Goal: Task Accomplishment & Management: Use online tool/utility

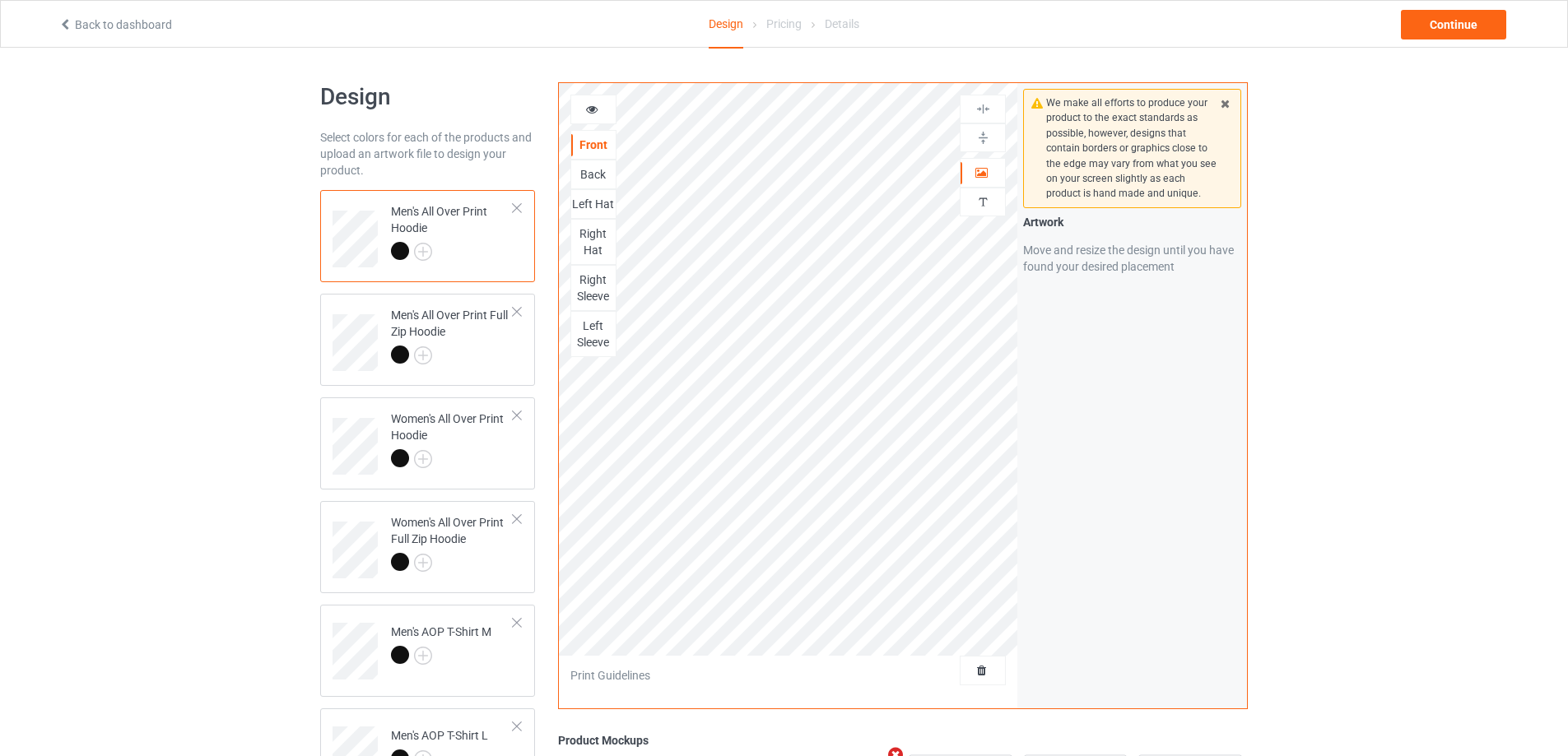
click at [949, 658] on div "Print Guidelines" at bounding box center [788, 676] width 459 height 41
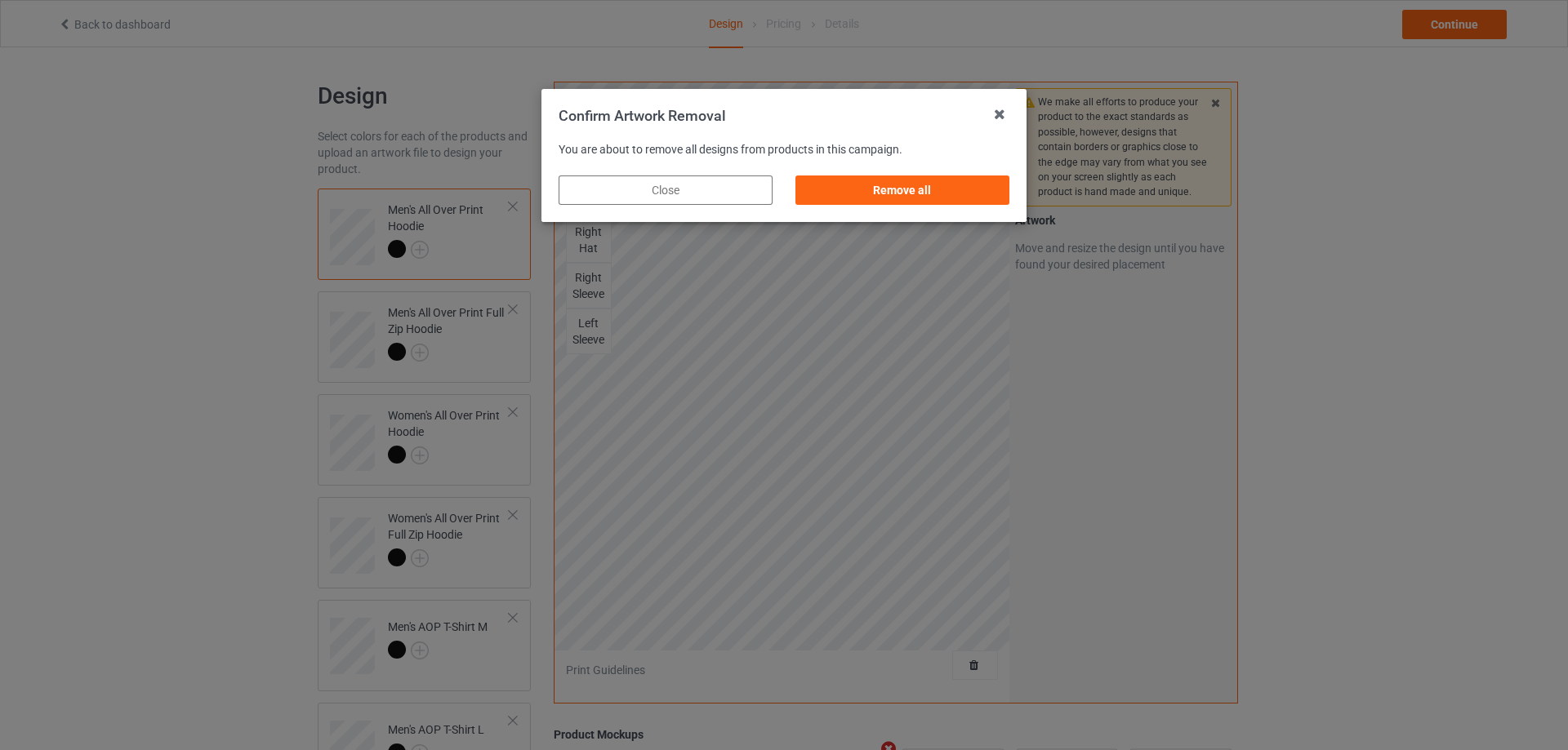
click at [909, 209] on div "Remove all" at bounding box center [902, 189] width 236 height 53
click at [912, 197] on div "Remove all" at bounding box center [902, 189] width 213 height 30
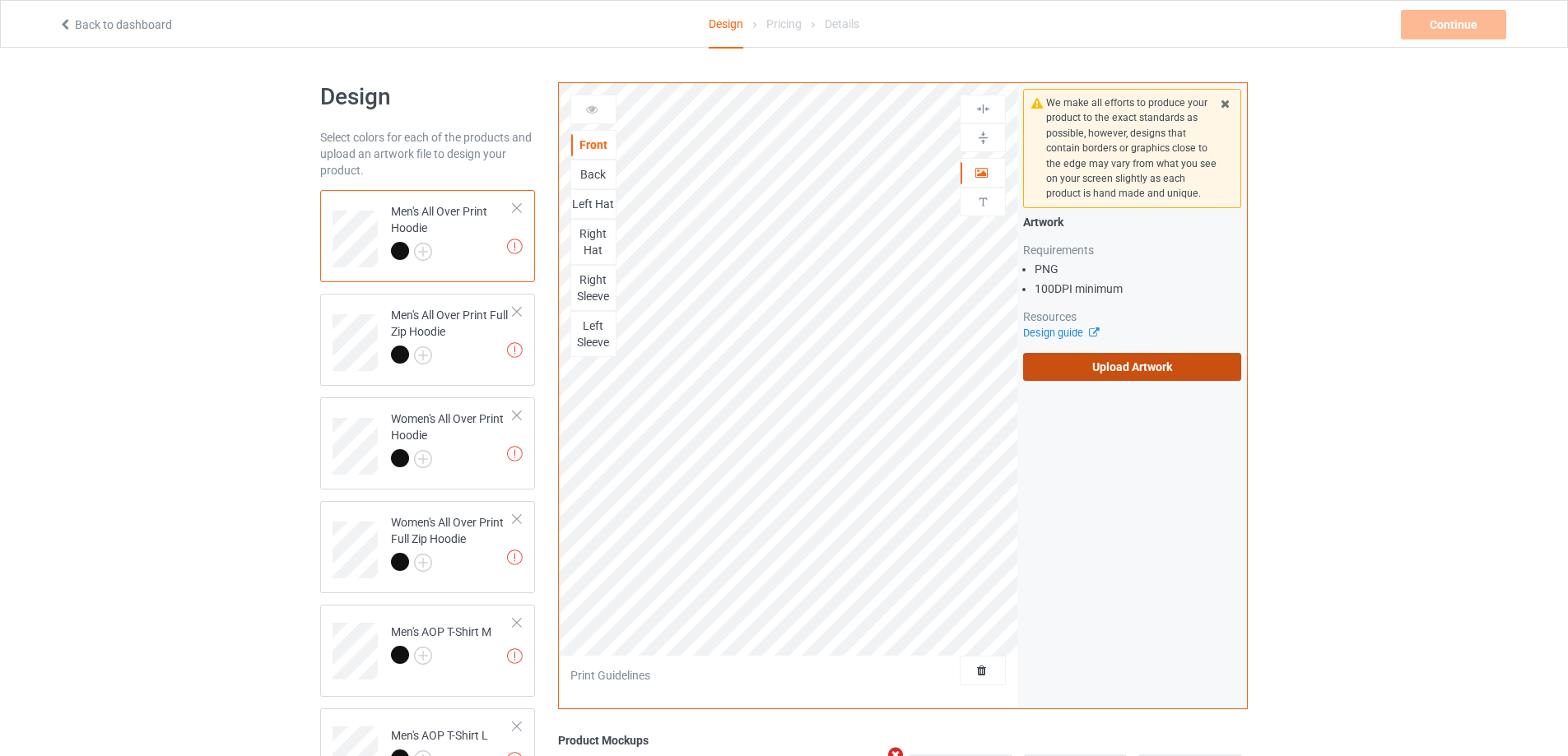
click at [1145, 358] on label "Upload Artwork" at bounding box center [1132, 366] width 218 height 28
click at [0, 0] on input "Upload Artwork" at bounding box center [0, 0] width 0 height 0
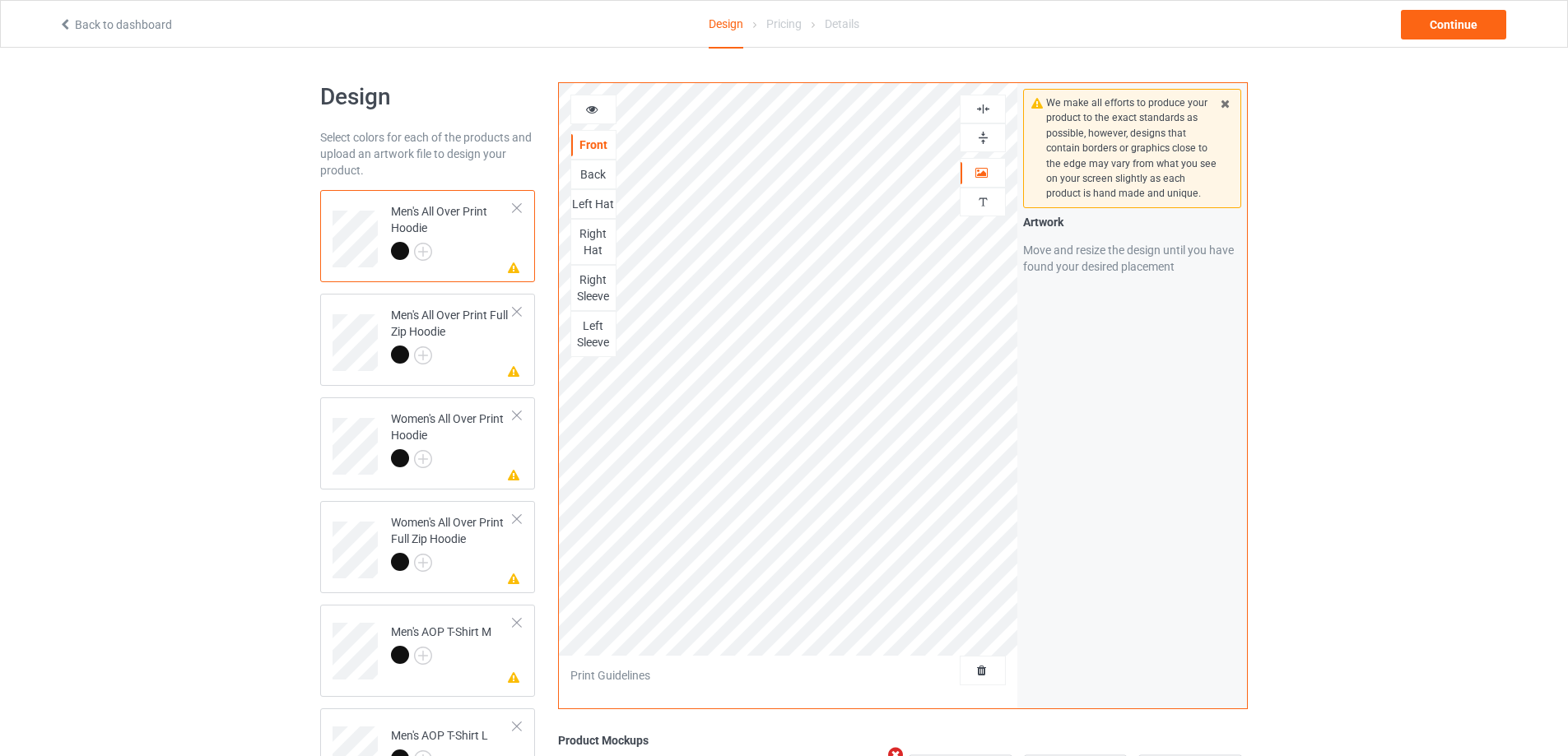
drag, startPoint x: 596, startPoint y: 176, endPoint x: 627, endPoint y: 180, distance: 31.3
click at [595, 176] on div "Back" at bounding box center [593, 174] width 44 height 16
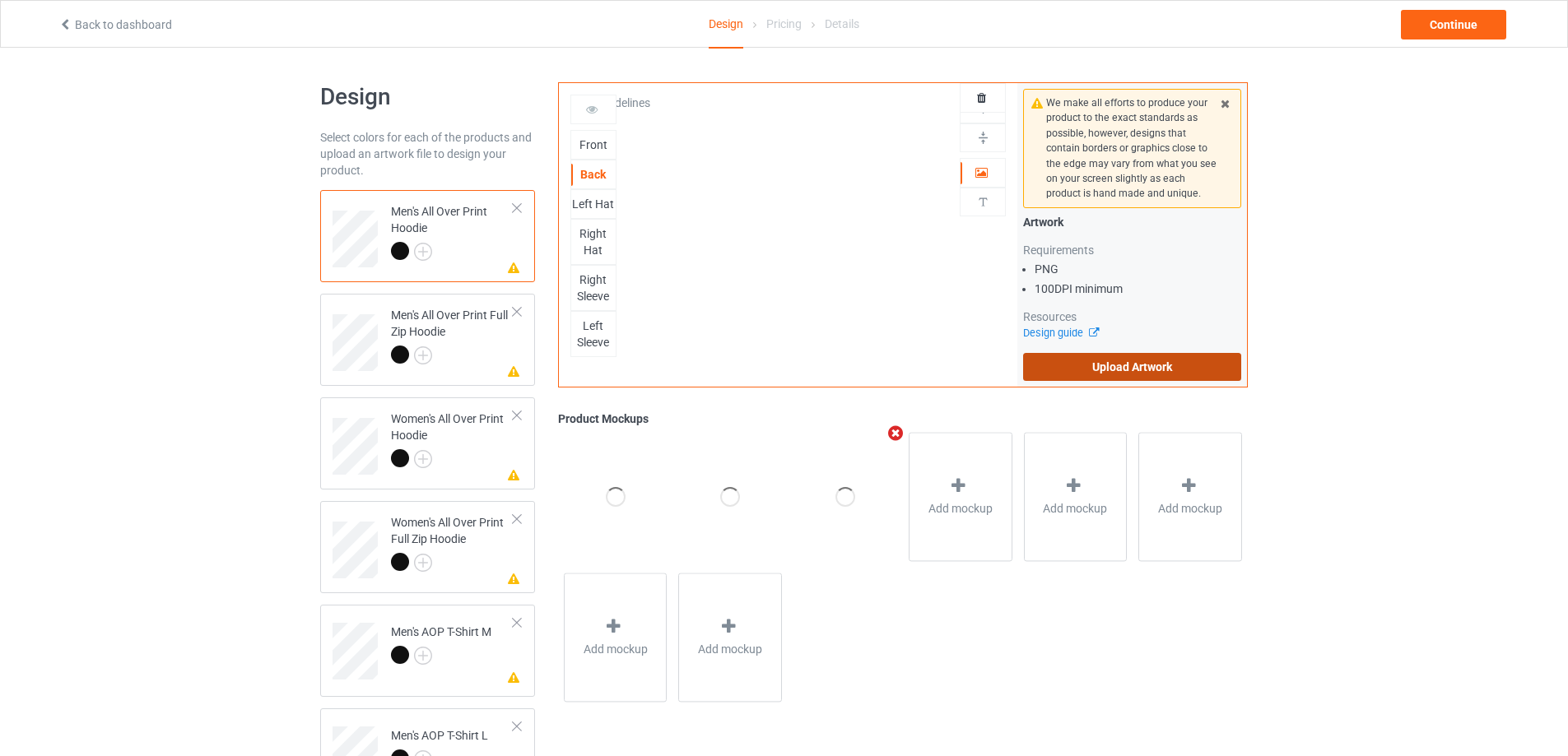
click at [1164, 355] on label "Upload Artwork" at bounding box center [1132, 366] width 218 height 28
click at [0, 0] on input "Upload Artwork" at bounding box center [0, 0] width 0 height 0
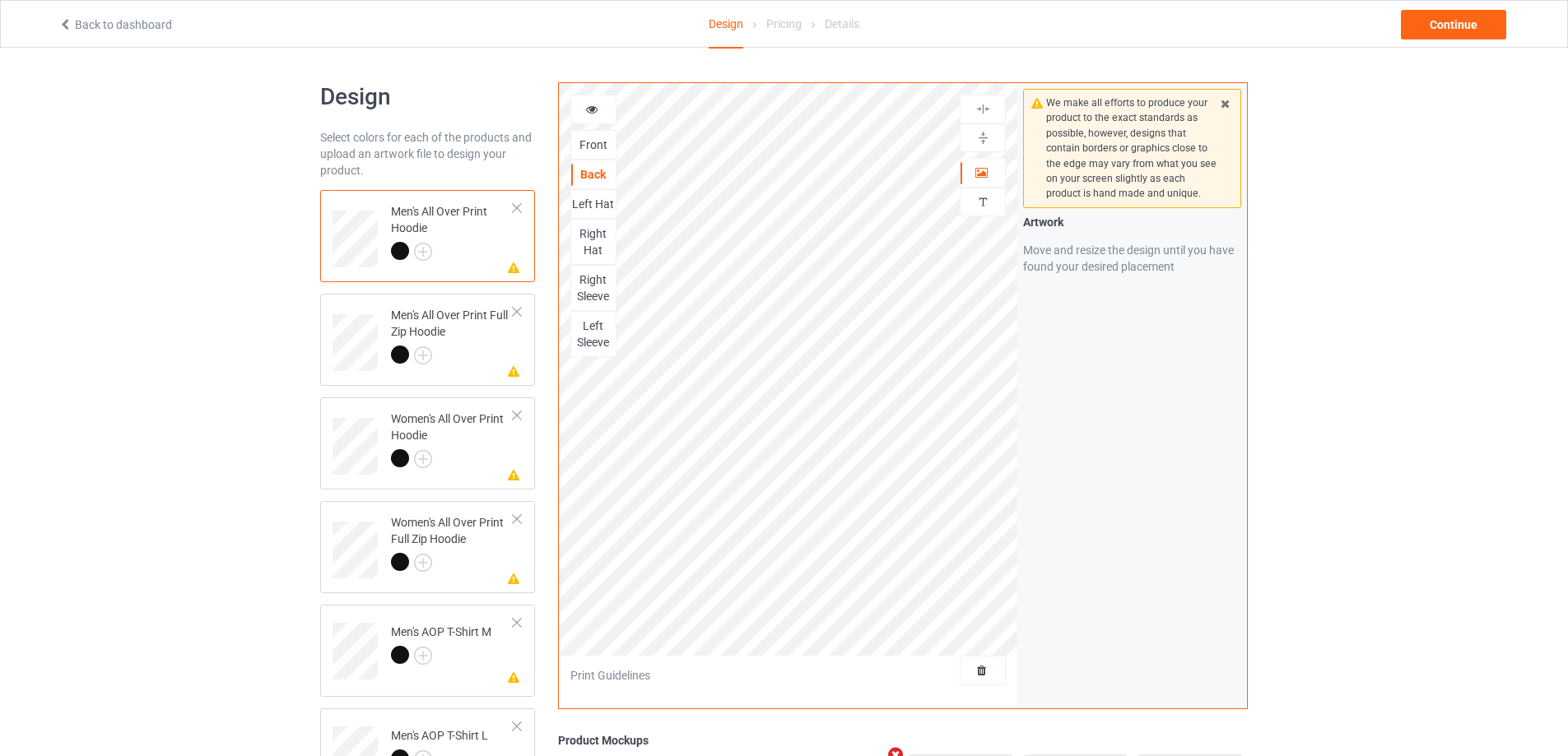
click at [605, 209] on div "Left Hat" at bounding box center [593, 203] width 44 height 16
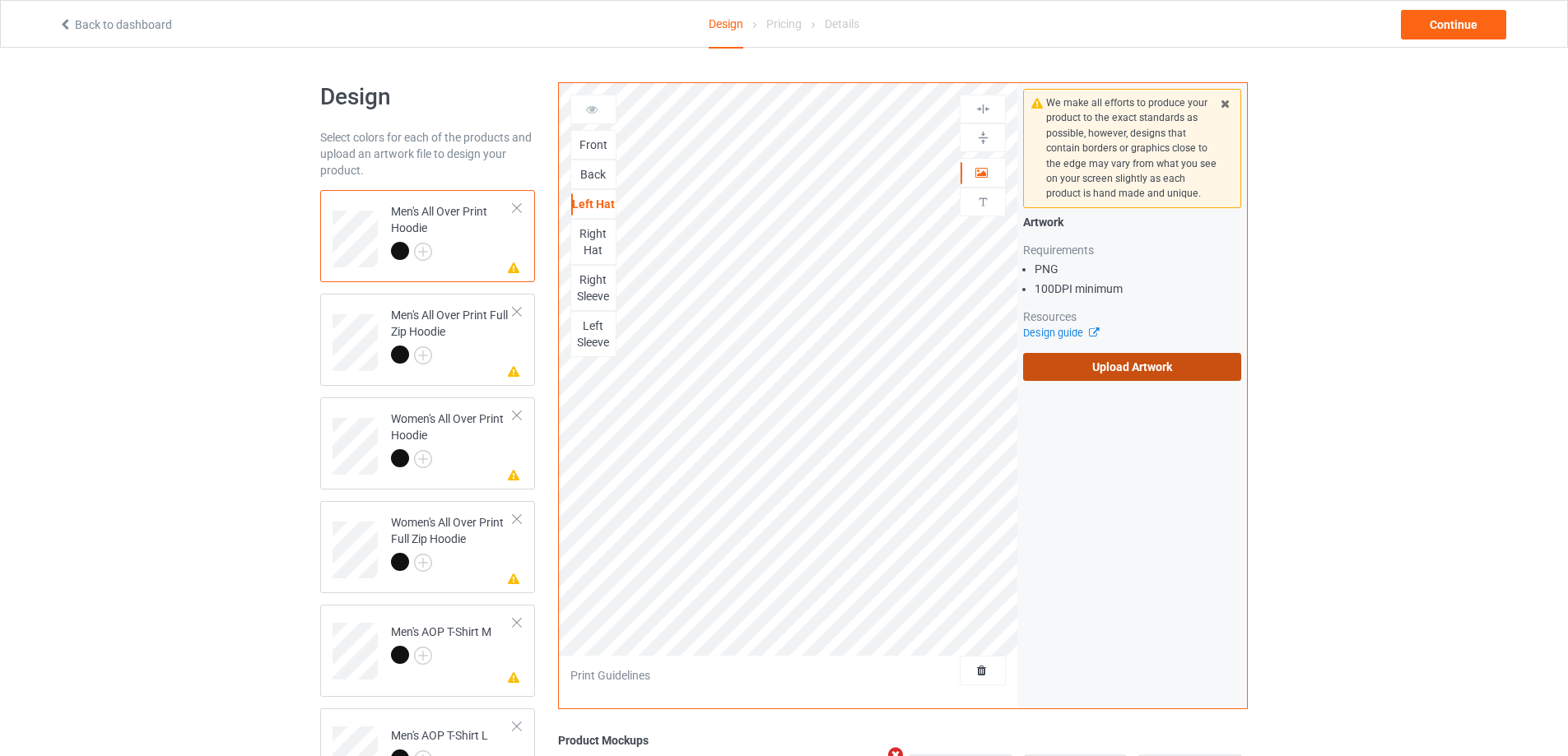
click at [1106, 364] on label "Upload Artwork" at bounding box center [1132, 366] width 218 height 28
click at [0, 0] on input "Upload Artwork" at bounding box center [0, 0] width 0 height 0
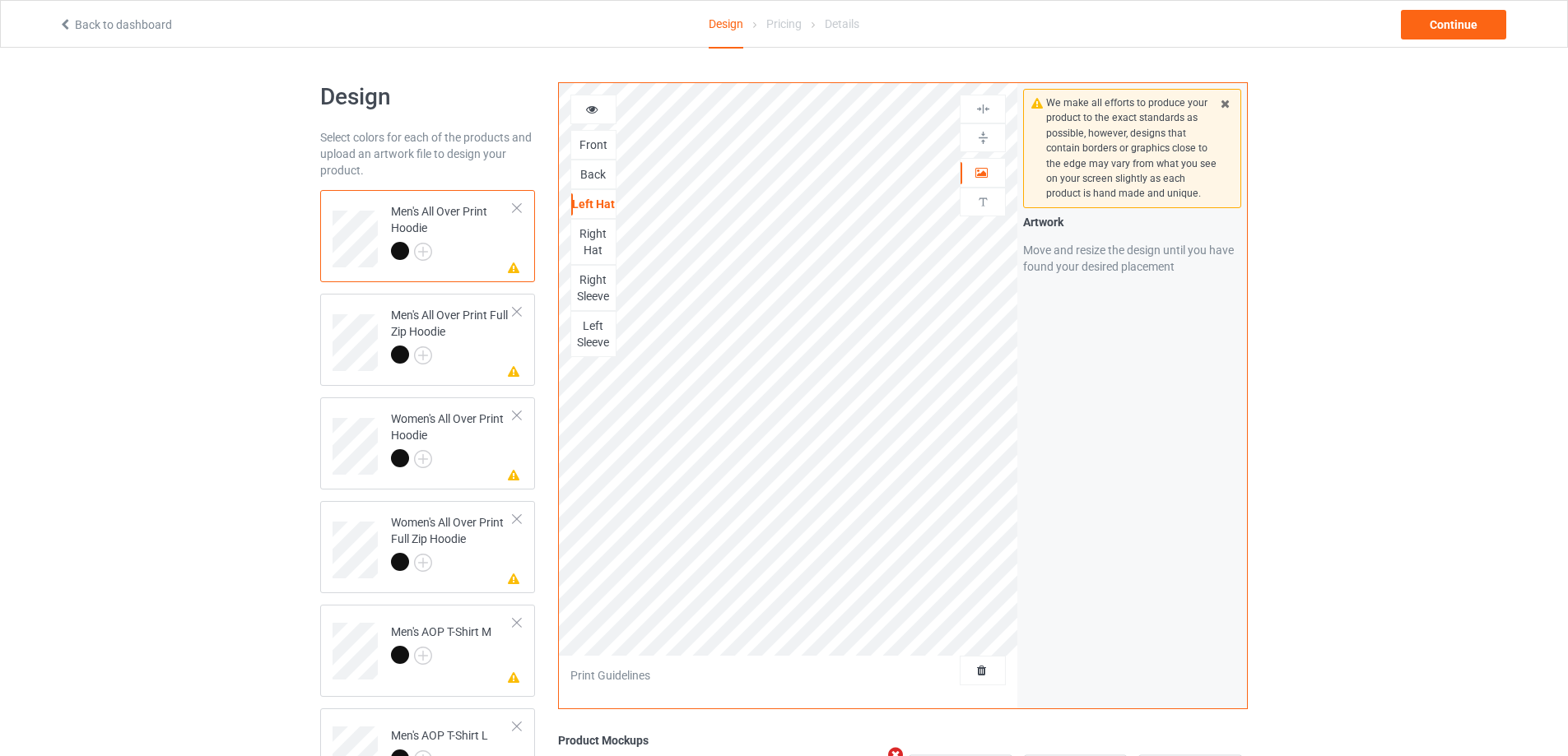
click at [590, 247] on div "Right Hat" at bounding box center [593, 242] width 44 height 33
click at [592, 301] on div "Right Sleeve" at bounding box center [593, 288] width 44 height 33
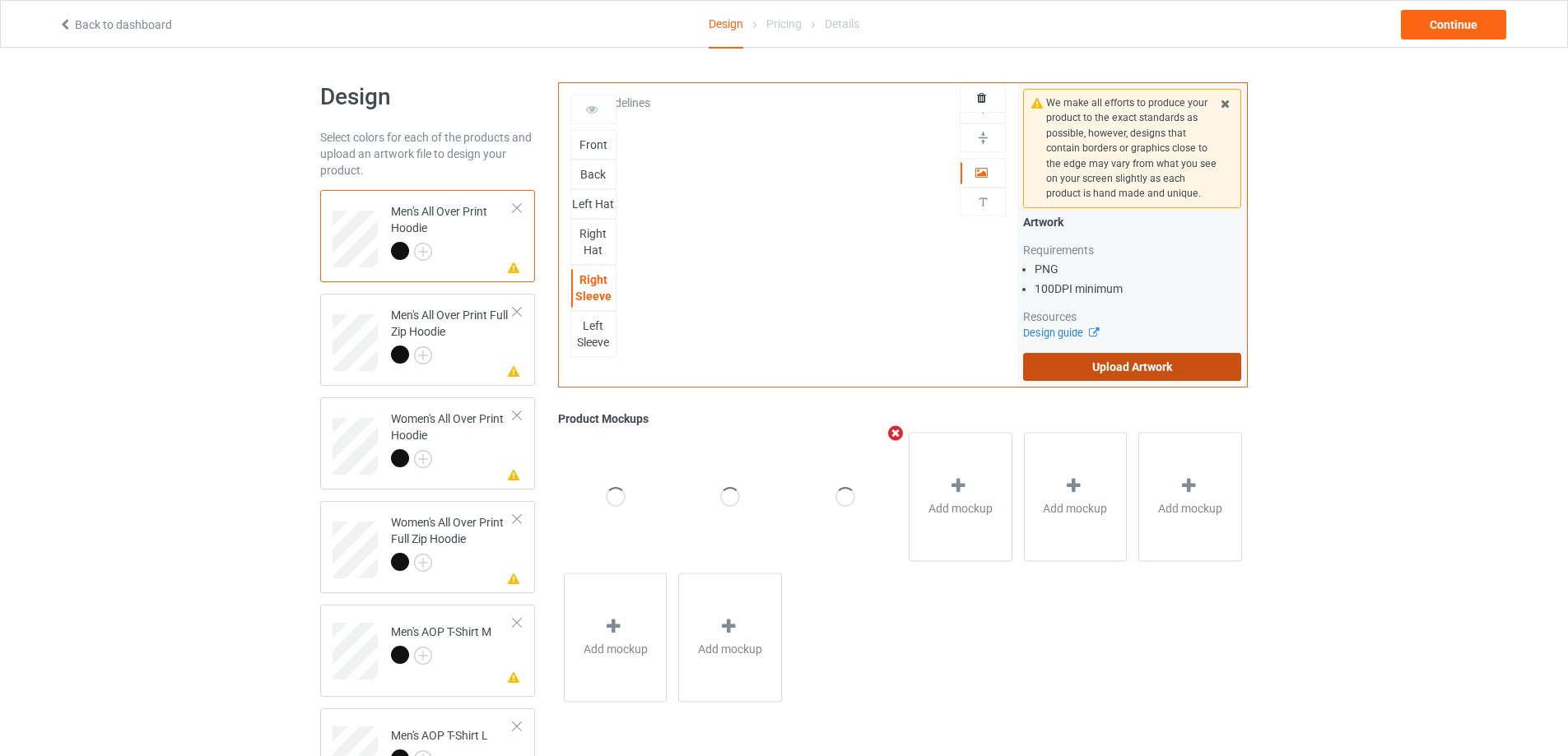
click at [1128, 369] on label "Upload Artwork" at bounding box center [1132, 366] width 218 height 28
click at [0, 0] on input "Upload Artwork" at bounding box center [0, 0] width 0 height 0
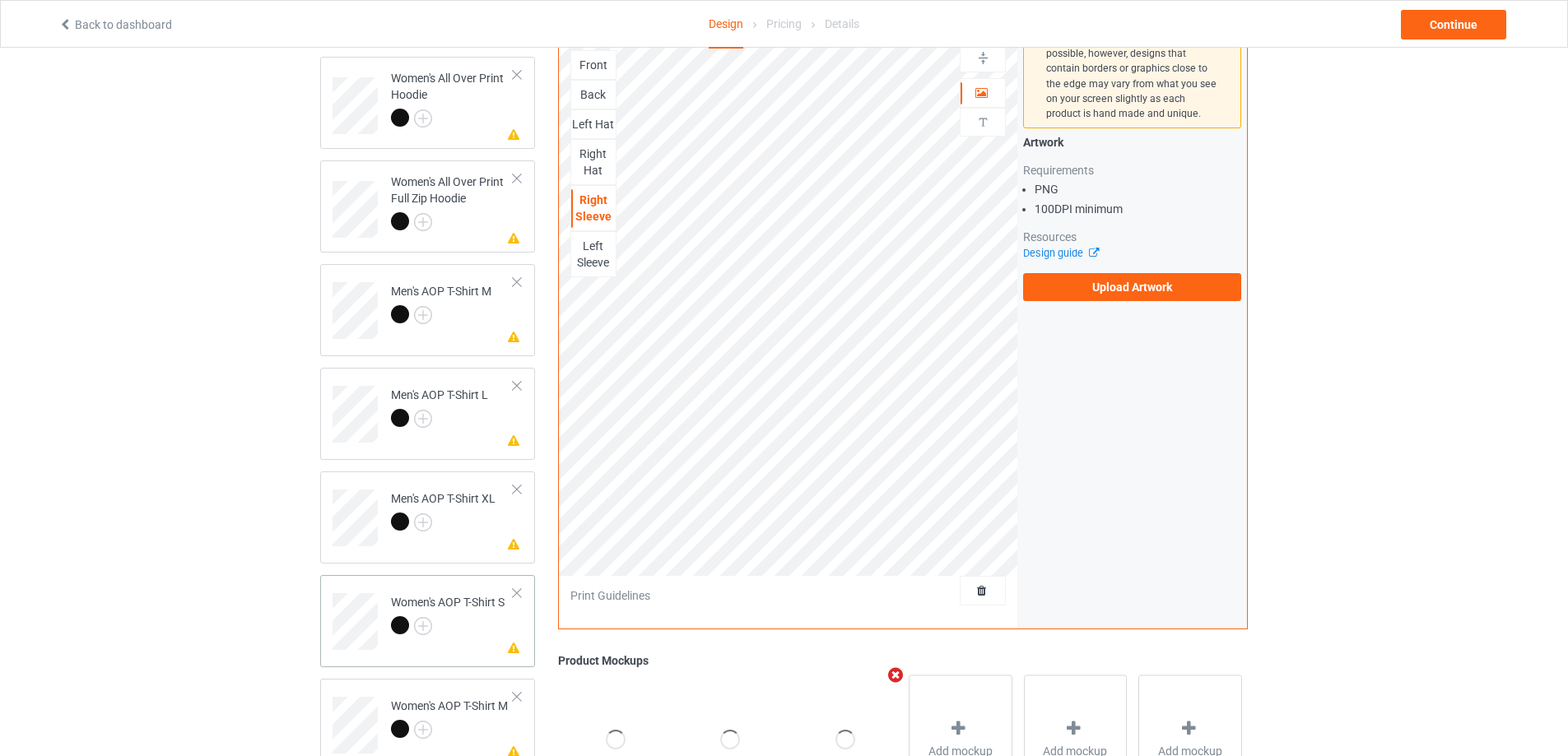
scroll to position [324, 0]
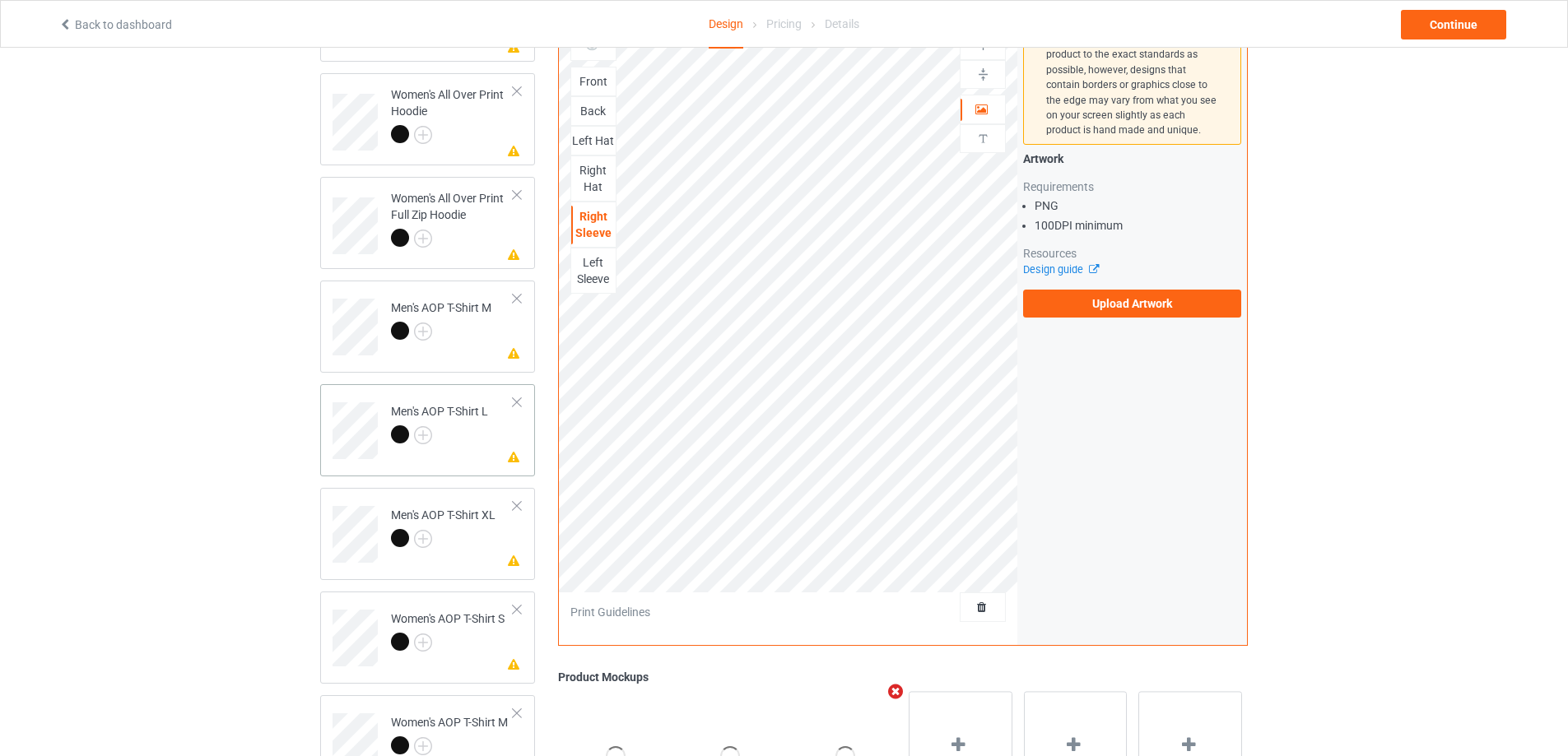
click at [481, 438] on div at bounding box center [439, 437] width 97 height 23
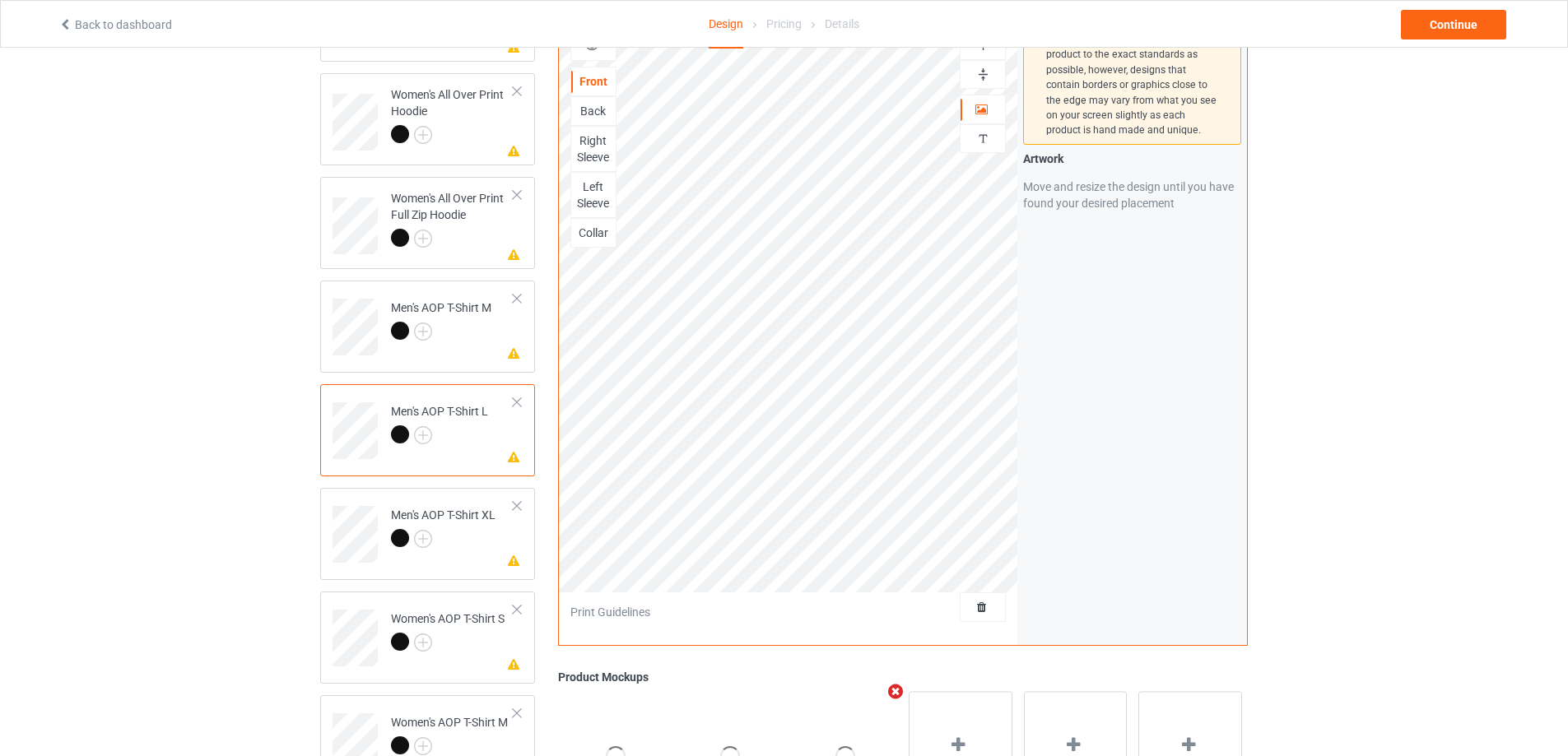
click at [599, 149] on div "Right Sleeve" at bounding box center [593, 148] width 44 height 33
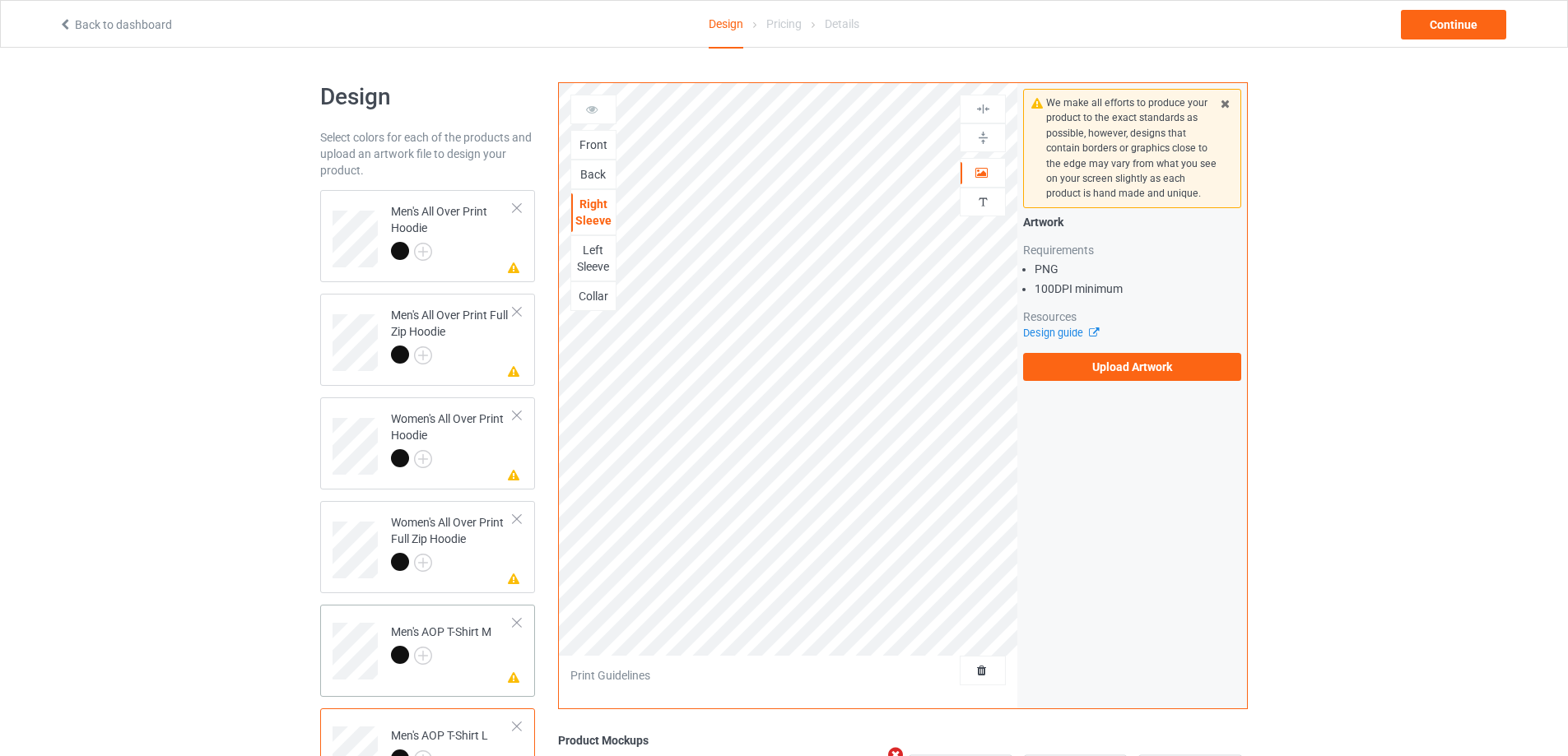
click at [518, 621] on div at bounding box center [517, 623] width 12 height 12
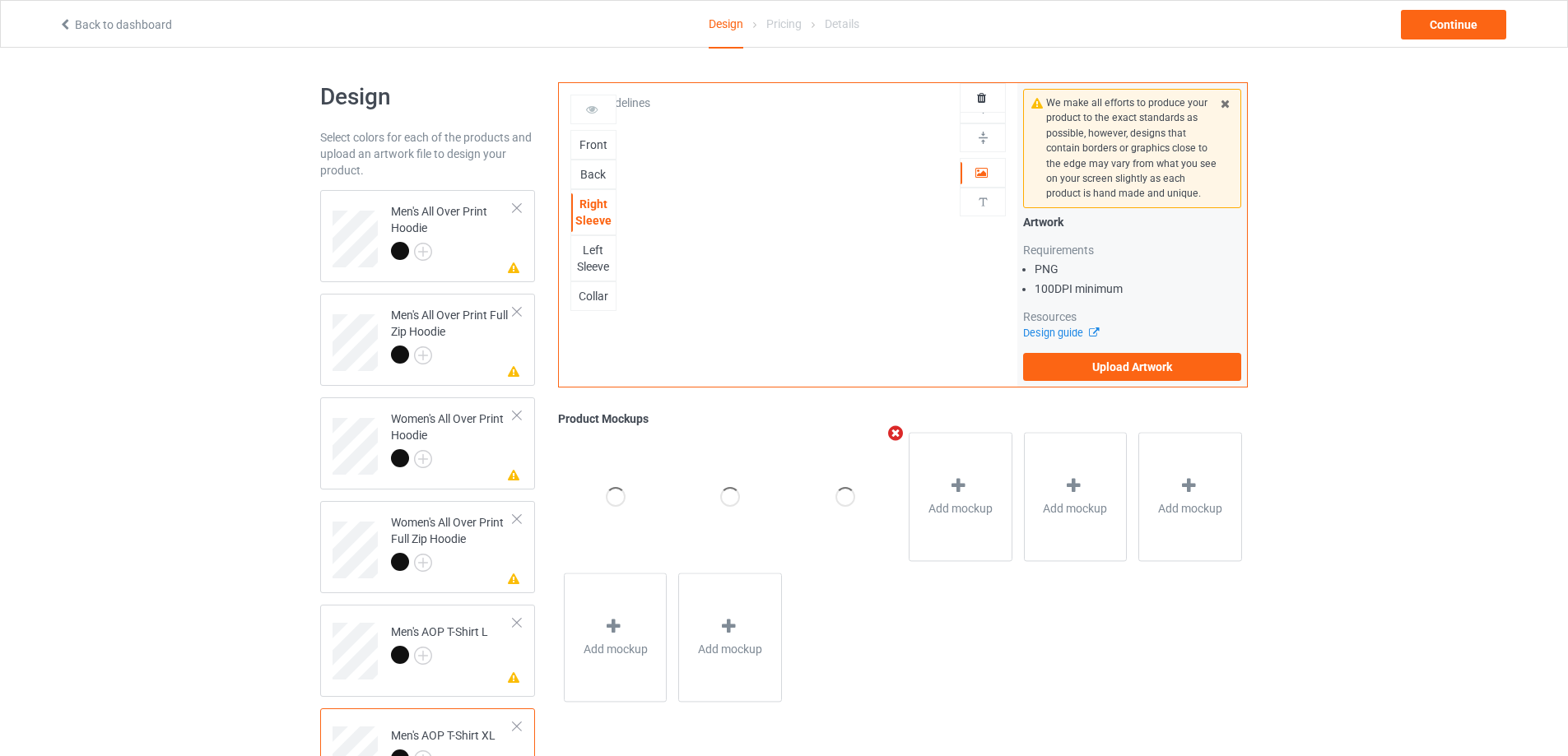
click at [518, 621] on div at bounding box center [517, 623] width 12 height 12
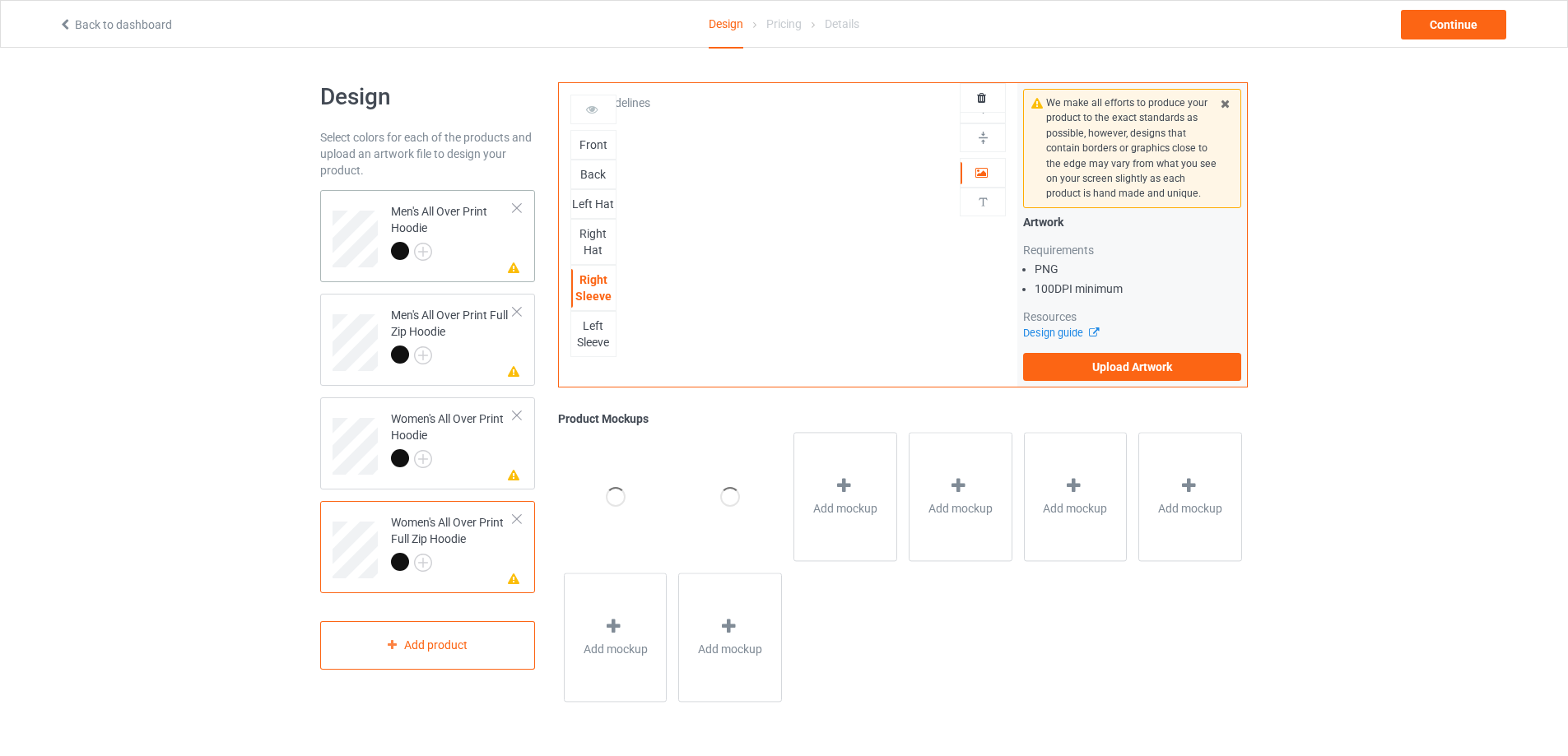
click at [480, 238] on div "Men's All Over Print Hoodie" at bounding box center [452, 231] width 123 height 56
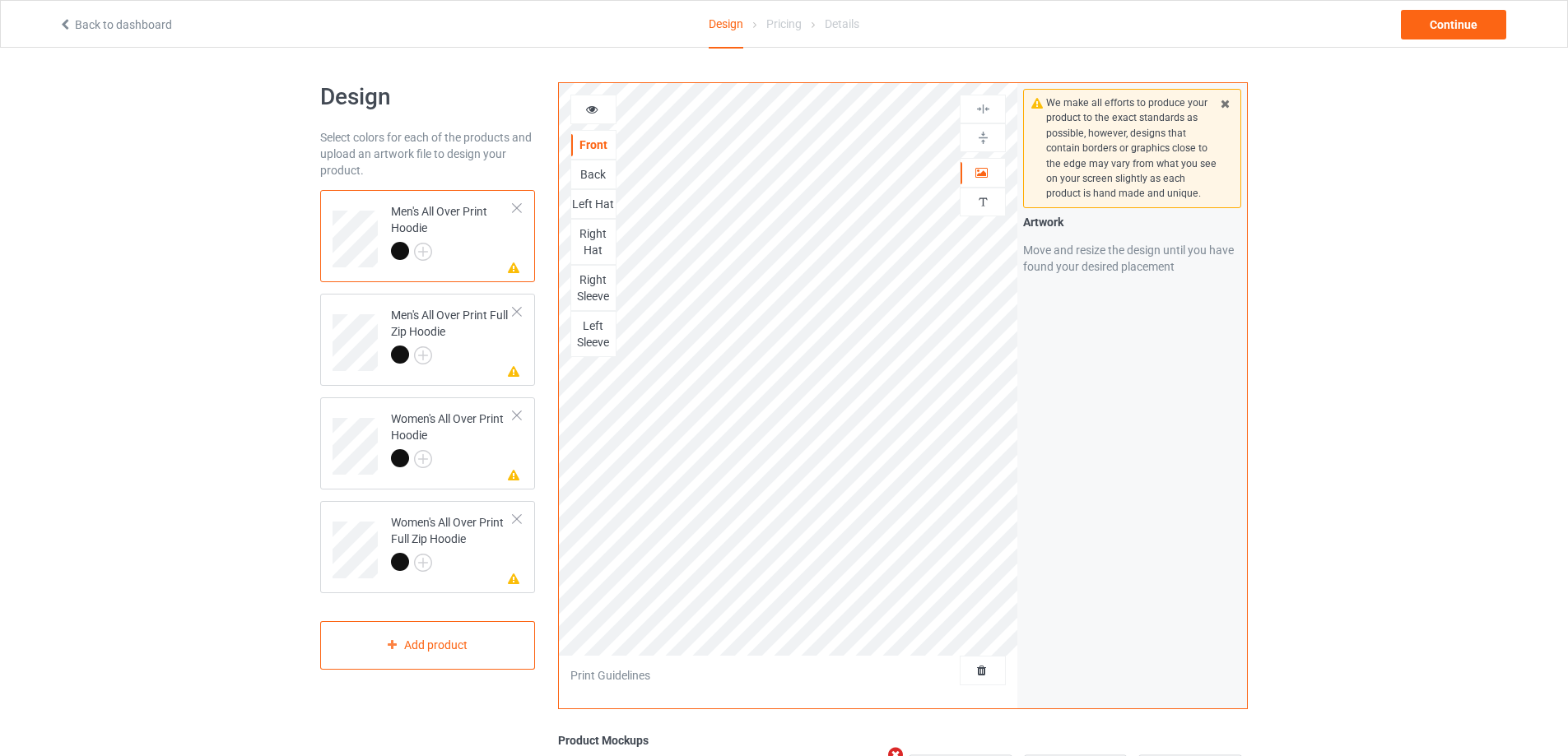
click at [605, 288] on div "Right Sleeve" at bounding box center [593, 288] width 44 height 33
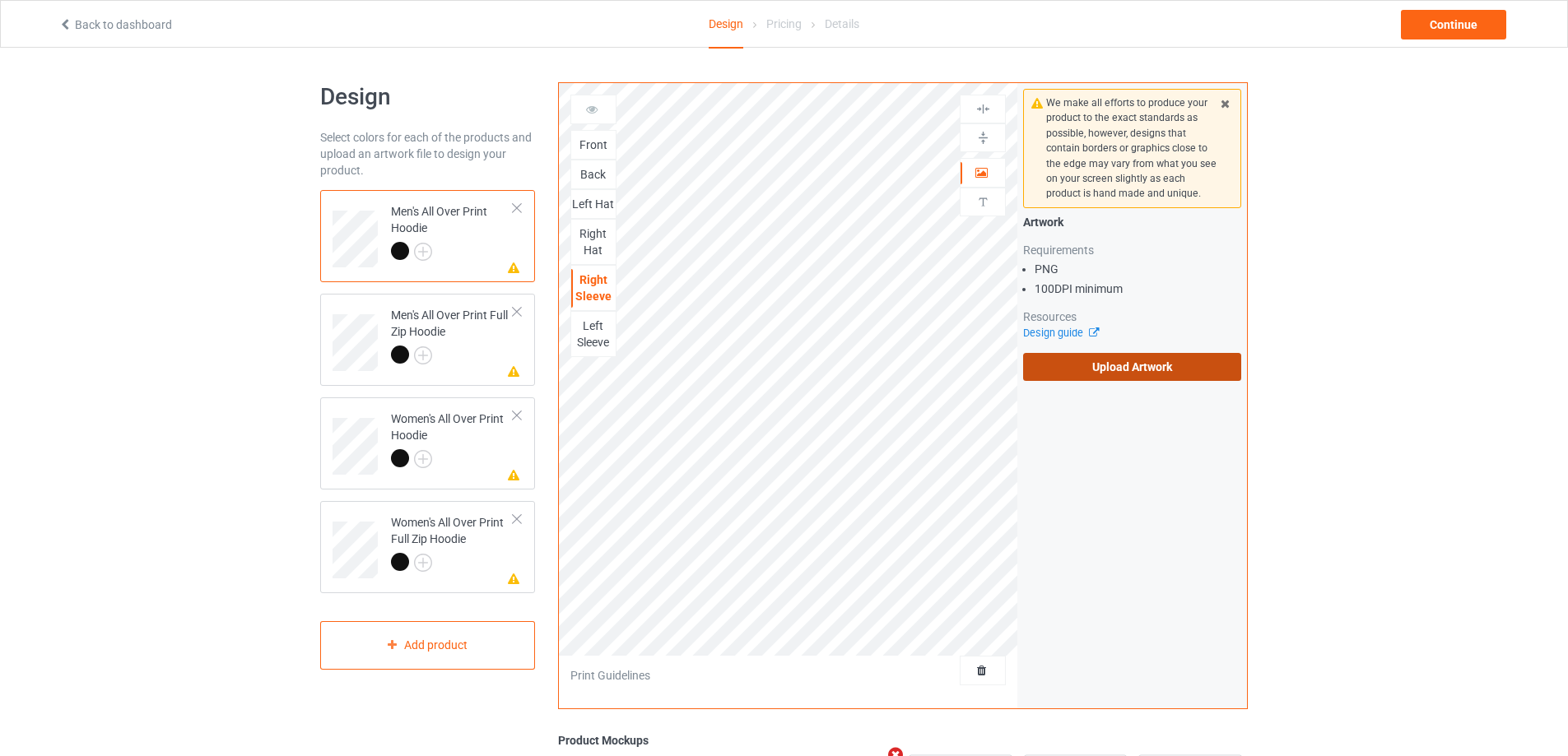
click at [1162, 362] on label "Upload Artwork" at bounding box center [1132, 366] width 218 height 28
click at [0, 0] on input "Upload Artwork" at bounding box center [0, 0] width 0 height 0
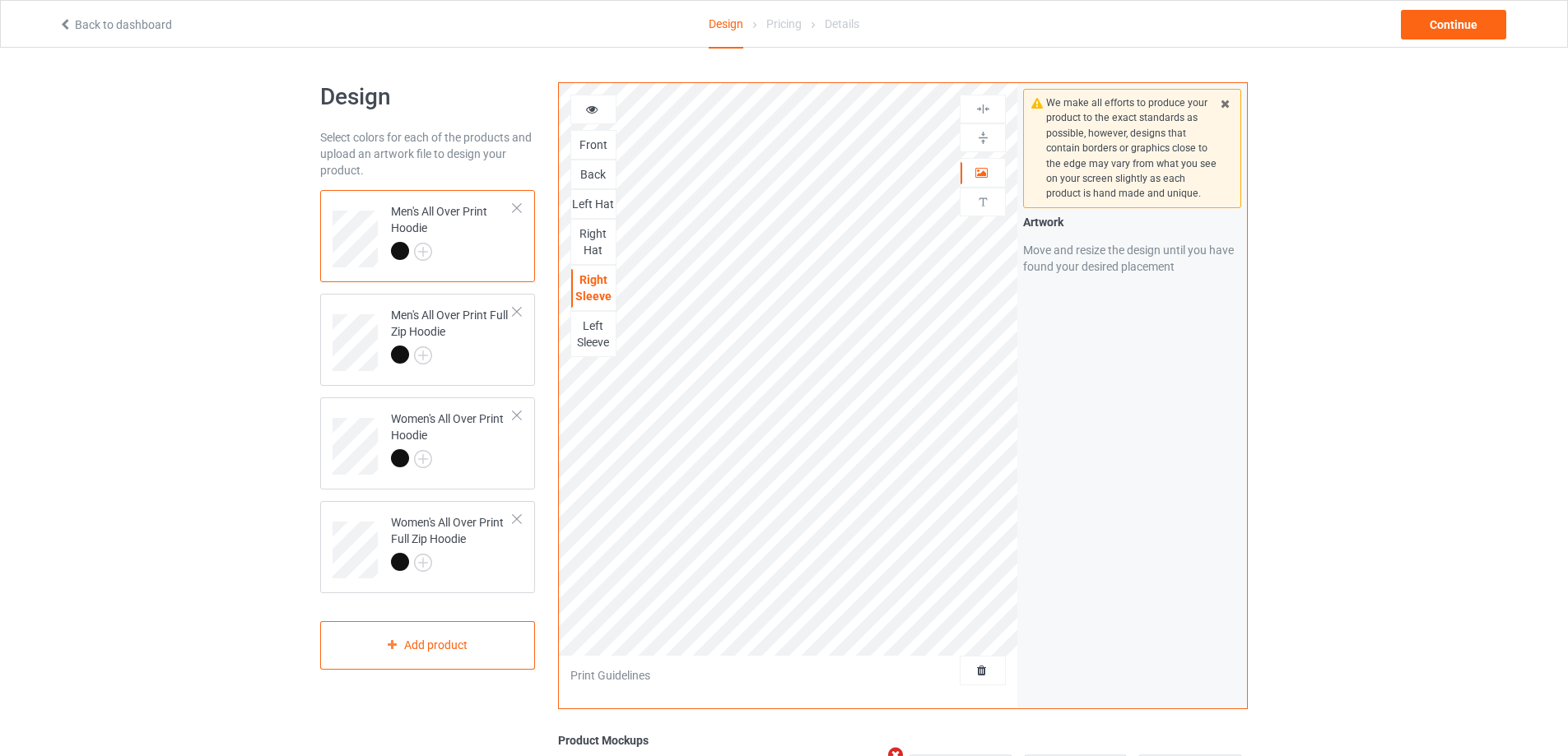
click at [594, 338] on div "Left Sleeve" at bounding box center [593, 334] width 44 height 33
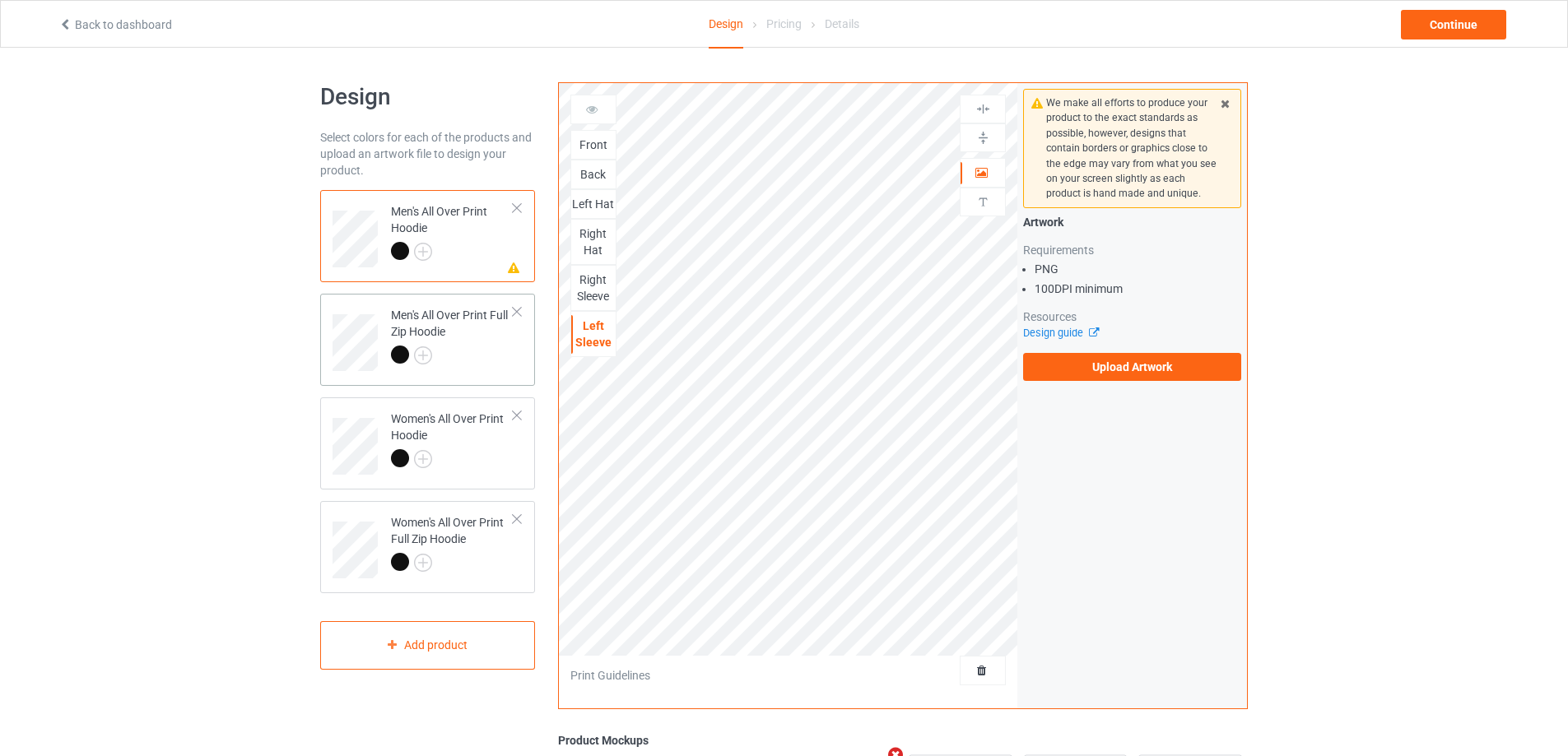
click at [481, 354] on div at bounding box center [452, 357] width 123 height 23
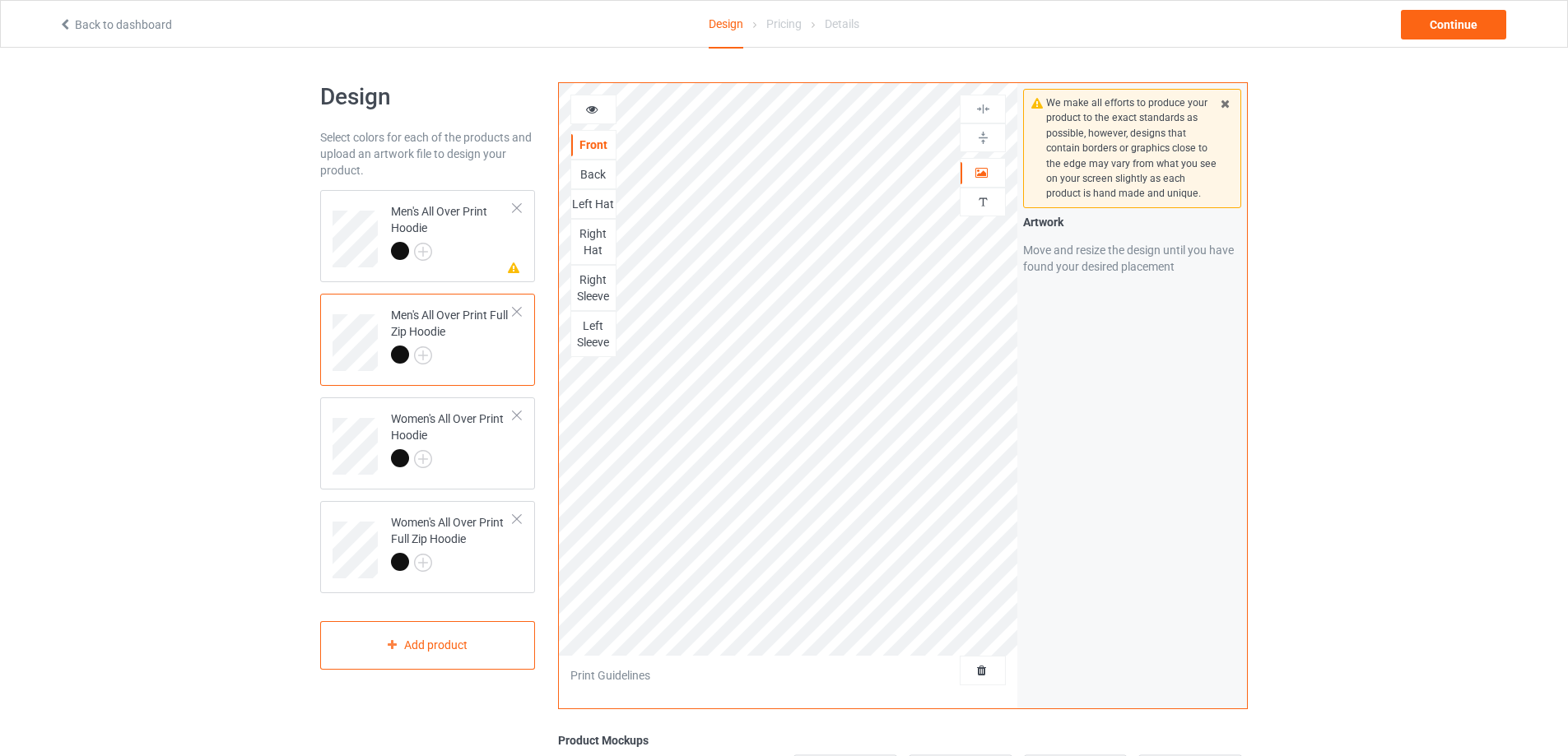
click at [591, 351] on div "Left Sleeve" at bounding box center [593, 334] width 46 height 46
click at [598, 327] on div "Left Sleeve" at bounding box center [593, 334] width 44 height 33
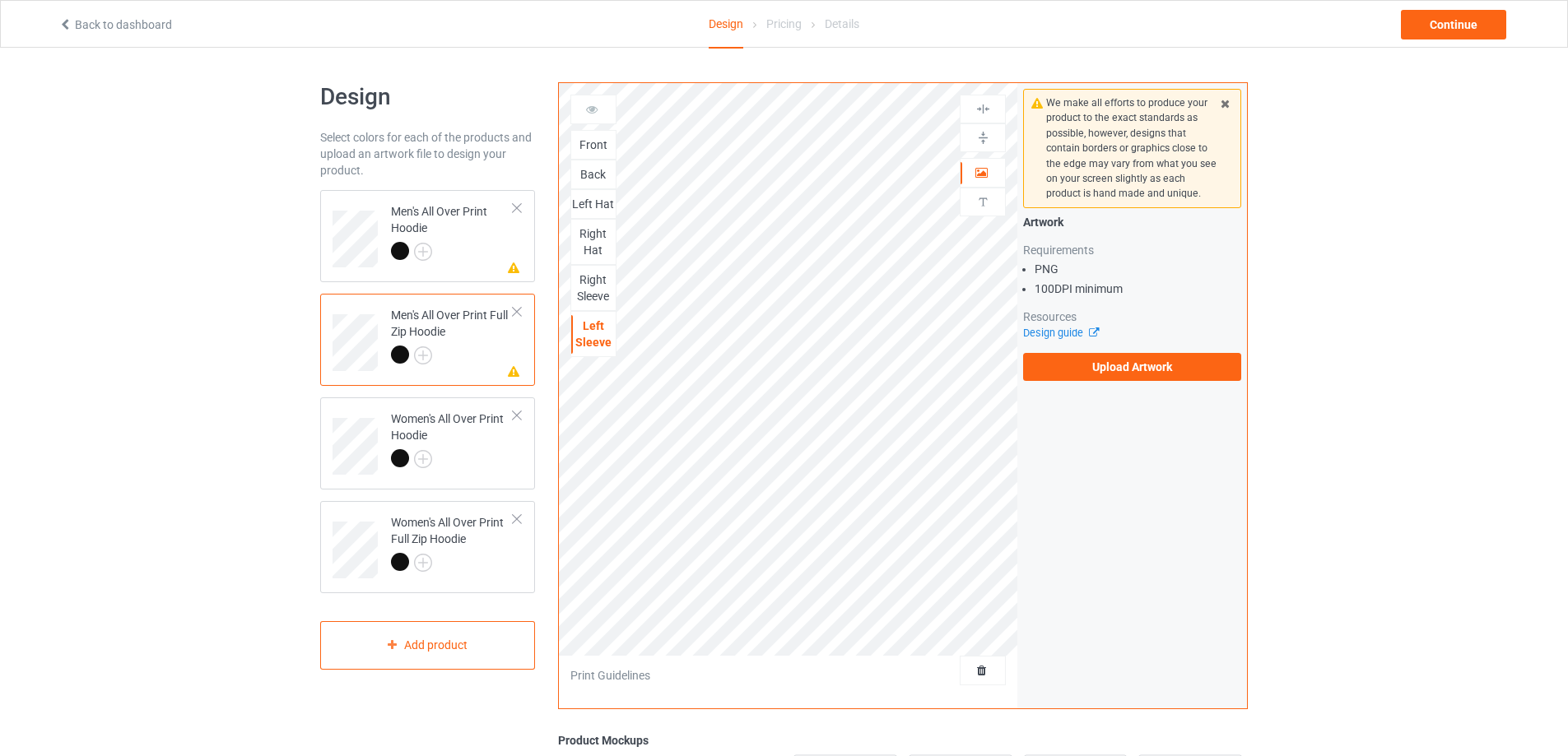
click at [479, 451] on div at bounding box center [452, 461] width 123 height 23
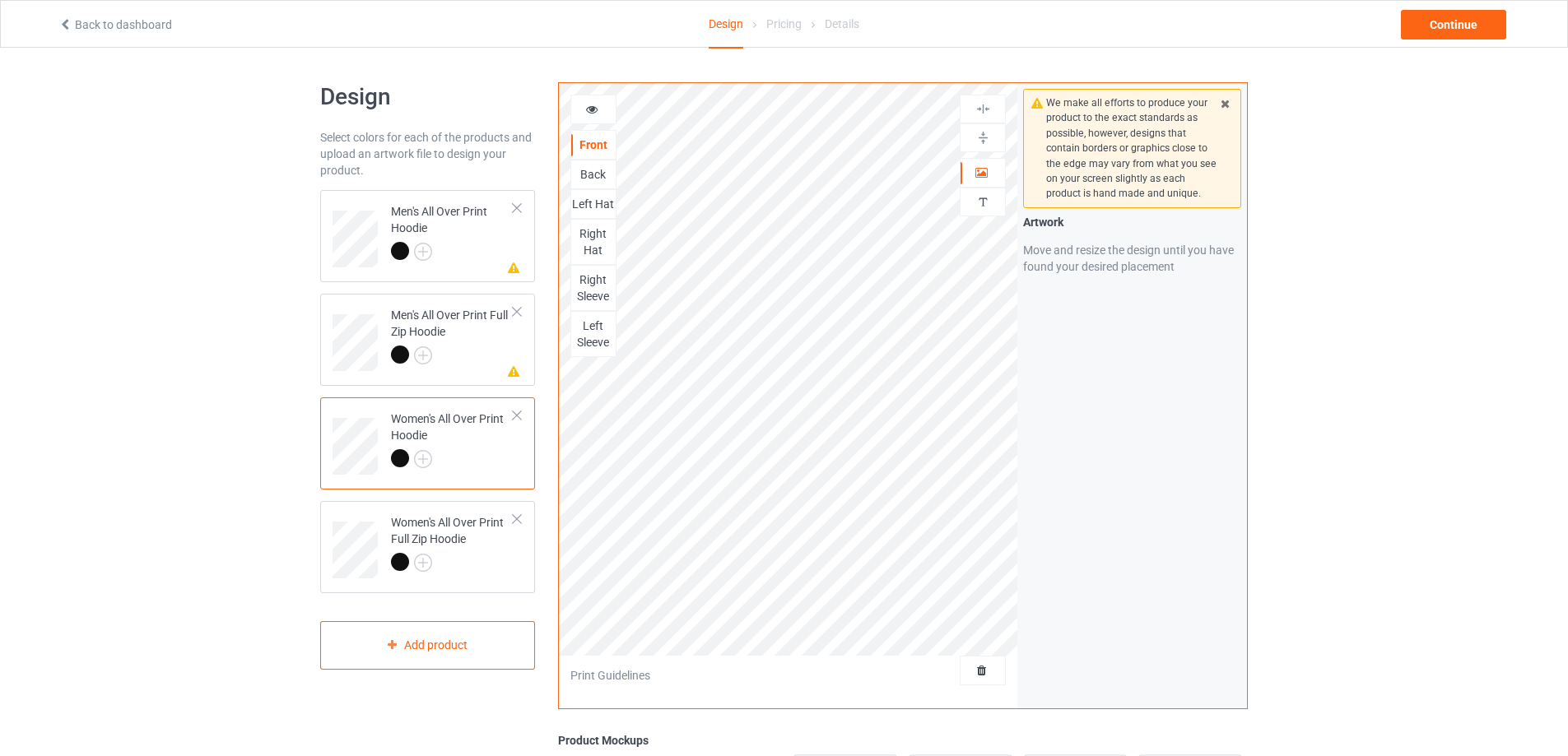
click at [599, 347] on div "Left Sleeve" at bounding box center [593, 334] width 44 height 33
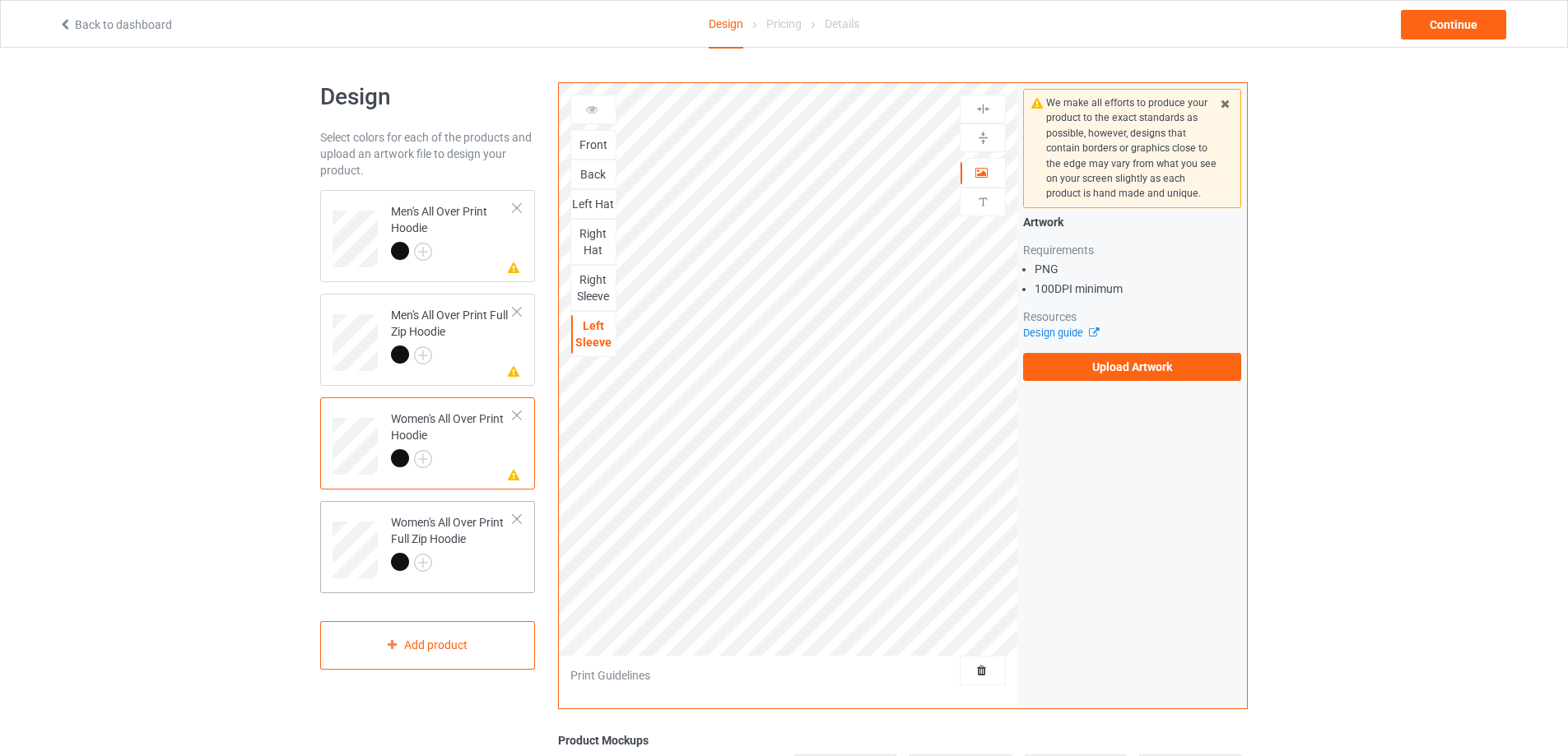
click at [476, 548] on div "Women's All Over Print Full Zip Hoodie" at bounding box center [452, 542] width 123 height 56
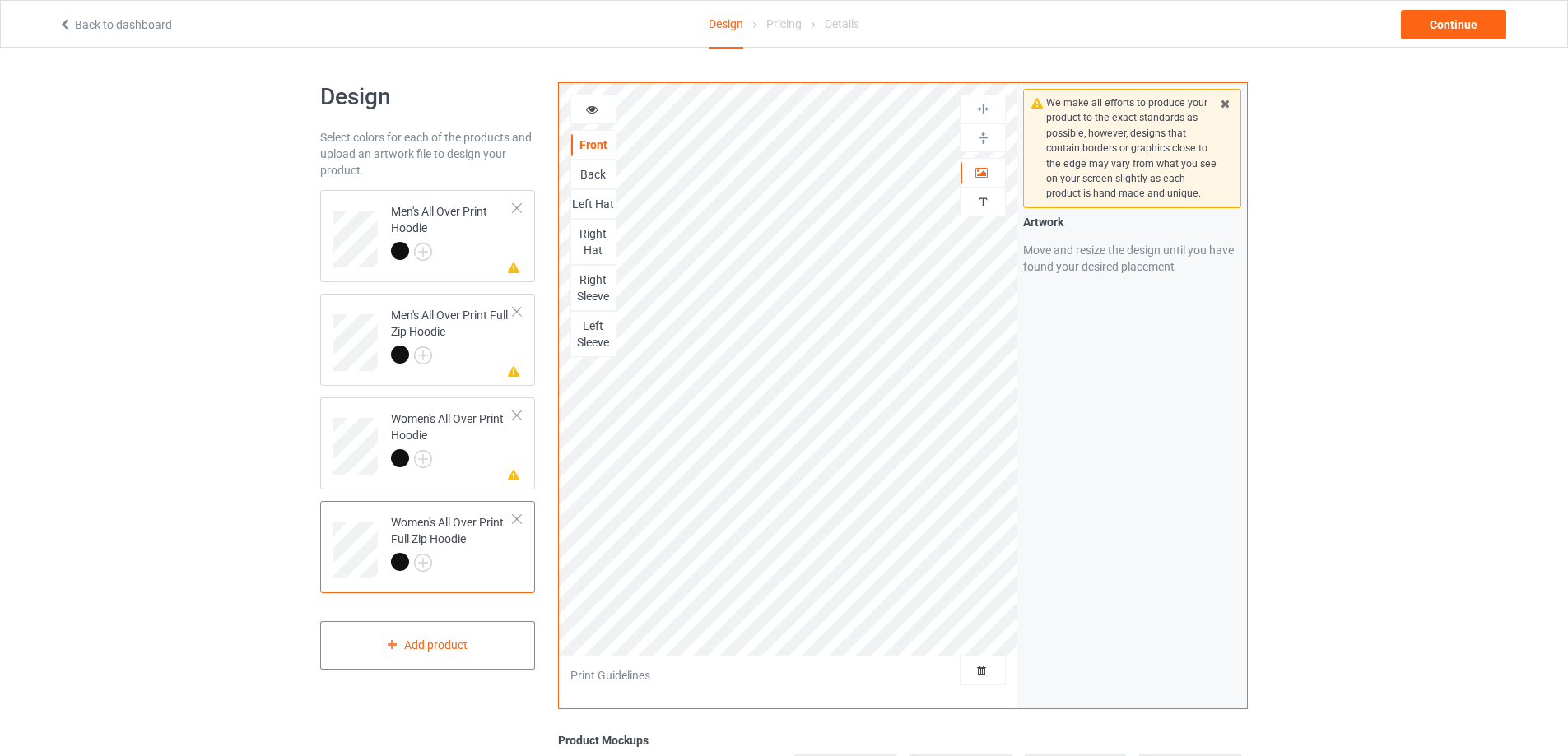
click at [571, 345] on div "Left Sleeve" at bounding box center [593, 334] width 44 height 33
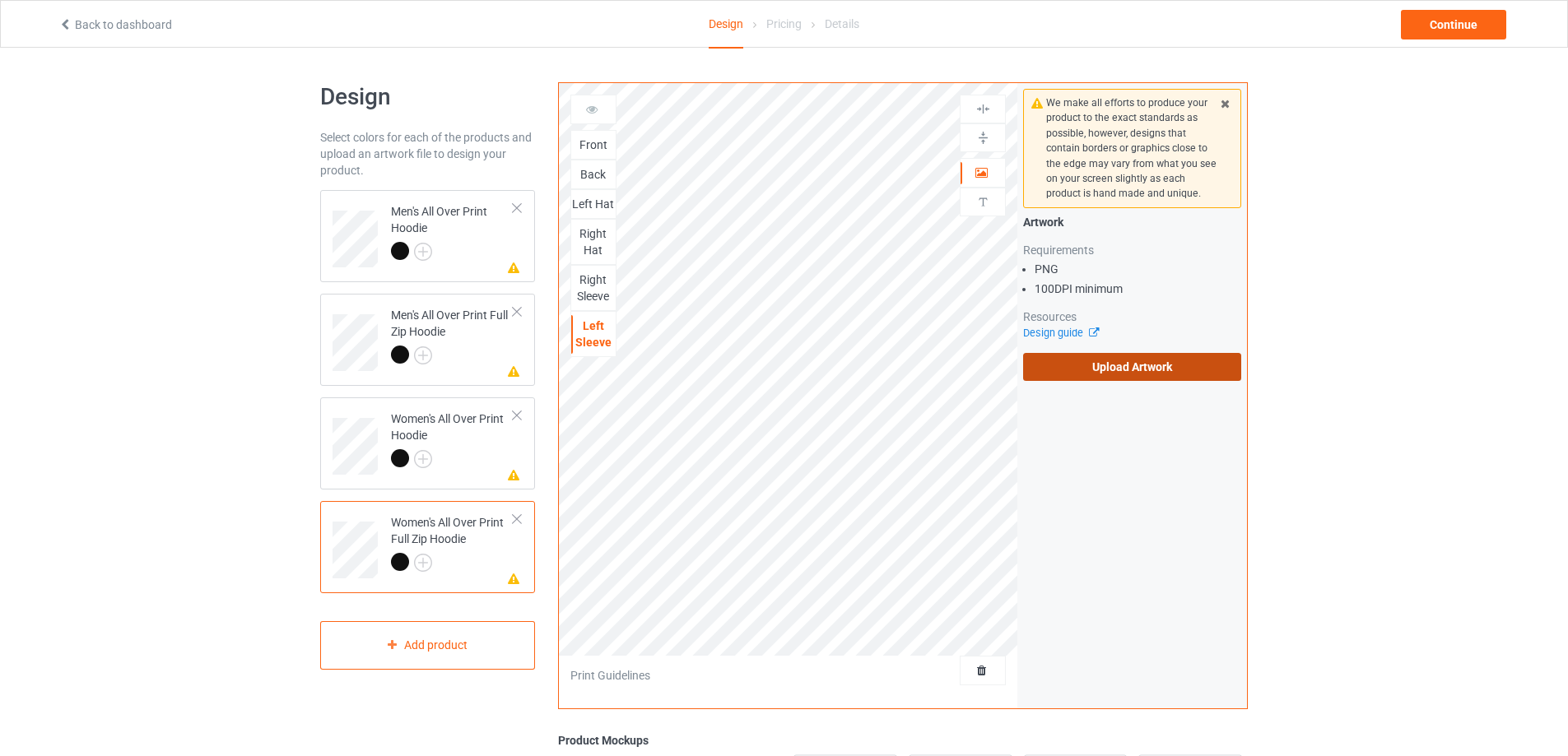
click at [1123, 378] on label "Upload Artwork" at bounding box center [1132, 366] width 218 height 28
click at [0, 0] on input "Upload Artwork" at bounding box center [0, 0] width 0 height 0
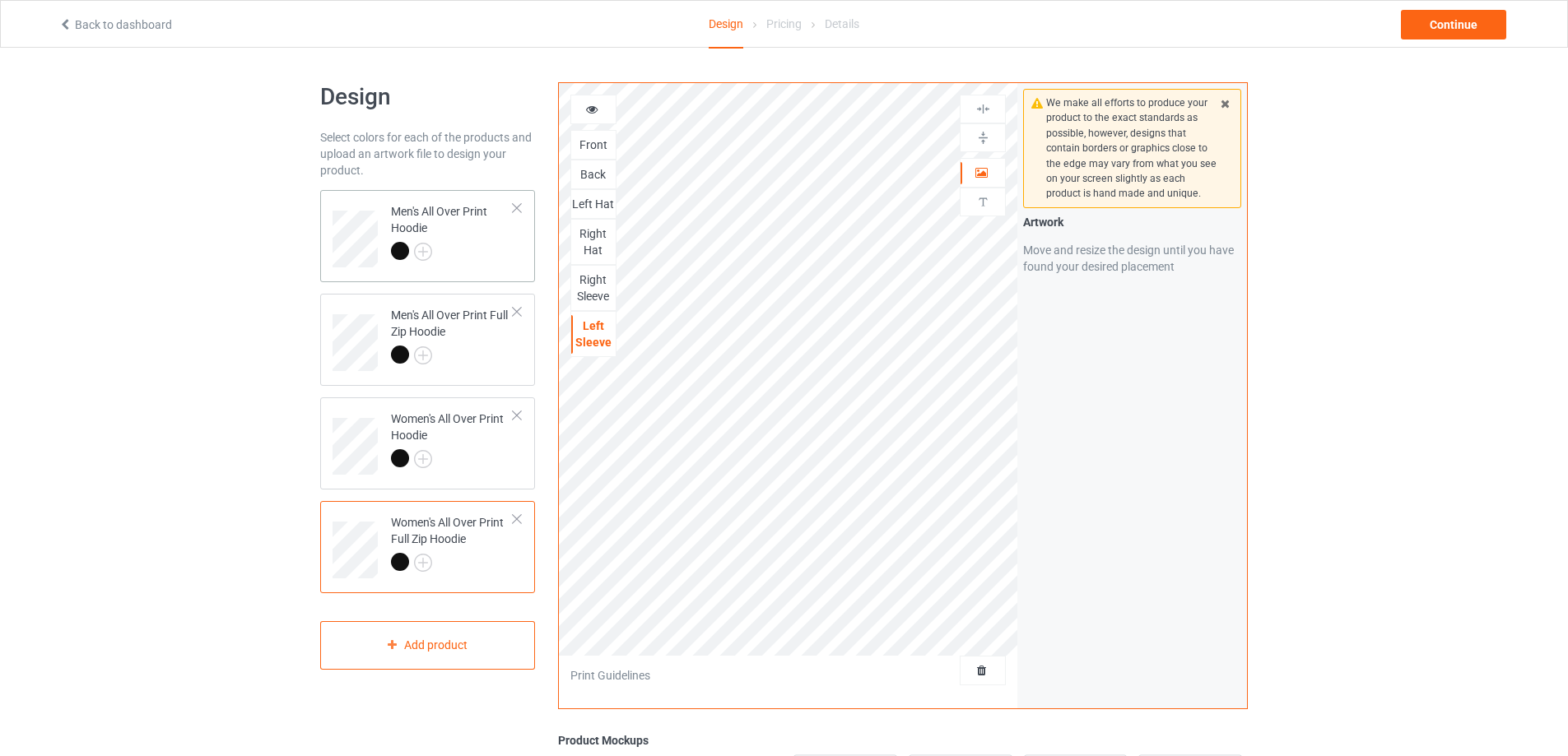
click at [460, 250] on div at bounding box center [452, 254] width 123 height 23
click at [980, 133] on img at bounding box center [983, 138] width 15 height 15
click at [991, 137] on div at bounding box center [982, 138] width 44 height 15
click at [982, 100] on div at bounding box center [983, 109] width 46 height 29
click at [979, 132] on img at bounding box center [983, 138] width 15 height 15
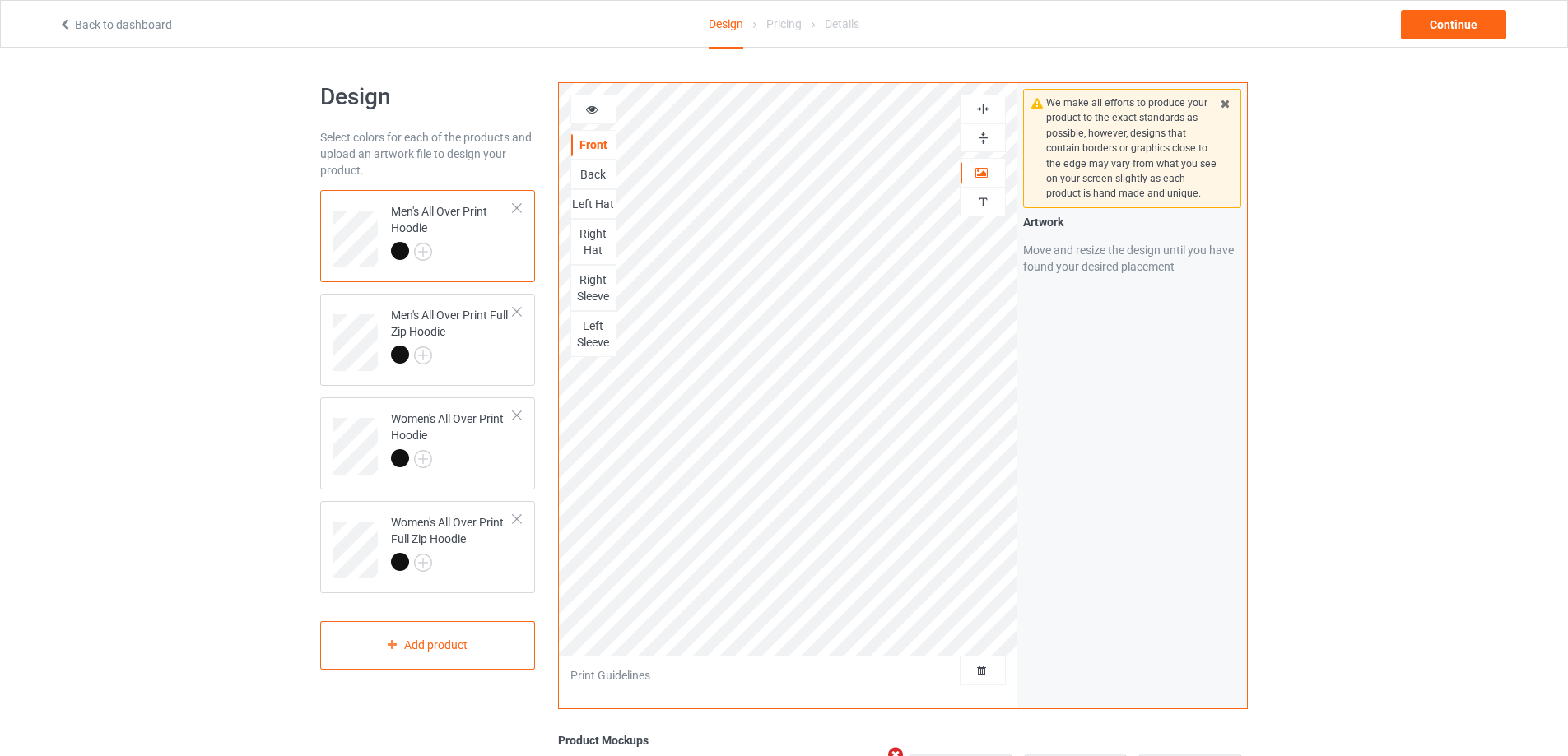
click at [983, 101] on img at bounding box center [983, 109] width 15 height 15
click at [989, 133] on img at bounding box center [983, 138] width 15 height 15
click at [982, 133] on img at bounding box center [983, 138] width 15 height 15
click at [983, 106] on img at bounding box center [983, 109] width 15 height 15
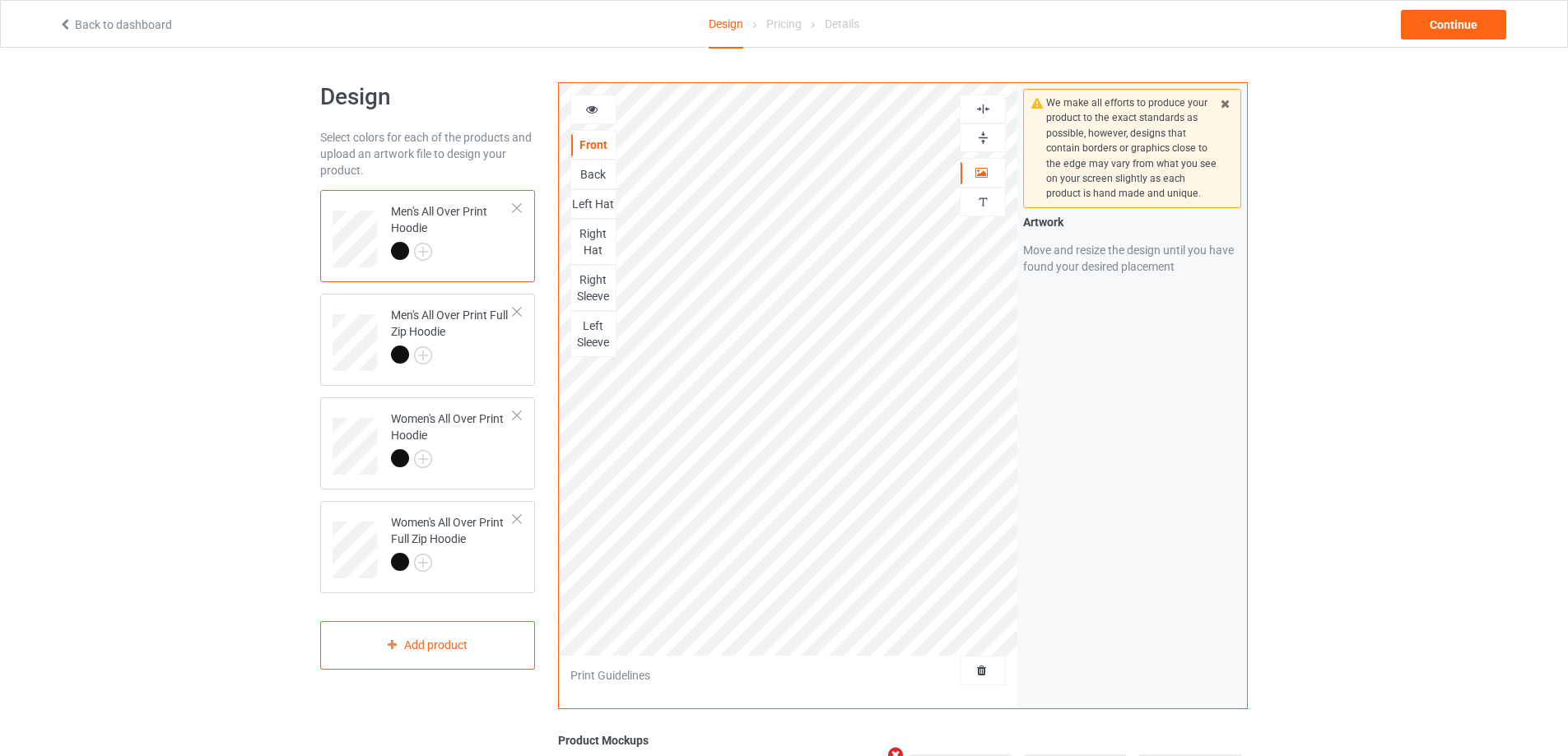
click at [983, 106] on img at bounding box center [983, 109] width 15 height 15
click at [984, 137] on img at bounding box center [983, 138] width 15 height 15
click at [595, 174] on div "Back" at bounding box center [593, 174] width 44 height 16
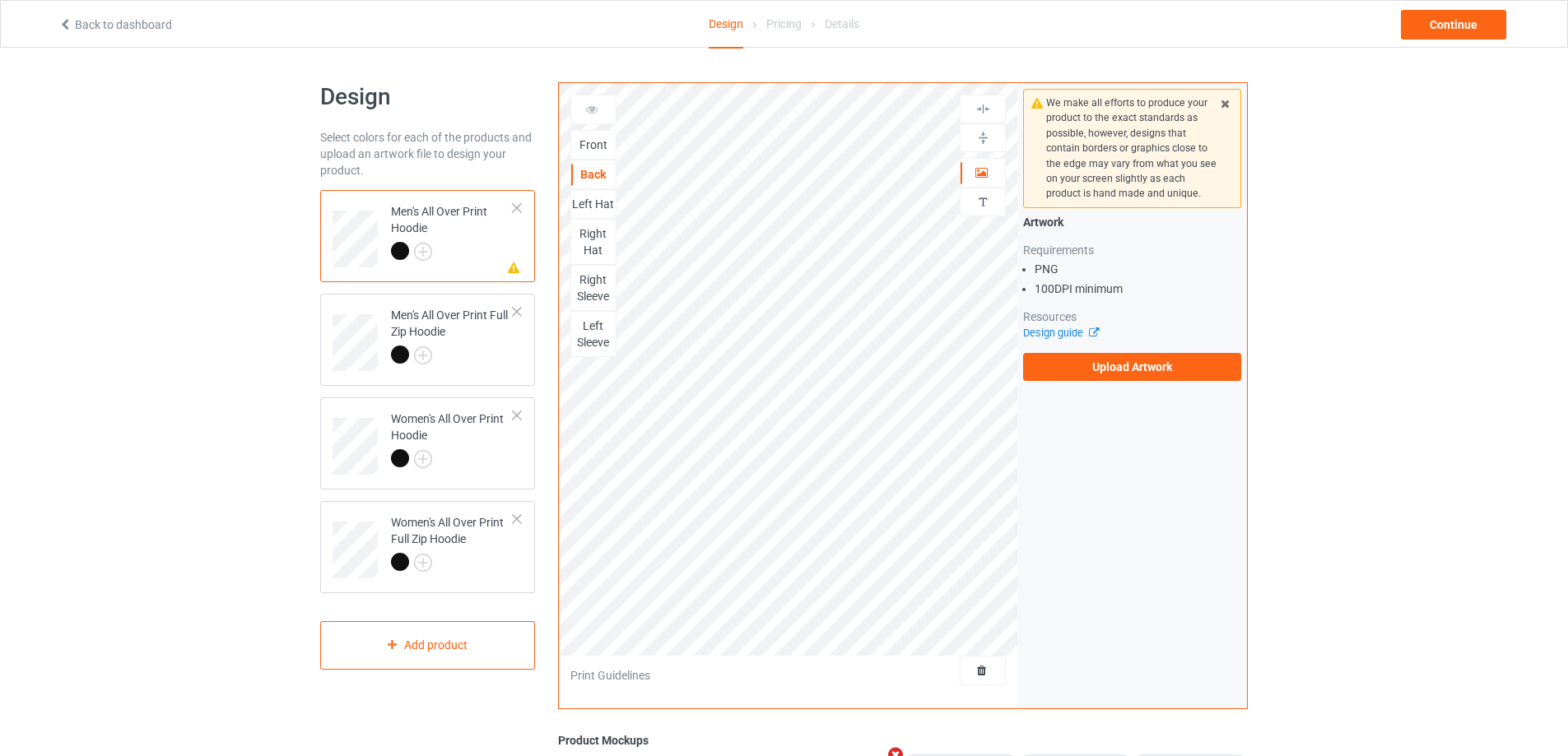
click at [484, 247] on div at bounding box center [452, 254] width 123 height 23
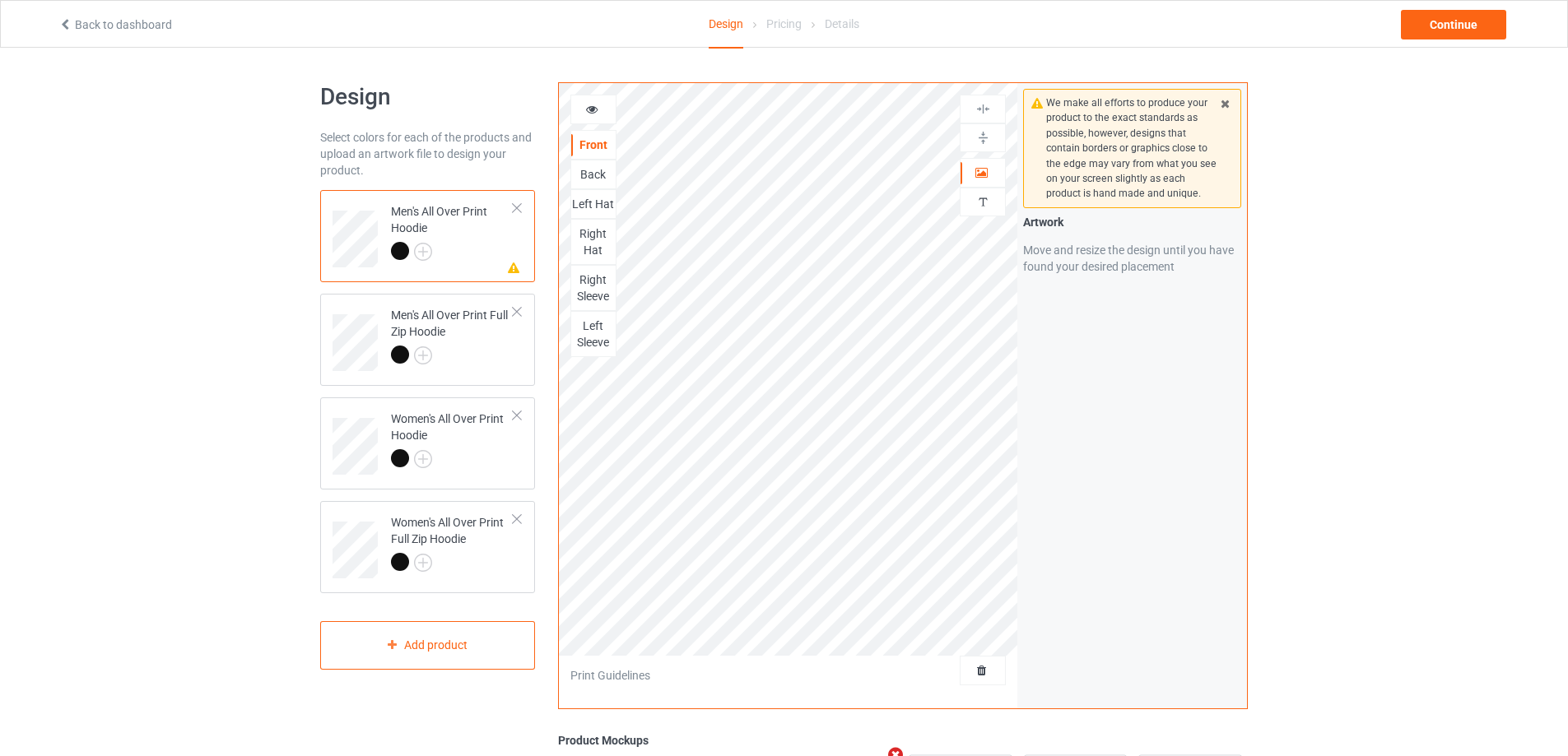
click at [591, 174] on div "Back" at bounding box center [593, 174] width 44 height 16
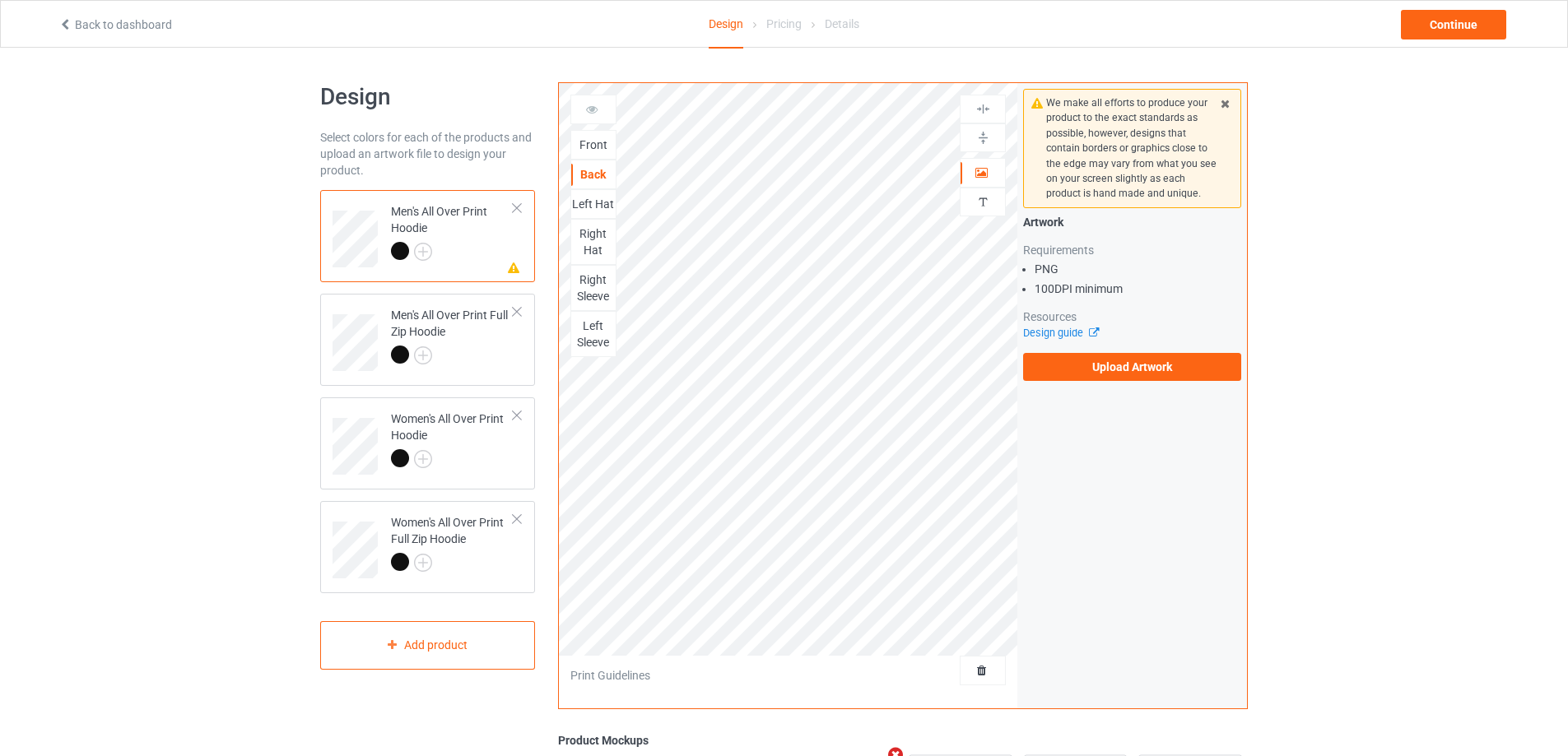
click at [598, 143] on div "Front" at bounding box center [593, 145] width 44 height 16
click at [571, 137] on div at bounding box center [572, 145] width 2 height 22
click at [604, 176] on div "Back" at bounding box center [593, 174] width 44 height 16
click at [595, 141] on div "Front" at bounding box center [593, 145] width 44 height 16
click at [1169, 364] on label "Upload Artwork" at bounding box center [1132, 366] width 218 height 28
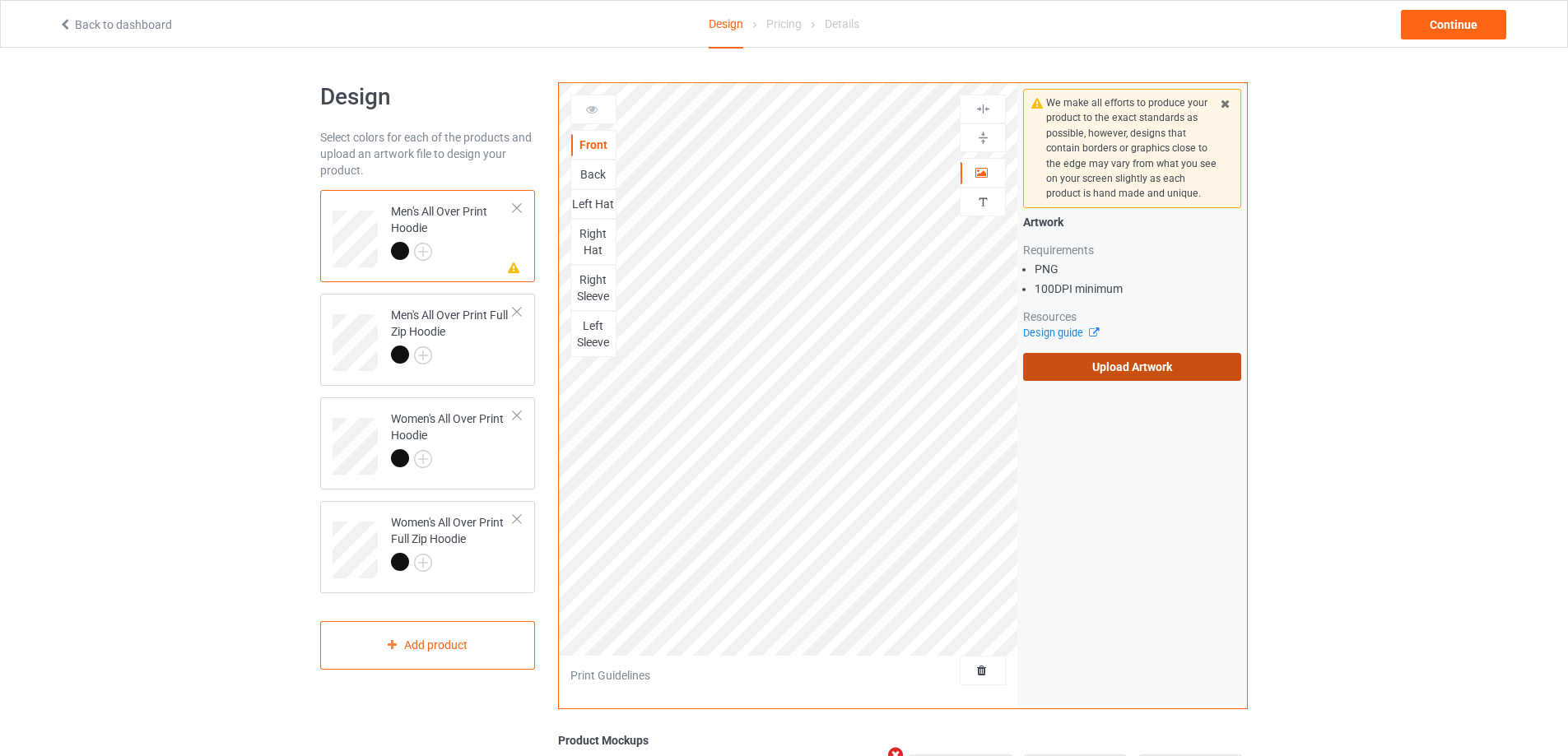
click at [0, 0] on input "Upload Artwork" at bounding box center [0, 0] width 0 height 0
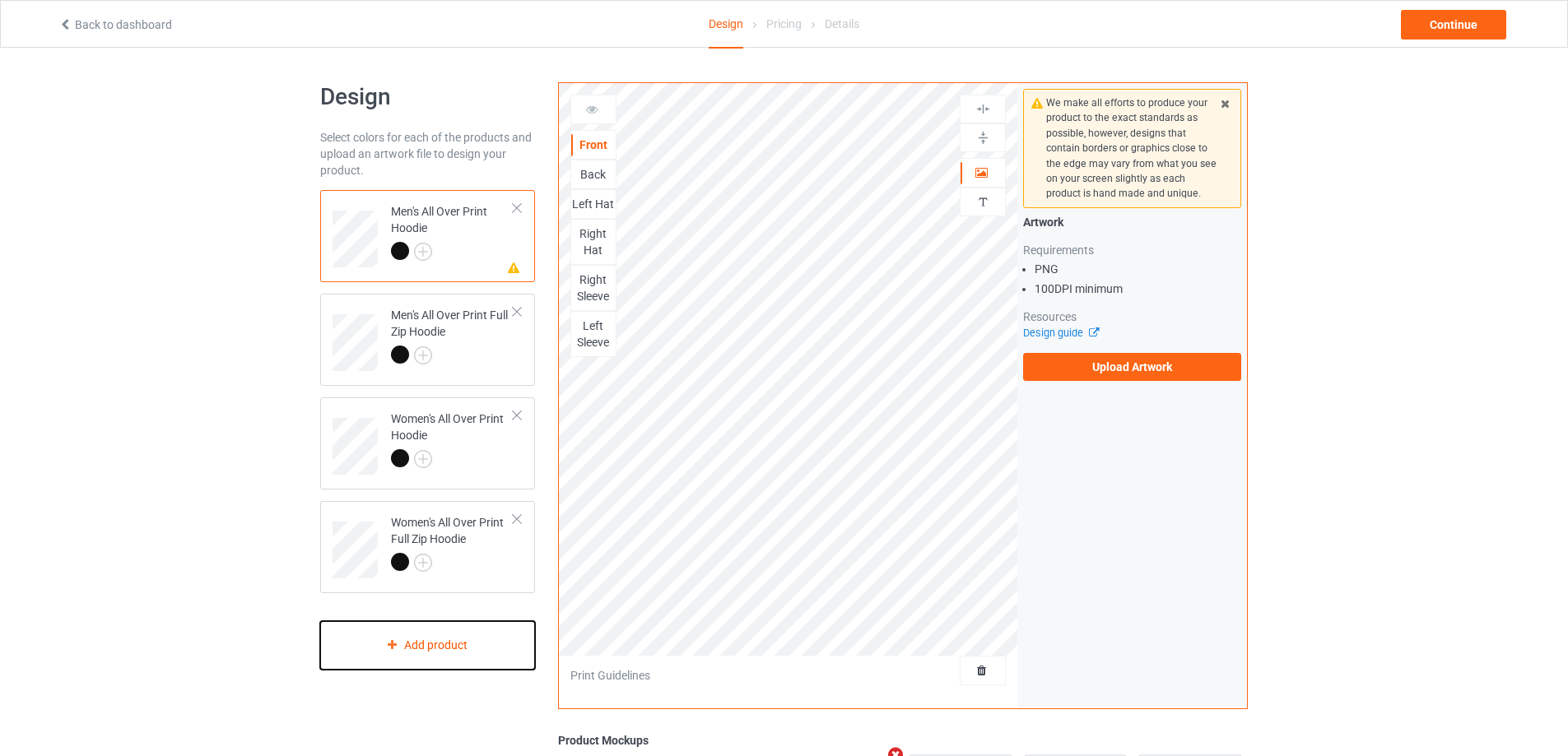
click at [460, 652] on div "Add product" at bounding box center [427, 645] width 215 height 48
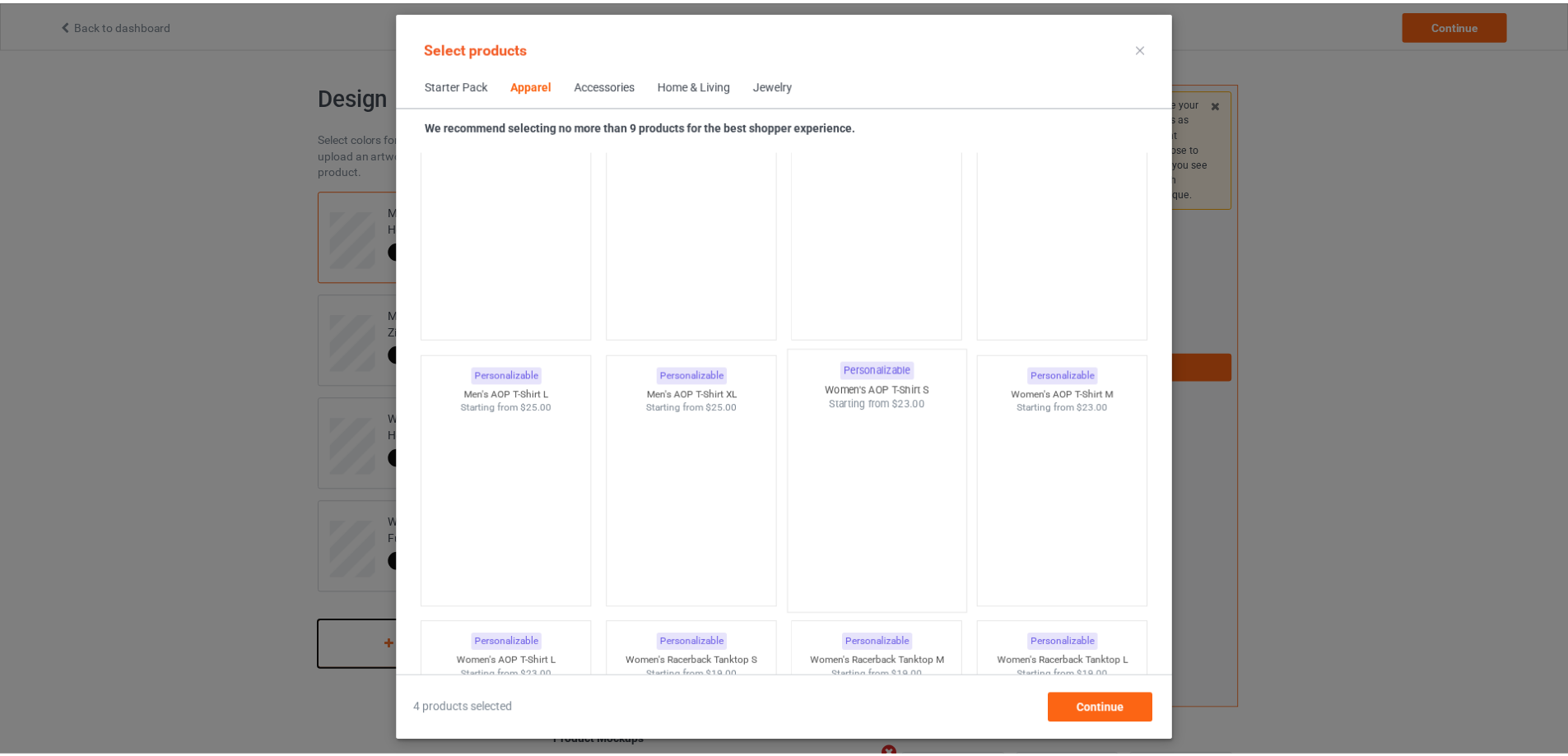
scroll to position [2422, 0]
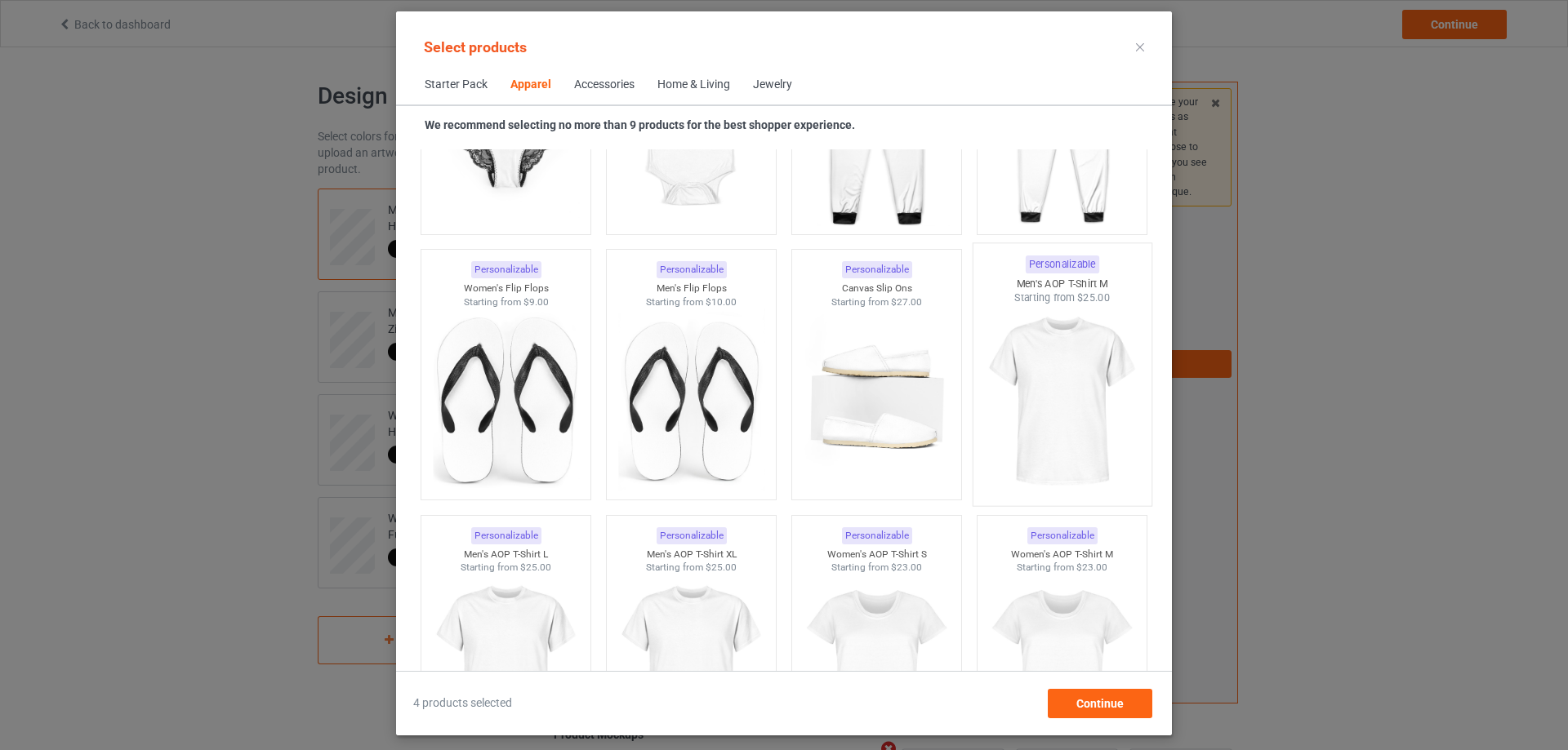
click at [1072, 388] on div at bounding box center [1063, 401] width 178 height 191
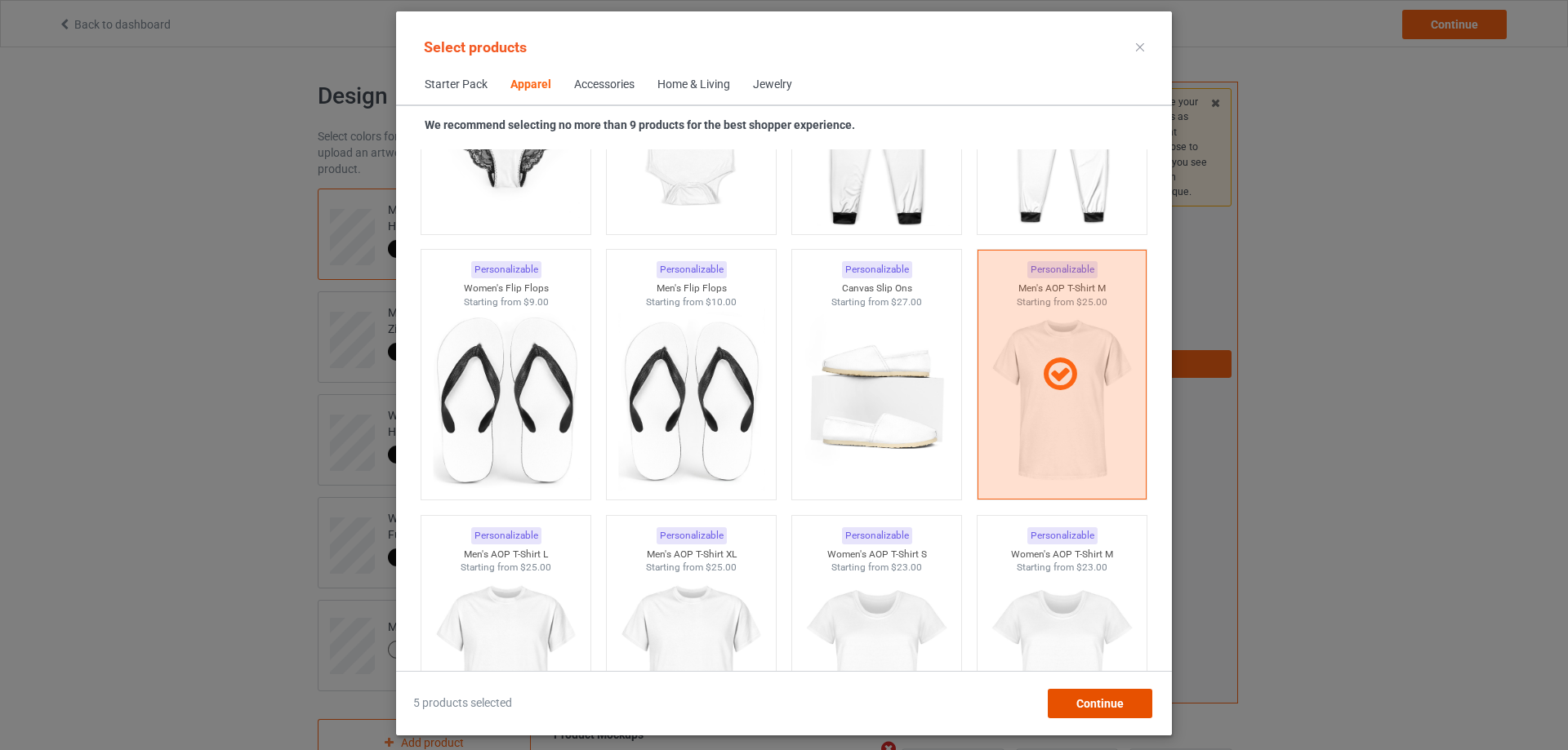
click at [1086, 713] on div "Continue" at bounding box center [1099, 703] width 104 height 30
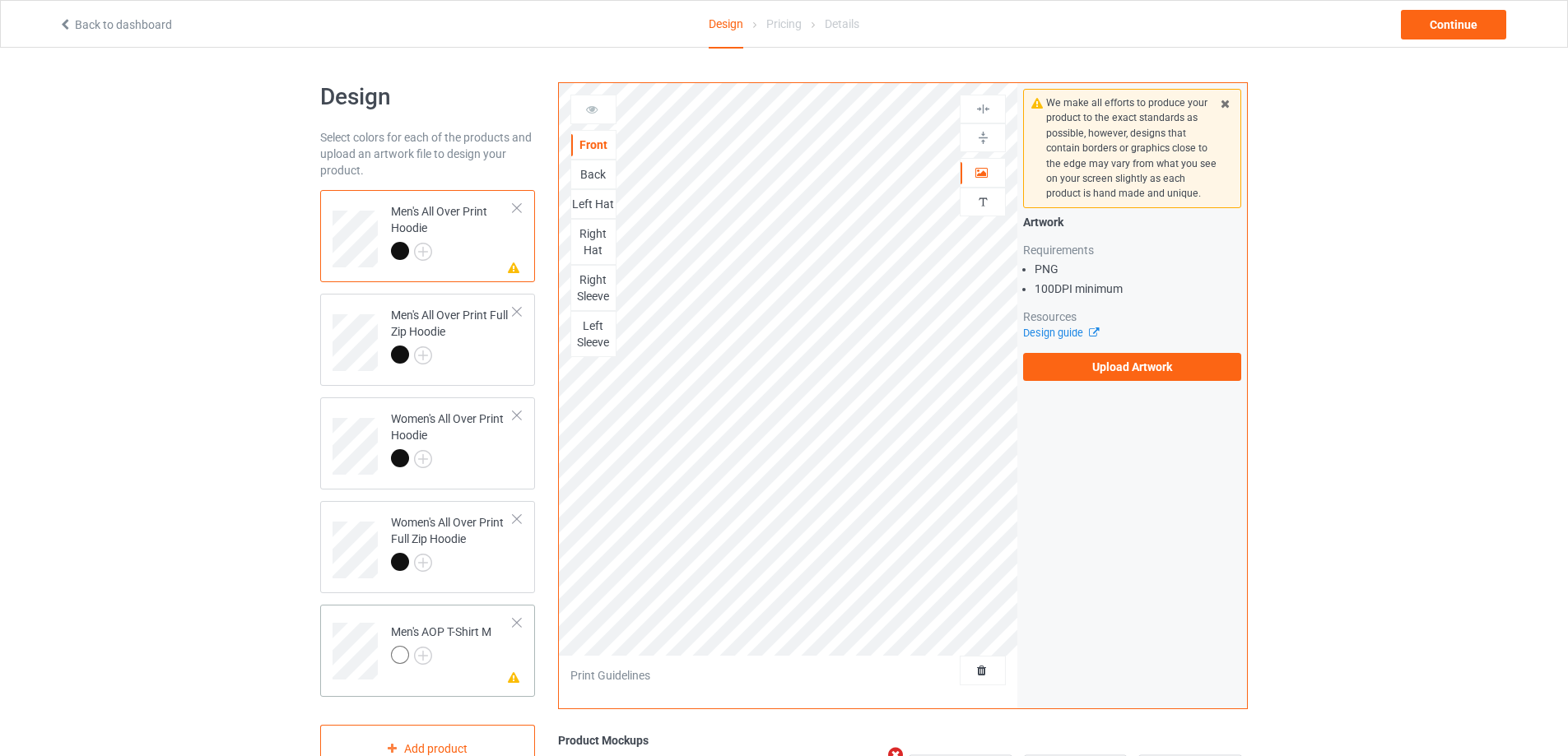
click at [455, 663] on div at bounding box center [441, 658] width 100 height 23
click at [589, 191] on div "Right Sleeve" at bounding box center [593, 212] width 46 height 46
drag, startPoint x: 597, startPoint y: 225, endPoint x: 593, endPoint y: 187, distance: 38.2
click at [597, 224] on div "Right Sleeve" at bounding box center [593, 212] width 44 height 33
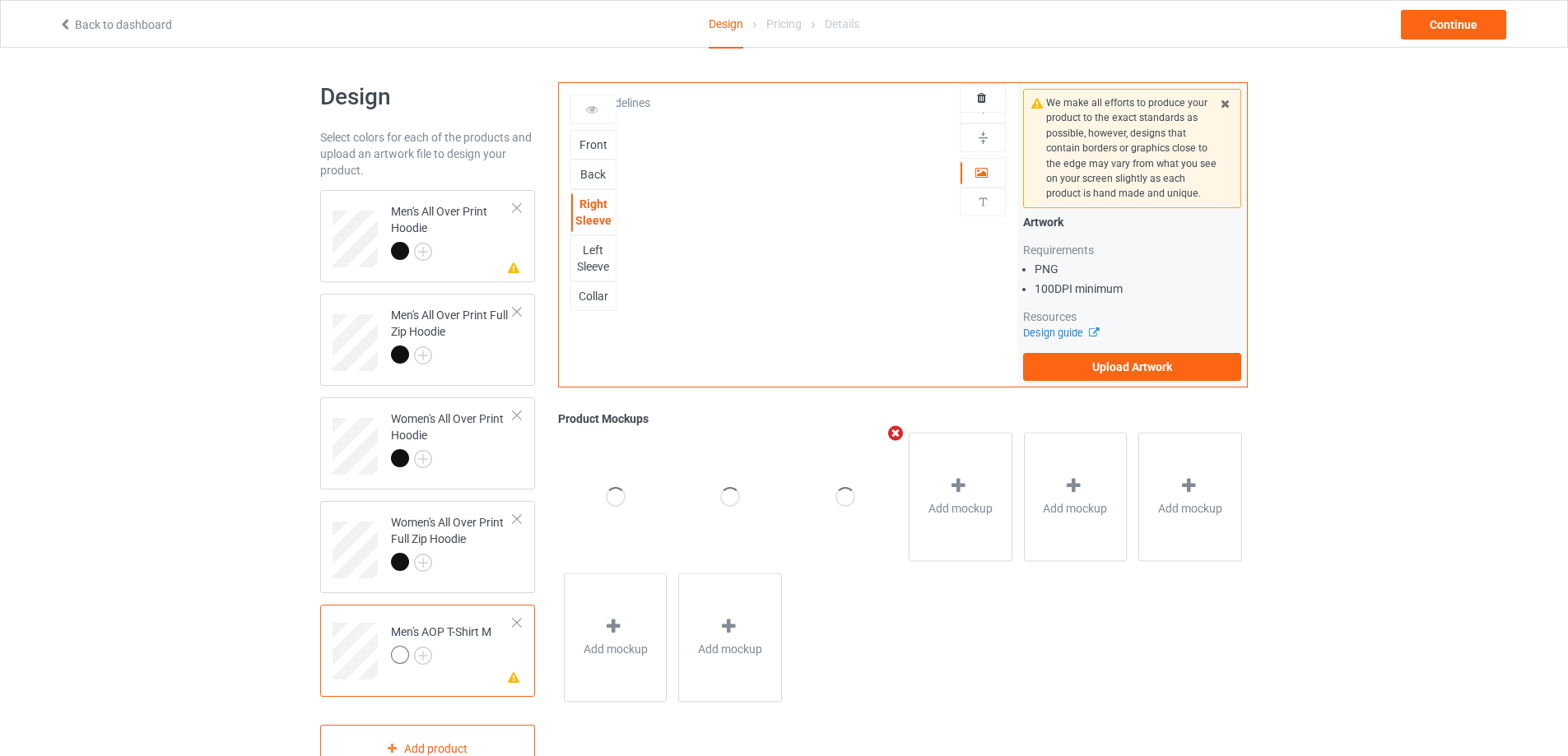
click at [591, 177] on div "Back" at bounding box center [593, 174] width 44 height 16
click at [593, 148] on div "Front" at bounding box center [593, 145] width 44 height 16
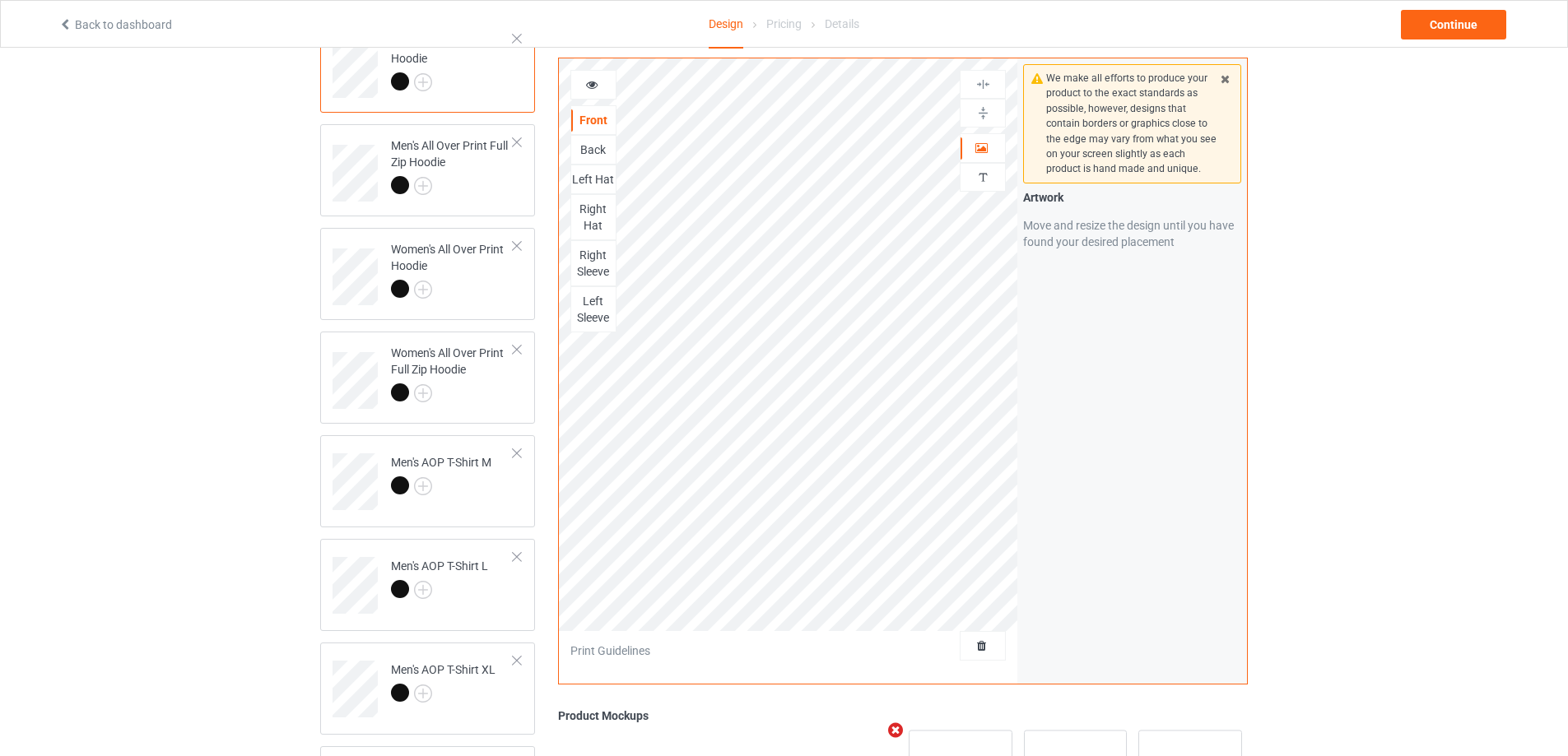
scroll to position [165, 0]
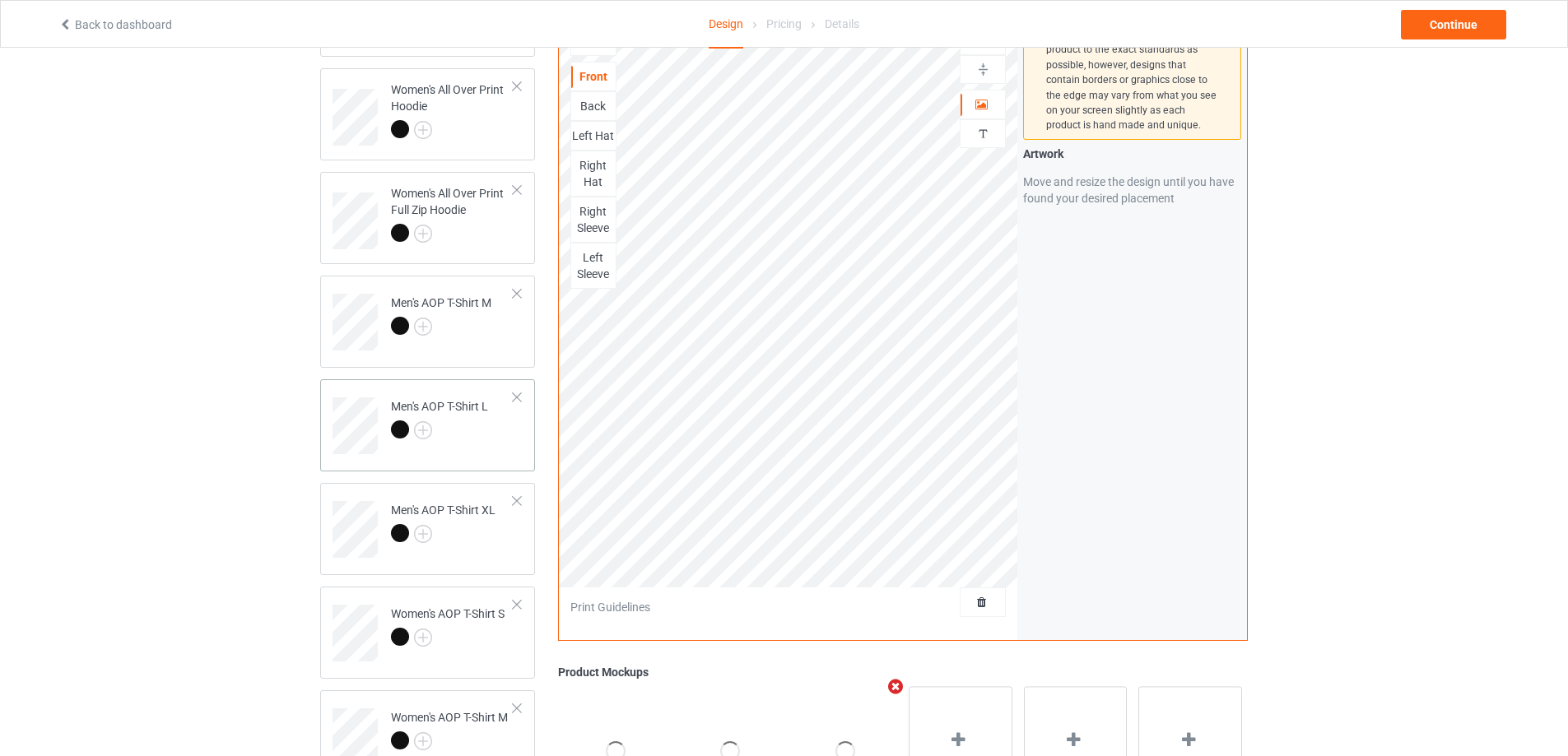
click at [488, 440] on div at bounding box center [439, 432] width 97 height 23
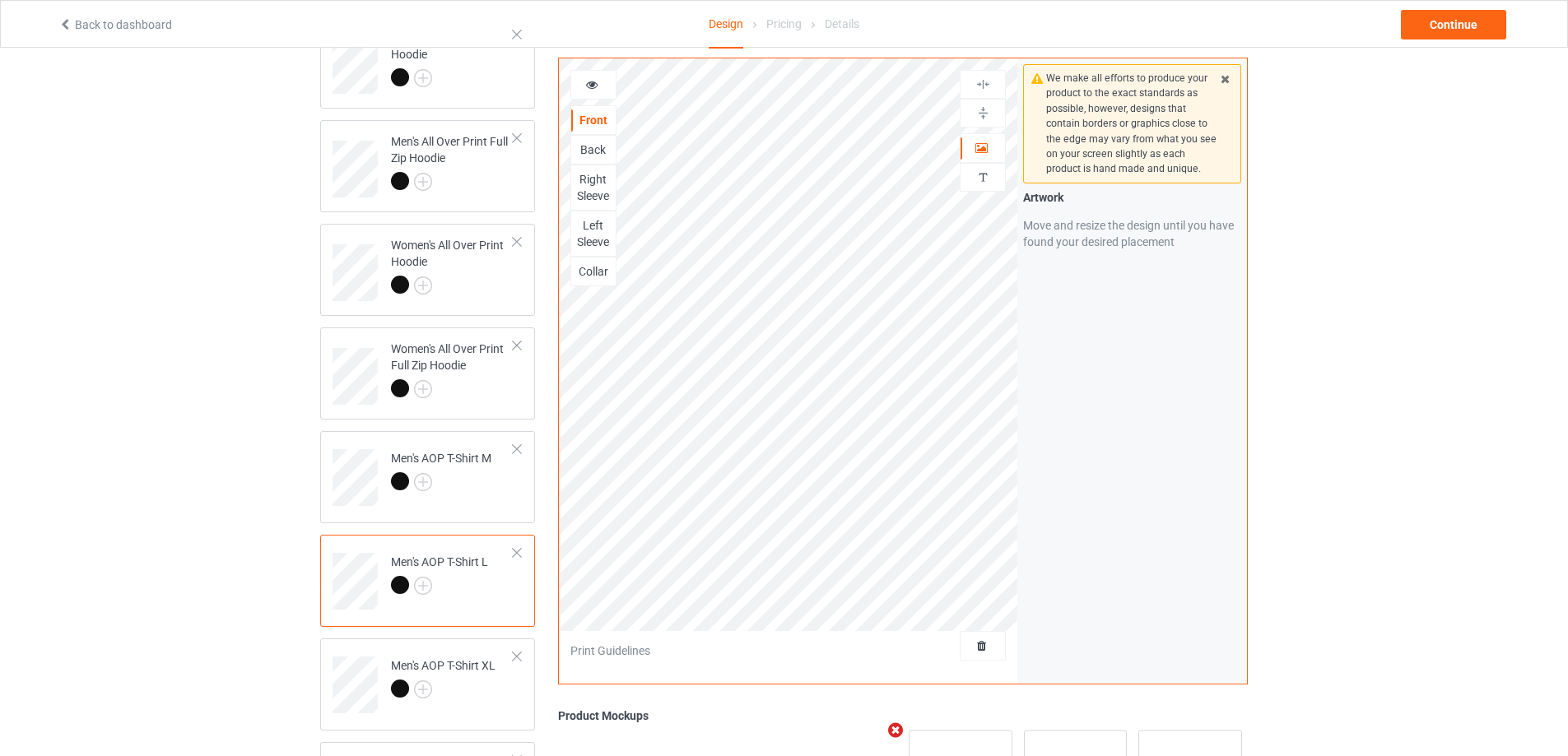
scroll to position [165, 0]
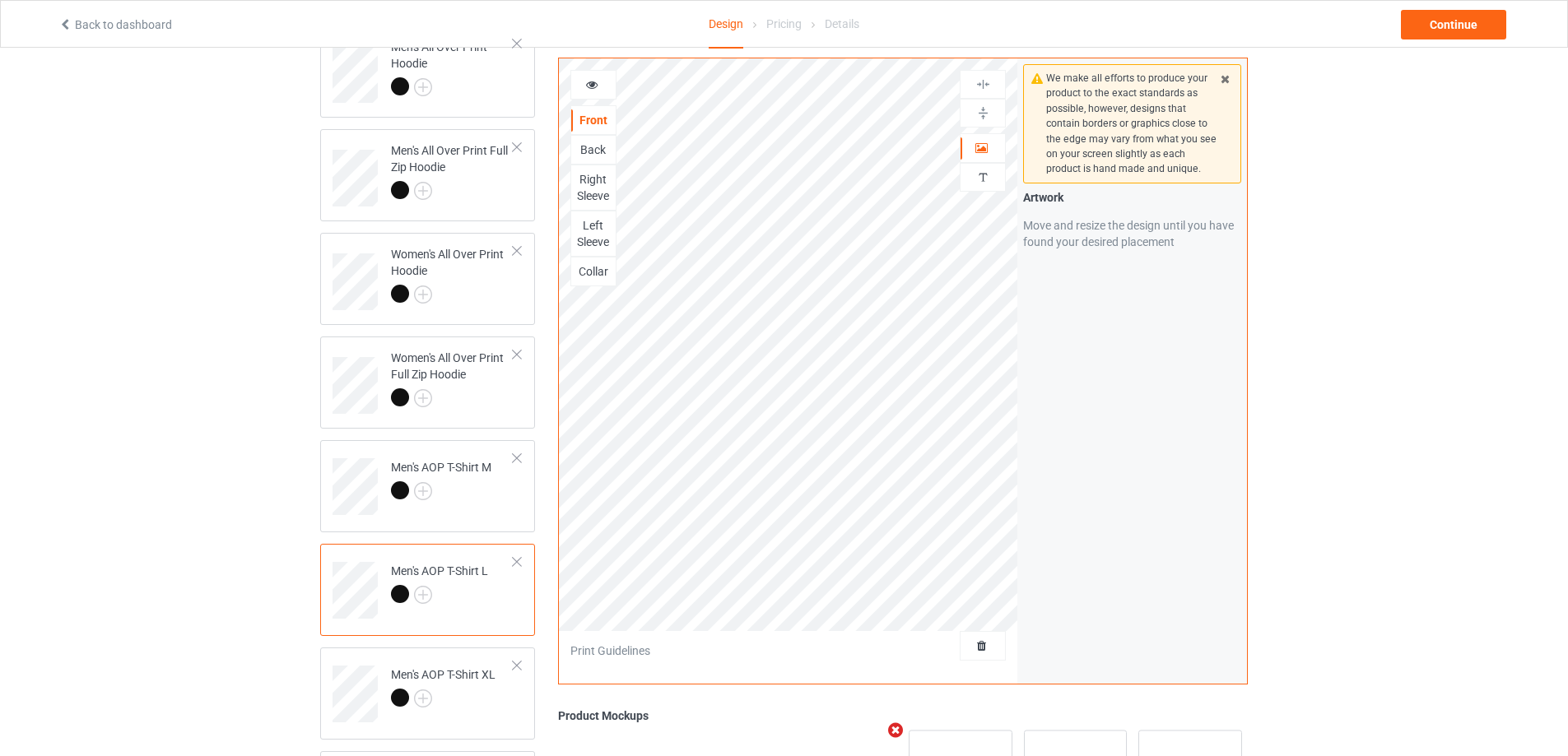
click at [595, 219] on div "Left Sleeve" at bounding box center [593, 233] width 44 height 33
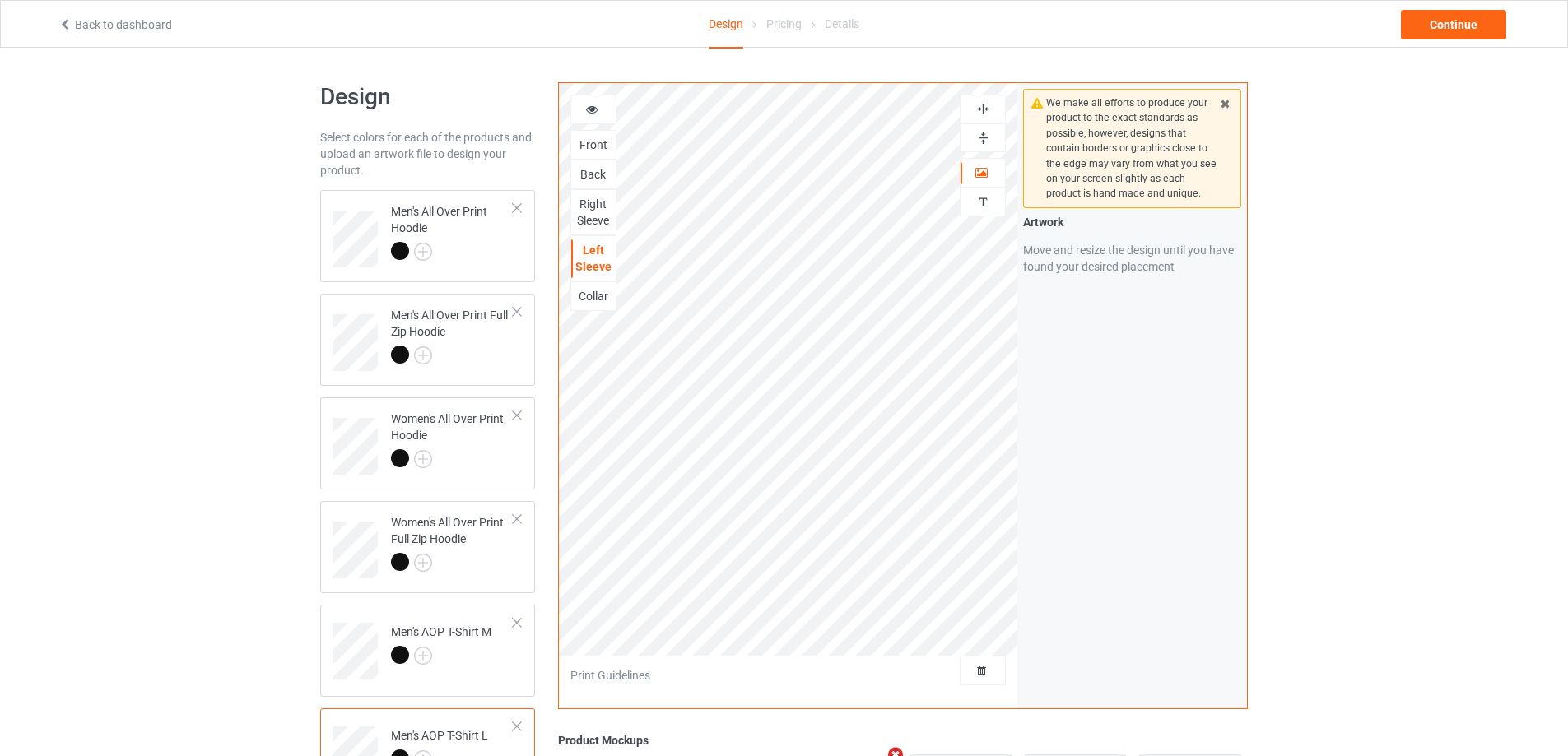
click at [962, 684] on div at bounding box center [983, 670] width 46 height 30
click at [967, 670] on span "Delete all designs" at bounding box center [945, 670] width 87 height 14
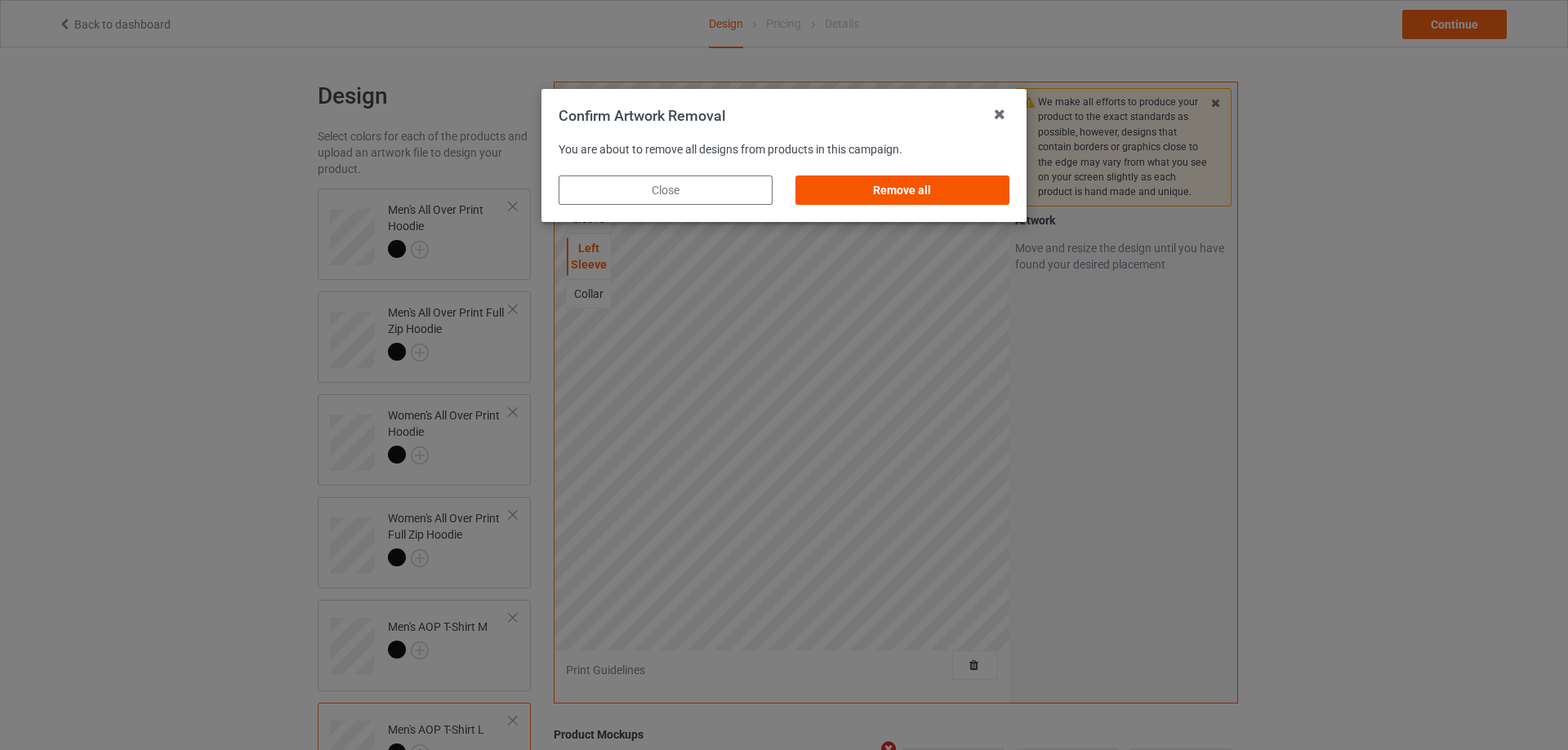
click at [930, 177] on div "Remove all" at bounding box center [902, 189] width 213 height 30
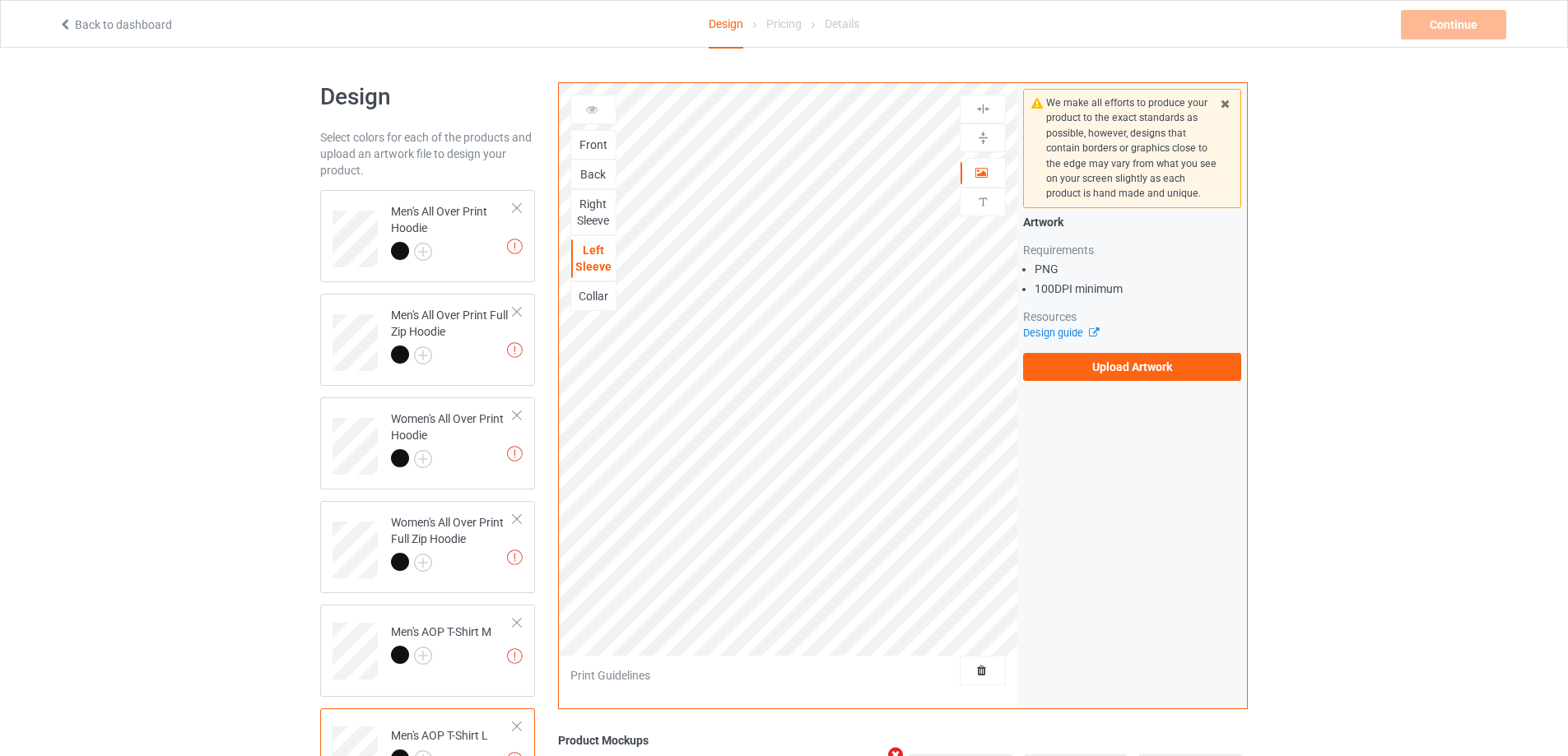
click at [582, 148] on div "Front" at bounding box center [593, 145] width 44 height 16
click at [1101, 359] on label "Upload Artwork" at bounding box center [1132, 366] width 218 height 28
click at [0, 0] on input "Upload Artwork" at bounding box center [0, 0] width 0 height 0
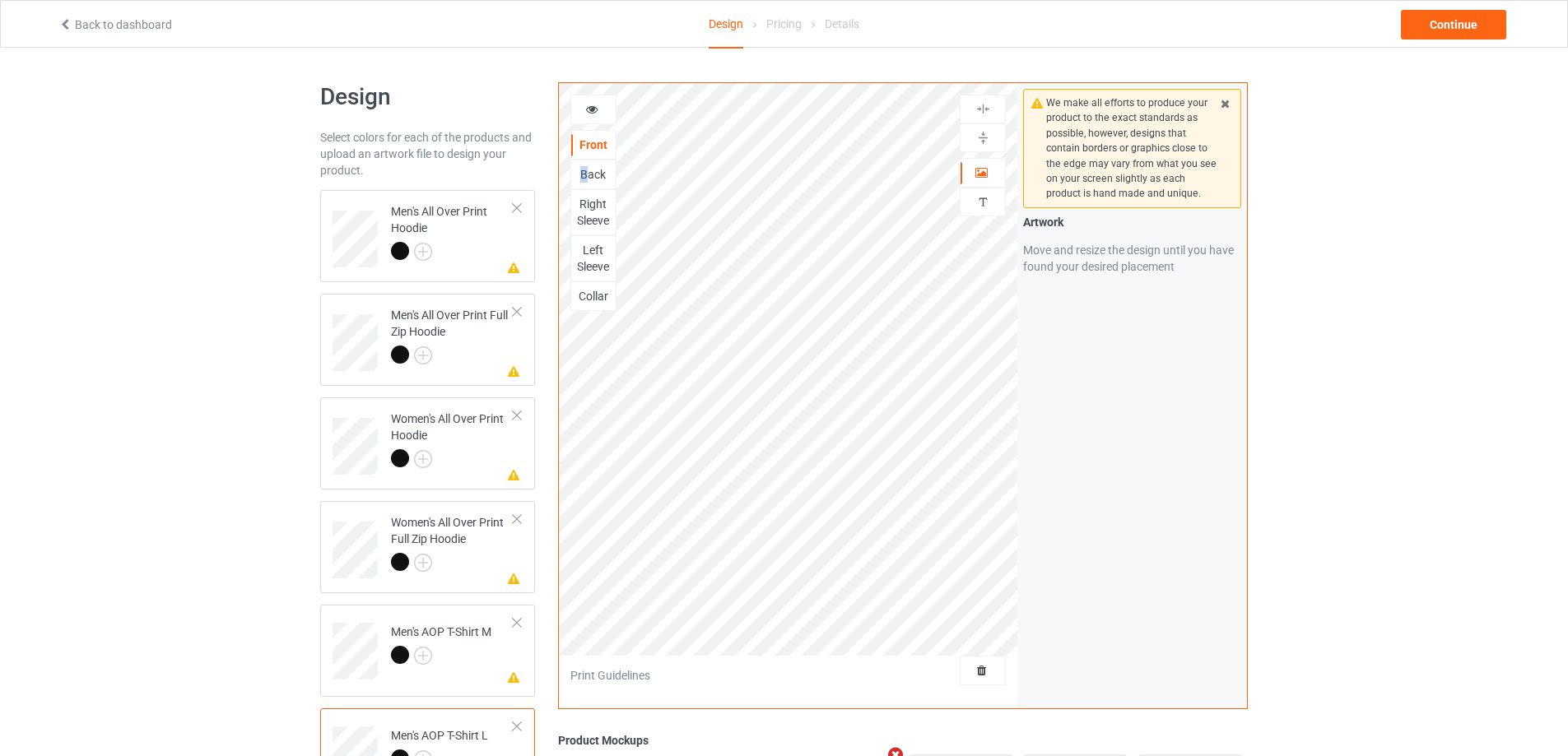
click at [586, 171] on div "Back" at bounding box center [593, 174] width 44 height 16
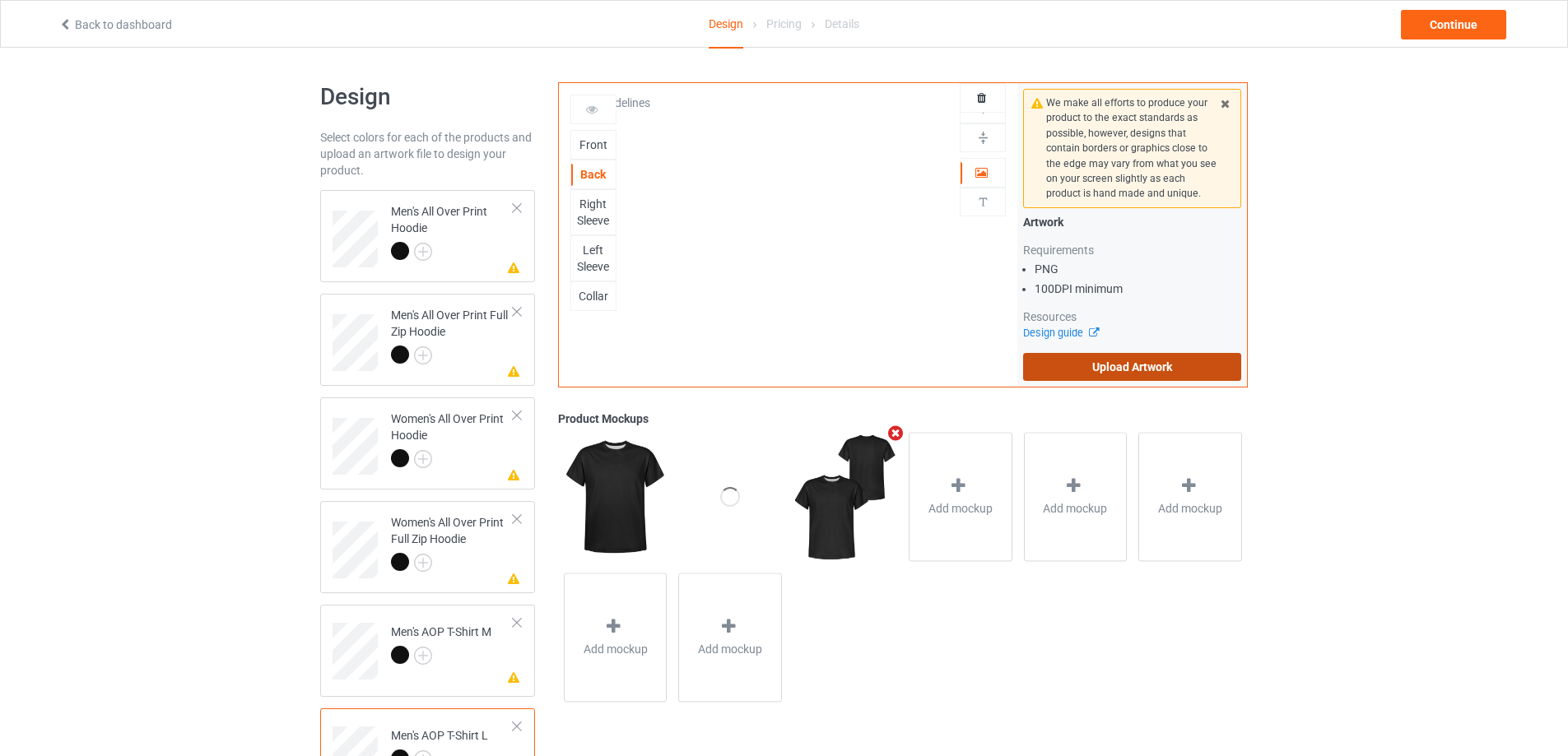
click at [1138, 365] on label "Upload Artwork" at bounding box center [1132, 366] width 218 height 28
click at [0, 0] on input "Upload Artwork" at bounding box center [0, 0] width 0 height 0
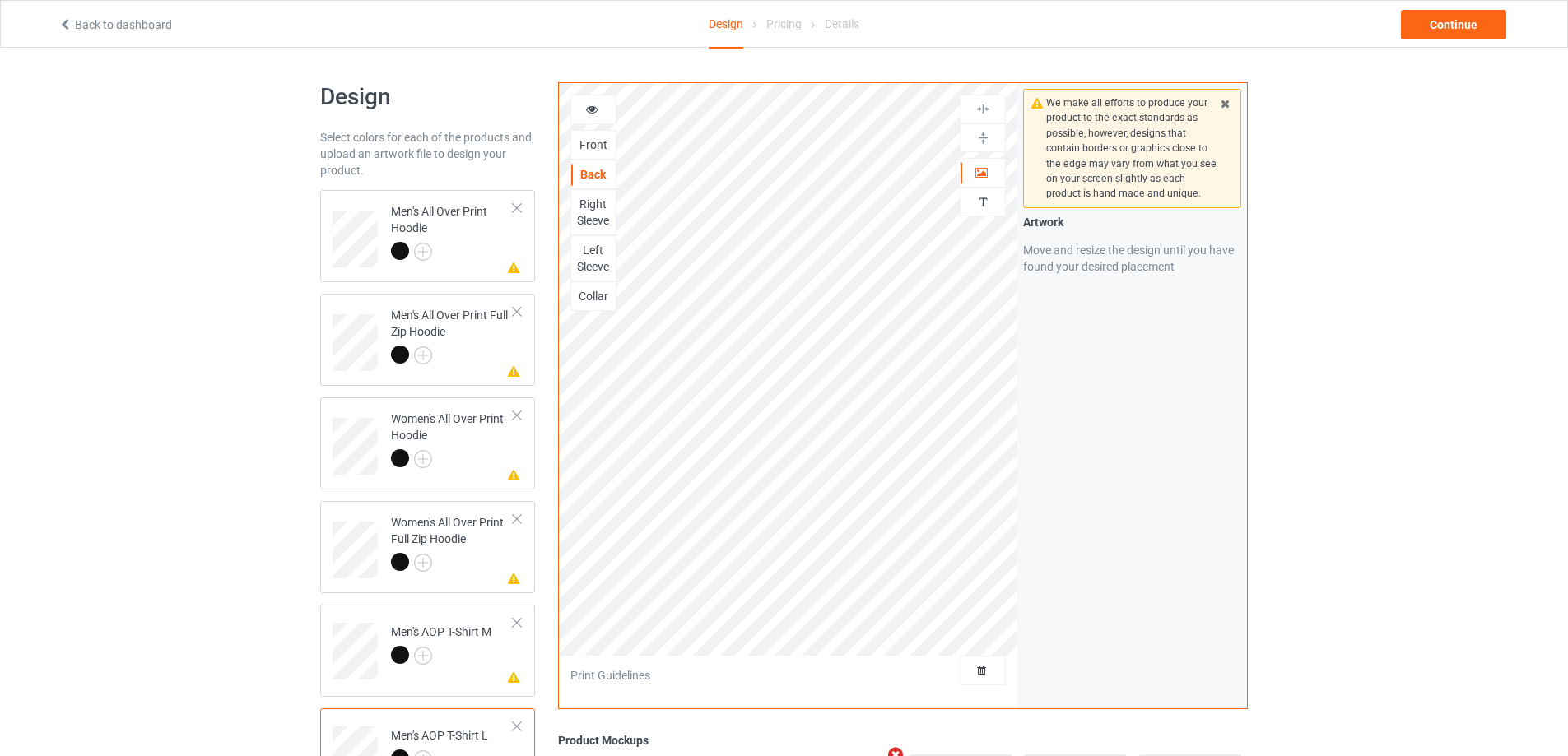
click at [607, 210] on div "Right Sleeve" at bounding box center [593, 212] width 44 height 33
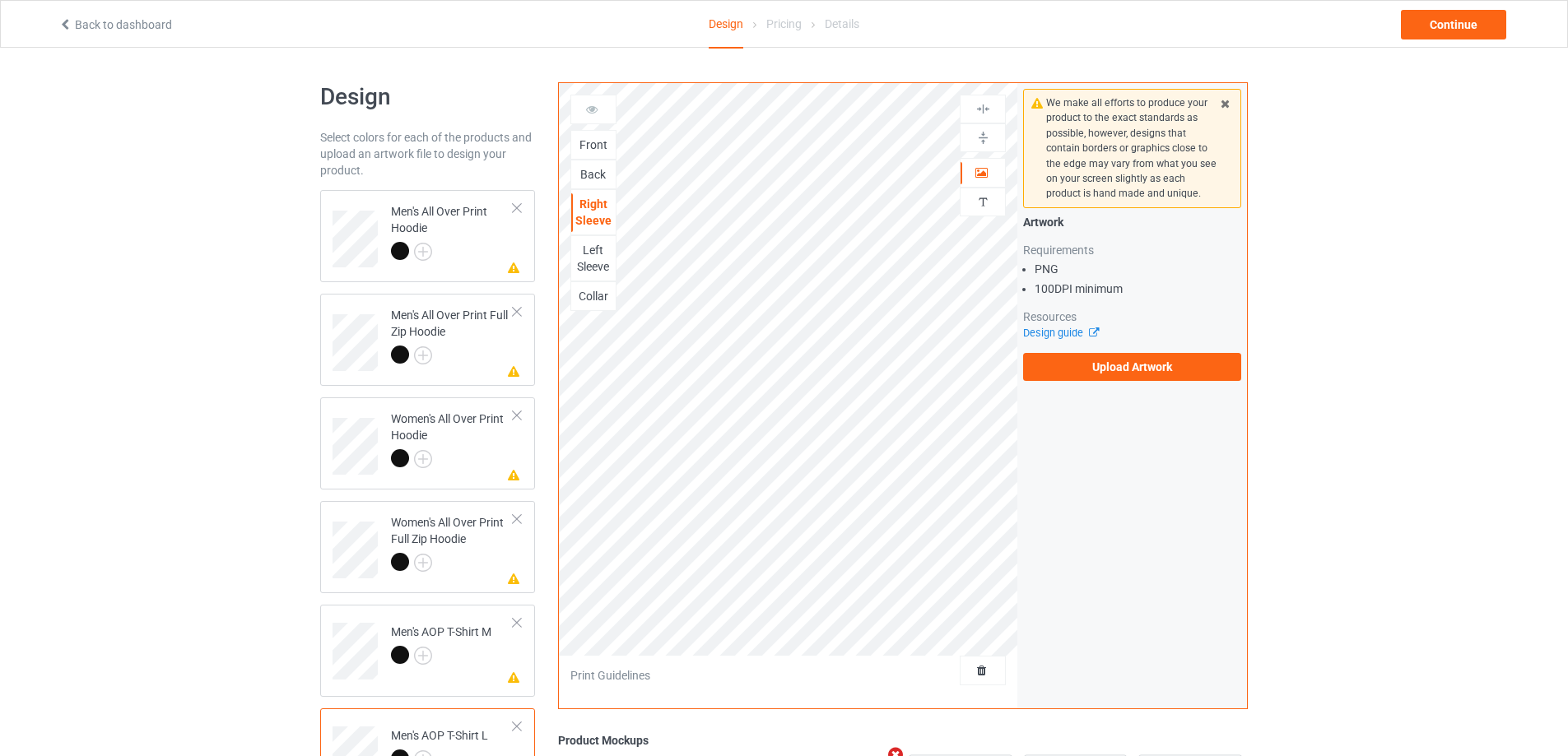
click at [1158, 350] on div "Artwork Requirements PNG 100 DPI minimum Resources Design guide Upload Artwork" at bounding box center [1132, 297] width 218 height 167
click at [1158, 364] on label "Upload Artwork" at bounding box center [1132, 366] width 218 height 28
click at [0, 0] on input "Upload Artwork" at bounding box center [0, 0] width 0 height 0
click at [462, 265] on td "Missing artwork on 4 side(s) Men's All Over Print Hoodie" at bounding box center [453, 233] width 141 height 73
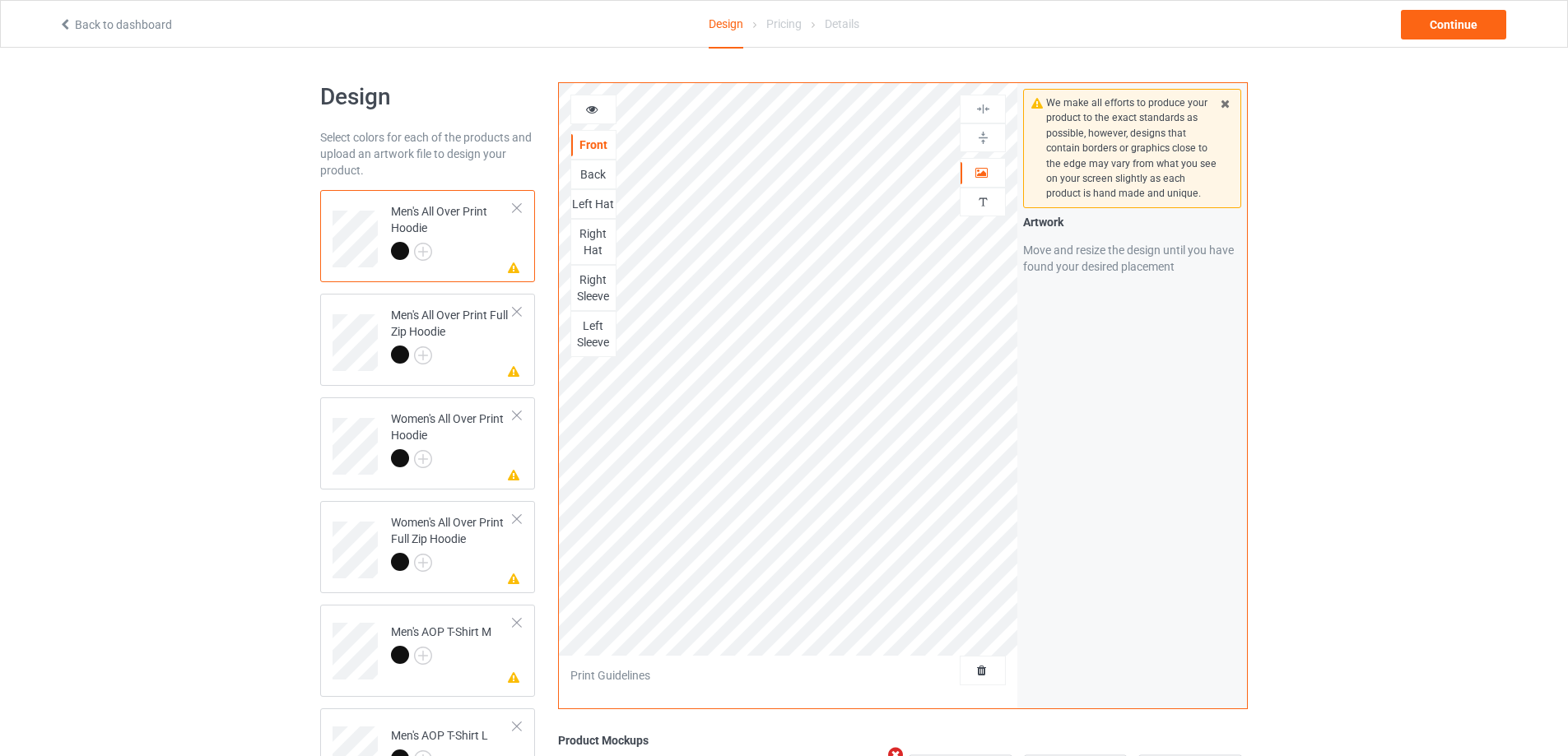
click at [590, 177] on div "Back" at bounding box center [593, 174] width 44 height 16
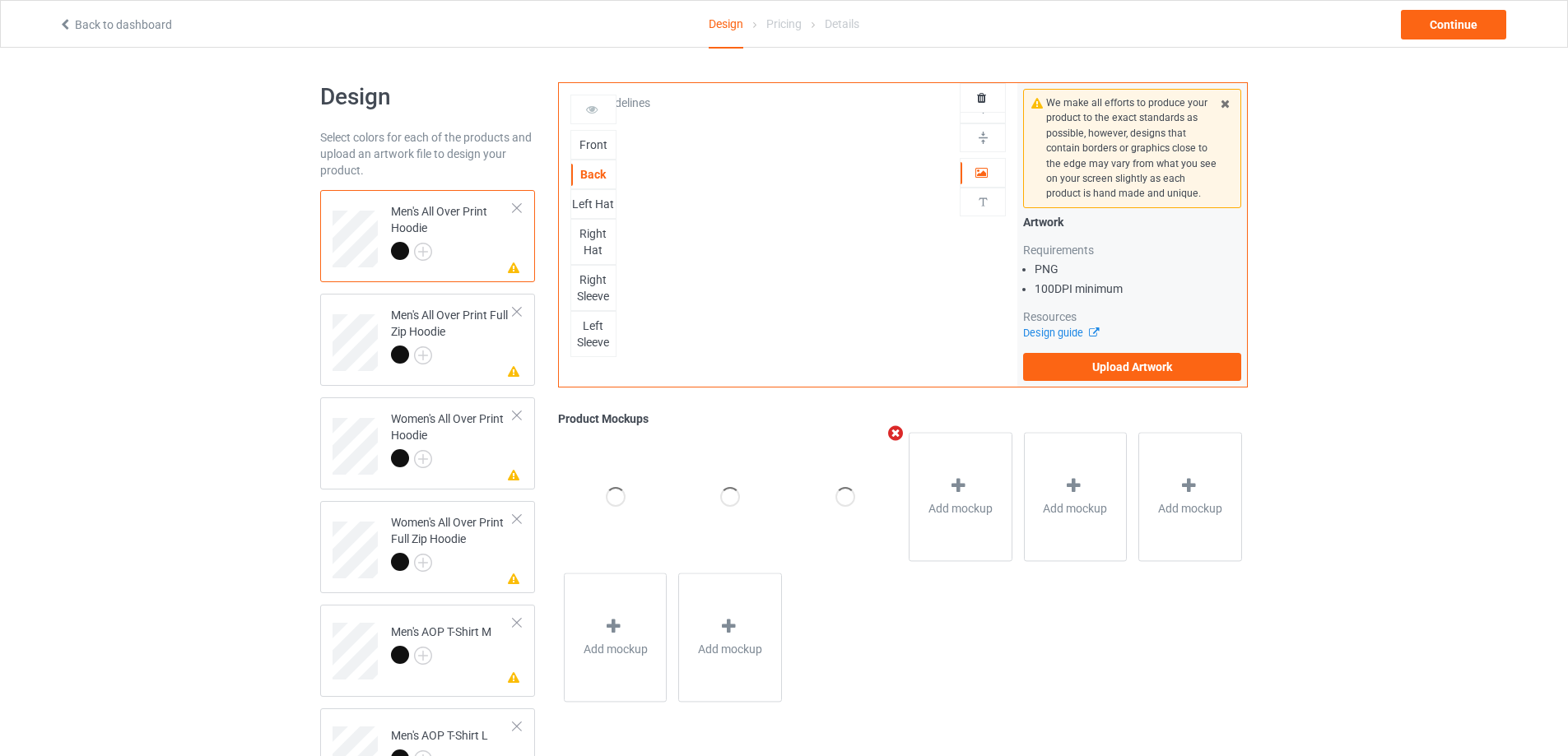
click at [591, 214] on div "Left Hat" at bounding box center [593, 203] width 46 height 30
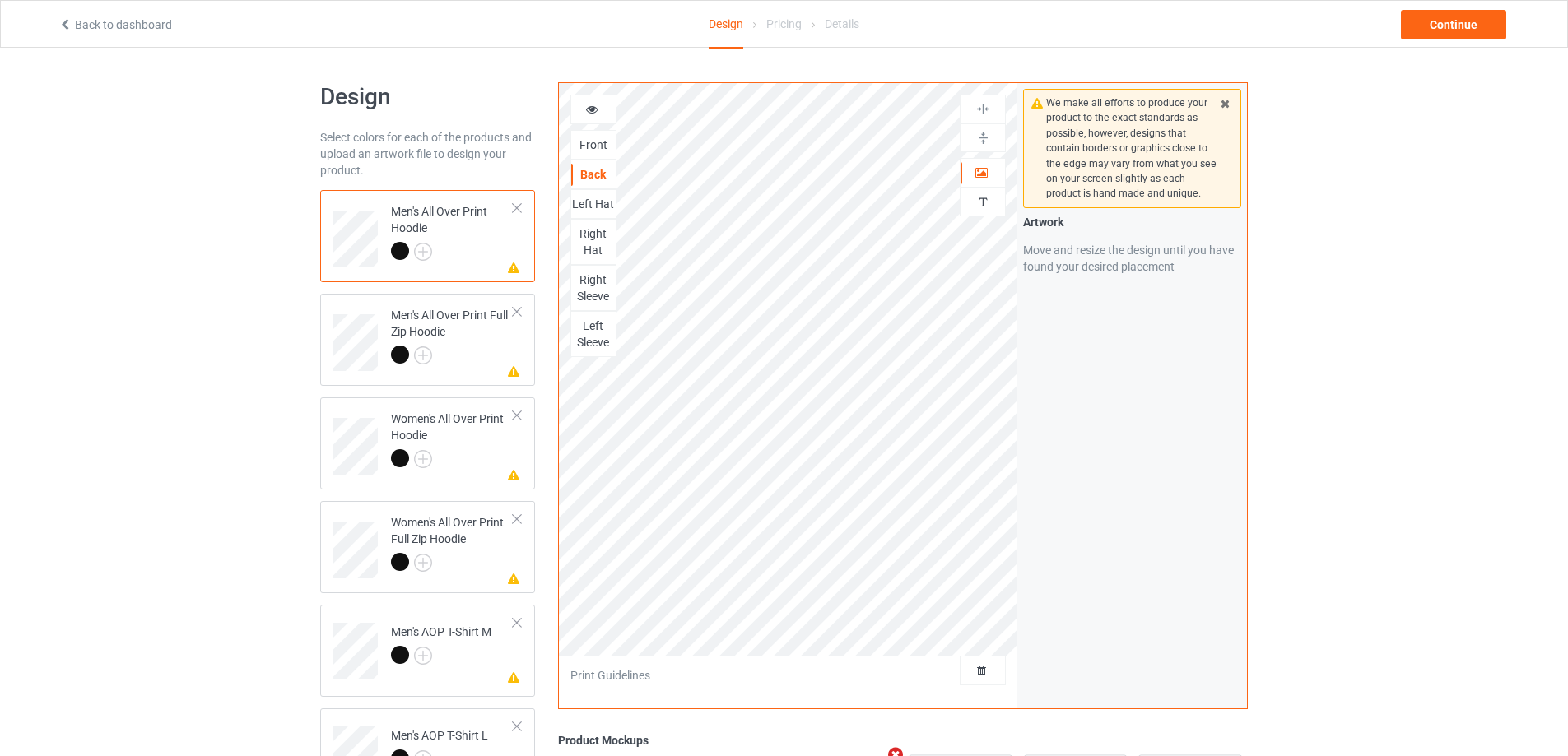
click at [595, 197] on div "Left Hat" at bounding box center [593, 203] width 44 height 16
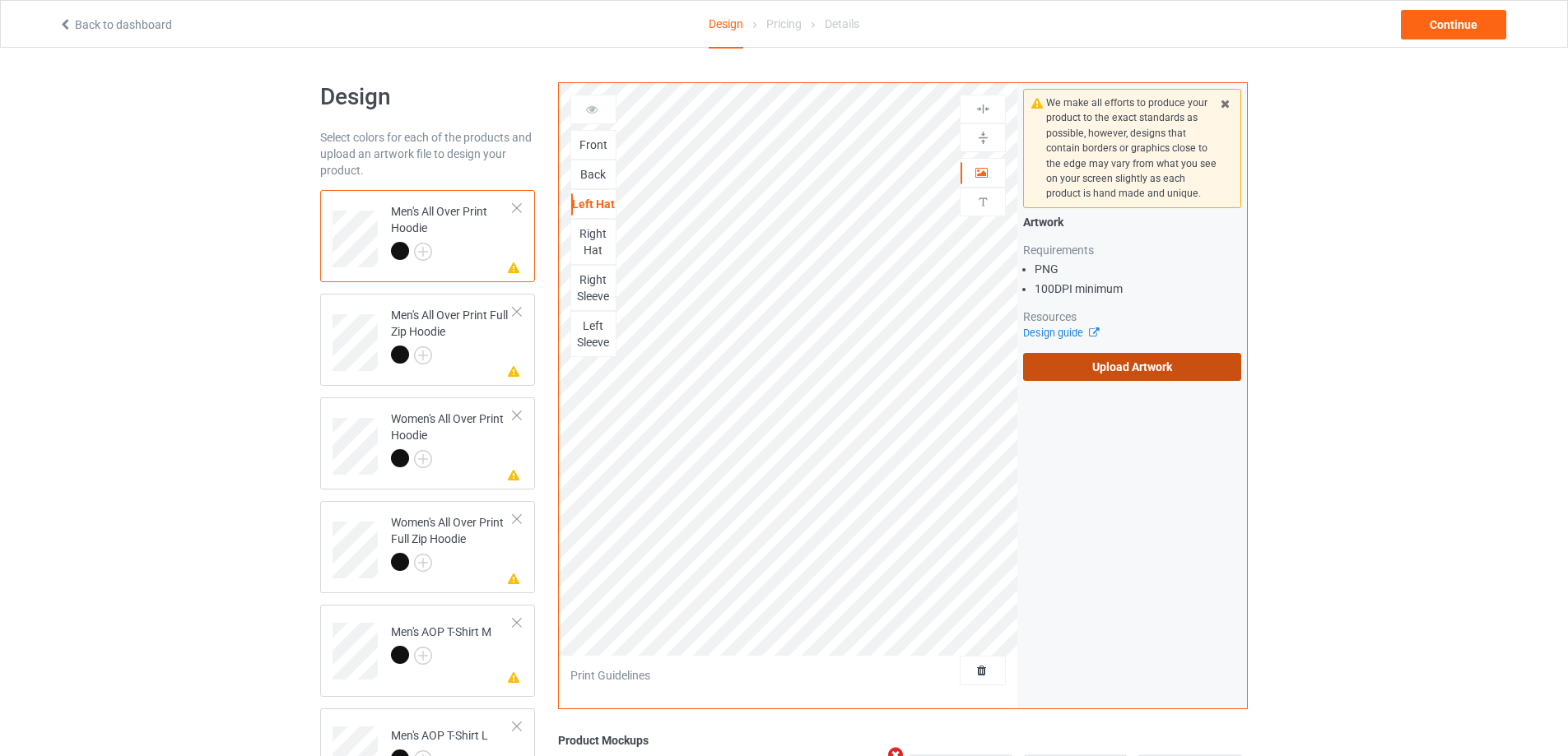
click at [1060, 360] on label "Upload Artwork" at bounding box center [1132, 366] width 218 height 28
click at [0, 0] on input "Upload Artwork" at bounding box center [0, 0] width 0 height 0
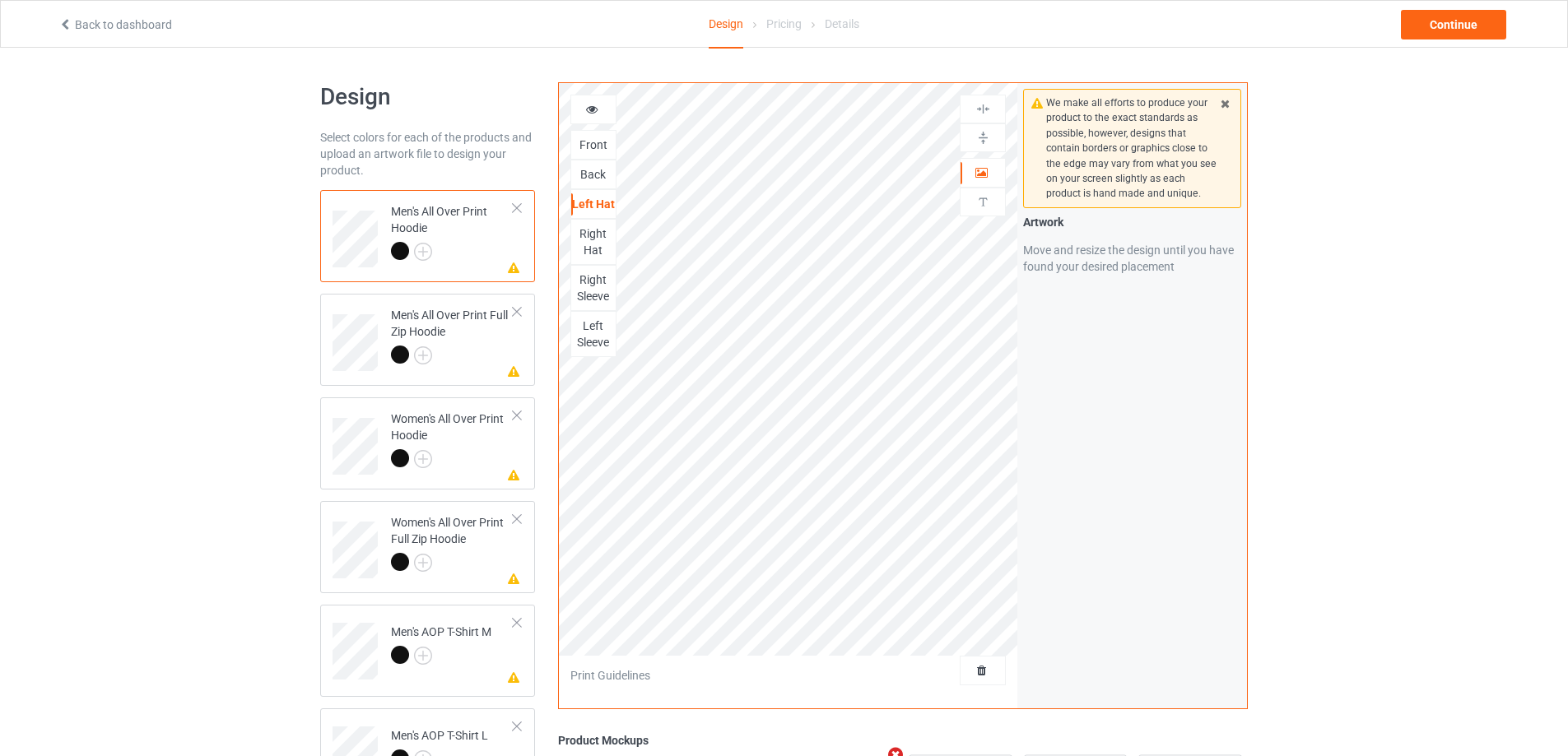
click at [587, 251] on div "Right Hat" at bounding box center [593, 242] width 44 height 33
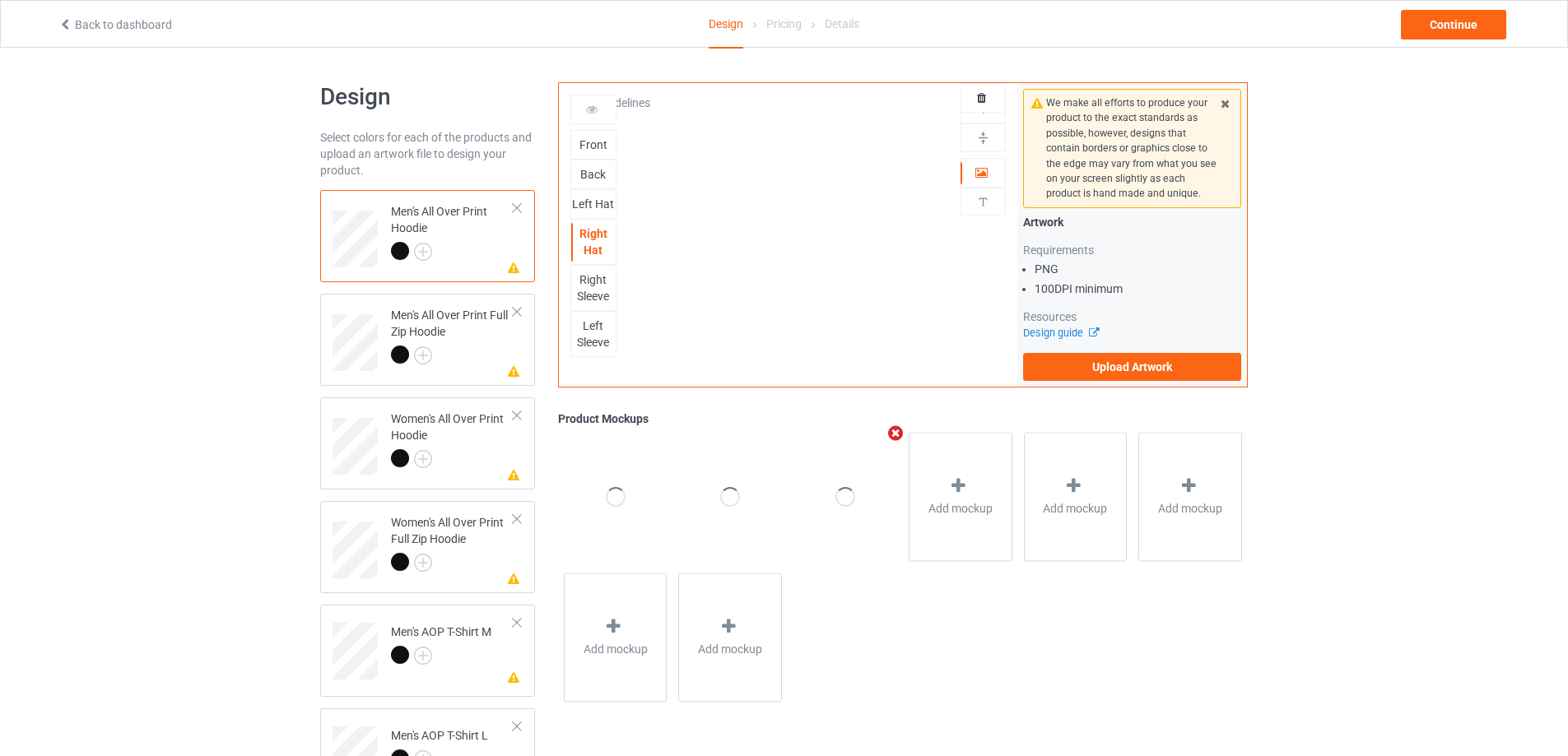
click at [577, 303] on div "Right Sleeve" at bounding box center [593, 288] width 44 height 33
click at [1137, 376] on label "Upload Artwork" at bounding box center [1132, 366] width 218 height 28
click at [0, 0] on input "Upload Artwork" at bounding box center [0, 0] width 0 height 0
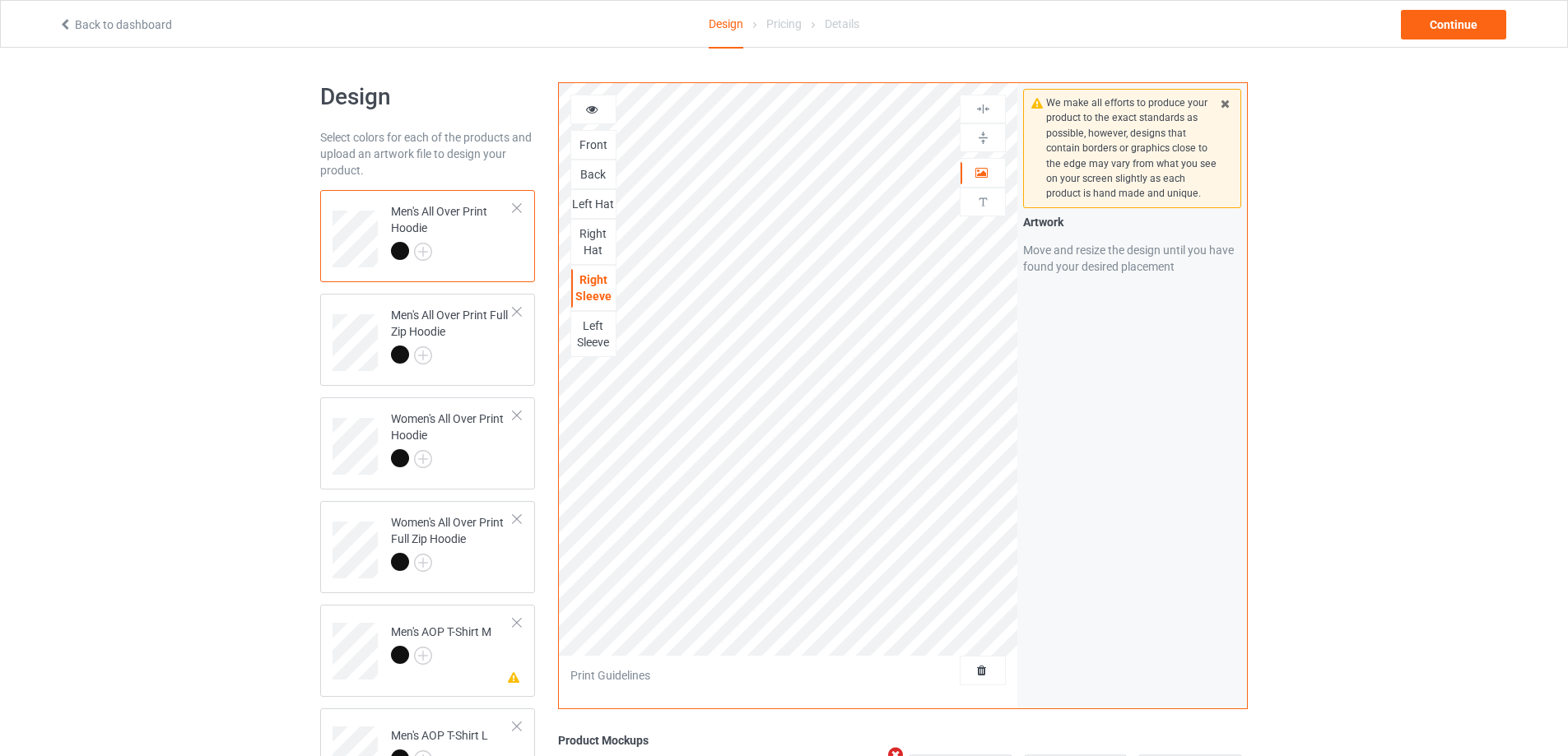
click at [589, 344] on div "Left Sleeve" at bounding box center [593, 334] width 44 height 33
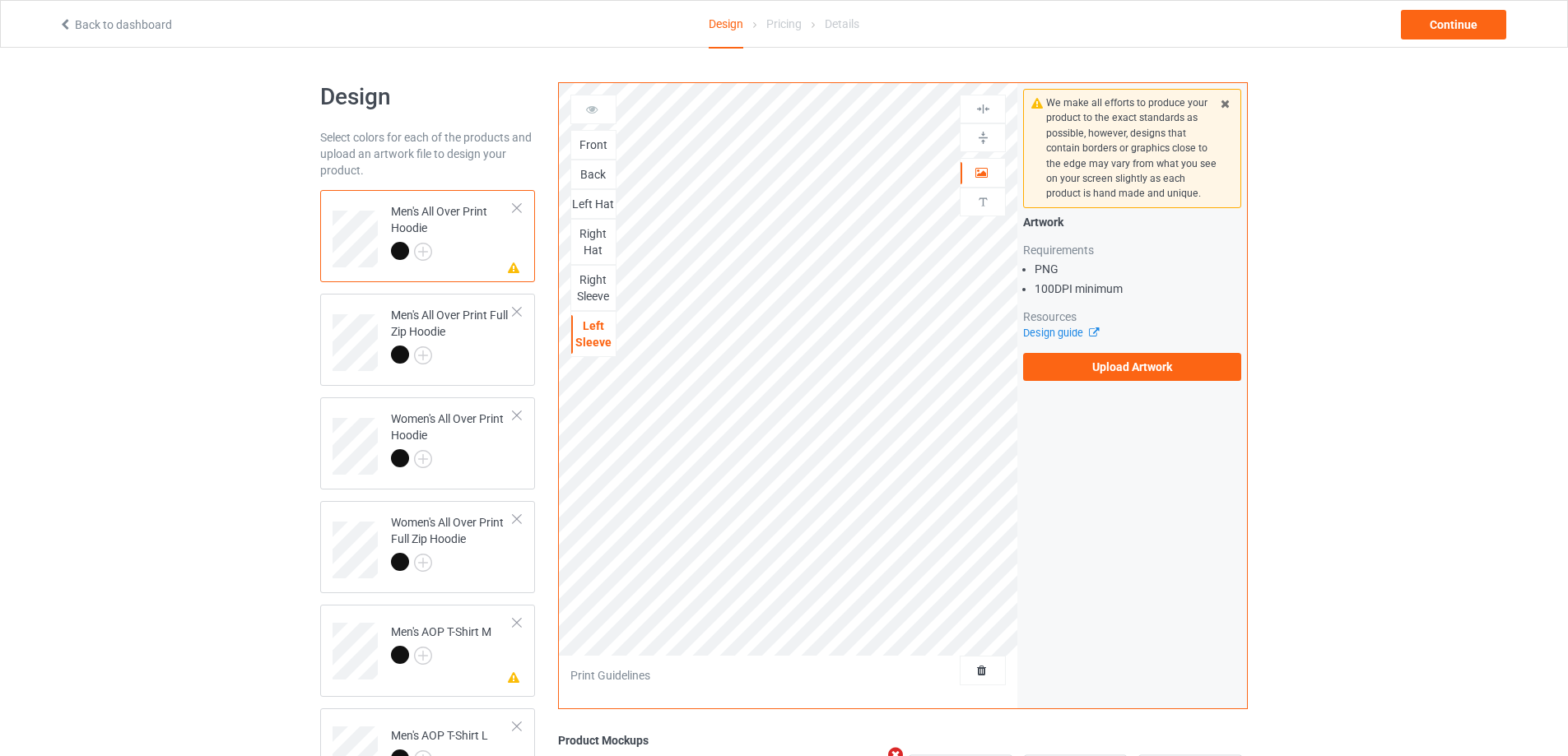
click at [498, 356] on div at bounding box center [452, 357] width 123 height 23
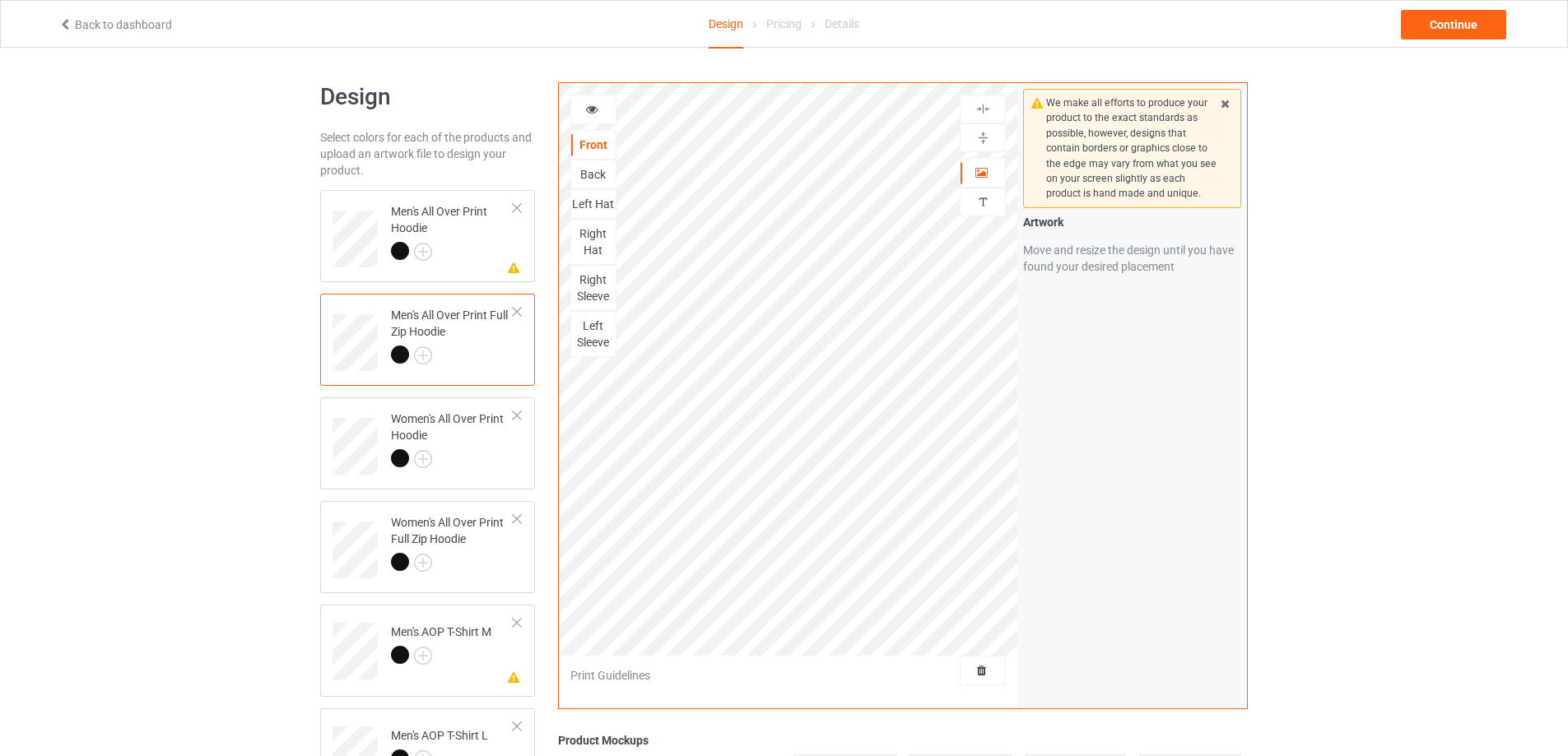
click at [591, 336] on div "Left Sleeve" at bounding box center [593, 334] width 44 height 33
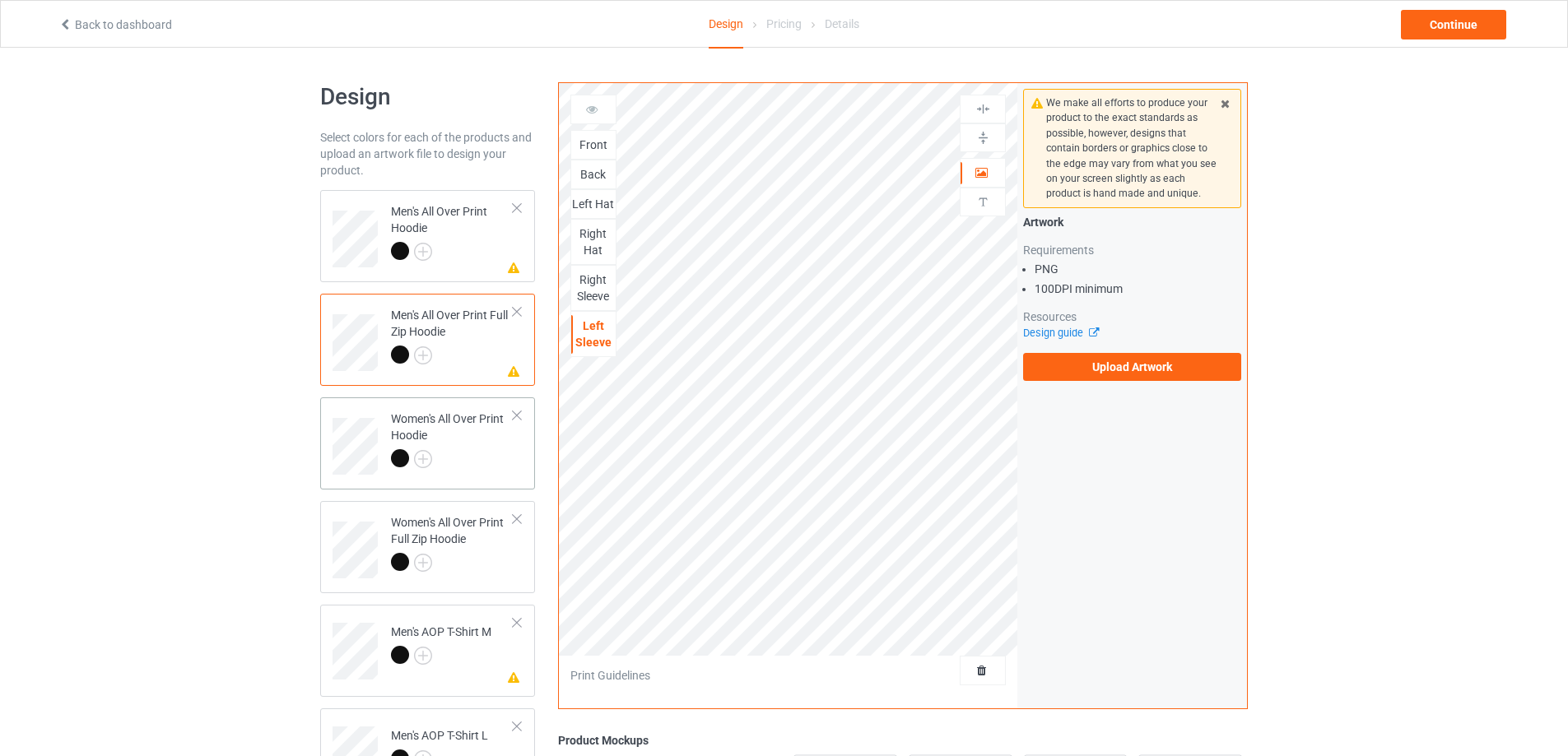
click at [466, 465] on div at bounding box center [452, 461] width 123 height 23
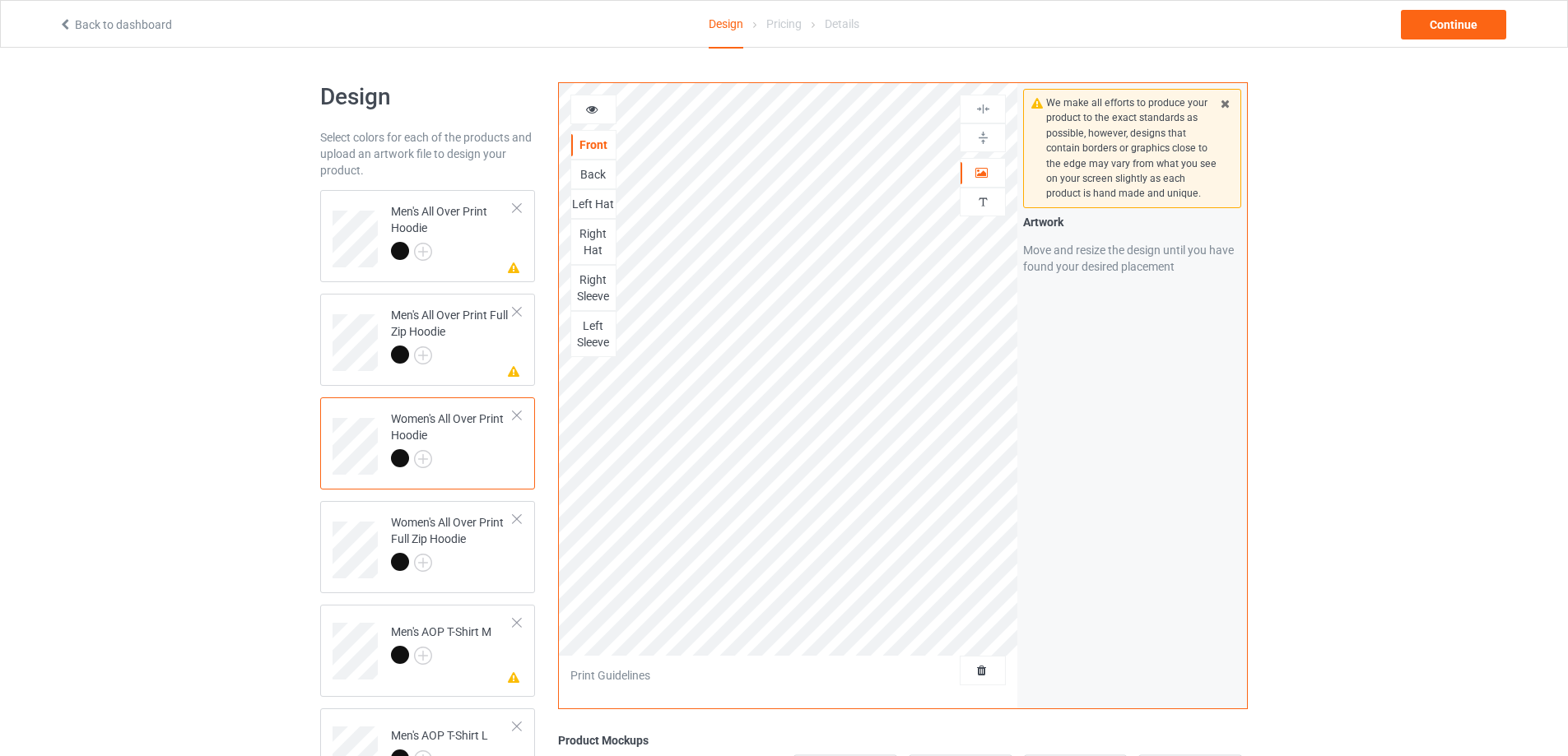
click at [606, 335] on div "Left Sleeve" at bounding box center [593, 334] width 44 height 33
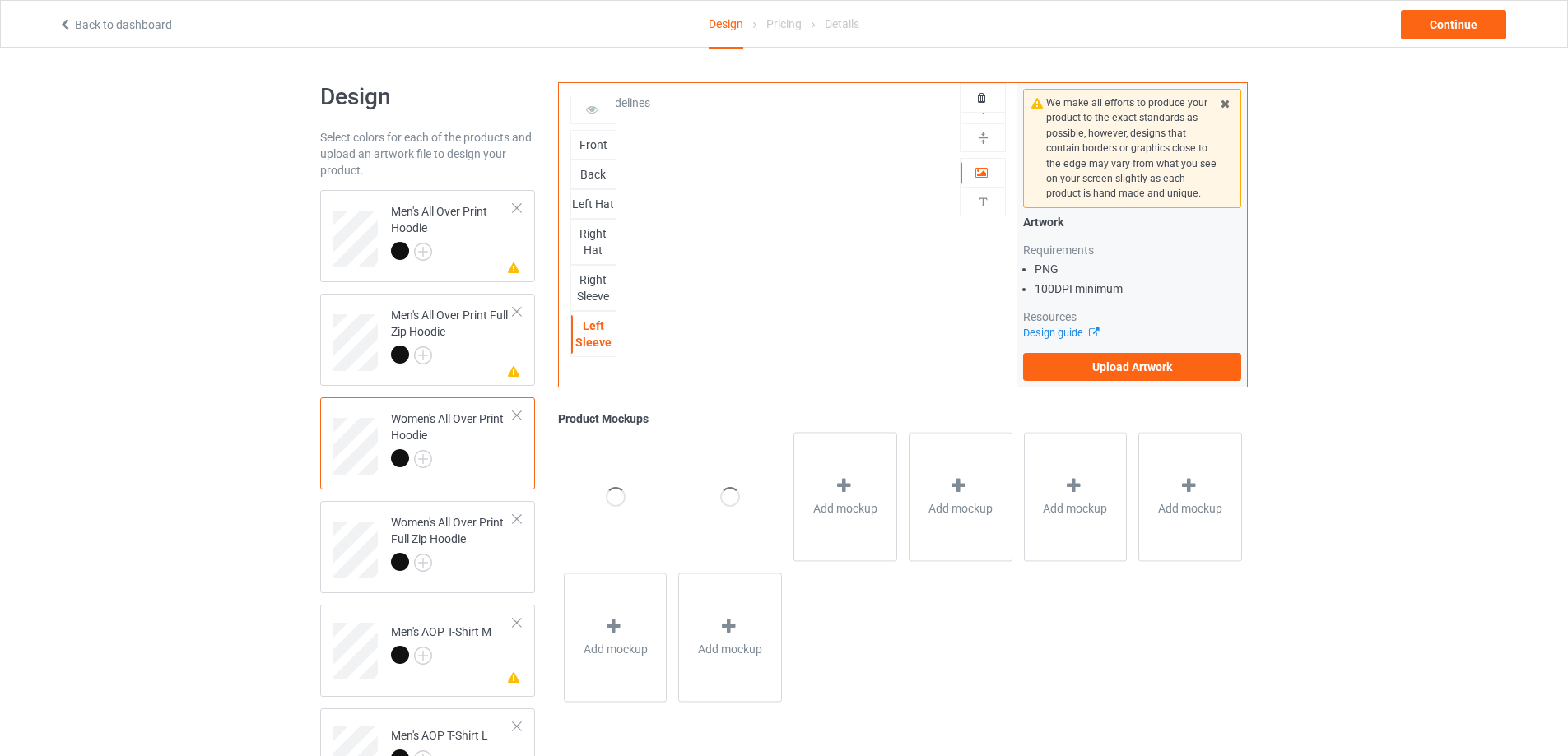
click at [701, 238] on div "Front Back Left Hat Right Hat Right Sleeve Left Sleeve Artwork This side does n…" at bounding box center [788, 234] width 459 height 304
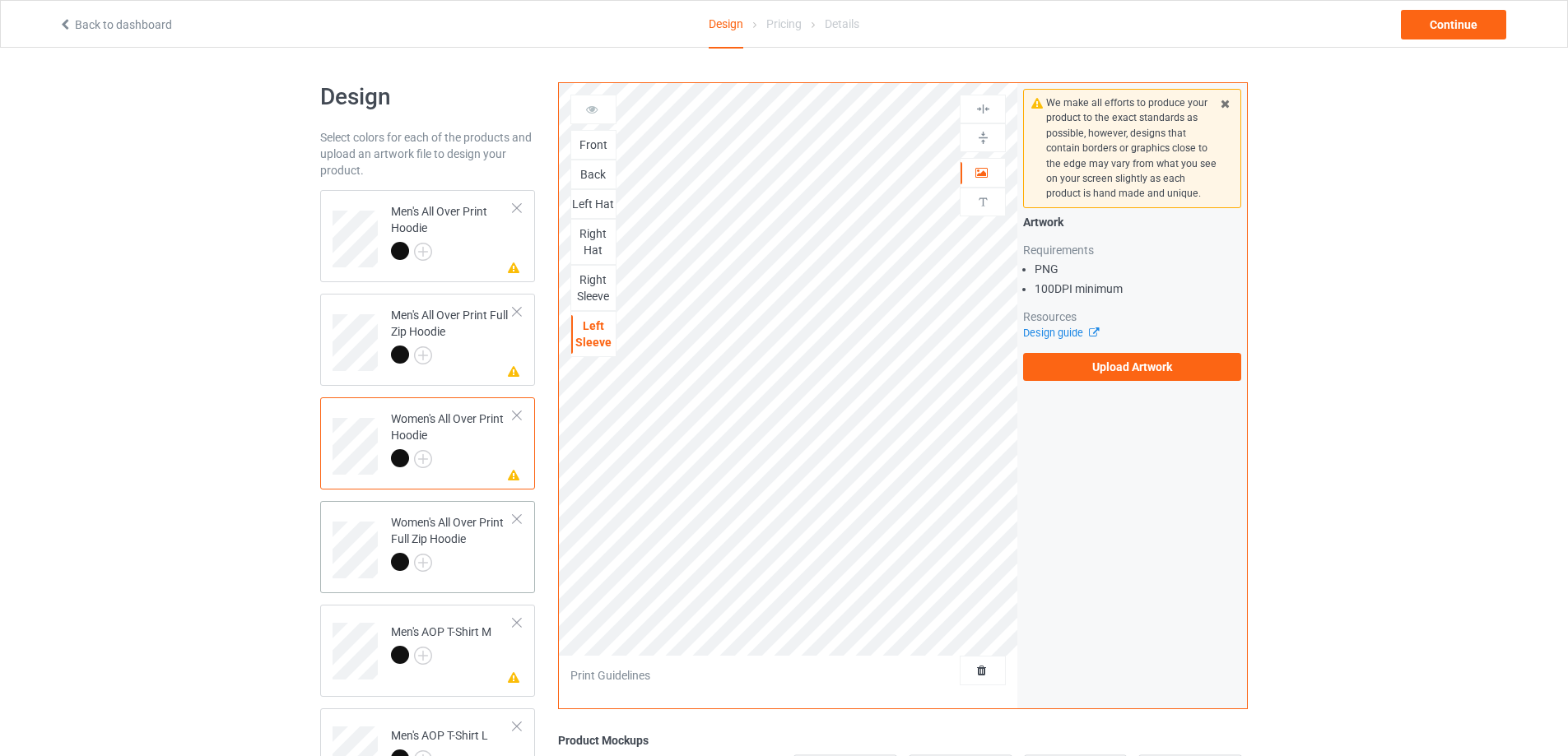
click at [476, 540] on div "Women's All Over Print Full Zip Hoodie" at bounding box center [452, 542] width 123 height 56
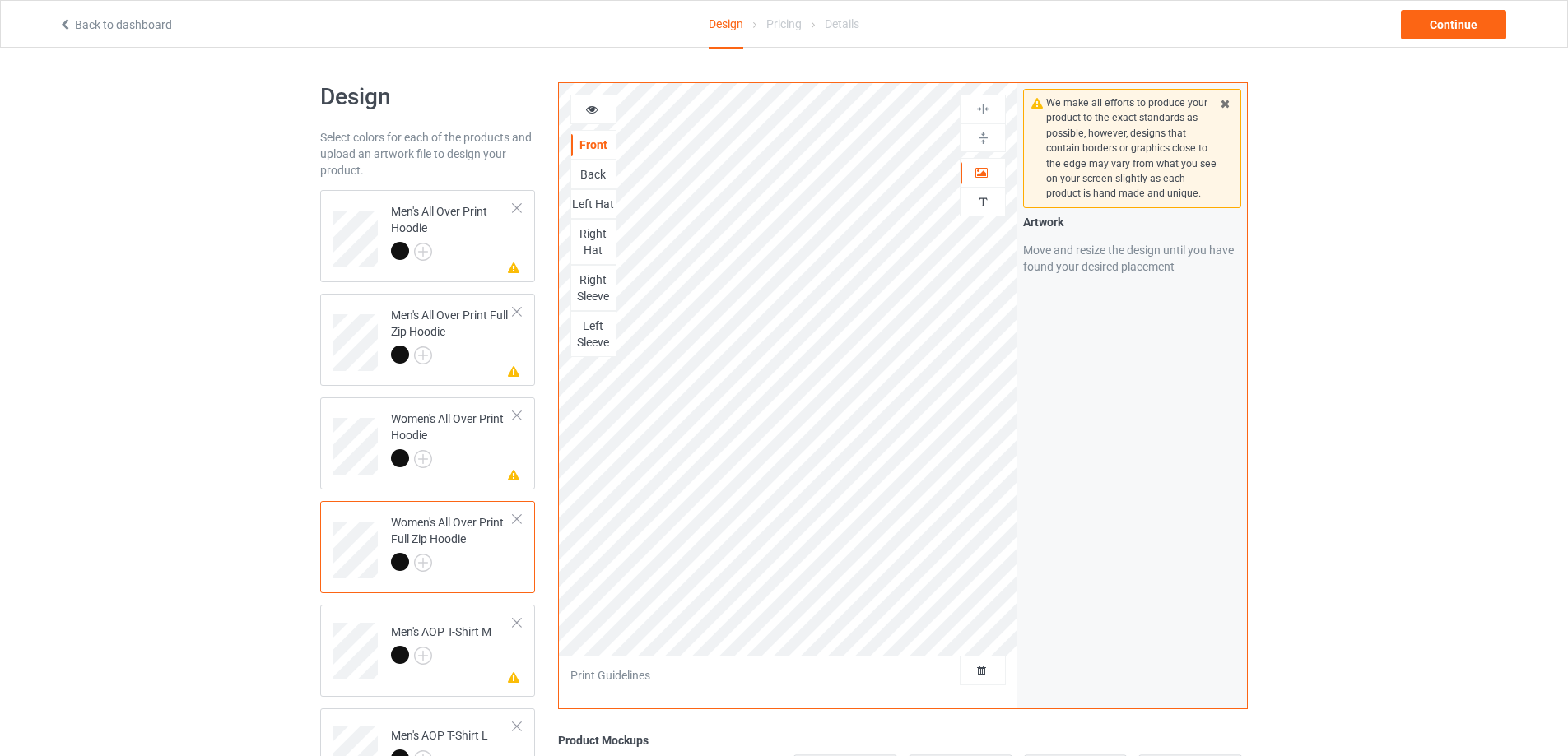
click at [586, 332] on div "Left Sleeve" at bounding box center [593, 334] width 44 height 33
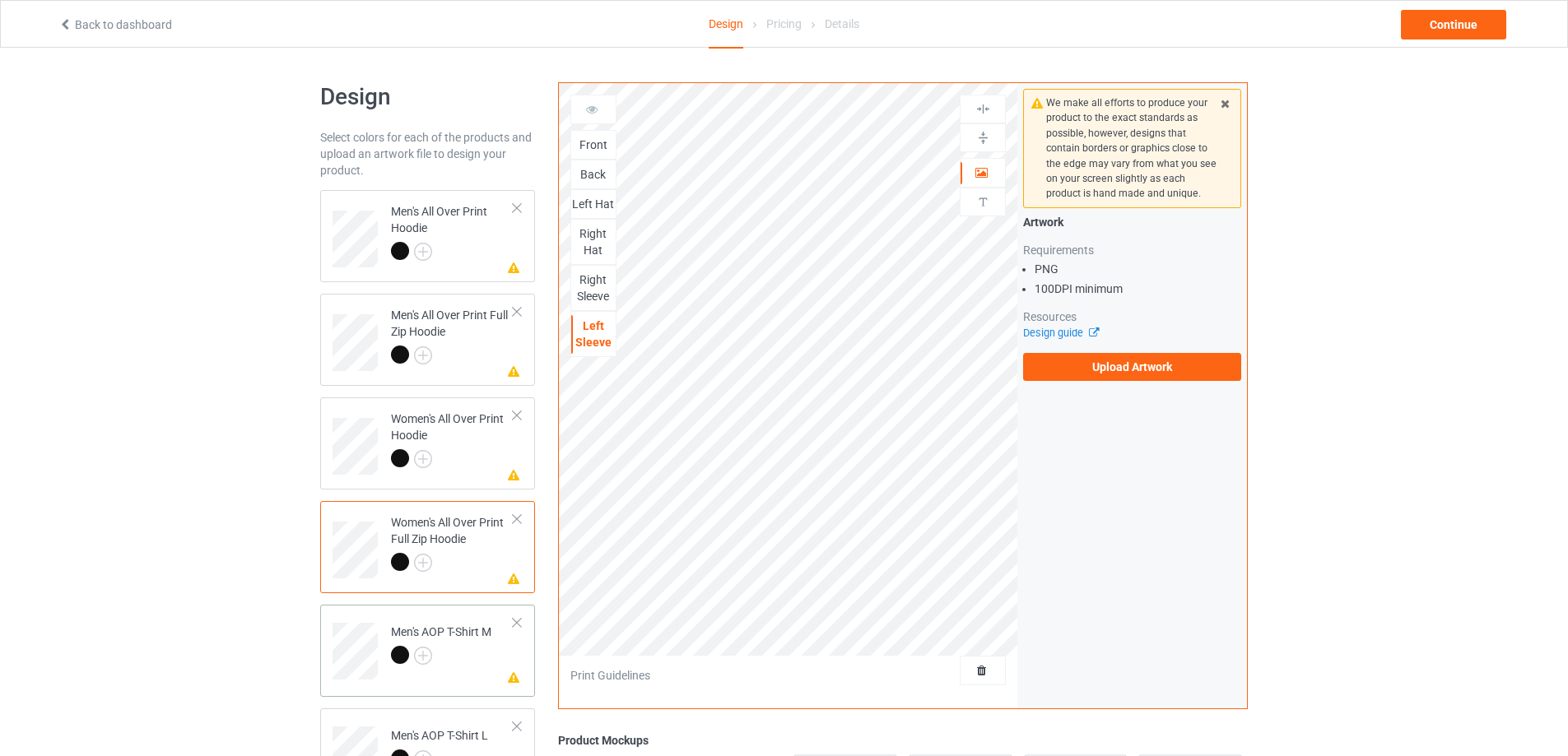
click at [481, 671] on td "Missing artwork on 1 side(s) Men's AOP T-Shirt M" at bounding box center [453, 645] width 141 height 68
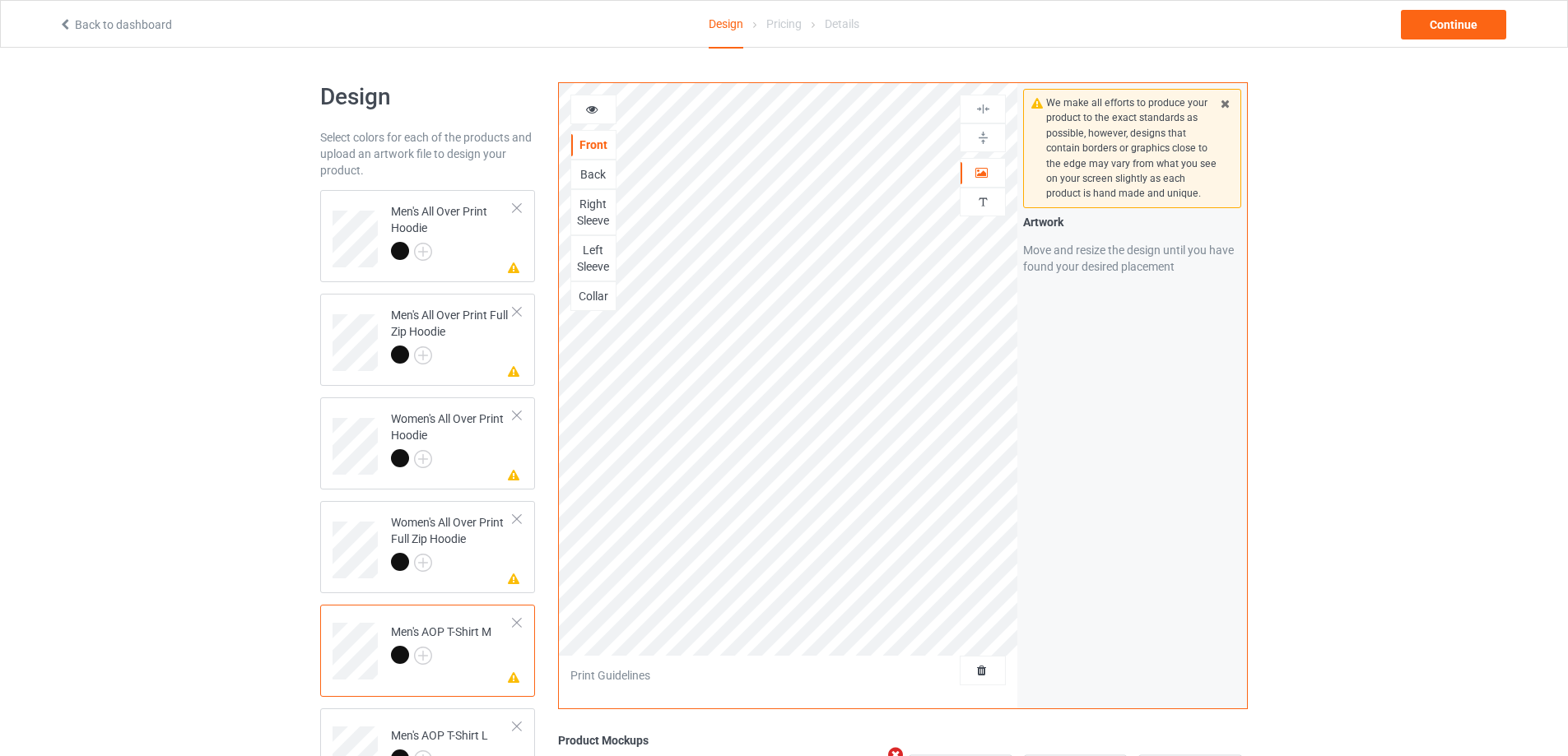
click at [590, 249] on div "Left Sleeve" at bounding box center [593, 258] width 44 height 33
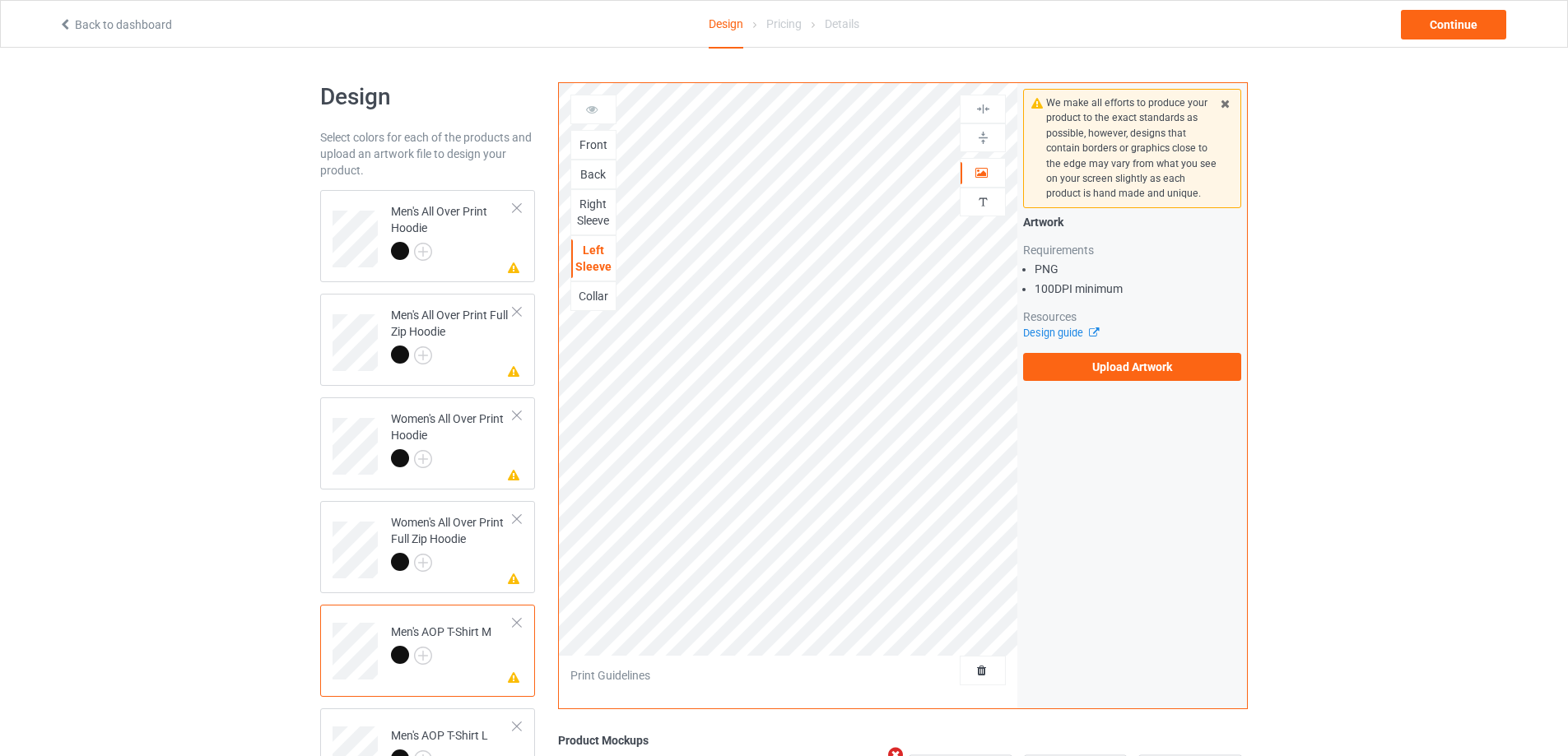
click at [590, 201] on div "Right Sleeve" at bounding box center [593, 212] width 44 height 33
click at [475, 730] on div "Men's AOP T-Shirt L" at bounding box center [439, 746] width 97 height 40
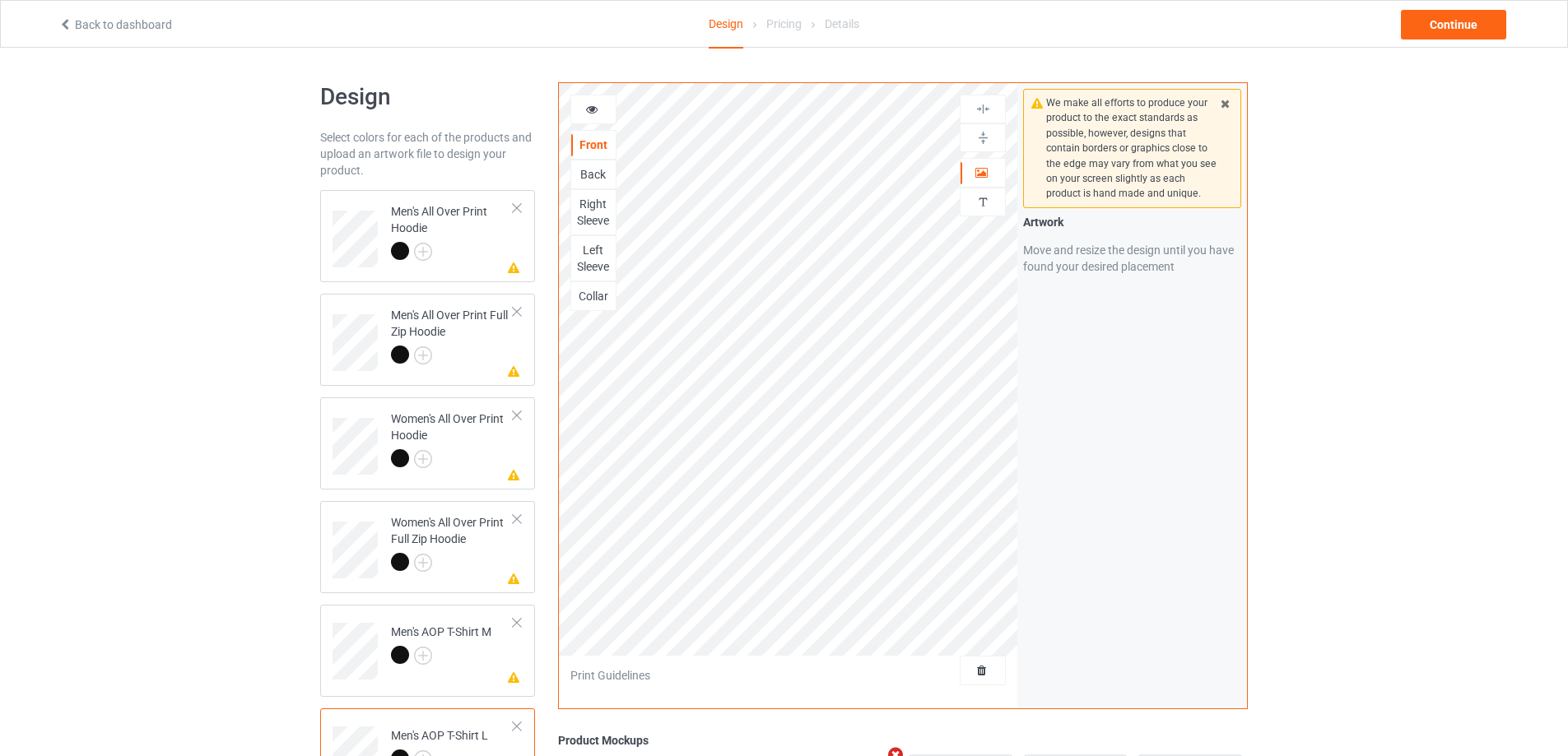
click at [598, 207] on div "Right Sleeve" at bounding box center [593, 212] width 44 height 33
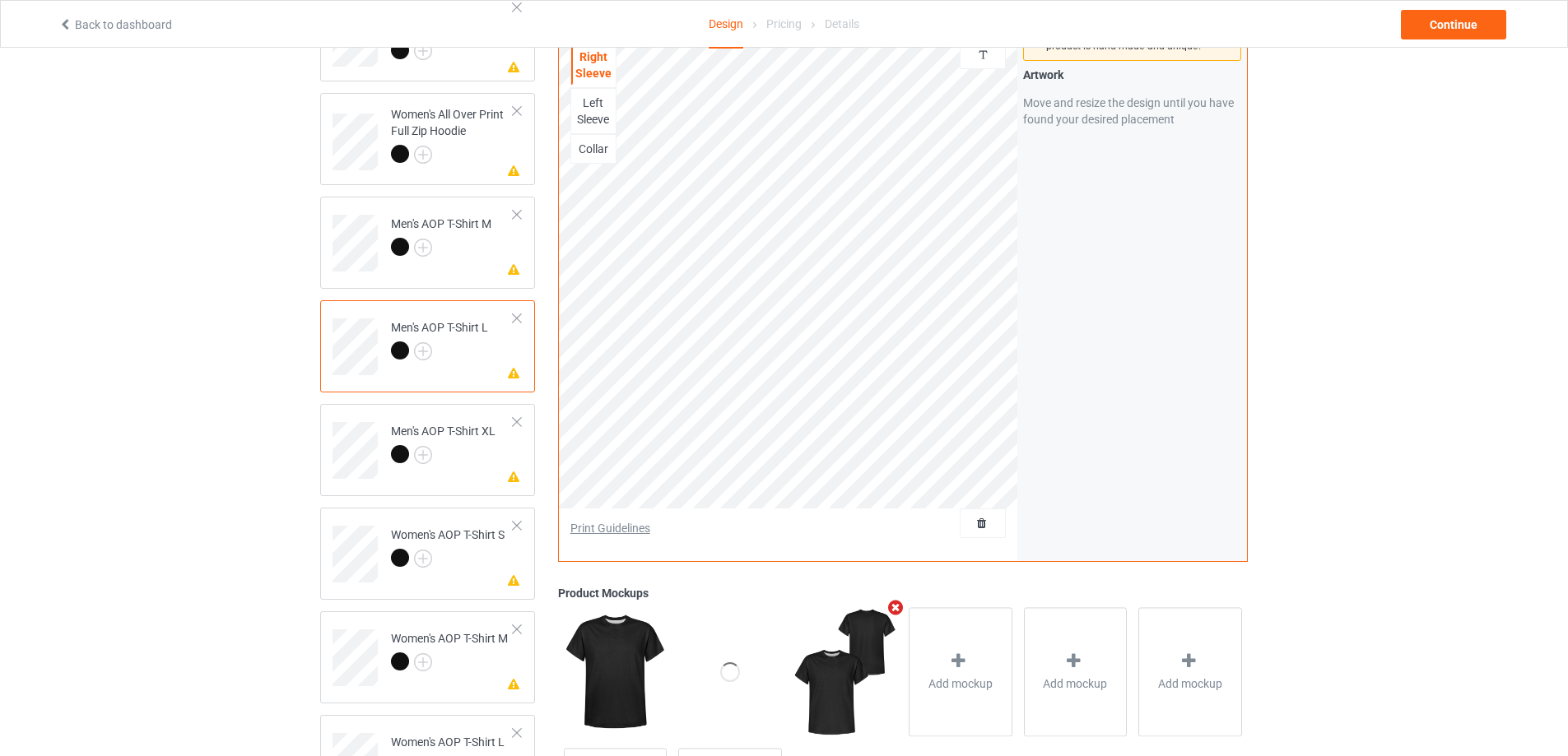
scroll to position [406, 0]
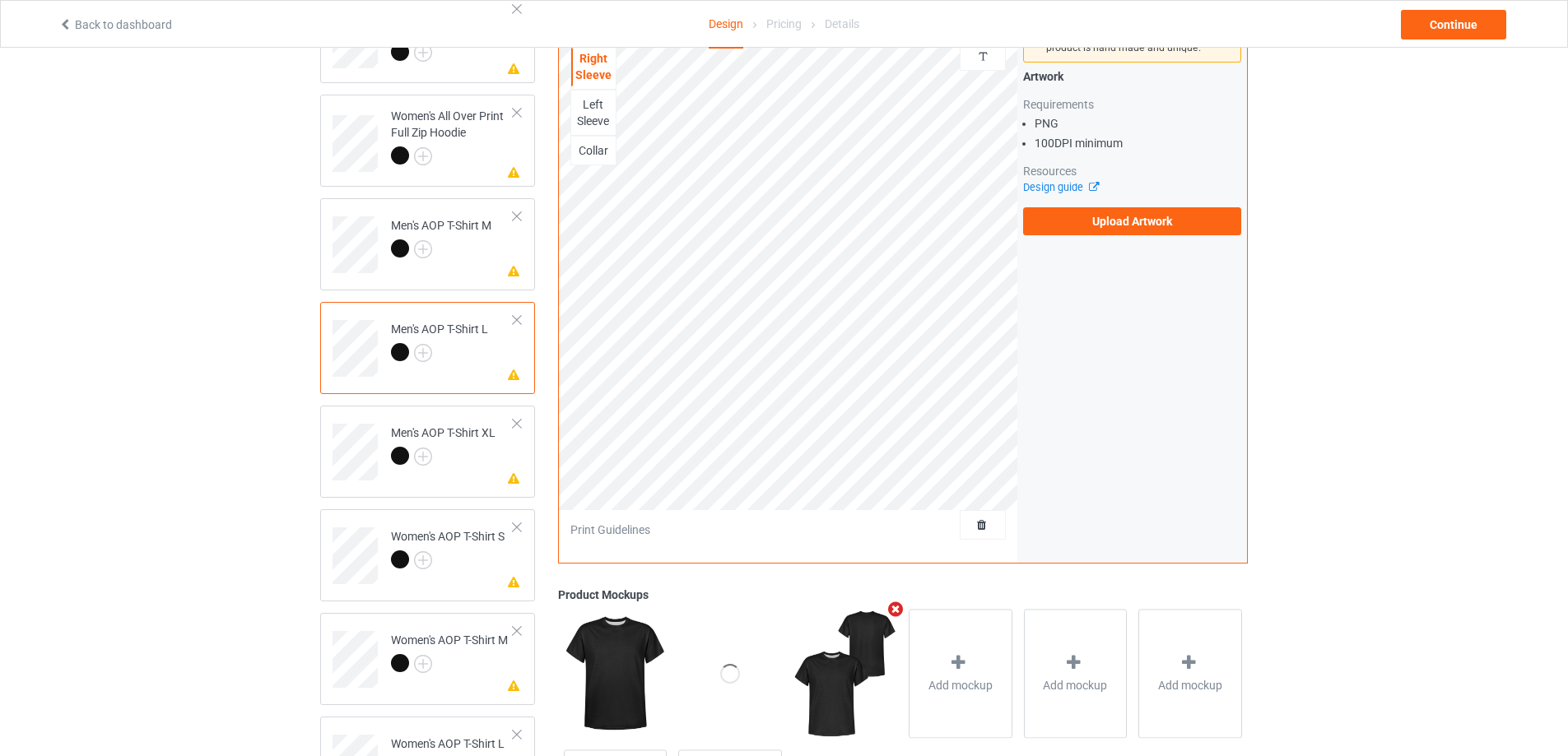
click at [610, 109] on div "Left Sleeve" at bounding box center [593, 113] width 44 height 33
click at [501, 459] on td "Missing artwork on 1 side(s) Men's AOP T-Shirt XL" at bounding box center [453, 446] width 141 height 68
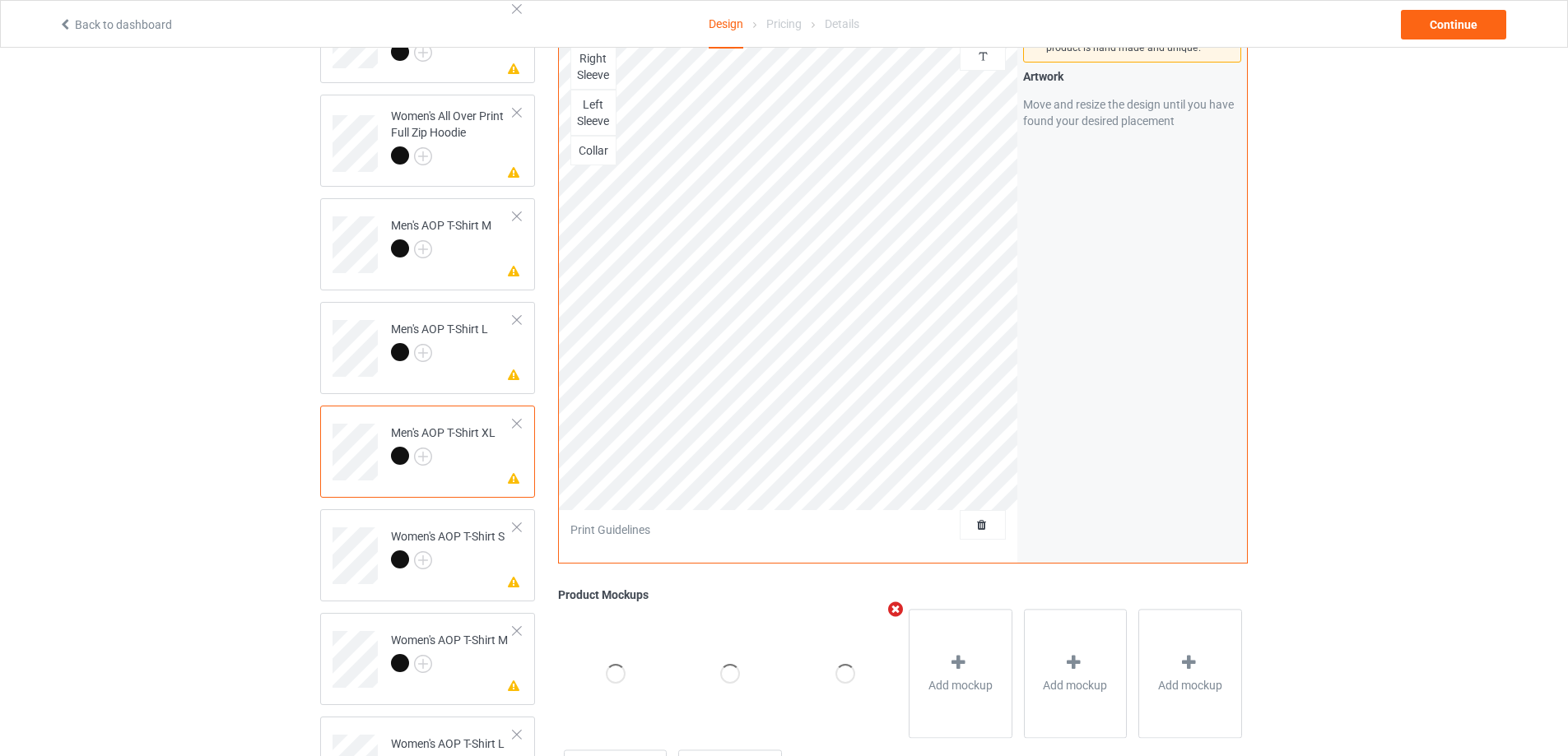
click at [589, 93] on div "Left Sleeve" at bounding box center [593, 113] width 46 height 46
click at [598, 114] on div "Left Sleeve" at bounding box center [593, 113] width 44 height 33
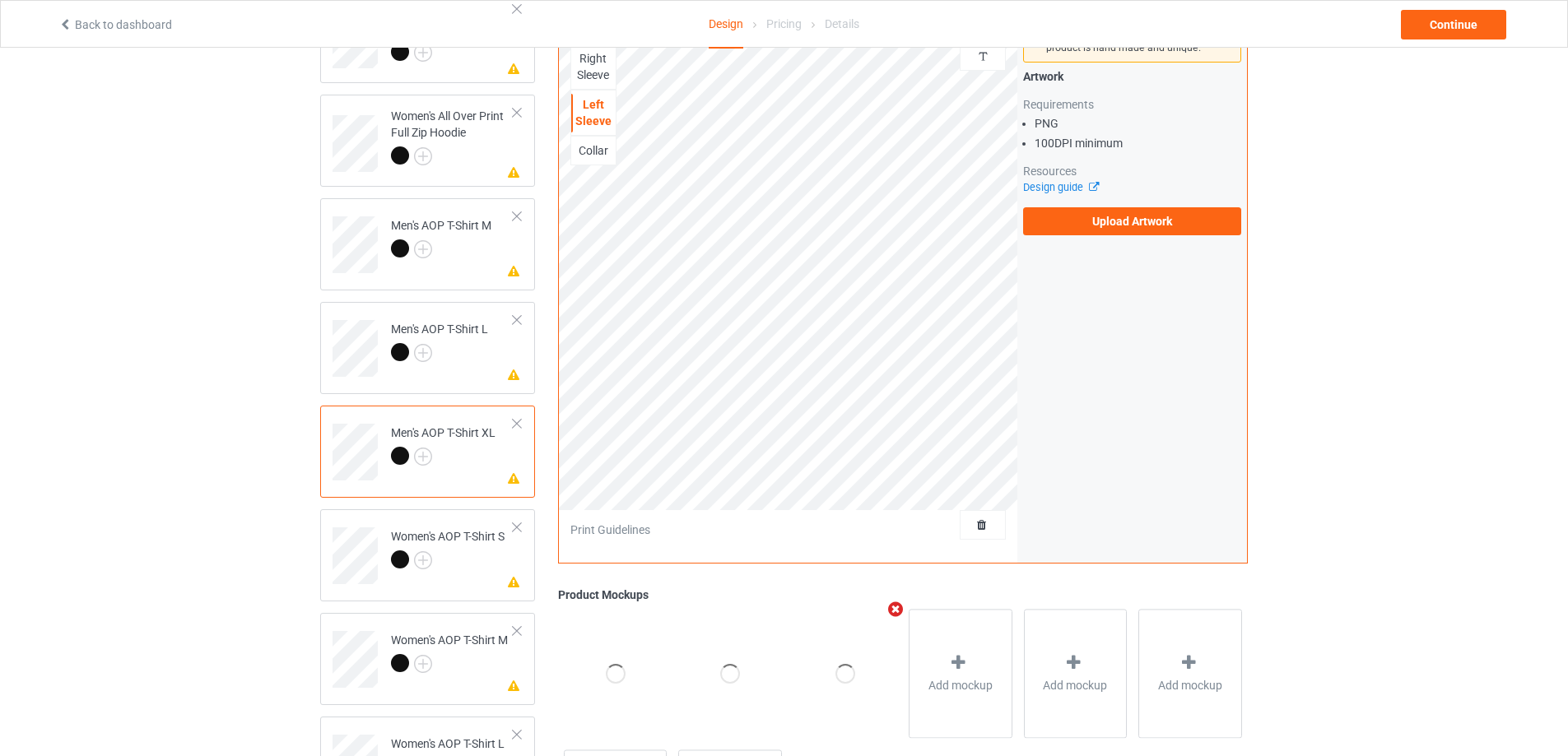
click at [591, 67] on div "Right Sleeve" at bounding box center [593, 67] width 44 height 33
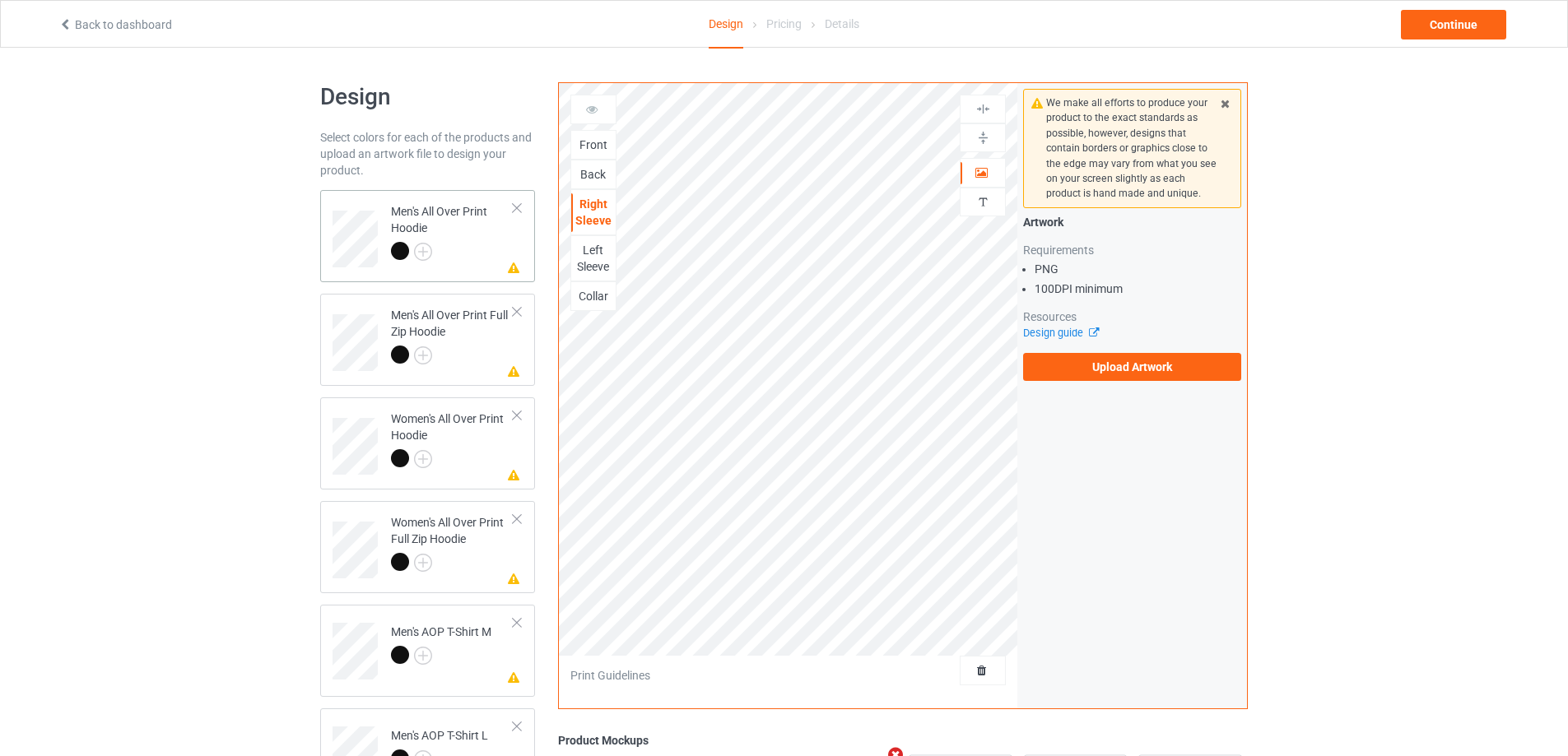
click at [460, 257] on div at bounding box center [452, 254] width 123 height 23
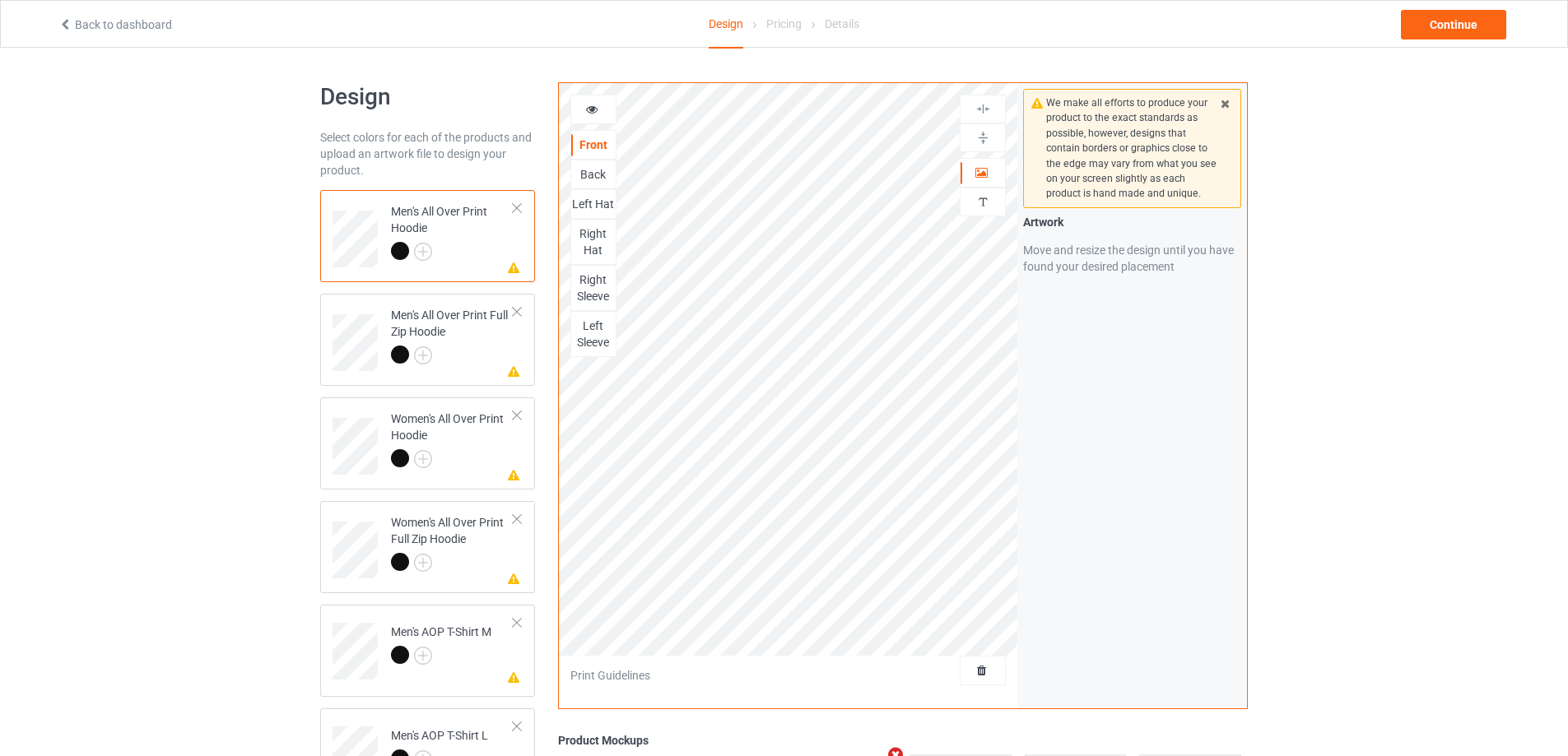
click at [597, 288] on div "Right Sleeve" at bounding box center [593, 288] width 44 height 33
click at [602, 331] on div "Left Sleeve" at bounding box center [593, 334] width 44 height 33
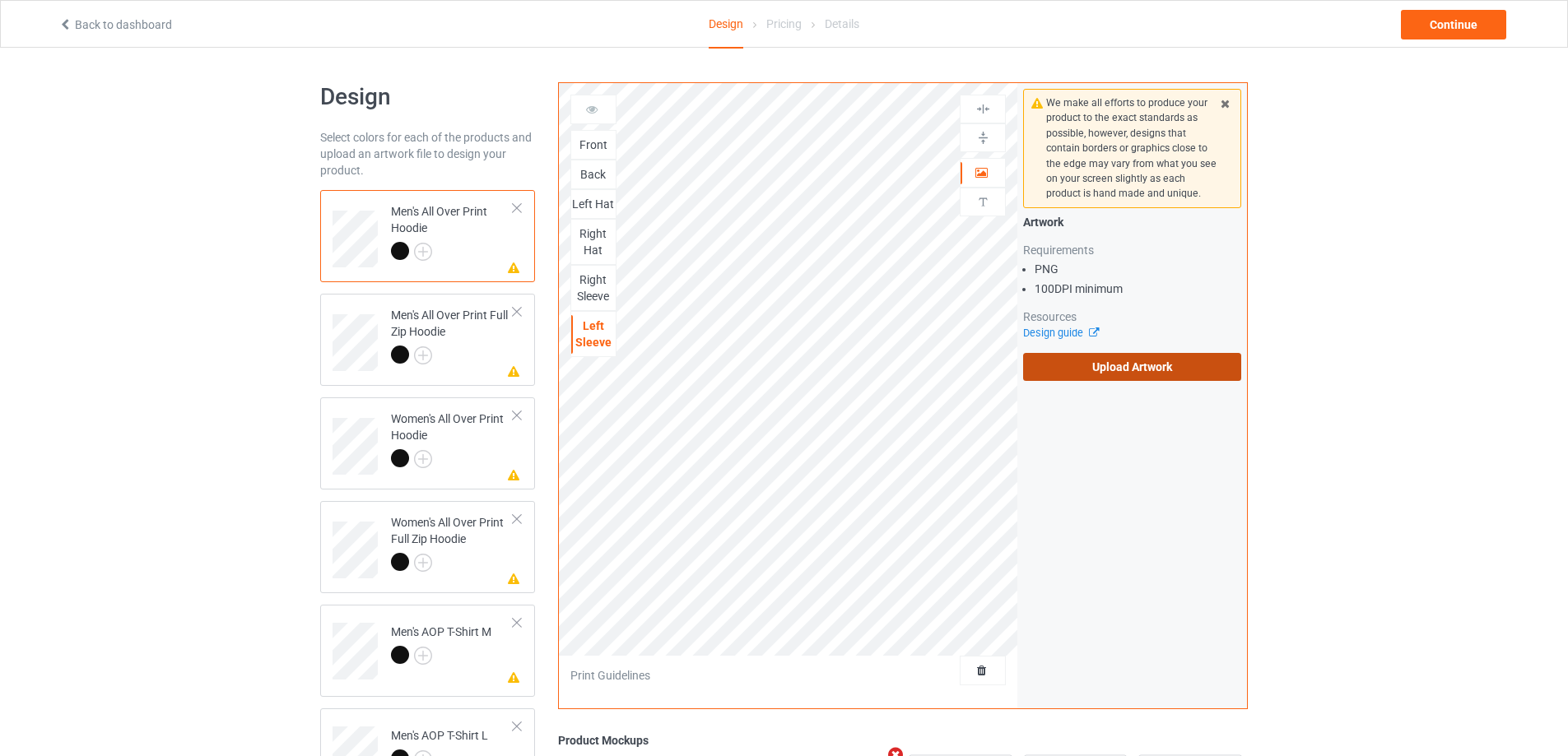
click at [1048, 372] on label "Upload Artwork" at bounding box center [1132, 366] width 218 height 28
click at [0, 0] on input "Upload Artwork" at bounding box center [0, 0] width 0 height 0
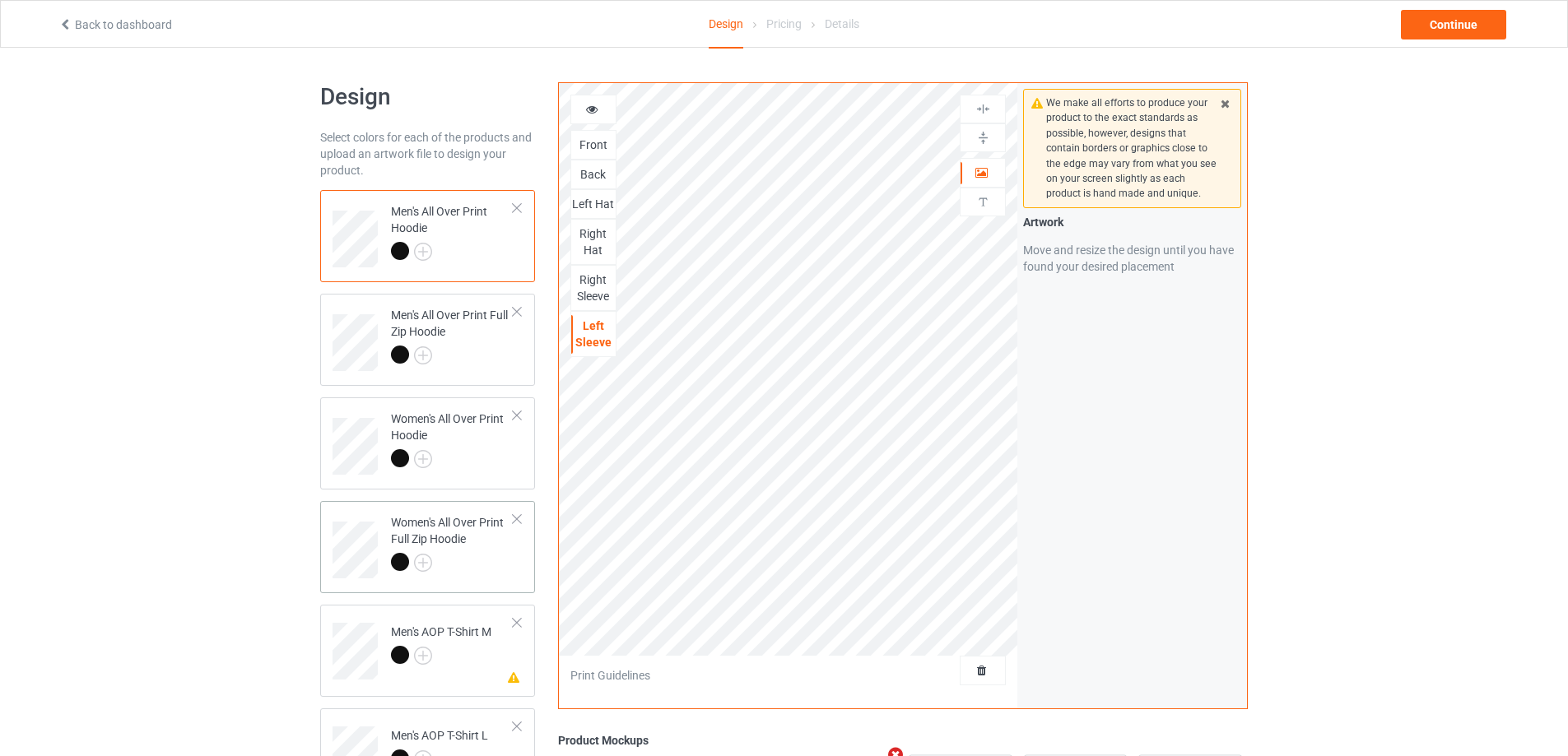
click at [474, 534] on div "Women's All Over Print Full Zip Hoodie" at bounding box center [452, 542] width 123 height 56
click at [586, 341] on div "Left Sleeve" at bounding box center [593, 334] width 44 height 33
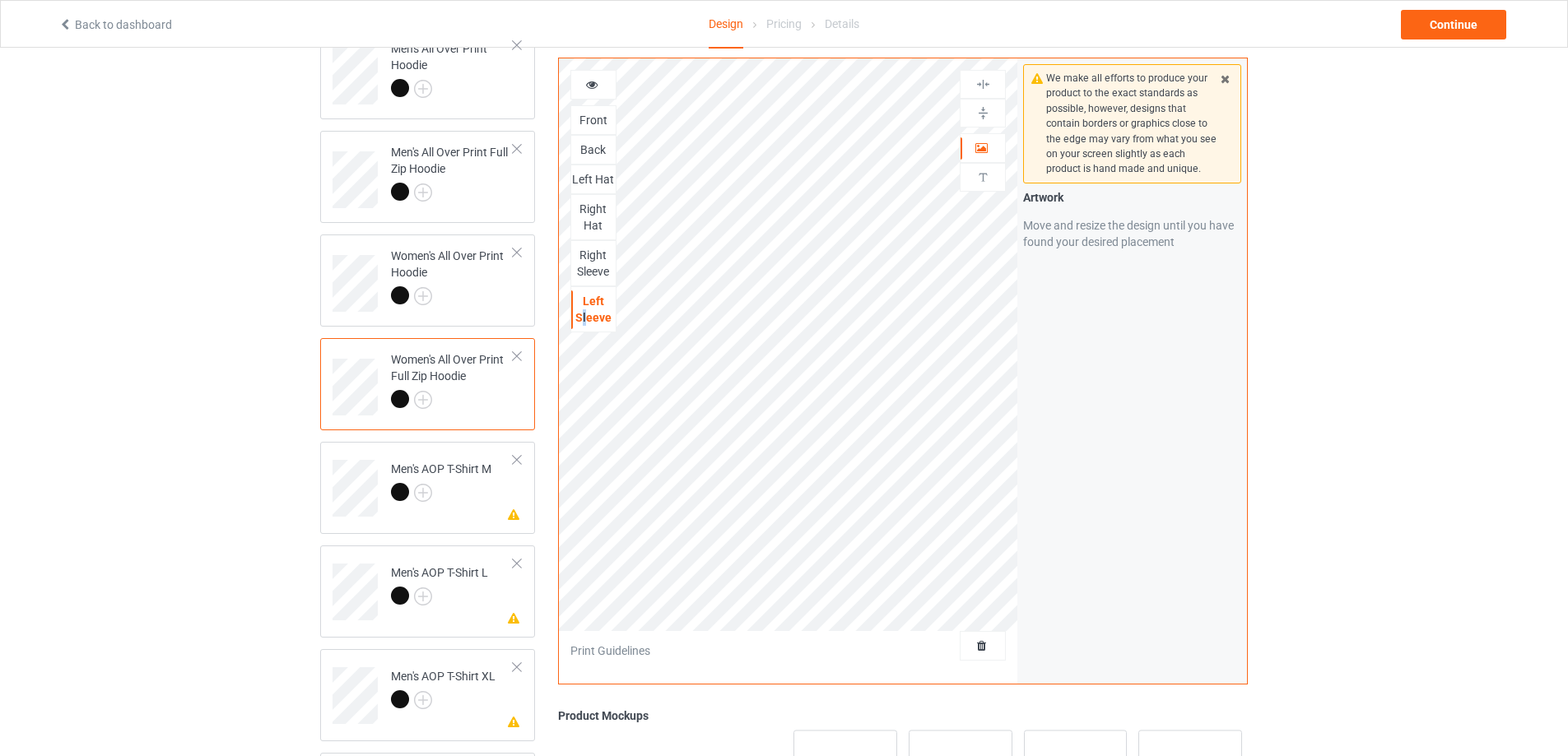
scroll to position [165, 0]
click at [478, 494] on div at bounding box center [441, 493] width 100 height 23
click at [601, 240] on div "Left Sleeve" at bounding box center [593, 233] width 44 height 33
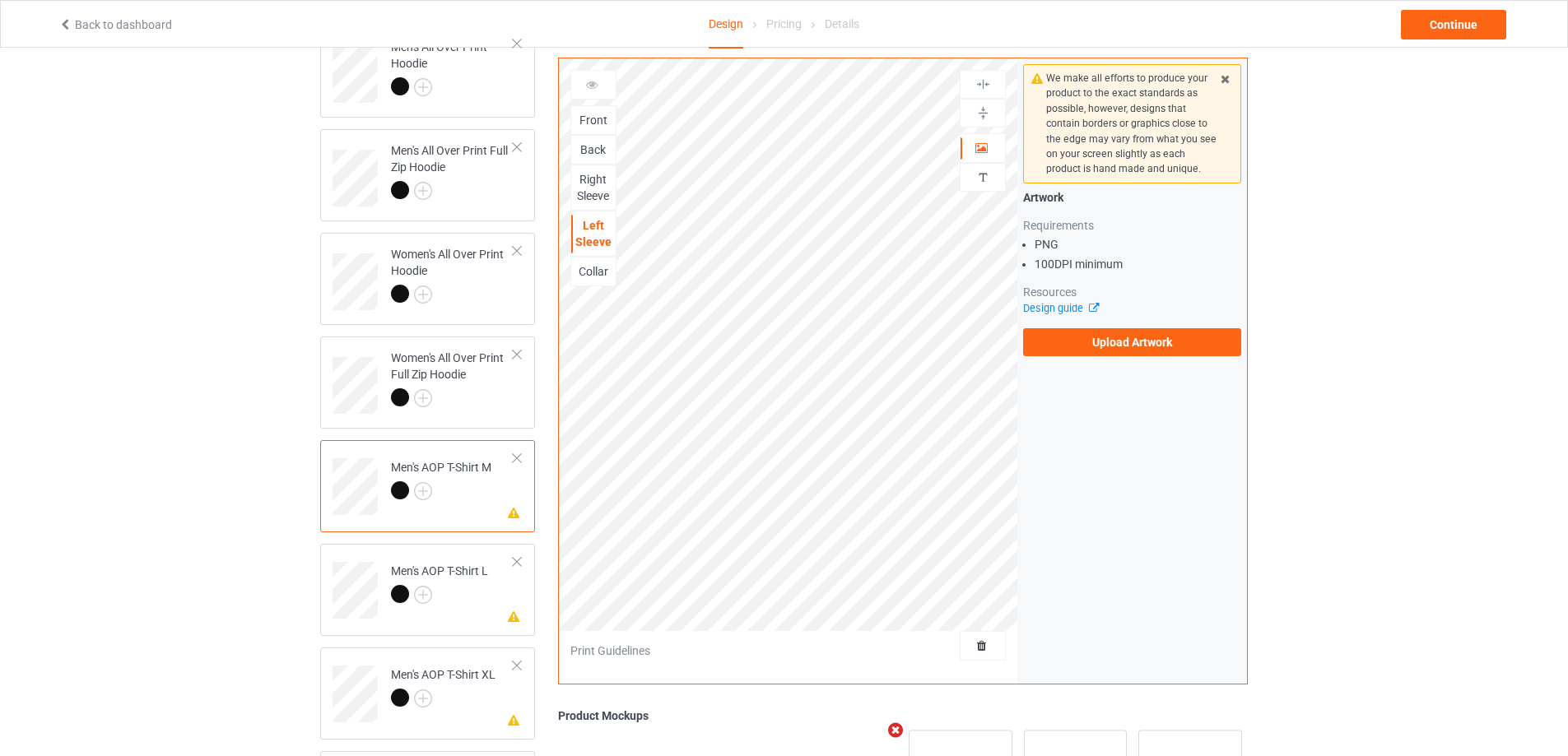
click at [613, 177] on div "Right Sleeve" at bounding box center [593, 187] width 44 height 33
click at [457, 603] on div at bounding box center [439, 597] width 97 height 23
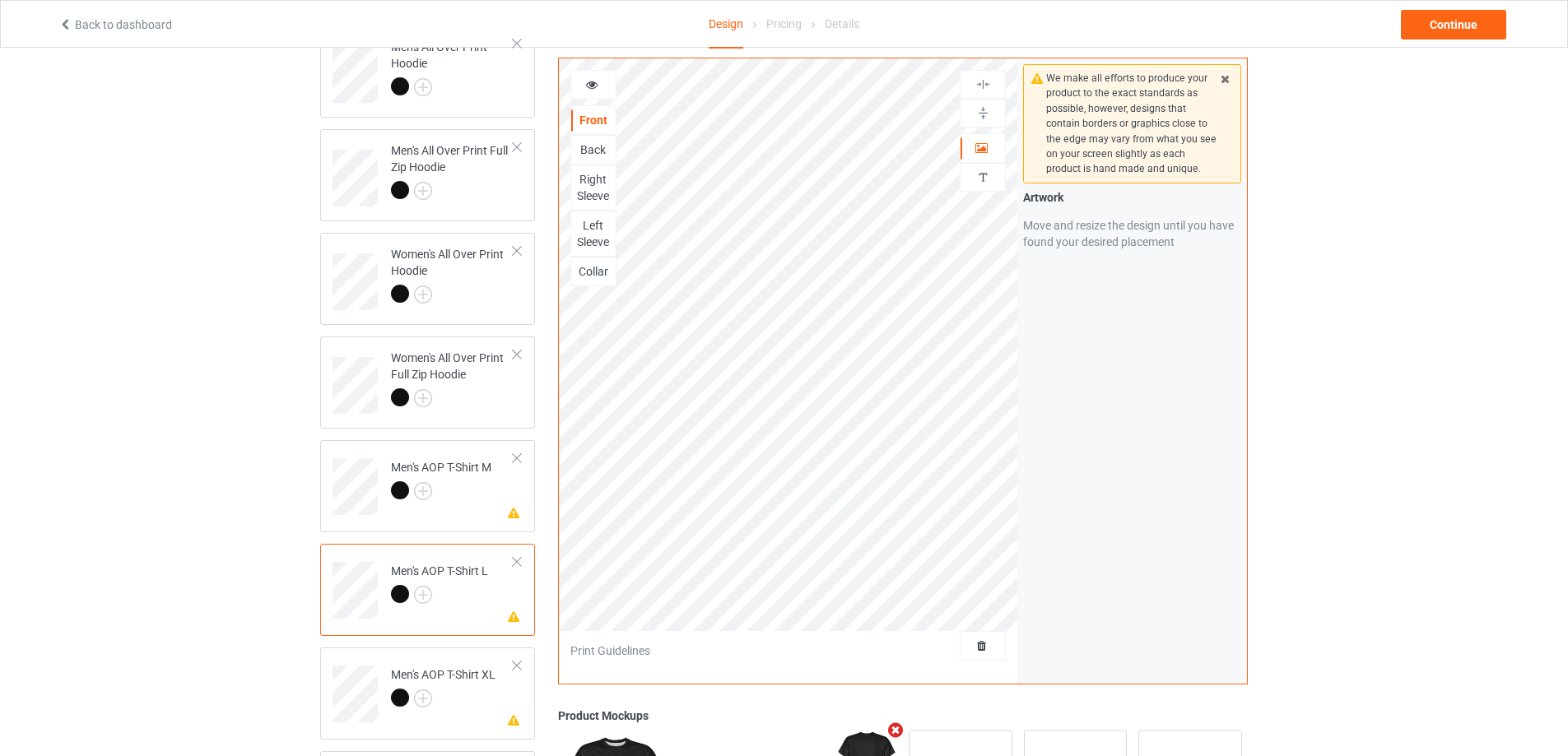
click at [601, 217] on div "Left Sleeve" at bounding box center [593, 233] width 46 height 46
click at [596, 230] on div "Left Sleeve" at bounding box center [593, 233] width 44 height 33
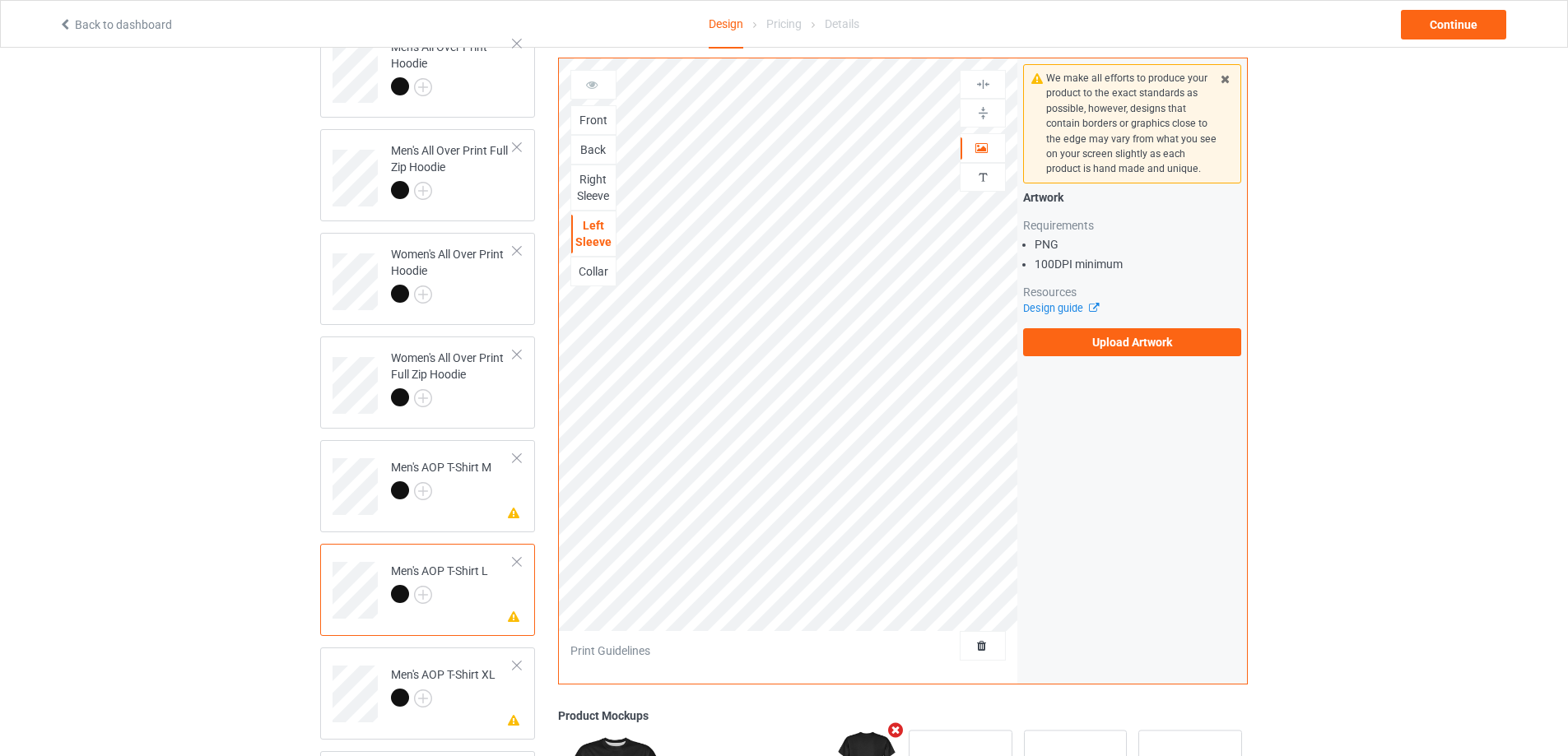
click at [574, 191] on div "Right Sleeve" at bounding box center [593, 187] width 44 height 33
click at [473, 702] on div at bounding box center [443, 700] width 104 height 23
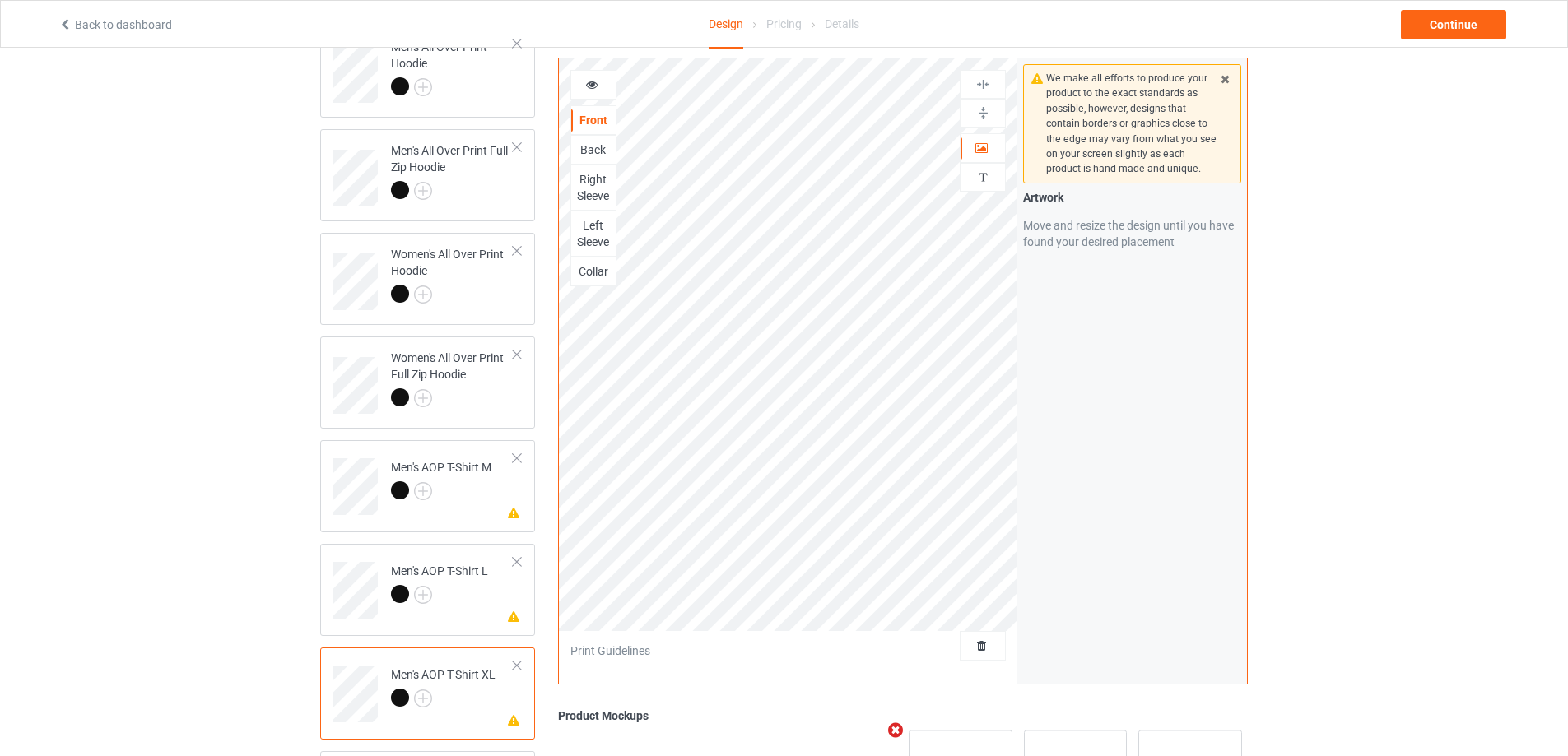
click at [587, 228] on div "Left Sleeve" at bounding box center [593, 233] width 44 height 33
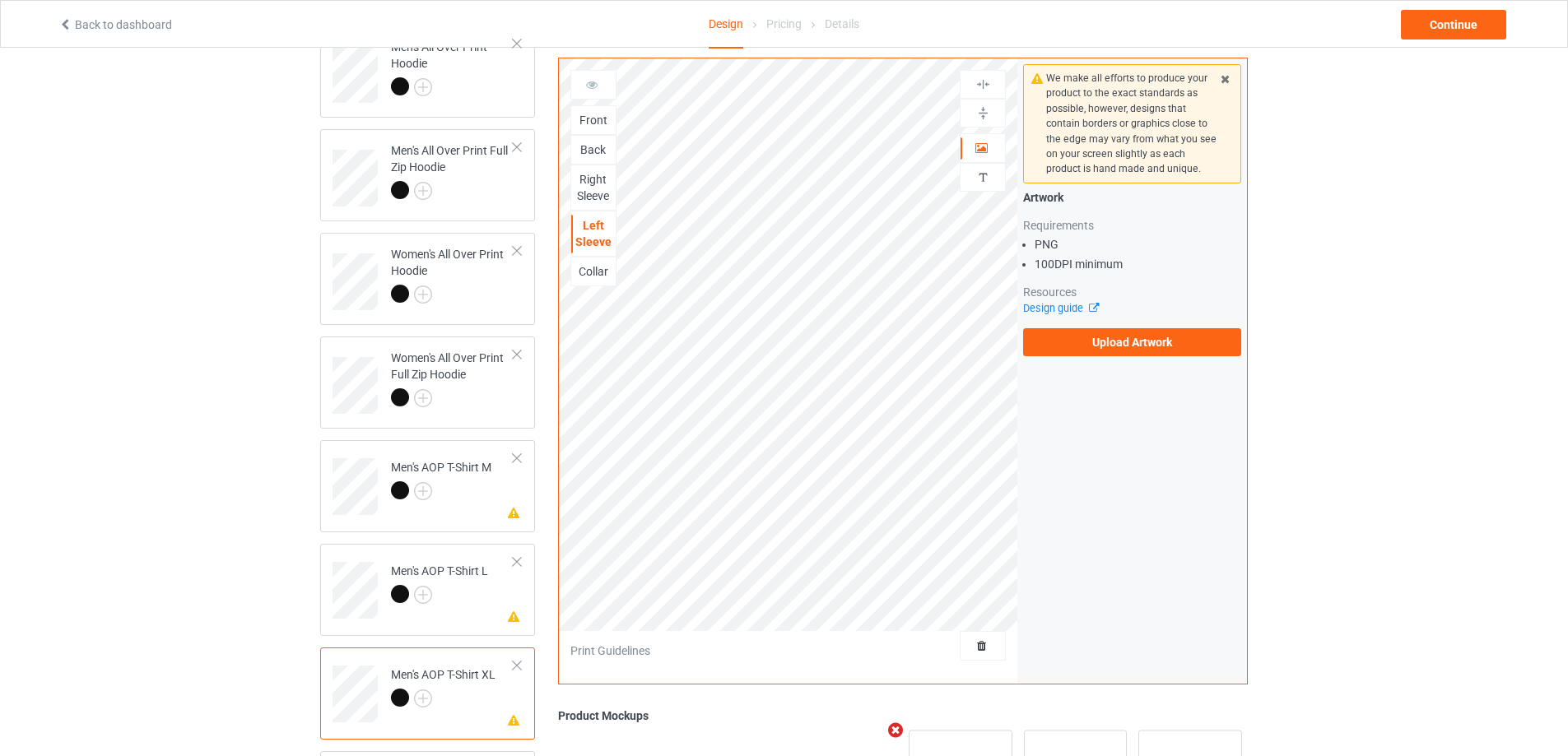
click at [597, 188] on div "Right Sleeve" at bounding box center [593, 187] width 44 height 33
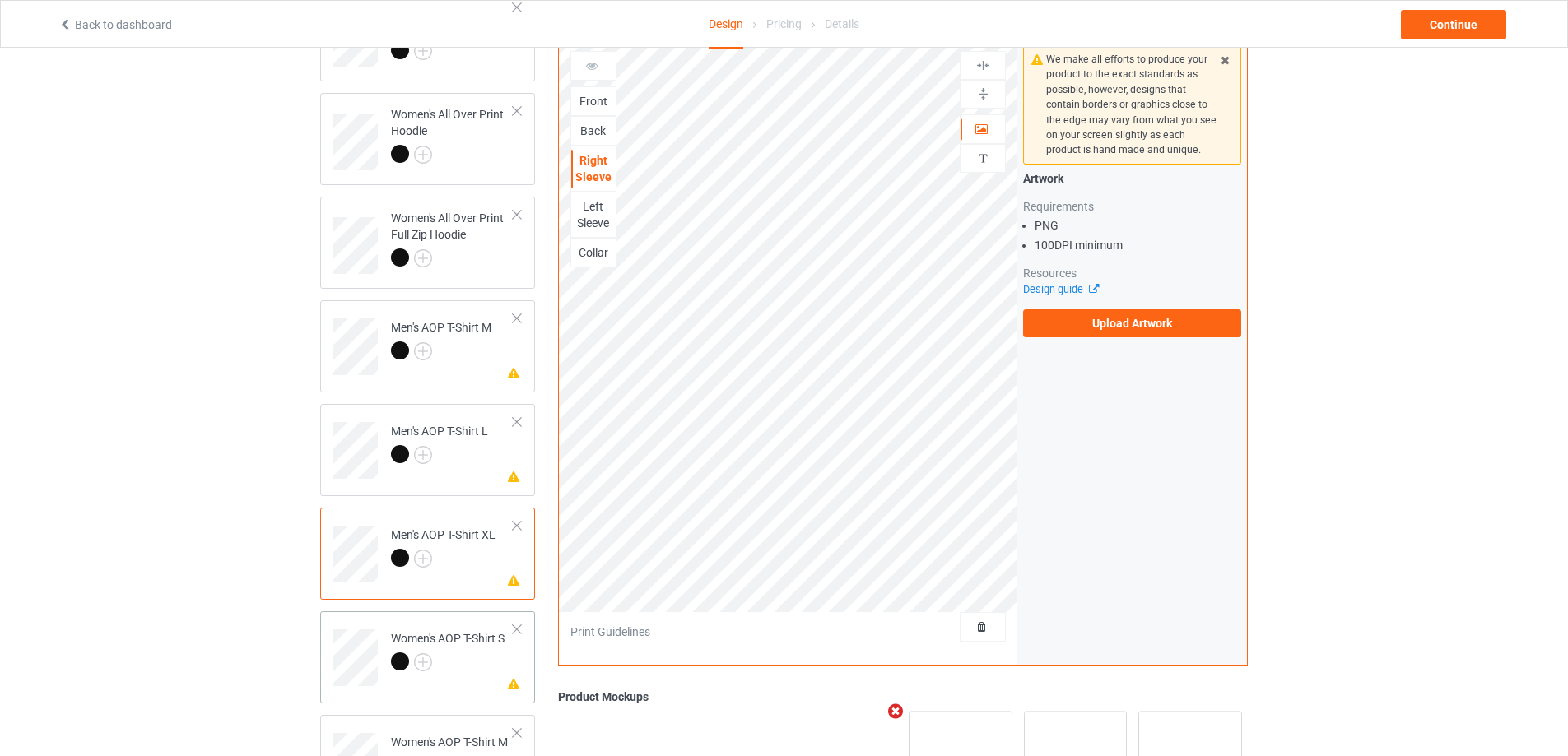
scroll to position [329, 0]
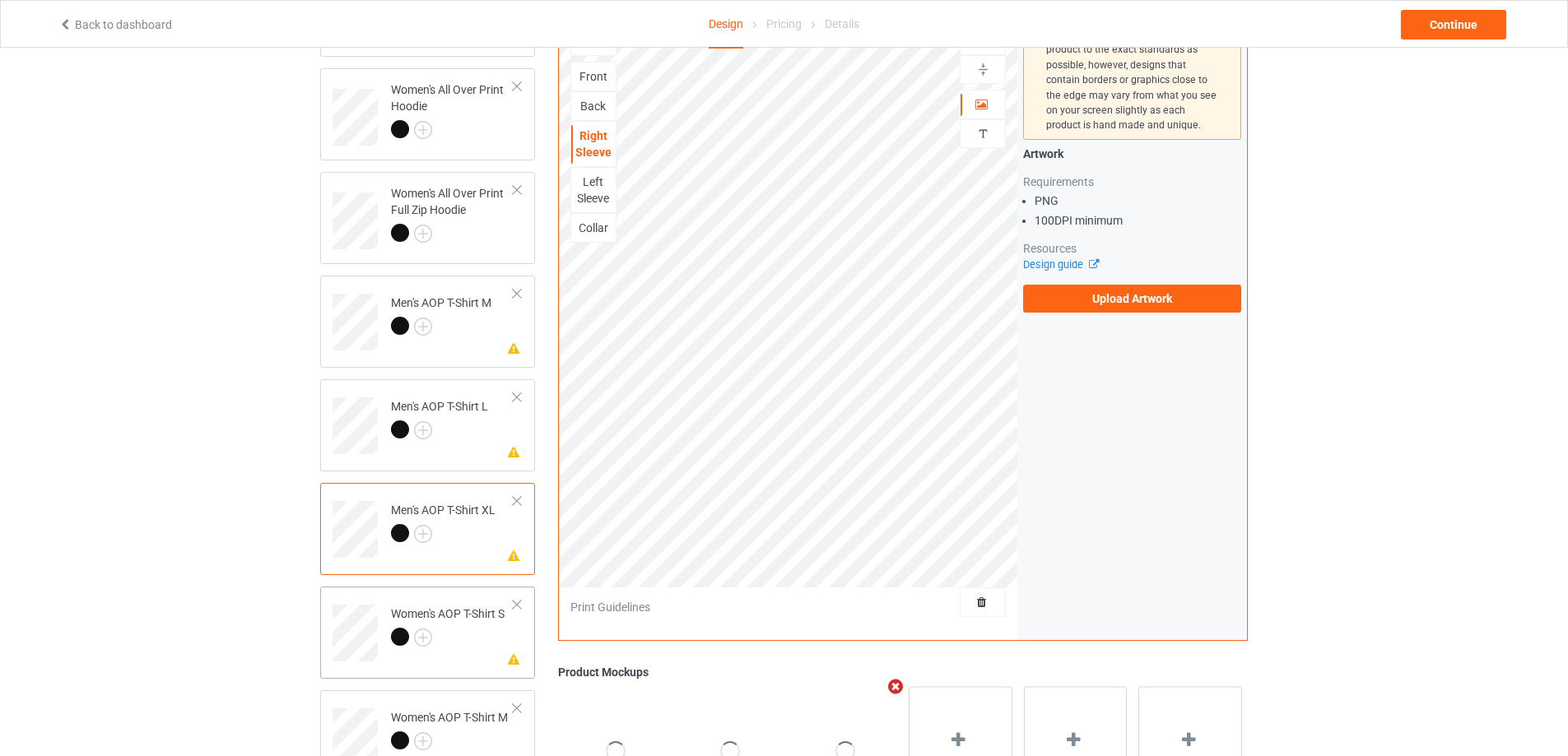
click at [474, 635] on div at bounding box center [448, 639] width 114 height 23
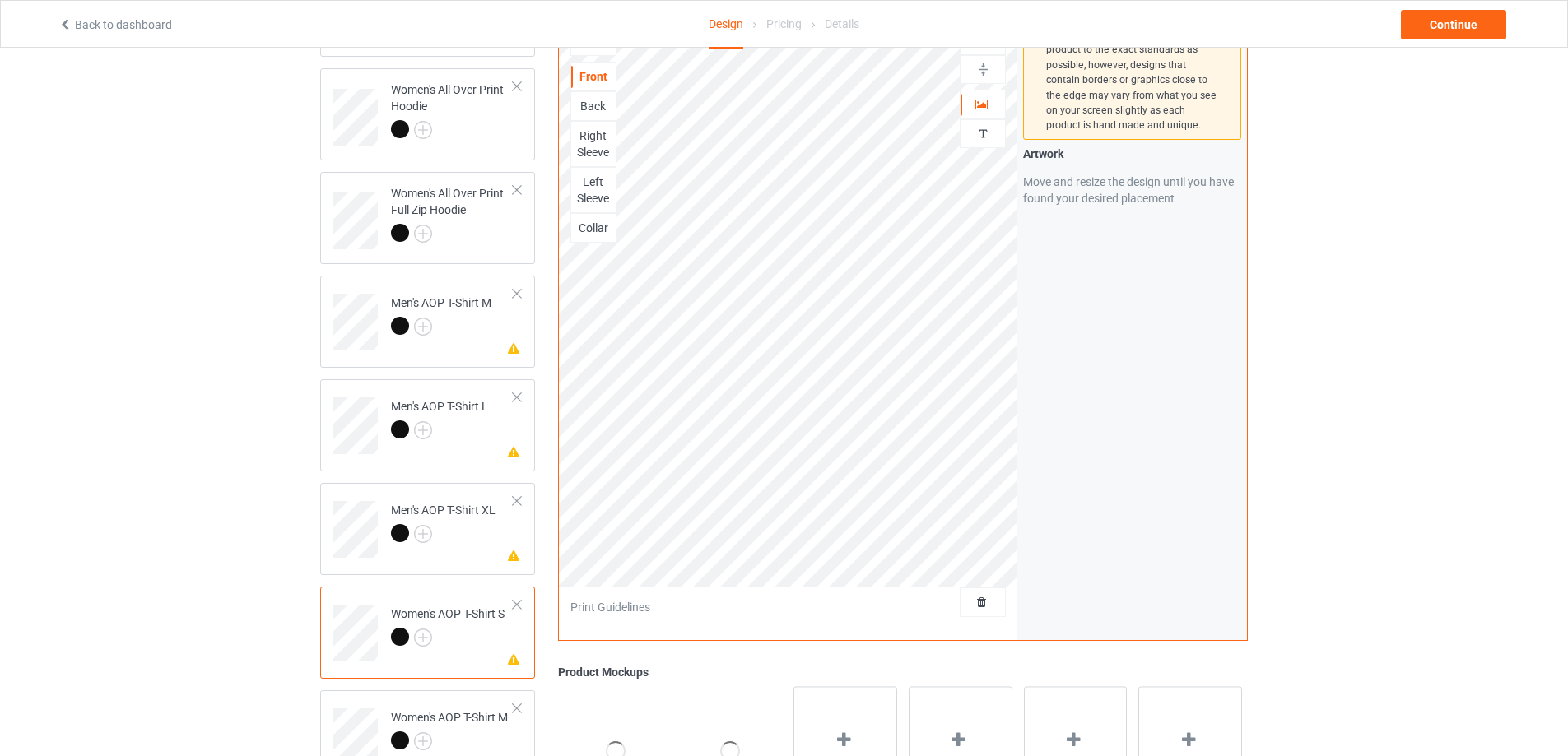
click at [595, 183] on div "Left Sleeve" at bounding box center [593, 190] width 44 height 33
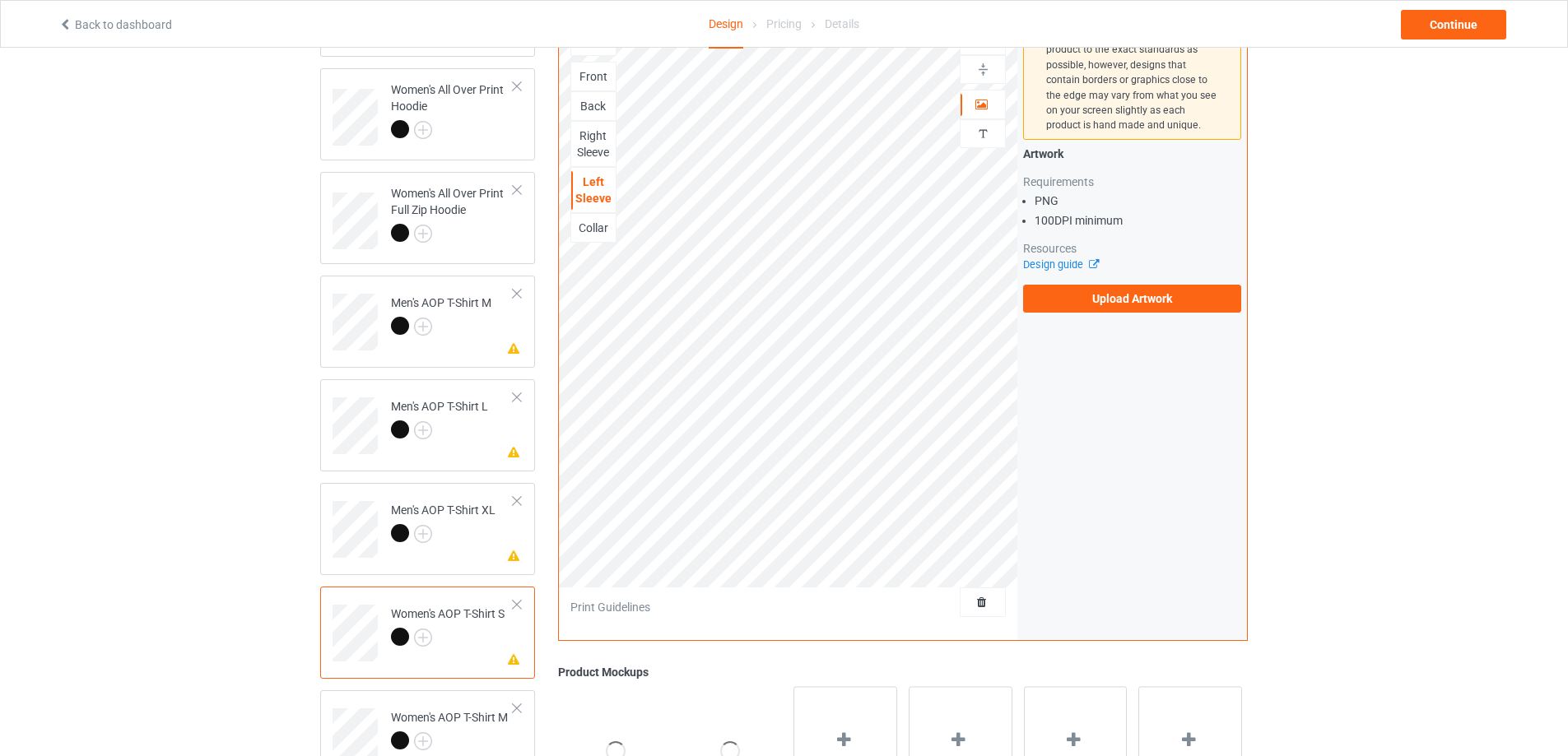
click at [589, 151] on div "Right Sleeve" at bounding box center [593, 144] width 44 height 33
click at [447, 725] on div "Women's AOP T-Shirt M" at bounding box center [449, 728] width 117 height 40
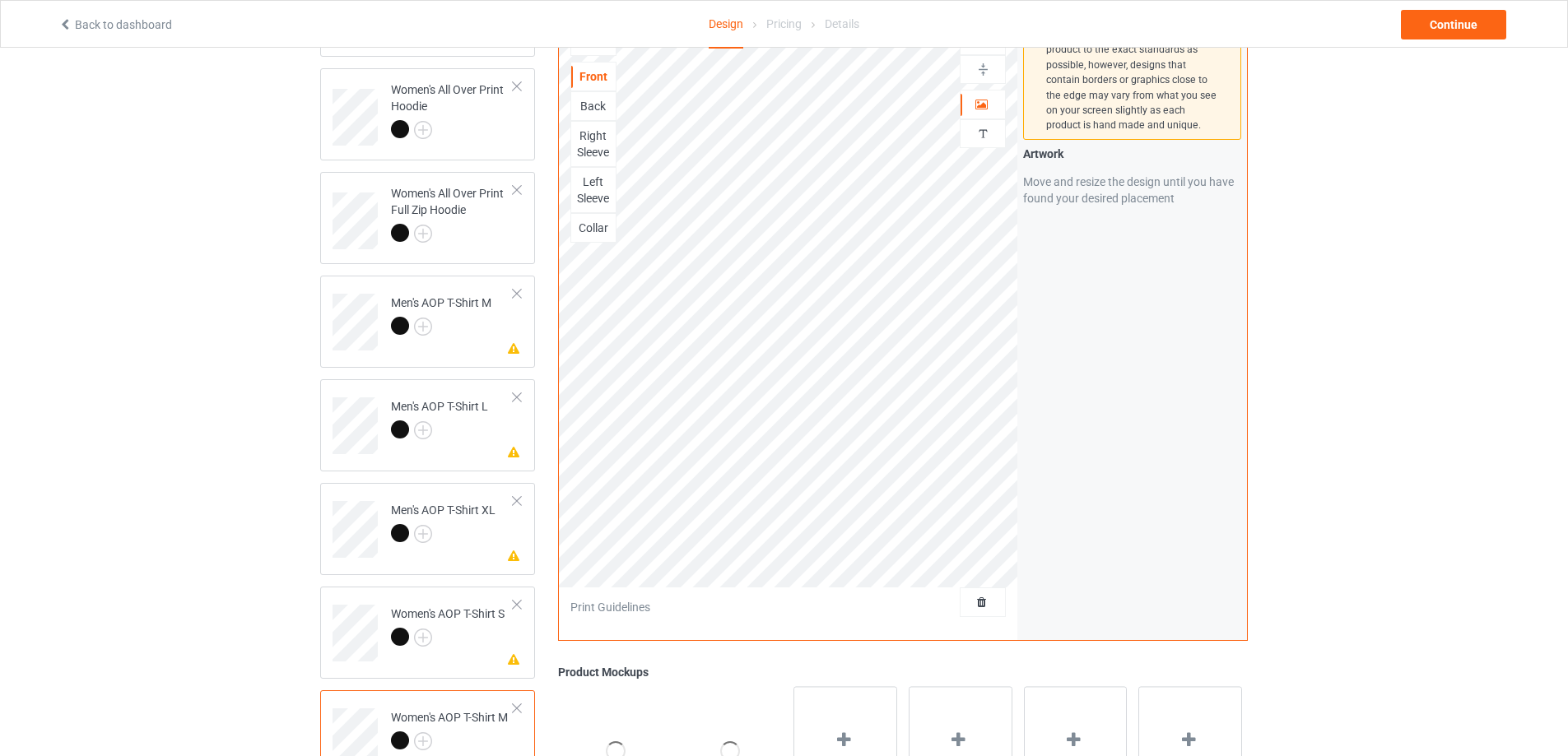
click at [606, 190] on div "Left Sleeve" at bounding box center [593, 190] width 44 height 33
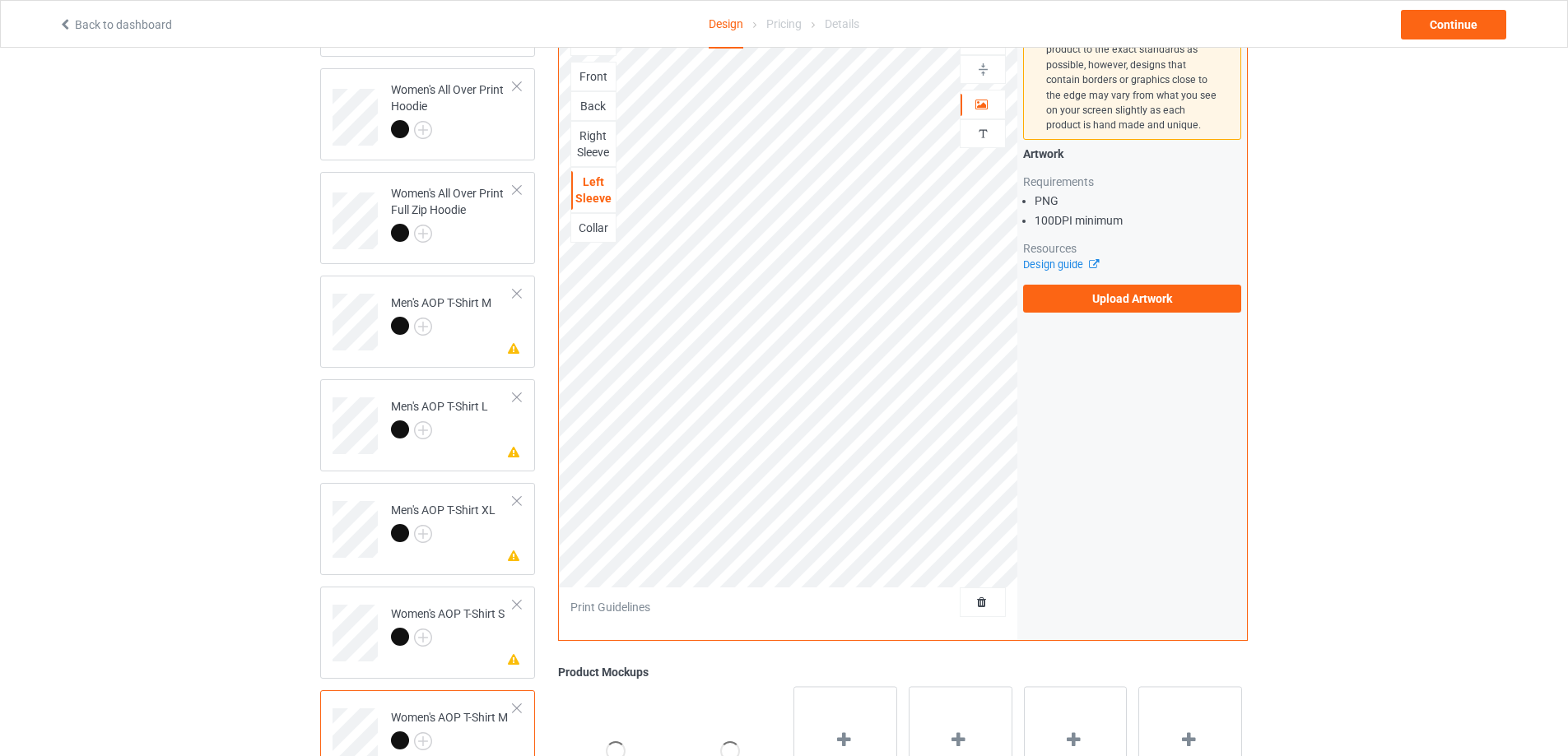
click at [598, 141] on div "Right Sleeve" at bounding box center [593, 144] width 44 height 33
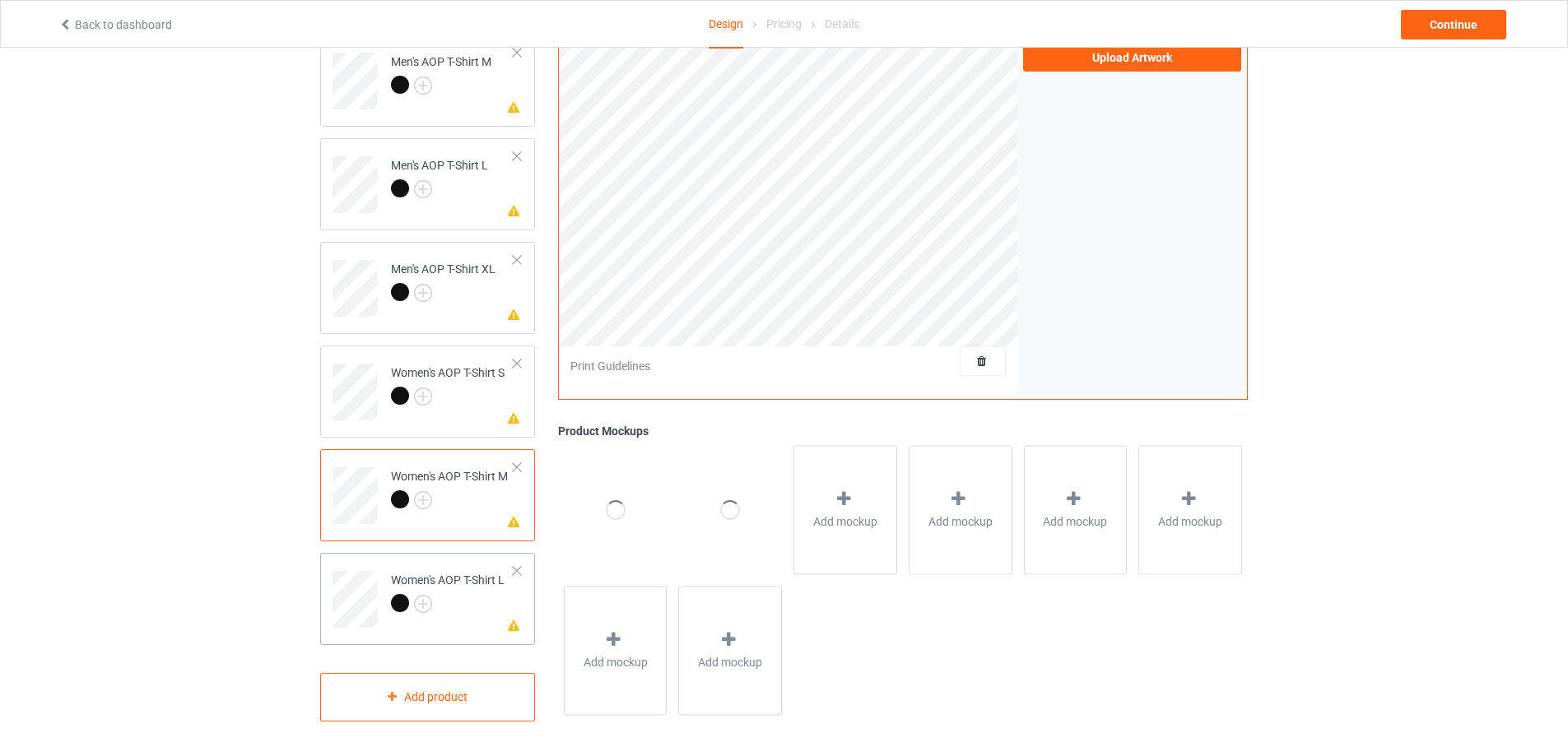
click at [481, 594] on div at bounding box center [448, 606] width 114 height 23
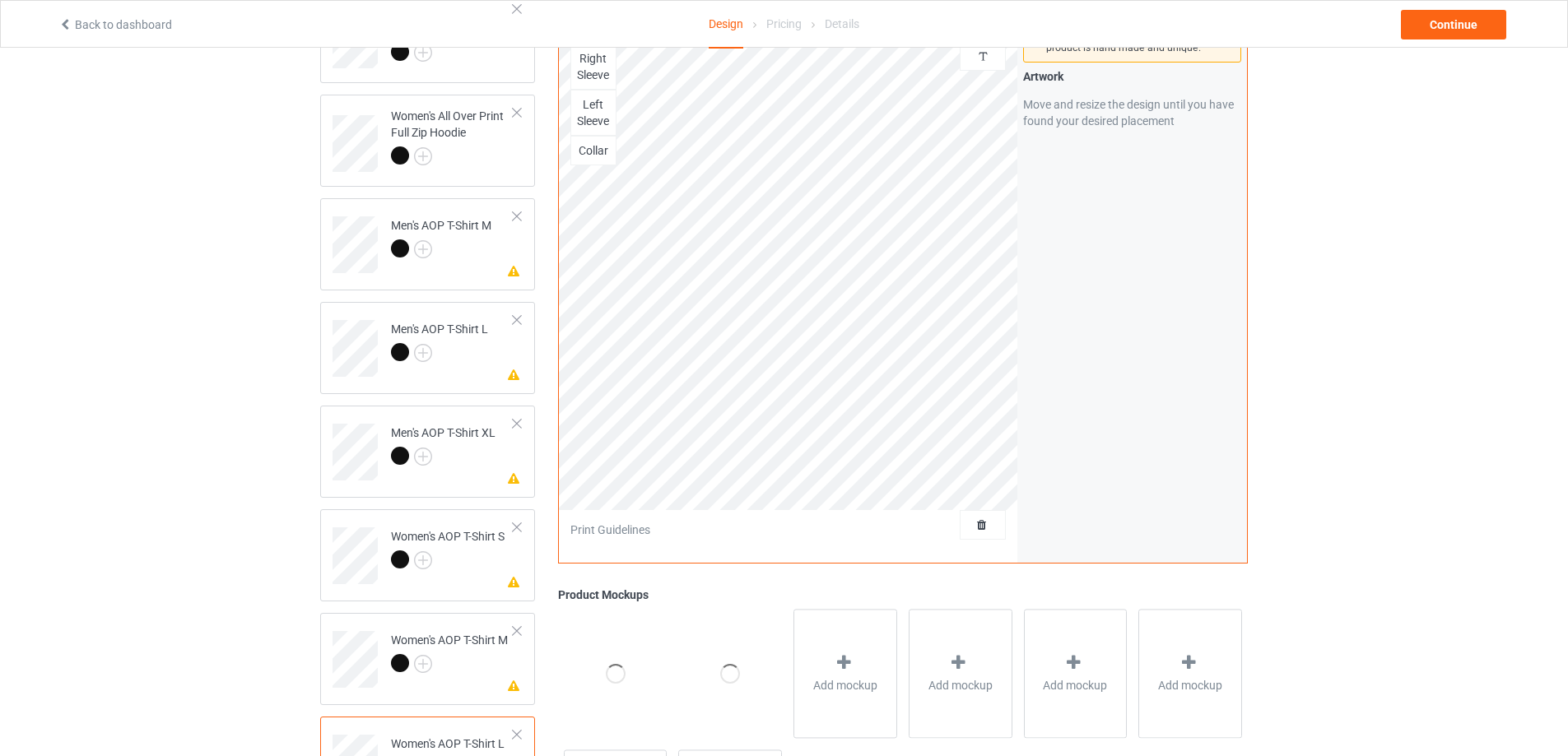
scroll to position [324, 0]
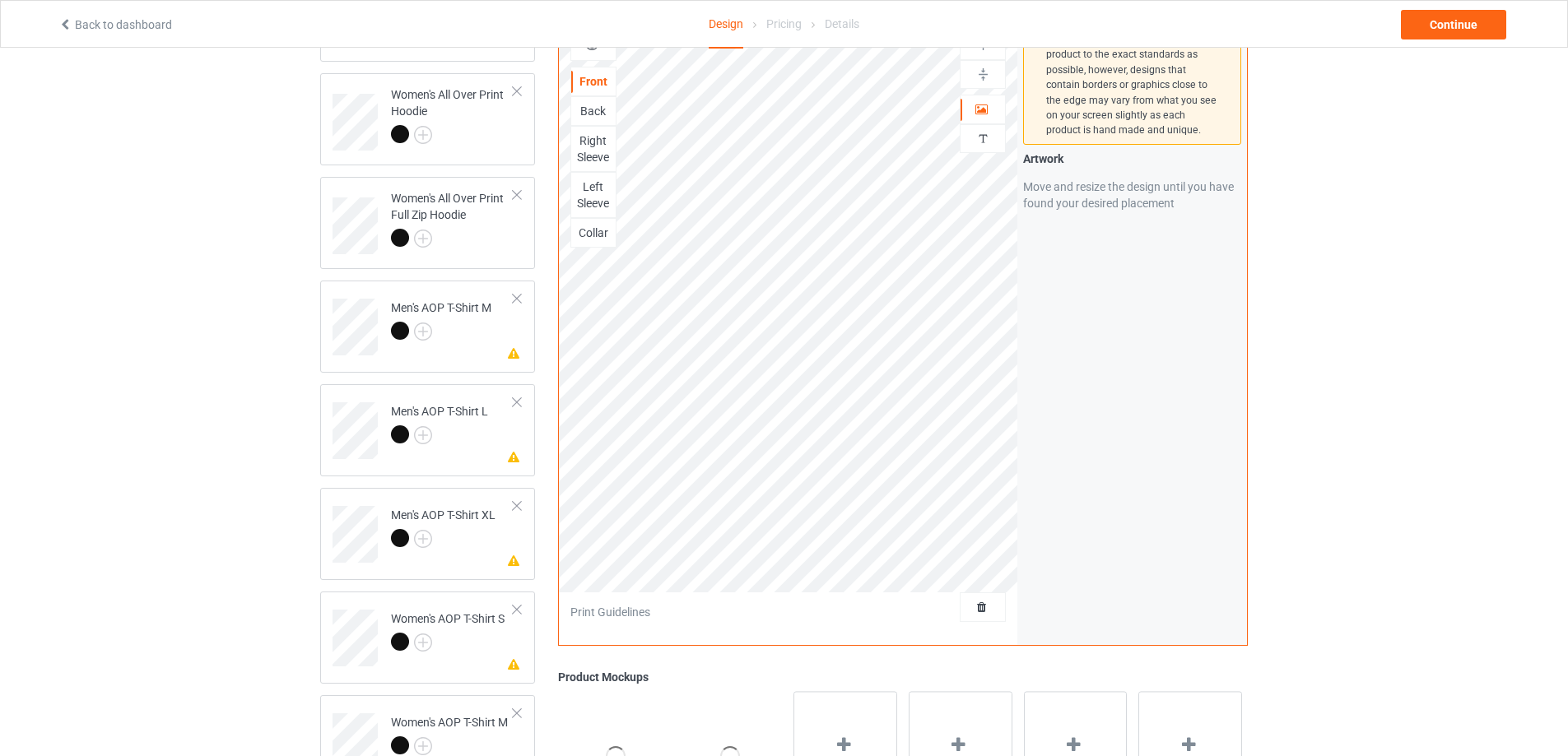
click at [596, 142] on div "Right Sleeve" at bounding box center [593, 148] width 44 height 33
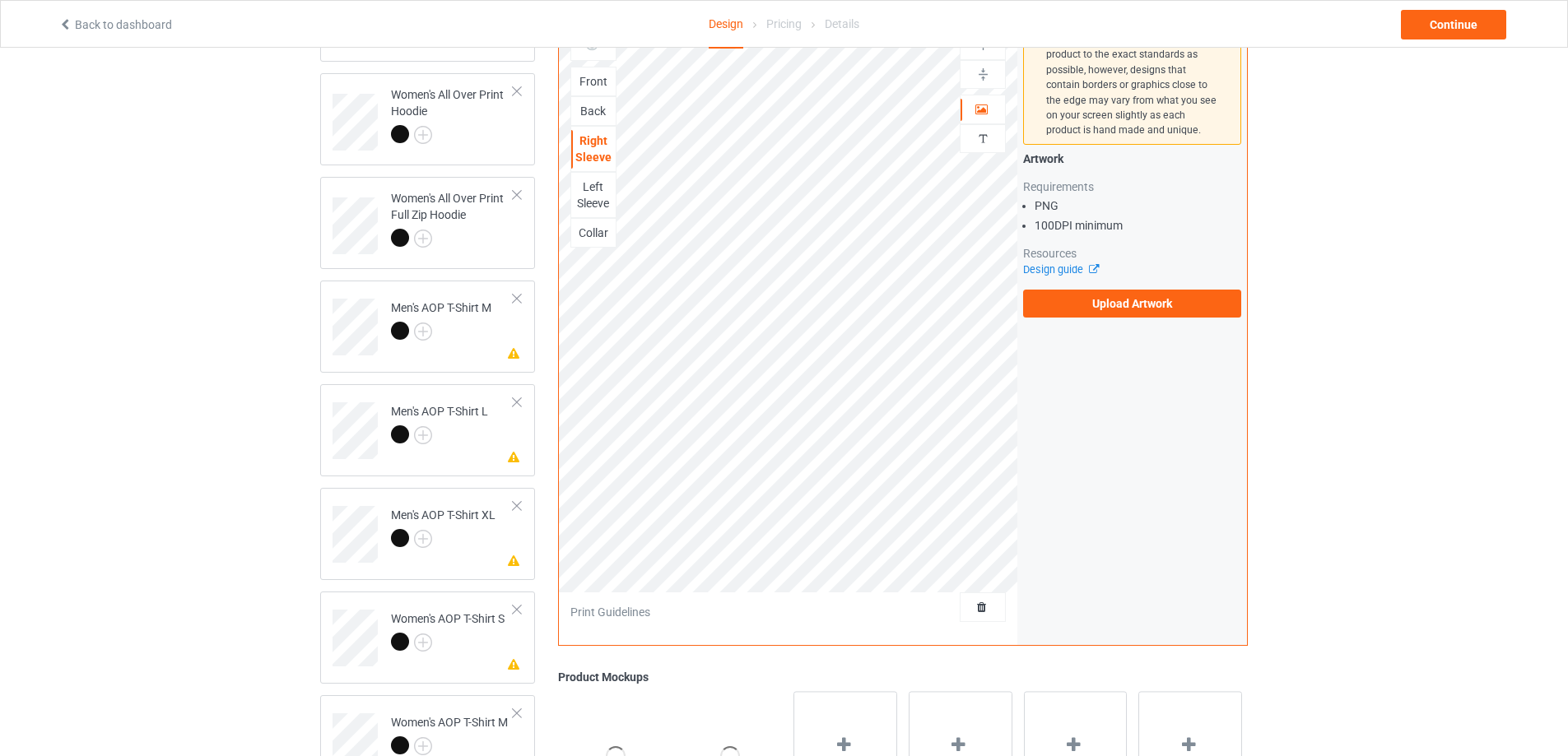
click at [606, 189] on div "Left Sleeve" at bounding box center [593, 195] width 44 height 33
click at [486, 346] on td "Missing artwork on 3 side(s) Men's AOP T-Shirt M" at bounding box center [453, 321] width 141 height 68
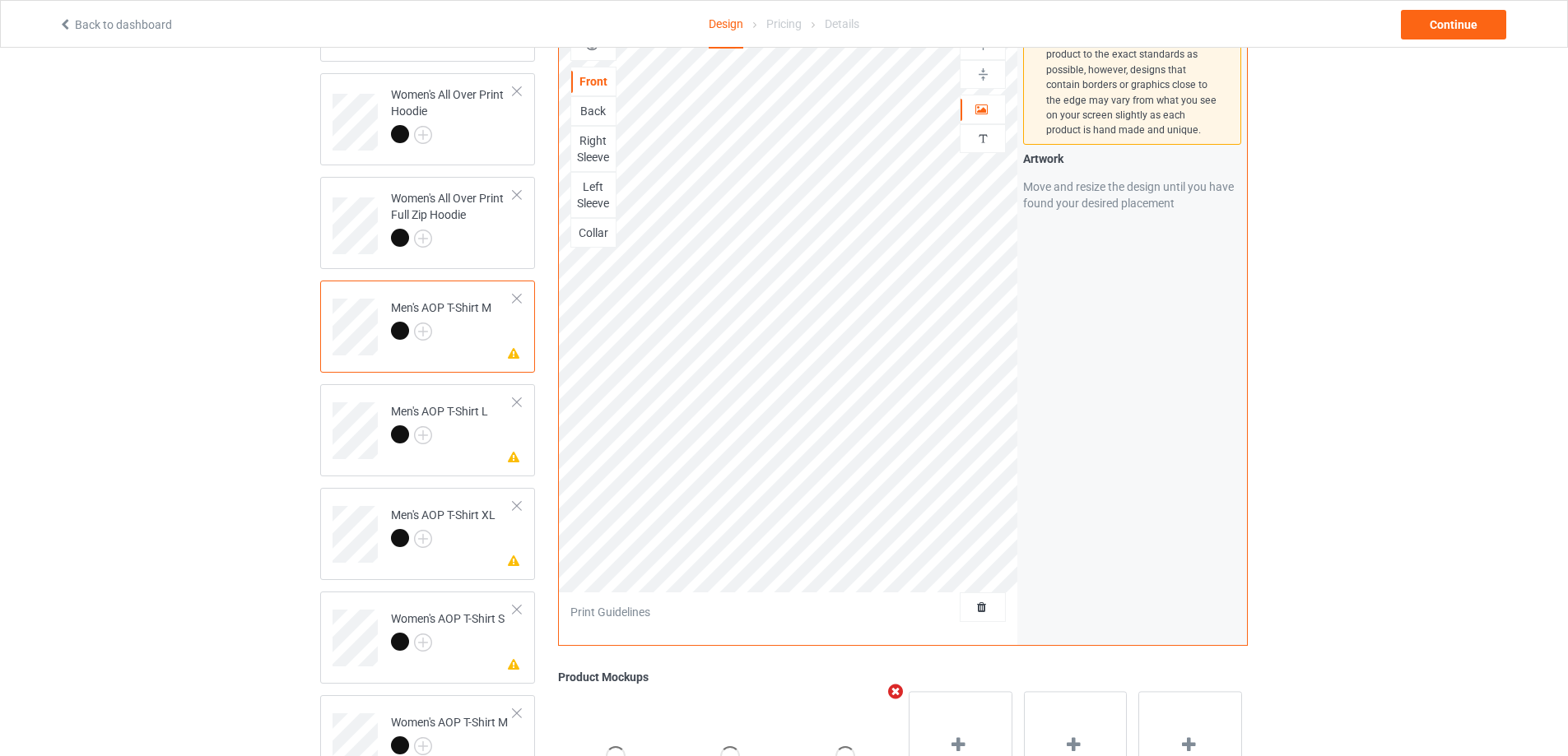
click at [598, 143] on div "Right Sleeve" at bounding box center [593, 148] width 44 height 33
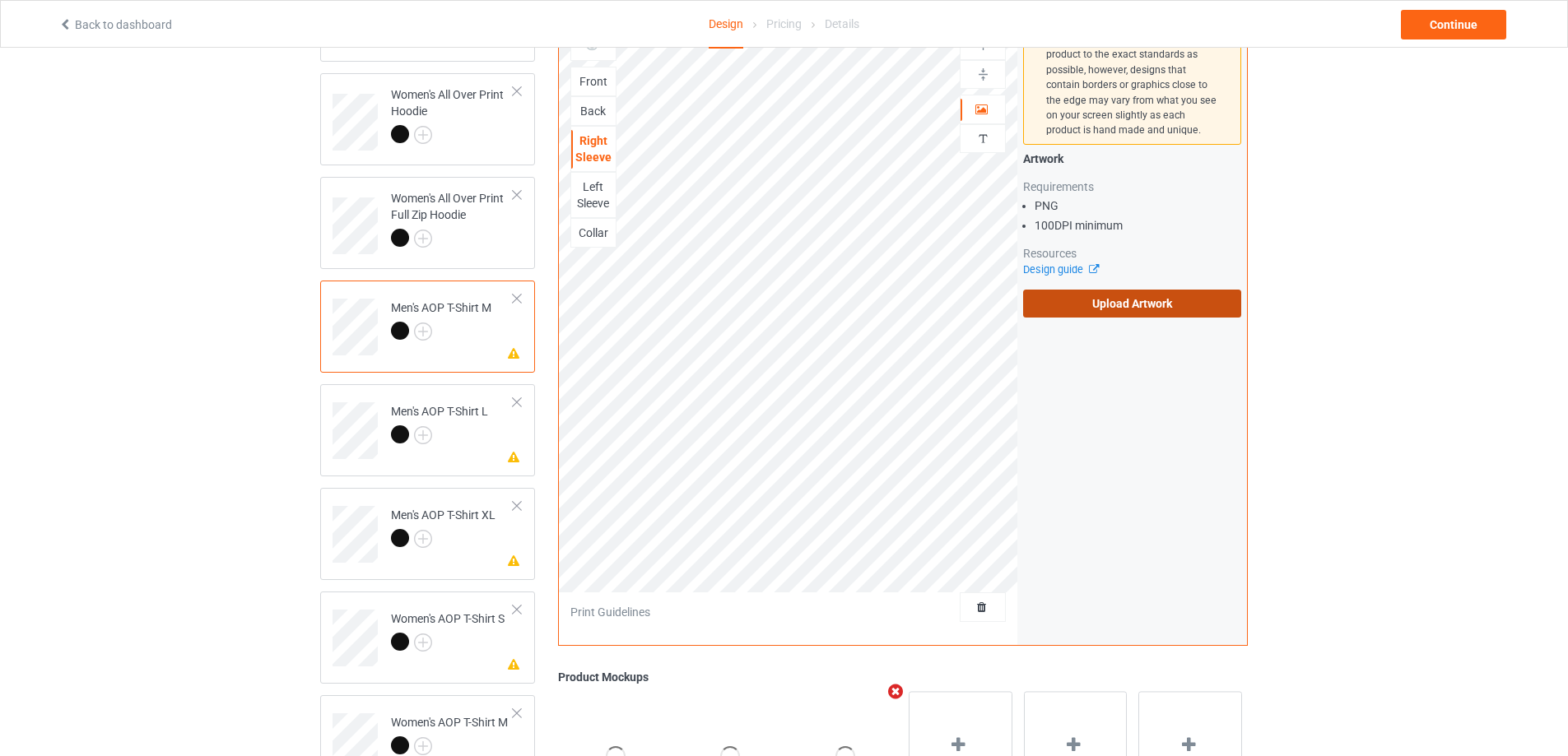
click at [1070, 305] on label "Upload Artwork" at bounding box center [1132, 303] width 218 height 28
click at [0, 0] on input "Upload Artwork" at bounding box center [0, 0] width 0 height 0
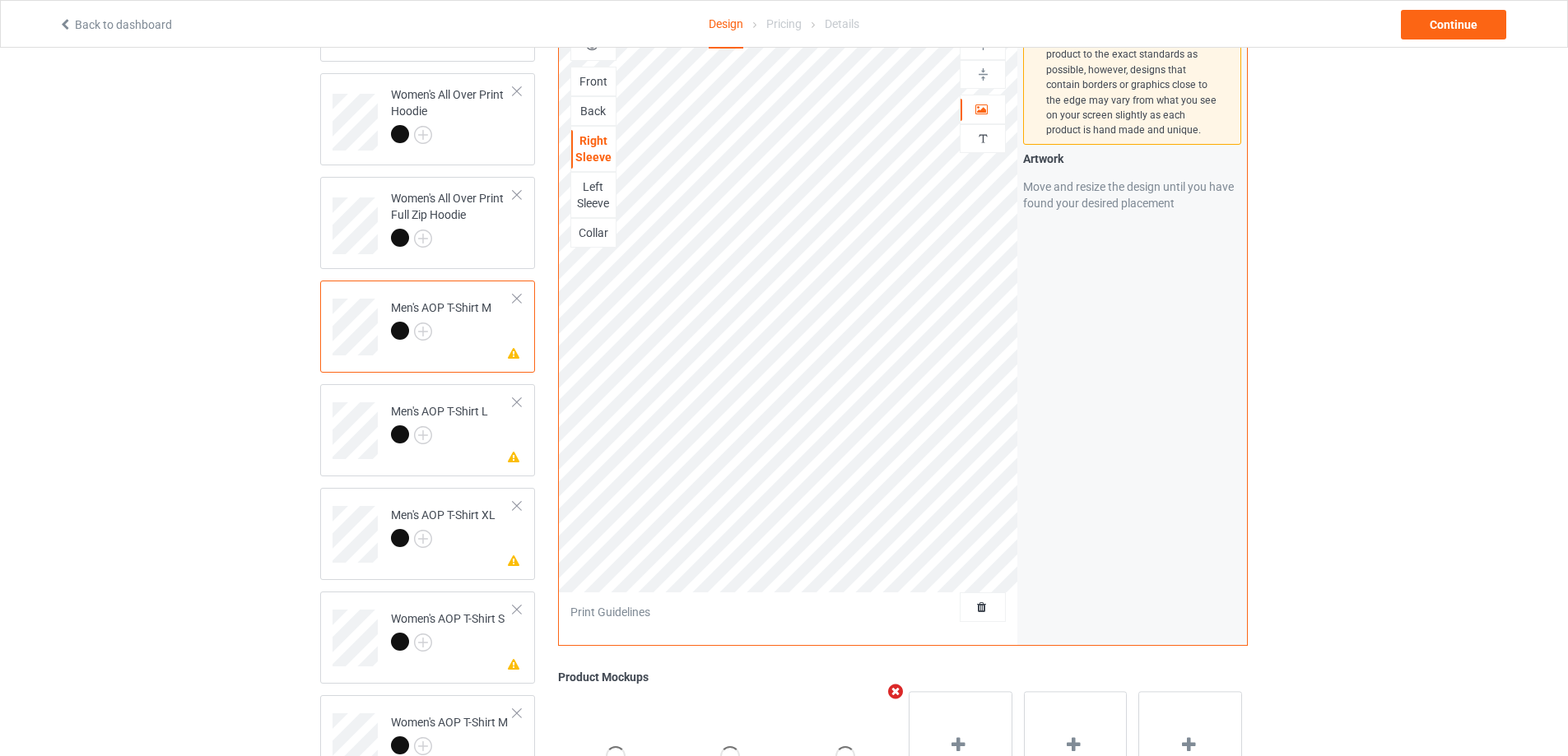
click at [586, 230] on div "Collar" at bounding box center [593, 232] width 44 height 16
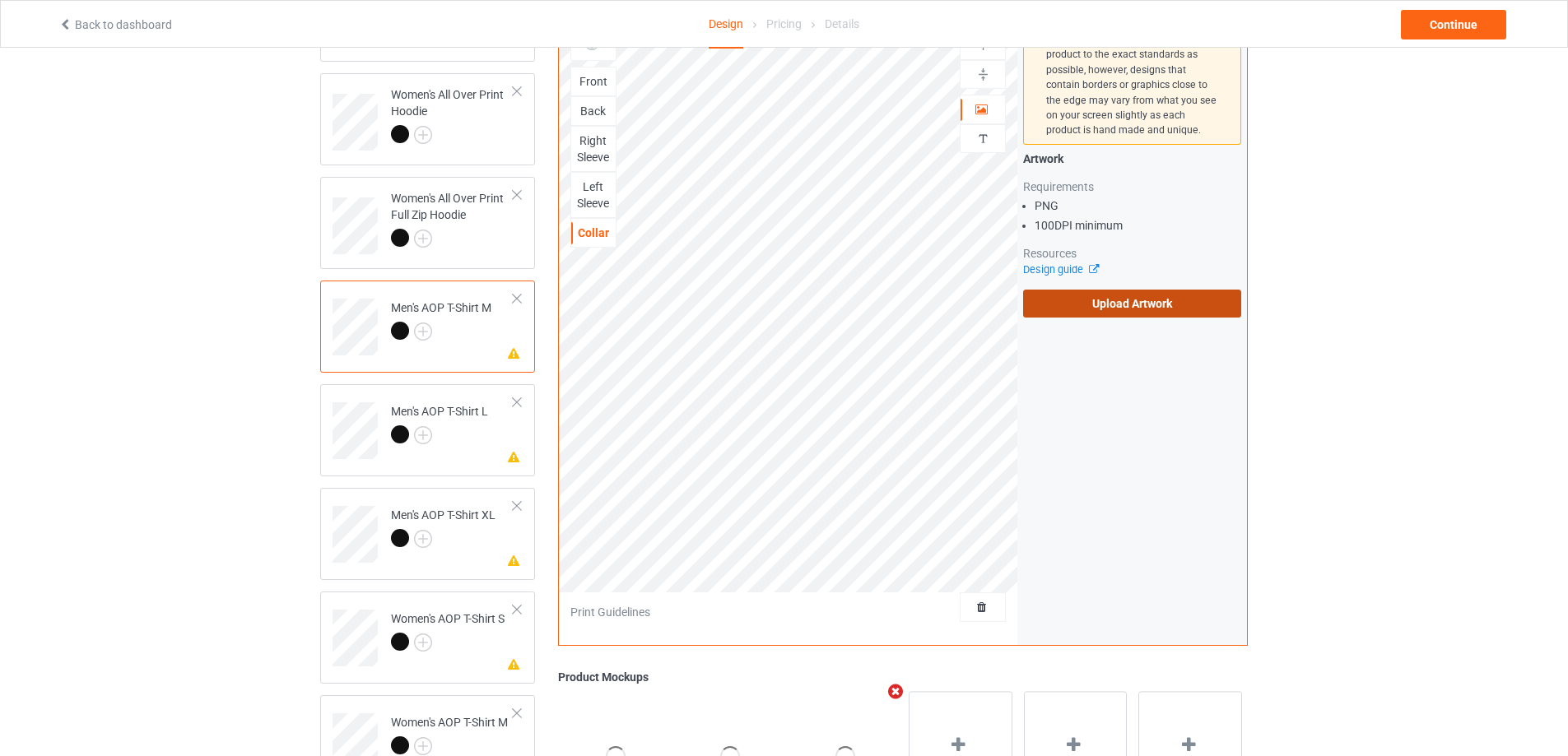
click at [1106, 309] on label "Upload Artwork" at bounding box center [1132, 303] width 218 height 28
click at [0, 0] on input "Upload Artwork" at bounding box center [0, 0] width 0 height 0
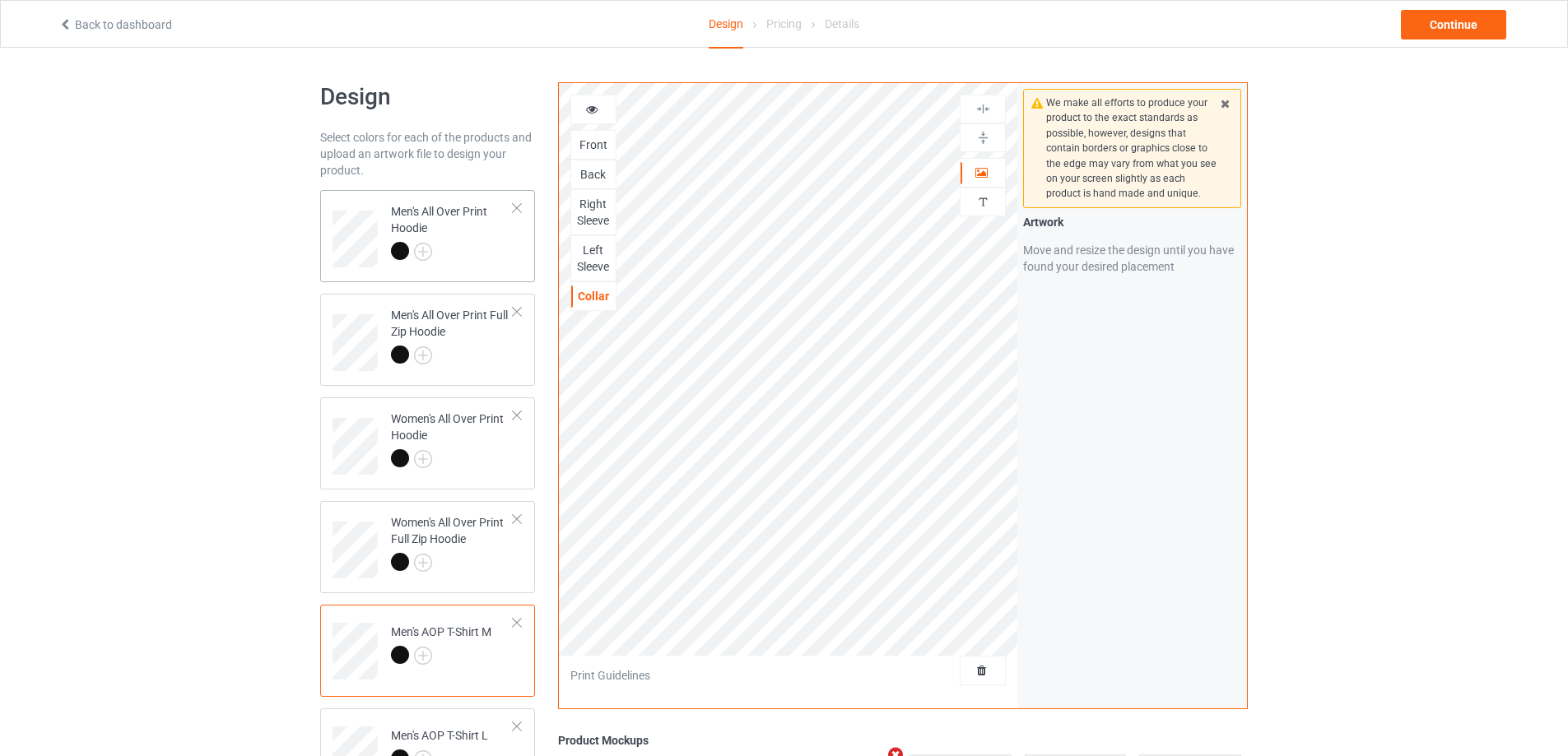
click at [463, 260] on div at bounding box center [452, 254] width 123 height 23
click at [602, 171] on div "Back" at bounding box center [593, 174] width 44 height 16
click at [598, 204] on div "Left Hat" at bounding box center [593, 203] width 44 height 16
click at [596, 242] on div "Right Hat" at bounding box center [593, 242] width 44 height 33
click at [602, 298] on div "Right Sleeve" at bounding box center [593, 288] width 44 height 33
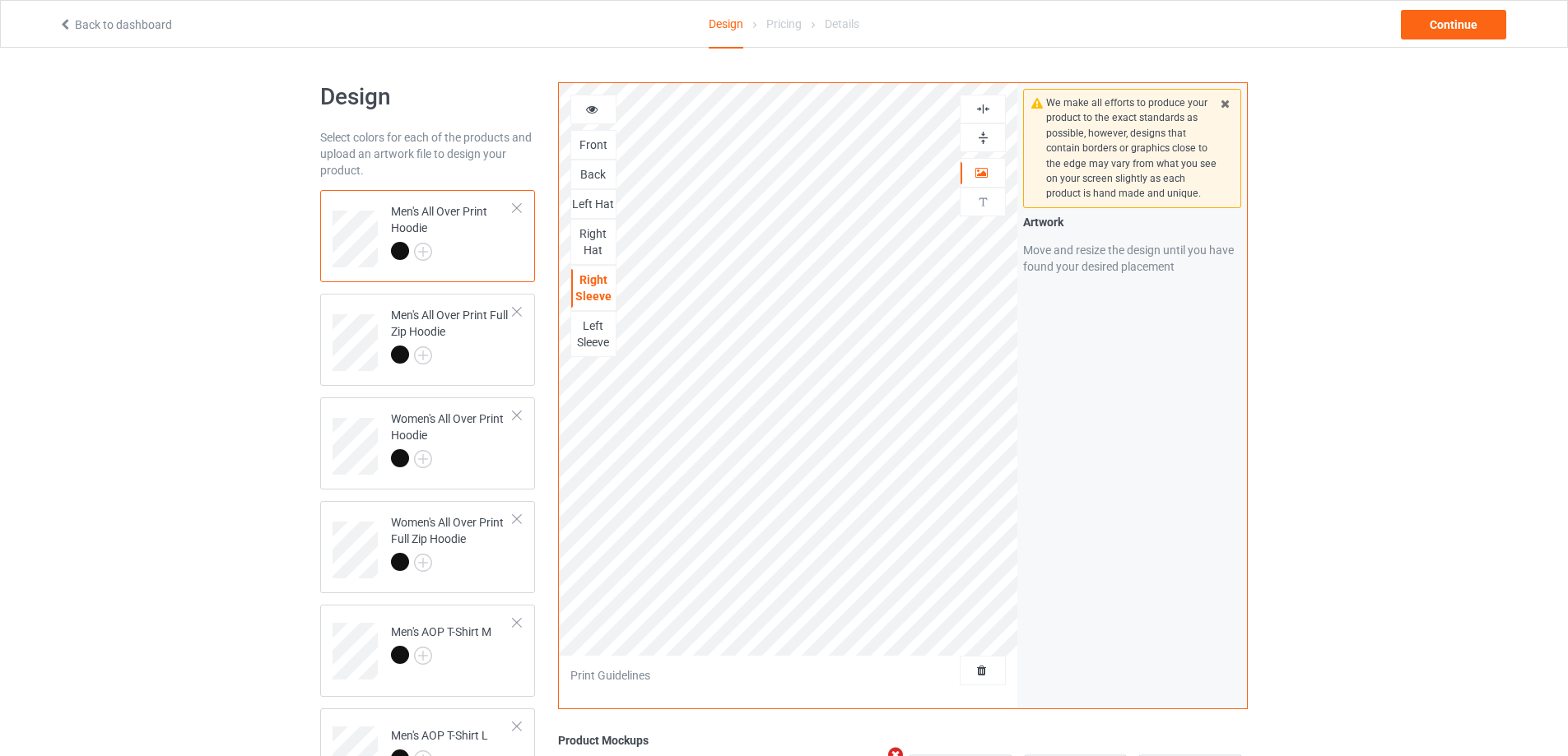
click at [598, 324] on div "Left Sleeve" at bounding box center [593, 334] width 44 height 33
click at [489, 350] on div at bounding box center [452, 357] width 123 height 23
click at [584, 334] on div "Left Sleeve" at bounding box center [593, 334] width 44 height 33
click at [595, 286] on div "Right Sleeve" at bounding box center [593, 288] width 44 height 33
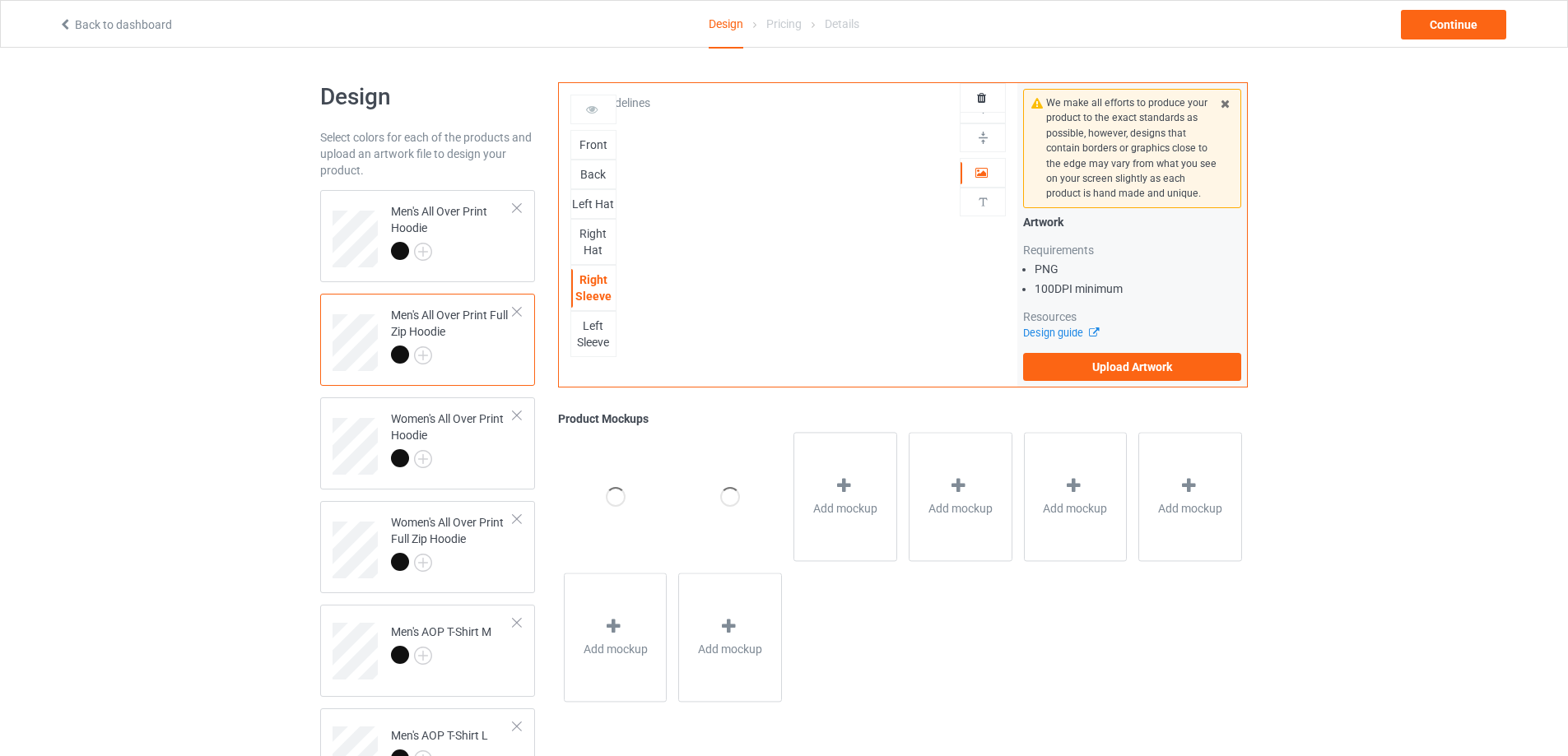
click at [591, 243] on div "Right Hat" at bounding box center [593, 242] width 44 height 33
click at [595, 186] on div "Back" at bounding box center [593, 174] width 46 height 30
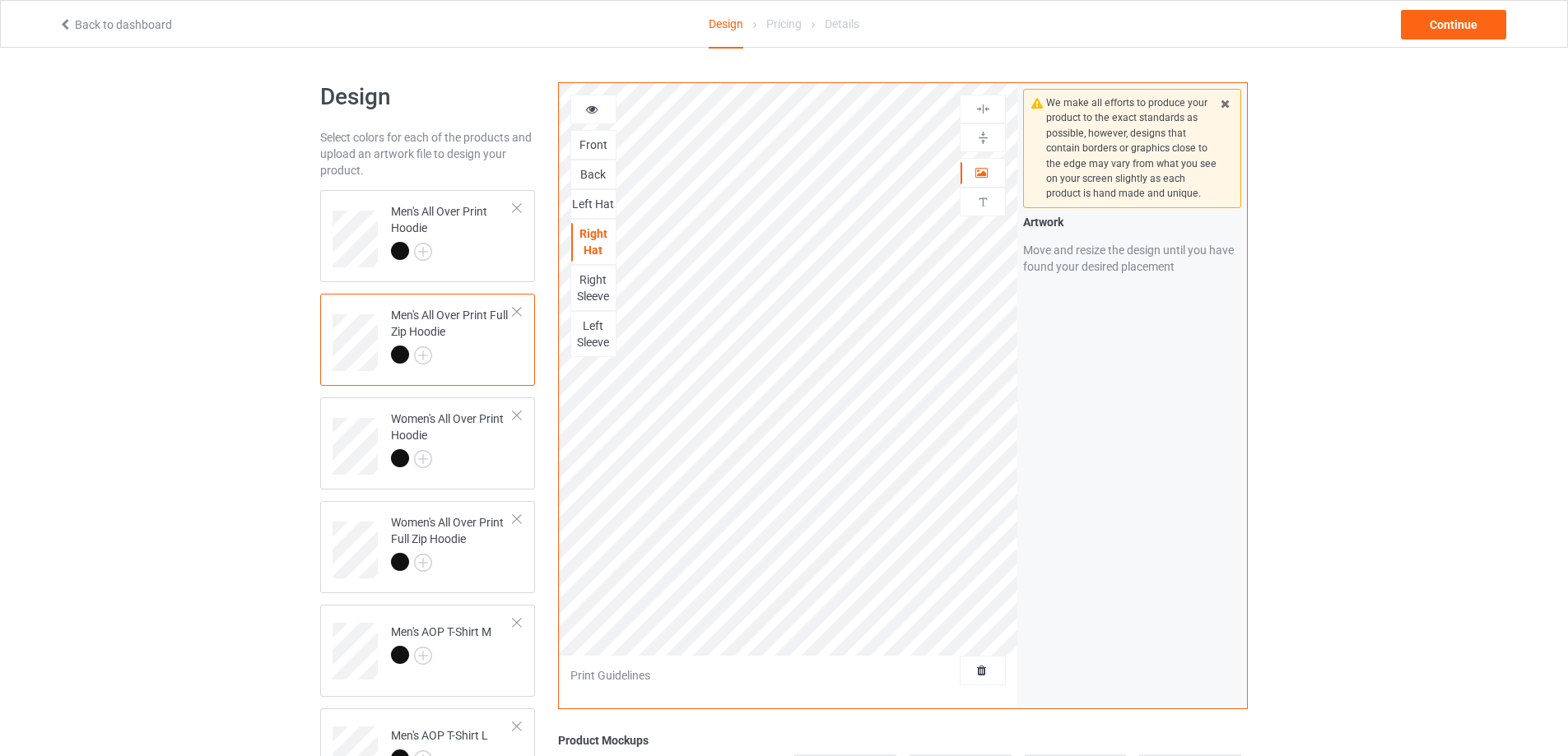
click at [601, 195] on div "Left Hat" at bounding box center [593, 203] width 46 height 30
click at [595, 171] on div "Back" at bounding box center [593, 174] width 44 height 16
click at [596, 202] on div "Left Hat" at bounding box center [593, 203] width 44 height 16
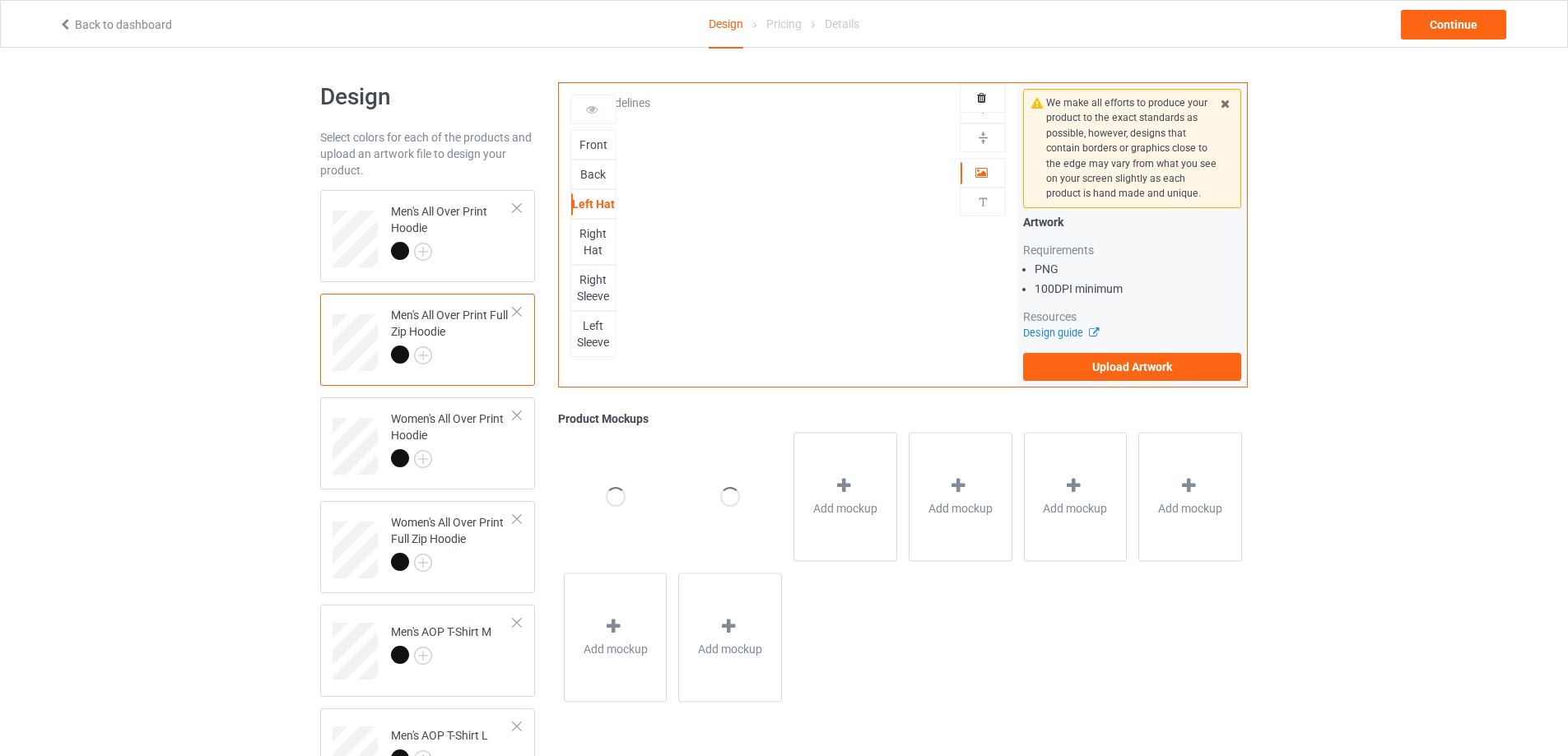
click at [604, 140] on div "Front" at bounding box center [593, 145] width 44 height 16
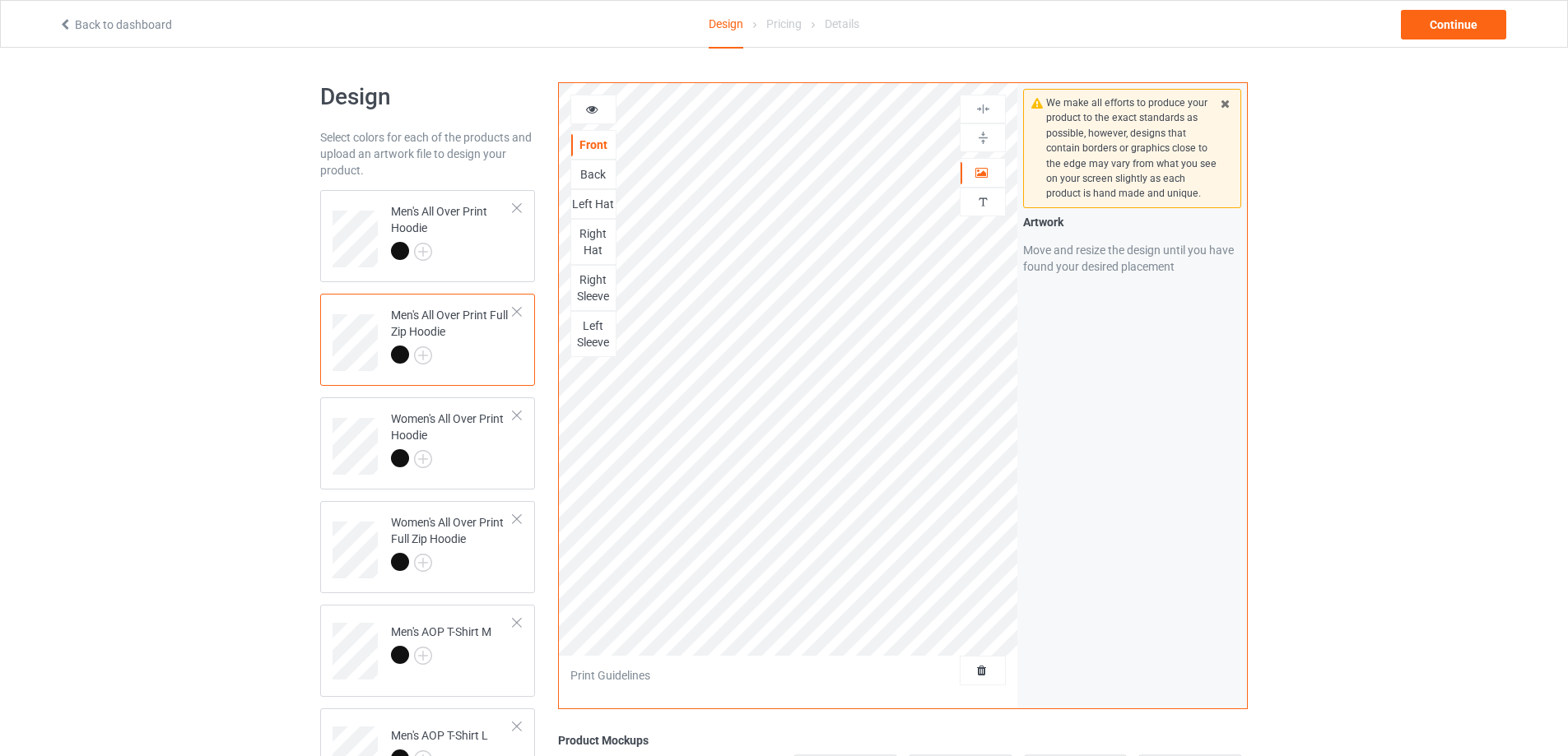
drag, startPoint x: 590, startPoint y: 194, endPoint x: 590, endPoint y: 180, distance: 14.0
click at [590, 193] on div "Left Hat" at bounding box center [593, 203] width 46 height 30
click at [590, 180] on div "Back" at bounding box center [593, 174] width 44 height 16
click at [591, 208] on div "Left Hat" at bounding box center [593, 203] width 44 height 16
click at [586, 233] on div "Right Hat" at bounding box center [593, 242] width 44 height 33
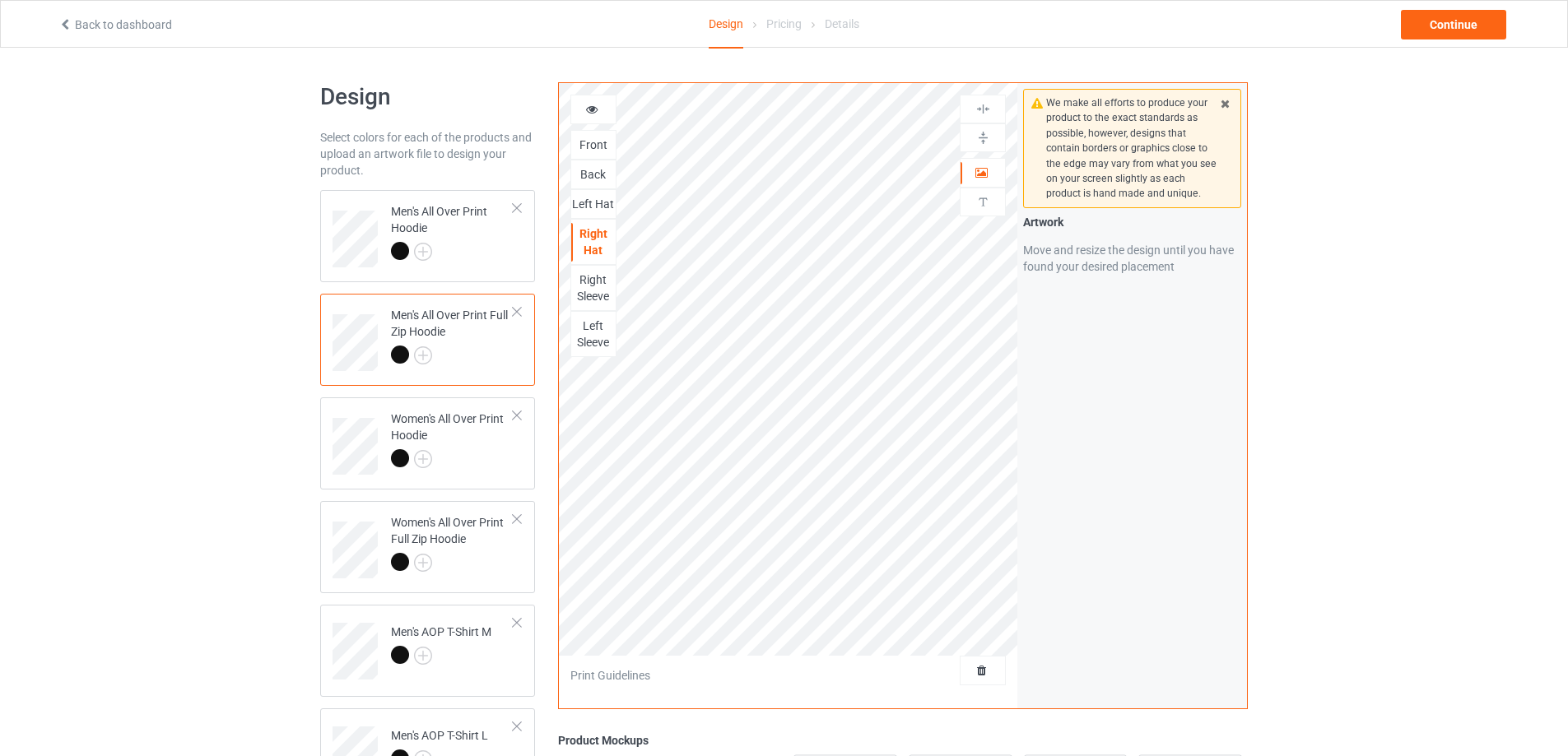
click at [592, 278] on div "Right Sleeve" at bounding box center [593, 288] width 44 height 33
click at [595, 317] on div "Left Sleeve" at bounding box center [593, 334] width 46 height 46
click at [588, 345] on div "Left Sleeve" at bounding box center [593, 334] width 44 height 33
click at [501, 454] on div at bounding box center [452, 461] width 123 height 23
click at [595, 327] on div "Left Sleeve" at bounding box center [593, 334] width 44 height 33
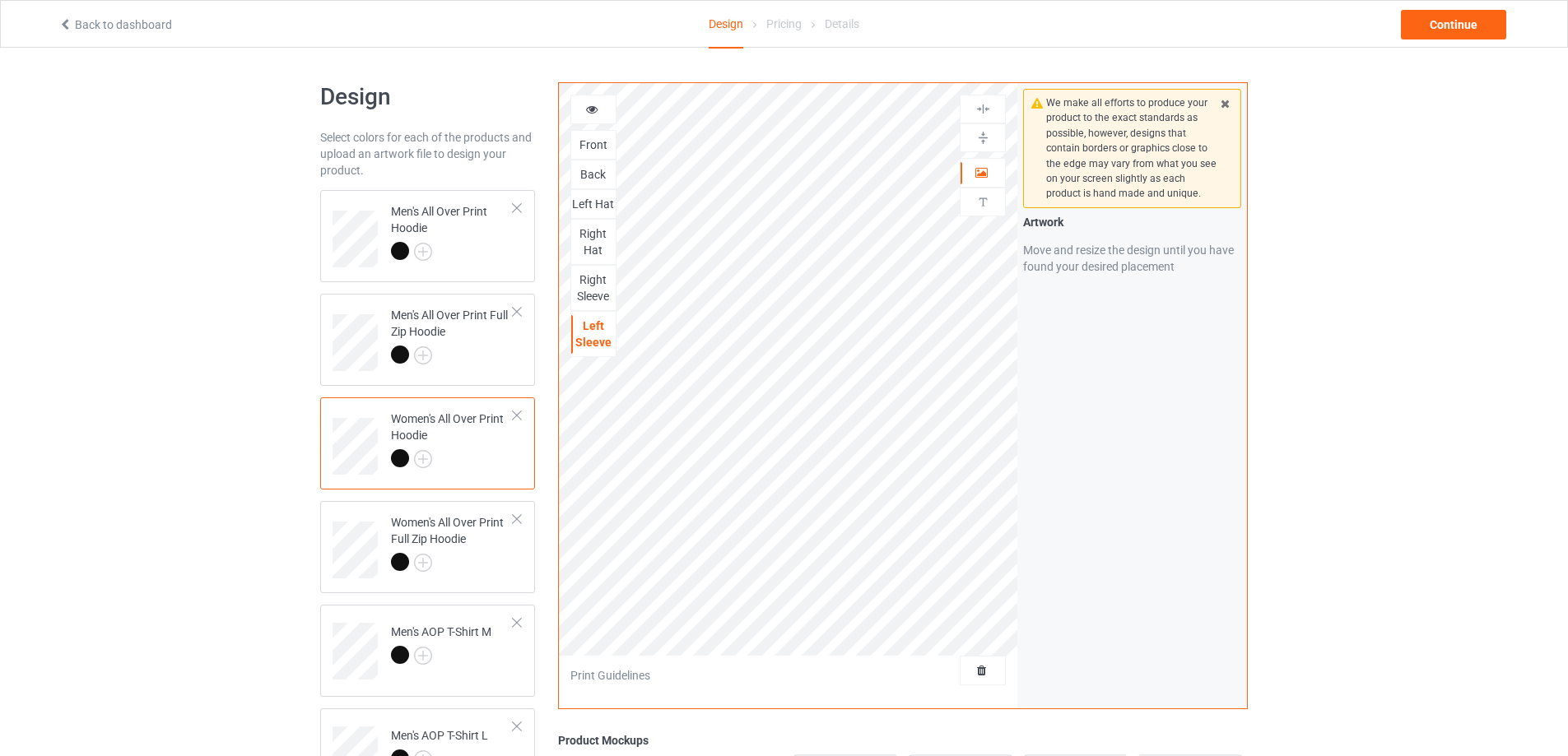
drag, startPoint x: 601, startPoint y: 288, endPoint x: 602, endPoint y: 245, distance: 43.0
click at [601, 288] on div "Right Sleeve" at bounding box center [593, 288] width 44 height 33
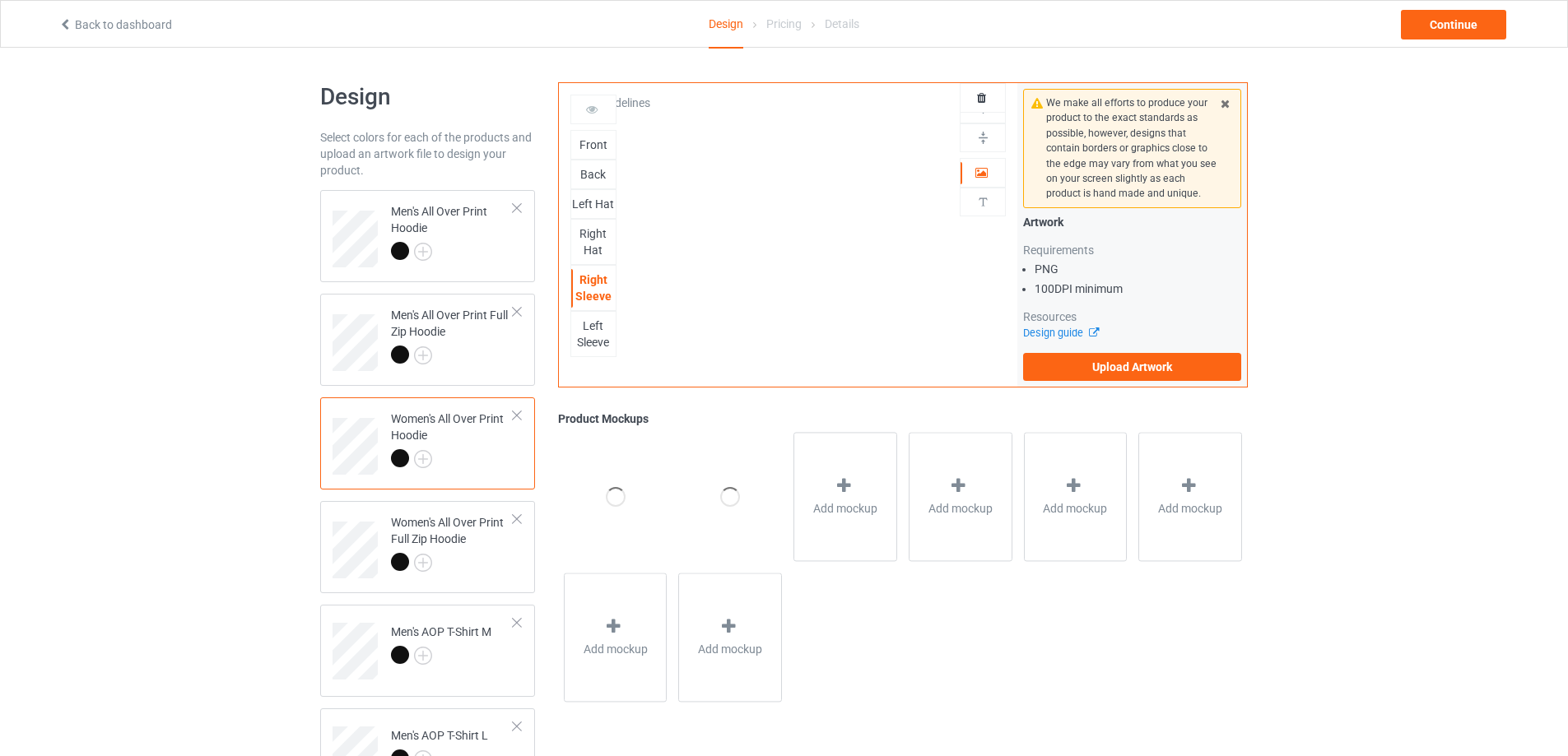
click at [602, 244] on div "Right Hat" at bounding box center [593, 242] width 44 height 33
click at [601, 203] on div "Left Hat" at bounding box center [593, 203] width 44 height 16
click at [600, 180] on div "Back" at bounding box center [593, 174] width 44 height 16
click at [597, 147] on div "Front" at bounding box center [593, 145] width 44 height 16
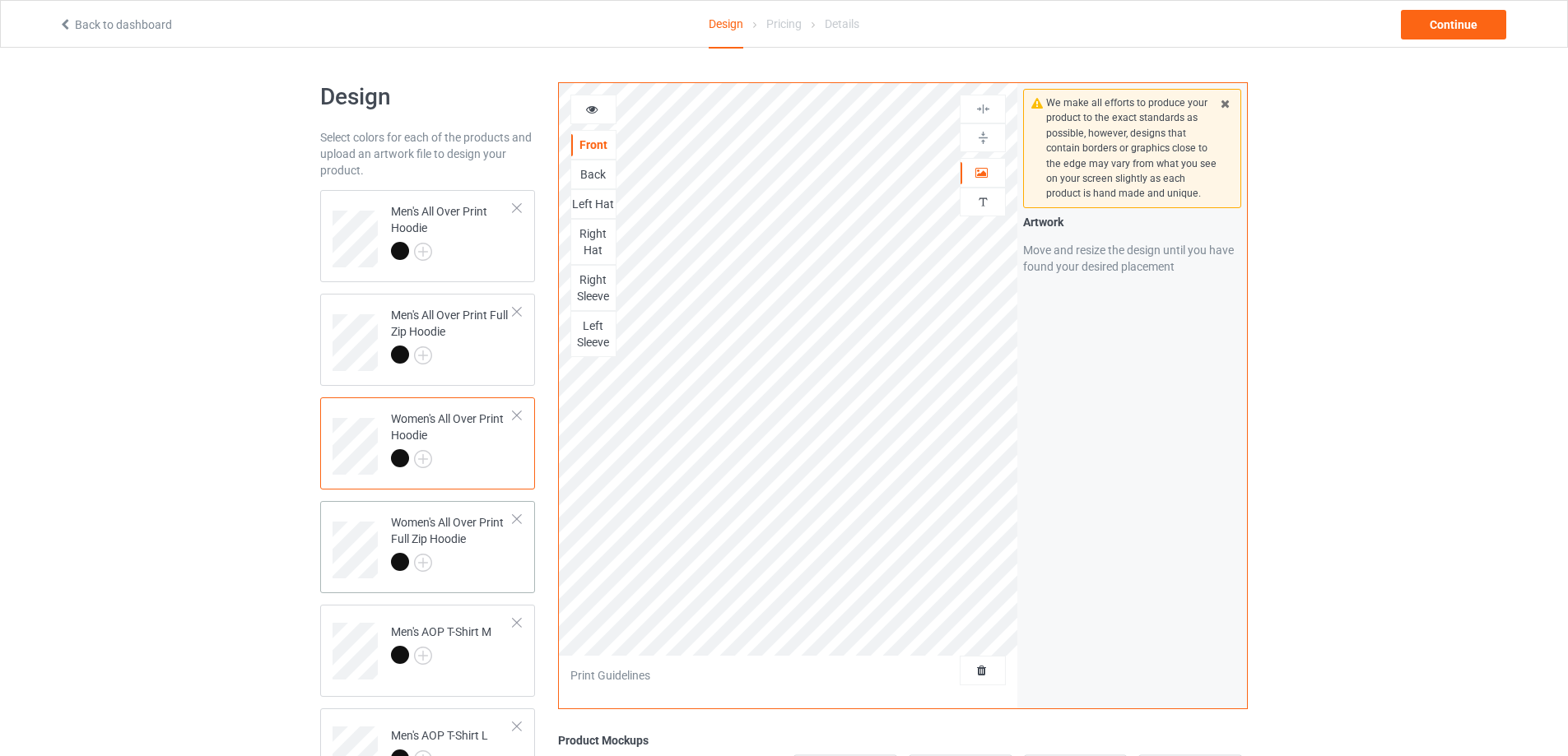
click at [471, 524] on div "Women's All Over Print Full Zip Hoodie" at bounding box center [452, 542] width 123 height 56
click at [598, 324] on div "Left Sleeve" at bounding box center [593, 334] width 44 height 33
drag, startPoint x: 590, startPoint y: 283, endPoint x: 597, endPoint y: 256, distance: 27.9
click at [591, 283] on div "Right Sleeve" at bounding box center [593, 288] width 44 height 33
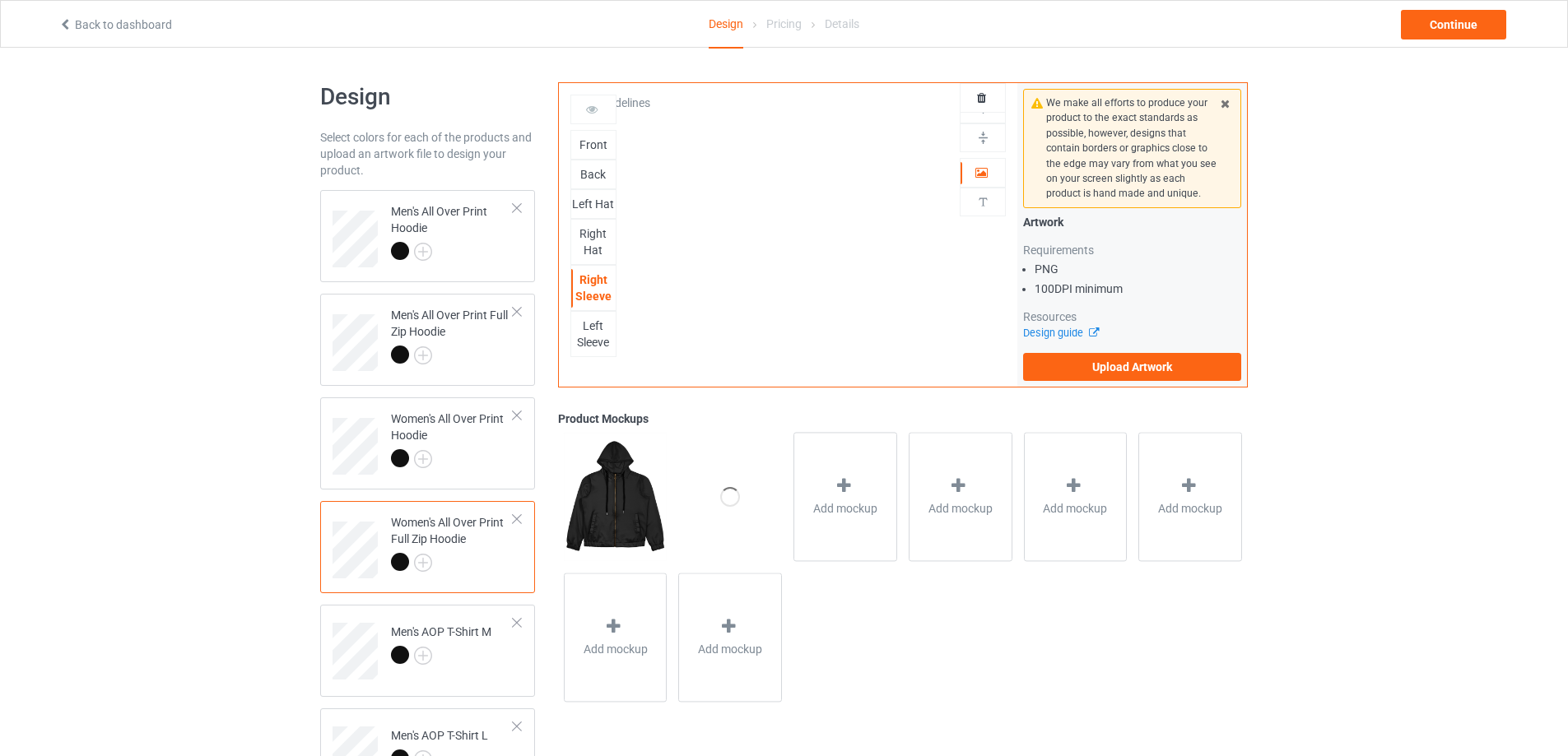
click at [598, 244] on div "Right Hat" at bounding box center [593, 242] width 44 height 33
click at [596, 199] on div "Left Hat" at bounding box center [593, 203] width 44 height 16
click at [596, 167] on div "Back" at bounding box center [593, 174] width 44 height 16
click at [596, 149] on div "Front" at bounding box center [593, 145] width 44 height 16
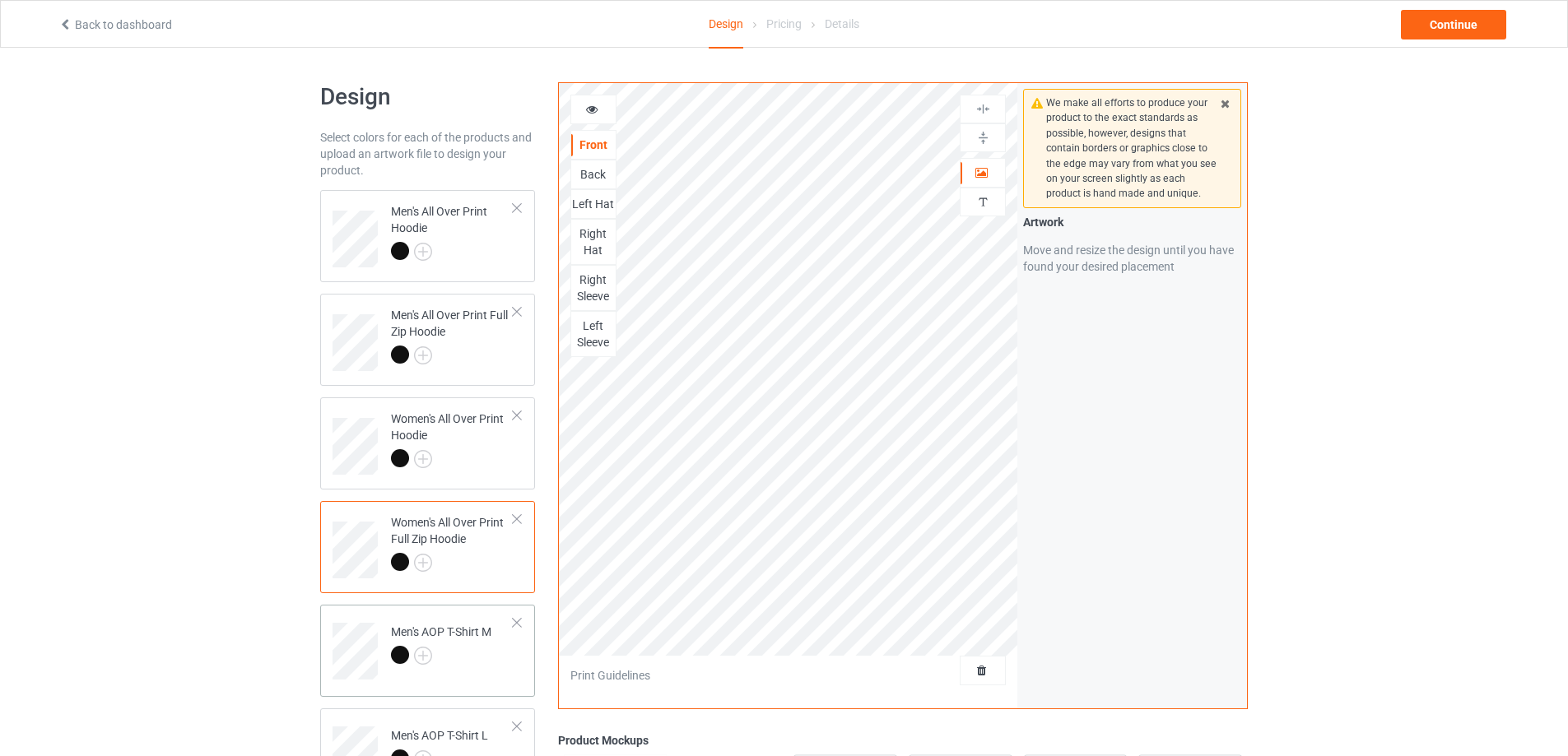
click at [468, 658] on div at bounding box center [441, 658] width 100 height 23
drag, startPoint x: 590, startPoint y: 298, endPoint x: 602, endPoint y: 264, distance: 36.1
click at [591, 298] on div "Collar" at bounding box center [593, 296] width 44 height 16
click at [602, 256] on div "Left Sleeve" at bounding box center [593, 258] width 44 height 33
click at [600, 213] on div "Right Sleeve" at bounding box center [593, 212] width 44 height 33
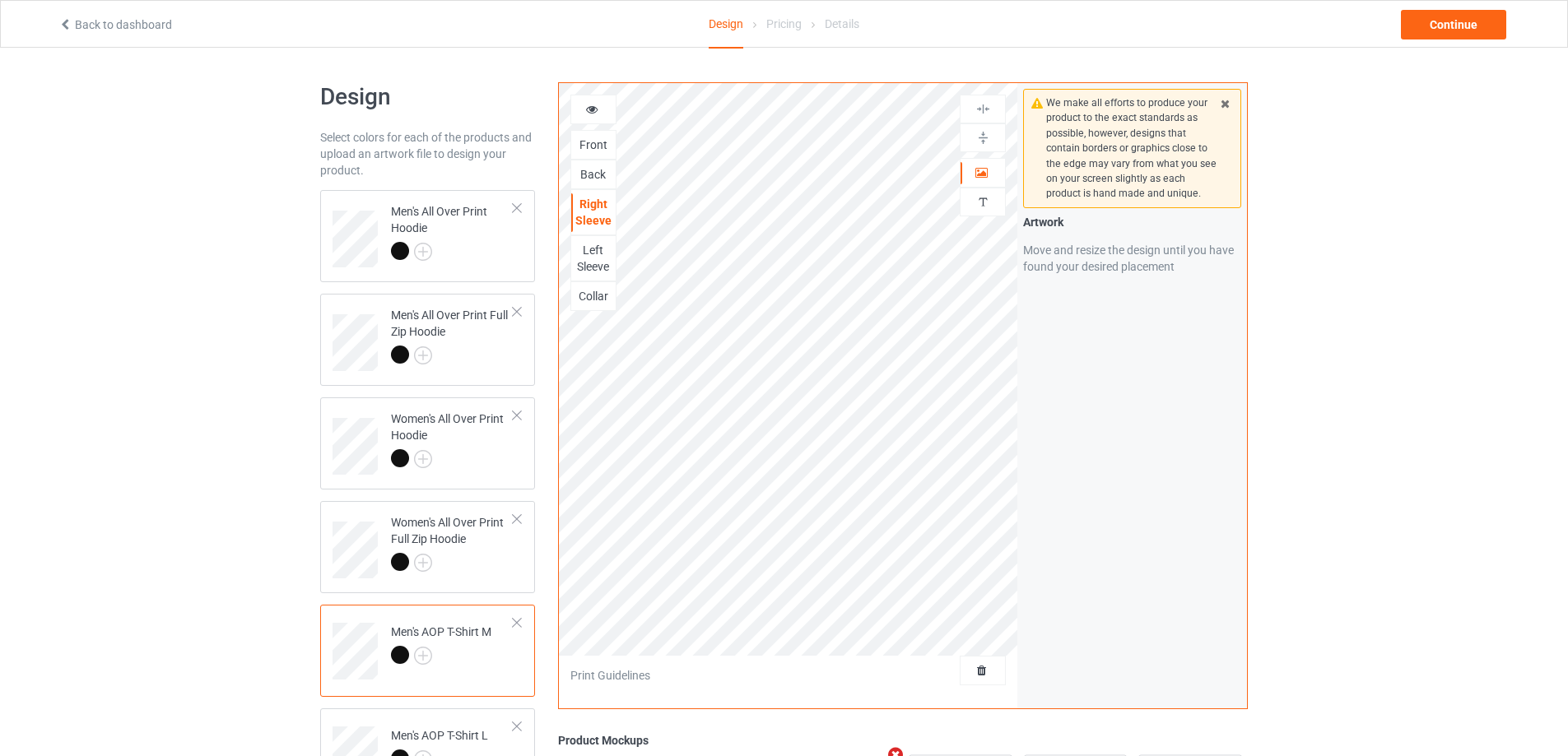
click at [599, 171] on div "Back" at bounding box center [593, 174] width 44 height 16
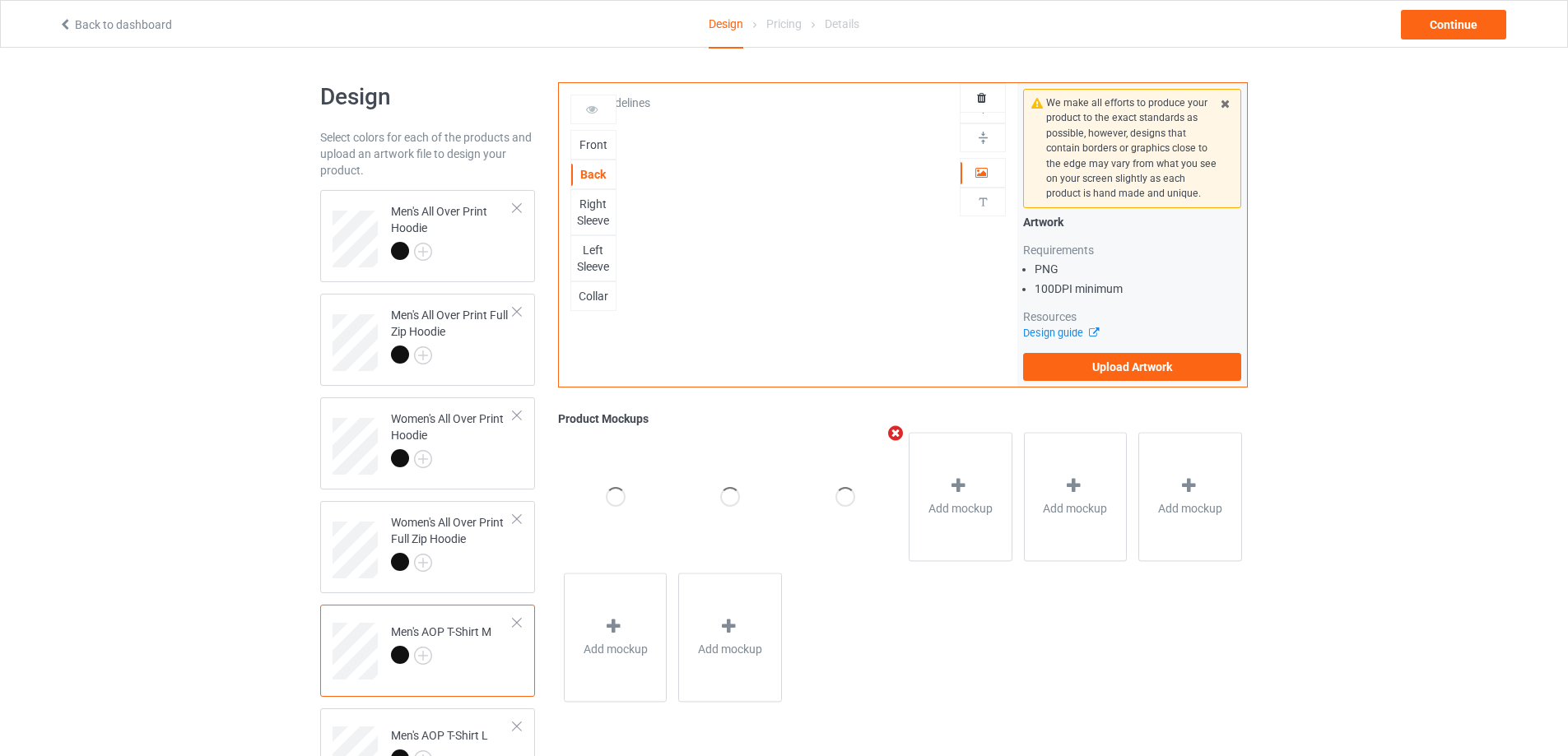
click at [602, 143] on div "Front" at bounding box center [593, 145] width 44 height 16
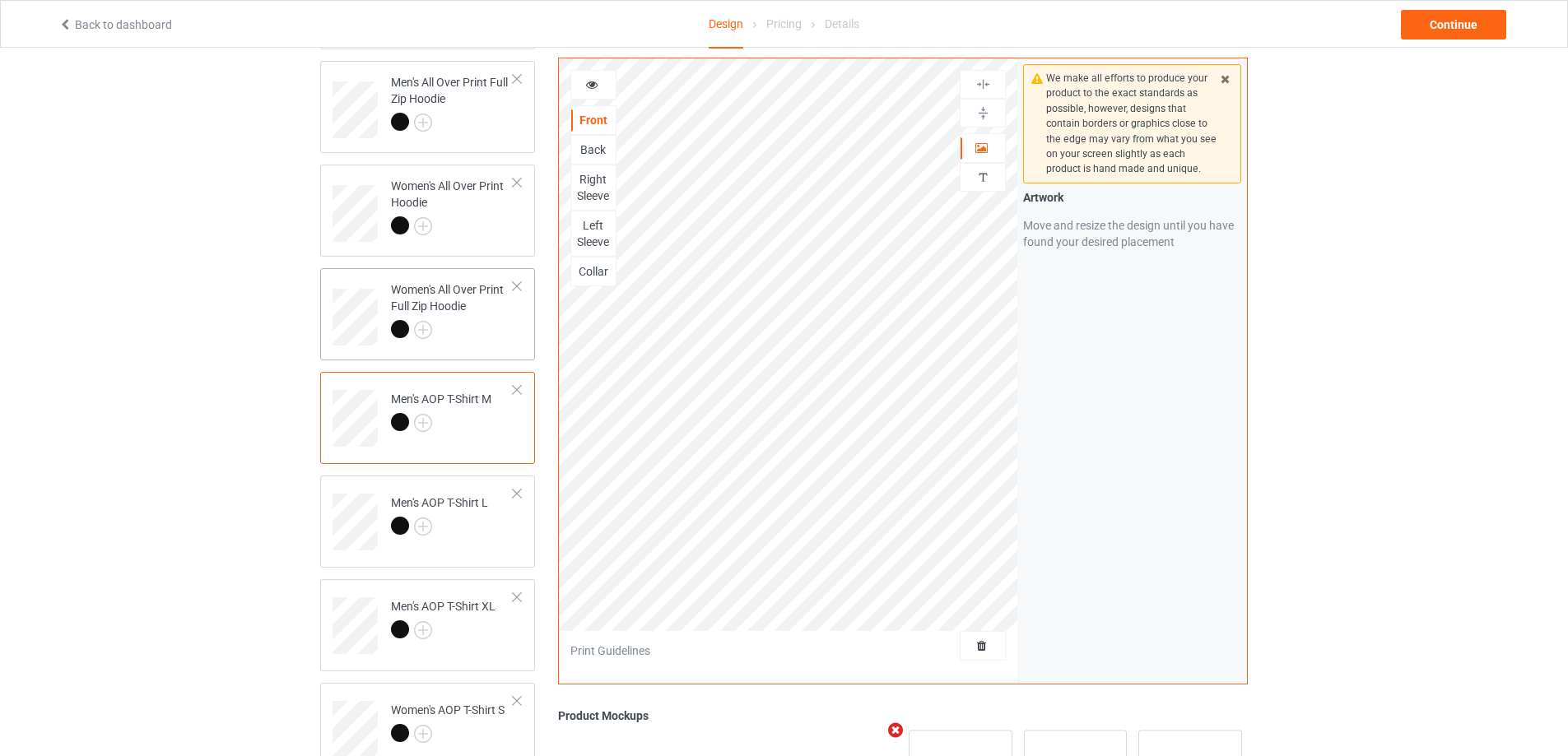
scroll to position [247, 0]
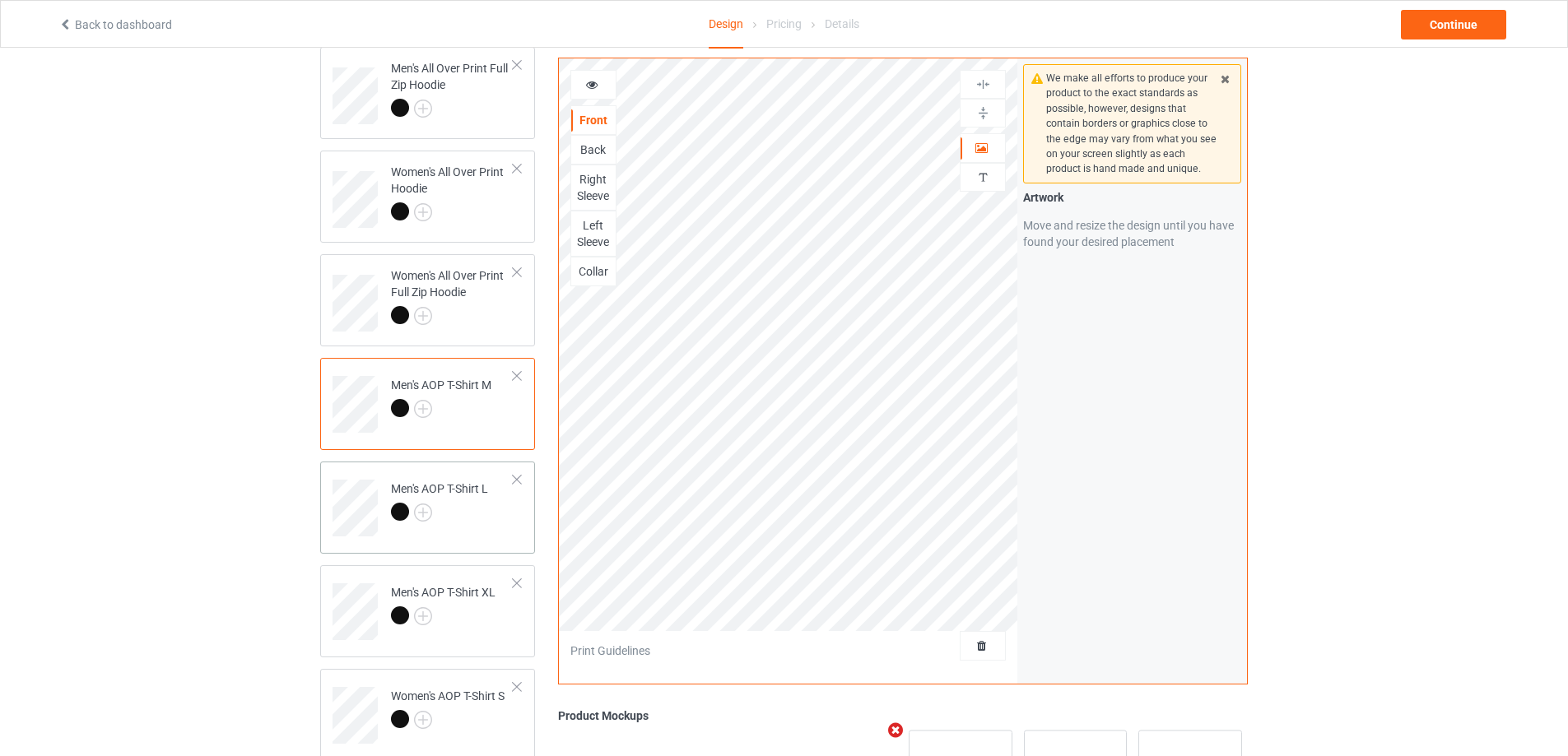
drag, startPoint x: 474, startPoint y: 493, endPoint x: 546, endPoint y: 345, distance: 164.6
click at [474, 494] on div "Men's AOP T-Shirt L" at bounding box center [439, 500] width 97 height 40
drag, startPoint x: 592, startPoint y: 262, endPoint x: 593, endPoint y: 248, distance: 14.0
click at [593, 262] on div "Collar" at bounding box center [593, 271] width 46 height 30
click at [593, 233] on div "Left Sleeve" at bounding box center [593, 233] width 44 height 33
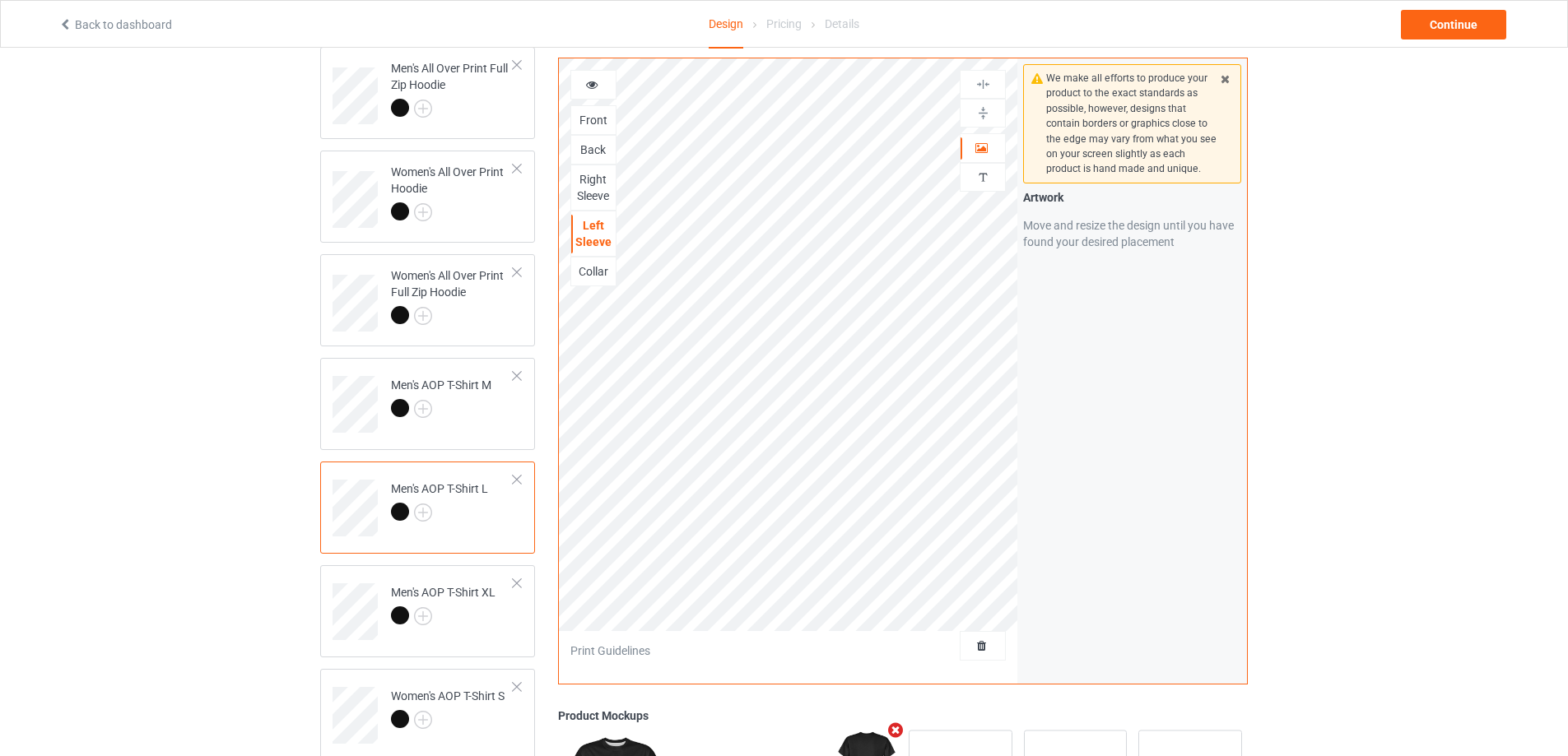
click at [591, 268] on div "Collar" at bounding box center [593, 271] width 44 height 16
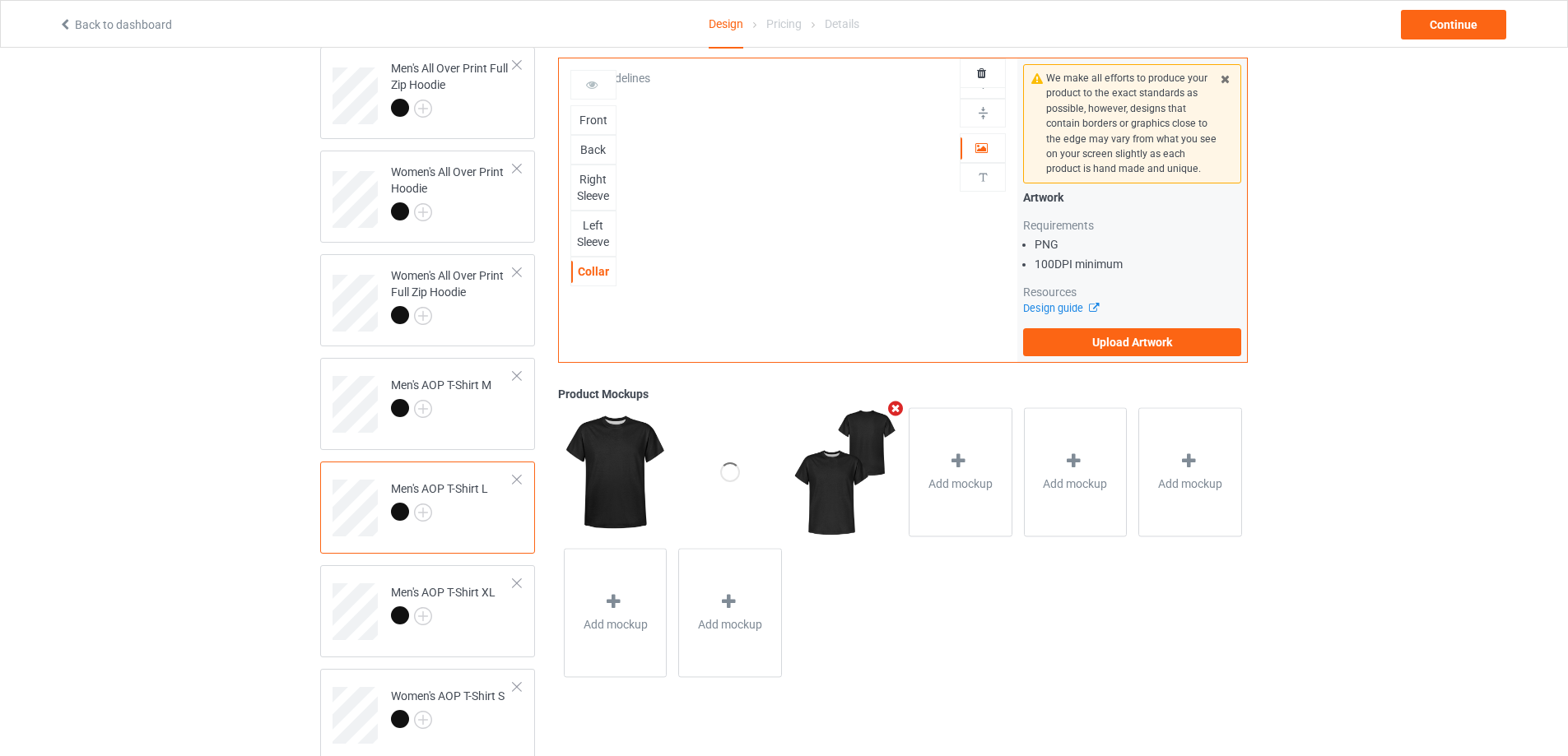
click at [594, 183] on div "Right Sleeve" at bounding box center [593, 187] width 44 height 33
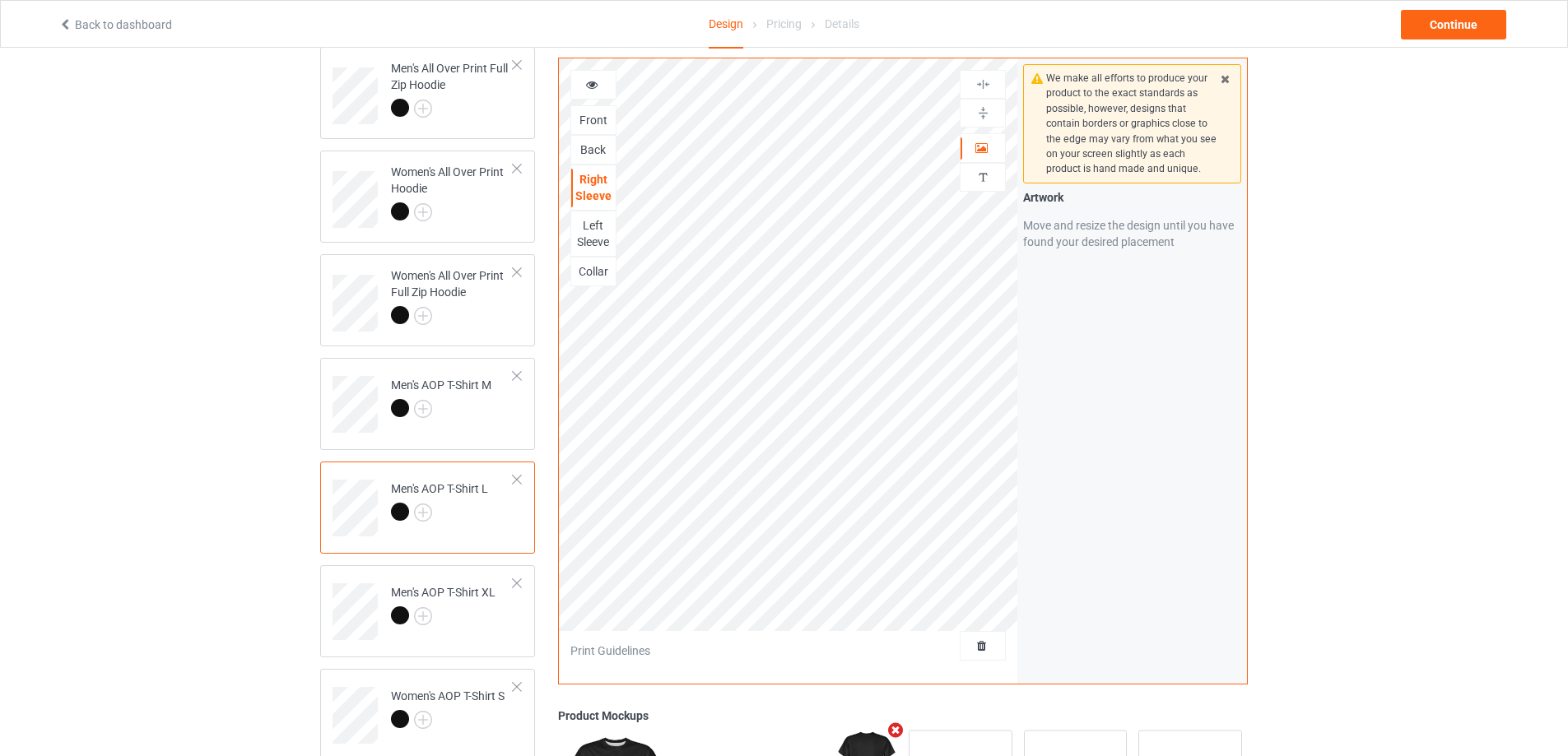
click at [591, 143] on div "Back" at bounding box center [593, 149] width 44 height 16
click at [592, 118] on div "Front" at bounding box center [593, 120] width 44 height 16
click at [591, 178] on div "Right Sleeve" at bounding box center [593, 187] width 44 height 33
click at [595, 232] on div "Left Sleeve" at bounding box center [593, 233] width 44 height 33
click at [508, 630] on td "Men's AOP T-Shirt XL" at bounding box center [453, 606] width 141 height 68
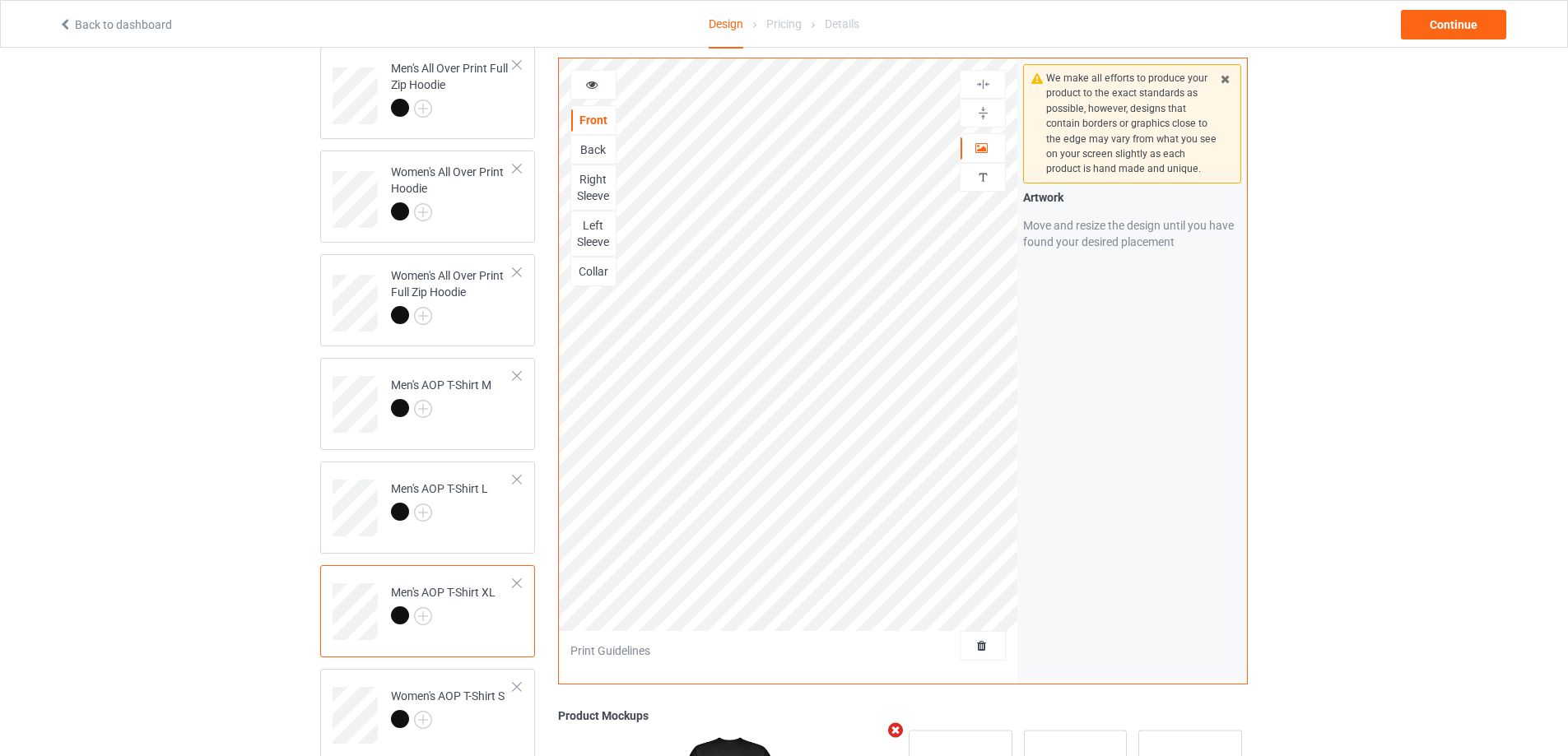
click at [595, 274] on div "Collar" at bounding box center [593, 271] width 44 height 16
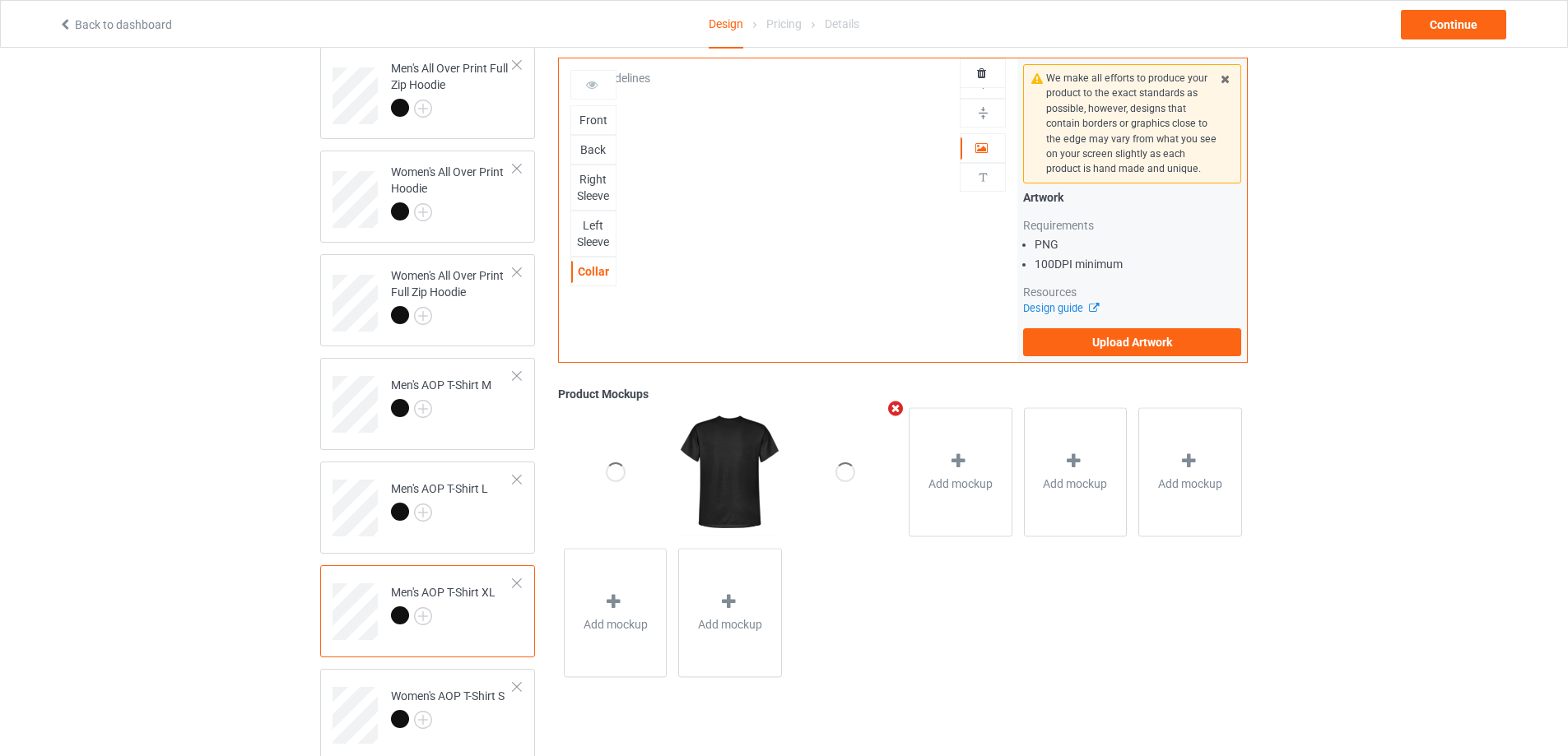
click at [592, 228] on div "Left Sleeve" at bounding box center [593, 233] width 44 height 33
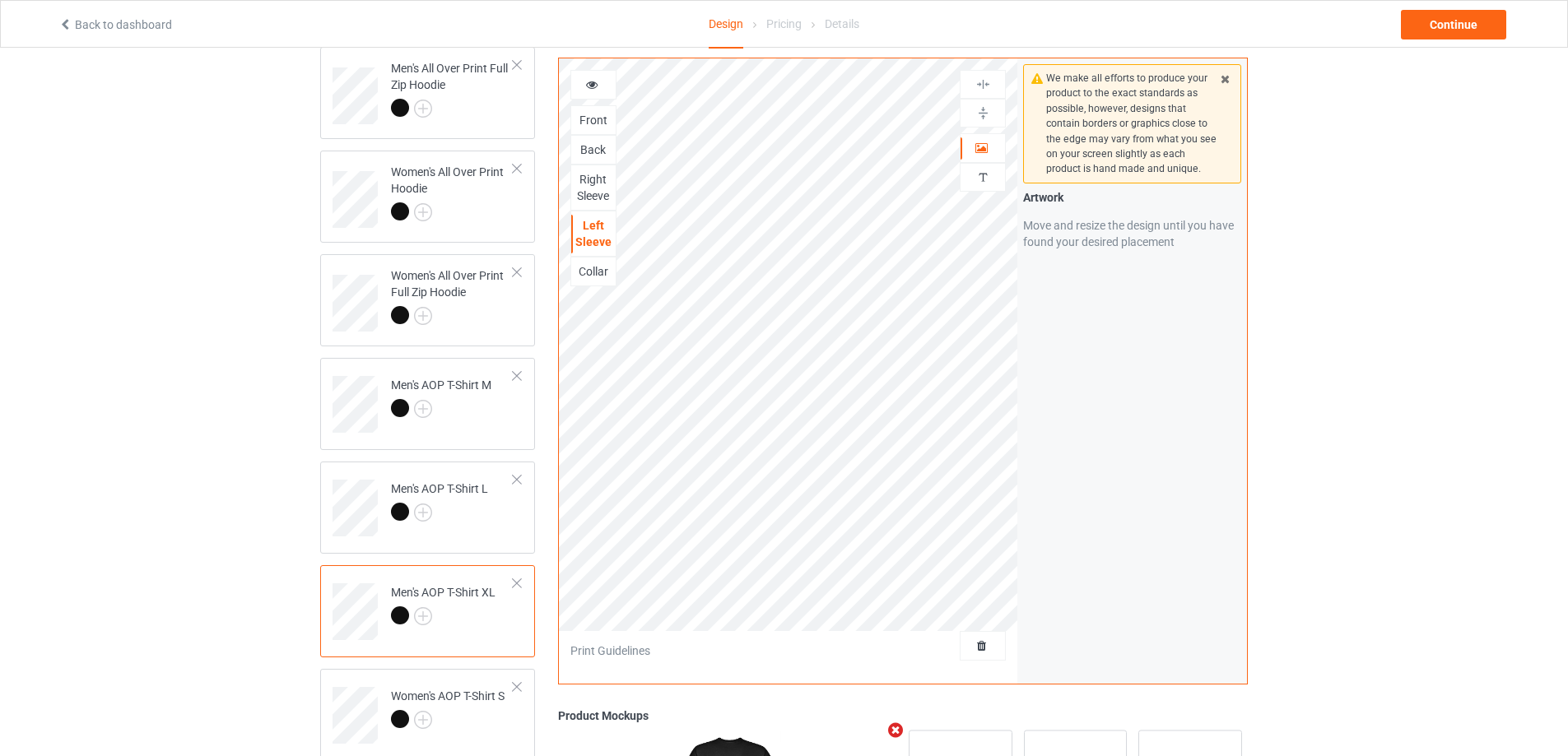
click at [594, 187] on div "Right Sleeve" at bounding box center [593, 187] width 44 height 33
click at [594, 148] on div "Back" at bounding box center [593, 149] width 44 height 16
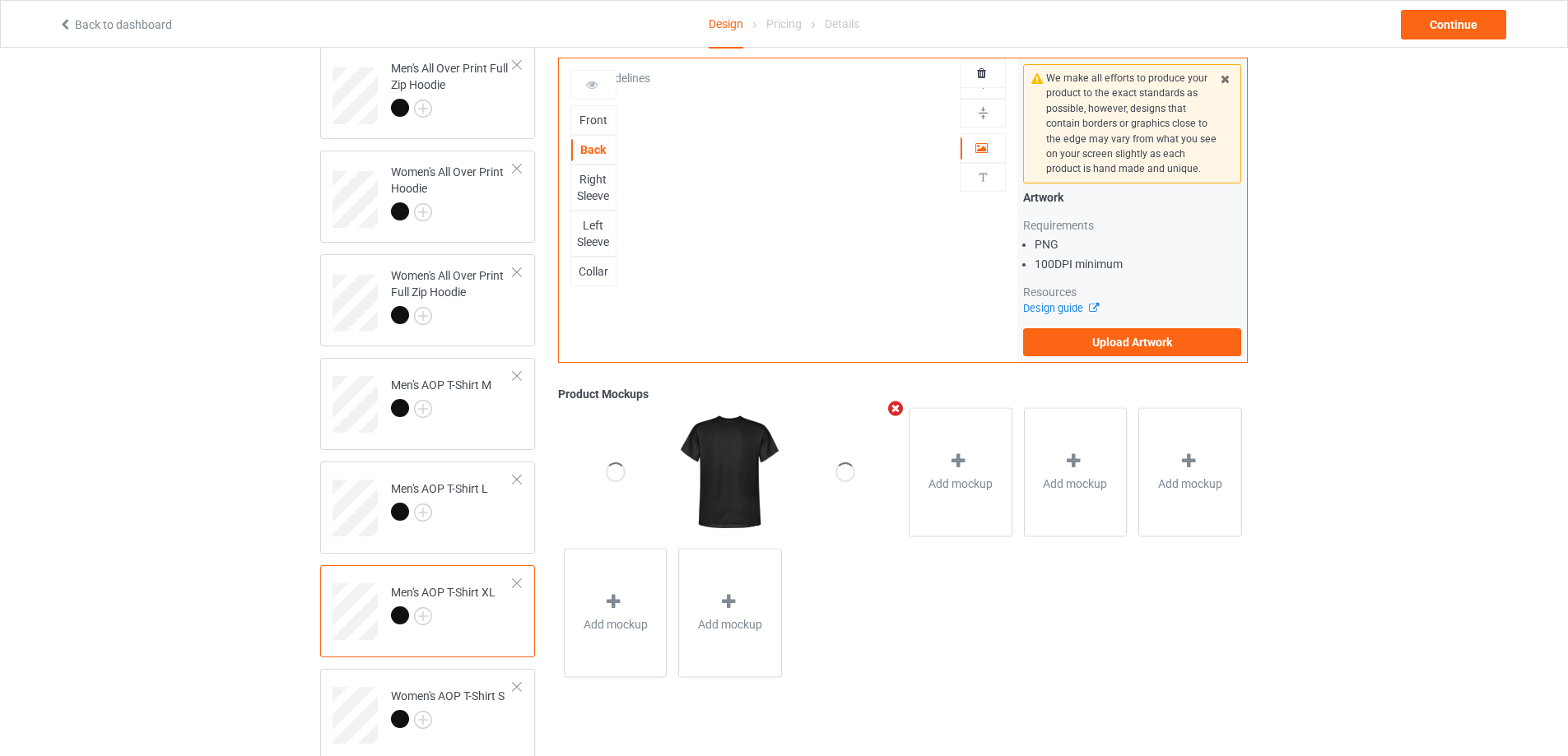
click at [596, 125] on div "Front" at bounding box center [593, 120] width 44 height 16
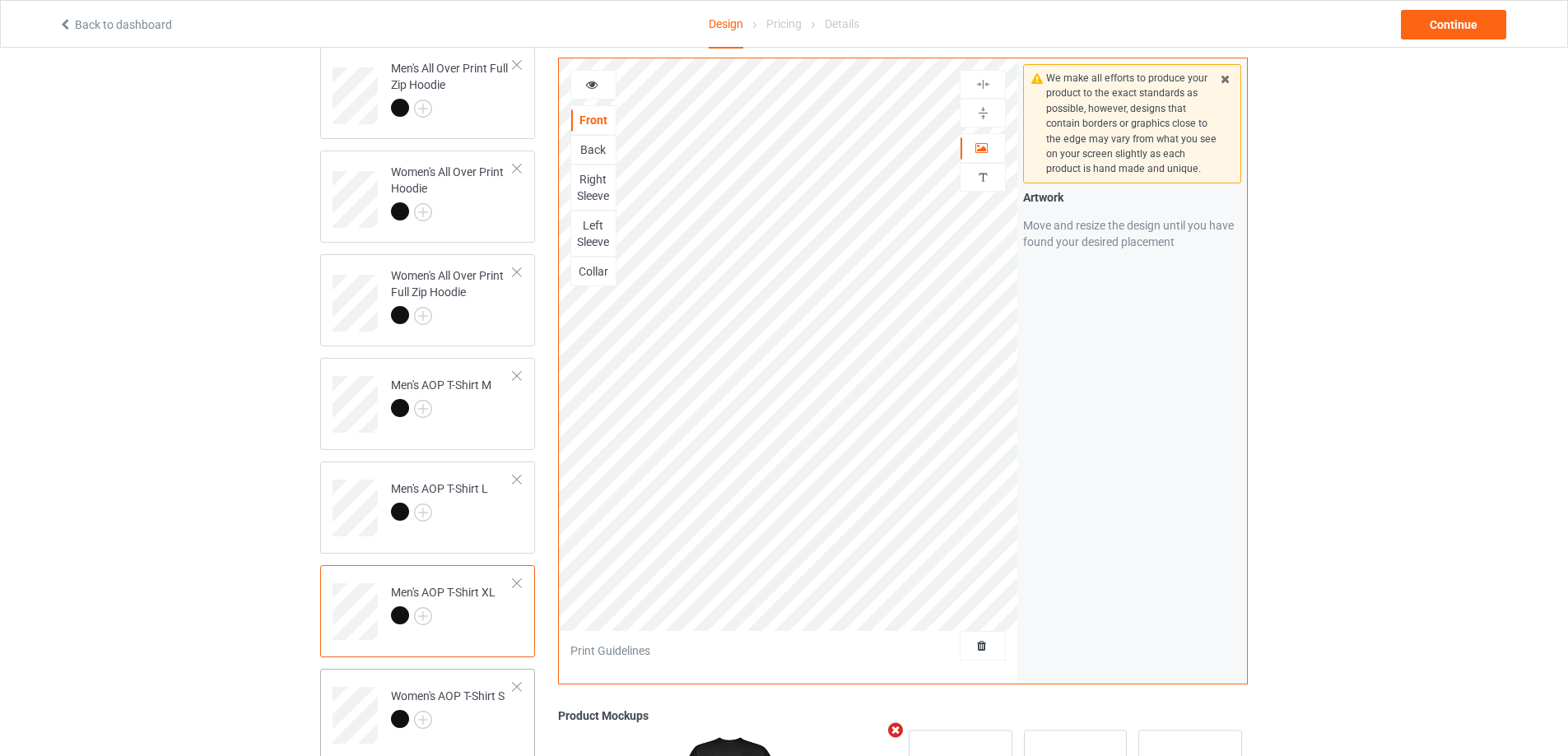
click at [465, 698] on div "Women's AOP T-Shirt S" at bounding box center [448, 707] width 114 height 40
click at [606, 278] on div "Collar" at bounding box center [593, 271] width 44 height 16
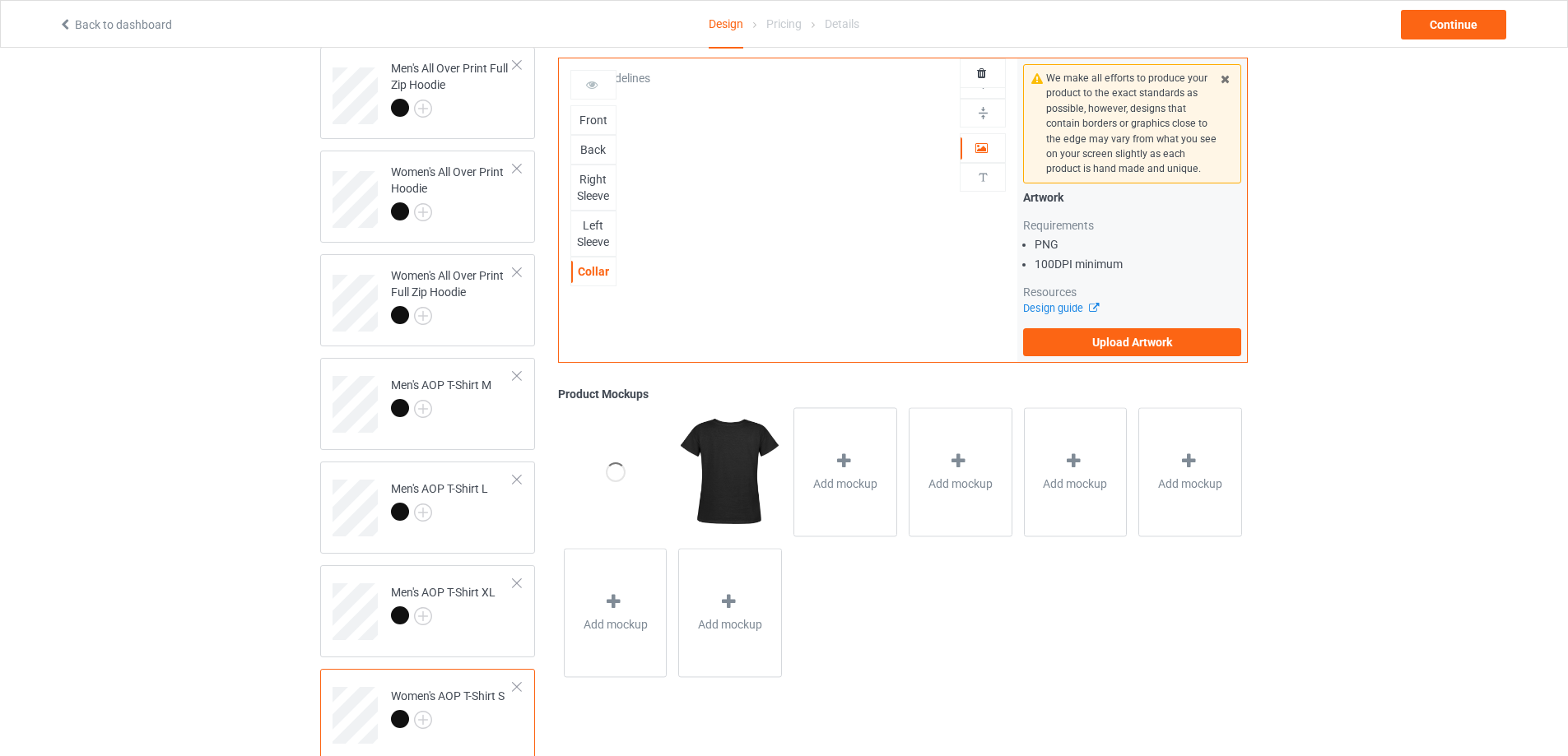
click at [600, 232] on div "Left Sleeve" at bounding box center [593, 233] width 44 height 33
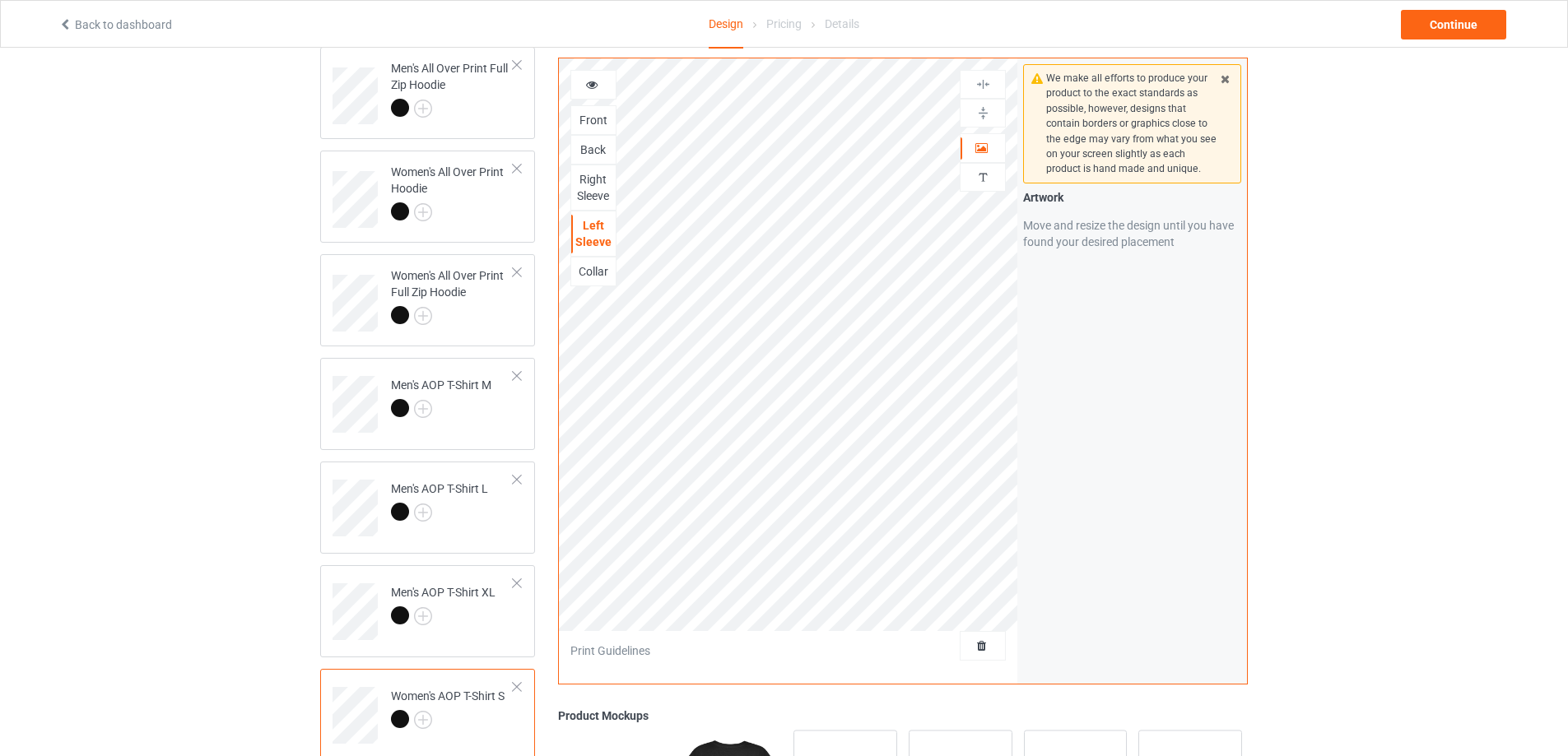
click at [601, 185] on div "Right Sleeve" at bounding box center [593, 187] width 44 height 33
click at [599, 141] on div "Back" at bounding box center [593, 149] width 46 height 30
click at [594, 154] on div "Back" at bounding box center [593, 149] width 44 height 16
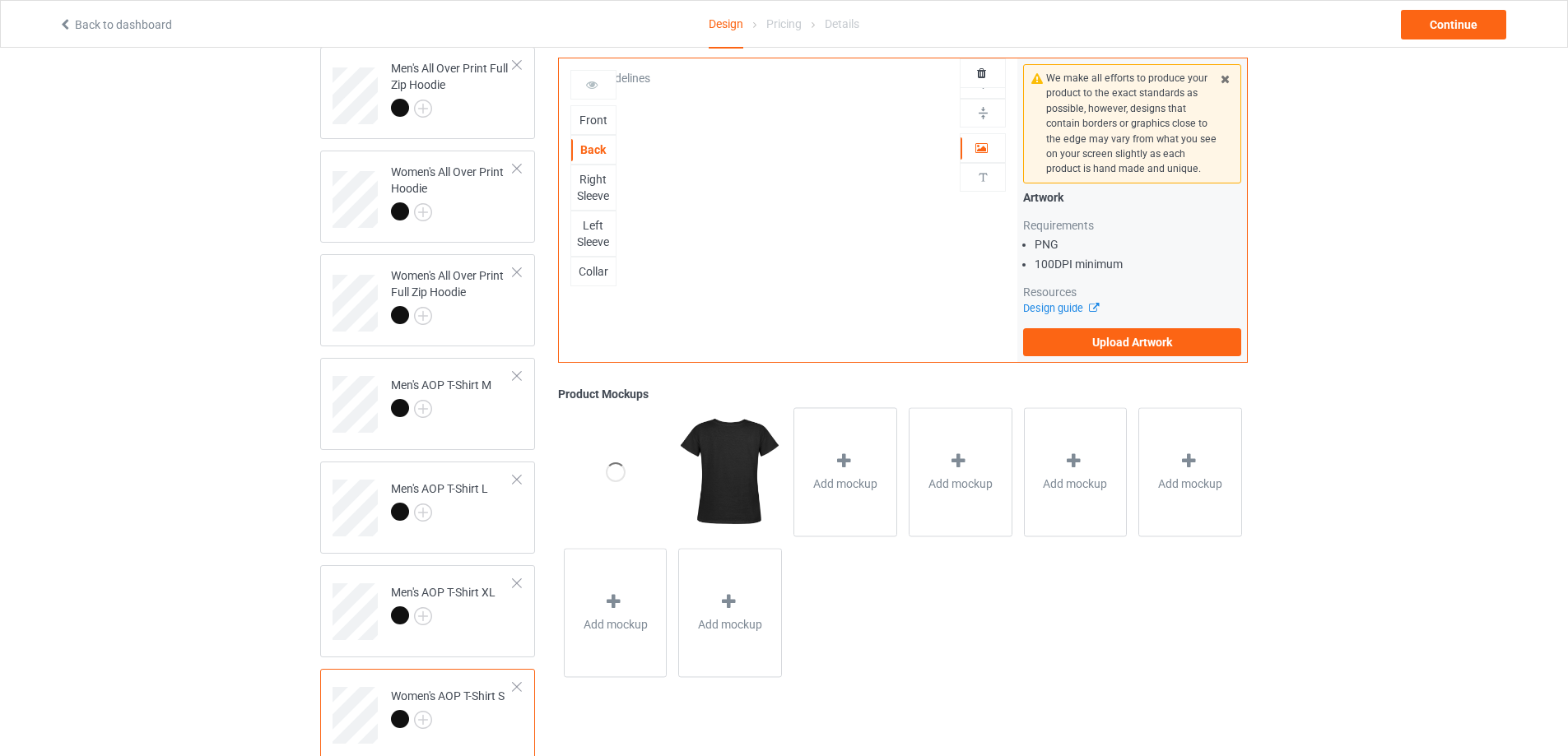
click at [596, 124] on div "Front" at bounding box center [593, 120] width 44 height 16
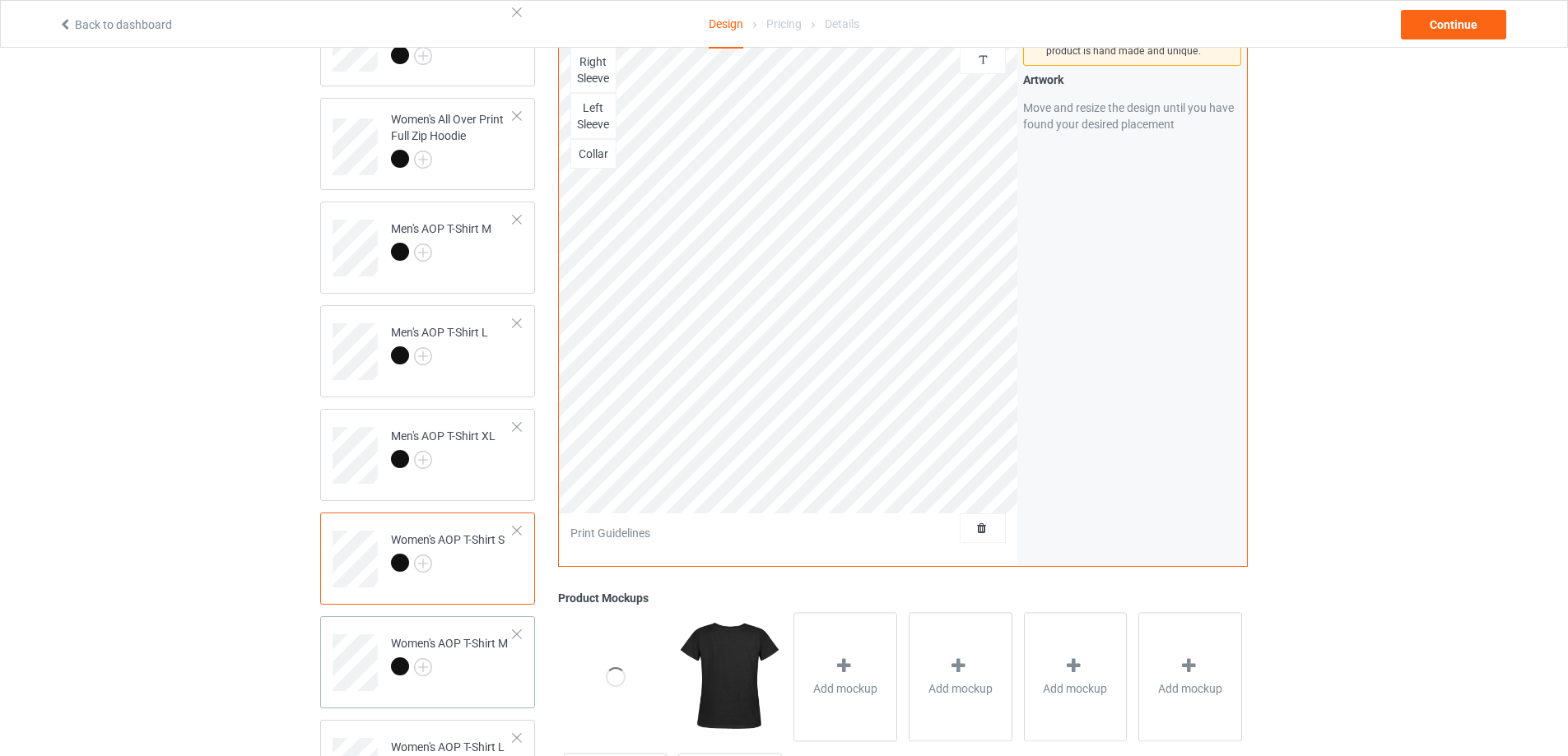
scroll to position [412, 0]
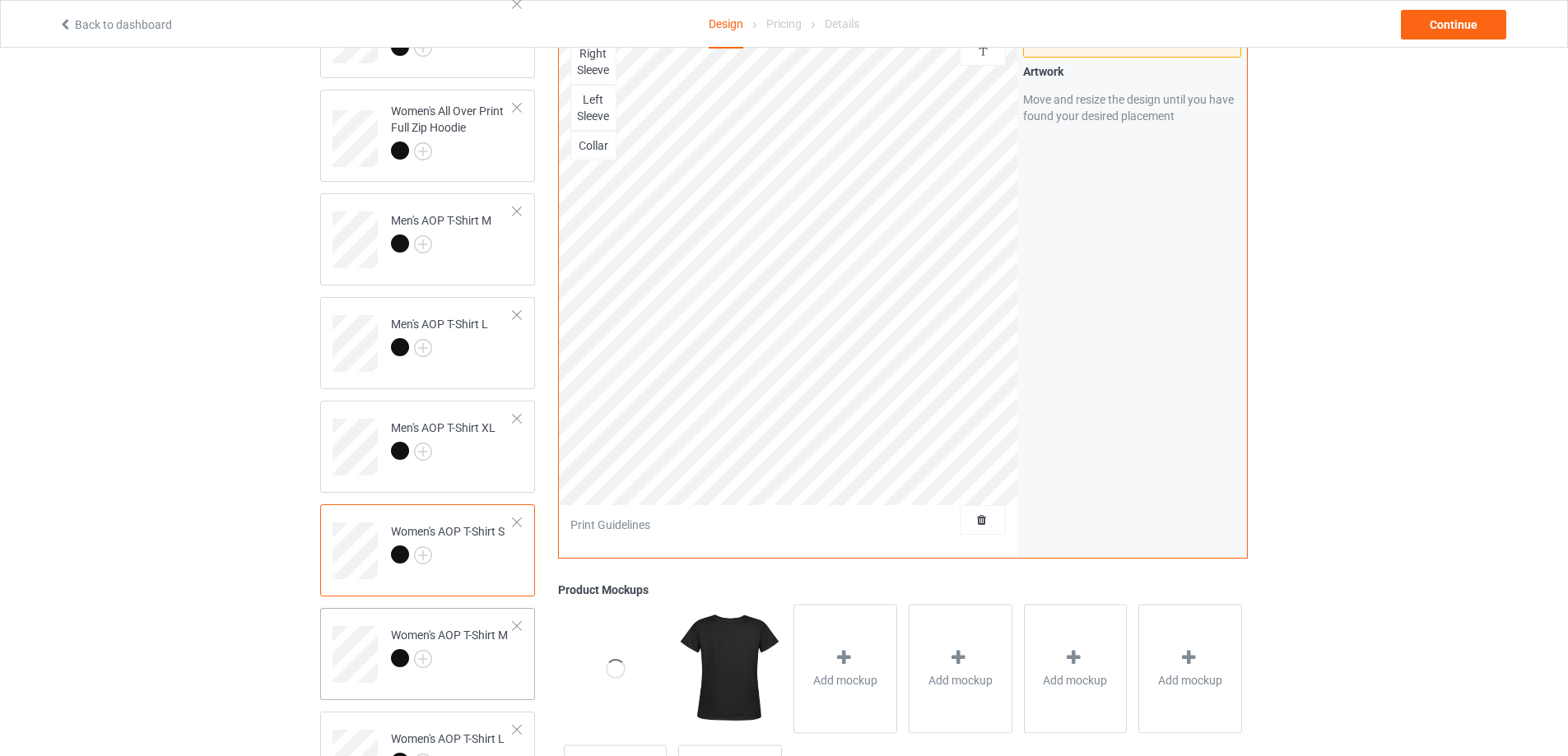
click at [467, 650] on div at bounding box center [449, 661] width 117 height 23
click at [601, 149] on div "Collar" at bounding box center [593, 145] width 44 height 16
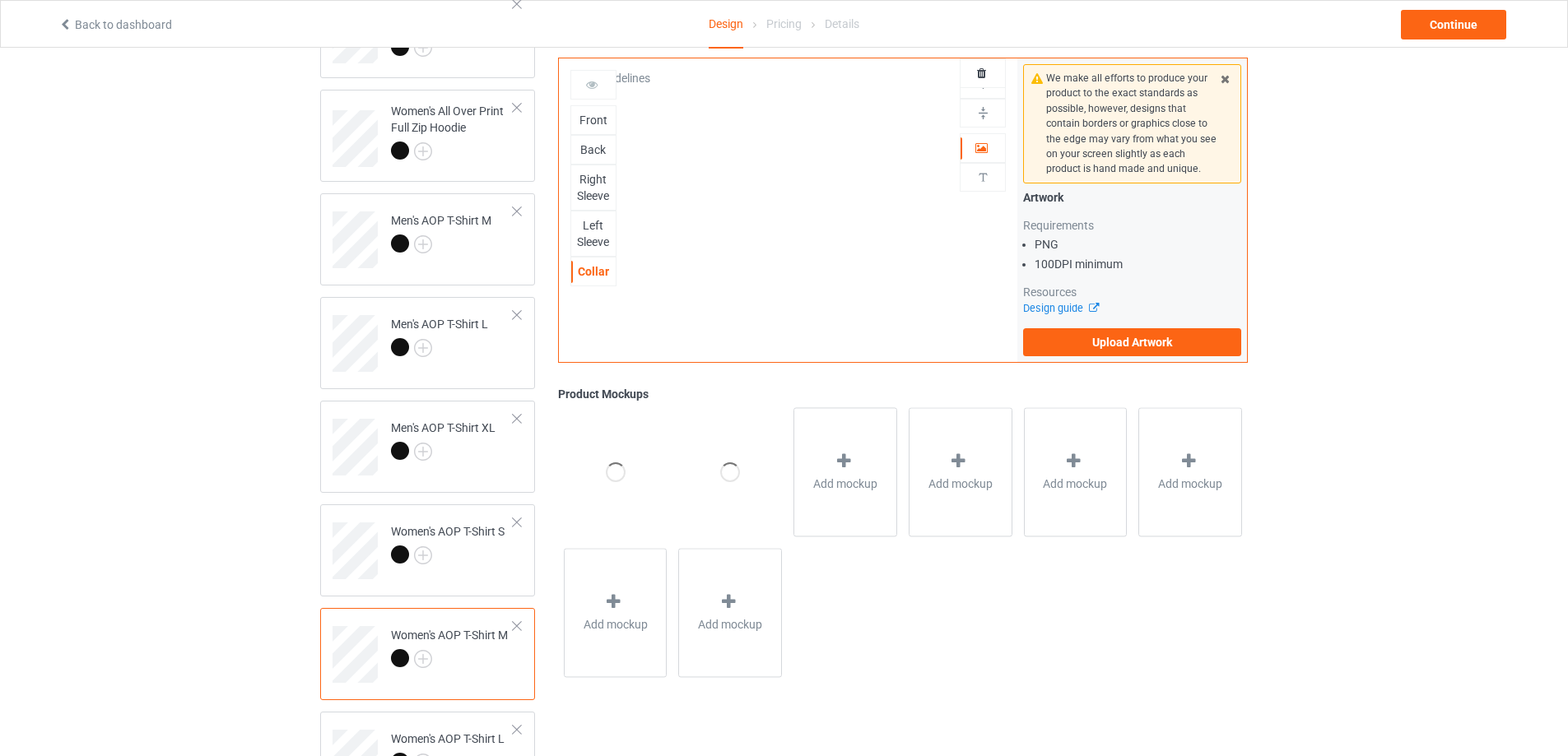
click at [597, 119] on div "Front" at bounding box center [593, 120] width 44 height 16
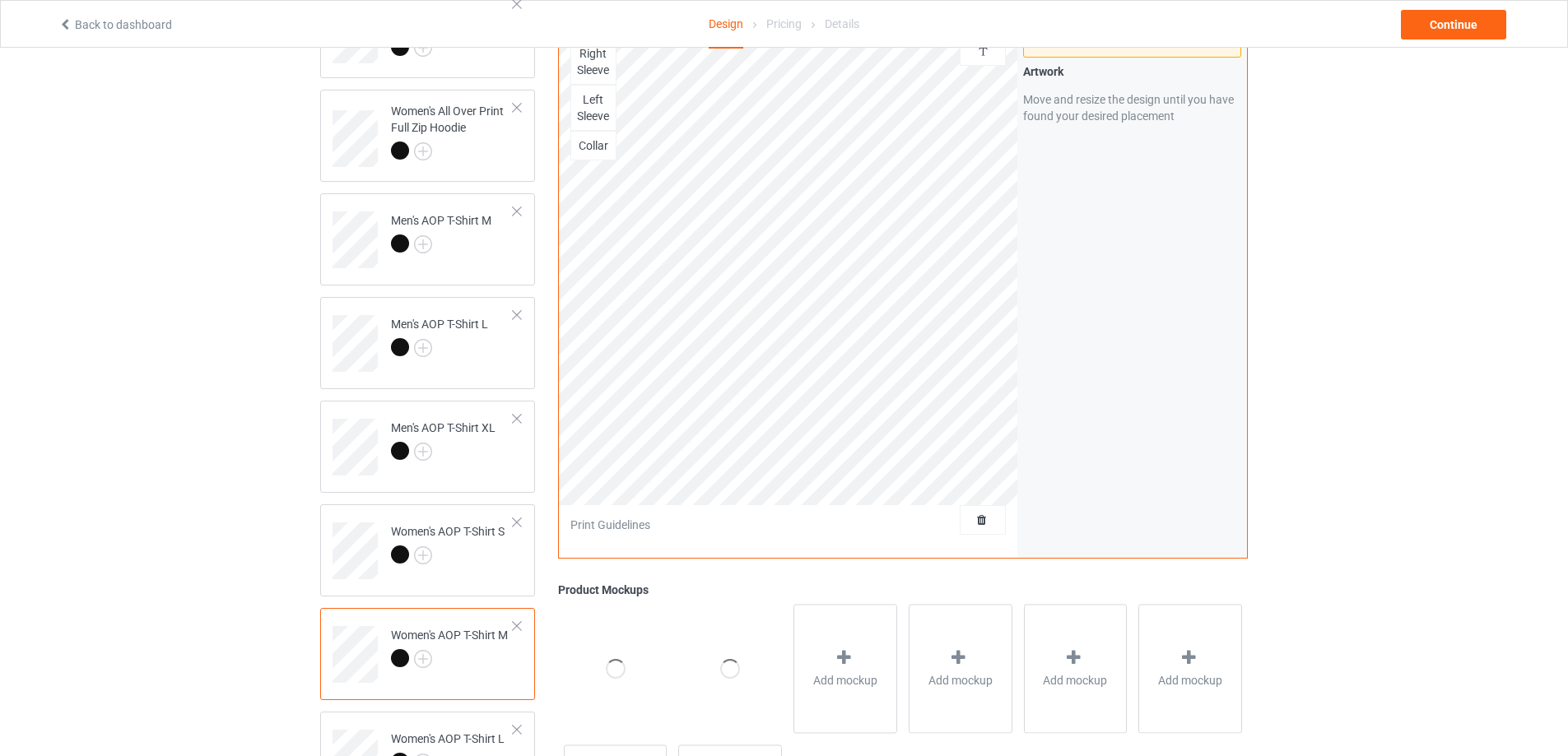
click at [601, 139] on div "Collar" at bounding box center [593, 145] width 44 height 16
click at [591, 109] on div "Left Sleeve" at bounding box center [593, 108] width 44 height 33
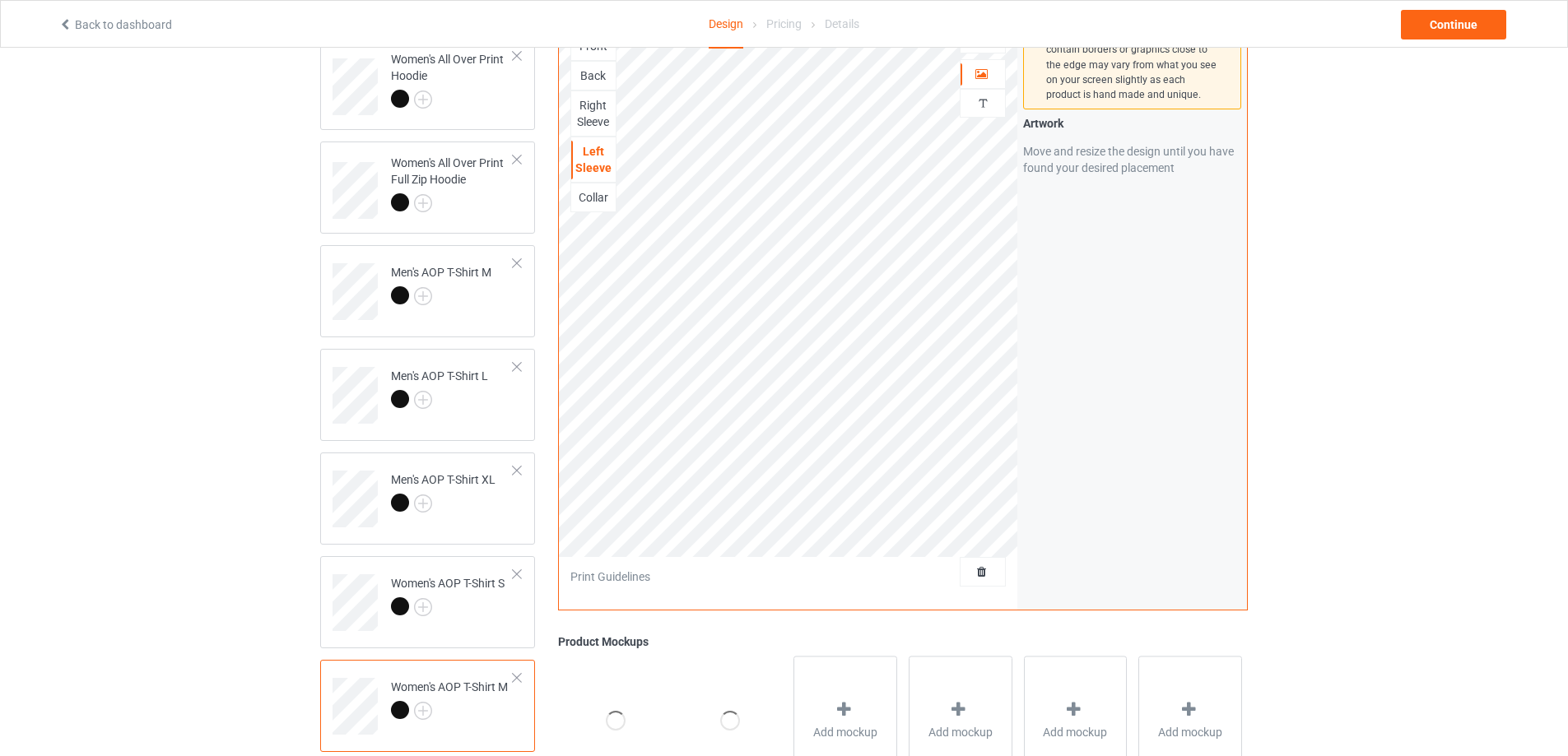
scroll to position [329, 0]
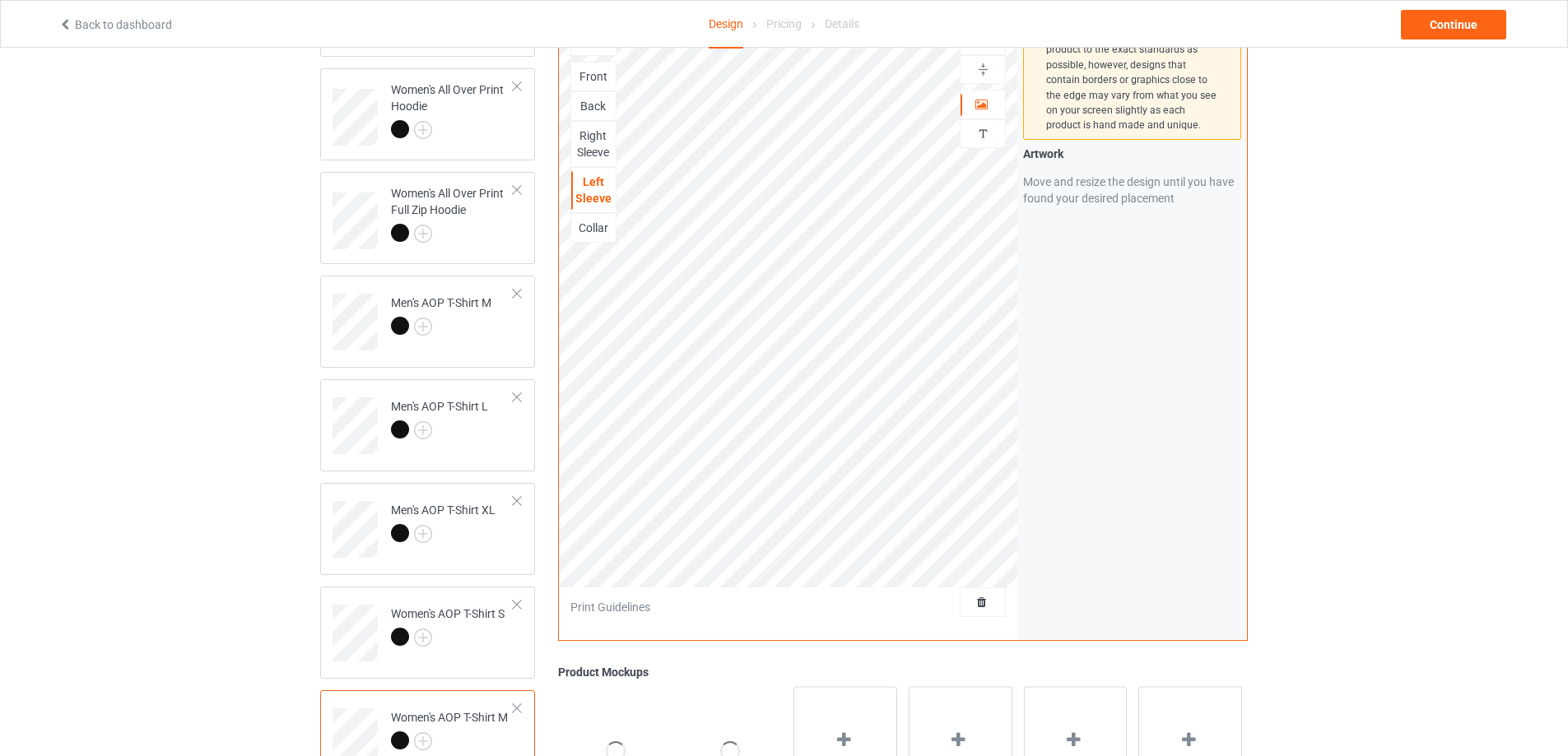
click at [592, 144] on div "Right Sleeve" at bounding box center [593, 144] width 44 height 33
click at [593, 98] on div "Back" at bounding box center [593, 106] width 46 height 30
click at [588, 83] on div "Front" at bounding box center [593, 76] width 44 height 16
click at [588, 76] on div "Front" at bounding box center [593, 76] width 44 height 16
click at [589, 103] on div "Back" at bounding box center [593, 106] width 44 height 16
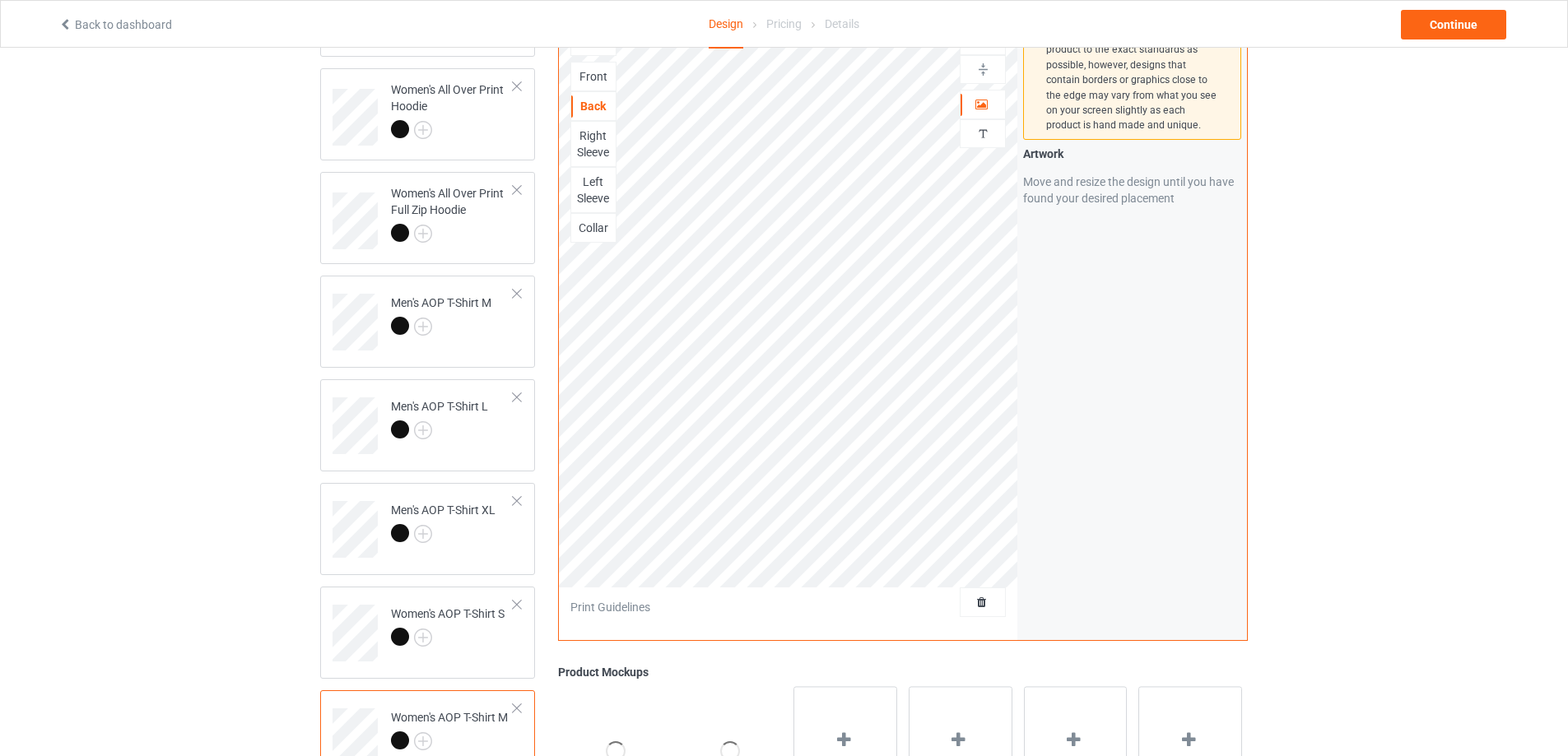
click at [589, 178] on div "Left Sleeve" at bounding box center [593, 190] width 44 height 33
click at [593, 147] on div "Right Sleeve" at bounding box center [593, 144] width 44 height 33
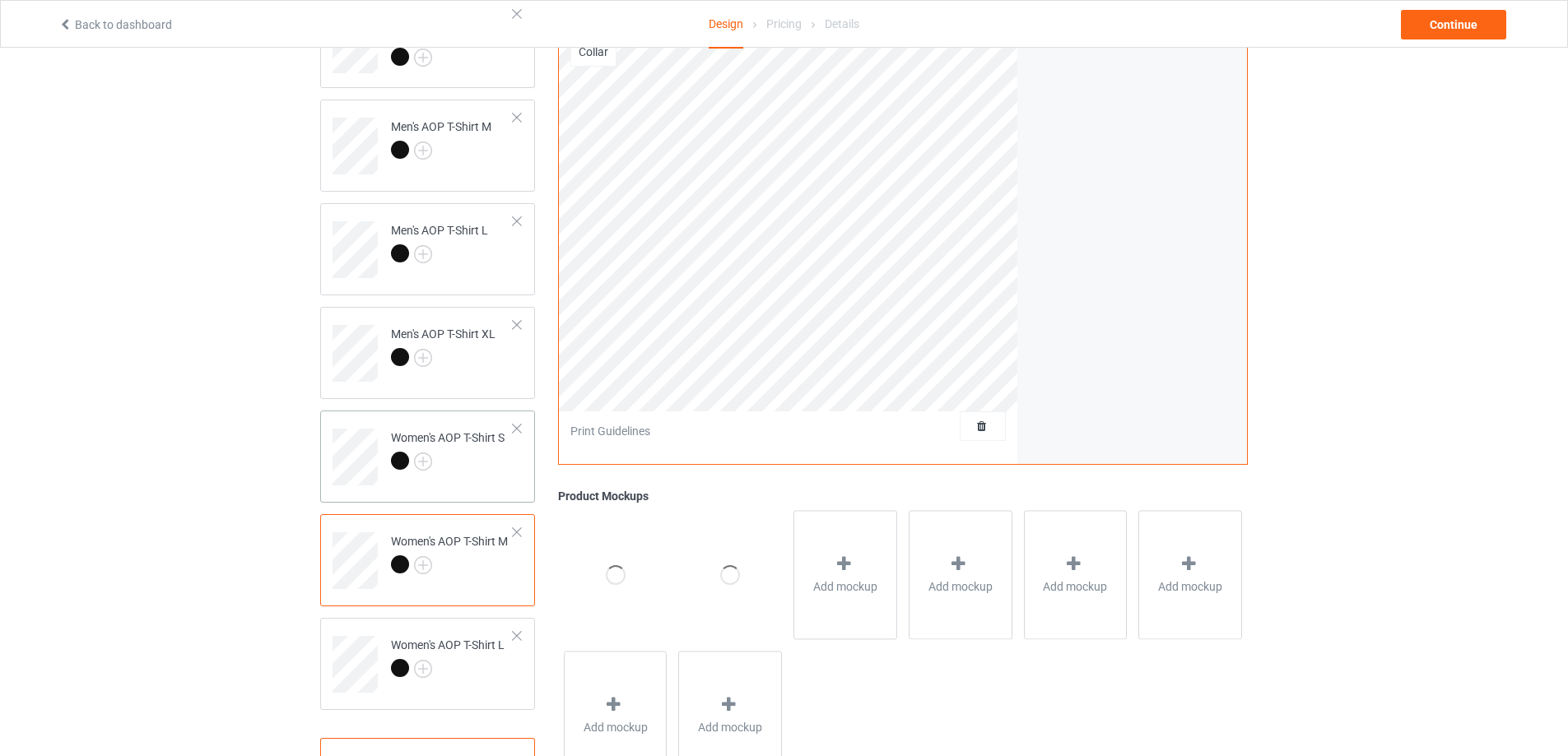
scroll to position [571, 0]
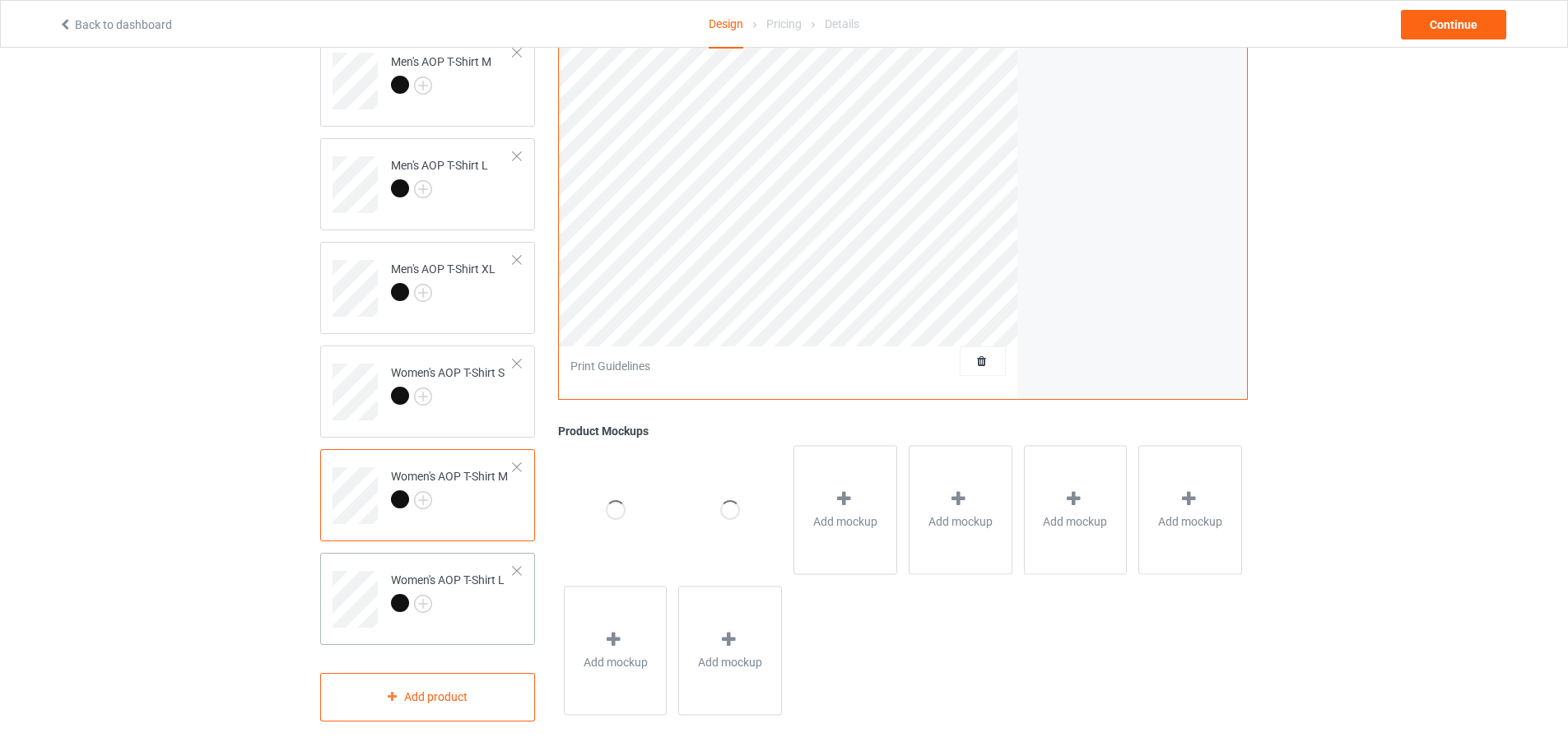
click at [496, 591] on div "Women's AOP T-Shirt L" at bounding box center [448, 591] width 114 height 40
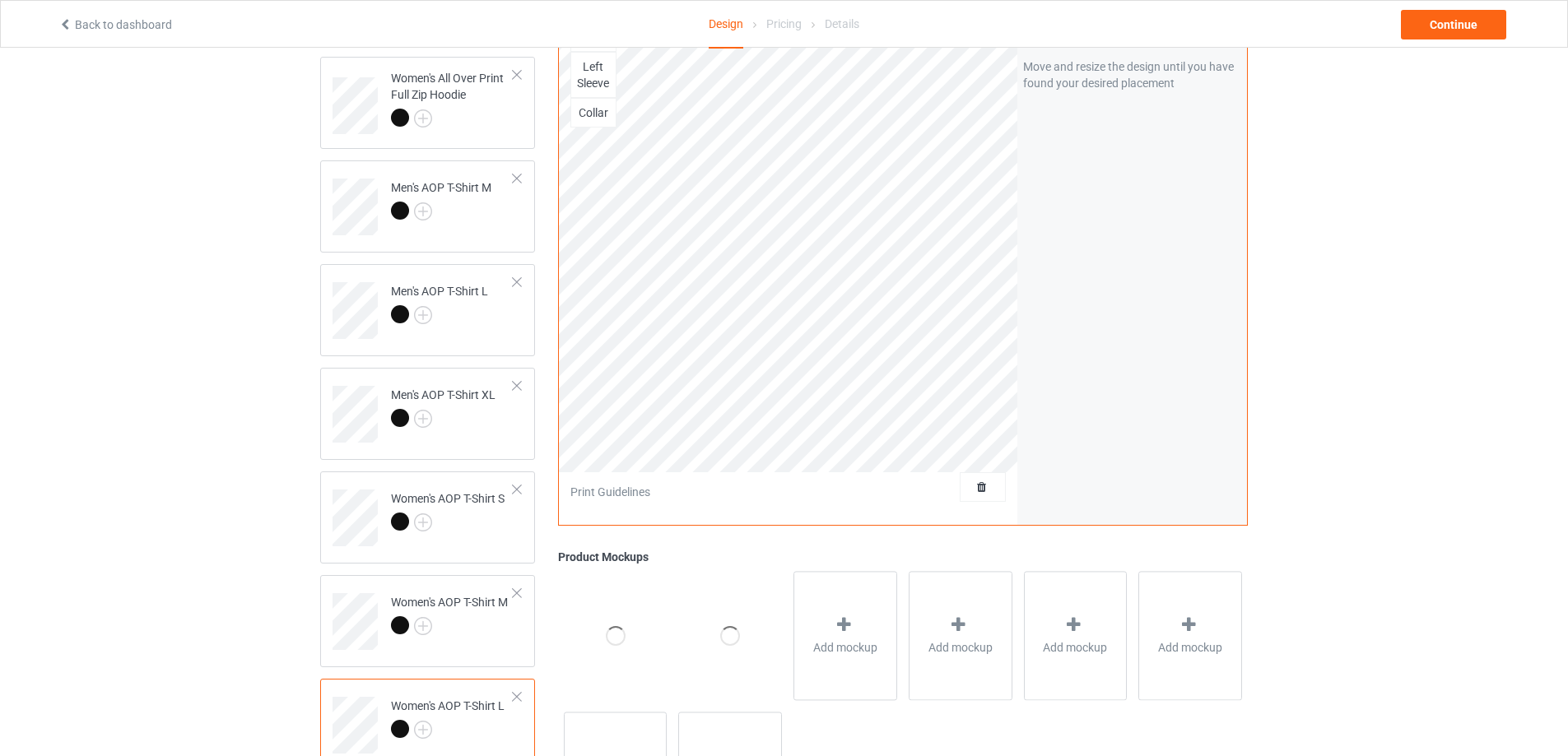
scroll to position [324, 0]
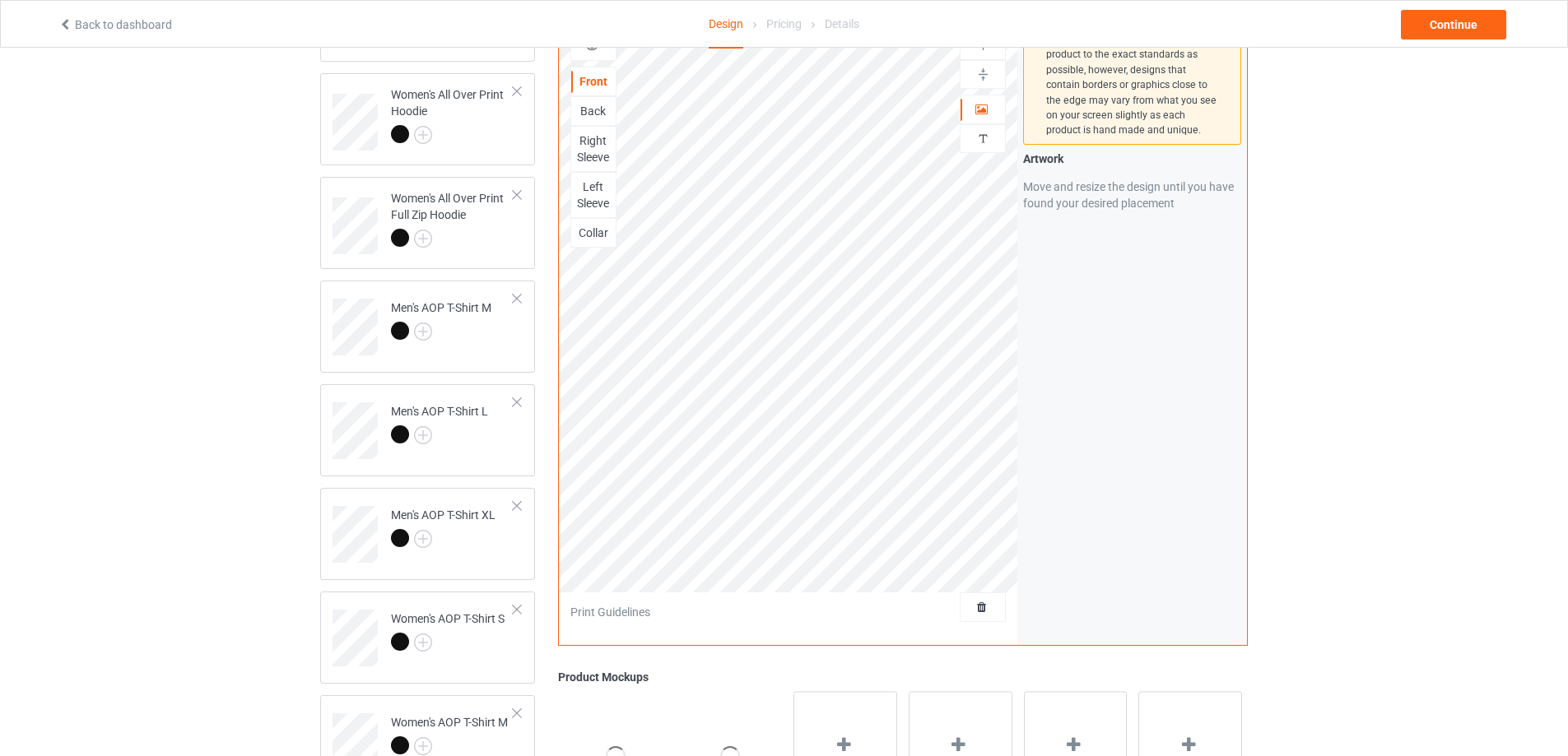
click at [591, 234] on div "Collar" at bounding box center [593, 232] width 44 height 16
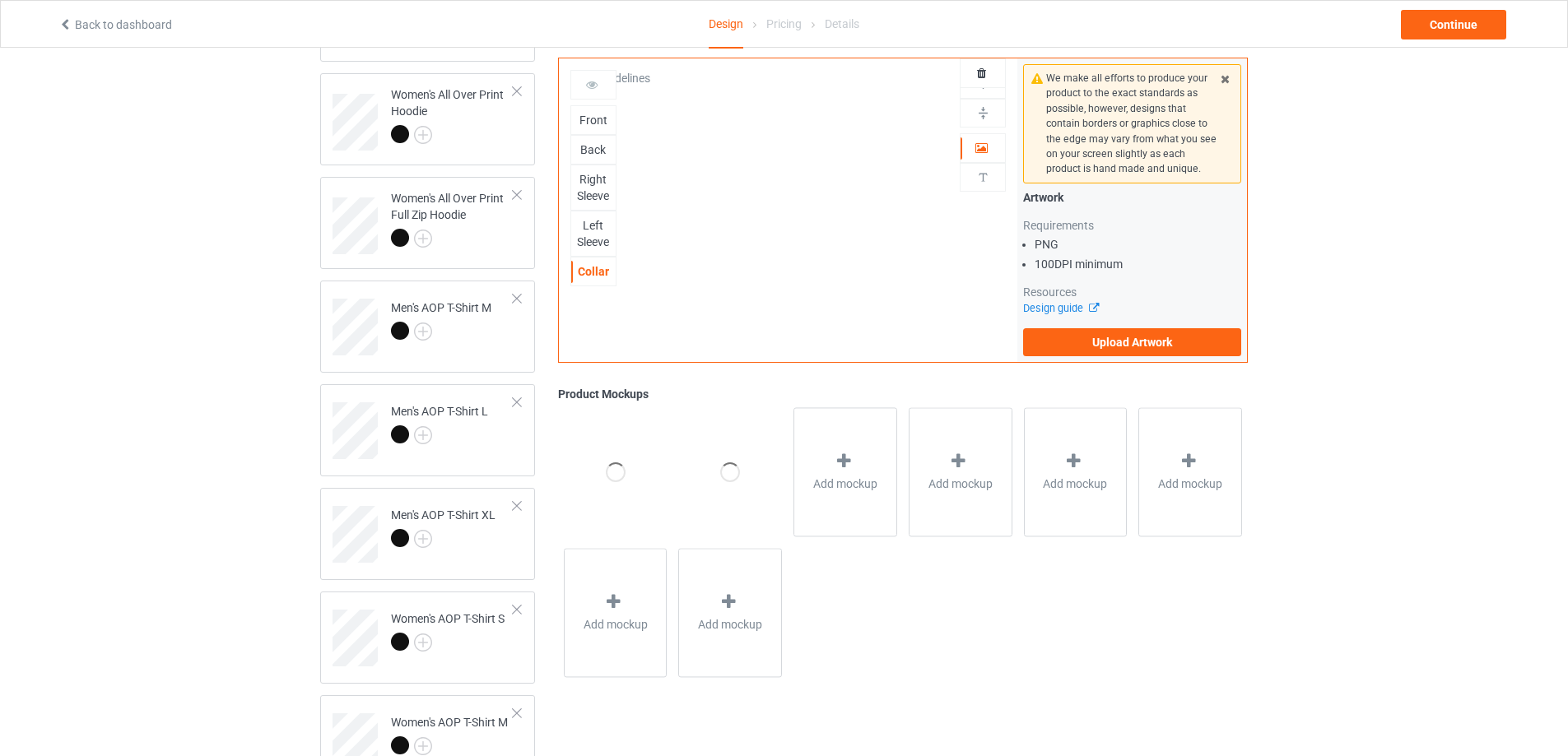
click at [591, 263] on div "Collar" at bounding box center [593, 271] width 44 height 16
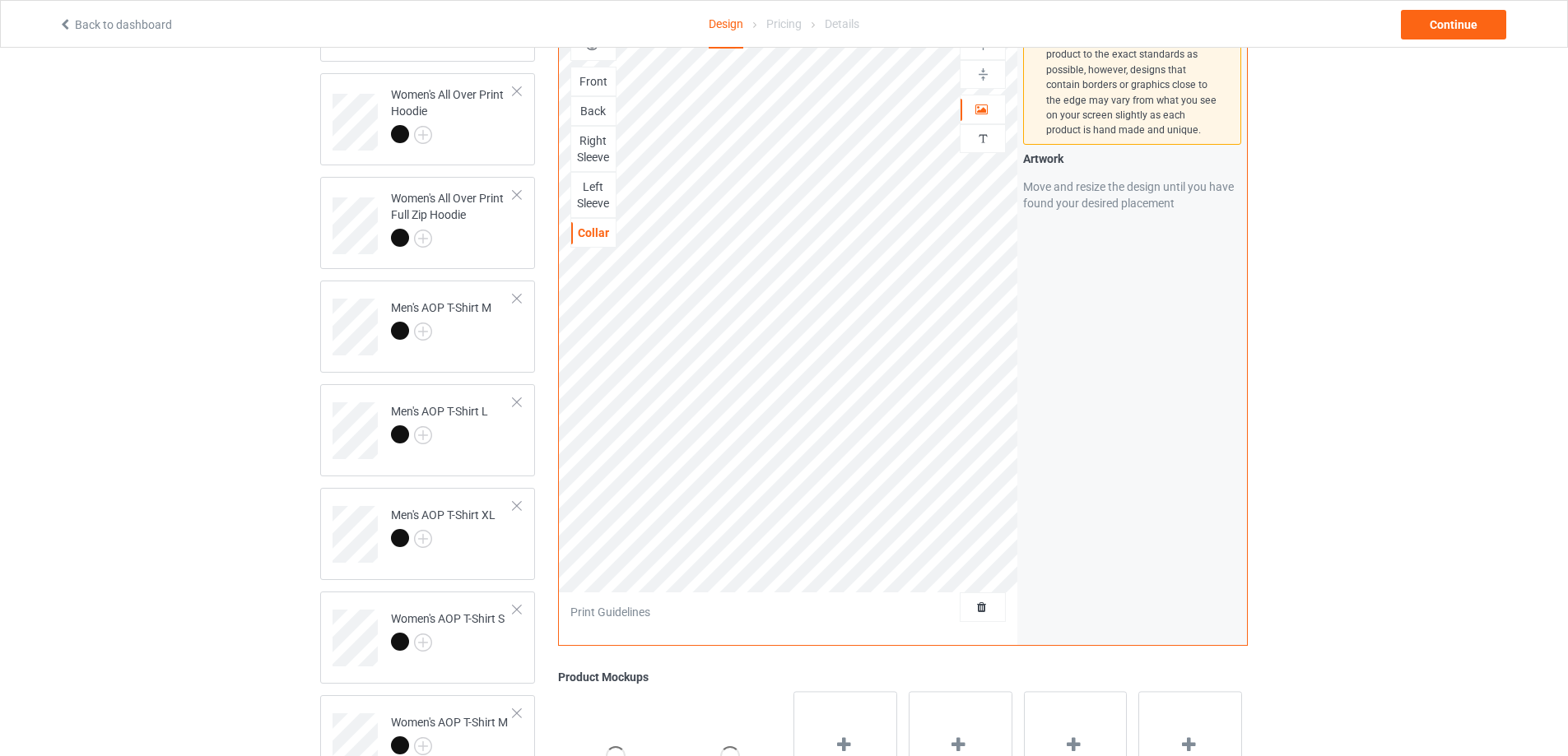
click at [602, 183] on div "Left Sleeve" at bounding box center [593, 195] width 44 height 33
click at [600, 157] on div "Right Sleeve" at bounding box center [593, 148] width 44 height 33
click at [599, 110] on div "Back" at bounding box center [593, 111] width 44 height 16
click at [591, 112] on div "Back" at bounding box center [593, 111] width 44 height 16
click at [596, 81] on div "Front" at bounding box center [593, 81] width 44 height 16
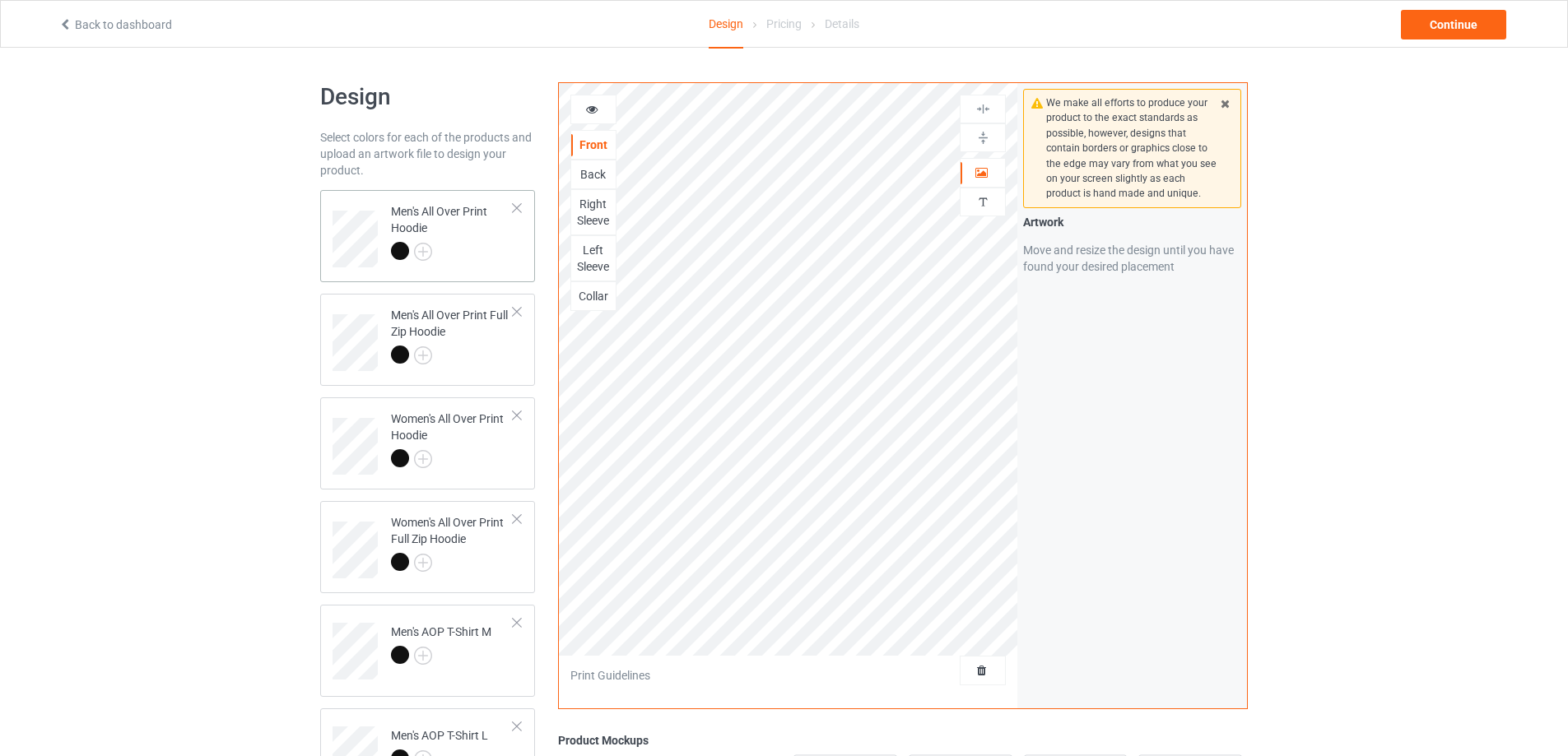
click at [482, 234] on div "Men's All Over Print Hoodie" at bounding box center [452, 231] width 123 height 56
click at [982, 133] on img at bounding box center [983, 138] width 15 height 15
click at [983, 106] on img at bounding box center [983, 109] width 15 height 15
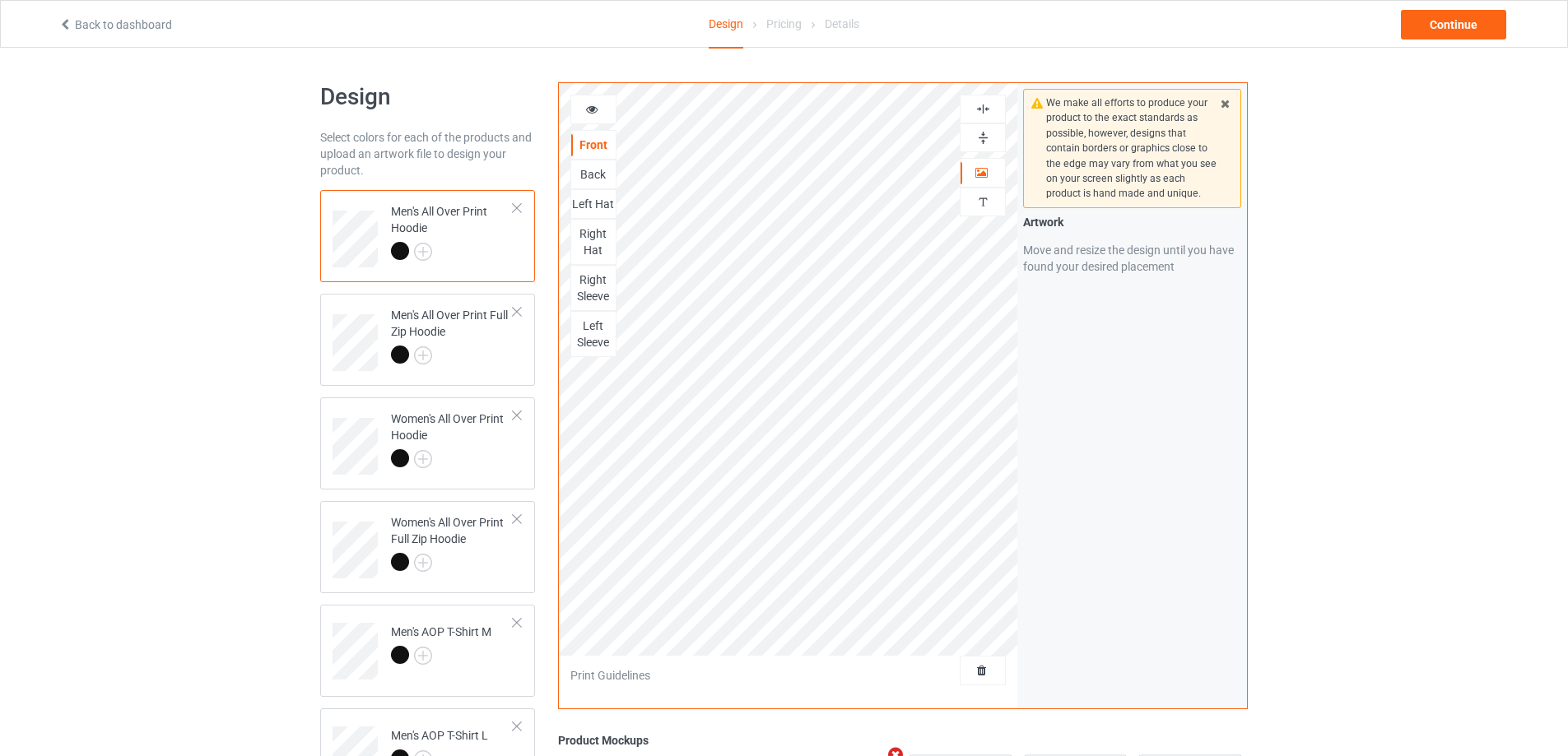
click at [983, 106] on img at bounding box center [983, 109] width 15 height 15
click at [984, 137] on img at bounding box center [983, 138] width 15 height 15
click at [595, 174] on div "Back" at bounding box center [593, 174] width 44 height 16
click at [986, 137] on img at bounding box center [983, 138] width 15 height 15
click at [983, 109] on img at bounding box center [983, 109] width 15 height 15
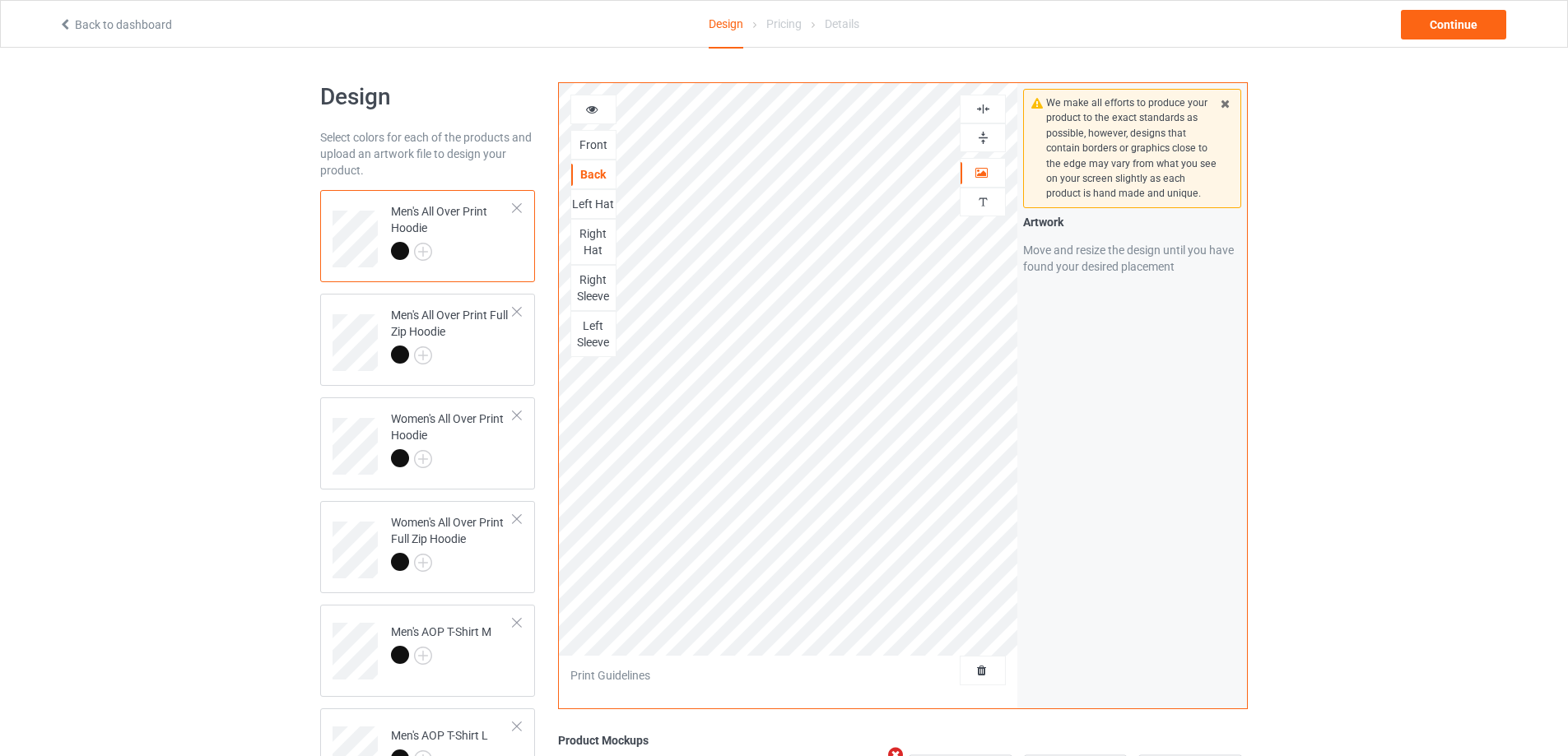
click at [983, 109] on img at bounding box center [983, 109] width 15 height 15
click at [985, 141] on img at bounding box center [983, 138] width 15 height 15
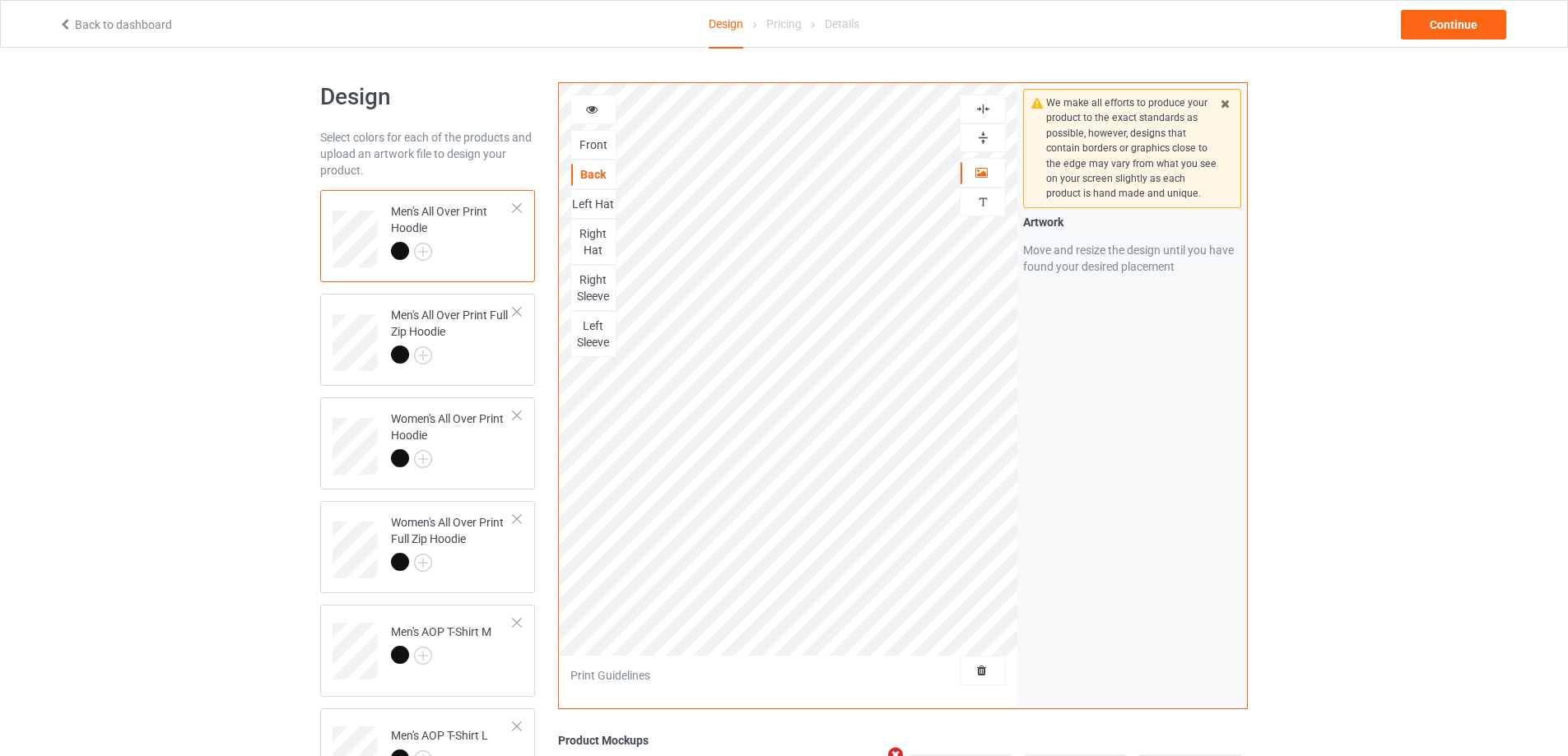
click at [601, 204] on div "Left Hat" at bounding box center [593, 203] width 44 height 16
click at [985, 136] on img at bounding box center [983, 138] width 15 height 15
click at [983, 108] on img at bounding box center [983, 109] width 15 height 15
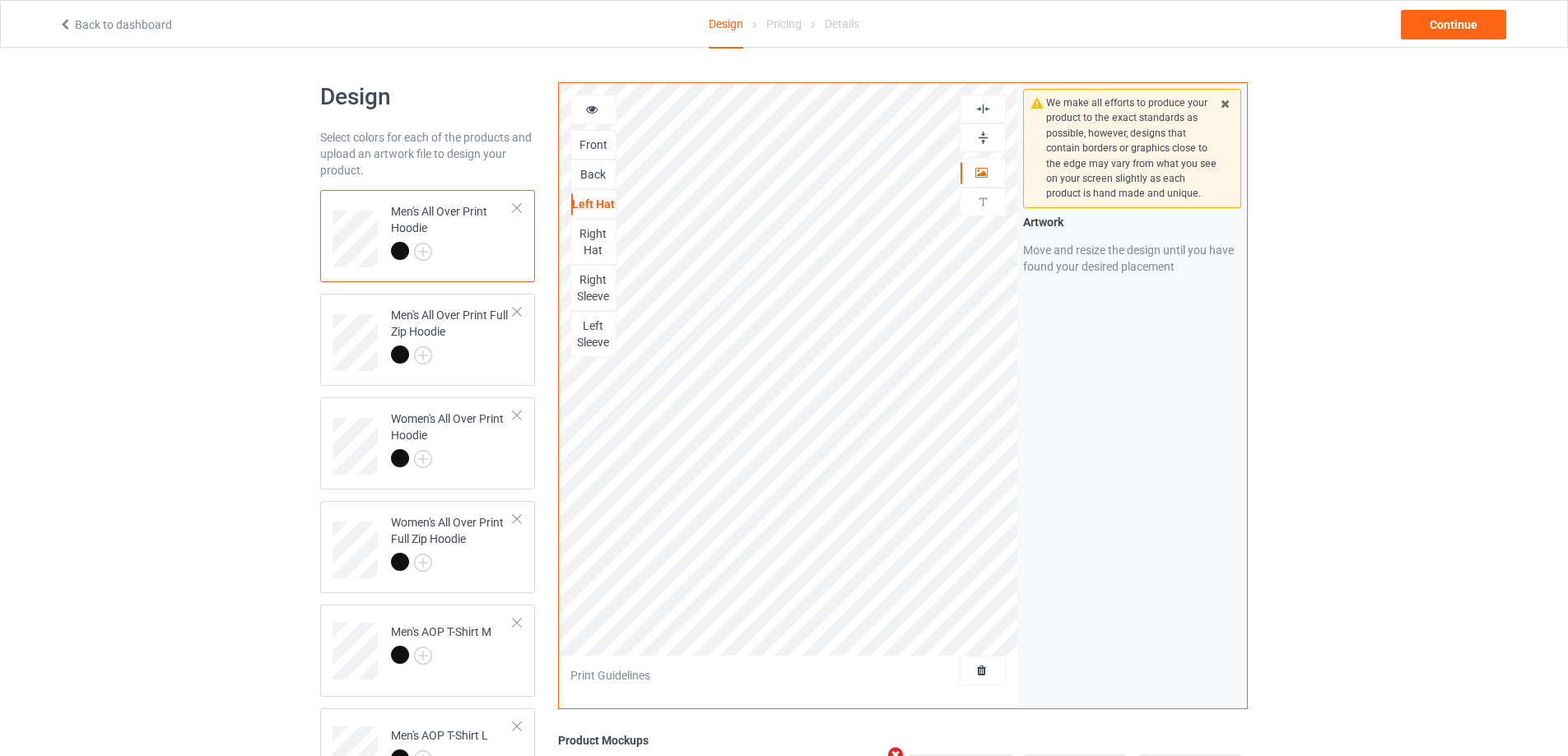
click at [983, 137] on img at bounding box center [983, 138] width 15 height 15
click at [596, 241] on div "Right Hat" at bounding box center [593, 242] width 44 height 33
click at [986, 140] on img at bounding box center [983, 138] width 15 height 15
click at [986, 109] on img at bounding box center [983, 109] width 15 height 15
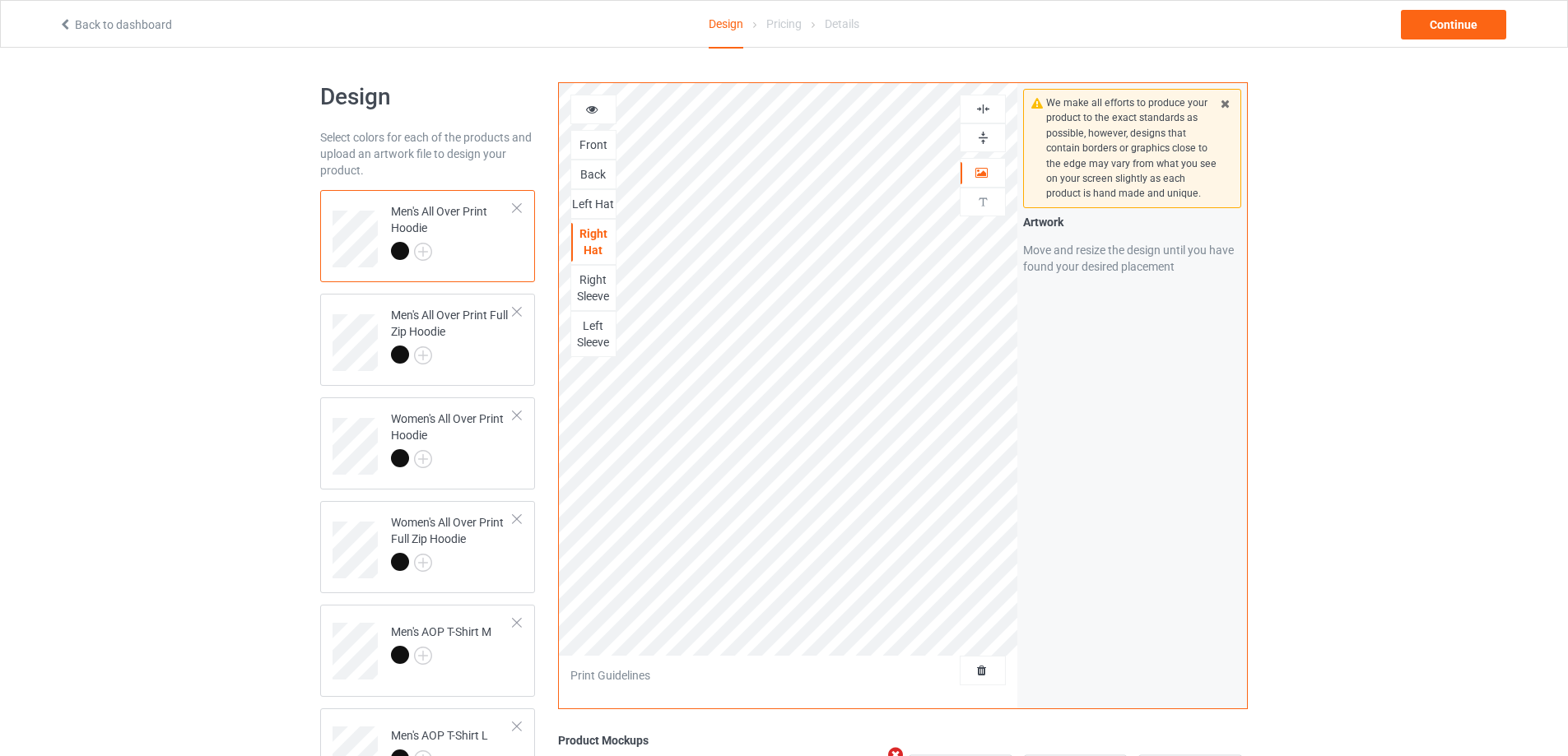
click at [986, 109] on img at bounding box center [983, 109] width 15 height 15
click at [983, 135] on img at bounding box center [983, 138] width 15 height 15
click at [595, 287] on div "Right Sleeve" at bounding box center [593, 288] width 44 height 33
click at [986, 139] on img at bounding box center [983, 138] width 15 height 15
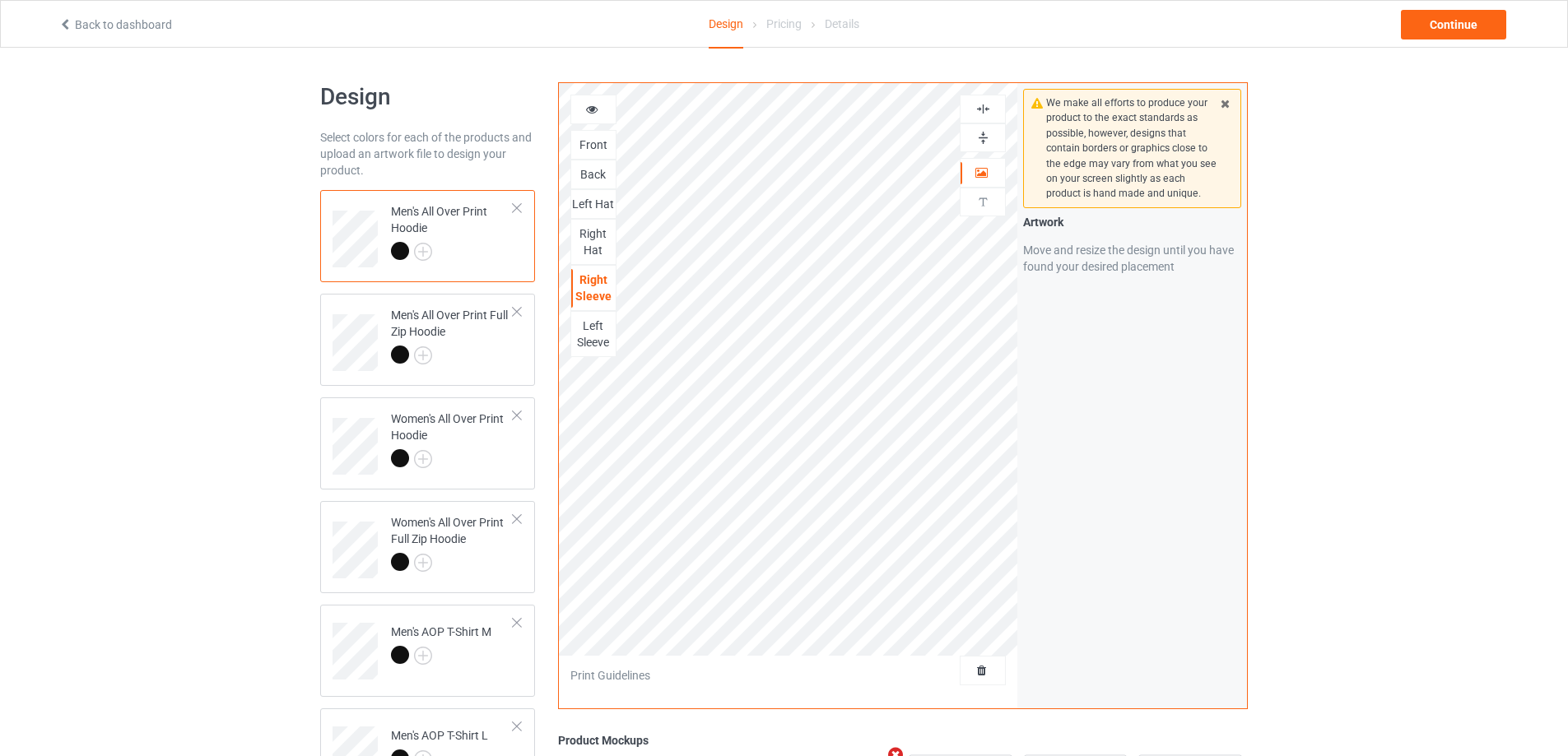
click at [977, 105] on img at bounding box center [983, 109] width 15 height 15
click at [980, 132] on img at bounding box center [983, 138] width 15 height 15
click at [601, 334] on div "Left Sleeve" at bounding box center [593, 334] width 44 height 33
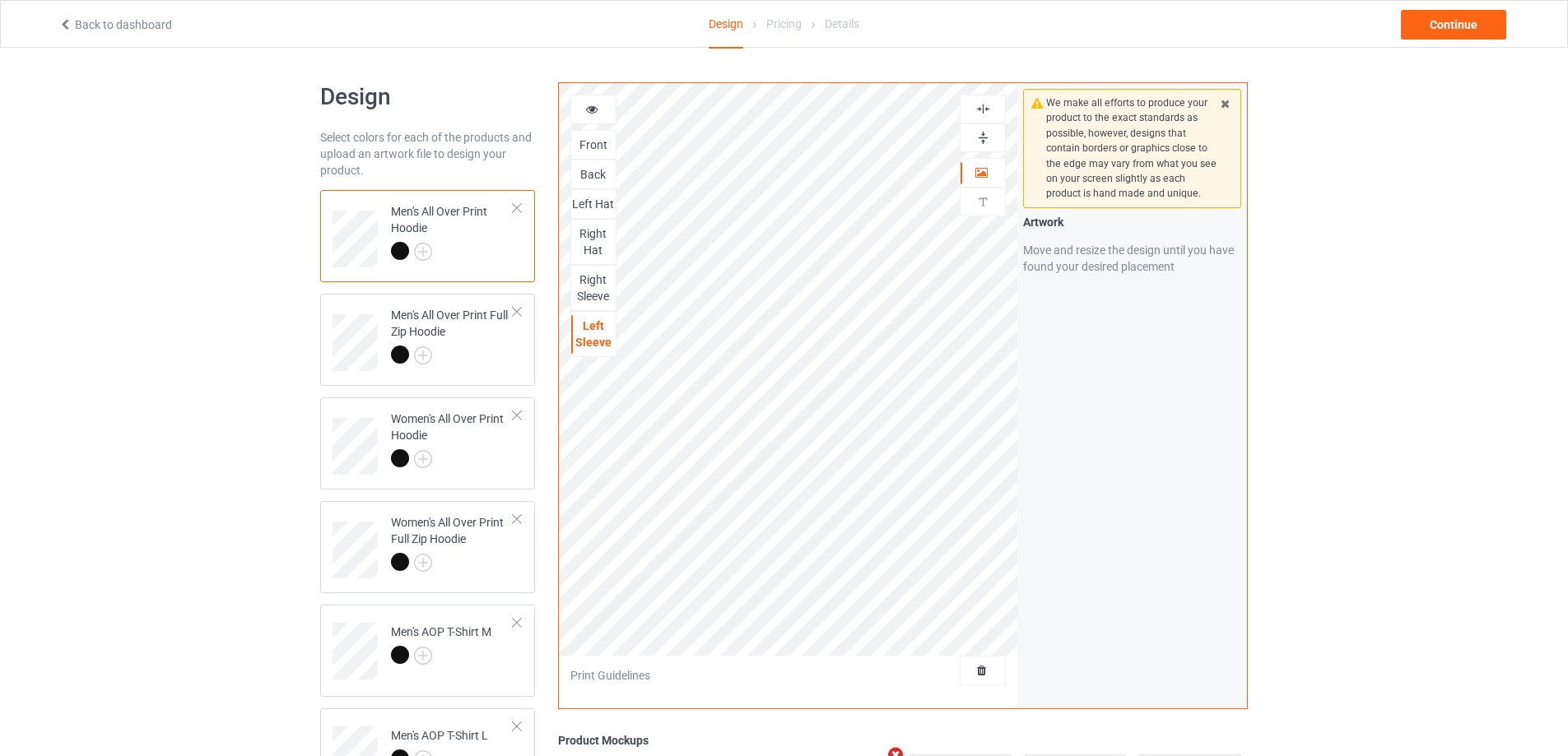
click at [980, 133] on img at bounding box center [983, 138] width 15 height 15
click at [980, 106] on img at bounding box center [983, 109] width 15 height 15
click at [980, 138] on img at bounding box center [983, 138] width 15 height 15
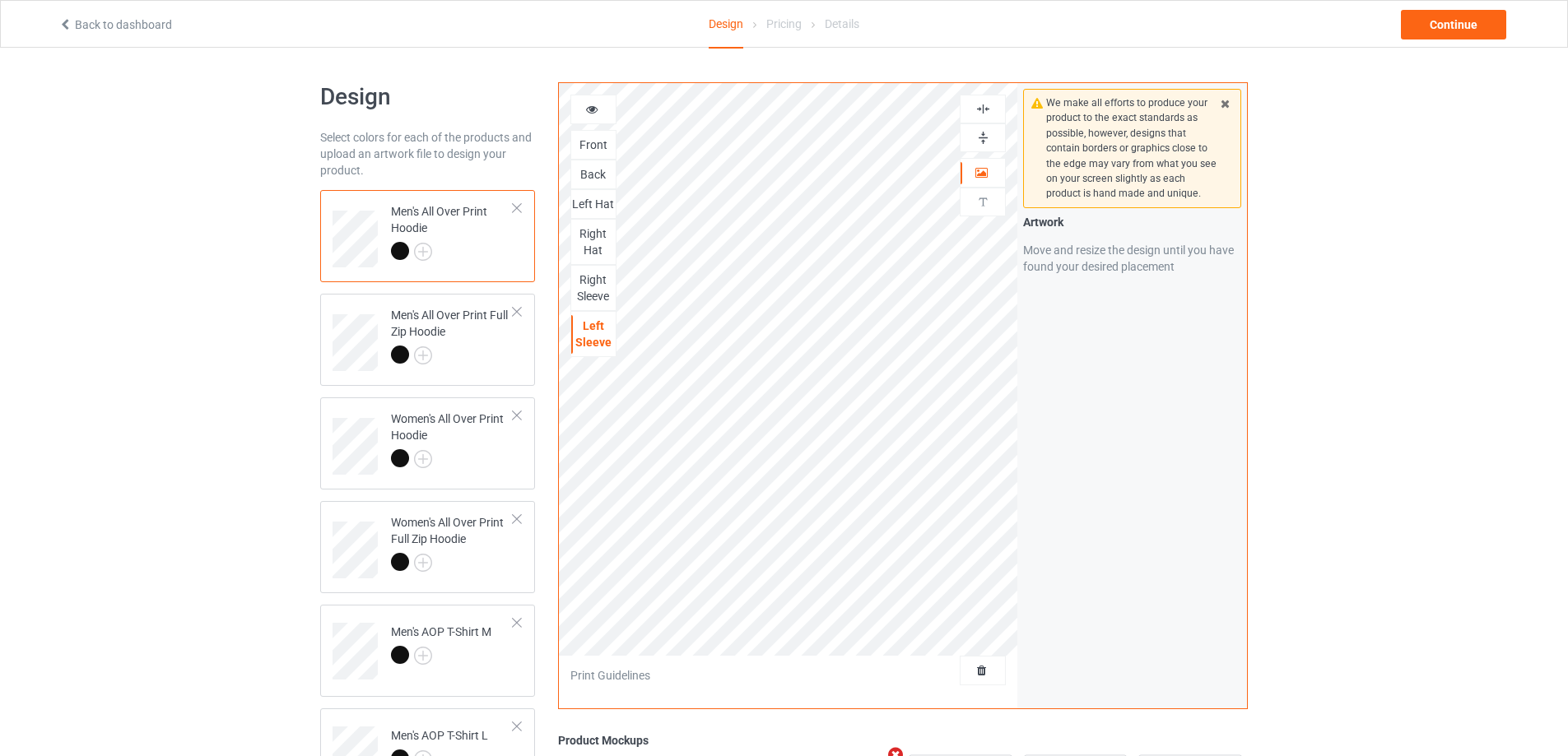
click at [980, 138] on img at bounding box center [983, 138] width 15 height 15
click at [979, 110] on img at bounding box center [983, 109] width 15 height 15
click at [518, 357] on td "Men's All Over Print Full Zip Hoodie" at bounding box center [453, 337] width 141 height 73
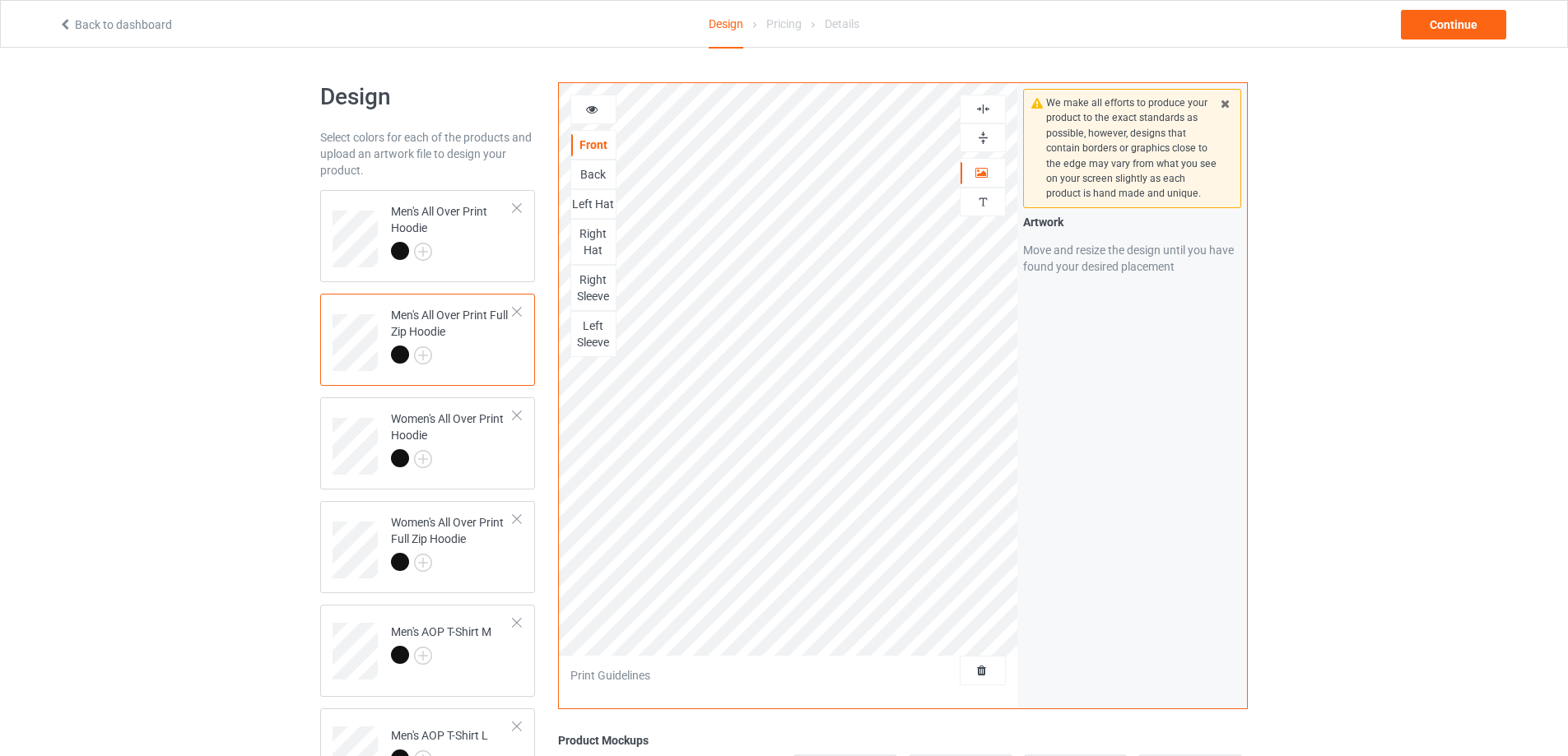
click at [983, 136] on img at bounding box center [983, 138] width 15 height 15
click at [984, 108] on img at bounding box center [983, 109] width 15 height 15
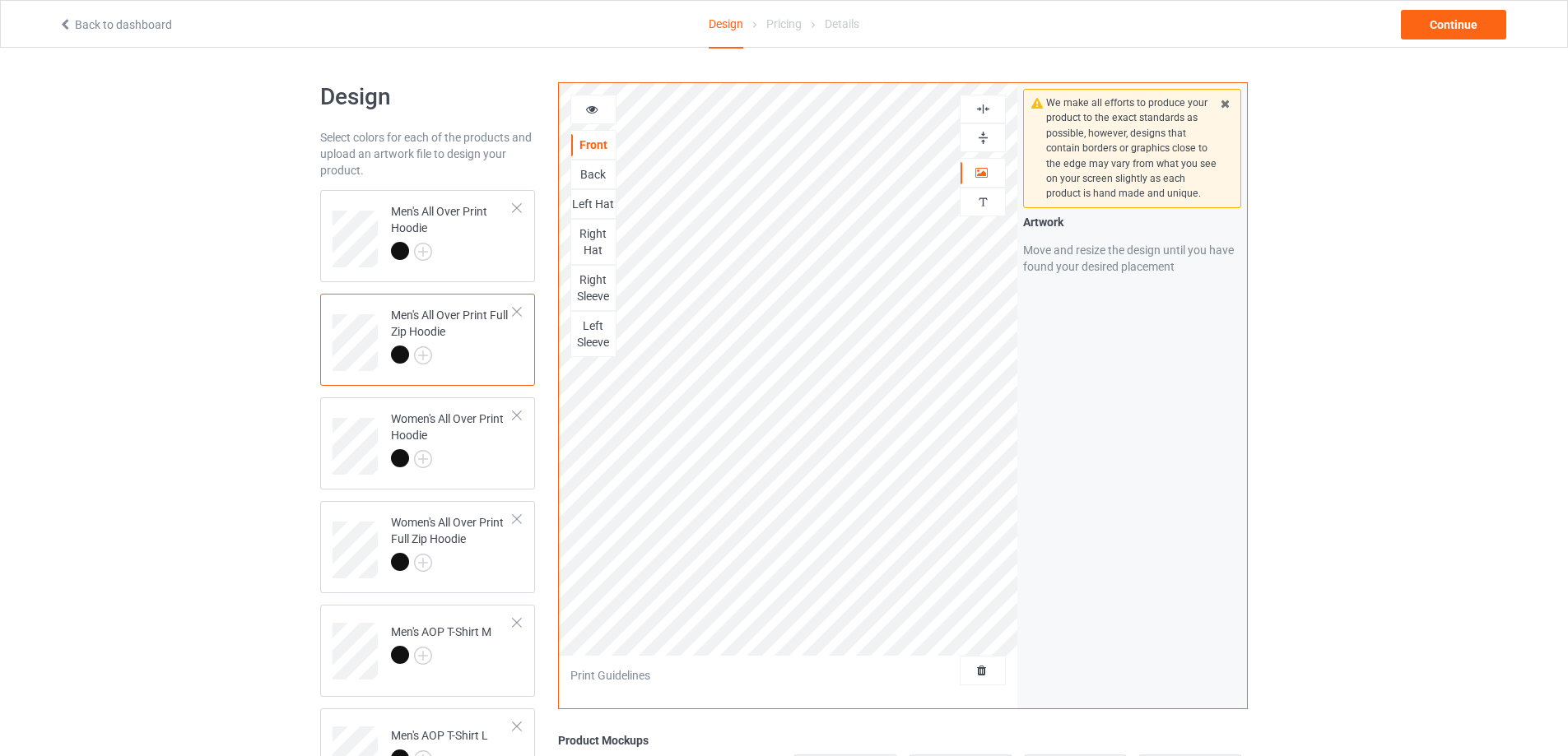
click at [984, 108] on img at bounding box center [983, 109] width 15 height 15
click at [985, 135] on img at bounding box center [983, 138] width 15 height 15
click at [591, 171] on div "Back" at bounding box center [593, 174] width 44 height 16
click at [979, 135] on img at bounding box center [983, 138] width 15 height 15
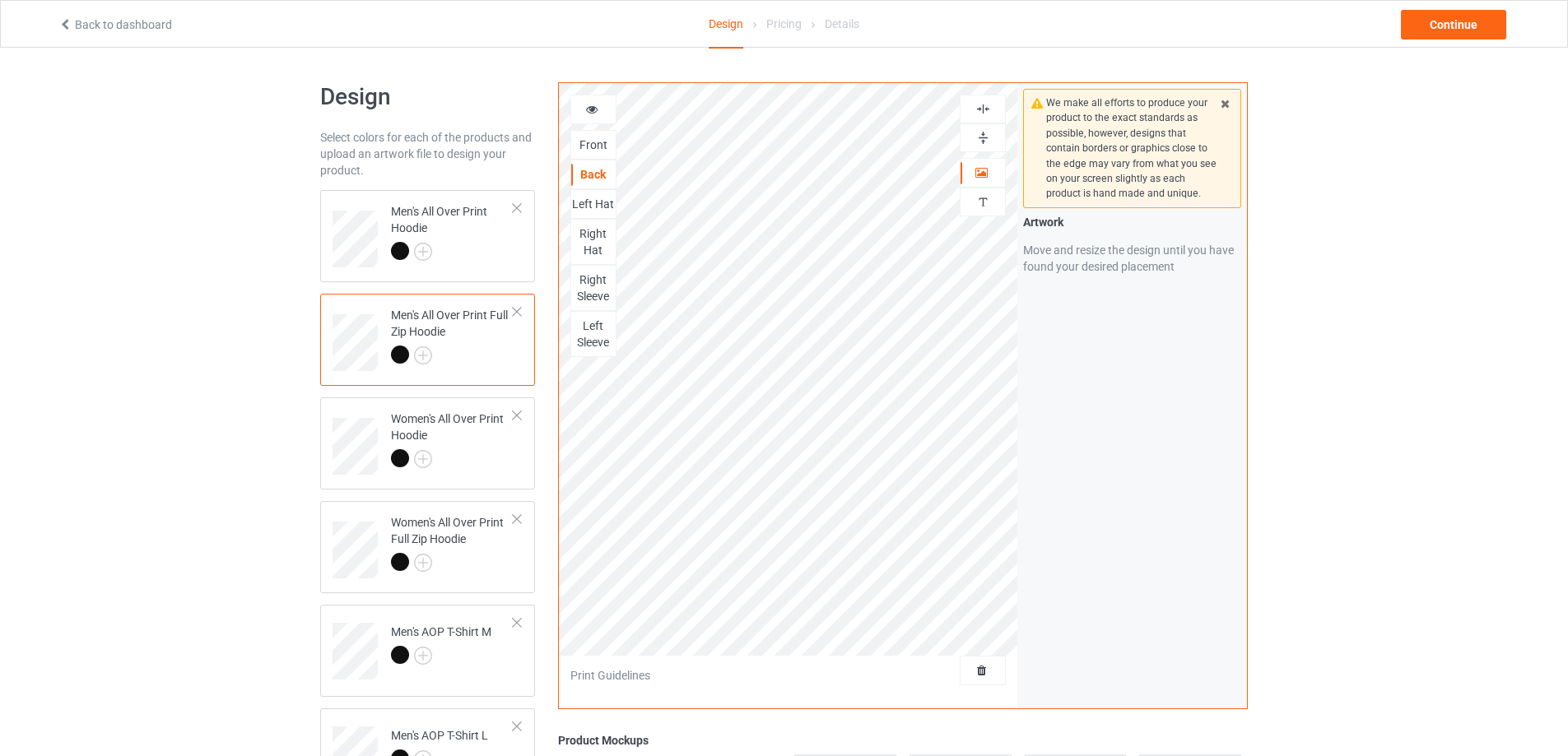
click at [979, 110] on img at bounding box center [983, 109] width 15 height 15
click at [979, 109] on img at bounding box center [983, 109] width 15 height 15
click at [979, 107] on img at bounding box center [983, 109] width 15 height 15
click at [982, 137] on img at bounding box center [983, 138] width 15 height 15
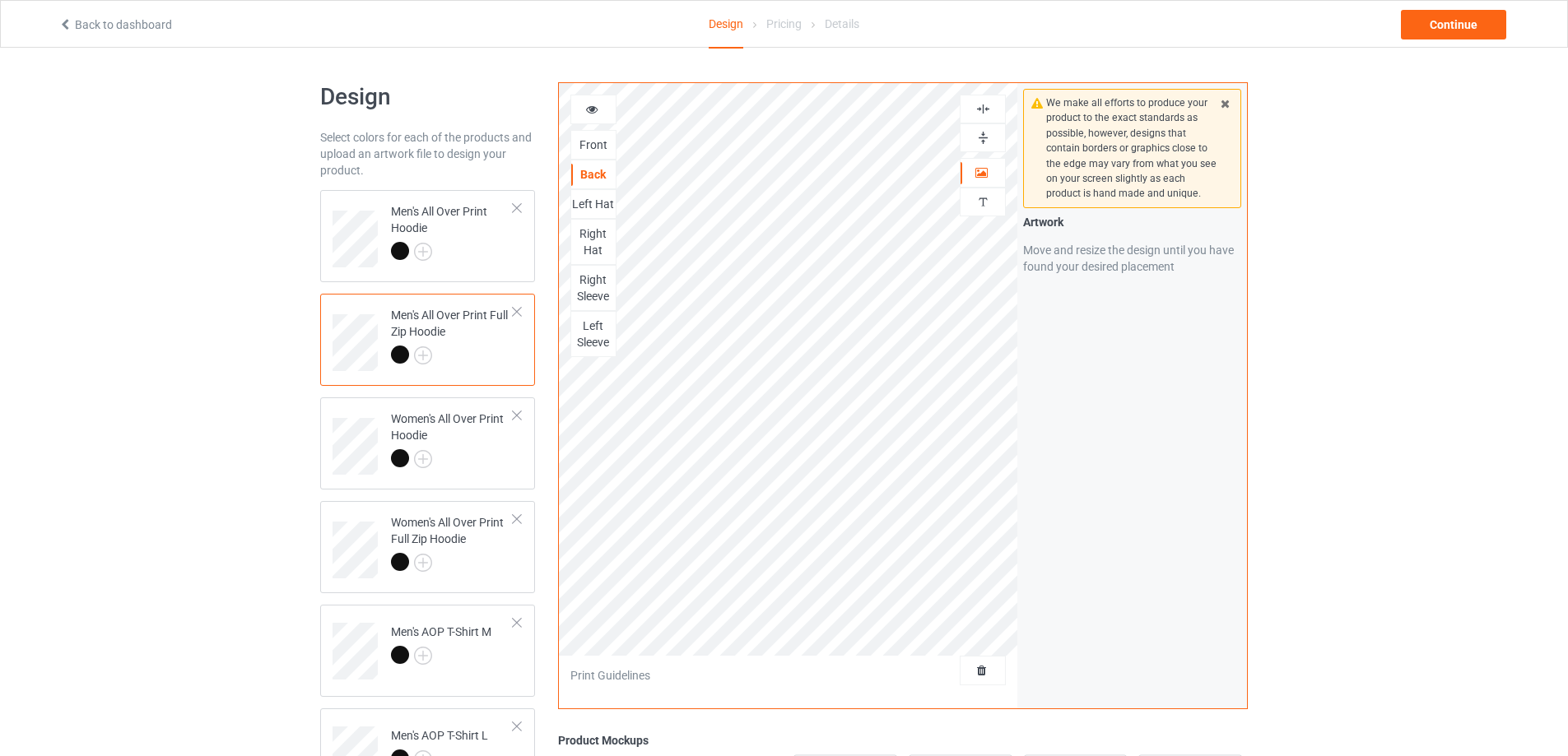
click at [982, 137] on img at bounding box center [983, 138] width 15 height 15
click at [980, 108] on img at bounding box center [983, 109] width 15 height 15
click at [593, 204] on div "Left Hat" at bounding box center [593, 203] width 44 height 16
click at [989, 139] on img at bounding box center [983, 138] width 15 height 15
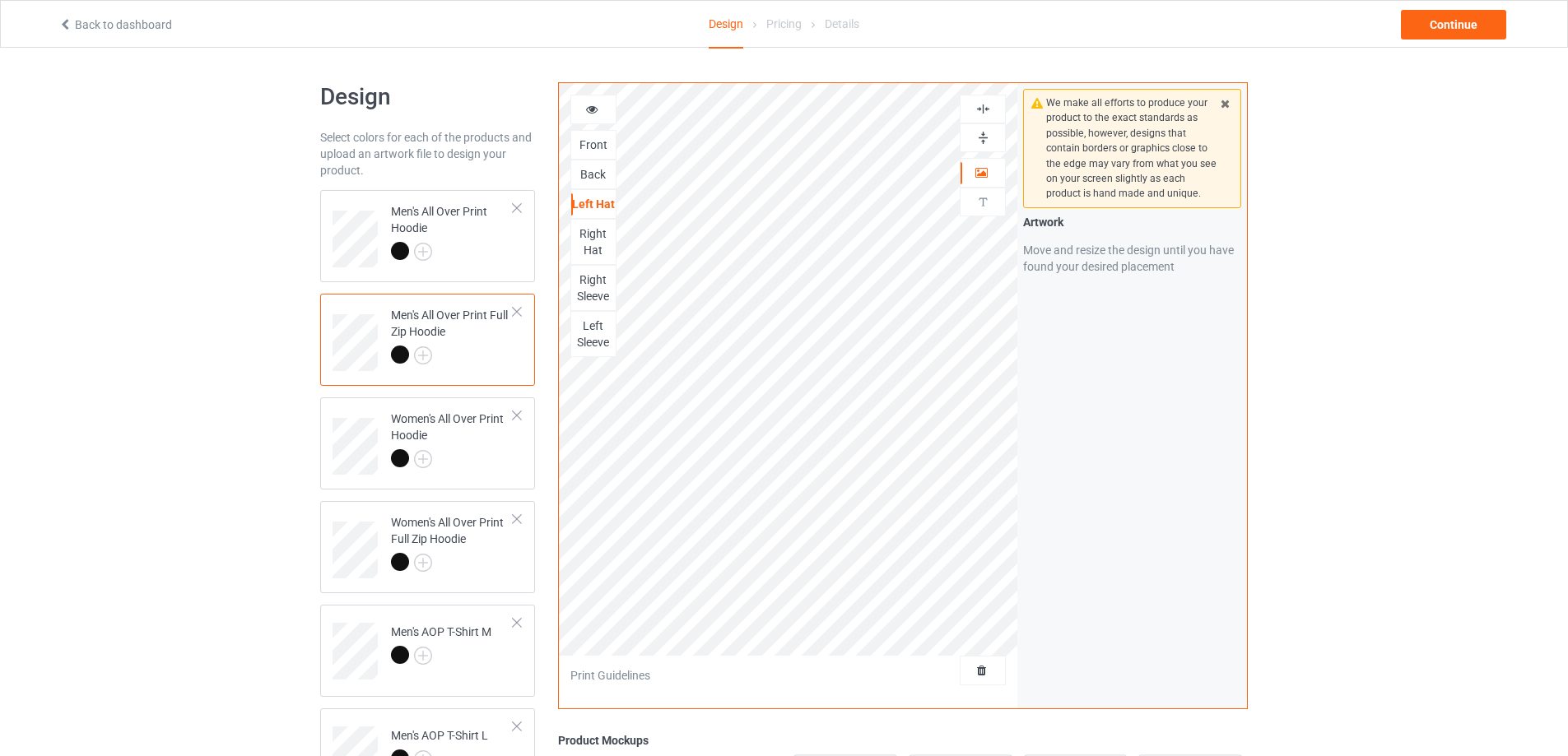
click at [983, 107] on img at bounding box center [983, 109] width 15 height 15
click at [979, 139] on img at bounding box center [983, 138] width 15 height 15
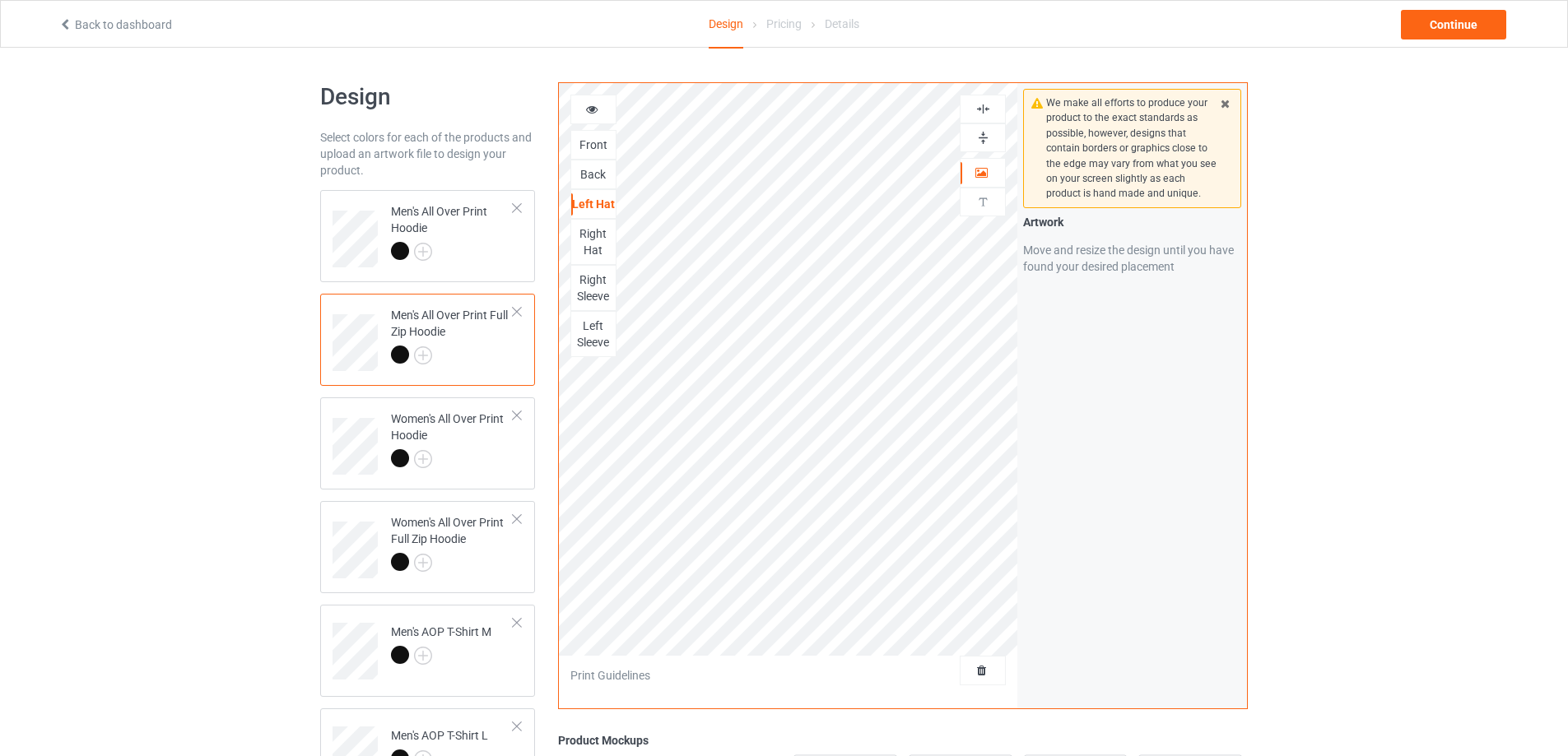
click at [979, 139] on img at bounding box center [983, 138] width 15 height 15
click at [602, 249] on div "Right Hat" at bounding box center [593, 242] width 44 height 33
click at [977, 136] on img at bounding box center [983, 138] width 15 height 15
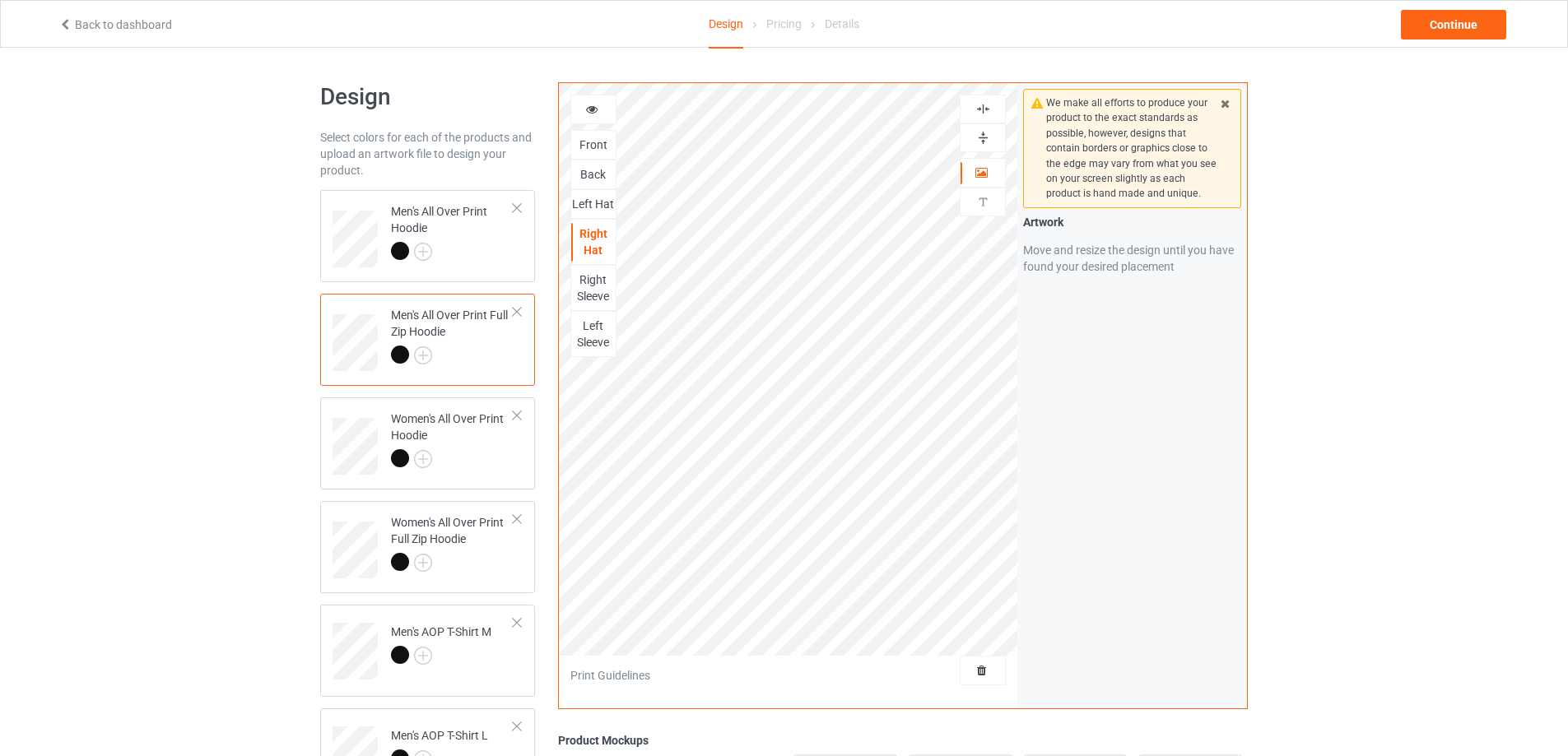
click at [977, 110] on img at bounding box center [983, 109] width 15 height 15
click at [977, 109] on img at bounding box center [983, 109] width 15 height 15
click at [982, 137] on img at bounding box center [983, 138] width 15 height 15
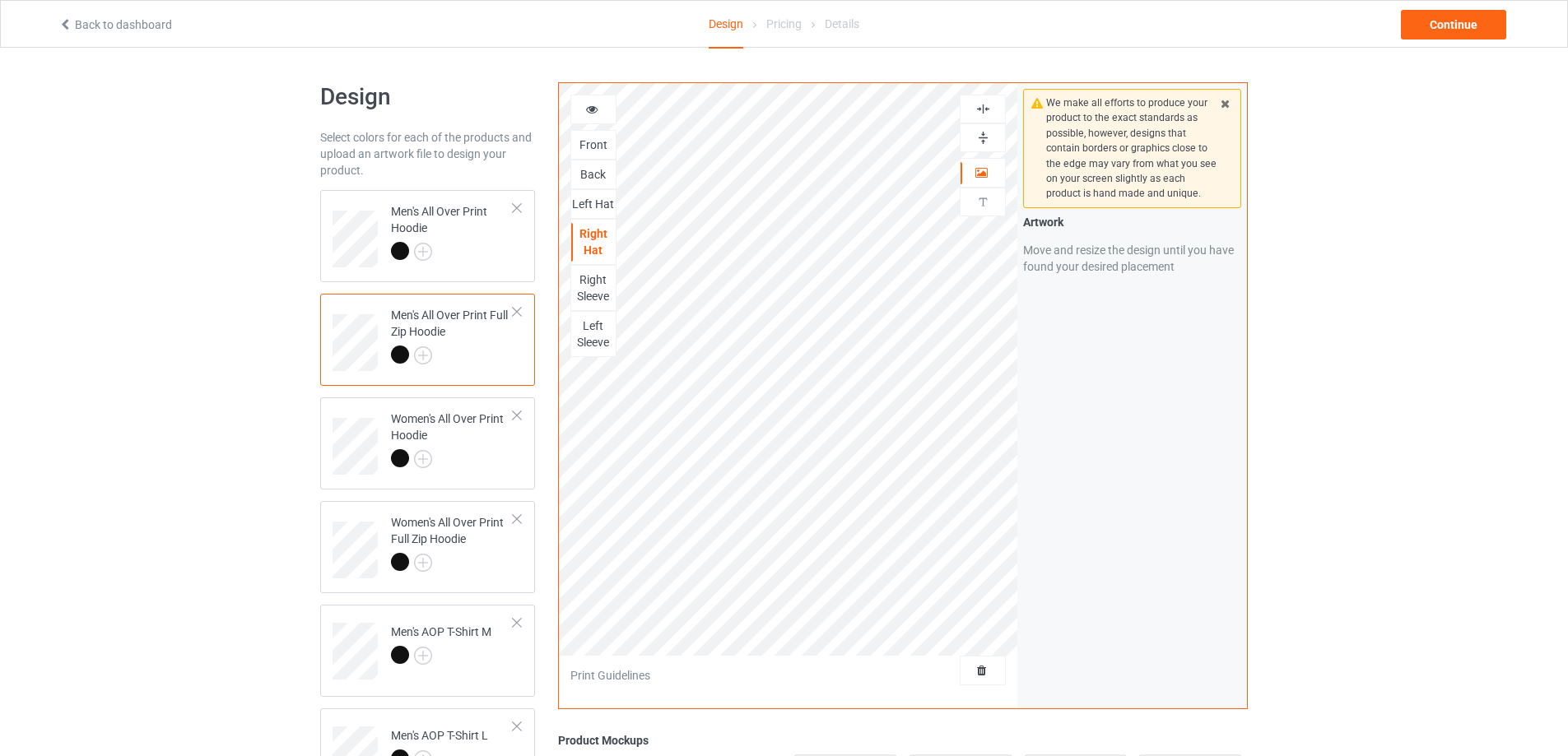
click at [591, 287] on div "Right Sleeve" at bounding box center [593, 288] width 44 height 33
click at [985, 136] on img at bounding box center [983, 138] width 15 height 15
click at [981, 108] on img at bounding box center [983, 109] width 15 height 15
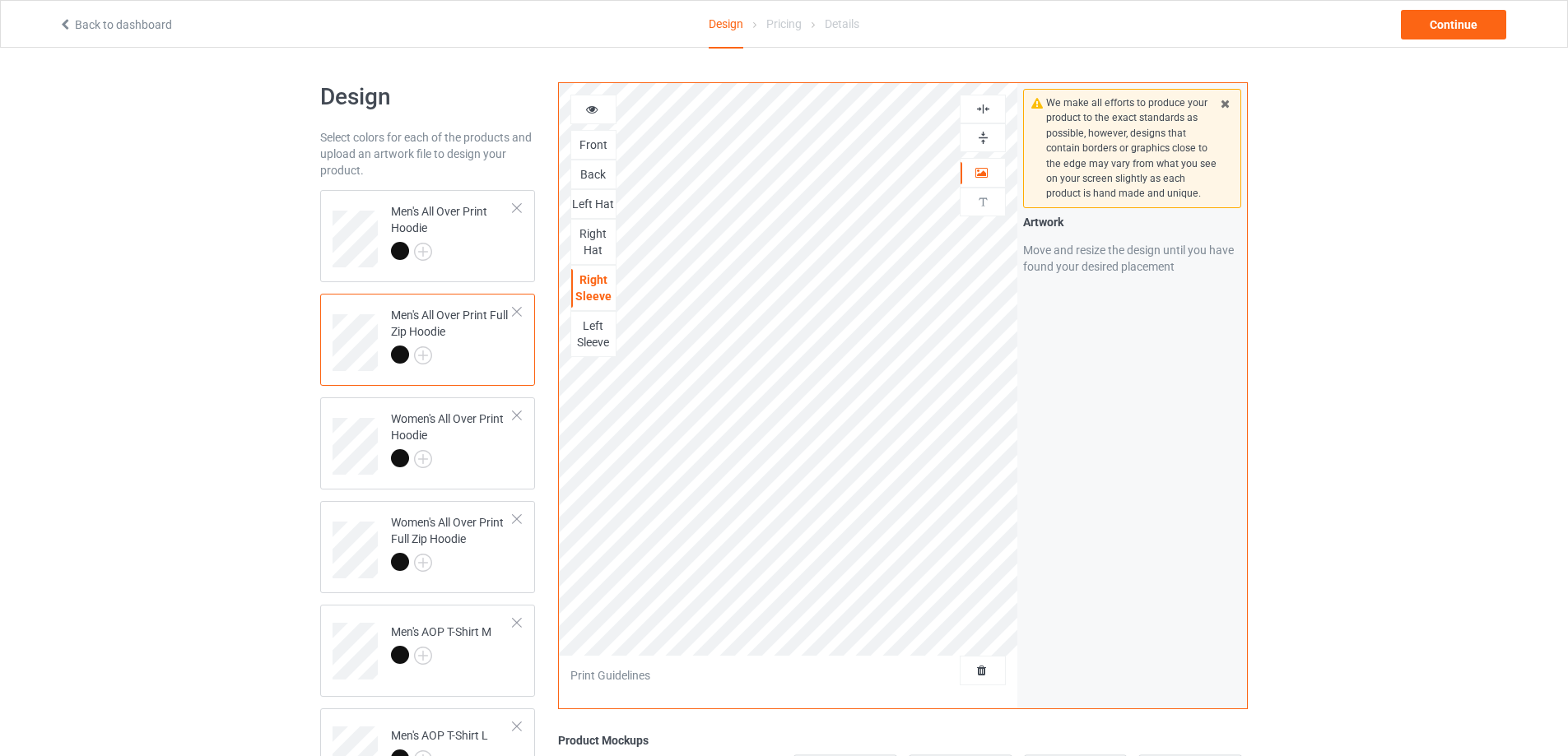
click at [974, 137] on div at bounding box center [982, 138] width 44 height 15
click at [591, 334] on div "Left Sleeve" at bounding box center [593, 334] width 44 height 33
click at [984, 133] on img at bounding box center [983, 138] width 15 height 15
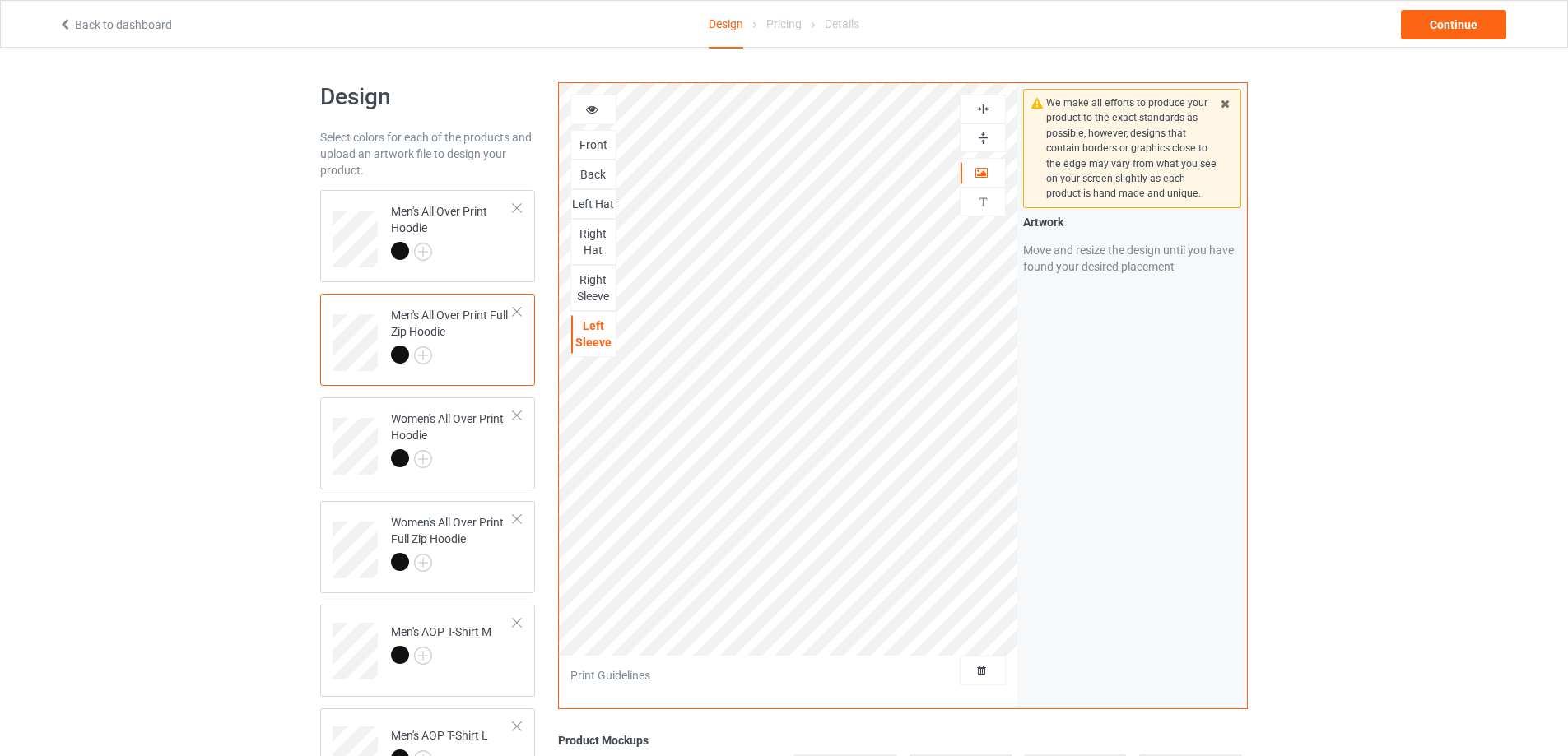
click at [984, 133] on img at bounding box center [983, 138] width 15 height 15
click at [983, 111] on img at bounding box center [983, 109] width 15 height 15
click at [983, 107] on img at bounding box center [983, 109] width 15 height 15
click at [981, 137] on img at bounding box center [983, 138] width 15 height 15
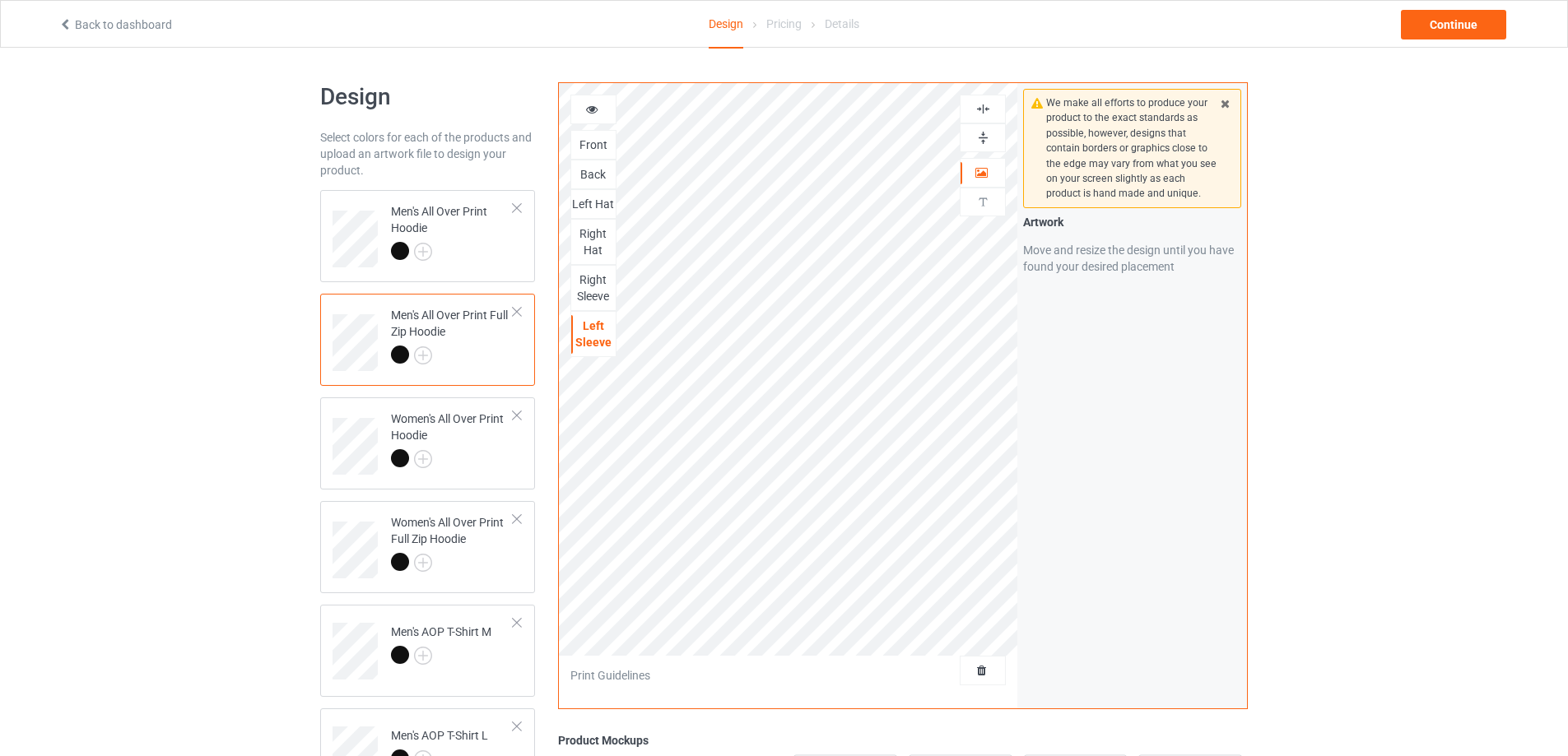
click at [981, 137] on img at bounding box center [983, 138] width 15 height 15
click at [983, 103] on img at bounding box center [983, 109] width 15 height 15
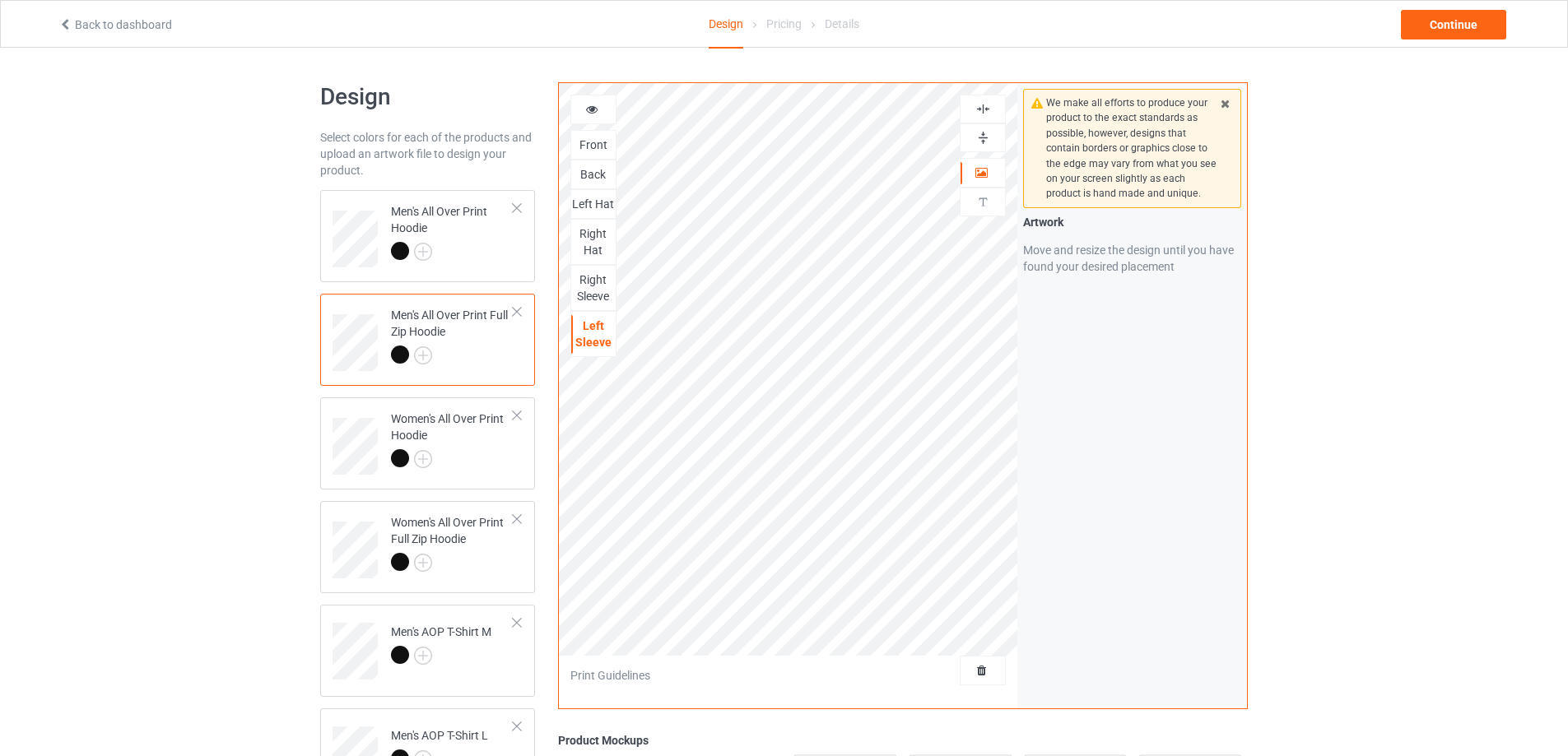
click at [980, 108] on img at bounding box center [983, 109] width 15 height 15
click at [980, 109] on img at bounding box center [983, 109] width 15 height 15
click at [980, 134] on img at bounding box center [983, 138] width 15 height 15
click at [496, 450] on div at bounding box center [452, 461] width 123 height 23
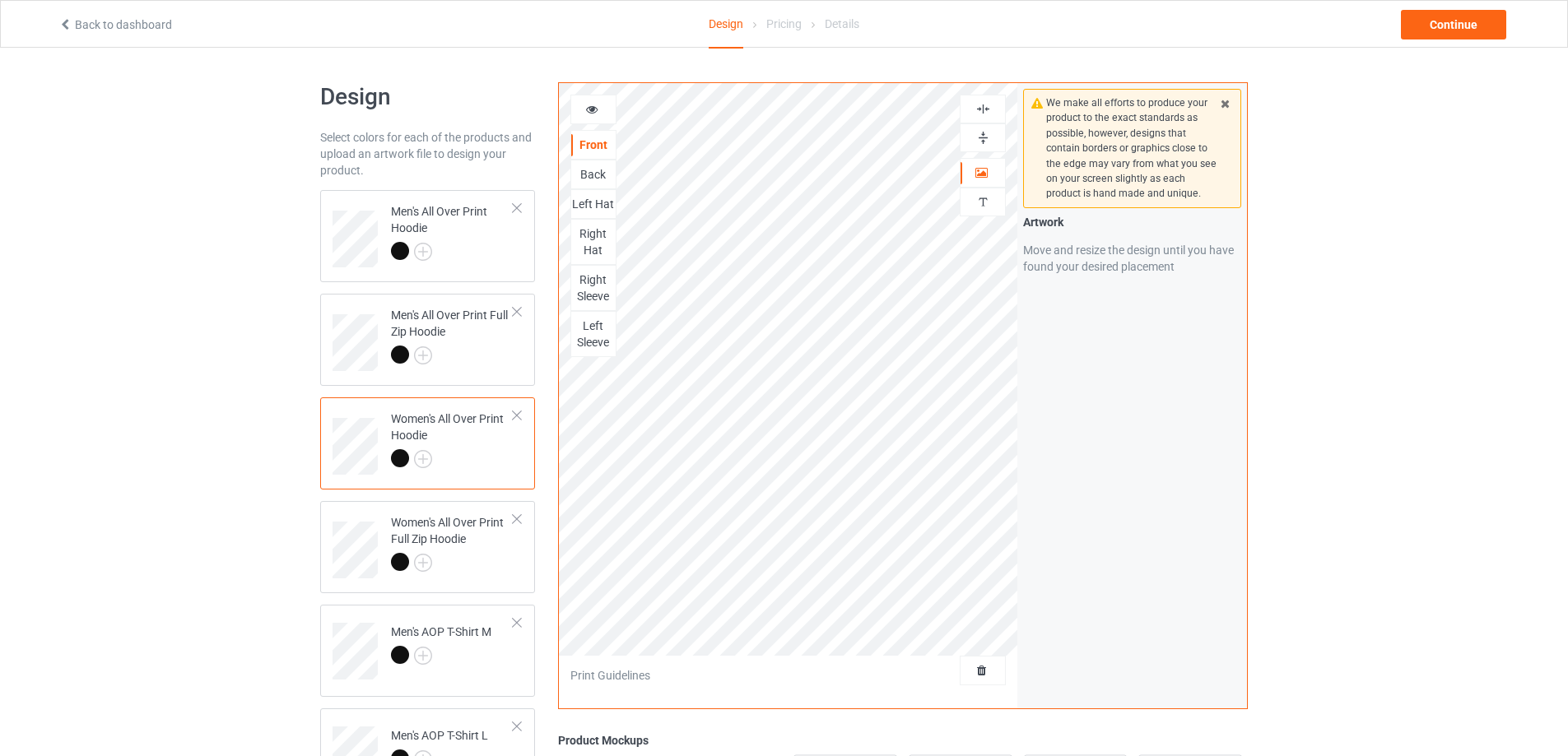
click at [984, 136] on img at bounding box center [983, 138] width 15 height 15
drag, startPoint x: 984, startPoint y: 136, endPoint x: 983, endPoint y: 115, distance: 21.0
click at [983, 133] on img at bounding box center [983, 138] width 15 height 15
click at [982, 105] on img at bounding box center [983, 109] width 15 height 15
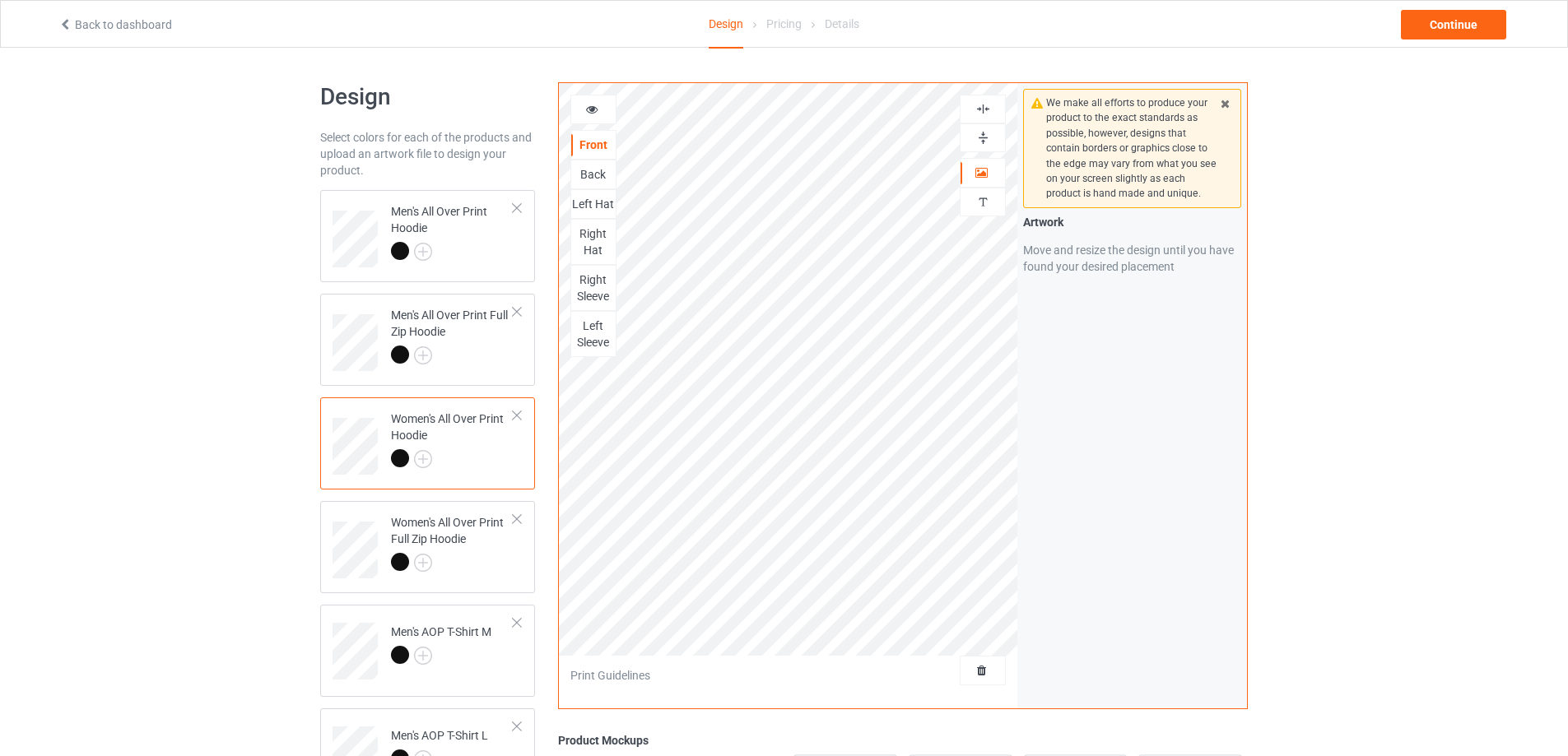
click at [982, 105] on img at bounding box center [983, 109] width 15 height 15
click at [981, 140] on img at bounding box center [983, 138] width 15 height 15
click at [594, 174] on div "Back" at bounding box center [593, 174] width 44 height 16
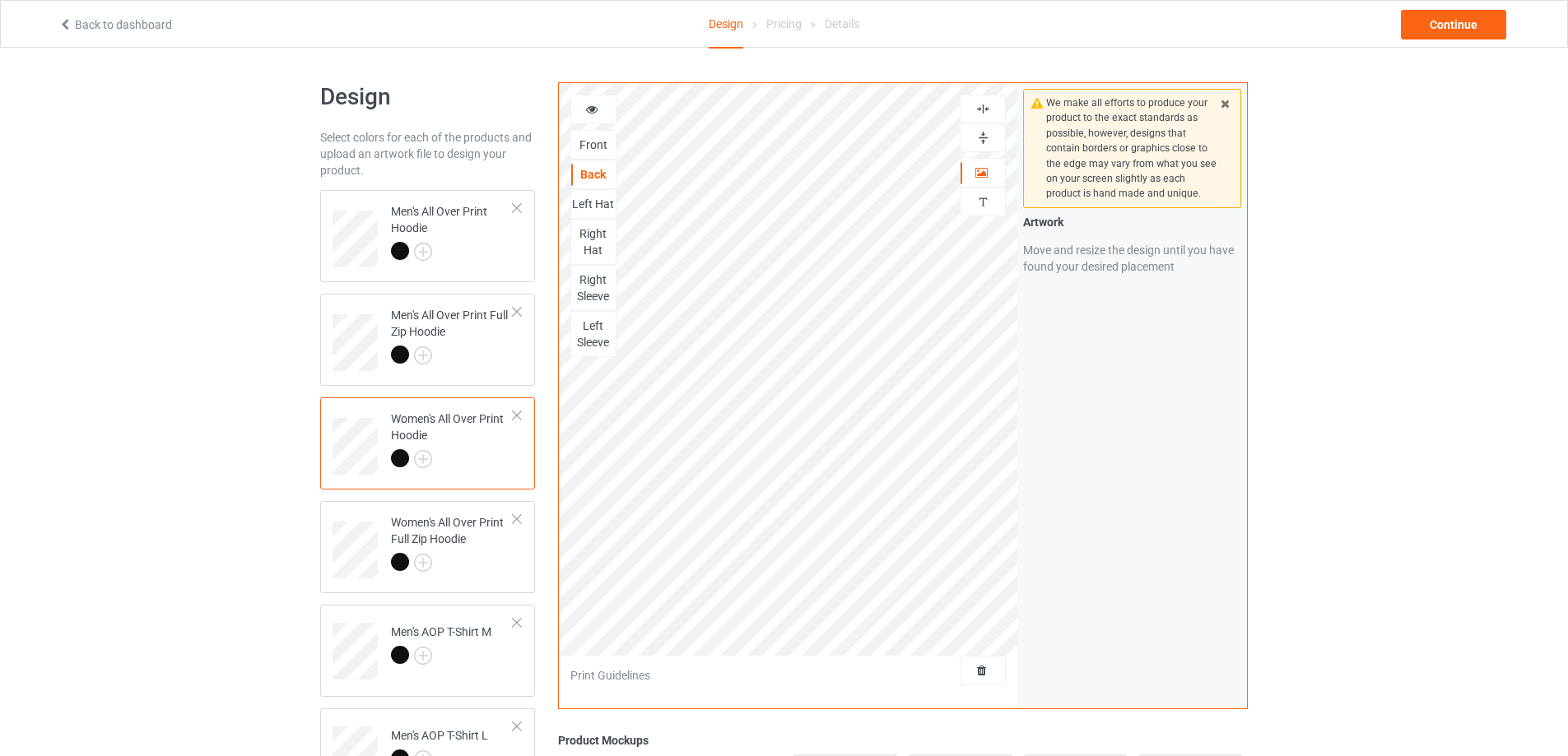
click at [982, 140] on img at bounding box center [983, 138] width 15 height 15
click at [983, 106] on img at bounding box center [983, 109] width 15 height 15
click at [982, 135] on img at bounding box center [983, 138] width 15 height 15
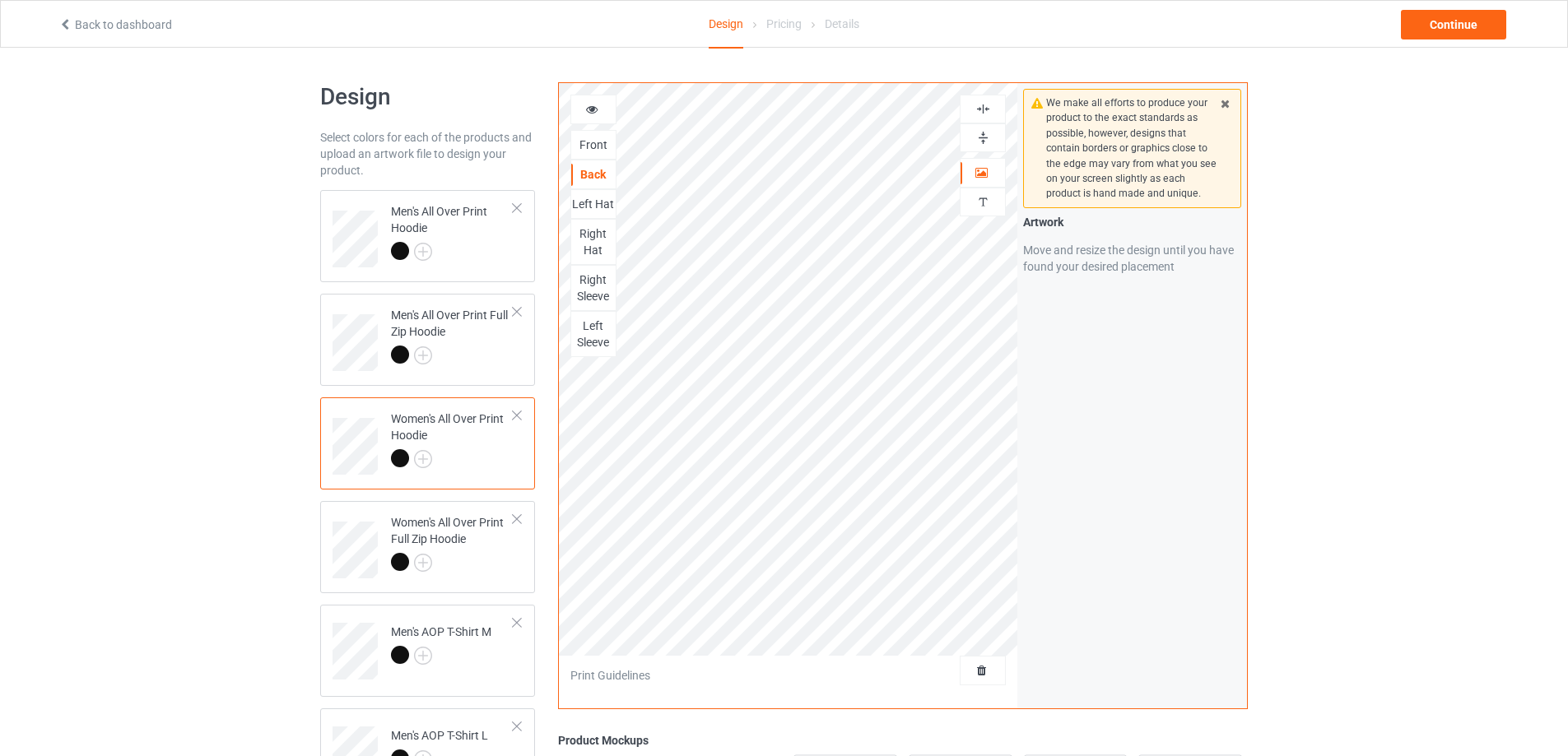
drag, startPoint x: 982, startPoint y: 135, endPoint x: 962, endPoint y: 138, distance: 20.2
click at [981, 135] on img at bounding box center [983, 138] width 15 height 15
click at [589, 205] on div "Left Hat" at bounding box center [593, 203] width 44 height 16
click at [981, 136] on img at bounding box center [983, 138] width 15 height 15
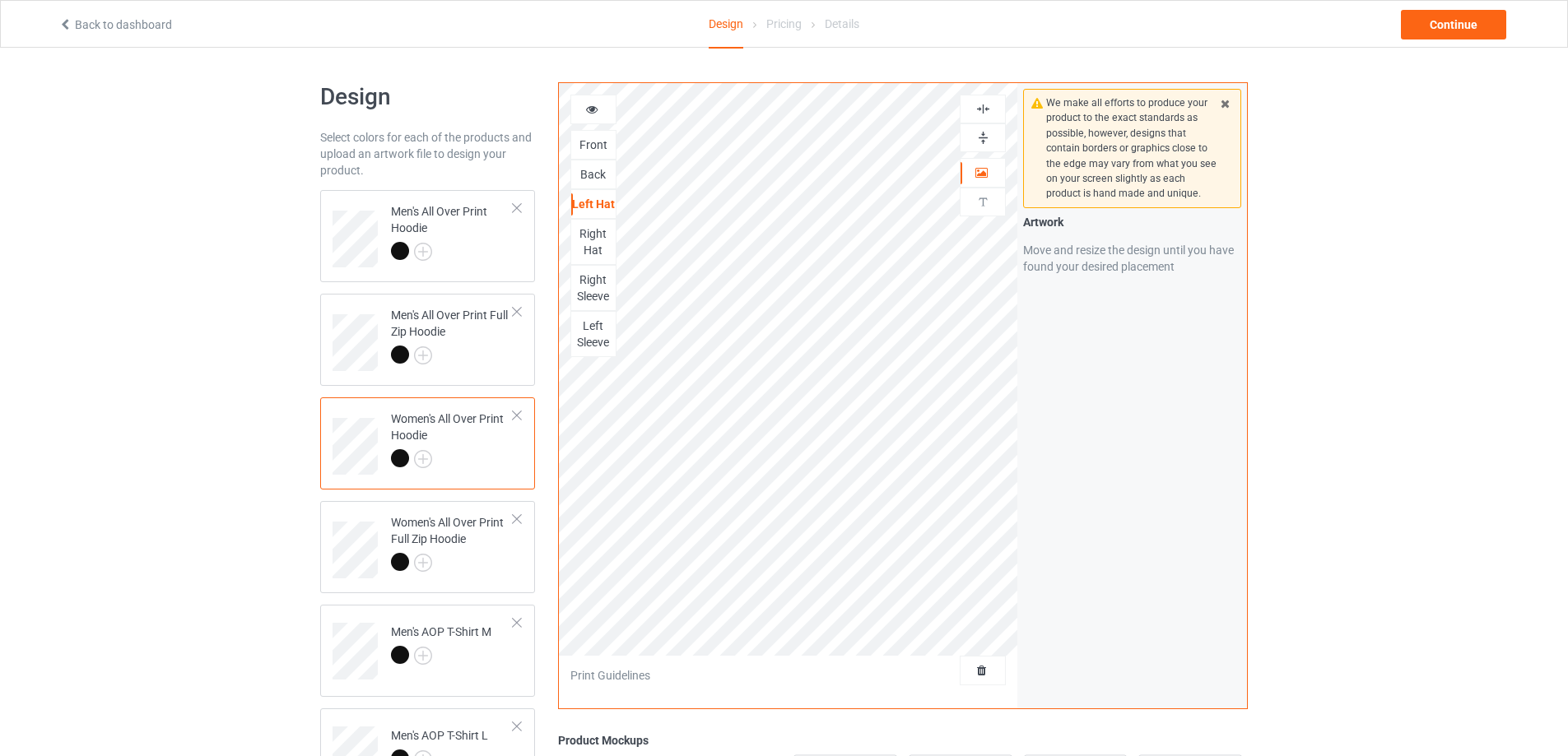
click at [979, 111] on img at bounding box center [983, 109] width 15 height 15
click at [978, 131] on img at bounding box center [983, 138] width 15 height 15
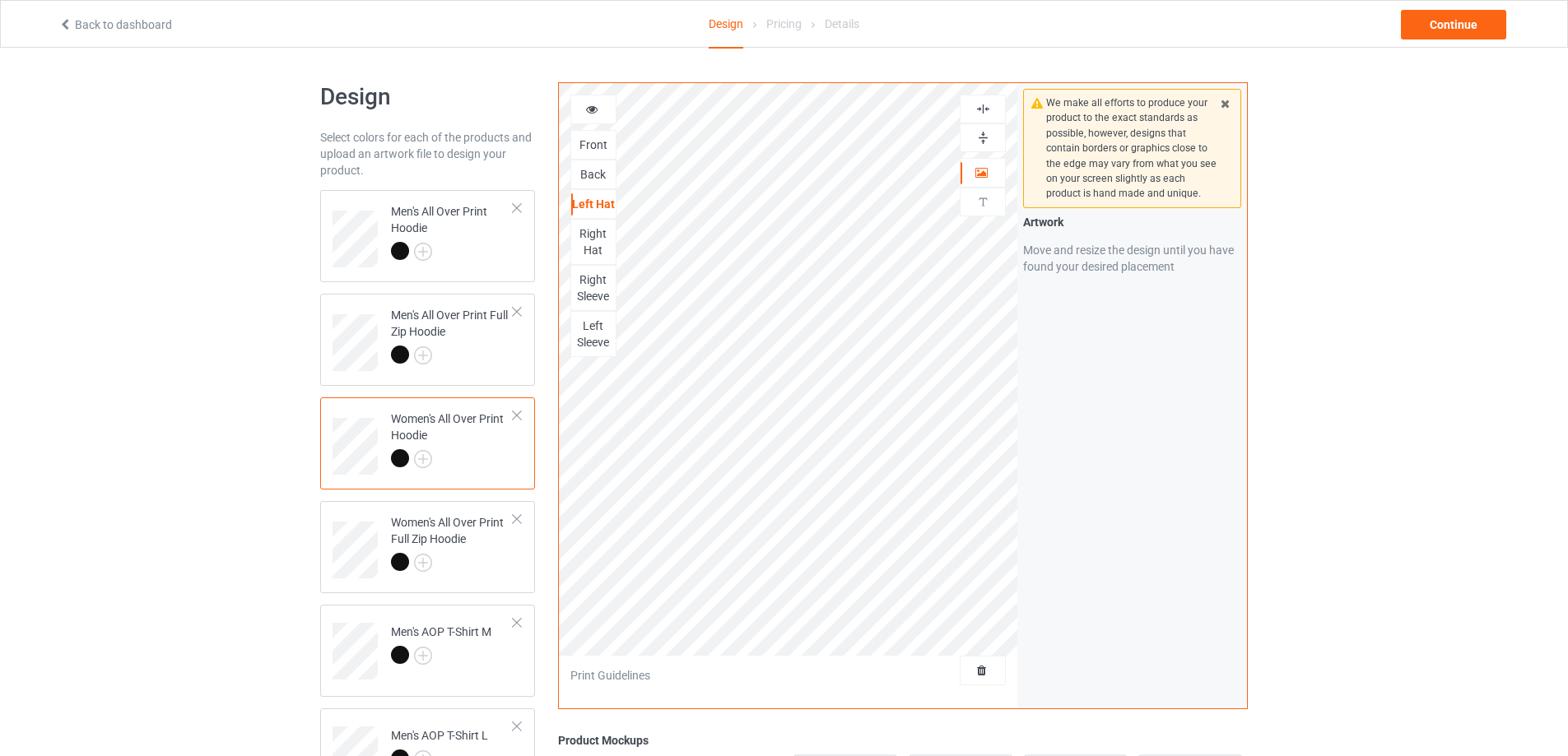
click at [978, 131] on img at bounding box center [983, 138] width 15 height 15
click at [596, 244] on div "Right Hat" at bounding box center [593, 242] width 44 height 33
click at [985, 137] on img at bounding box center [983, 138] width 15 height 15
click at [983, 108] on img at bounding box center [983, 109] width 15 height 15
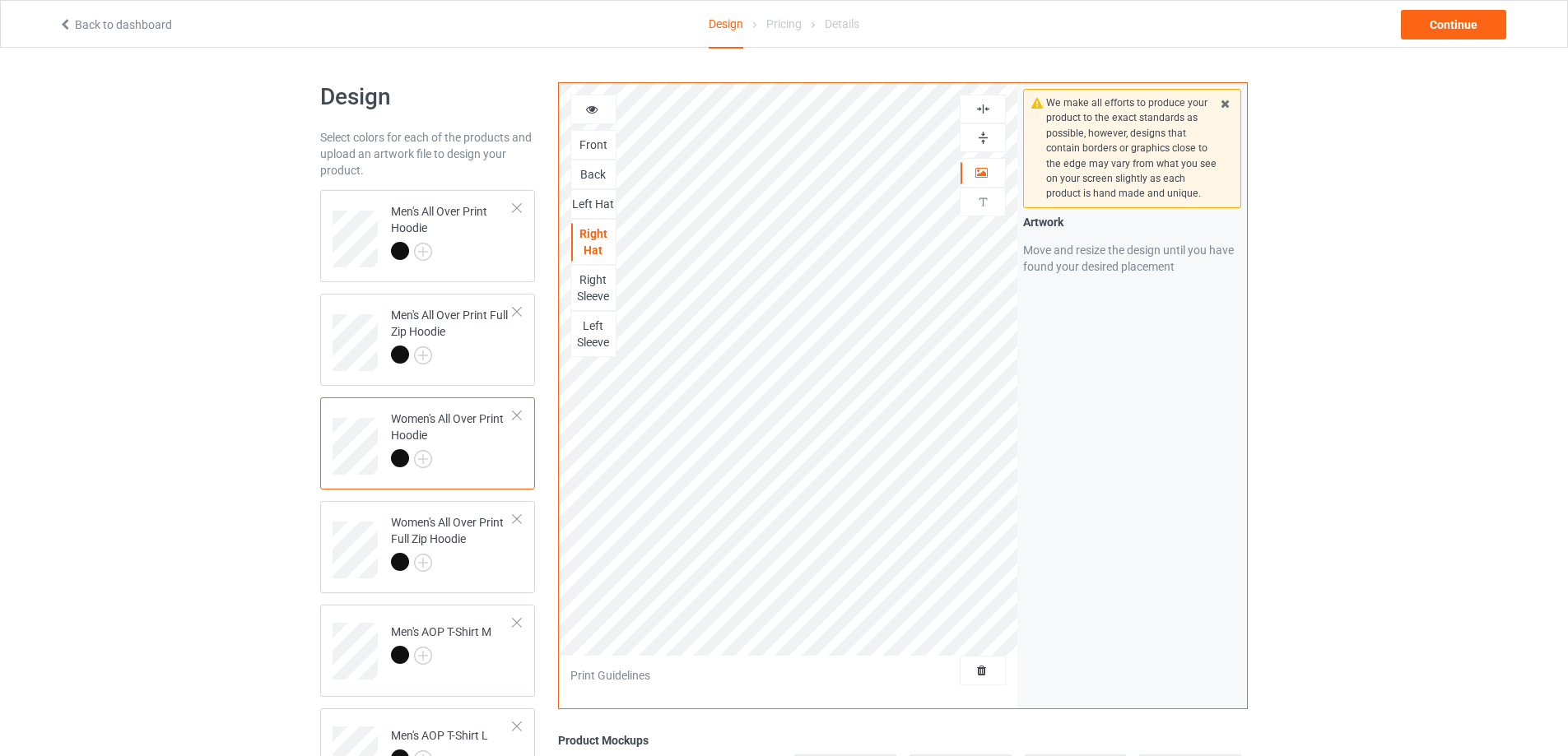
click at [983, 108] on img at bounding box center [983, 109] width 15 height 15
click at [980, 136] on img at bounding box center [983, 138] width 15 height 15
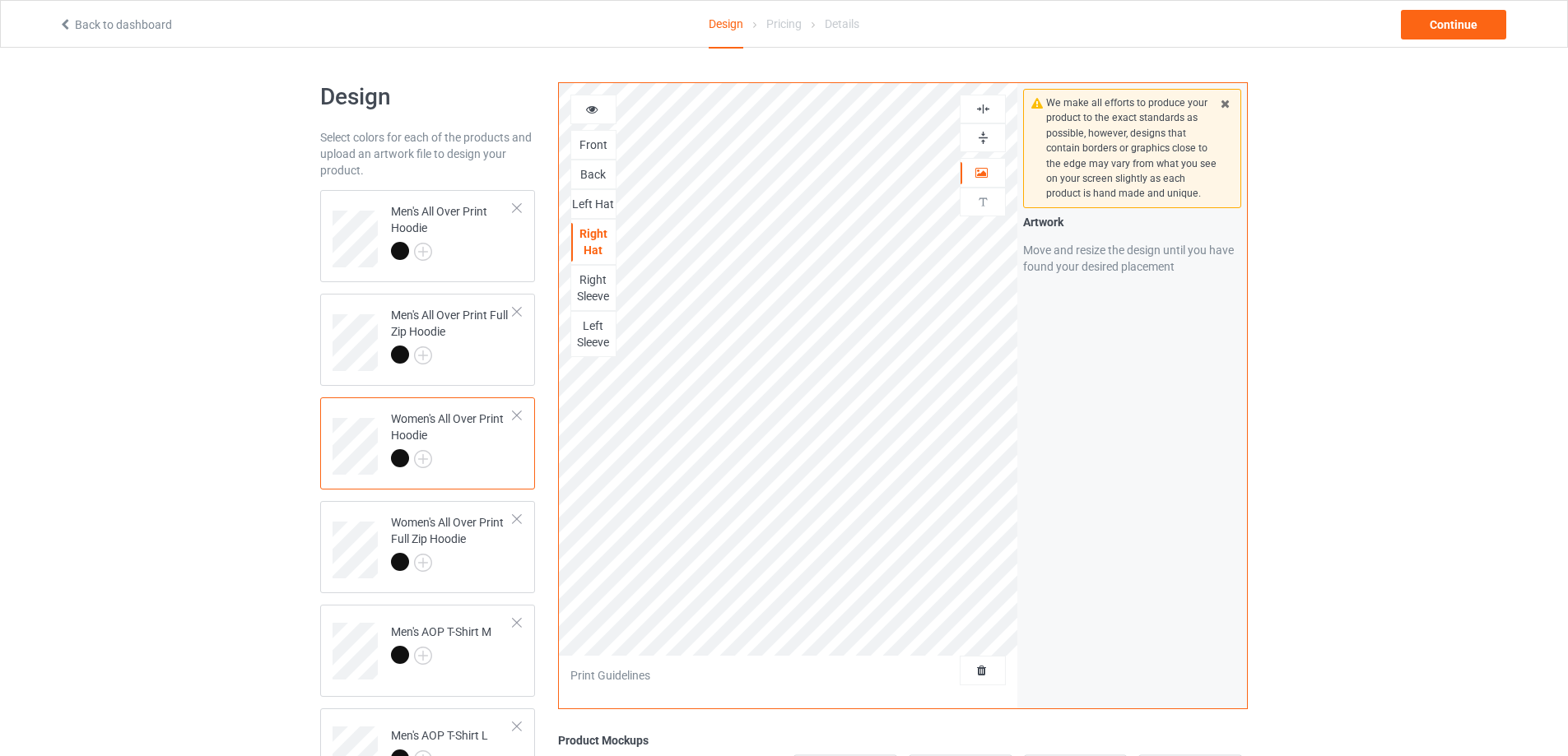
click at [980, 136] on img at bounding box center [983, 138] width 15 height 15
click at [599, 279] on div "Right Sleeve" at bounding box center [593, 288] width 44 height 33
click at [979, 137] on img at bounding box center [983, 138] width 15 height 15
click at [980, 109] on img at bounding box center [983, 109] width 15 height 15
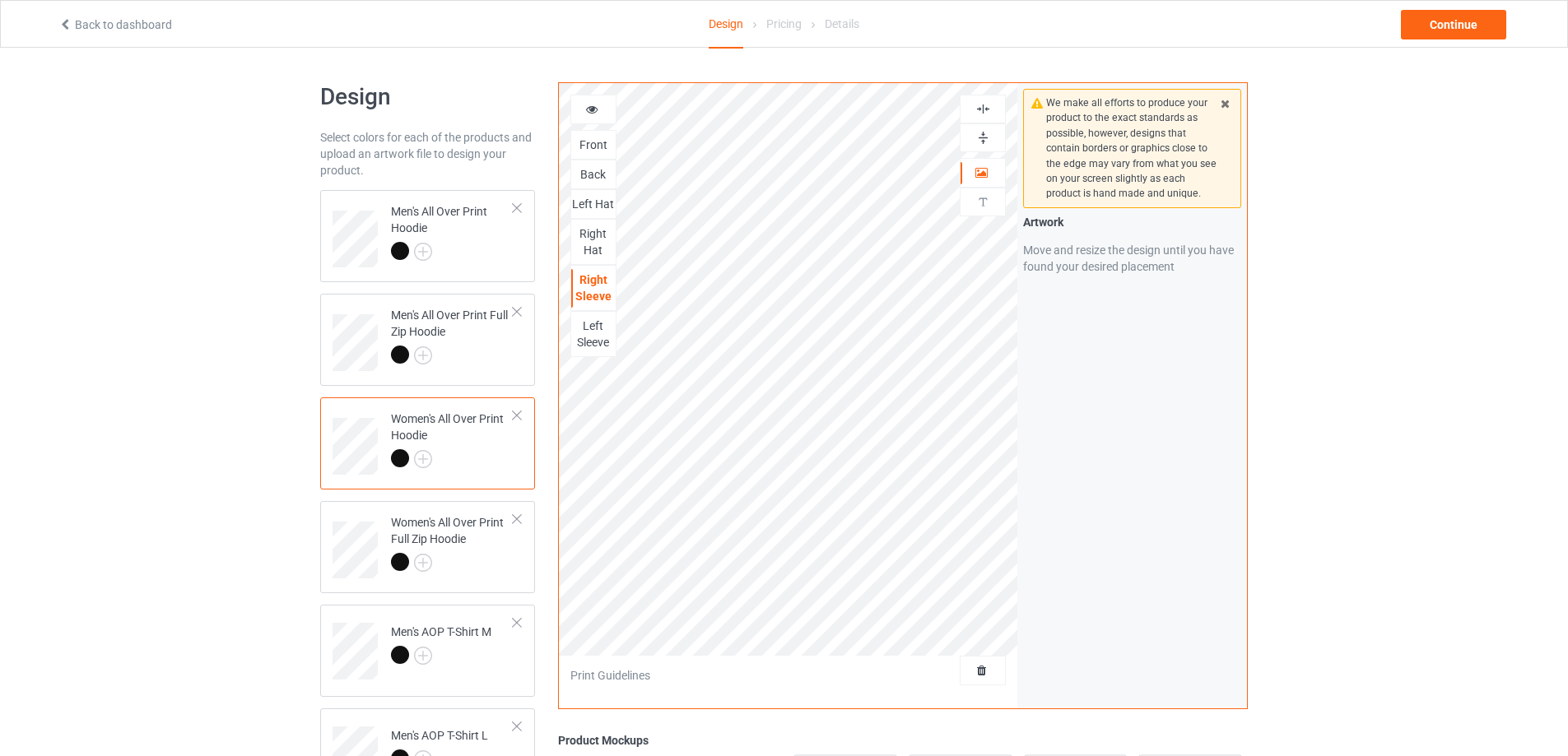
click at [980, 109] on img at bounding box center [983, 109] width 15 height 15
click at [980, 135] on img at bounding box center [983, 138] width 15 height 15
click at [607, 329] on div "Left Sleeve" at bounding box center [593, 334] width 44 height 33
click at [982, 137] on img at bounding box center [983, 138] width 15 height 15
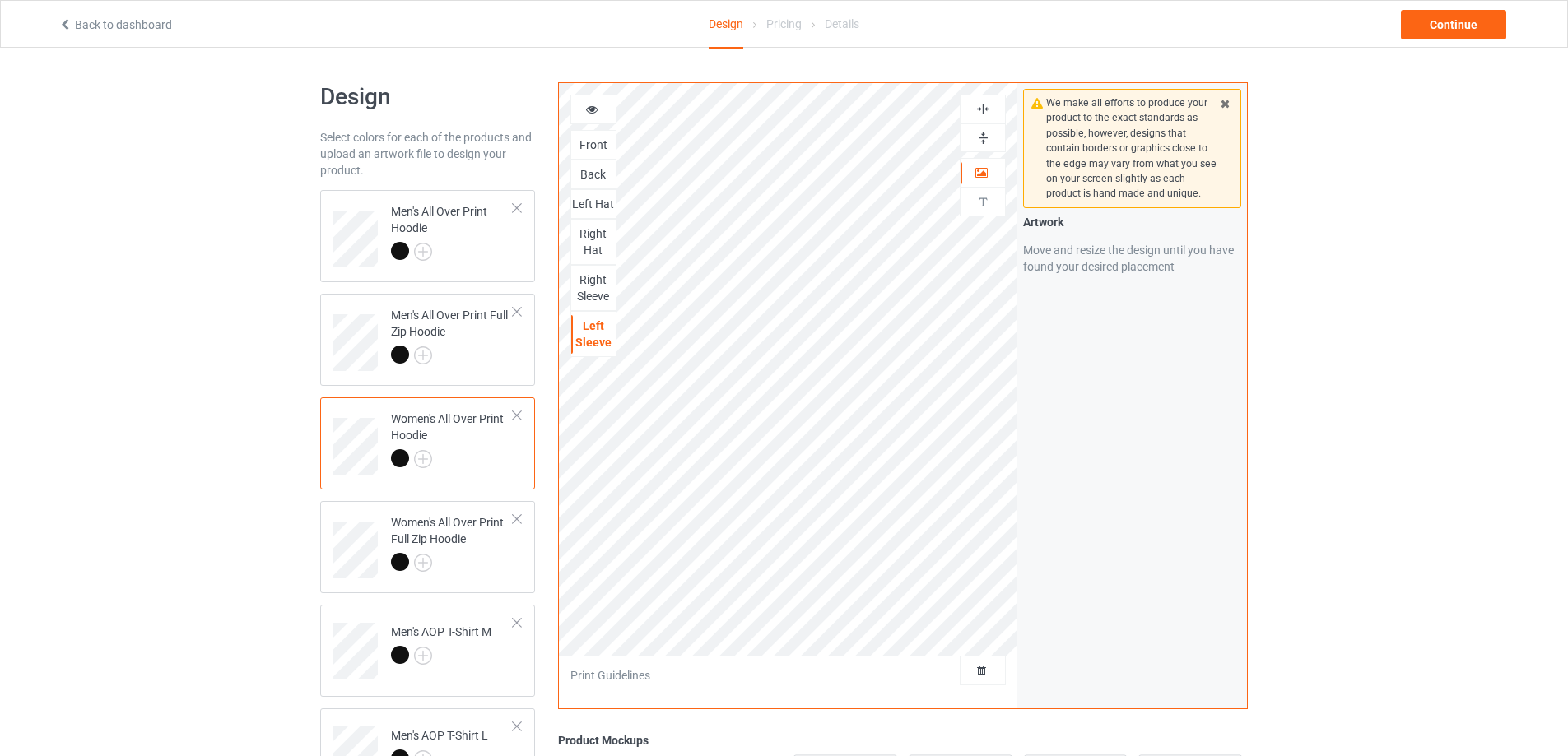
click at [980, 110] on img at bounding box center [983, 109] width 15 height 15
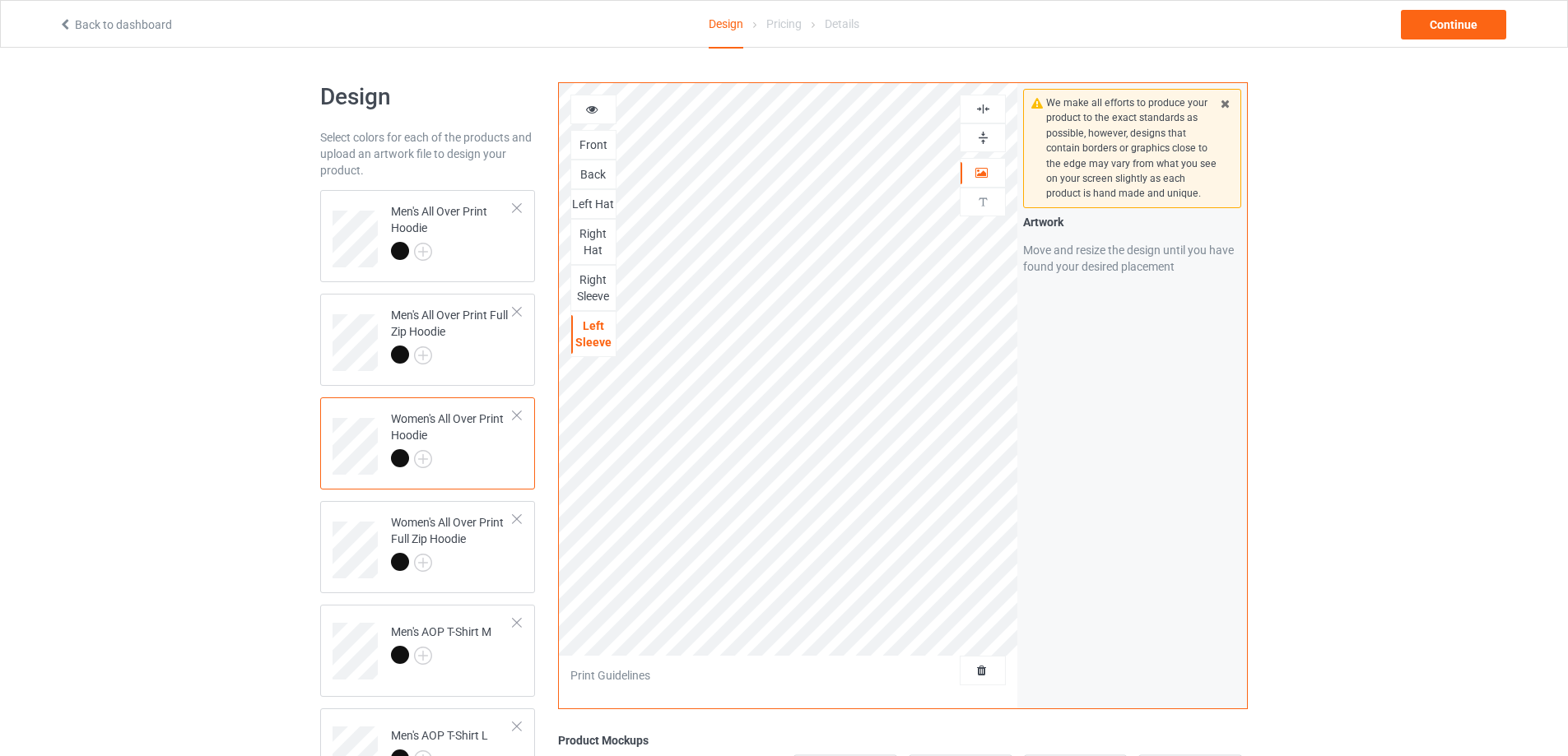
click at [982, 132] on img at bounding box center [983, 138] width 15 height 15
click at [983, 111] on img at bounding box center [983, 109] width 15 height 15
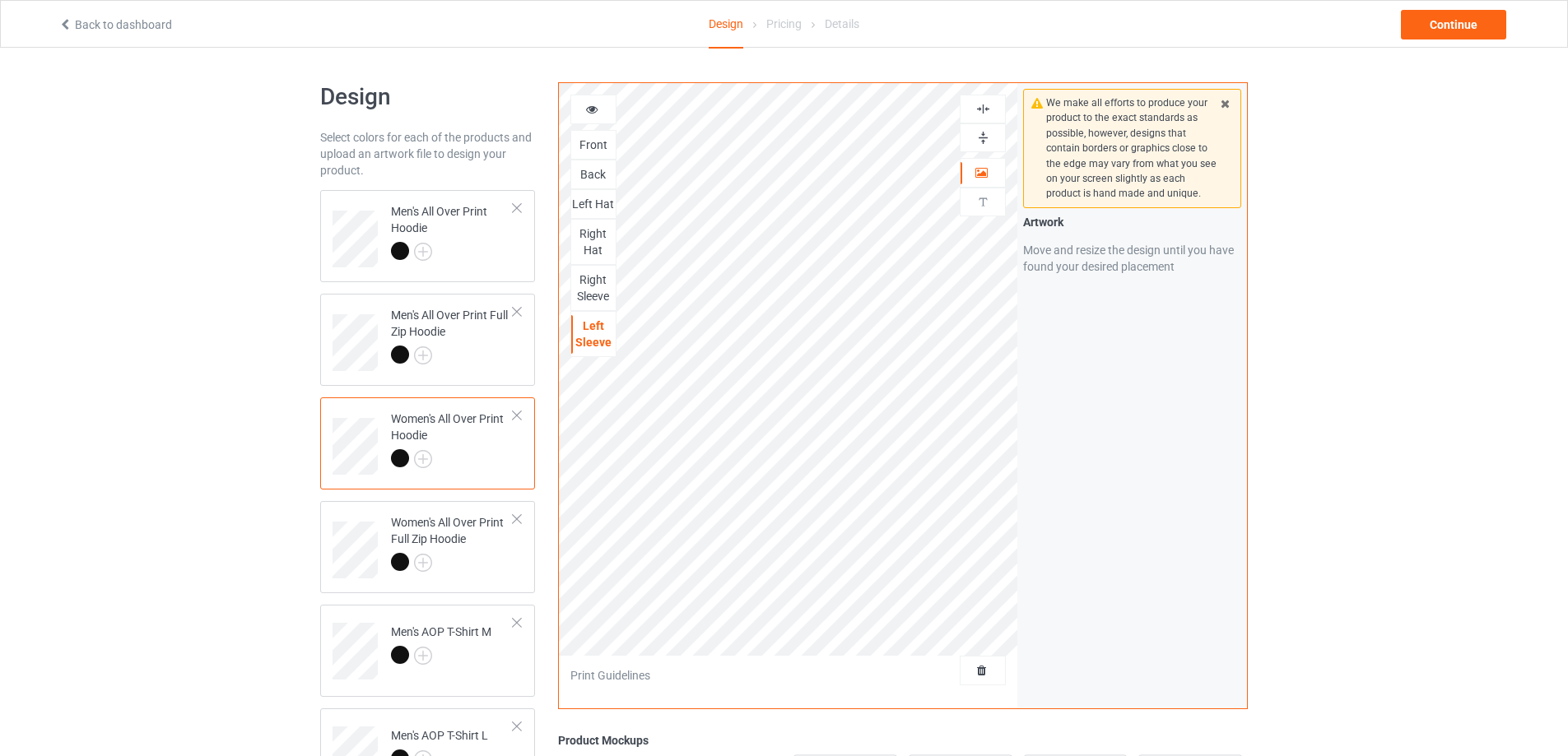
click at [983, 111] on img at bounding box center [983, 109] width 15 height 15
click at [981, 131] on img at bounding box center [983, 138] width 15 height 15
click at [506, 540] on div "Women's All Over Print Full Zip Hoodie" at bounding box center [452, 542] width 123 height 56
click at [984, 138] on img at bounding box center [983, 138] width 15 height 15
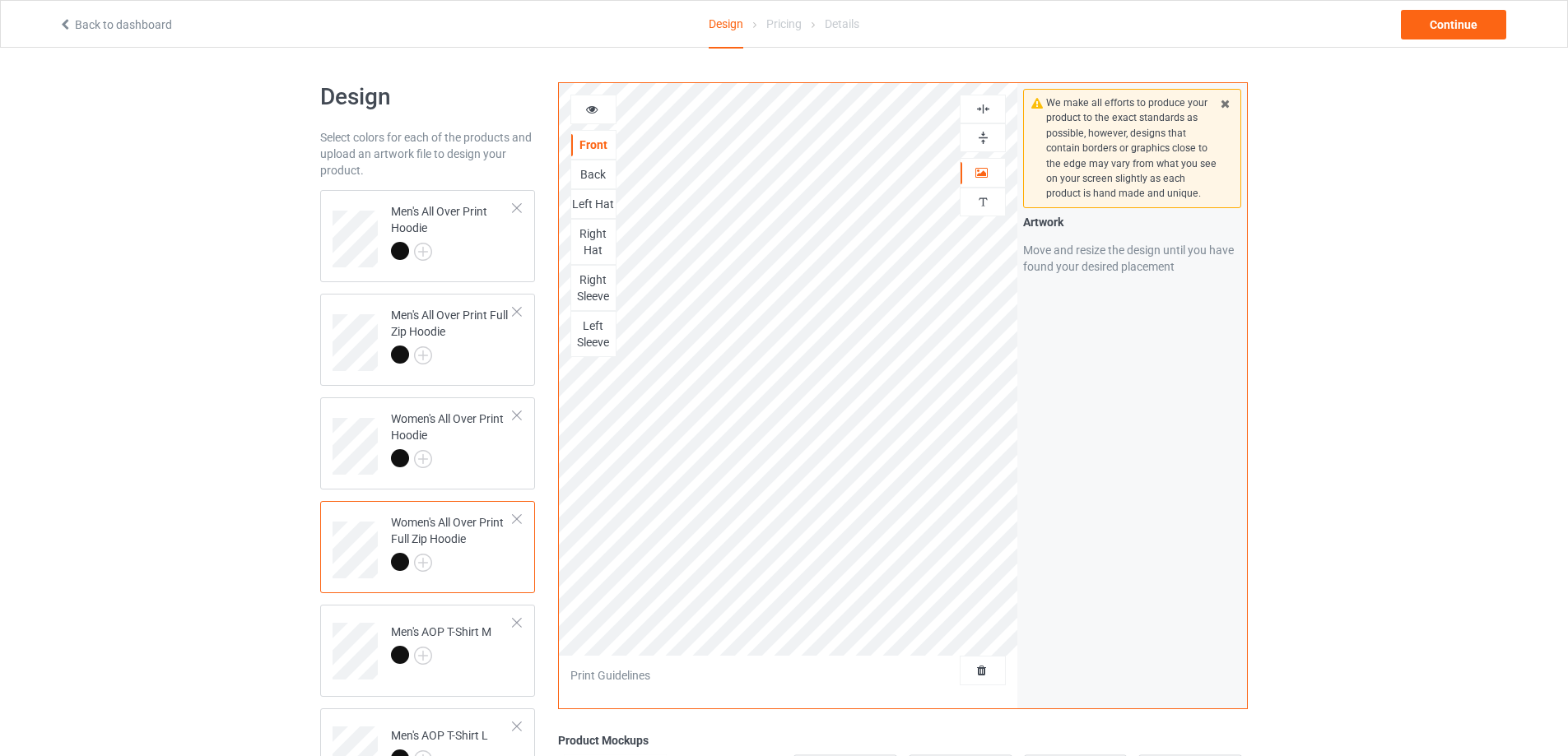
click at [984, 138] on img at bounding box center [983, 138] width 15 height 15
click at [983, 111] on img at bounding box center [983, 109] width 15 height 15
click at [982, 109] on img at bounding box center [983, 109] width 15 height 15
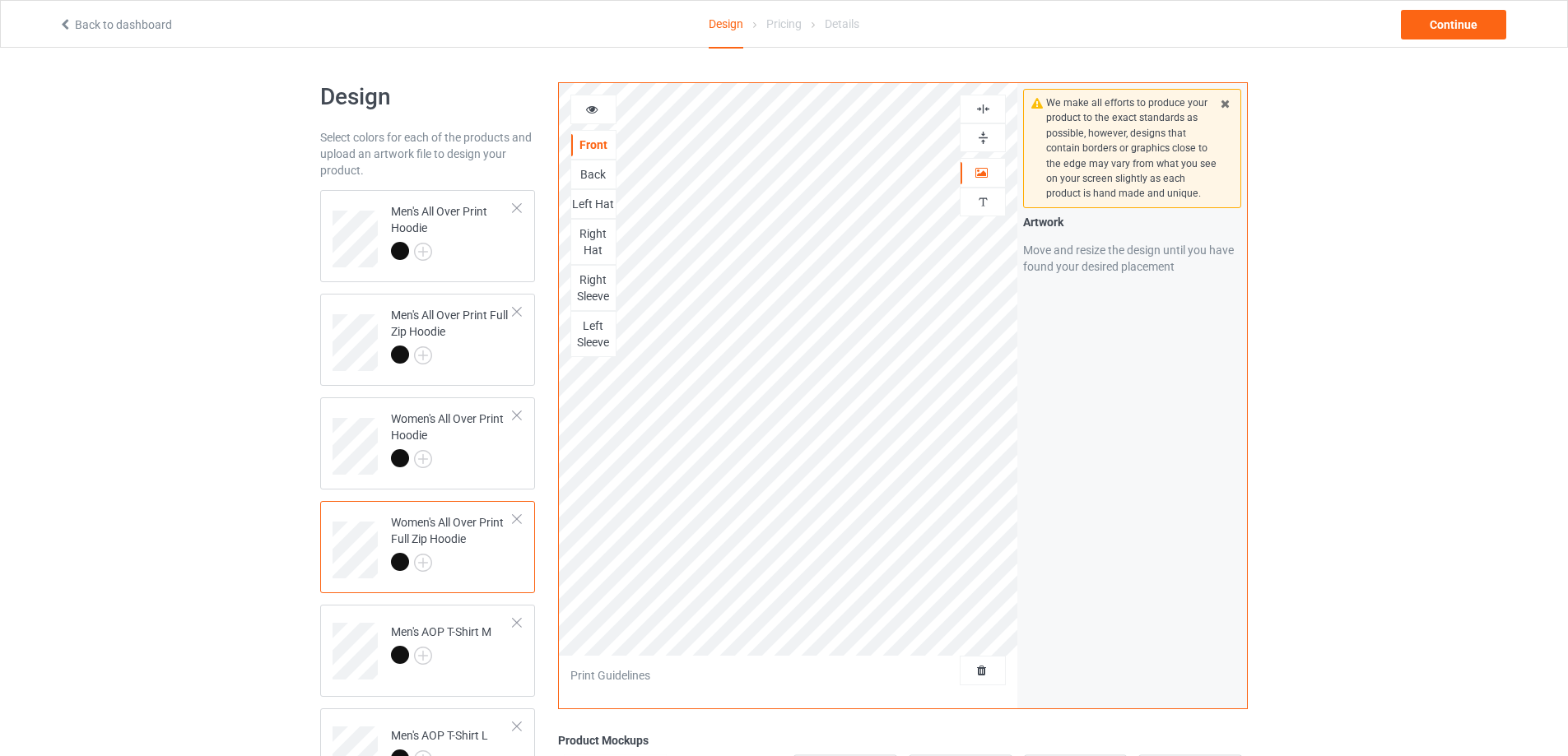
click at [982, 109] on img at bounding box center [983, 109] width 15 height 15
click at [980, 134] on img at bounding box center [983, 138] width 15 height 15
click at [597, 176] on div "Back" at bounding box center [593, 174] width 44 height 16
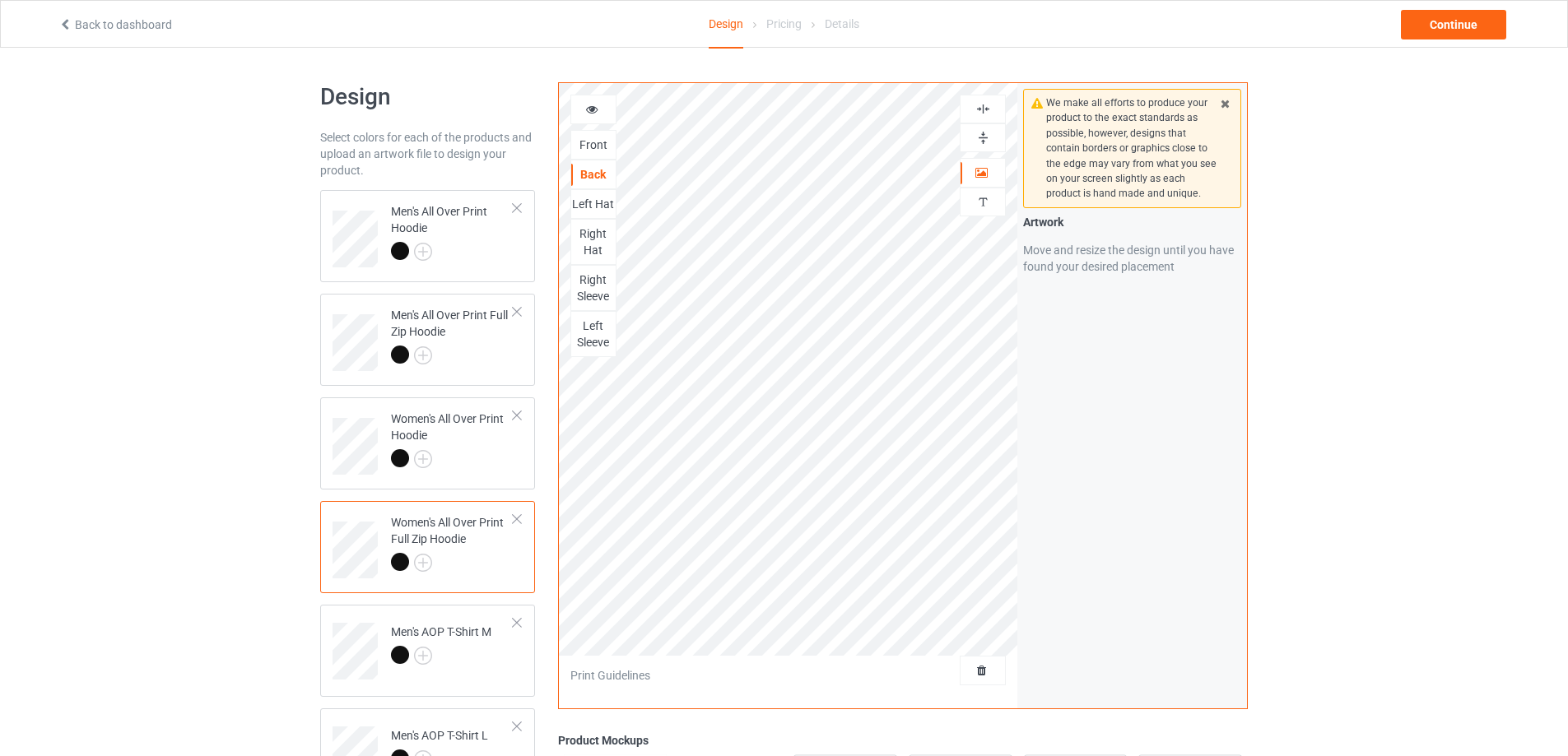
click at [987, 130] on img at bounding box center [983, 138] width 15 height 15
click at [986, 107] on img at bounding box center [983, 109] width 15 height 15
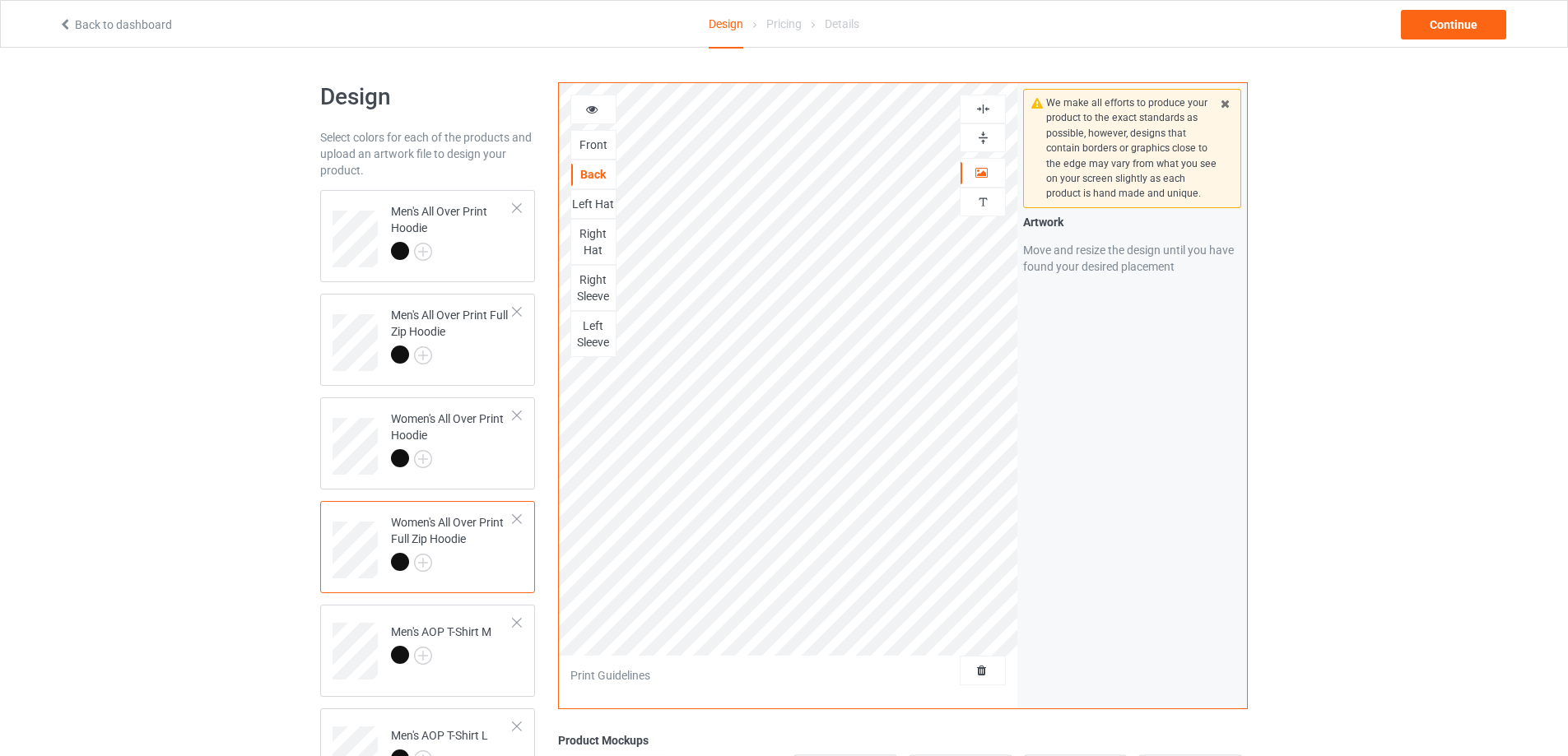
click at [983, 137] on img at bounding box center [983, 138] width 15 height 15
click at [981, 141] on img at bounding box center [983, 138] width 15 height 15
click at [982, 109] on img at bounding box center [983, 109] width 15 height 15
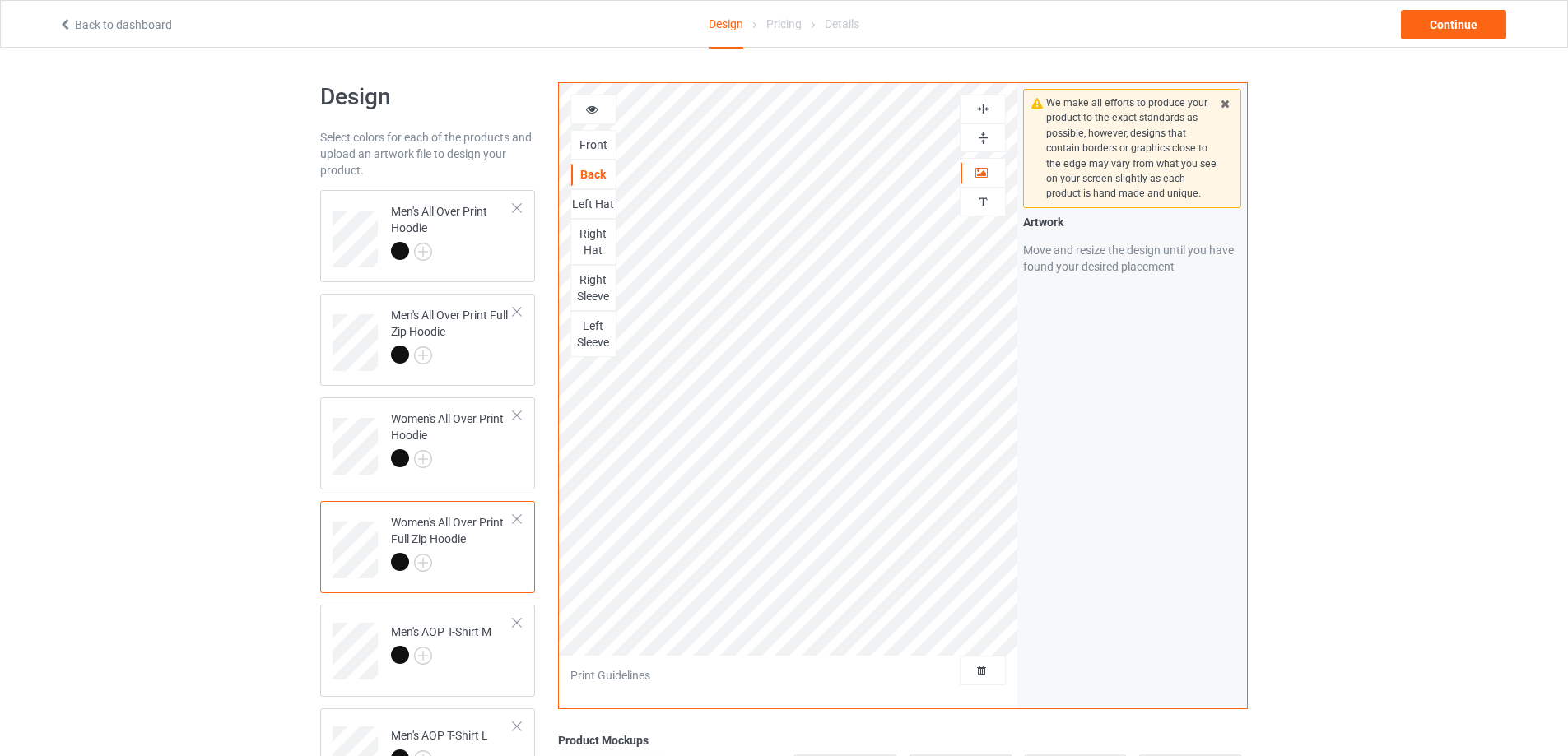
click at [982, 136] on img at bounding box center [983, 138] width 15 height 15
click at [979, 108] on img at bounding box center [983, 109] width 15 height 15
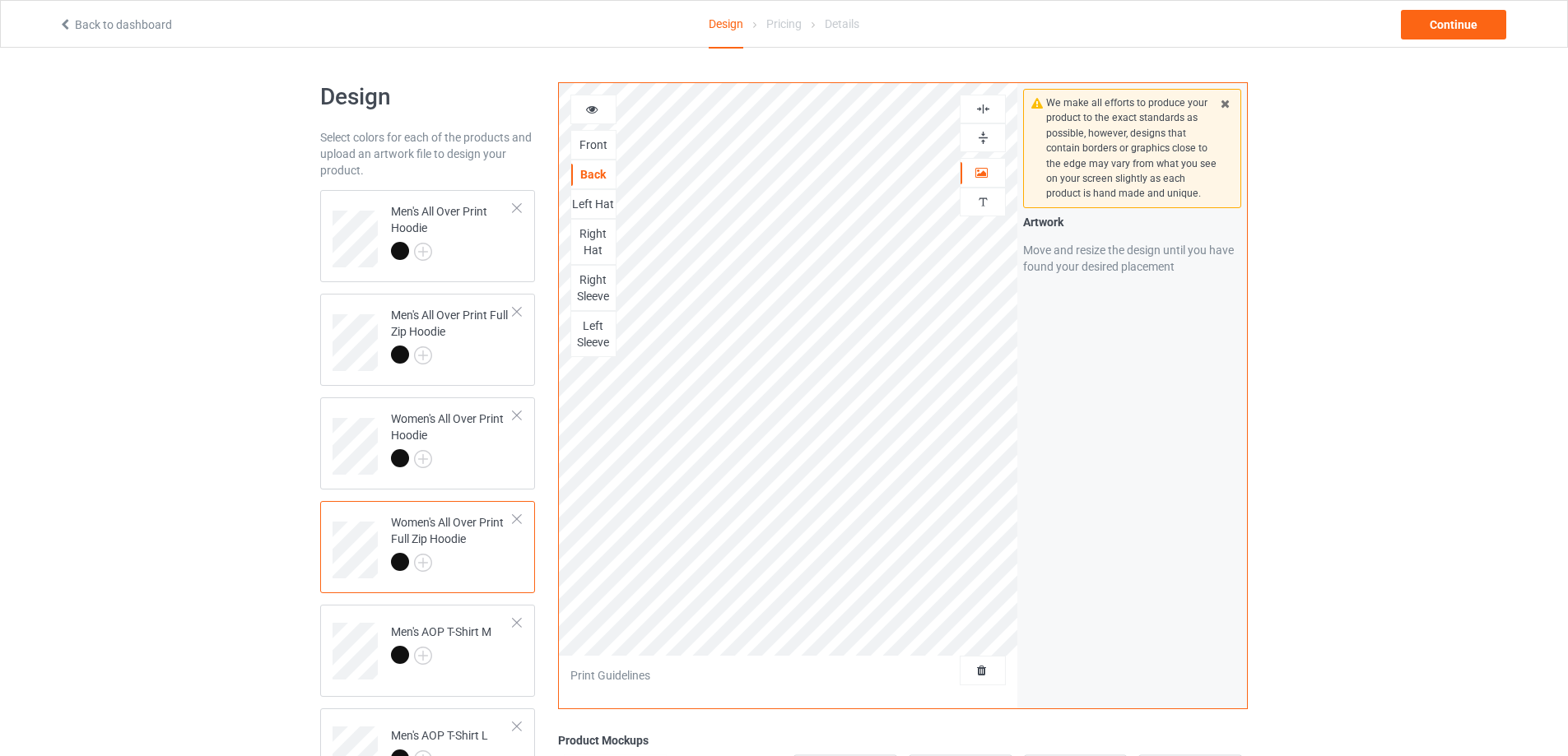
click at [597, 205] on div "Left Hat" at bounding box center [593, 203] width 44 height 16
click at [984, 137] on img at bounding box center [983, 138] width 15 height 15
click at [985, 109] on img at bounding box center [983, 109] width 15 height 15
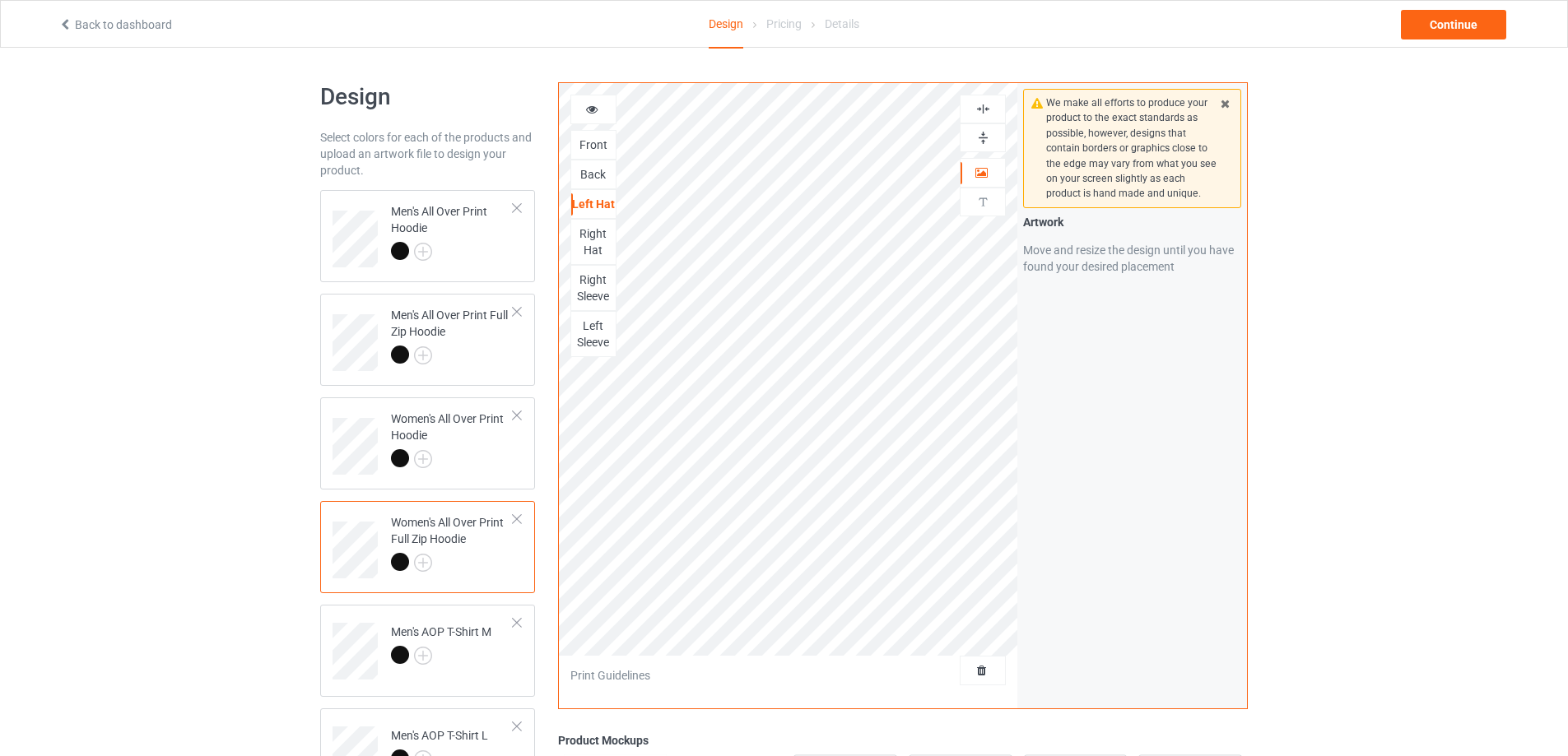
click at [985, 109] on img at bounding box center [983, 109] width 15 height 15
click at [984, 134] on img at bounding box center [983, 138] width 15 height 15
click at [598, 249] on div "Right Hat" at bounding box center [593, 242] width 44 height 33
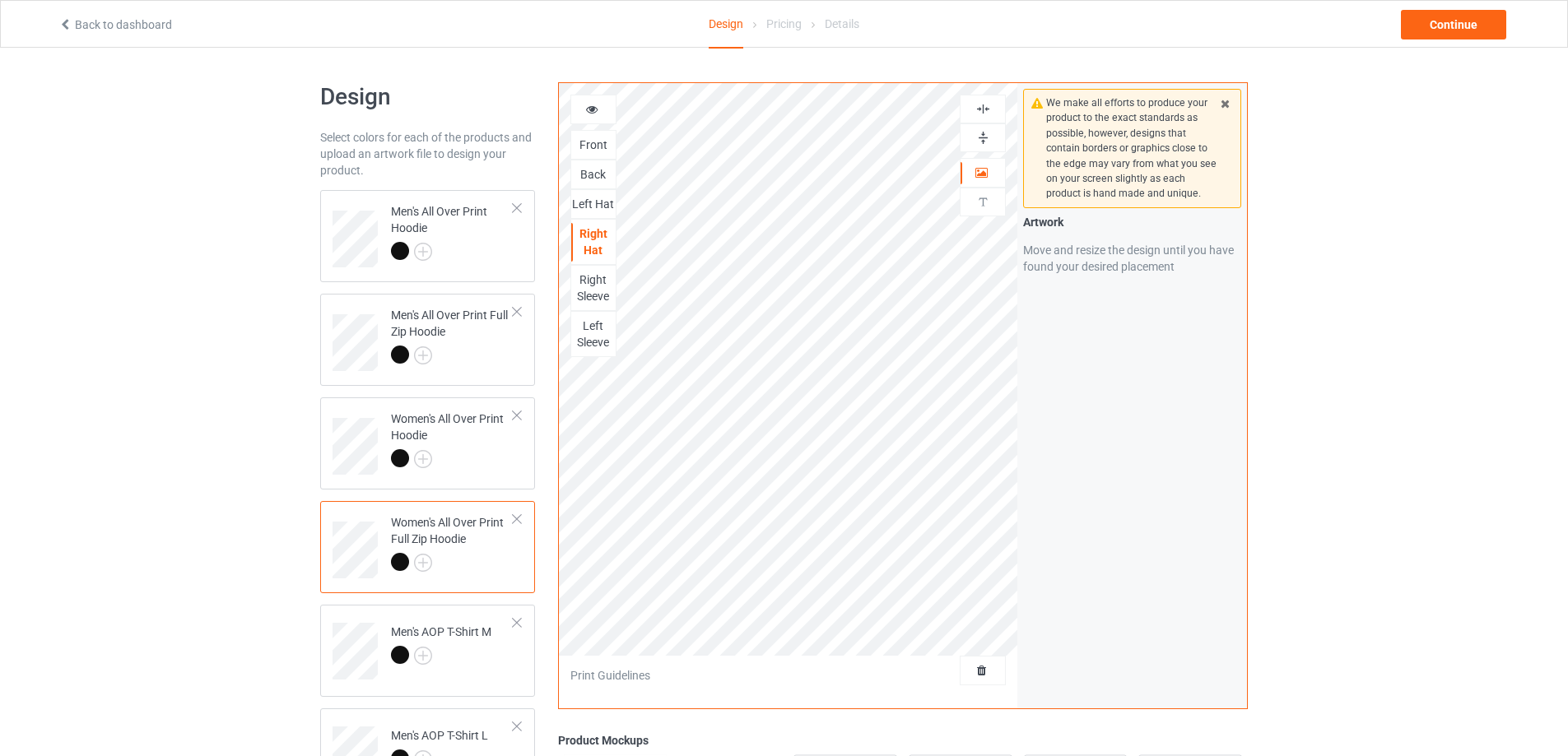
click at [984, 137] on img at bounding box center [983, 138] width 15 height 15
click at [981, 109] on img at bounding box center [983, 109] width 15 height 15
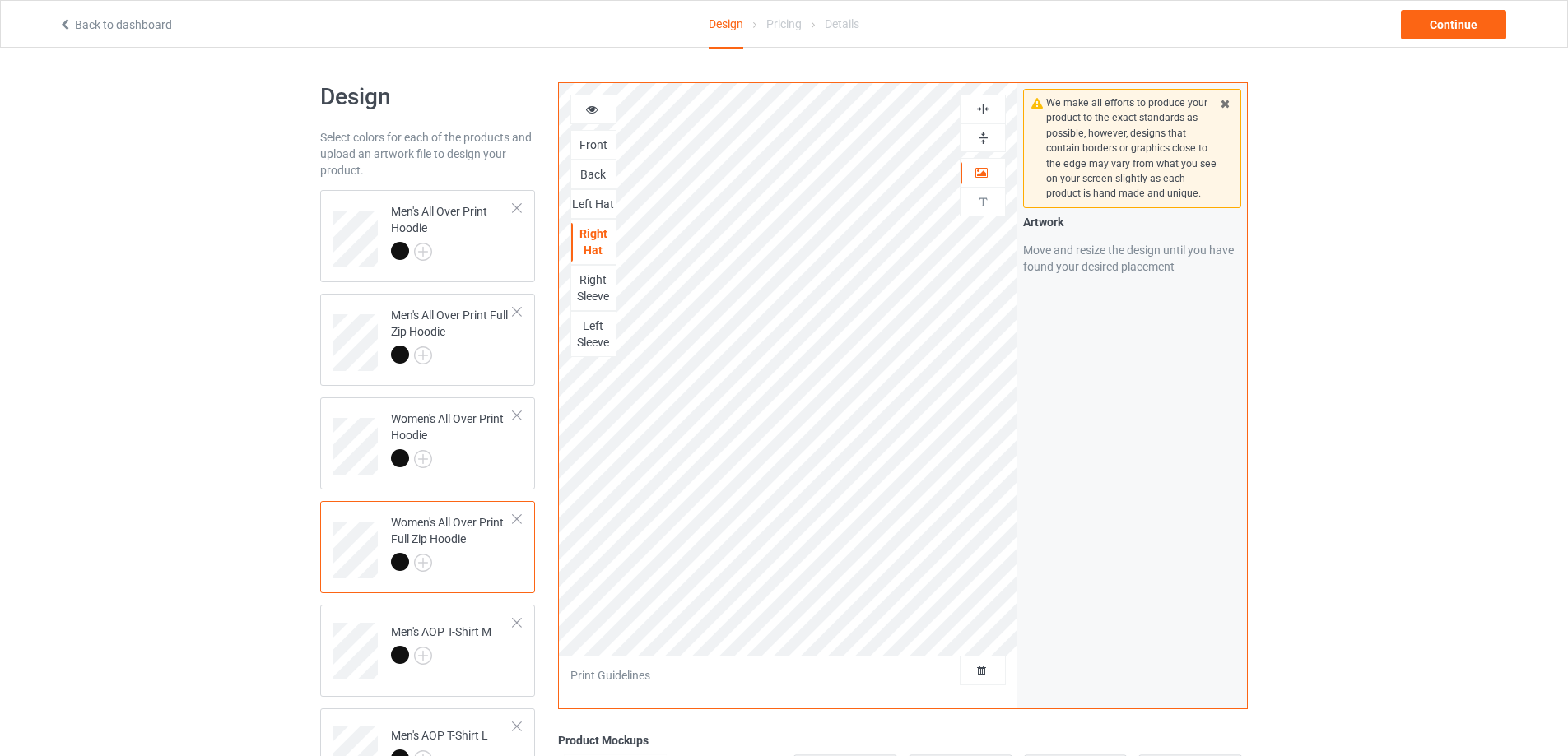
click at [981, 109] on img at bounding box center [983, 109] width 15 height 15
click at [981, 132] on img at bounding box center [983, 138] width 15 height 15
click at [602, 285] on div "Right Sleeve" at bounding box center [593, 288] width 44 height 33
click at [983, 134] on img at bounding box center [983, 138] width 15 height 15
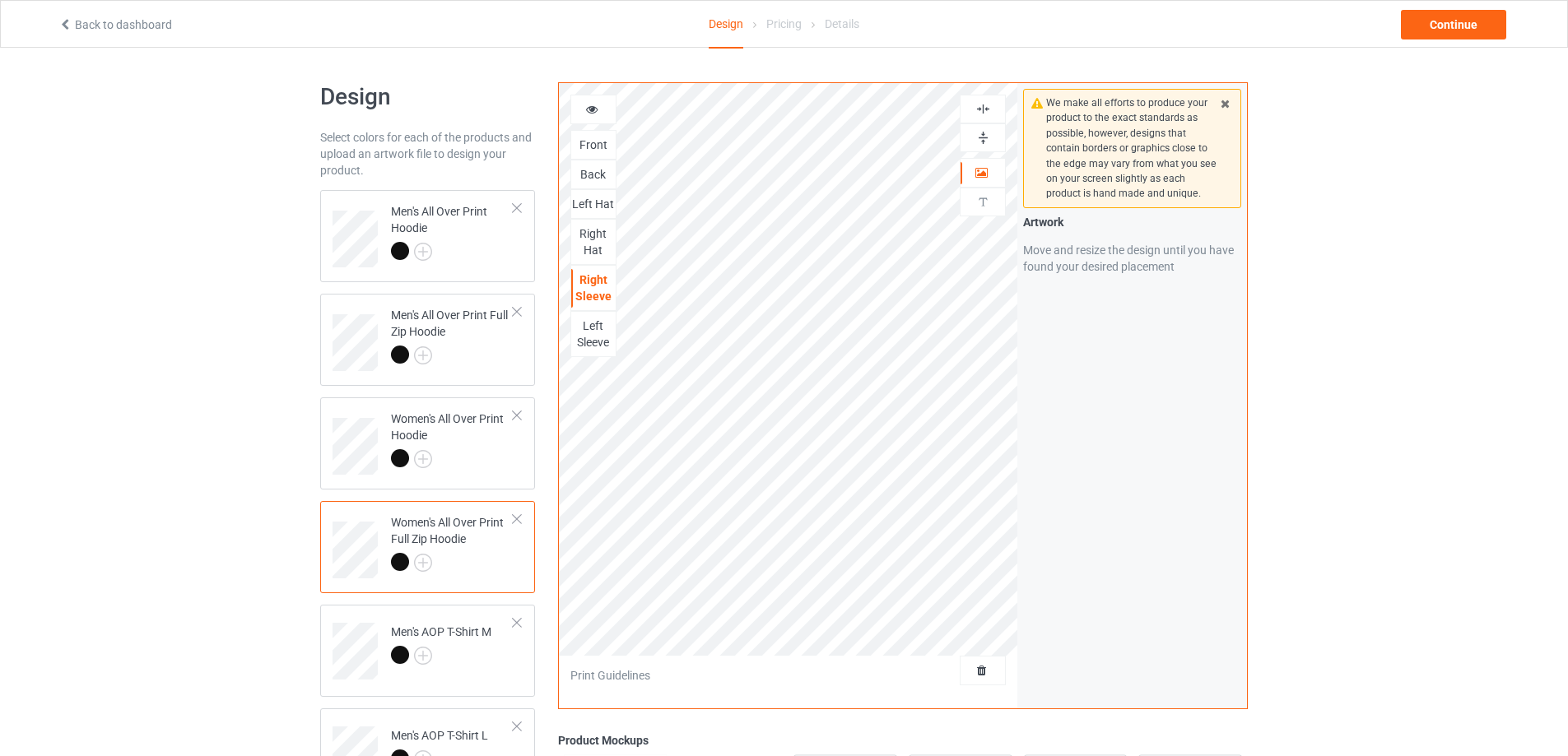
click at [981, 110] on img at bounding box center [983, 109] width 15 height 15
click at [981, 109] on img at bounding box center [983, 109] width 15 height 15
click at [983, 133] on img at bounding box center [983, 138] width 15 height 15
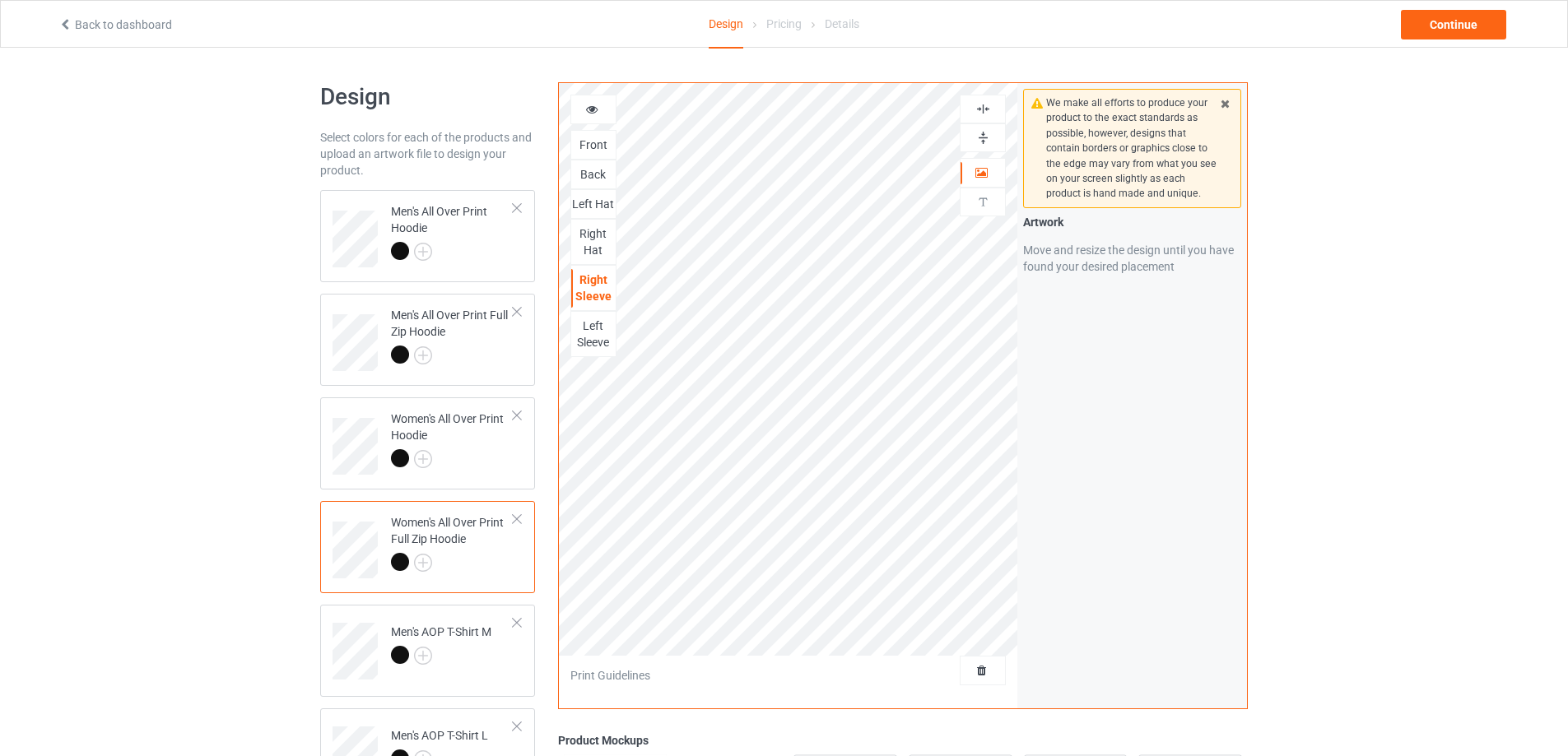
click at [593, 324] on div "Left Sleeve" at bounding box center [593, 334] width 44 height 33
click at [978, 134] on img at bounding box center [983, 138] width 15 height 15
click at [978, 109] on img at bounding box center [983, 109] width 15 height 15
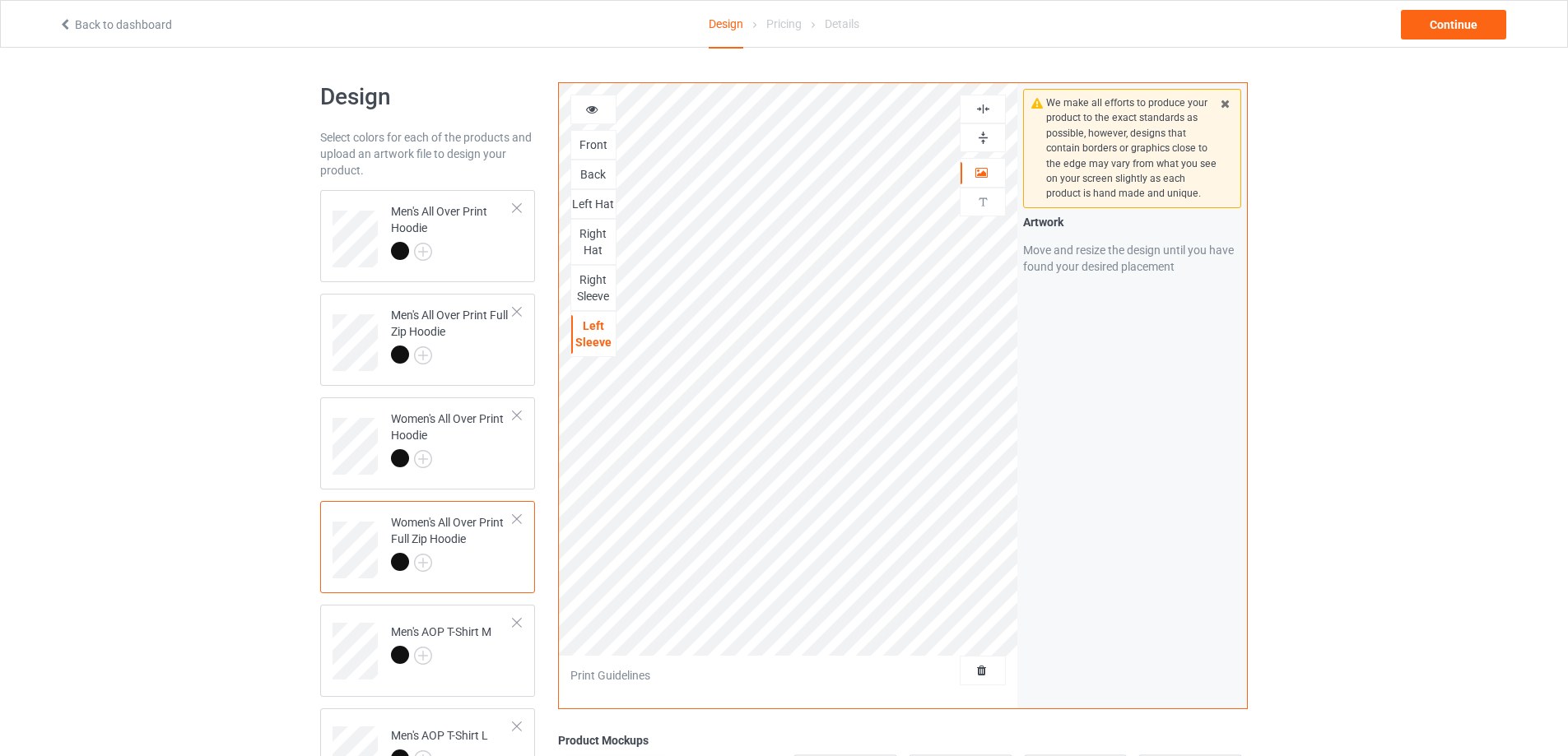
click at [978, 109] on img at bounding box center [983, 109] width 15 height 15
click at [980, 136] on img at bounding box center [983, 138] width 15 height 15
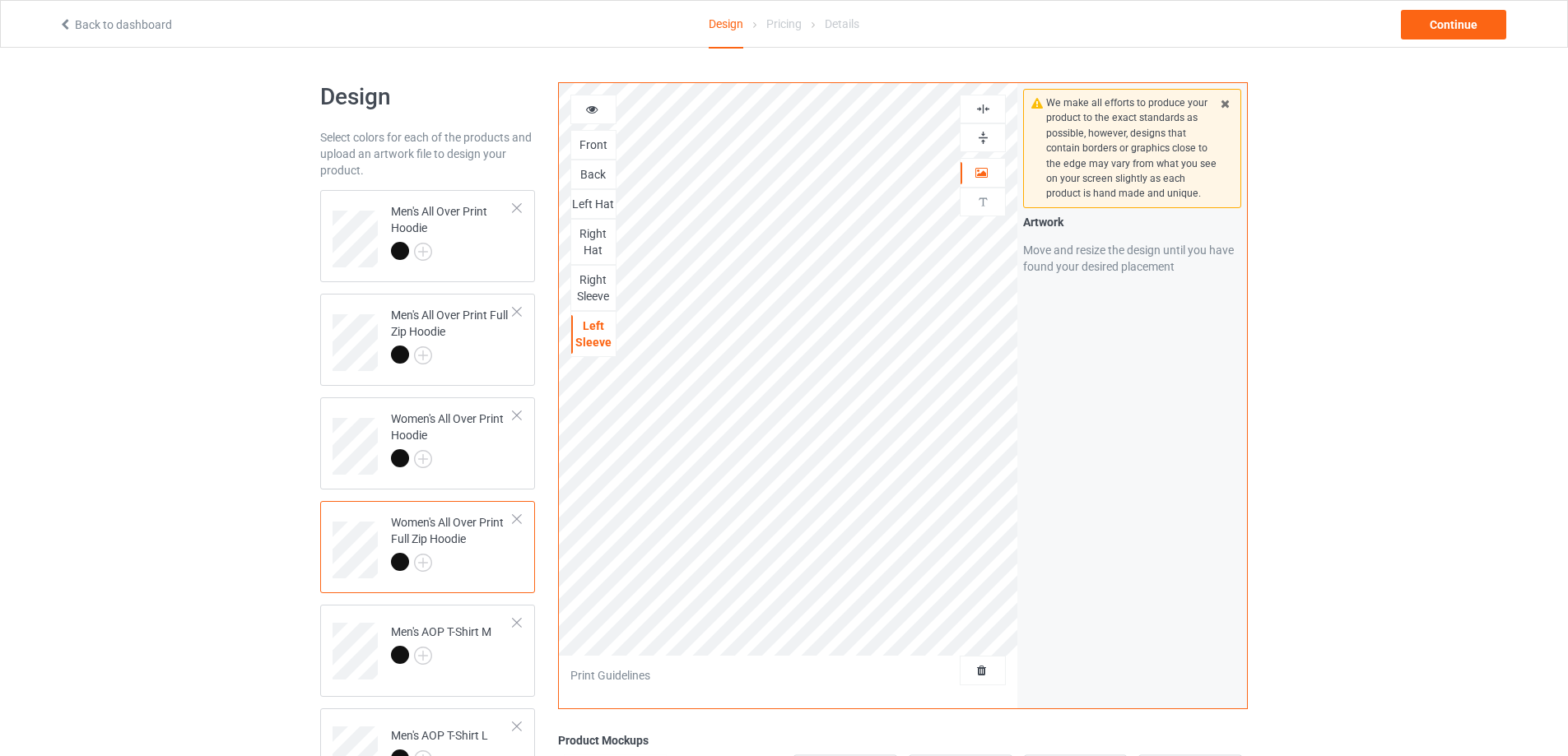
click at [977, 103] on img at bounding box center [983, 109] width 15 height 15
click at [502, 654] on td "Men's AOP T-Shirt M" at bounding box center [453, 645] width 141 height 68
click at [985, 131] on img at bounding box center [983, 138] width 15 height 15
click at [983, 111] on img at bounding box center [983, 109] width 15 height 15
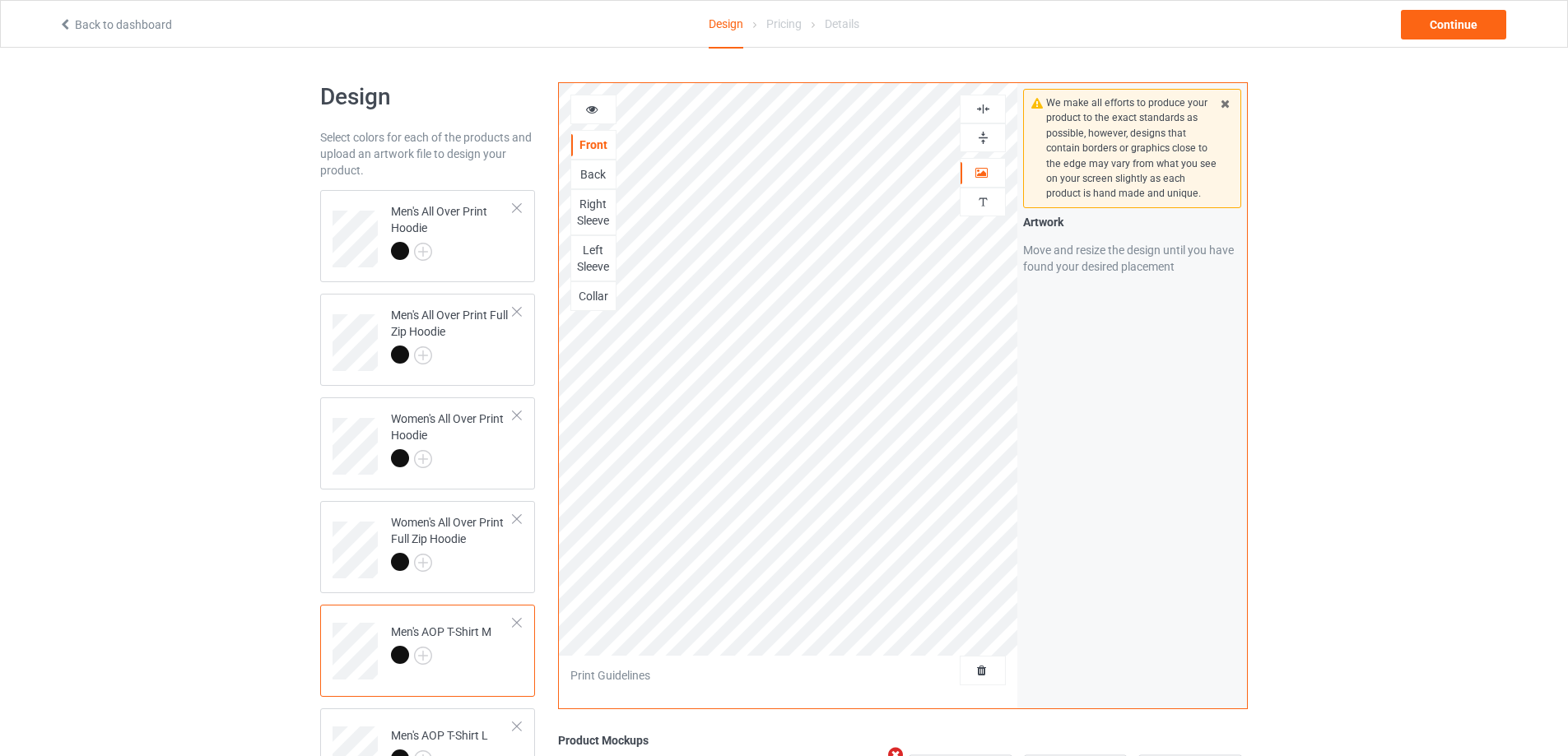
click at [983, 111] on img at bounding box center [983, 109] width 15 height 15
click at [983, 109] on img at bounding box center [983, 109] width 15 height 15
click at [983, 133] on img at bounding box center [983, 138] width 15 height 15
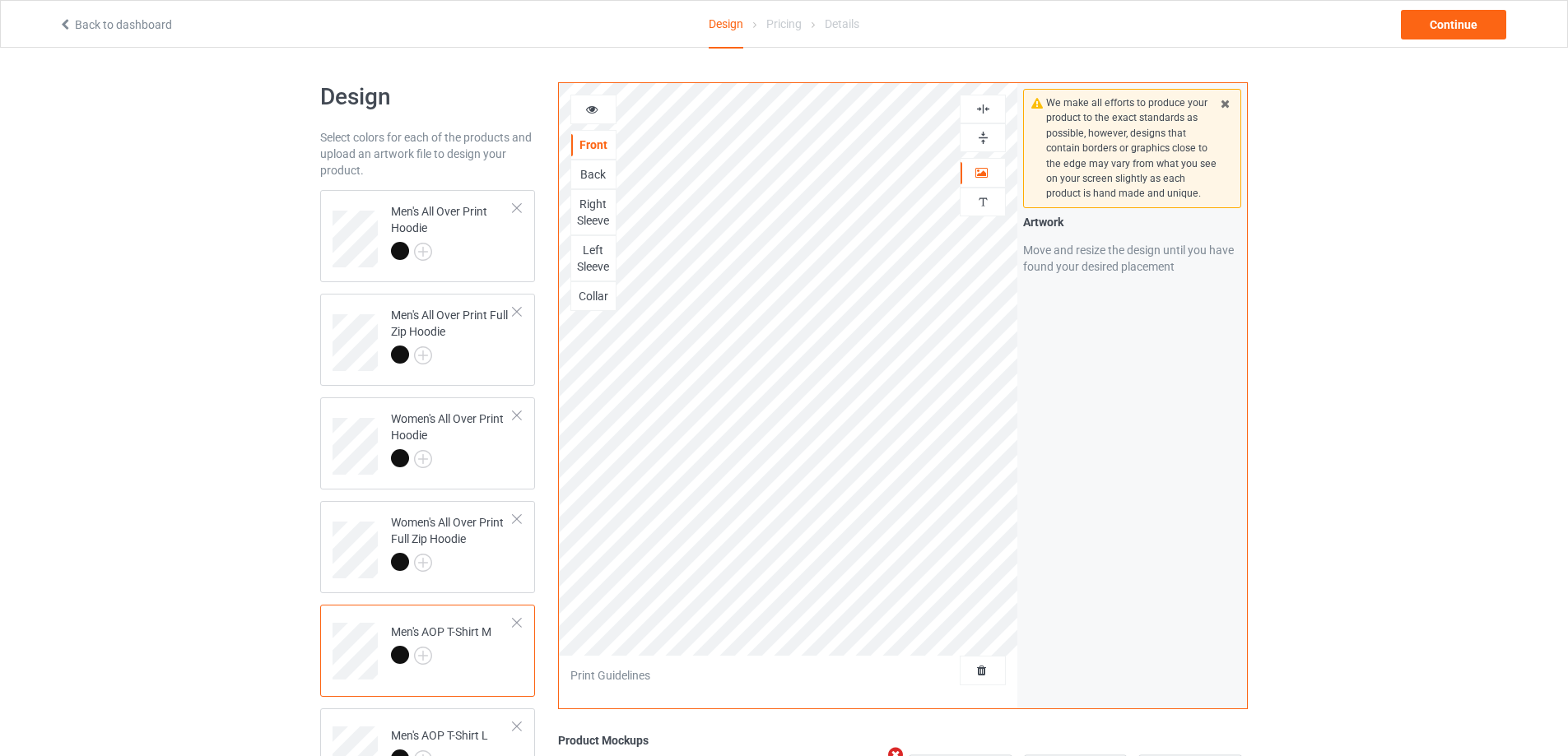
click at [983, 133] on img at bounding box center [983, 138] width 15 height 15
click at [602, 171] on div "Back" at bounding box center [593, 174] width 44 height 16
click at [983, 139] on img at bounding box center [983, 138] width 15 height 15
click at [983, 137] on img at bounding box center [983, 138] width 15 height 15
click at [983, 106] on img at bounding box center [983, 109] width 15 height 15
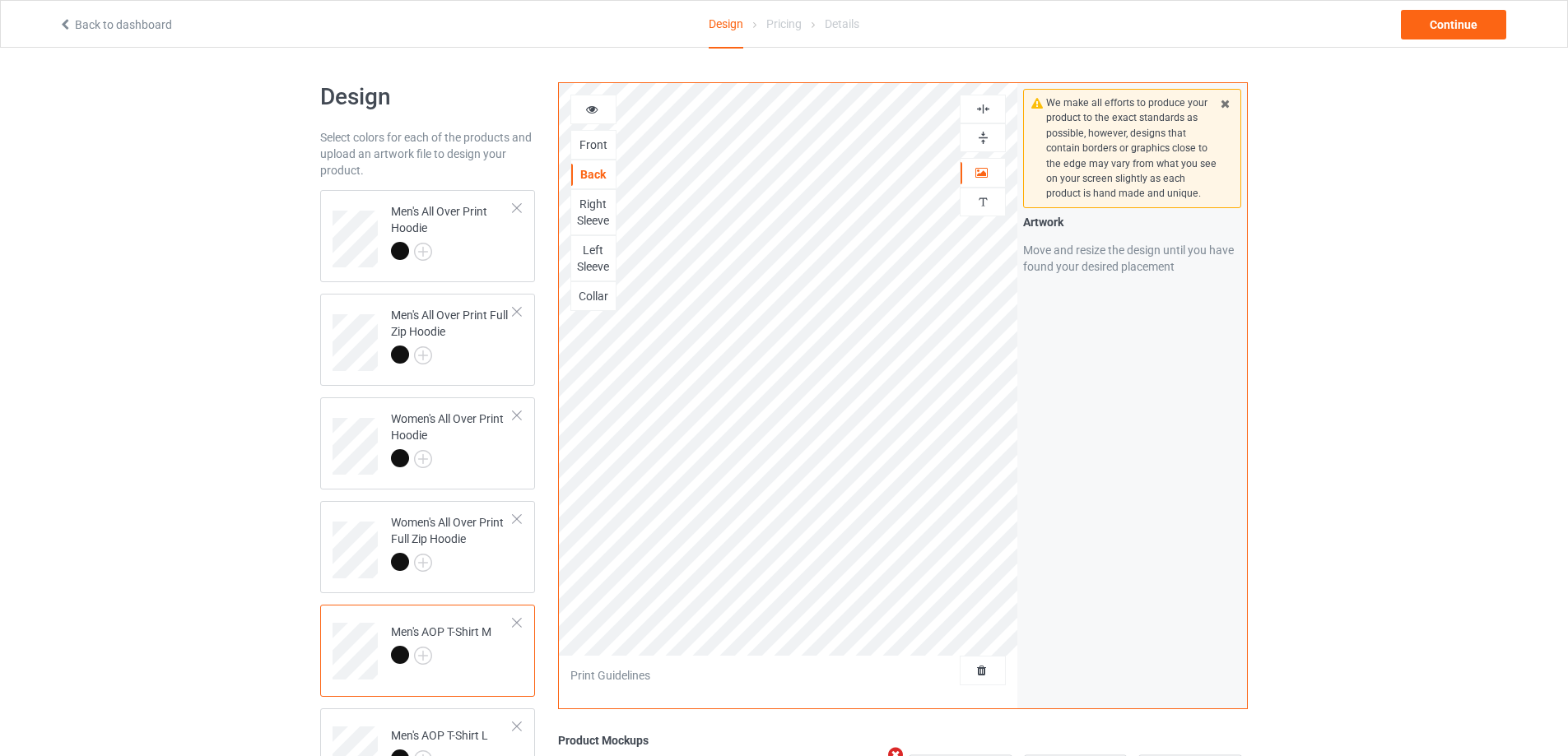
click at [983, 106] on img at bounding box center [983, 109] width 15 height 15
click at [982, 136] on img at bounding box center [983, 138] width 15 height 15
click at [599, 211] on div "Right Sleeve" at bounding box center [593, 212] width 44 height 33
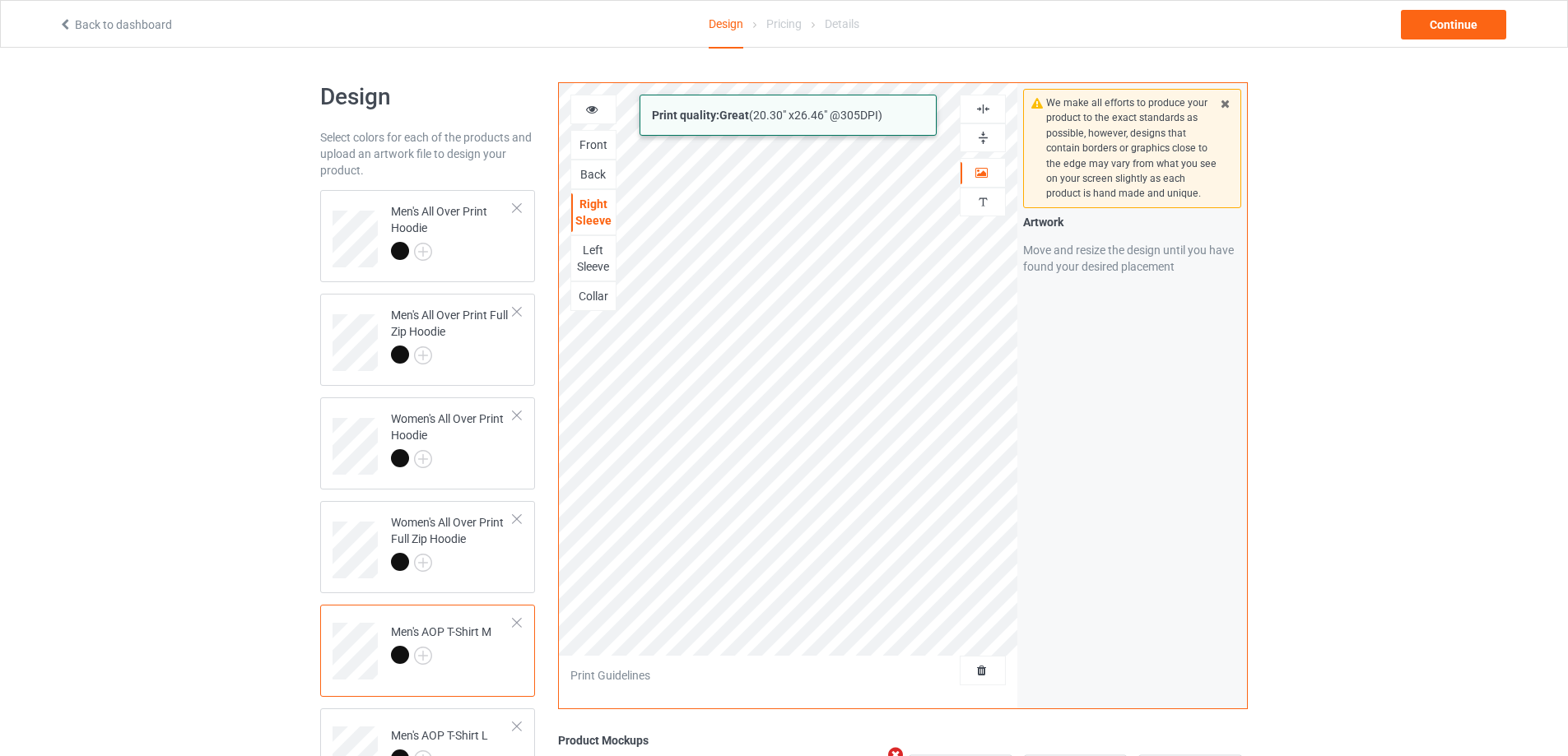
click at [918, 669] on div "Print quality: Great ( 20.30 " x 26.46 " @ 305 DPI) Front Back Right Sleeve Lef…" at bounding box center [788, 395] width 459 height 625
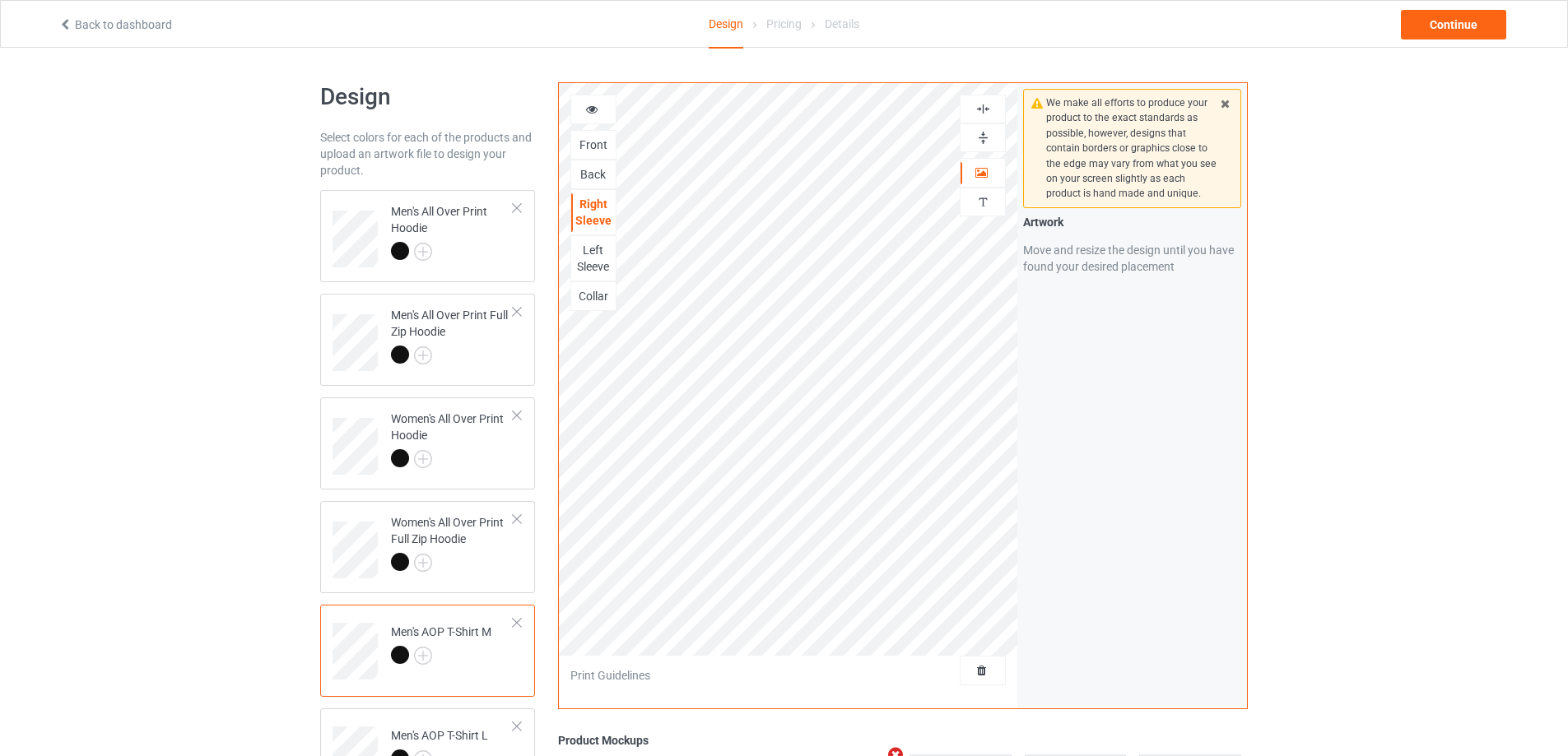
click at [983, 140] on img at bounding box center [983, 138] width 15 height 15
click at [983, 111] on img at bounding box center [983, 109] width 15 height 15
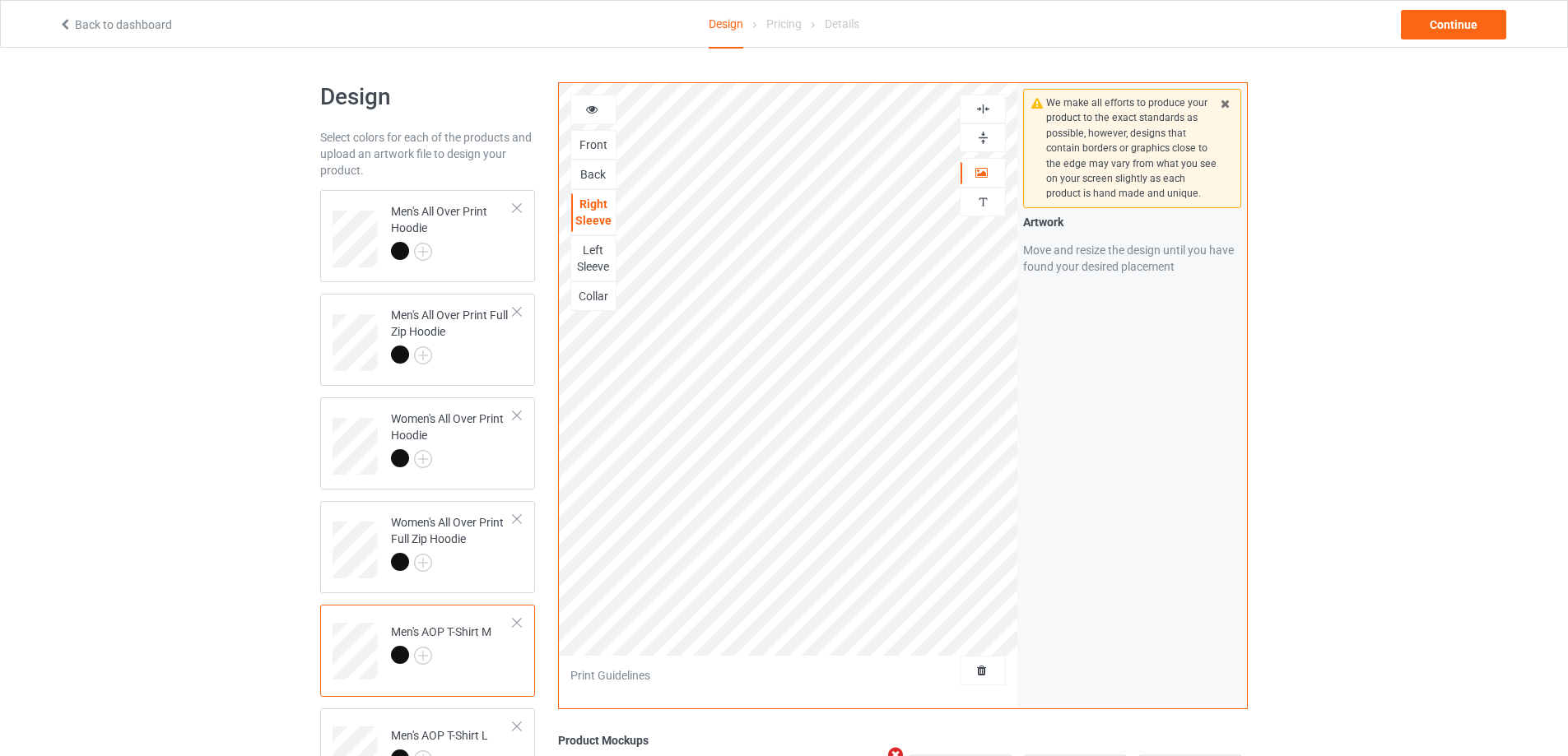
click at [983, 111] on img at bounding box center [983, 109] width 15 height 15
click at [981, 141] on img at bounding box center [983, 138] width 15 height 15
click at [602, 260] on div "Left Sleeve" at bounding box center [593, 258] width 44 height 33
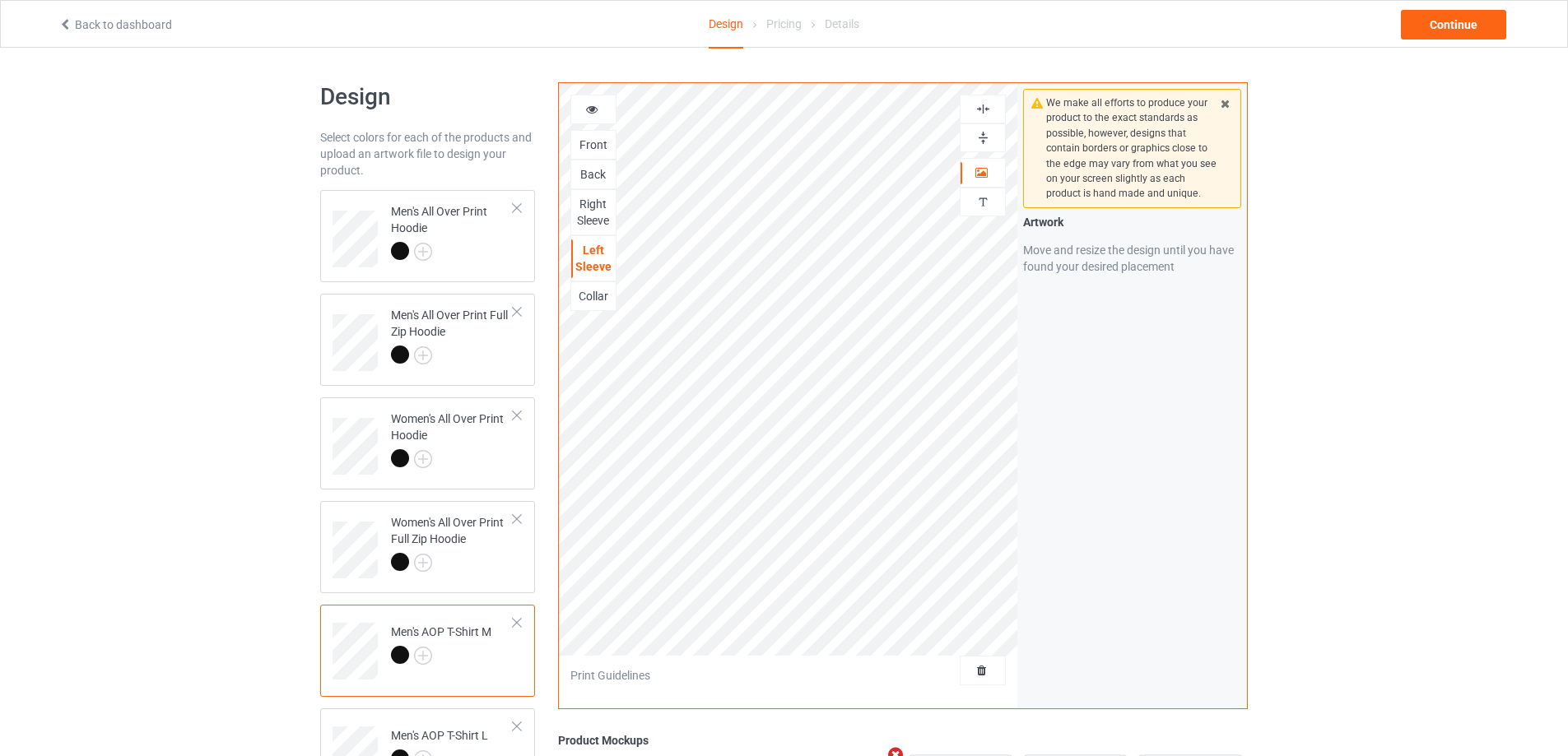
click at [983, 135] on img at bounding box center [983, 138] width 15 height 15
click at [987, 112] on img at bounding box center [983, 109] width 15 height 15
click at [987, 109] on img at bounding box center [983, 109] width 15 height 15
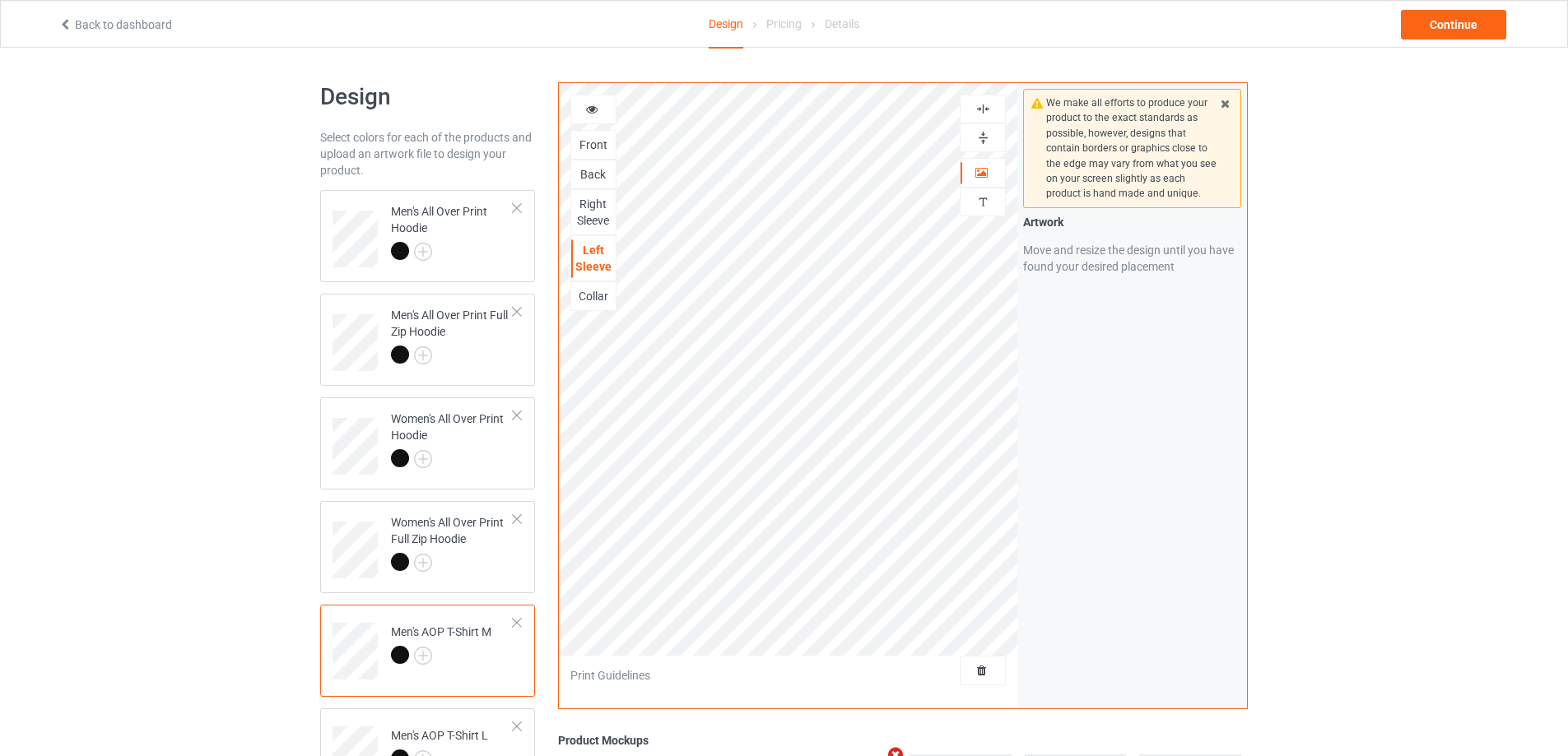
click at [981, 133] on img at bounding box center [983, 138] width 15 height 15
click at [596, 300] on div "Collar" at bounding box center [593, 296] width 44 height 16
click at [985, 135] on img at bounding box center [983, 138] width 15 height 15
click at [984, 135] on img at bounding box center [983, 138] width 15 height 15
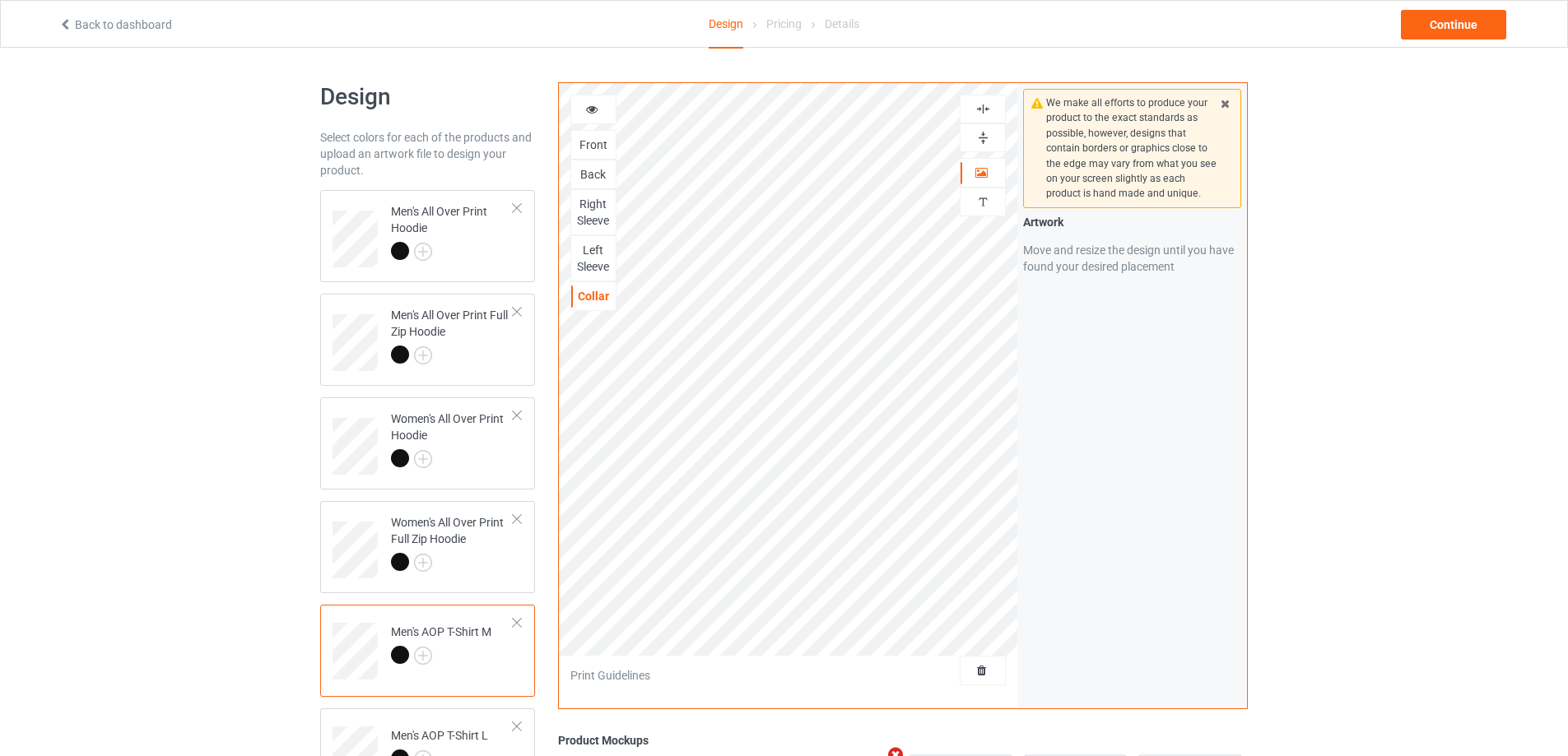
click at [985, 104] on img at bounding box center [983, 109] width 15 height 15
click at [973, 142] on div at bounding box center [982, 138] width 44 height 15
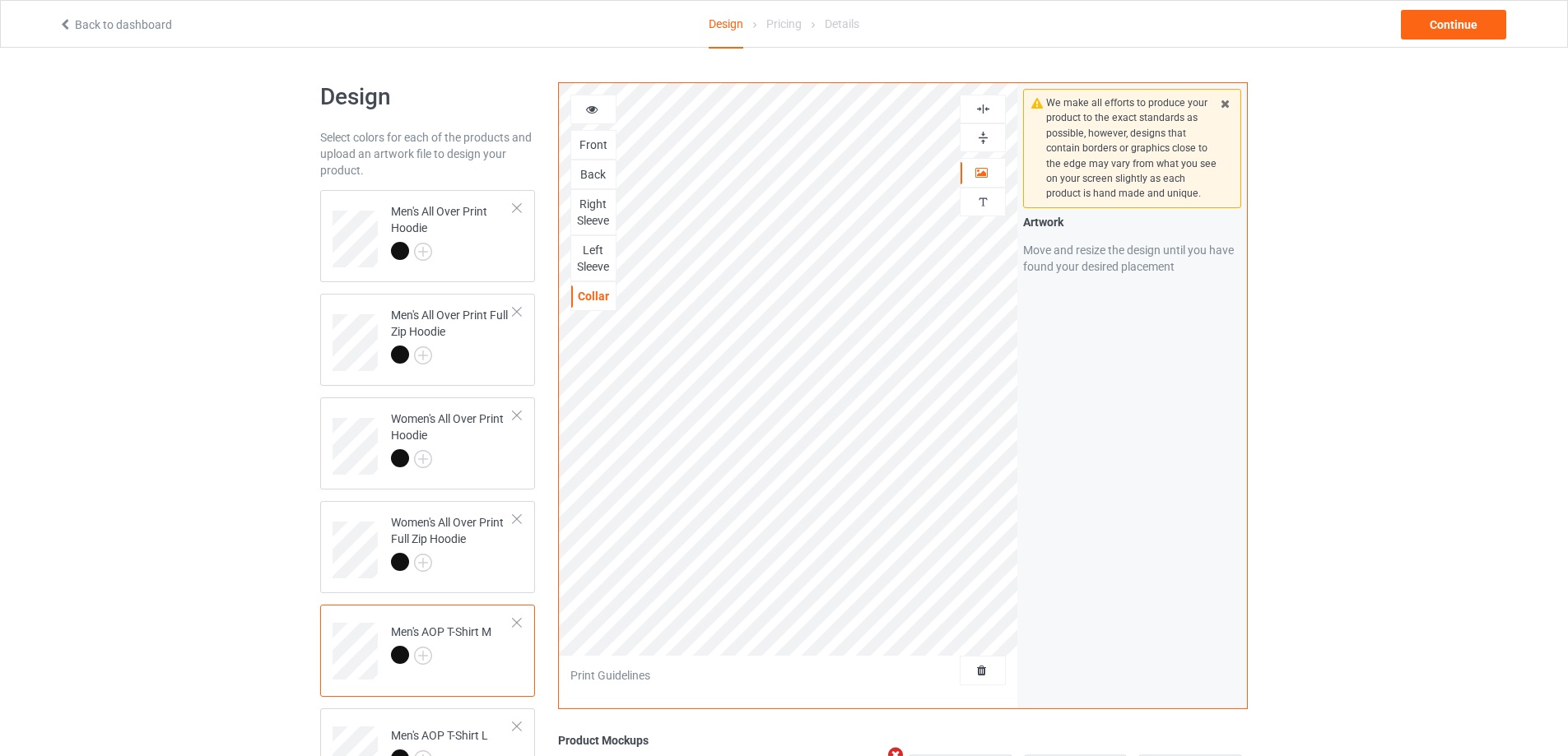
click at [973, 142] on div at bounding box center [982, 138] width 44 height 15
click at [982, 132] on img at bounding box center [983, 138] width 15 height 15
click at [981, 109] on img at bounding box center [983, 109] width 15 height 15
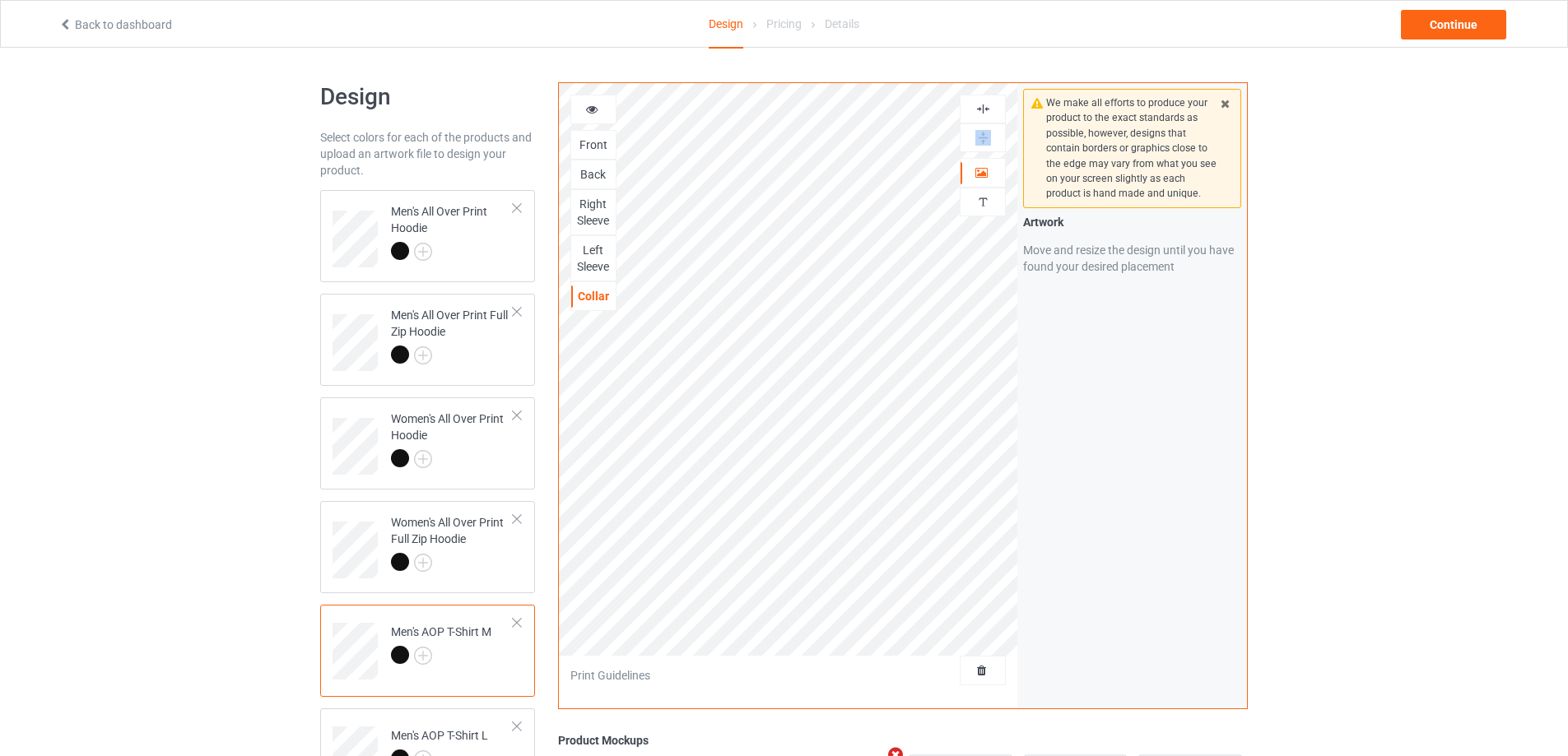
click at [981, 109] on img at bounding box center [983, 109] width 15 height 15
click at [469, 719] on td "Men's AOP T-Shirt L" at bounding box center [453, 748] width 141 height 68
click at [983, 136] on img at bounding box center [983, 138] width 15 height 15
click at [983, 109] on img at bounding box center [983, 109] width 15 height 15
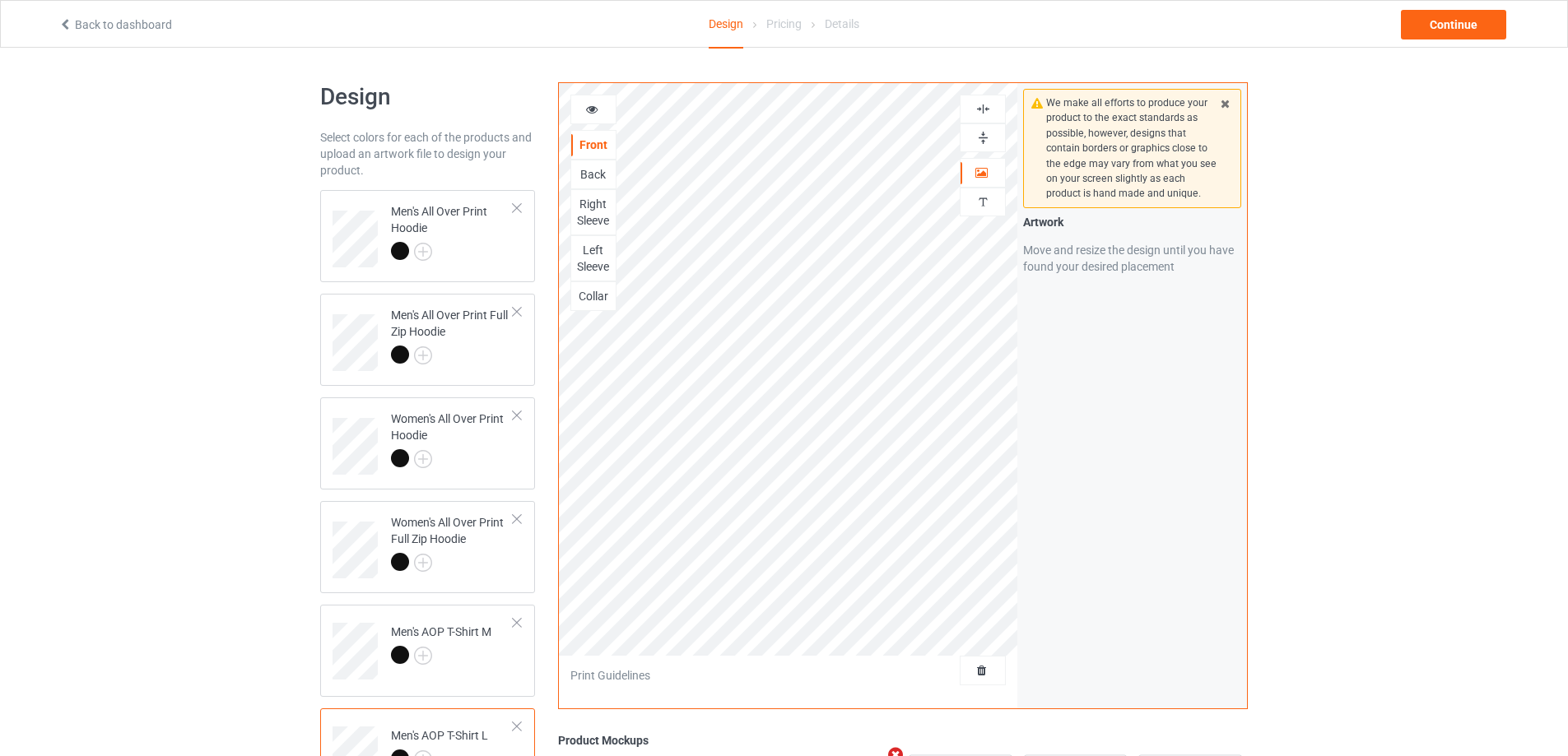
click at [983, 109] on img at bounding box center [983, 109] width 15 height 15
click at [983, 133] on img at bounding box center [983, 138] width 15 height 15
click at [594, 172] on div "Back" at bounding box center [593, 174] width 44 height 16
click at [984, 137] on img at bounding box center [983, 138] width 15 height 15
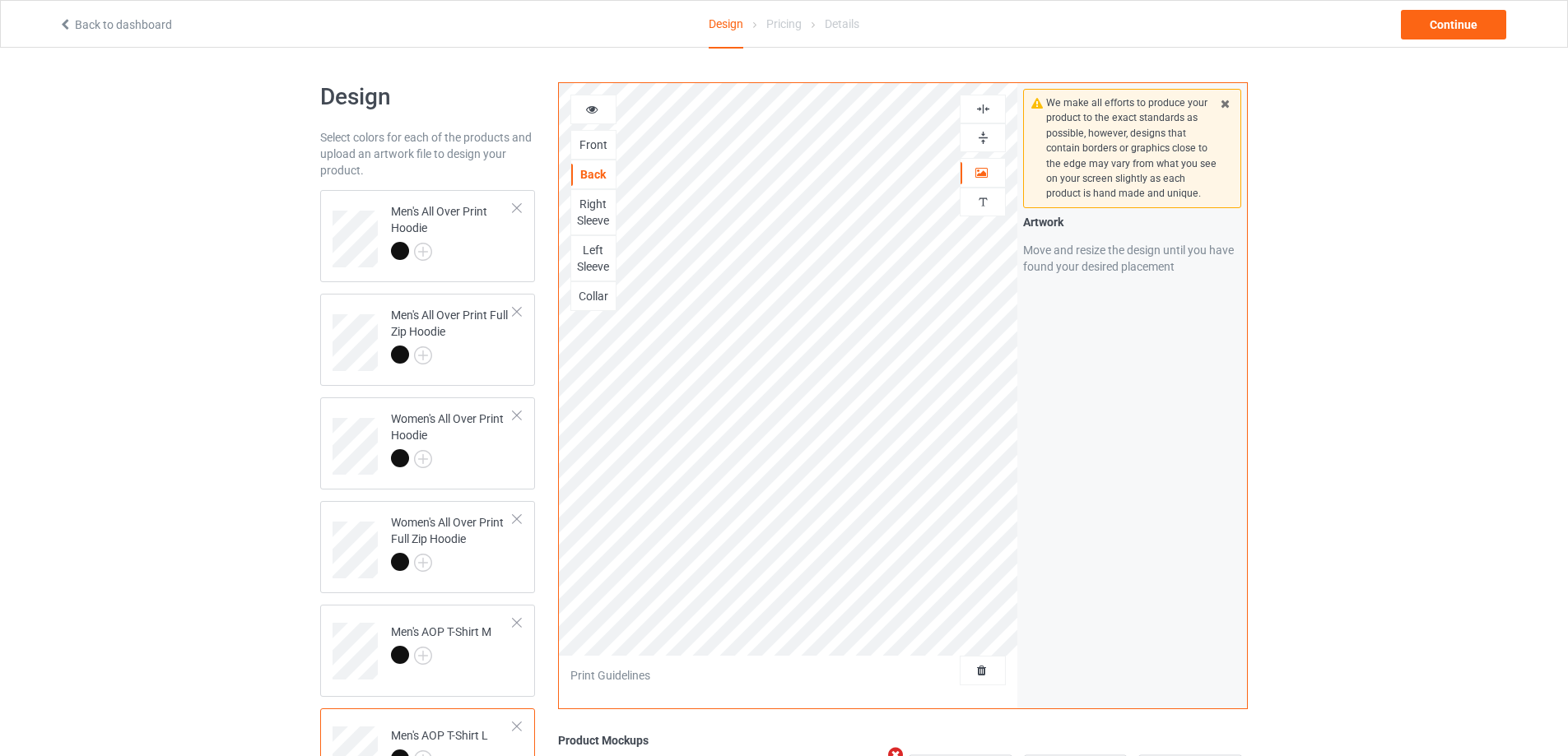
click at [984, 137] on img at bounding box center [983, 138] width 15 height 15
click at [983, 109] on img at bounding box center [983, 109] width 15 height 15
click at [983, 106] on img at bounding box center [983, 109] width 15 height 15
click at [983, 105] on img at bounding box center [983, 109] width 15 height 15
click at [985, 133] on img at bounding box center [983, 138] width 15 height 15
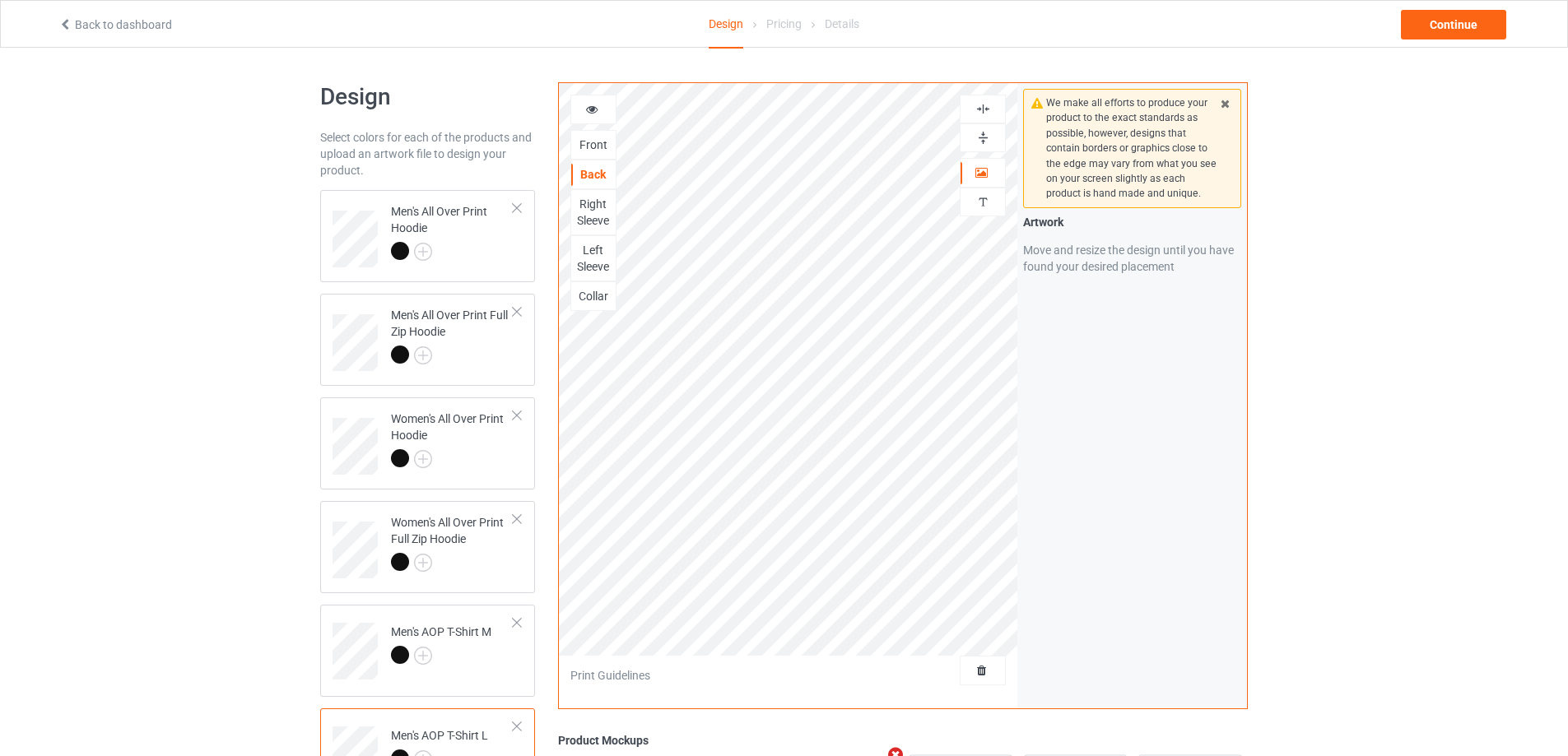
click at [985, 133] on img at bounding box center [983, 138] width 15 height 15
click at [598, 203] on div "Right Sleeve" at bounding box center [593, 212] width 44 height 33
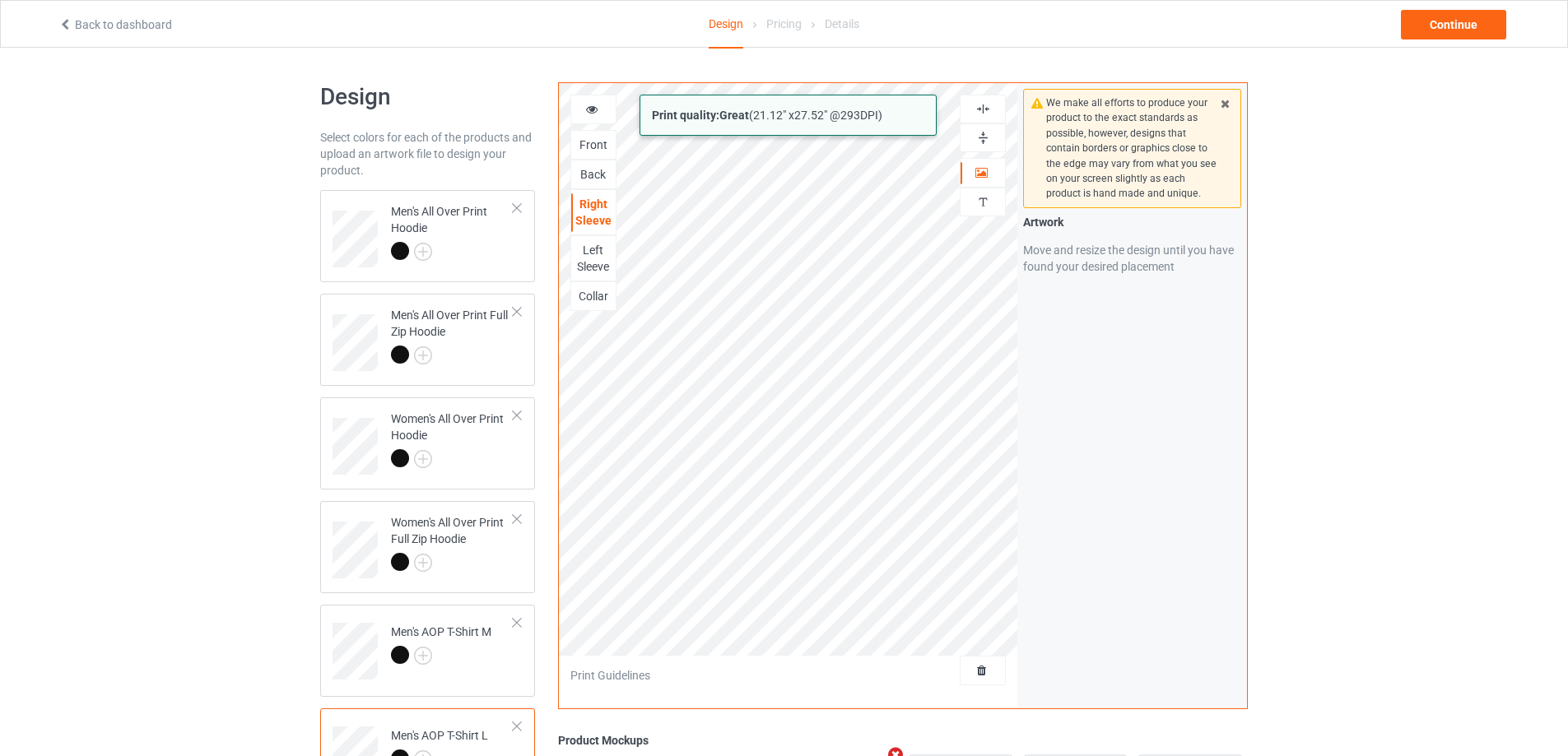
click at [884, 658] on div "Print quality: Great ( 21.12 " x 27.52 " @ 293 DPI) Front Back Right Sleeve Lef…" at bounding box center [788, 395] width 459 height 625
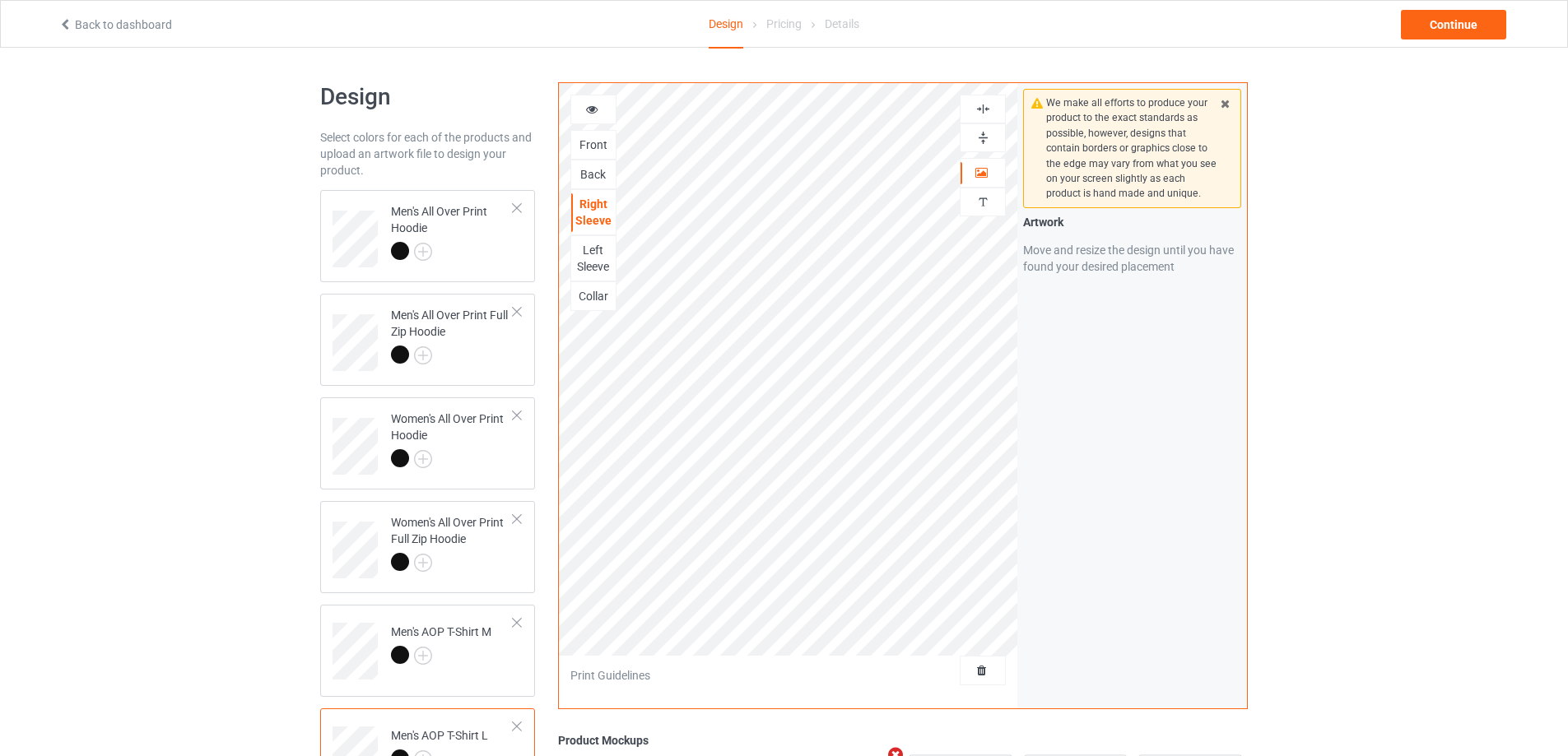
click at [985, 136] on img at bounding box center [983, 138] width 15 height 15
click at [985, 112] on img at bounding box center [983, 109] width 15 height 15
click at [985, 110] on img at bounding box center [983, 109] width 15 height 15
click at [987, 141] on img at bounding box center [983, 138] width 15 height 15
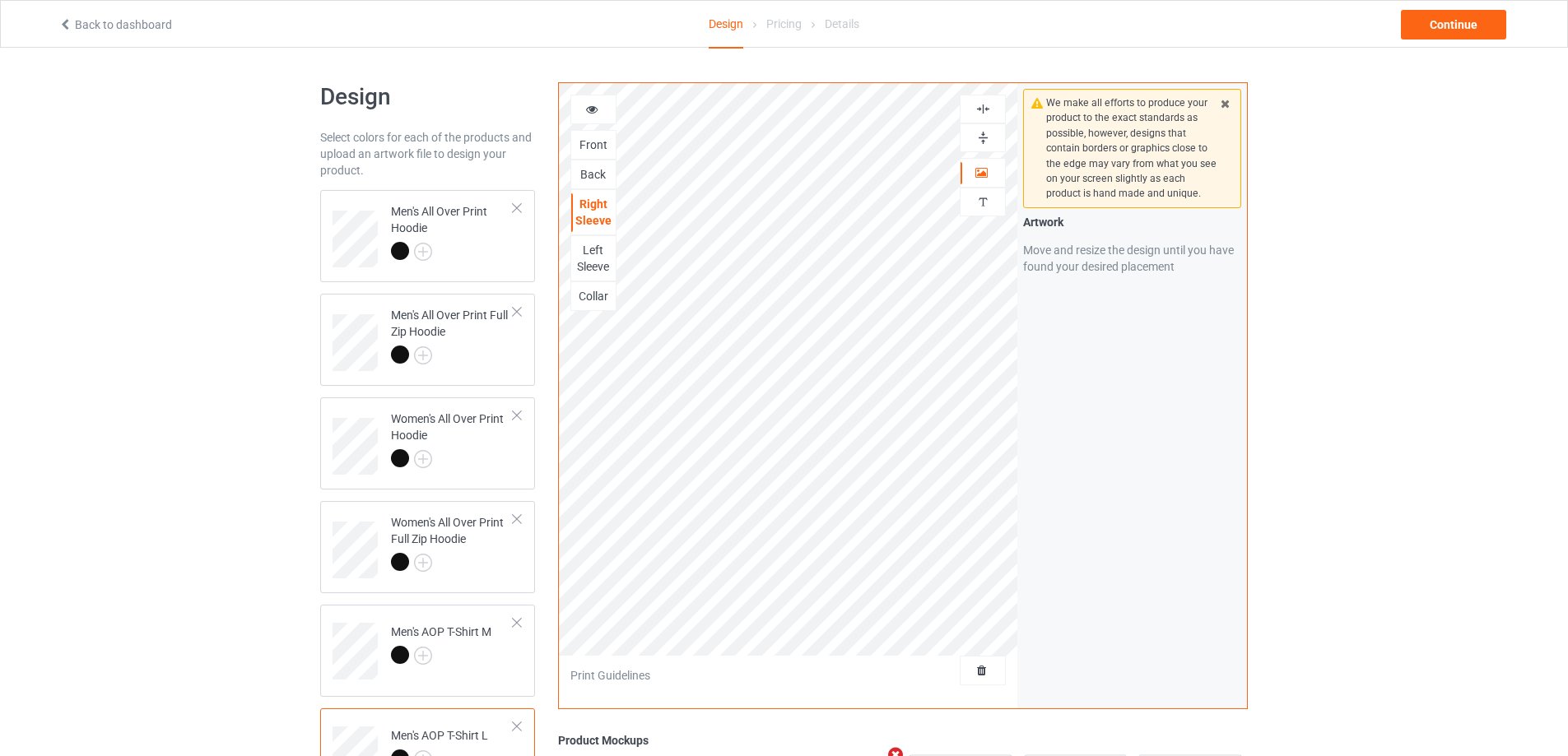
click at [987, 141] on img at bounding box center [983, 138] width 15 height 15
click at [587, 259] on div "Left Sleeve" at bounding box center [593, 258] width 44 height 33
click at [986, 137] on img at bounding box center [983, 138] width 15 height 15
click at [983, 106] on img at bounding box center [983, 109] width 15 height 15
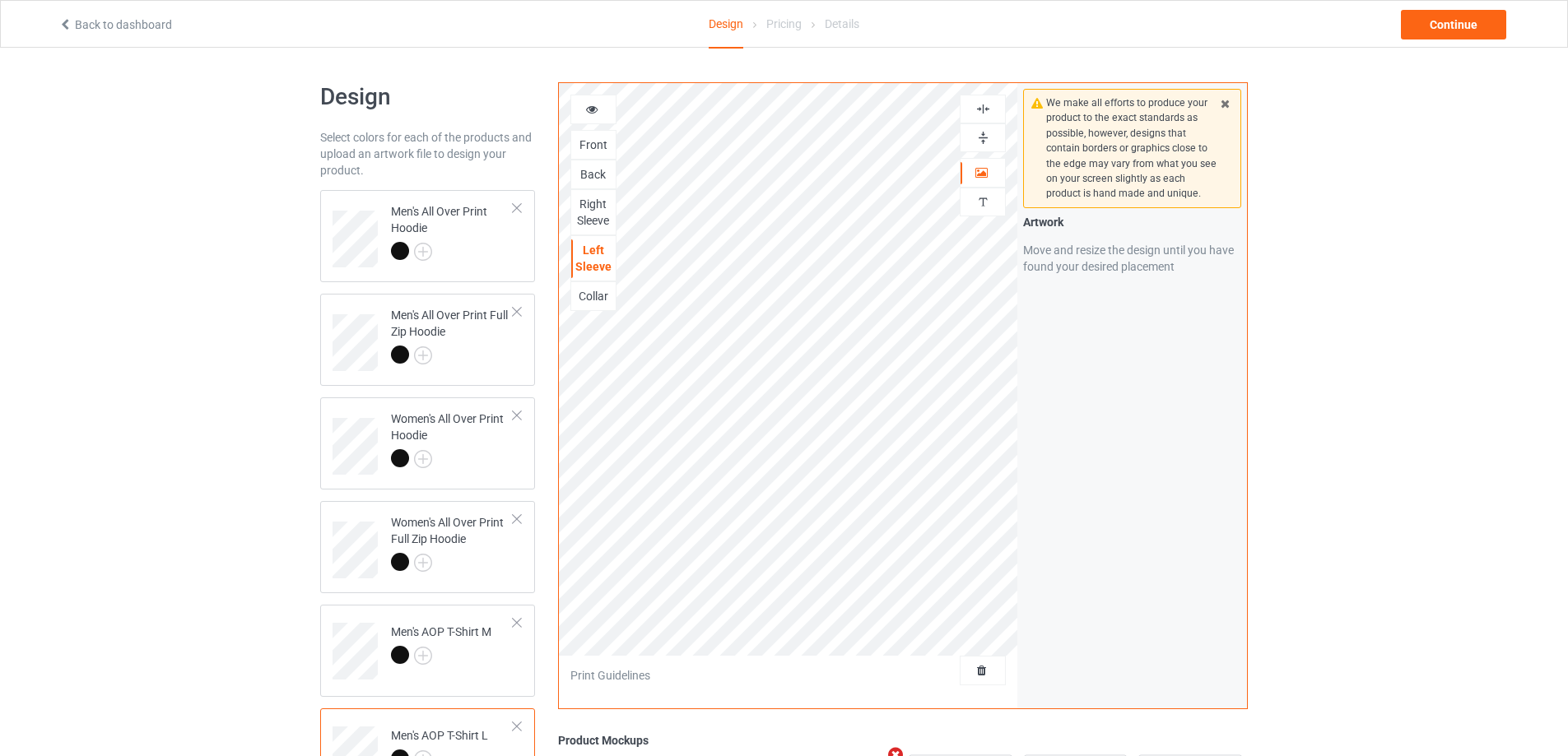
click at [983, 106] on img at bounding box center [983, 109] width 15 height 15
click at [983, 135] on img at bounding box center [983, 138] width 15 height 15
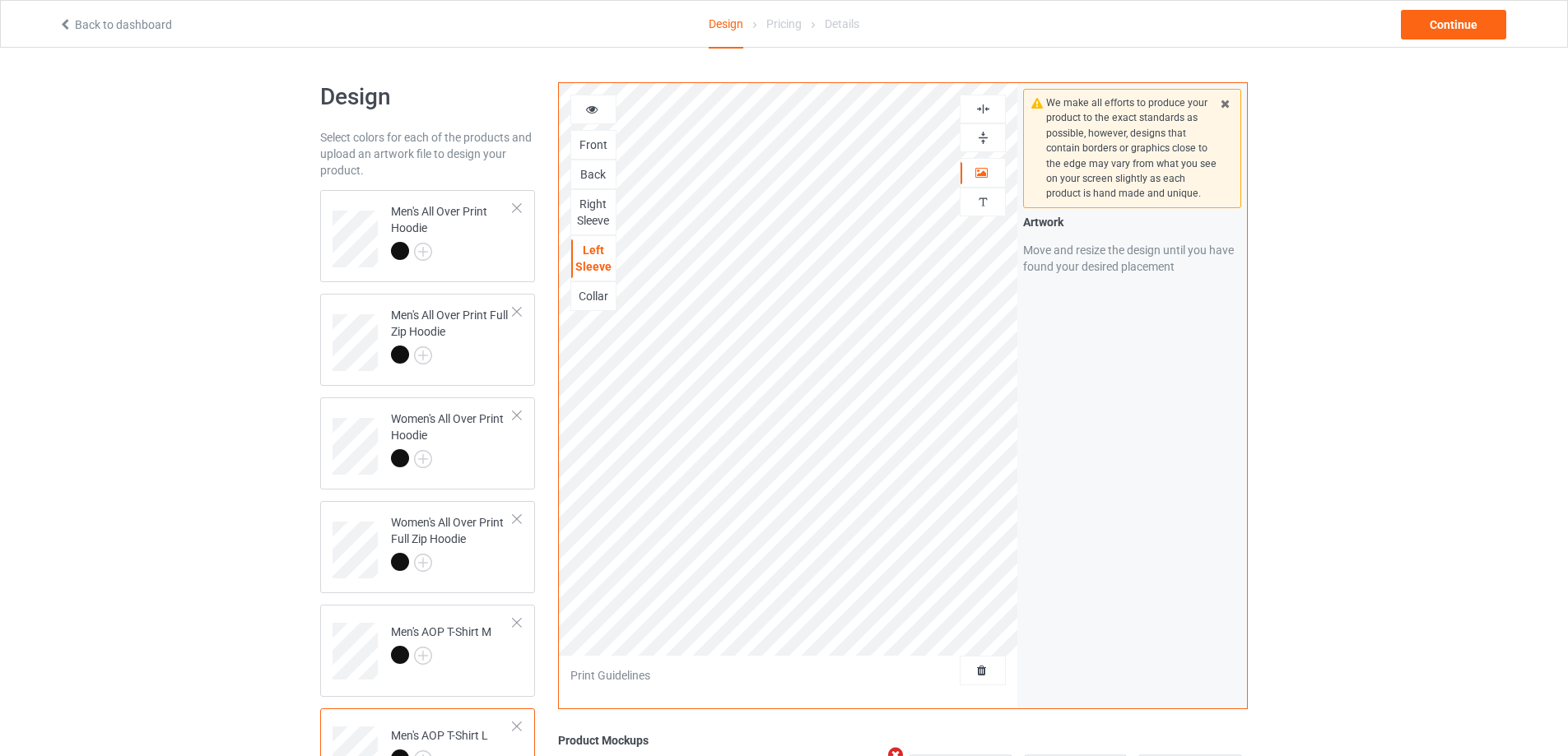
click at [589, 300] on div "Collar" at bounding box center [593, 296] width 44 height 16
click at [980, 137] on img at bounding box center [983, 138] width 15 height 15
click at [982, 103] on img at bounding box center [983, 109] width 15 height 15
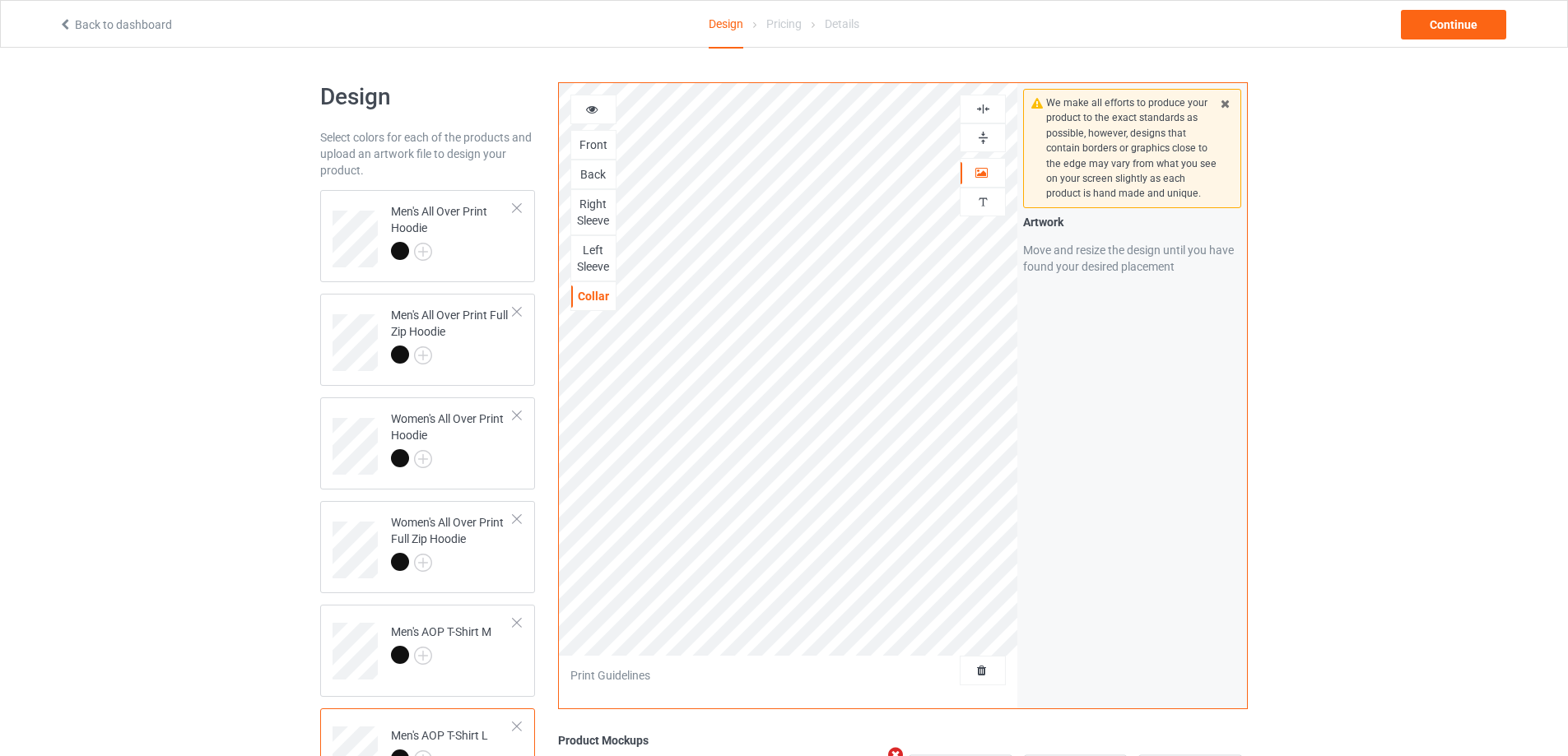
click at [982, 109] on img at bounding box center [983, 109] width 15 height 15
click at [982, 133] on img at bounding box center [983, 138] width 15 height 15
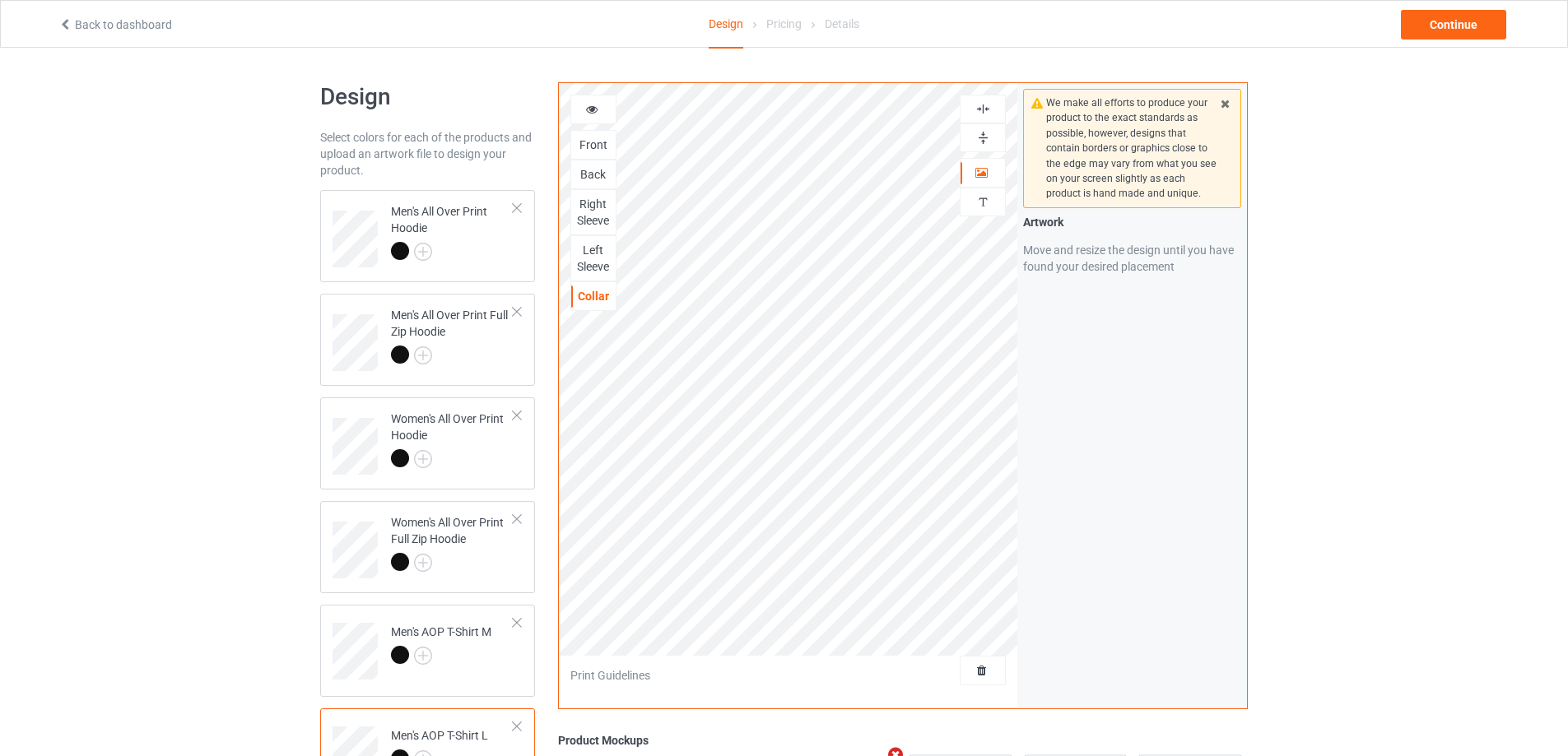
click at [982, 110] on img at bounding box center [983, 109] width 15 height 15
click at [984, 136] on img at bounding box center [983, 138] width 15 height 15
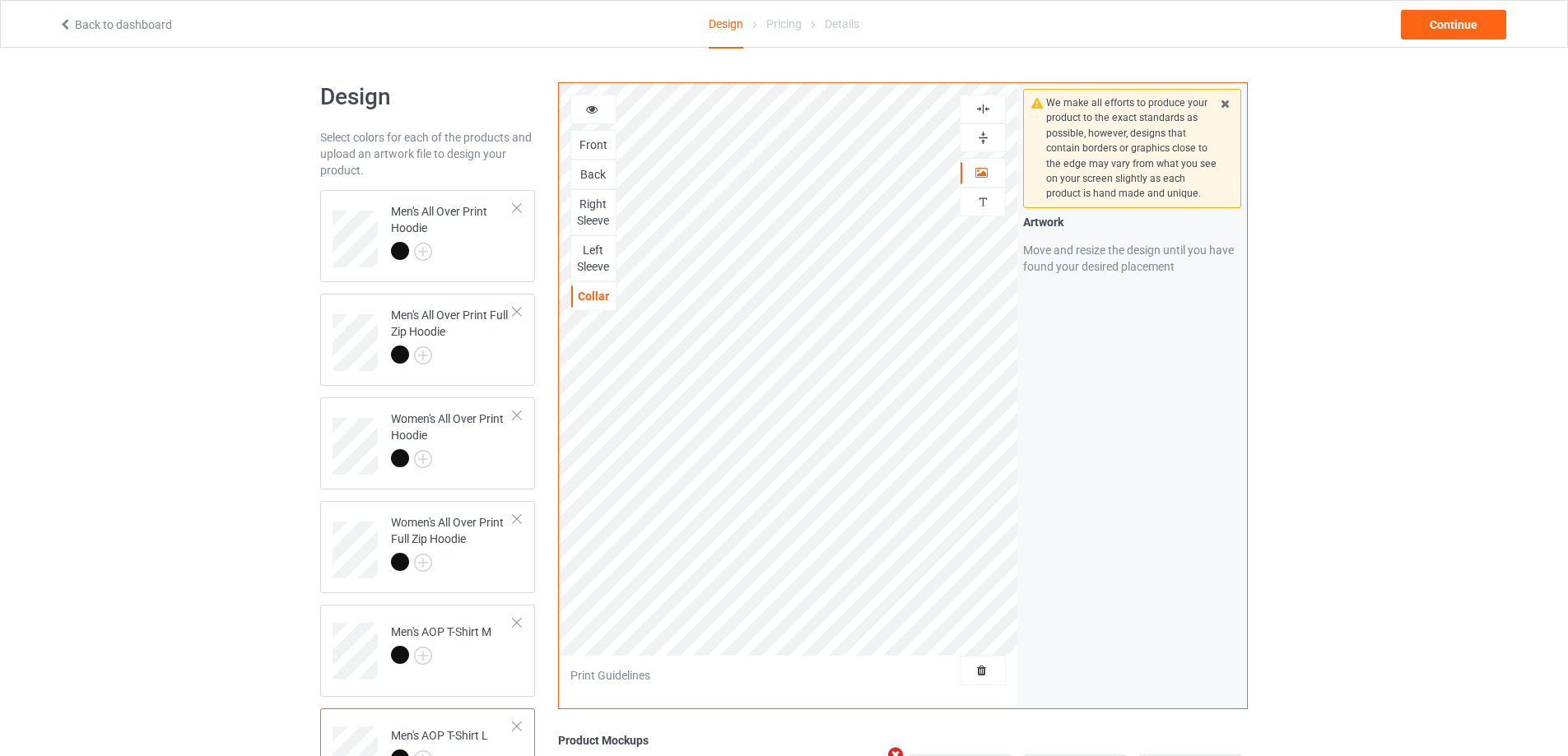
click at [984, 136] on img at bounding box center [983, 138] width 15 height 15
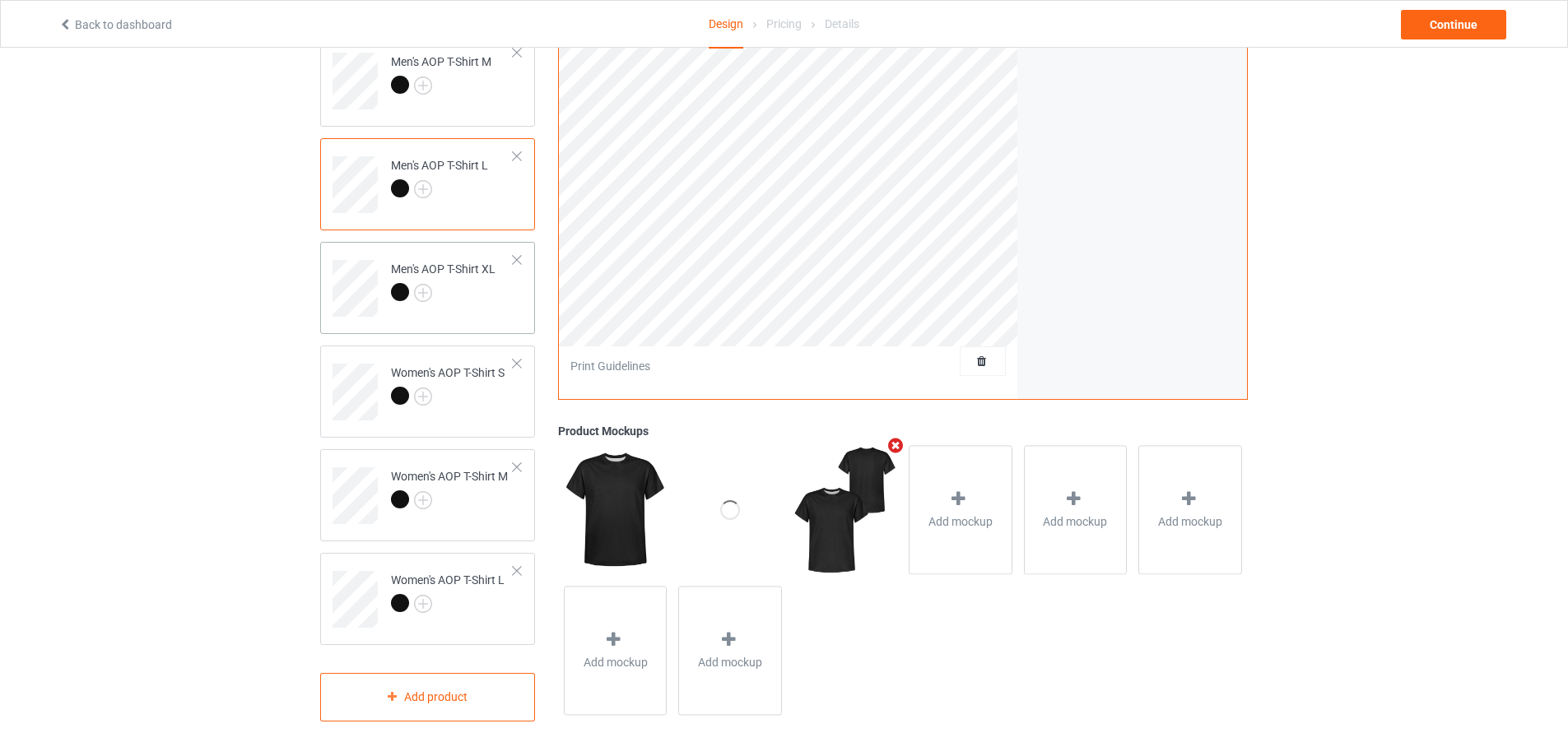
click at [496, 305] on td "Men's AOP T-Shirt XL" at bounding box center [453, 283] width 141 height 68
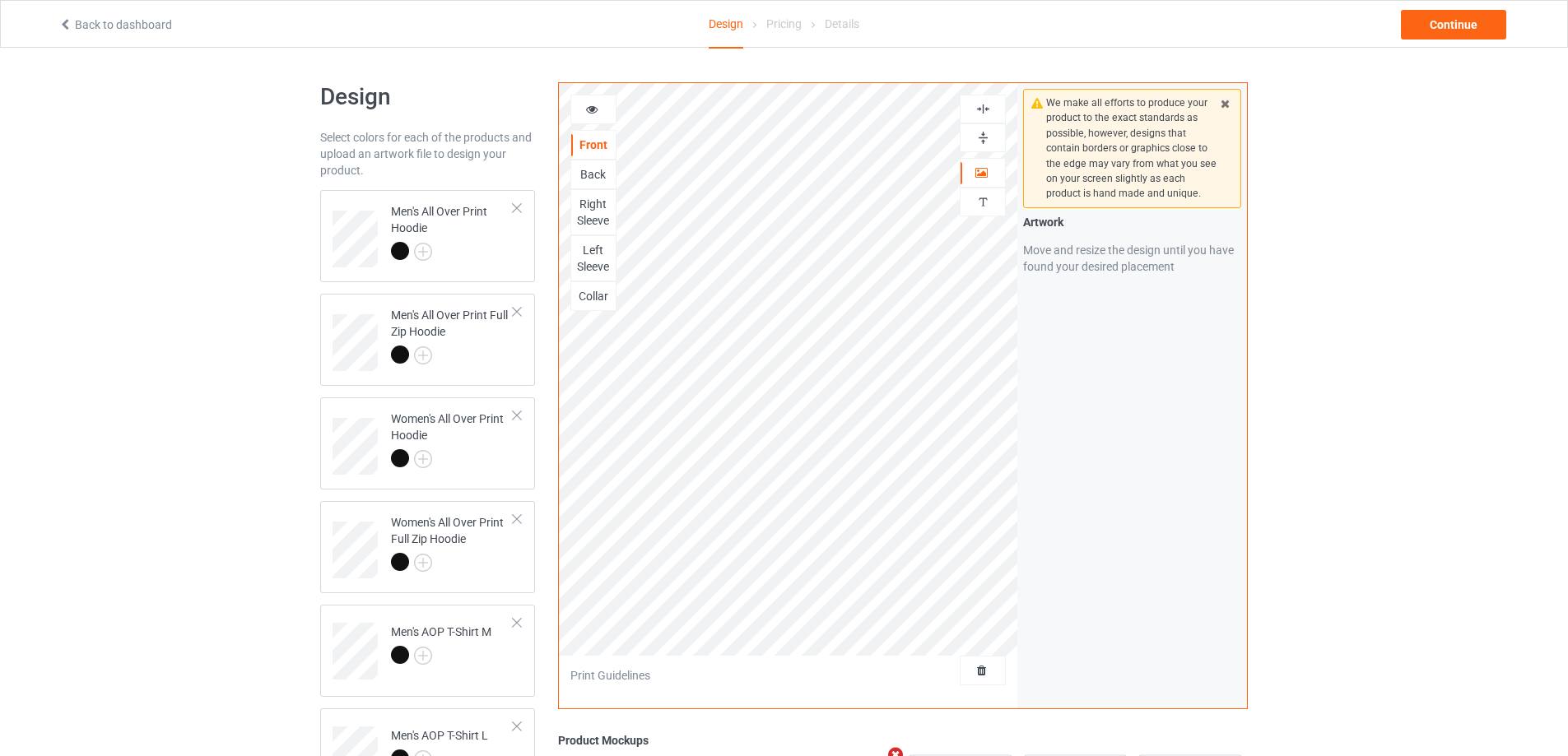
click at [983, 135] on img at bounding box center [983, 138] width 15 height 15
click at [982, 103] on img at bounding box center [983, 109] width 15 height 15
click at [978, 139] on img at bounding box center [983, 138] width 15 height 15
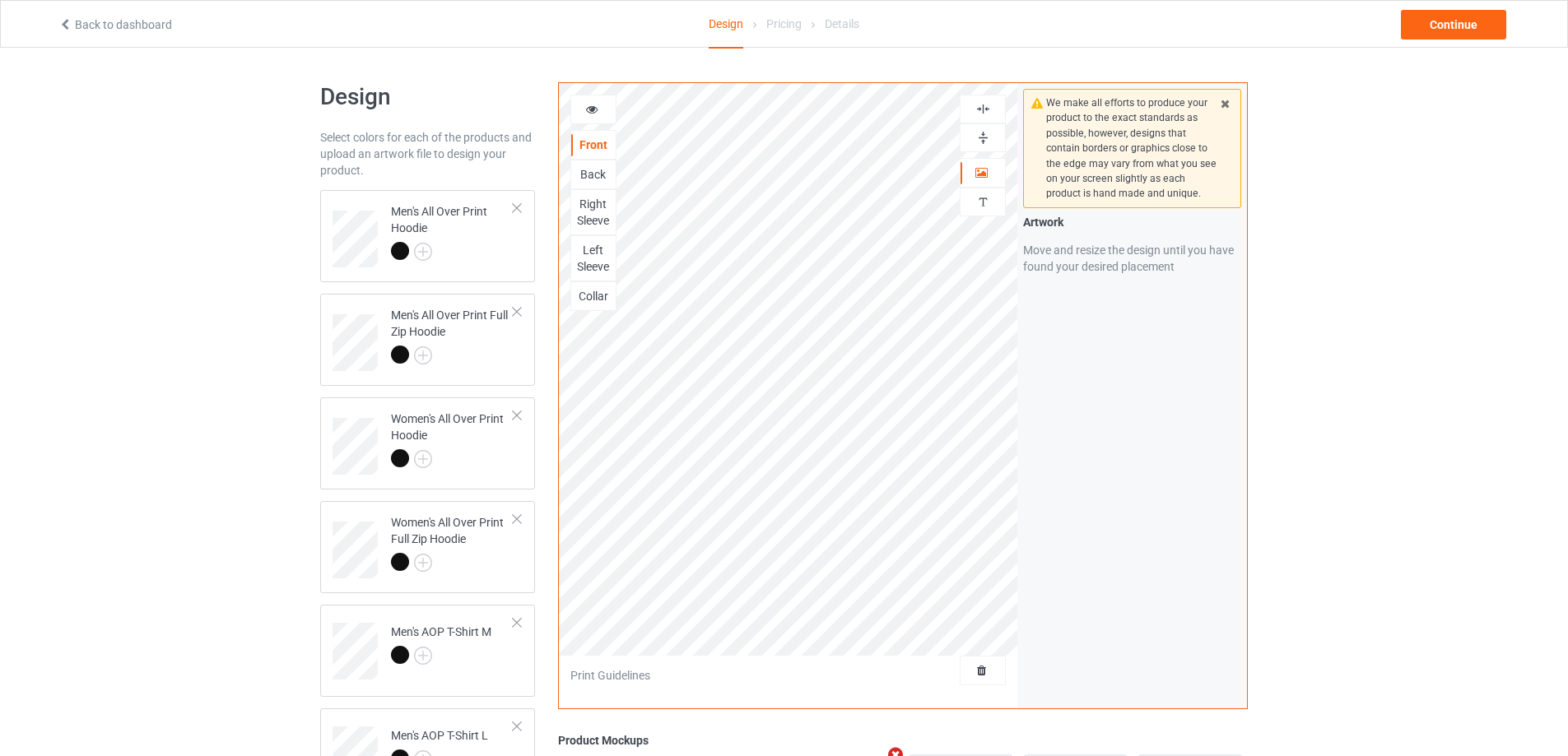
click at [978, 139] on img at bounding box center [983, 138] width 15 height 15
click at [601, 175] on div "Back" at bounding box center [593, 174] width 44 height 16
click at [981, 137] on img at bounding box center [983, 138] width 15 height 15
click at [981, 107] on img at bounding box center [983, 109] width 15 height 15
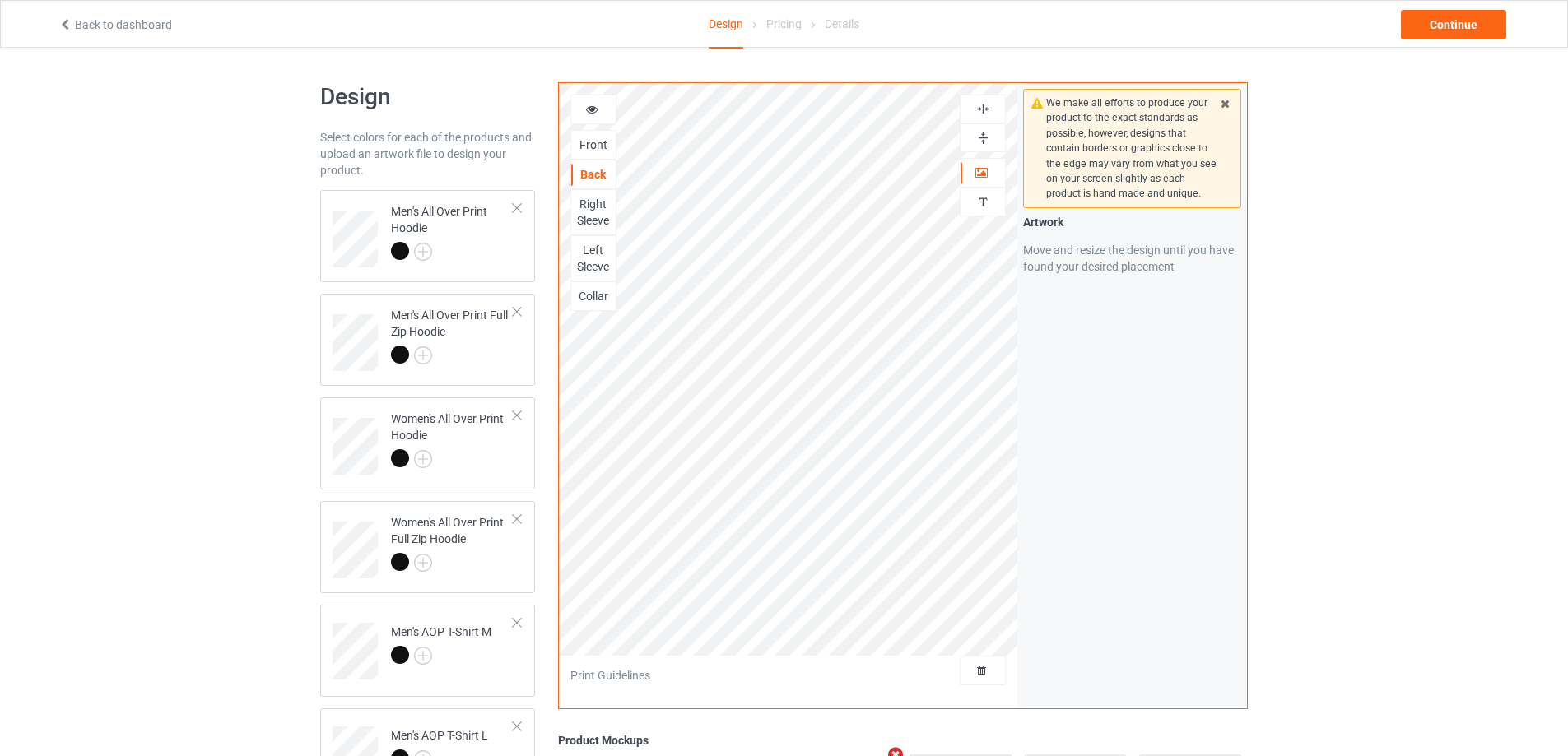
click at [981, 107] on img at bounding box center [983, 109] width 15 height 15
click at [986, 137] on img at bounding box center [983, 138] width 15 height 15
click at [602, 213] on div "Right Sleeve" at bounding box center [593, 212] width 44 height 33
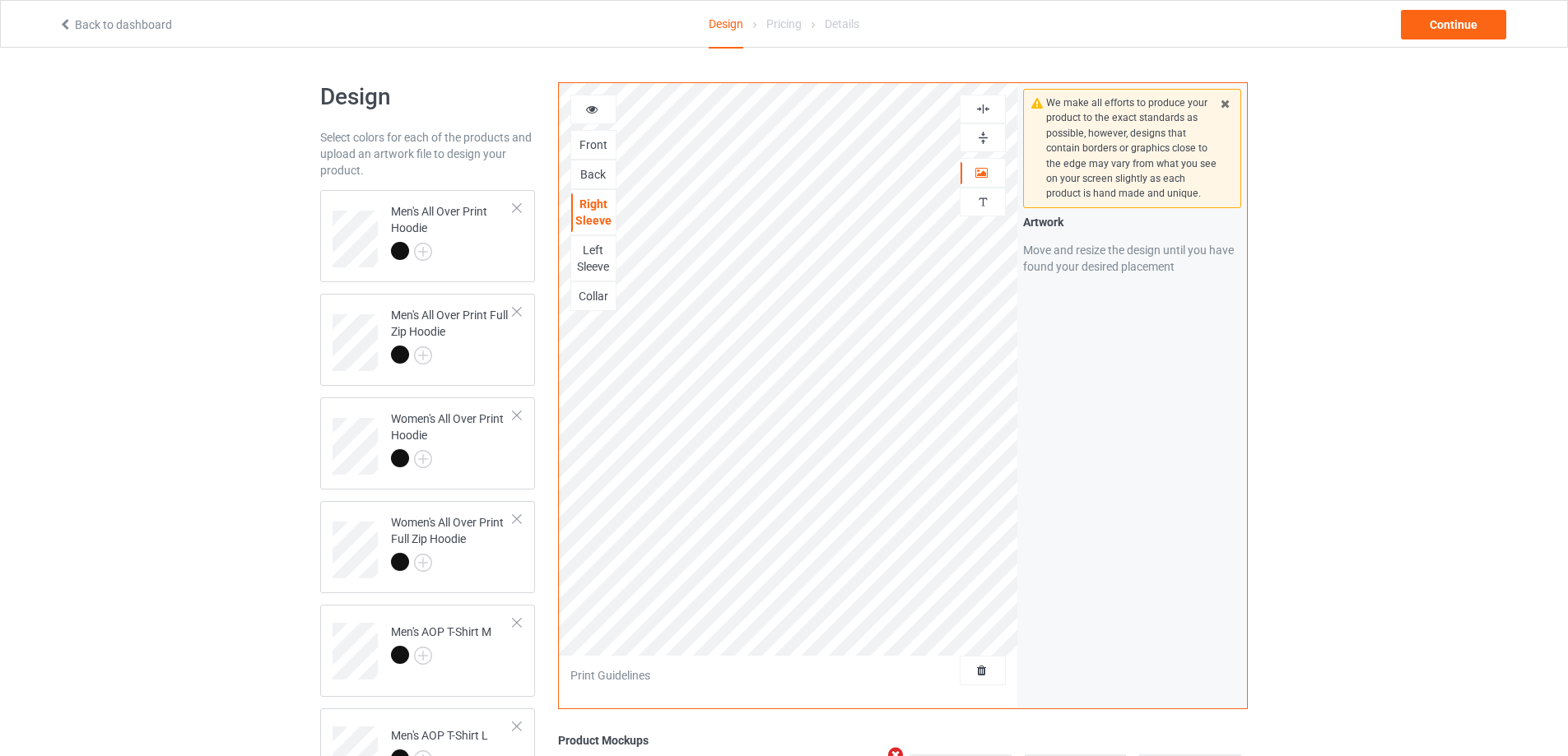
click at [977, 135] on img at bounding box center [983, 138] width 15 height 15
click at [978, 109] on img at bounding box center [983, 109] width 15 height 15
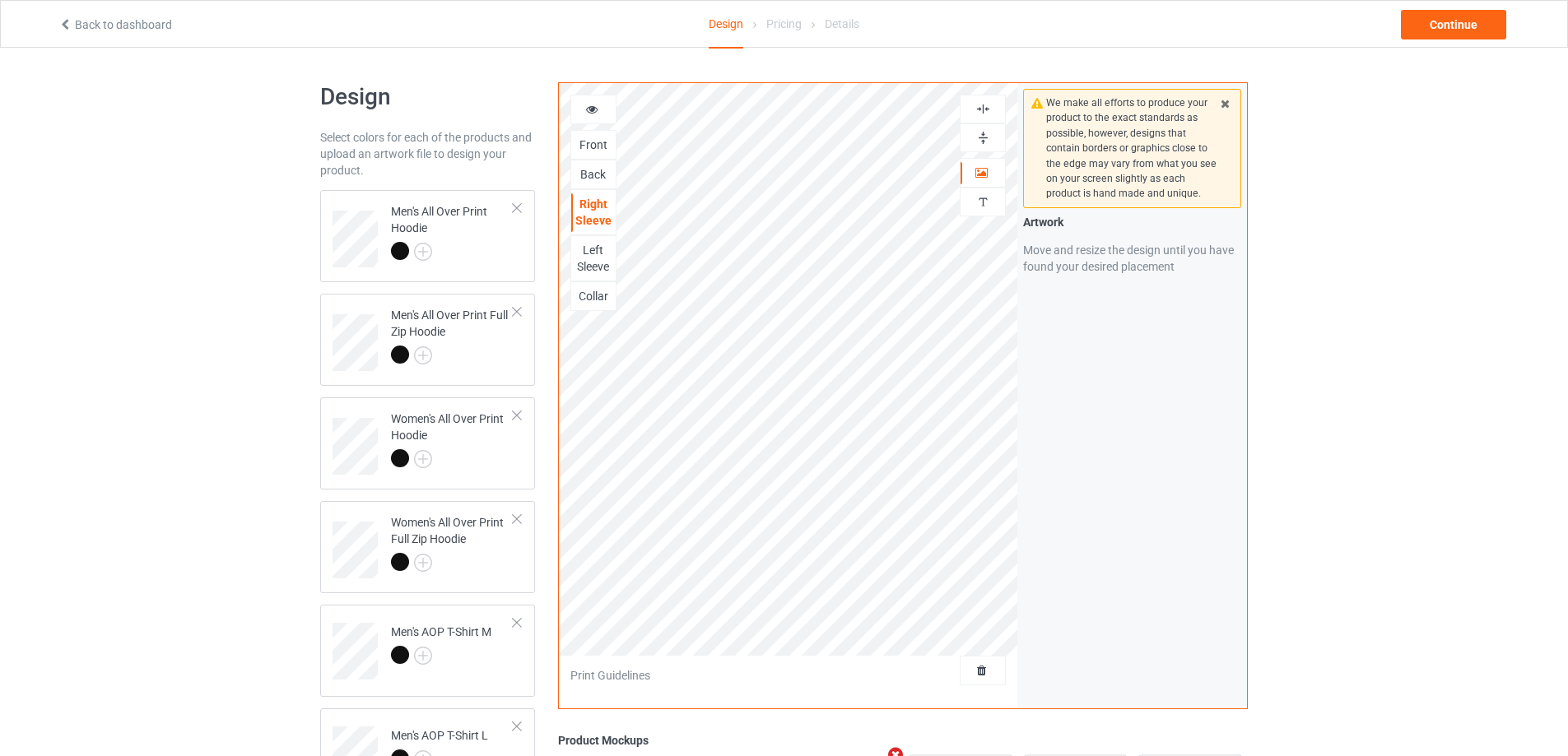
click at [979, 136] on img at bounding box center [983, 138] width 15 height 15
click at [594, 260] on div "Left Sleeve" at bounding box center [593, 258] width 44 height 33
click at [988, 139] on img at bounding box center [983, 138] width 15 height 15
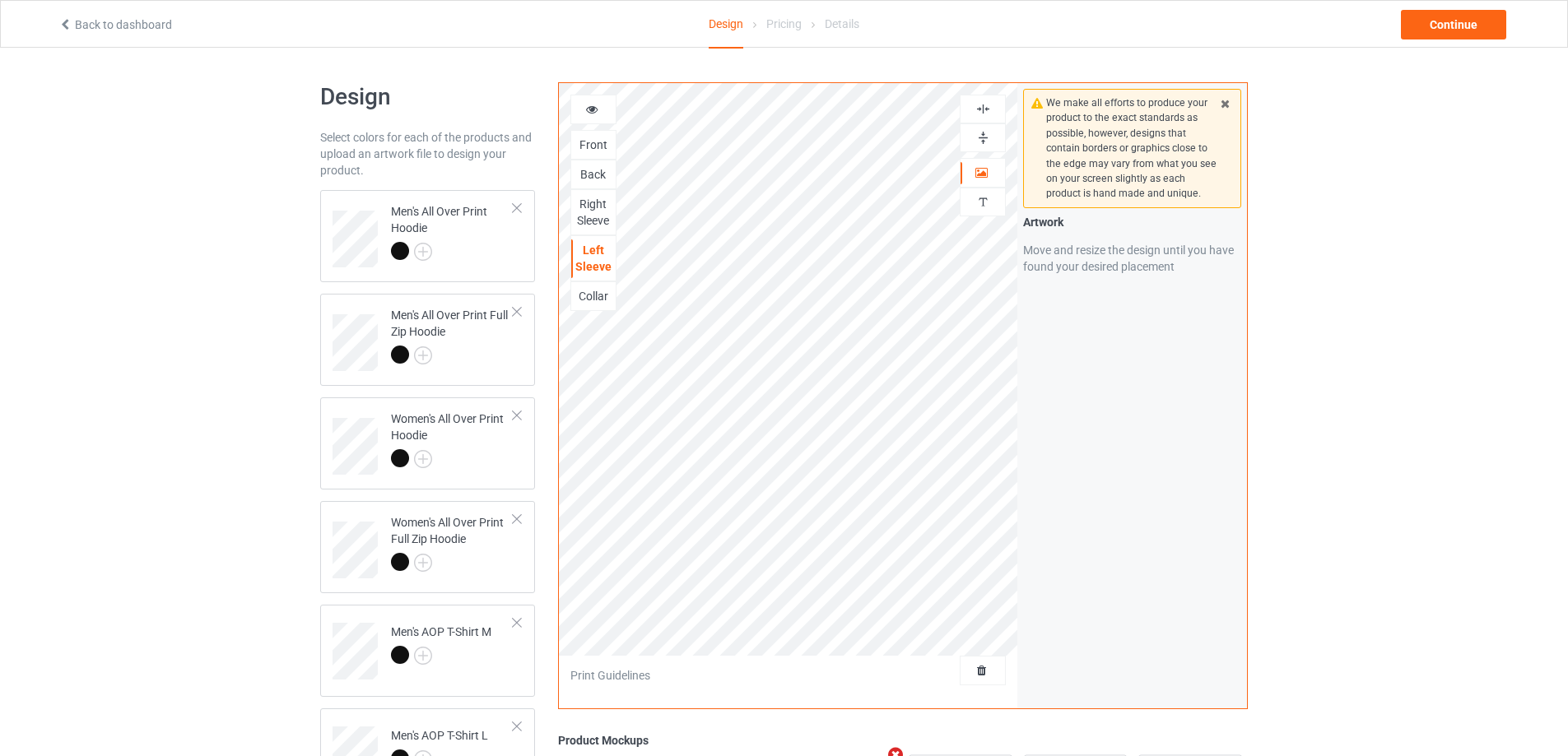
click at [988, 139] on img at bounding box center [983, 138] width 15 height 15
click at [985, 110] on img at bounding box center [983, 109] width 15 height 15
click at [983, 131] on img at bounding box center [983, 138] width 15 height 15
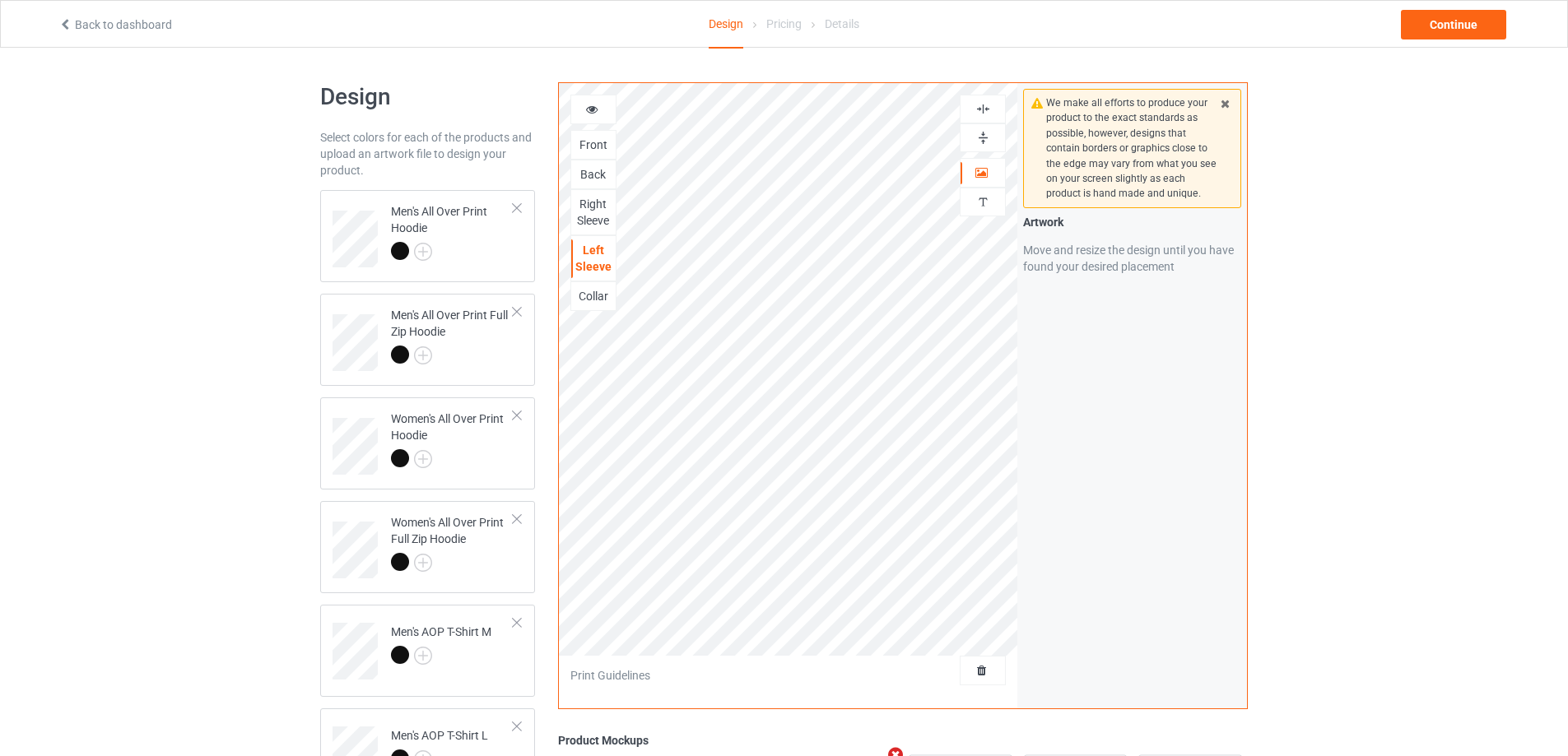
click at [983, 131] on img at bounding box center [983, 138] width 15 height 15
click at [610, 294] on div "Collar" at bounding box center [593, 296] width 44 height 16
click at [983, 138] on img at bounding box center [983, 138] width 15 height 15
click at [983, 111] on img at bounding box center [983, 109] width 15 height 15
click at [983, 110] on img at bounding box center [983, 109] width 15 height 15
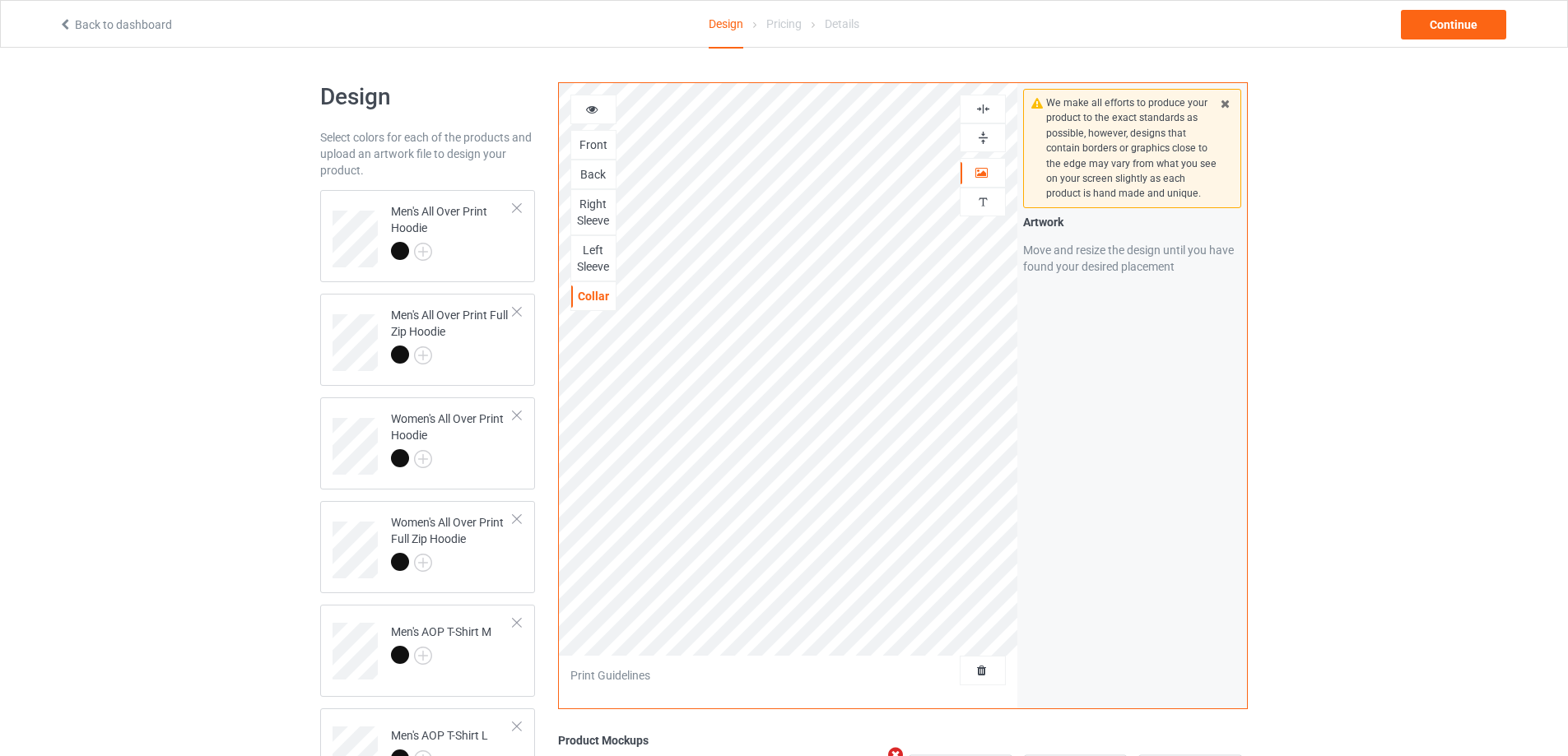
click at [983, 110] on img at bounding box center [983, 109] width 15 height 15
click at [983, 105] on img at bounding box center [983, 109] width 15 height 15
click at [983, 132] on img at bounding box center [983, 138] width 15 height 15
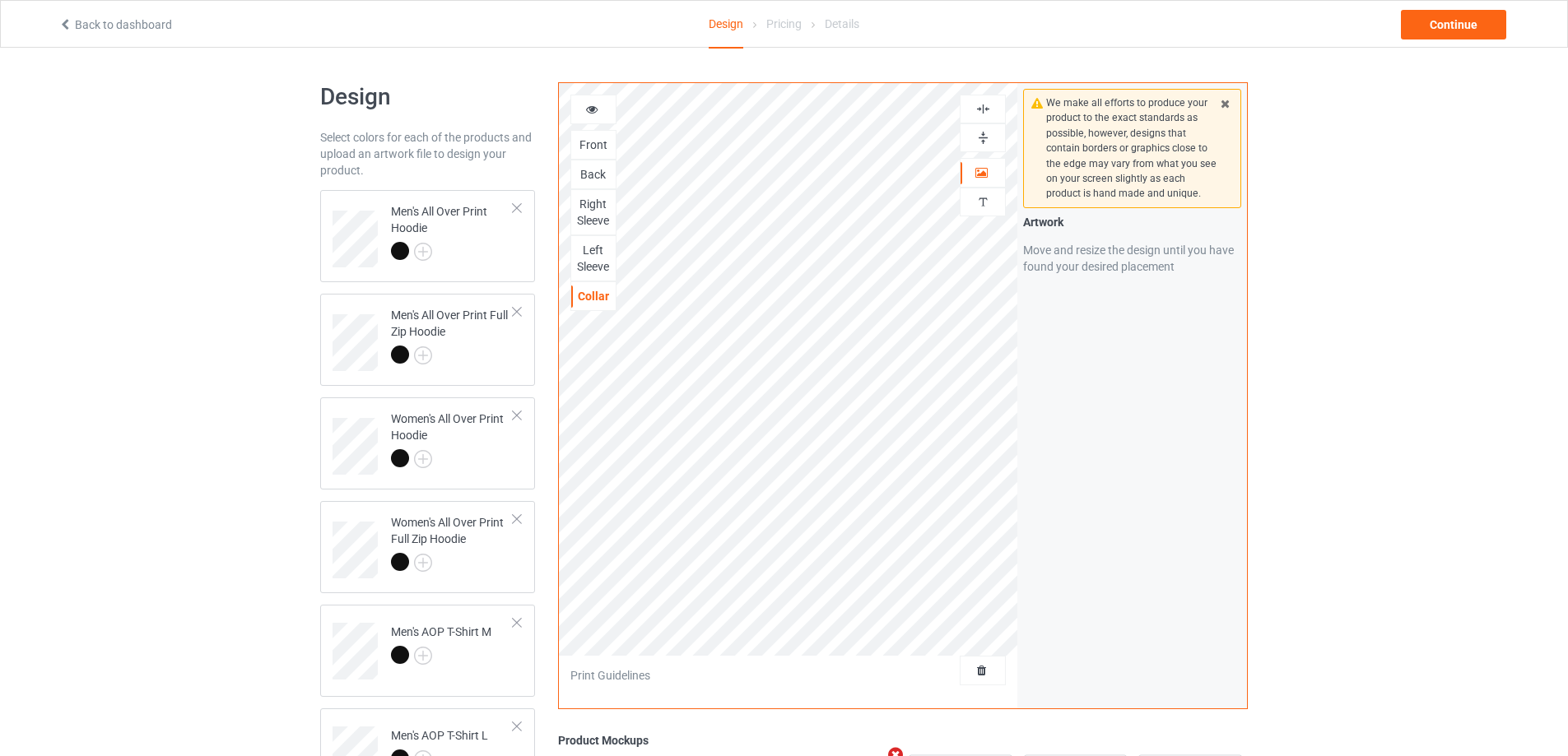
scroll to position [571, 0]
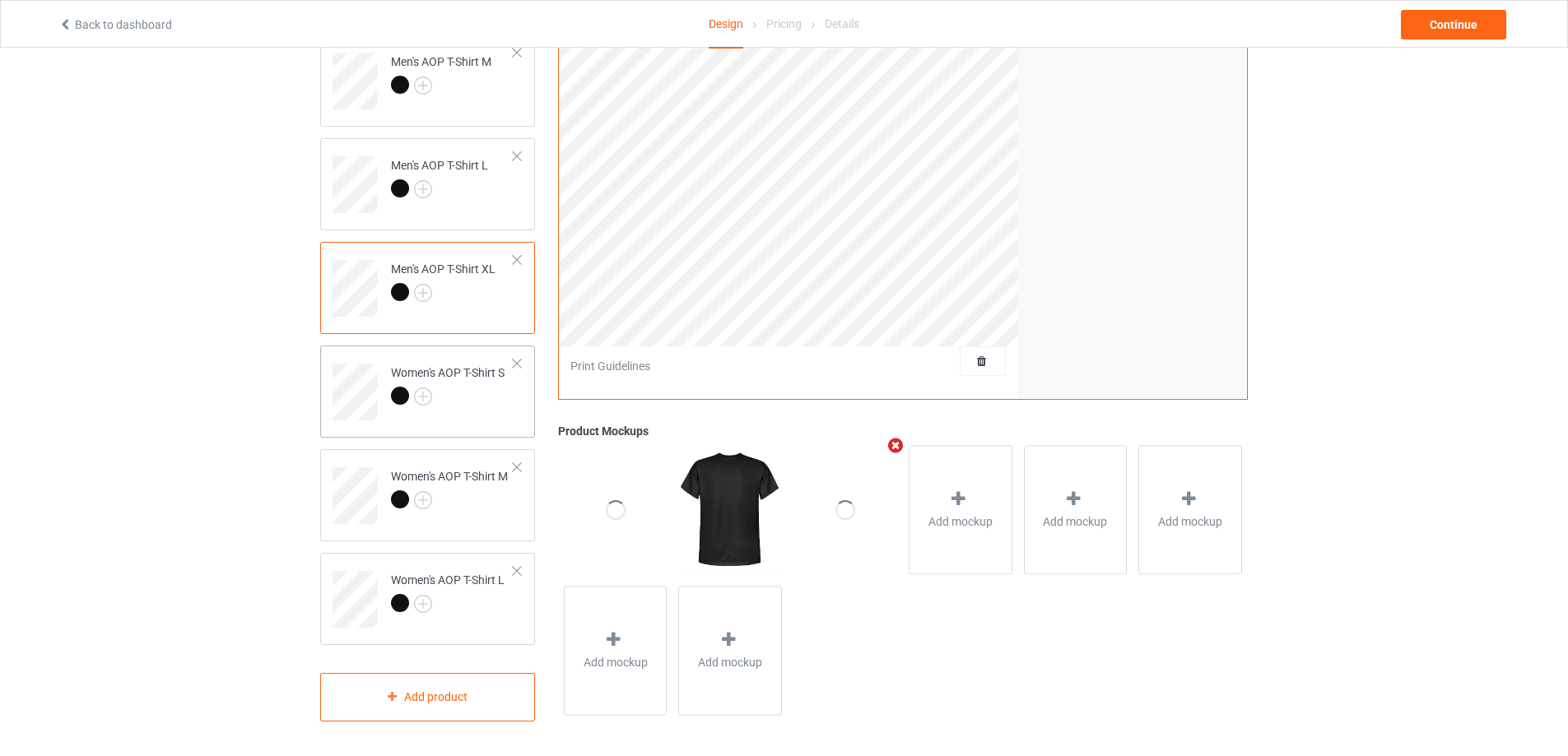
click at [509, 392] on td "Women's AOP T-Shirt S" at bounding box center [453, 386] width 141 height 68
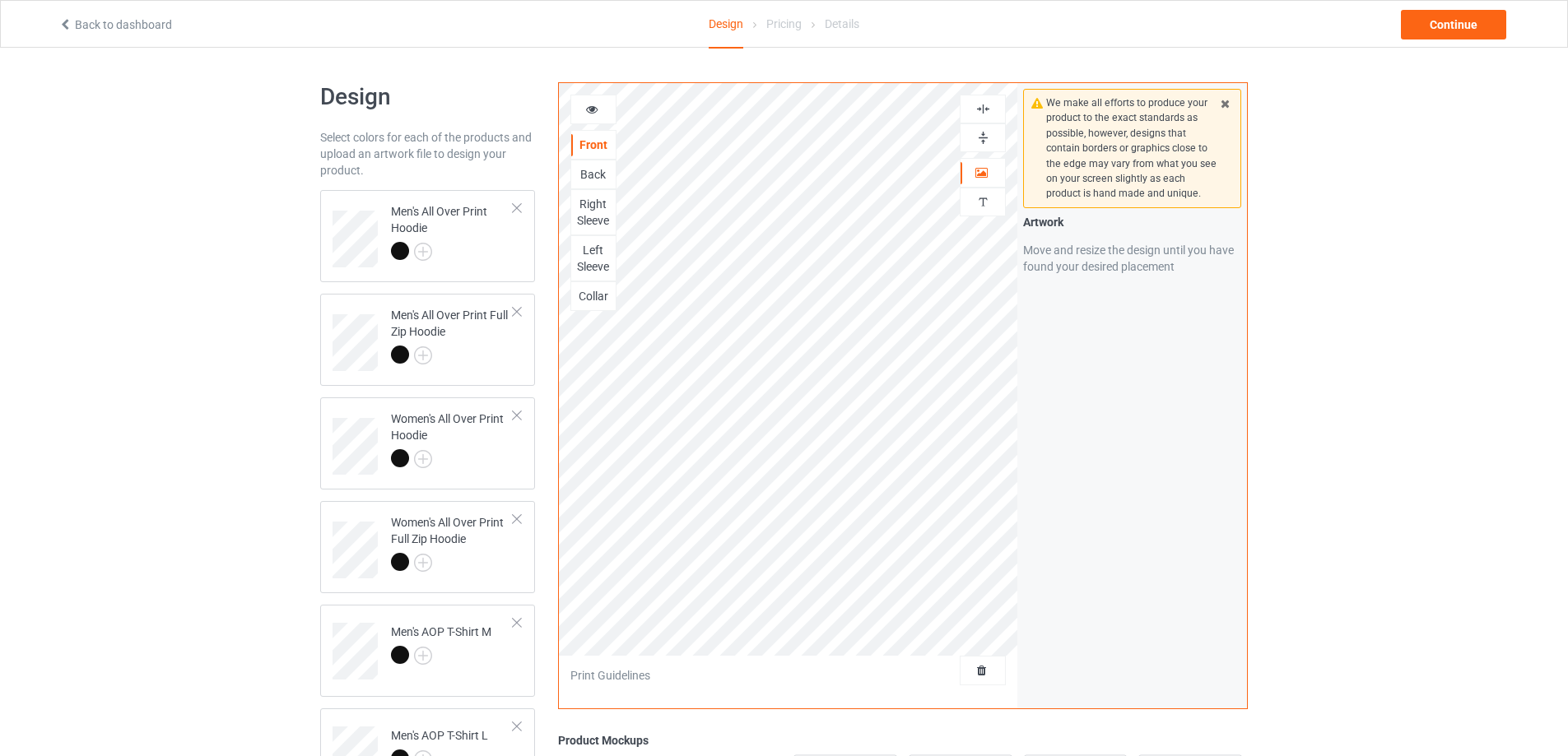
click at [986, 137] on img at bounding box center [983, 138] width 15 height 15
click at [983, 110] on img at bounding box center [983, 109] width 15 height 15
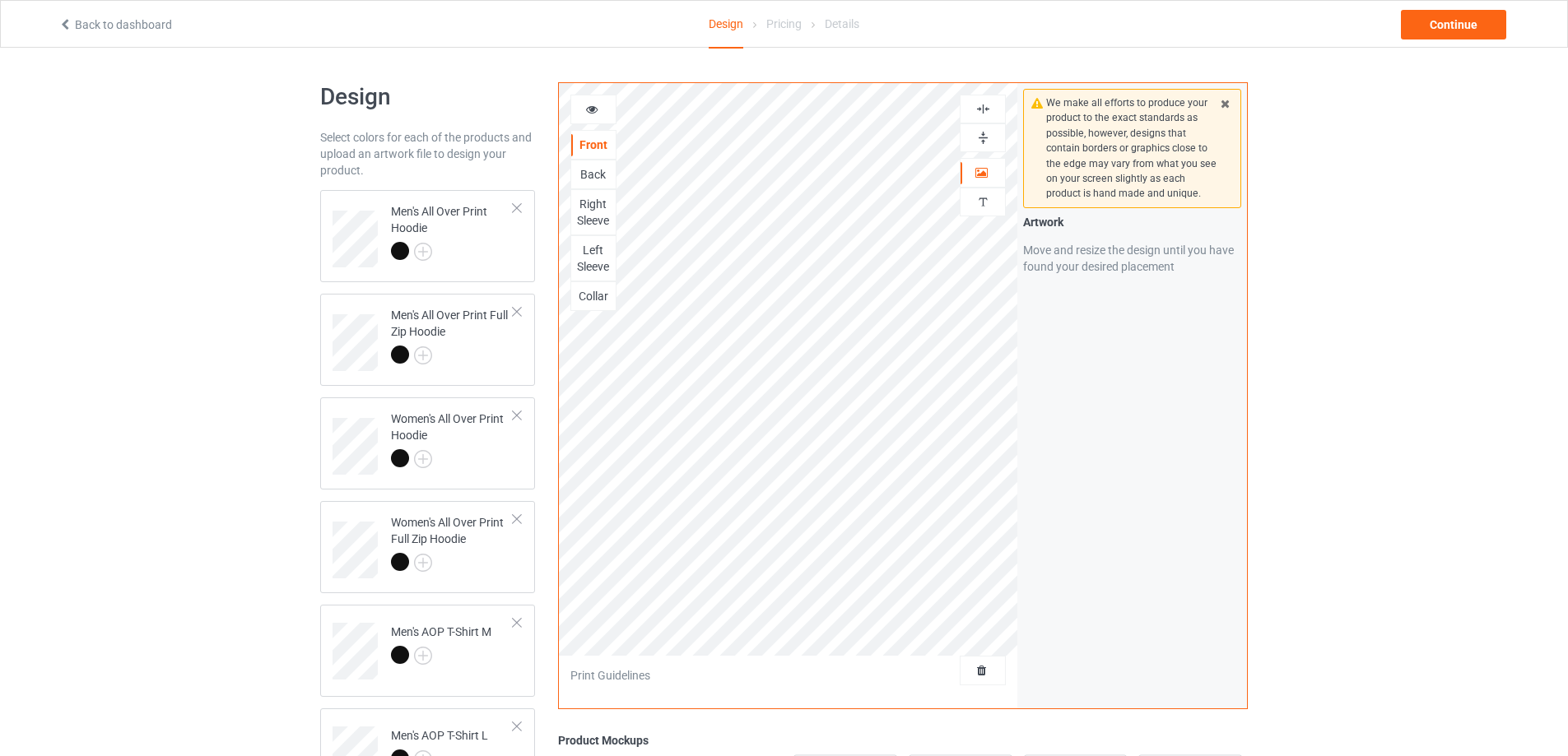
click at [983, 110] on img at bounding box center [983, 109] width 15 height 15
click at [988, 131] on img at bounding box center [983, 138] width 15 height 15
click at [606, 169] on div "Back" at bounding box center [593, 174] width 44 height 16
click at [983, 138] on img at bounding box center [983, 138] width 15 height 15
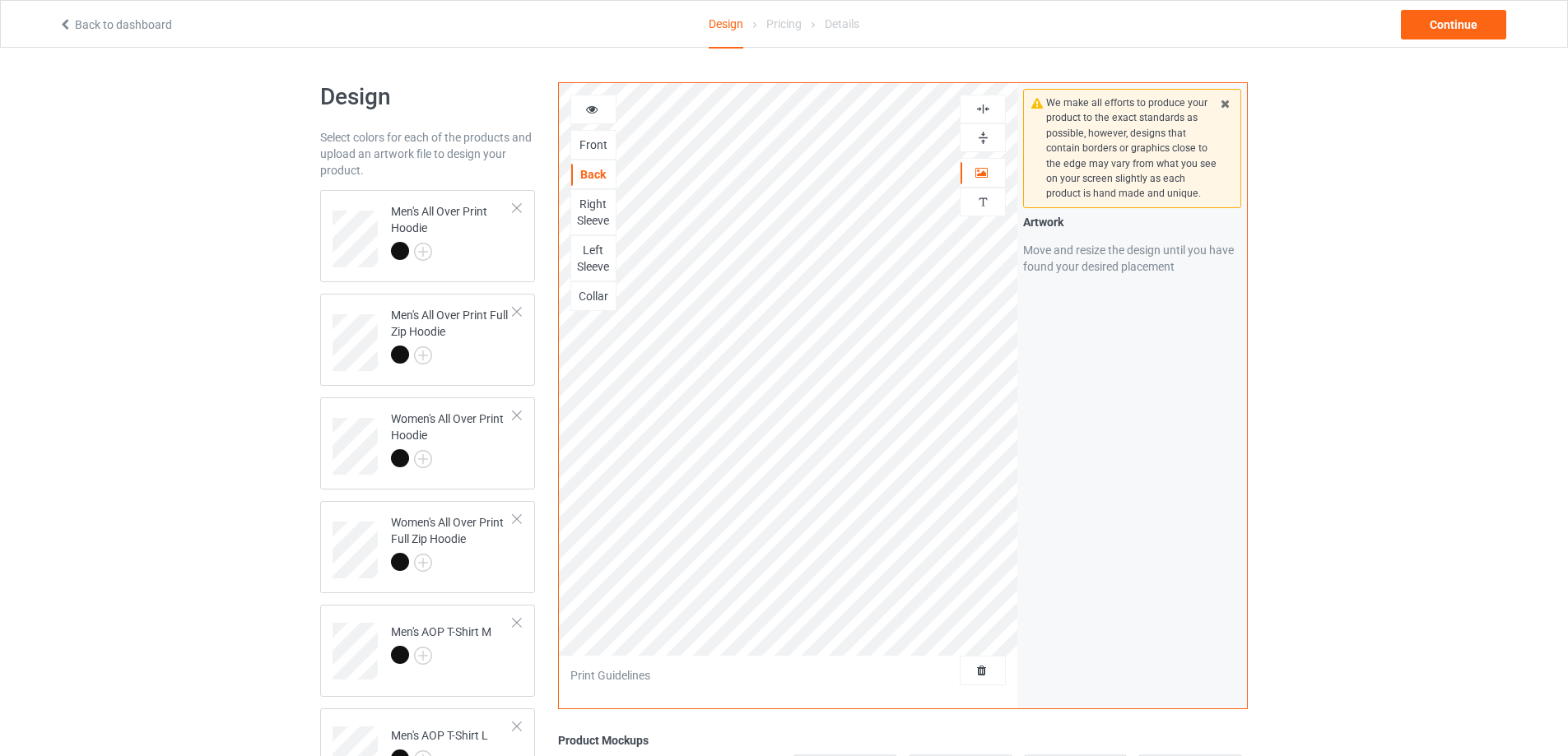
click at [983, 138] on img at bounding box center [983, 138] width 15 height 15
click at [986, 109] on img at bounding box center [983, 109] width 15 height 15
click at [984, 132] on img at bounding box center [983, 138] width 15 height 15
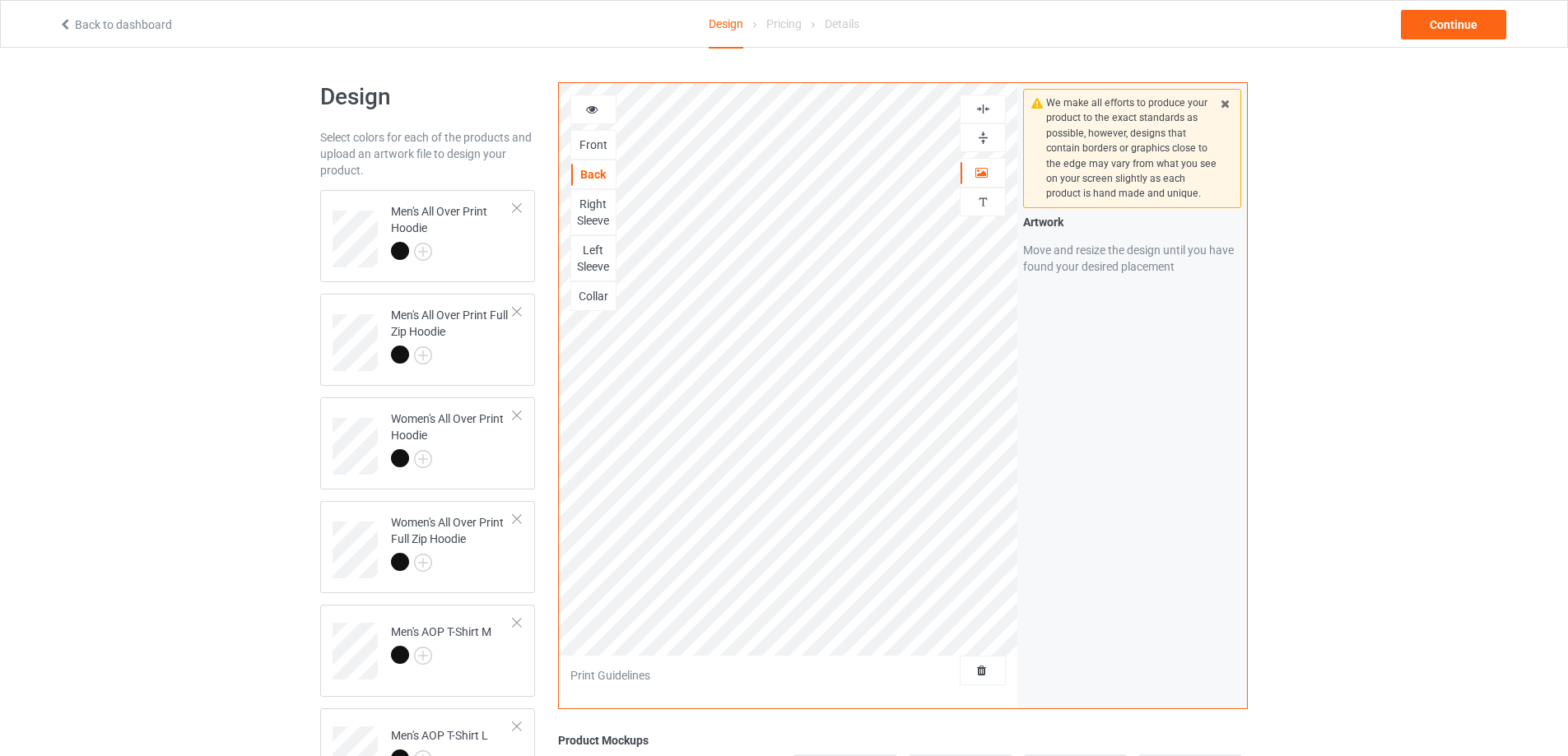
click at [984, 132] on img at bounding box center [983, 138] width 15 height 15
click at [983, 110] on img at bounding box center [983, 109] width 15 height 15
click at [983, 130] on img at bounding box center [983, 138] width 15 height 15
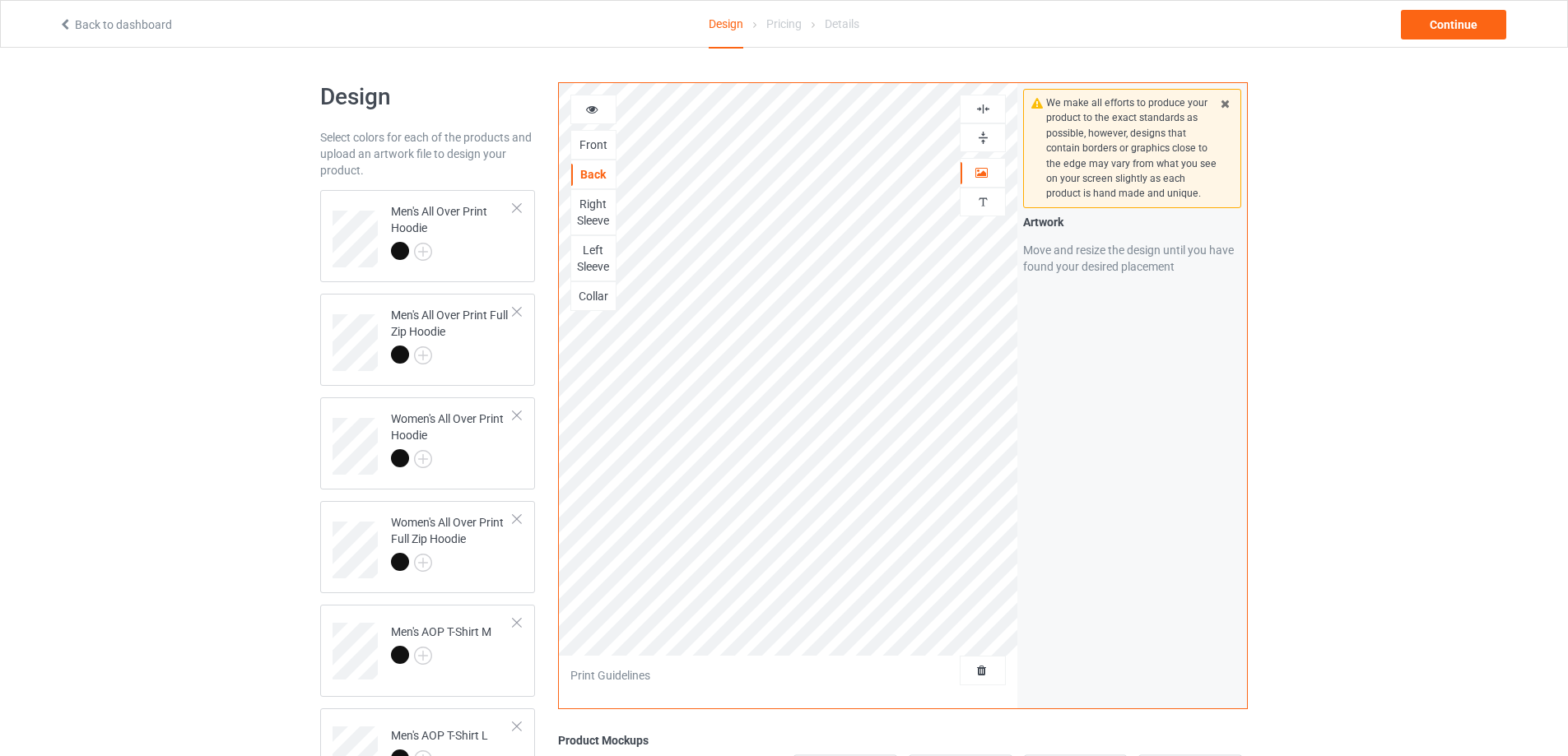
click at [586, 208] on div "Right Sleeve" at bounding box center [593, 212] width 44 height 33
click at [986, 136] on img at bounding box center [983, 138] width 15 height 15
click at [987, 107] on img at bounding box center [983, 109] width 15 height 15
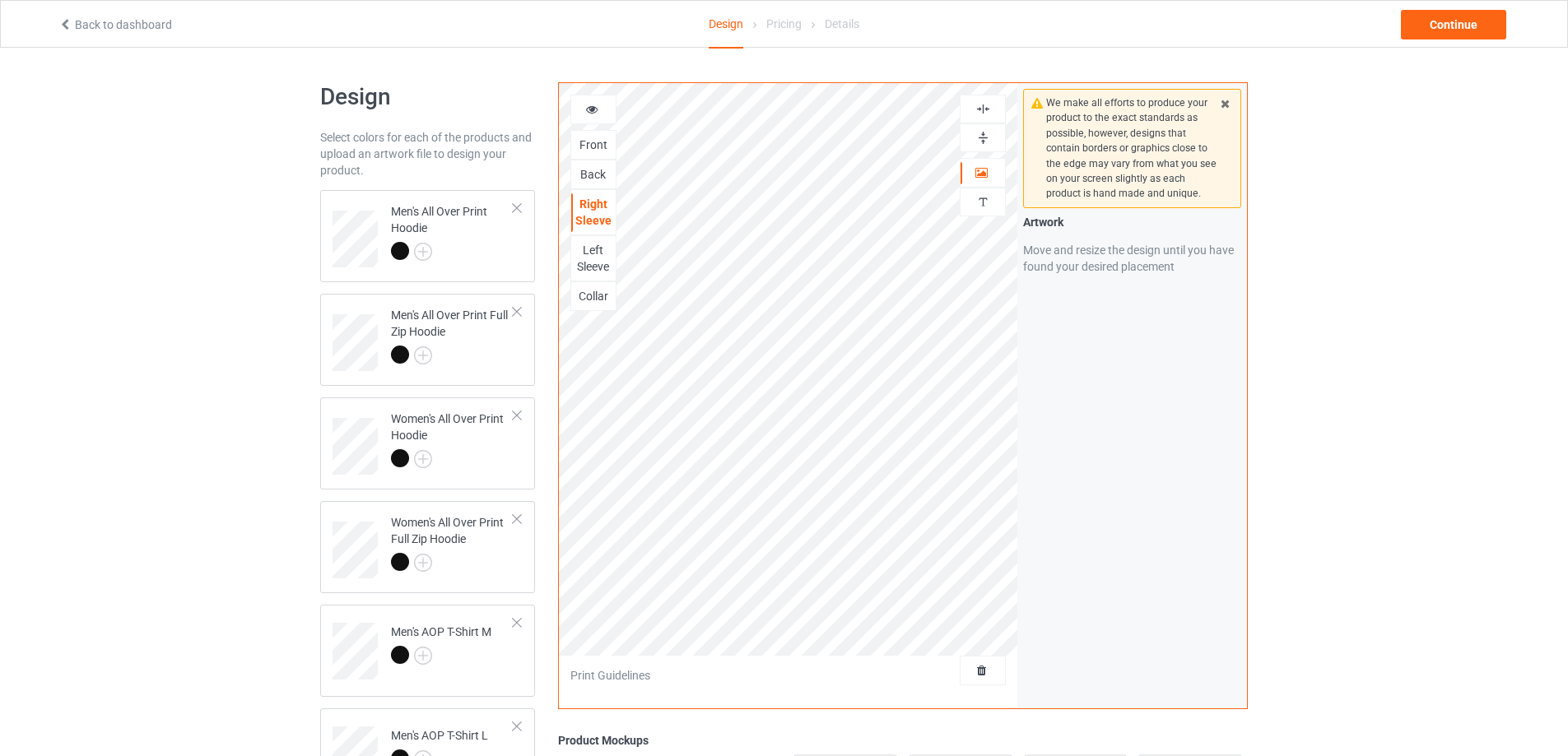
click at [987, 107] on img at bounding box center [983, 109] width 15 height 15
click at [979, 137] on img at bounding box center [983, 138] width 15 height 15
click at [595, 256] on div "Left Sleeve" at bounding box center [593, 258] width 44 height 33
click at [983, 138] on img at bounding box center [983, 138] width 15 height 15
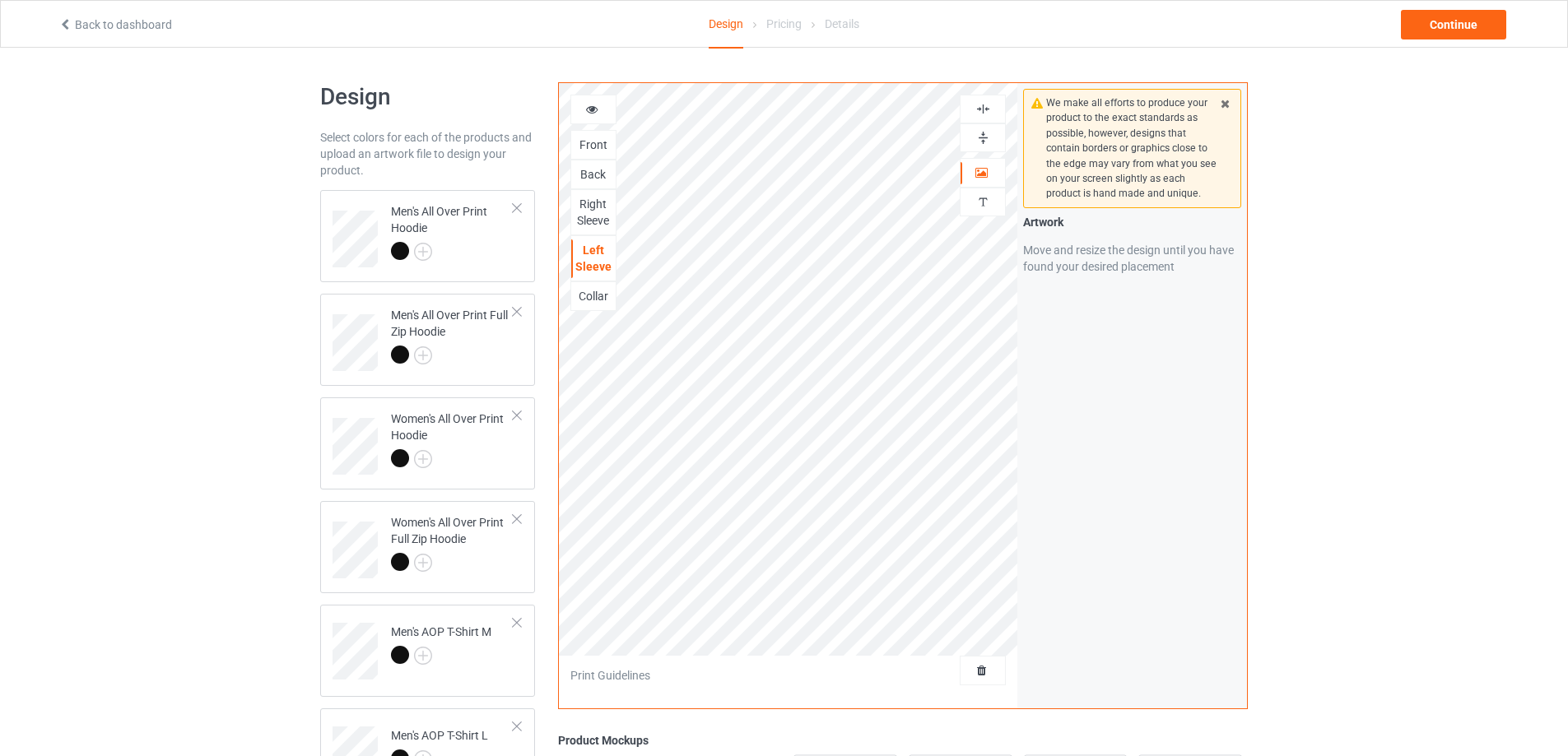
click at [983, 108] on img at bounding box center [983, 109] width 15 height 15
click at [977, 136] on img at bounding box center [983, 138] width 15 height 15
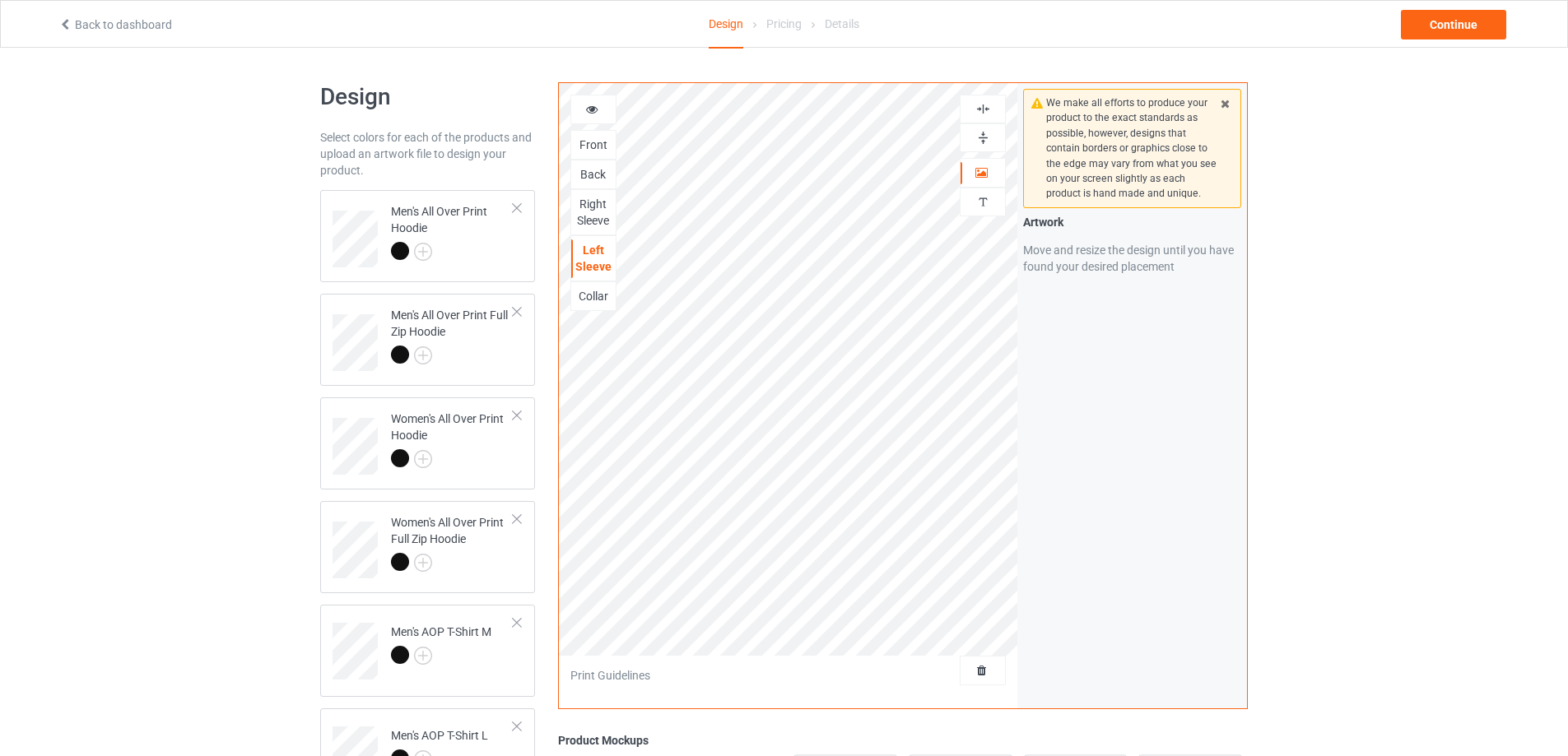
click at [976, 110] on img at bounding box center [983, 109] width 15 height 15
click at [591, 292] on div "Collar" at bounding box center [593, 296] width 44 height 16
click at [980, 137] on img at bounding box center [983, 138] width 15 height 15
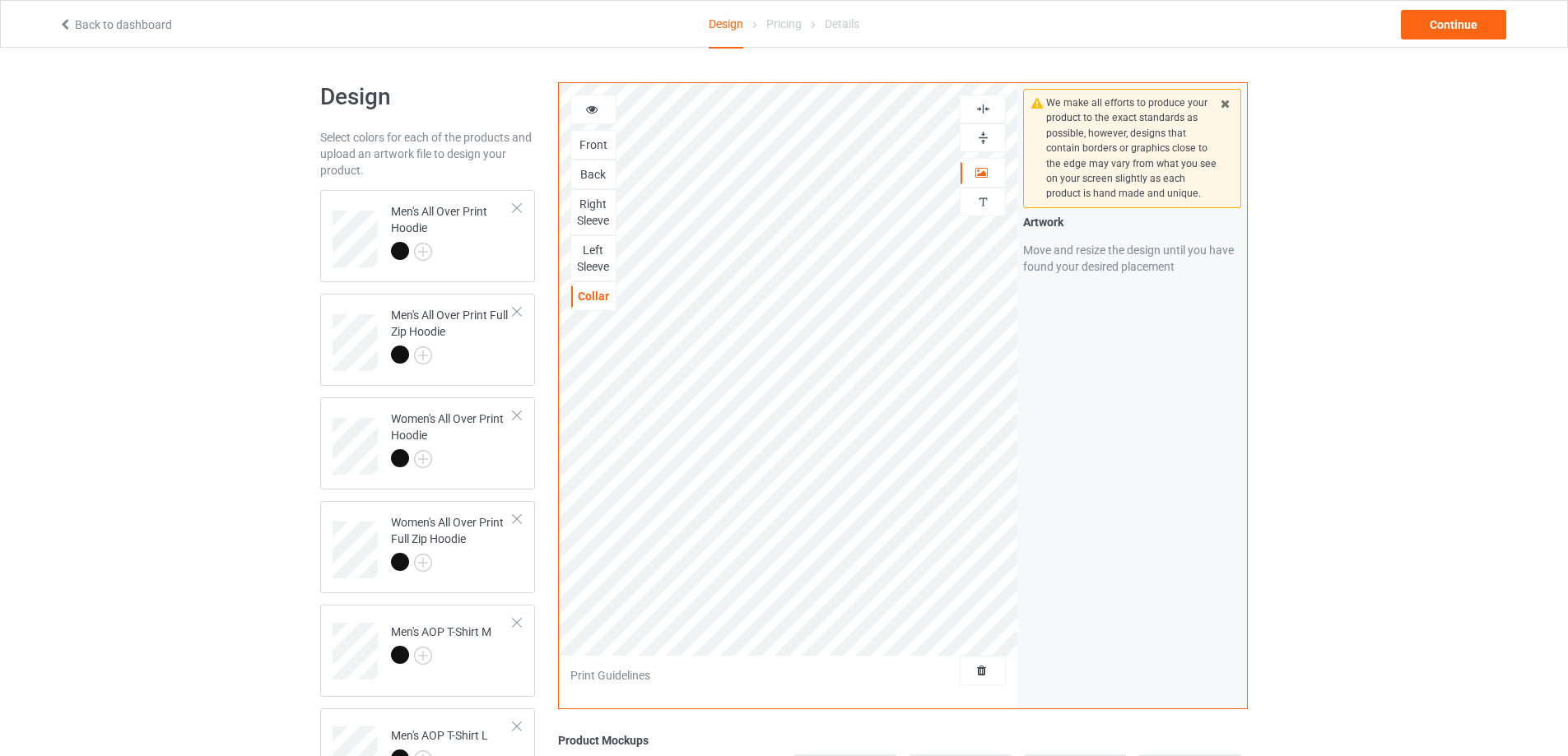
click at [979, 109] on img at bounding box center [983, 109] width 15 height 15
click at [977, 139] on img at bounding box center [983, 138] width 15 height 15
click at [977, 140] on img at bounding box center [983, 138] width 15 height 15
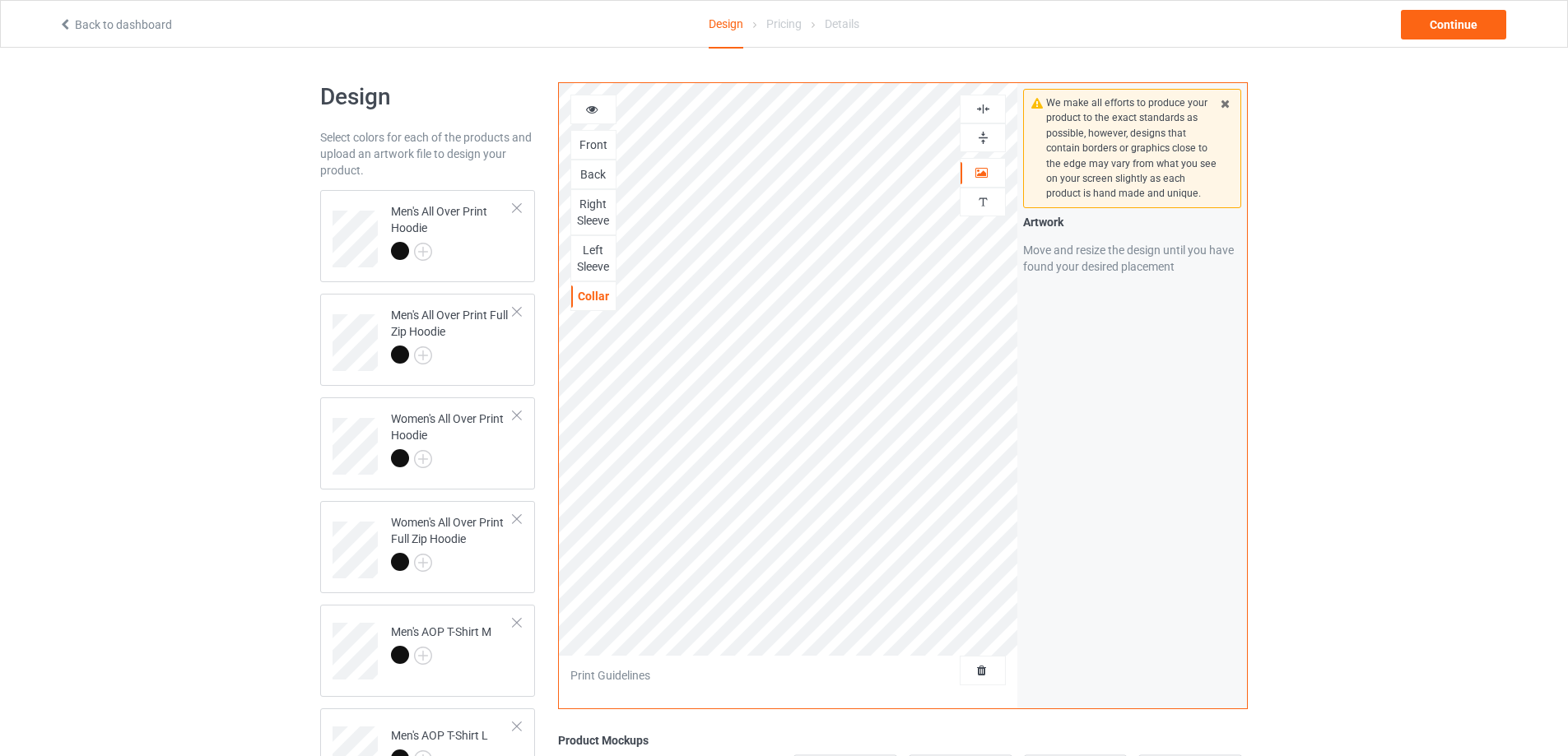
click at [978, 112] on img at bounding box center [983, 109] width 15 height 15
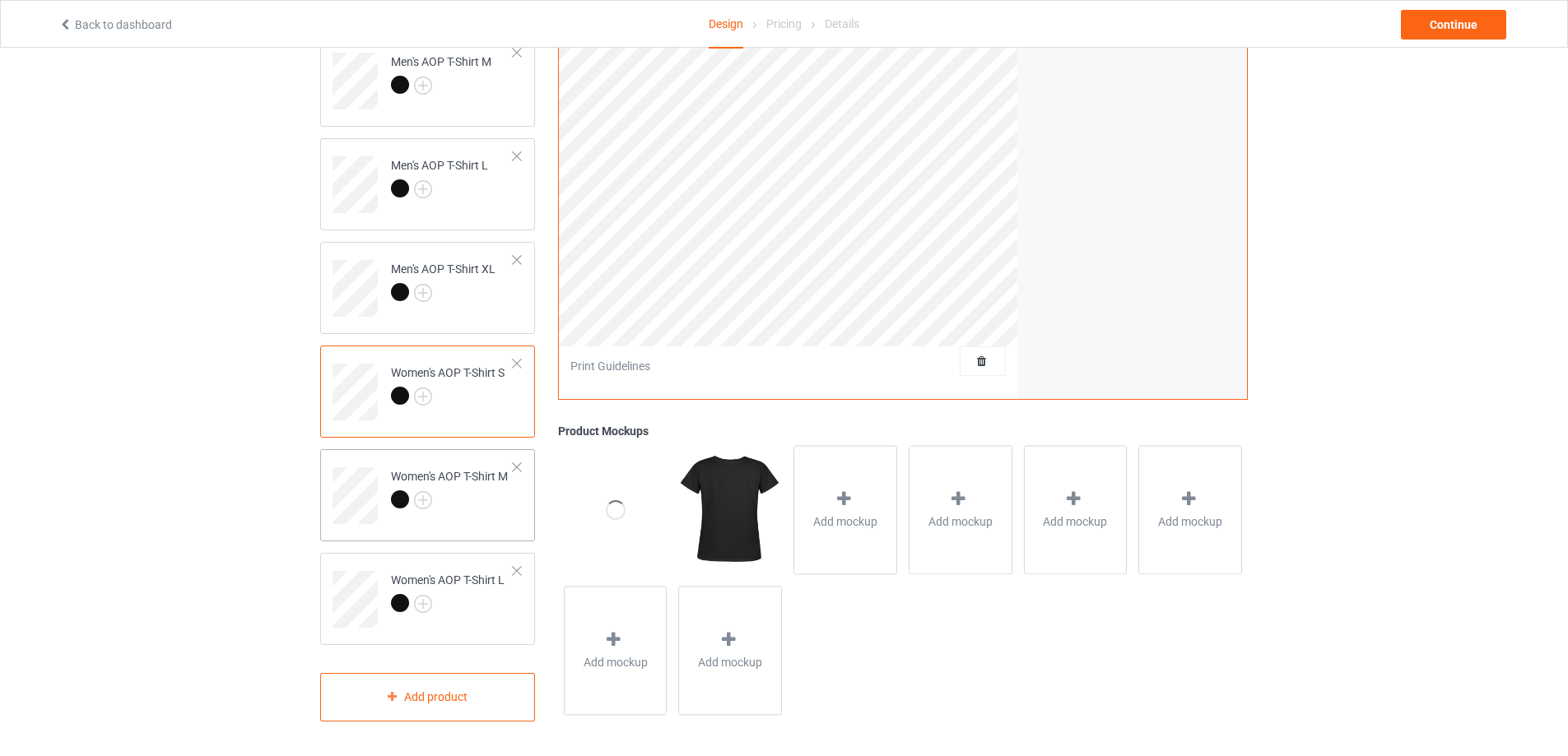
click at [500, 502] on div at bounding box center [449, 501] width 117 height 23
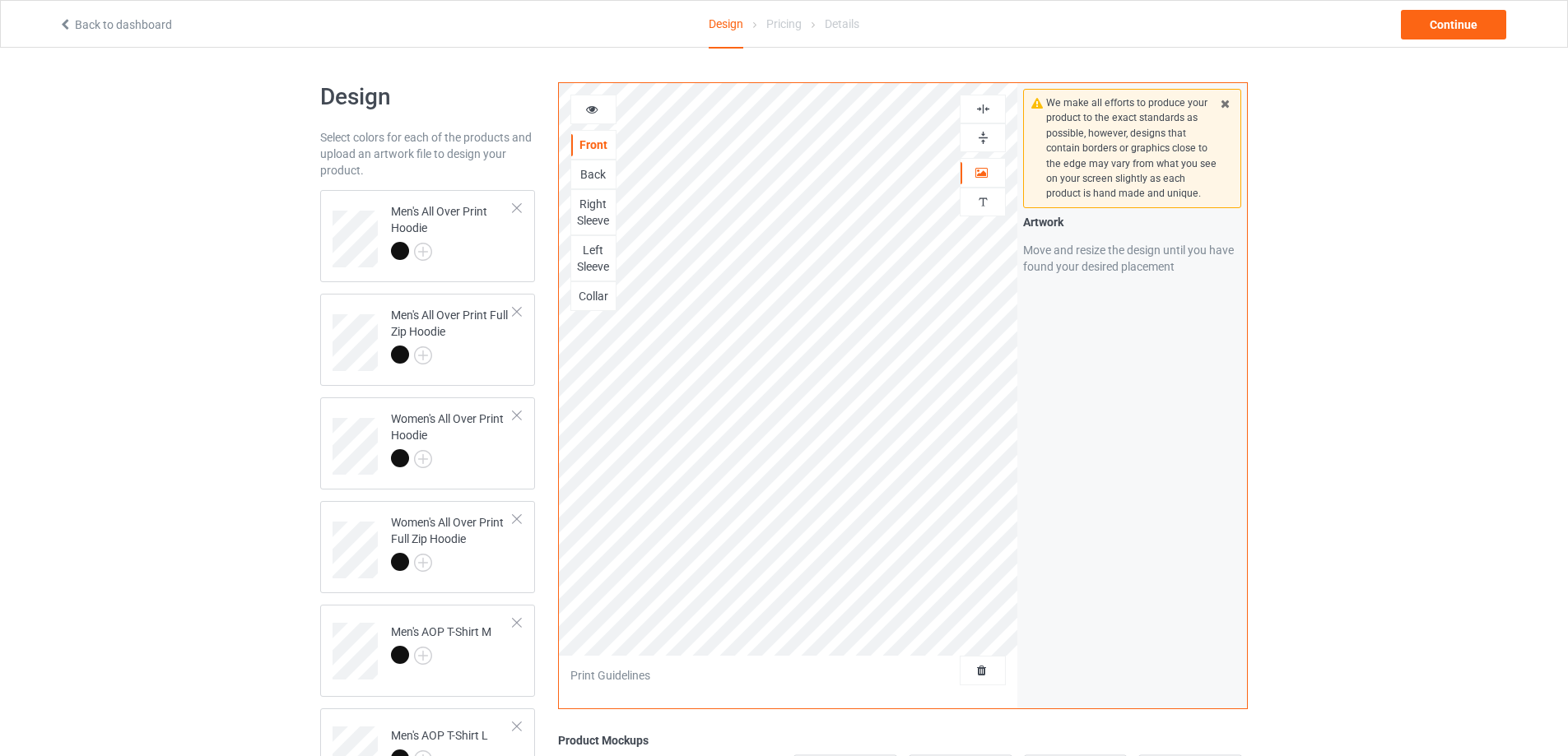
click at [983, 139] on img at bounding box center [983, 138] width 15 height 15
click at [980, 112] on img at bounding box center [983, 109] width 15 height 15
click at [980, 109] on img at bounding box center [983, 109] width 15 height 15
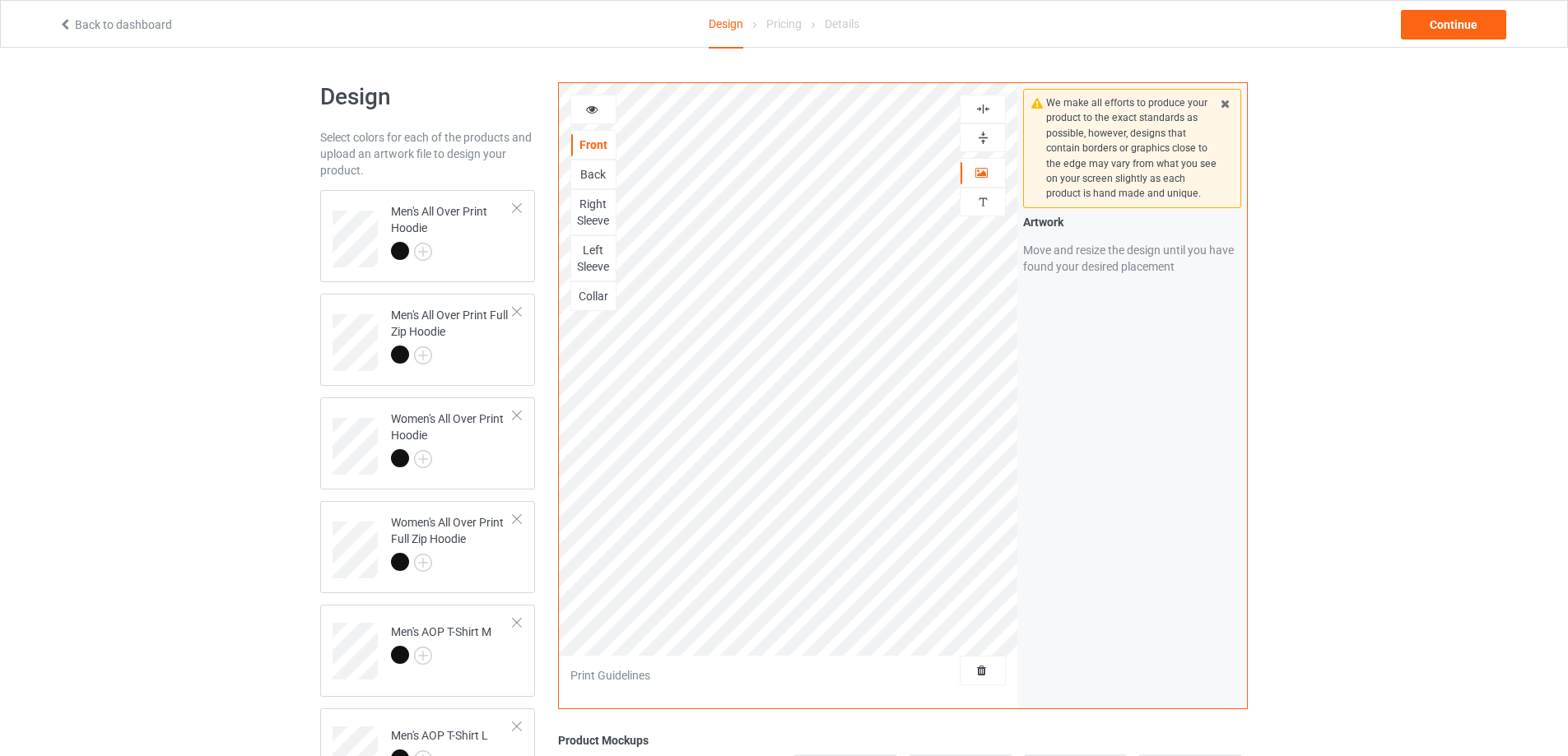
click at [980, 109] on img at bounding box center [983, 109] width 15 height 15
click at [983, 128] on div at bounding box center [983, 138] width 46 height 29
click at [983, 137] on img at bounding box center [983, 138] width 15 height 15
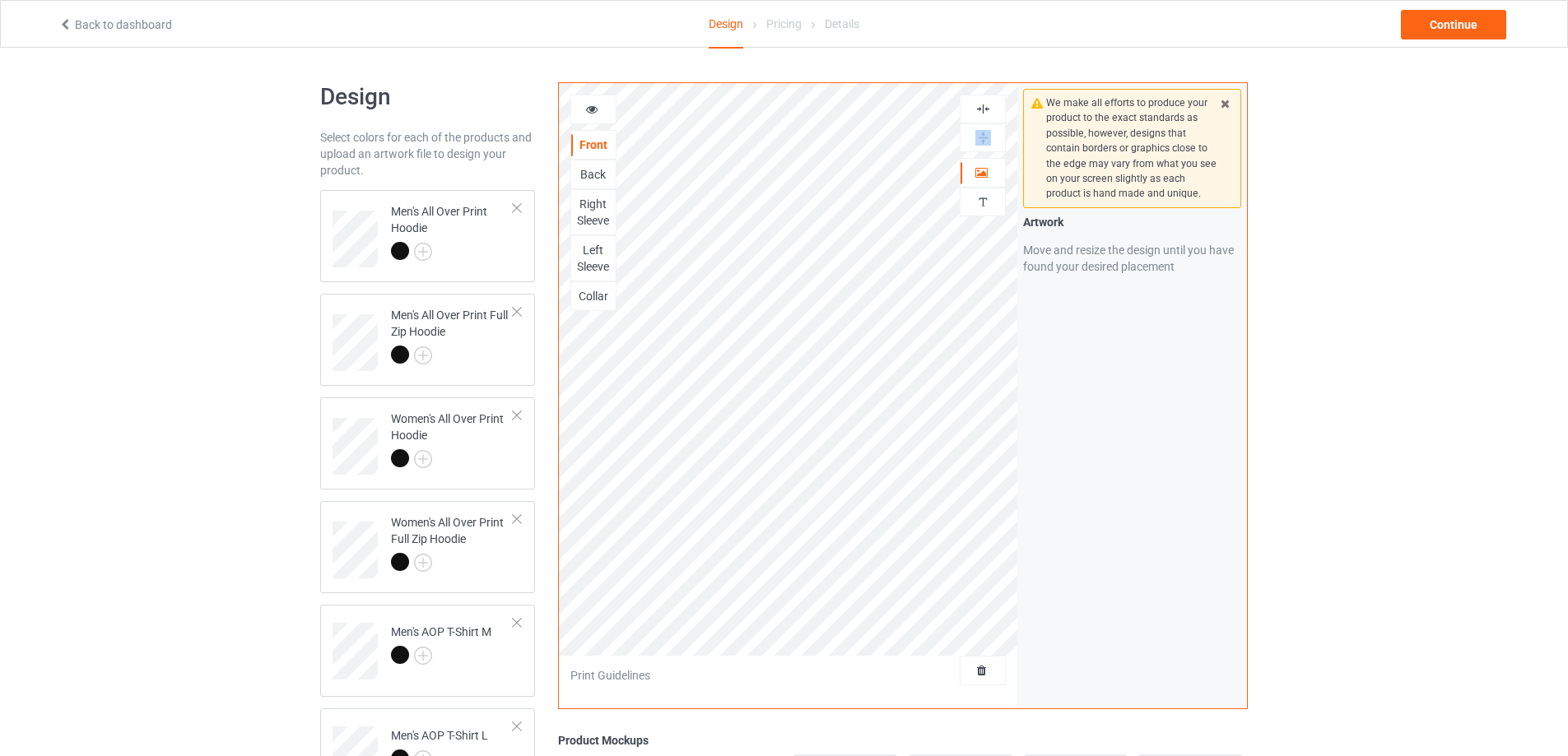
click at [983, 137] on img at bounding box center [983, 138] width 15 height 15
click at [981, 107] on img at bounding box center [983, 109] width 15 height 15
click at [591, 176] on div "Back" at bounding box center [593, 174] width 44 height 16
click at [973, 139] on div at bounding box center [982, 138] width 44 height 15
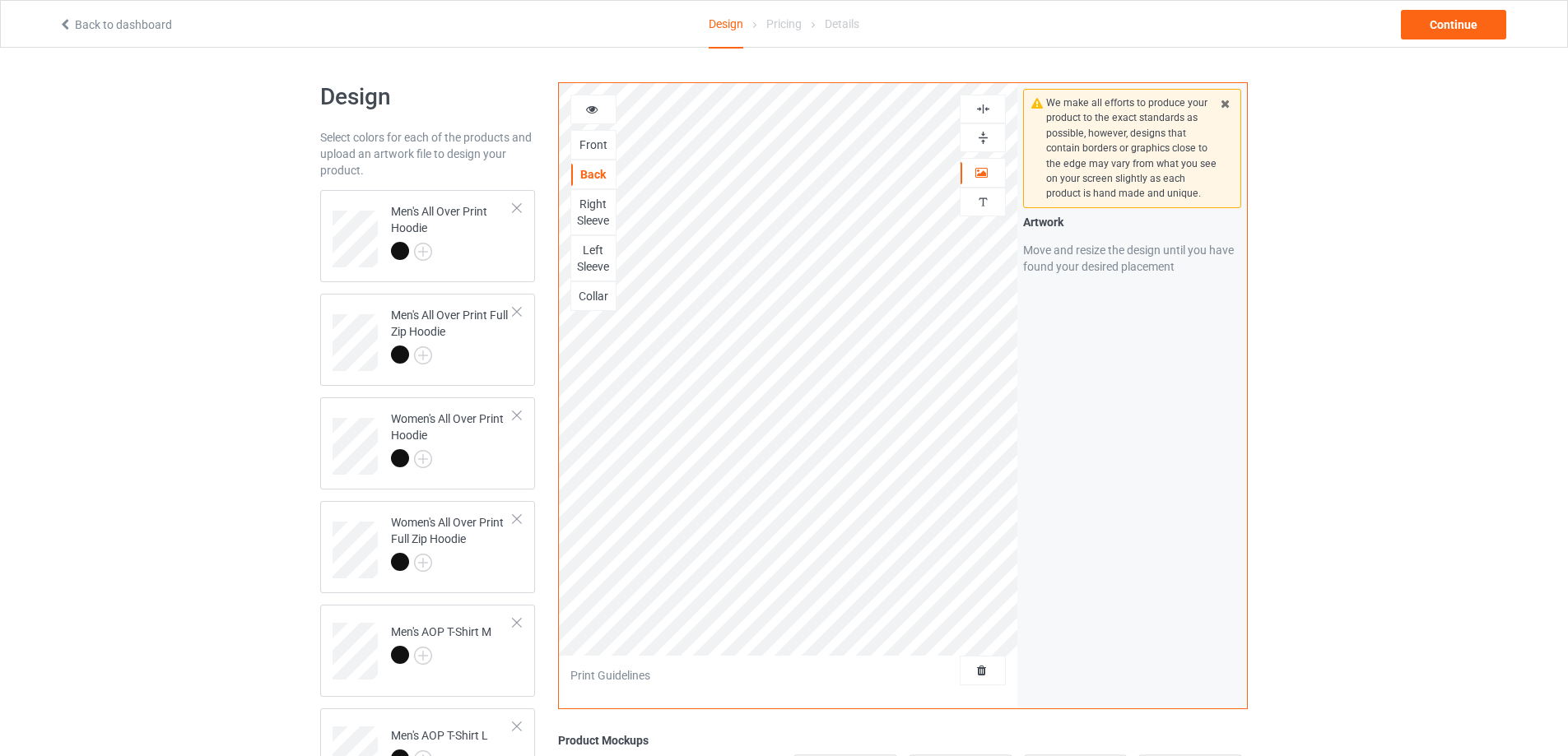
click at [973, 139] on div at bounding box center [982, 138] width 44 height 15
click at [978, 112] on img at bounding box center [983, 109] width 15 height 15
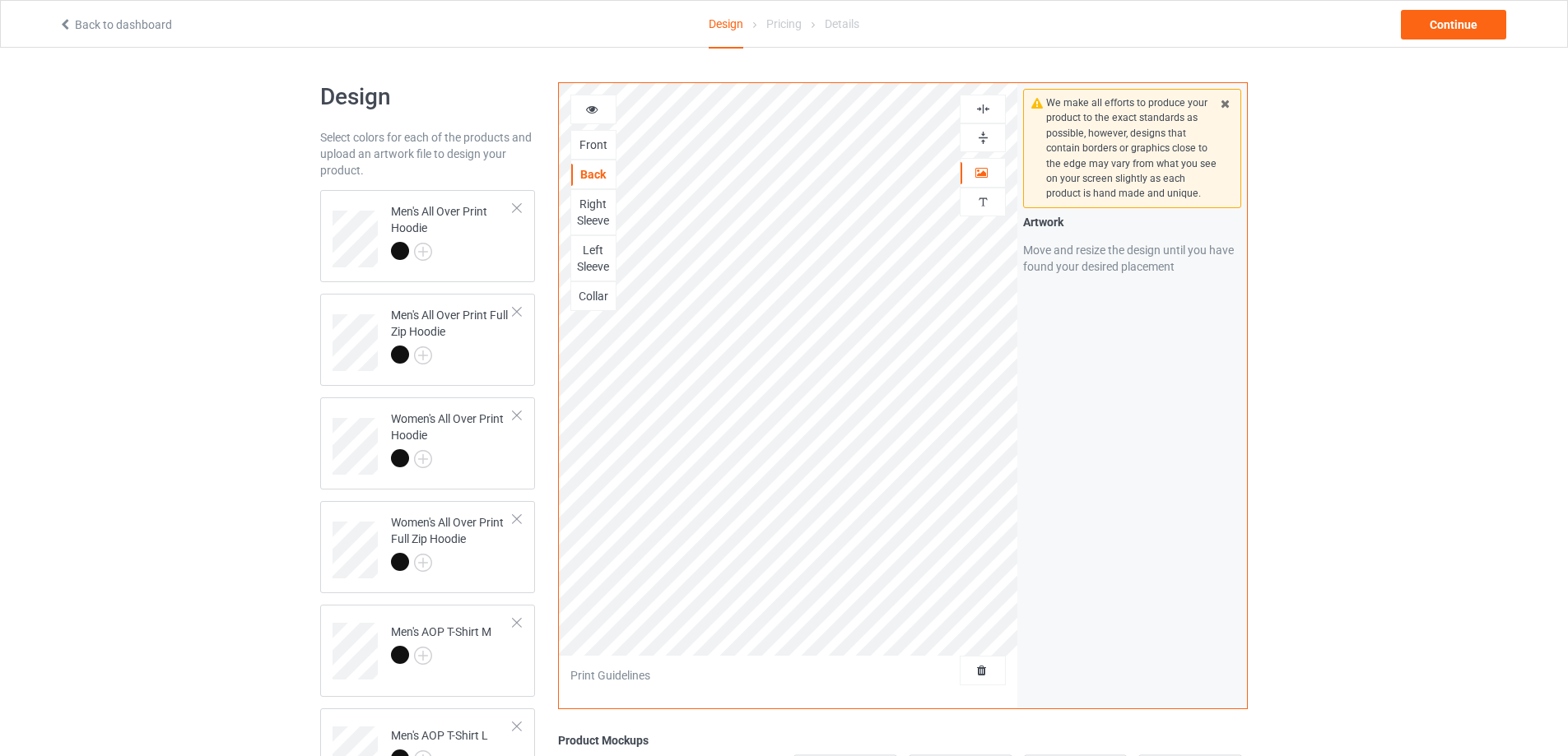
click at [982, 135] on img at bounding box center [983, 138] width 15 height 15
click at [981, 111] on img at bounding box center [983, 109] width 15 height 15
click at [584, 210] on div "Right Sleeve" at bounding box center [593, 212] width 44 height 33
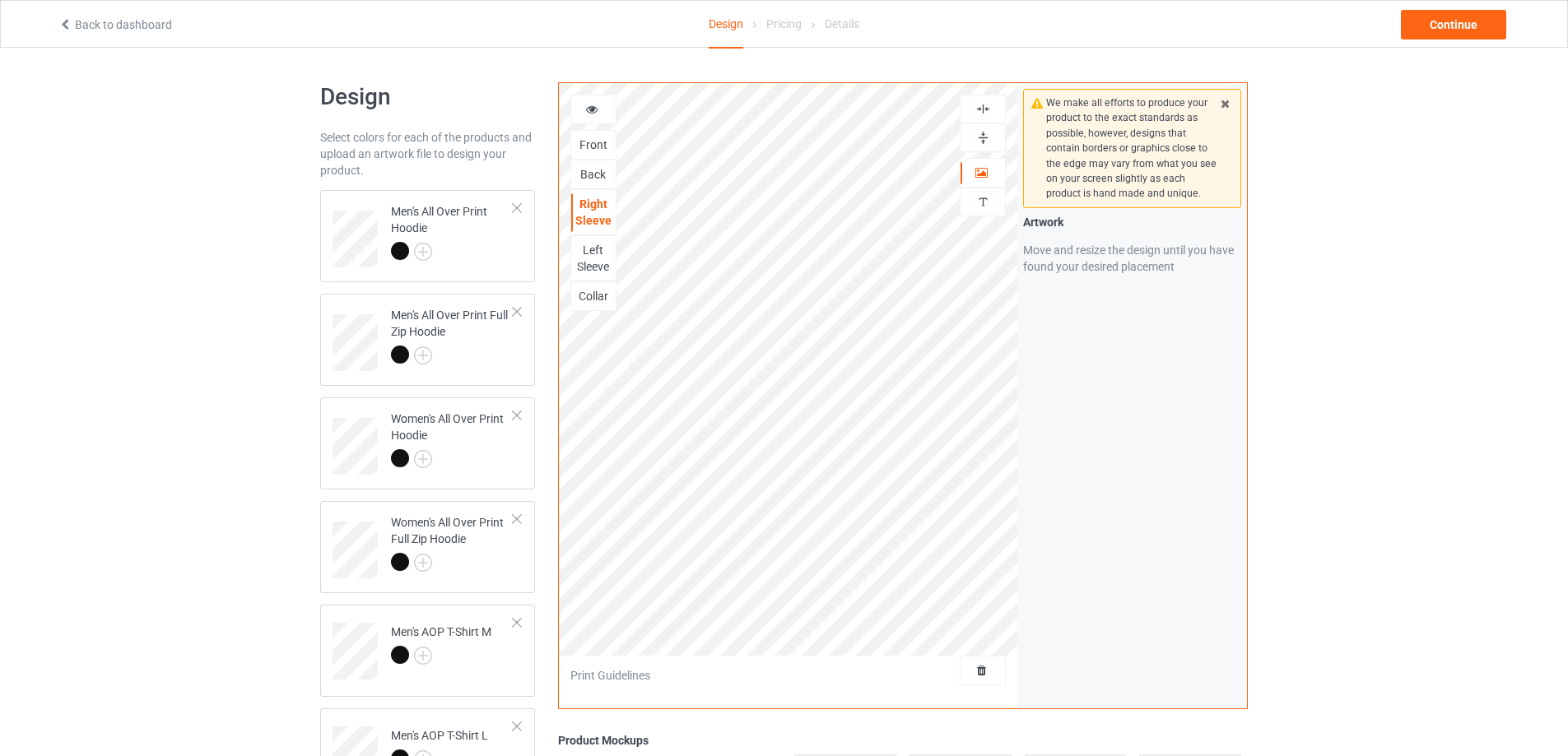
click at [981, 137] on img at bounding box center [983, 138] width 15 height 15
drag, startPoint x: 981, startPoint y: 137, endPoint x: 983, endPoint y: 119, distance: 18.1
click at [981, 136] on img at bounding box center [983, 138] width 15 height 15
click at [981, 107] on img at bounding box center [983, 109] width 15 height 15
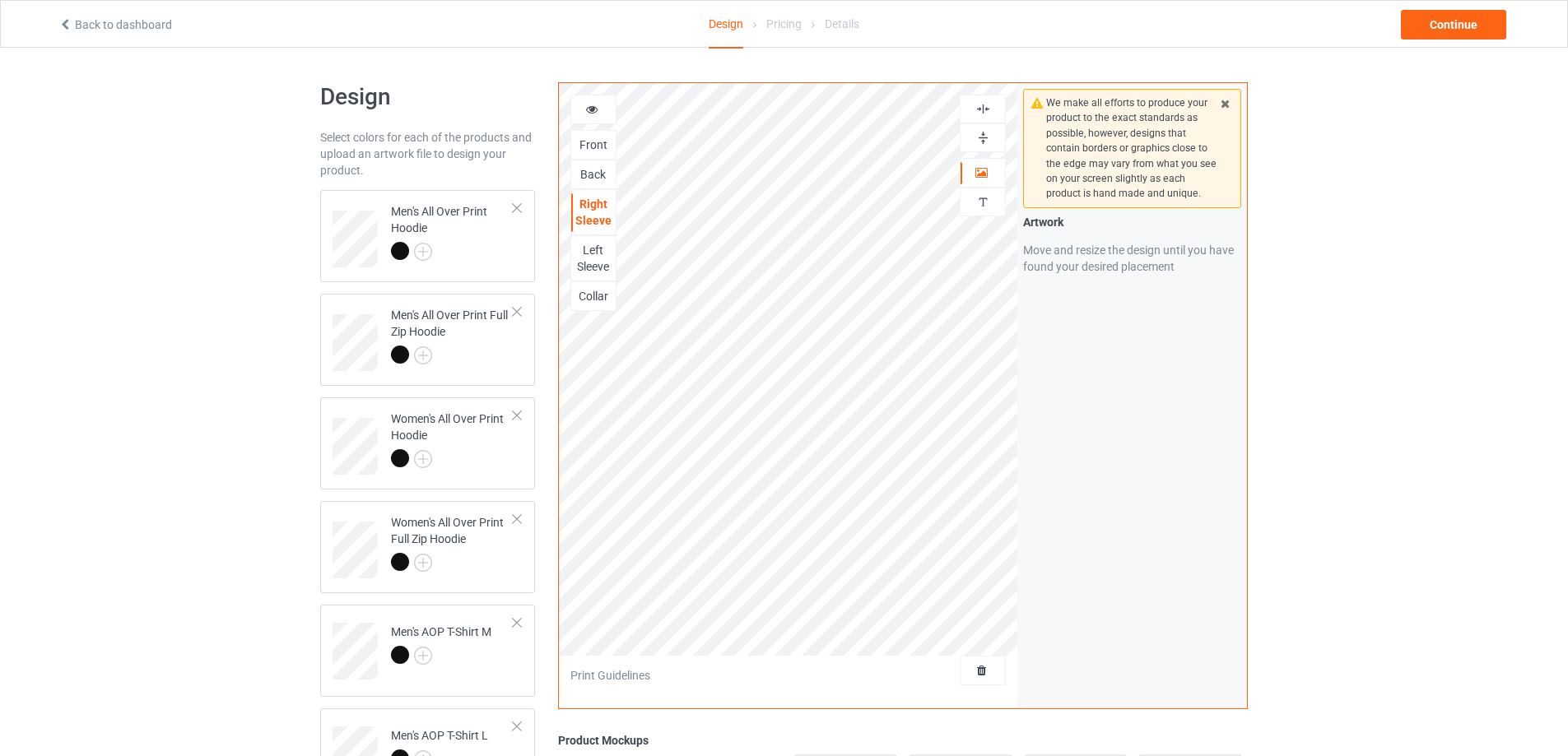
click at [981, 107] on img at bounding box center [983, 109] width 15 height 15
click at [985, 134] on img at bounding box center [983, 138] width 15 height 15
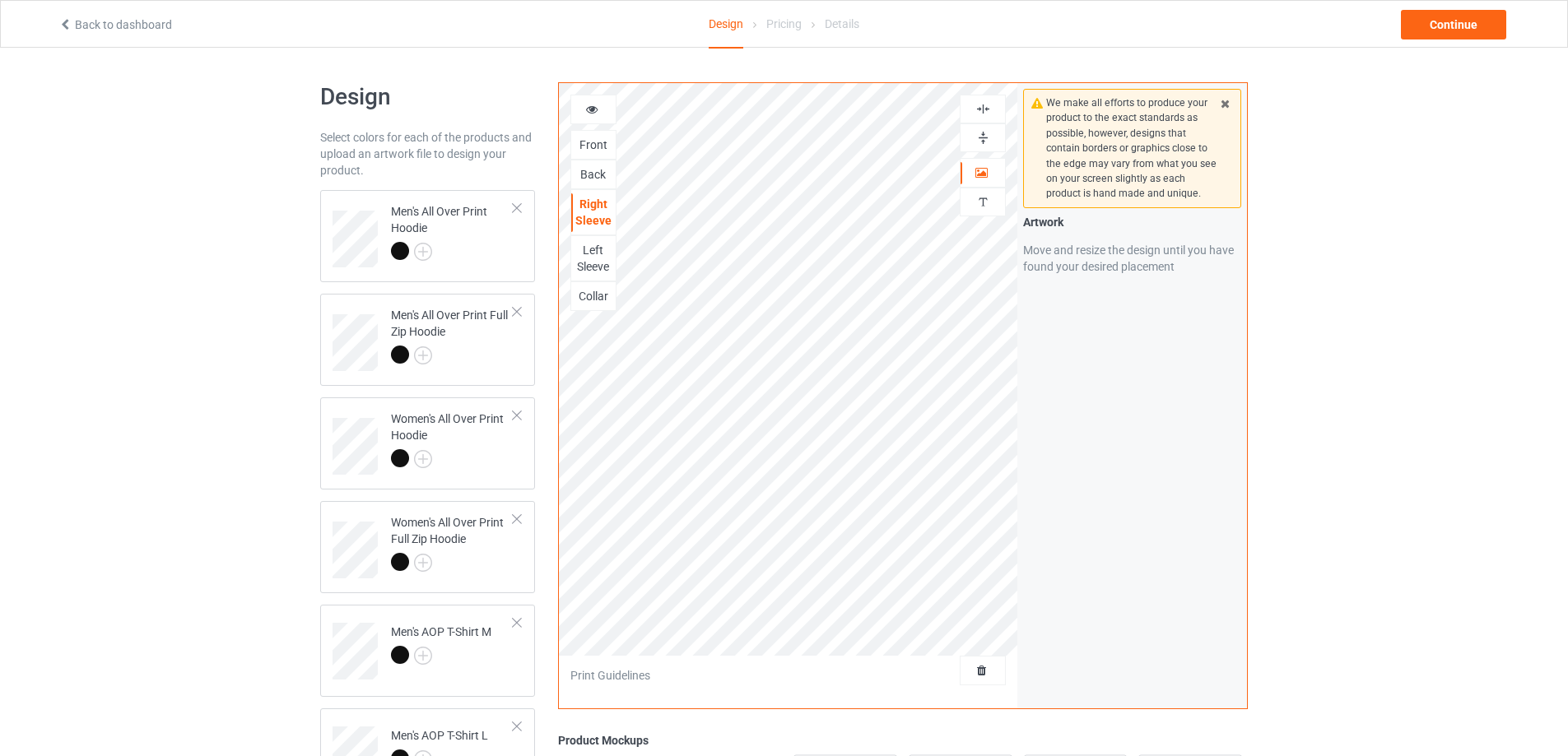
click at [592, 260] on div "Left Sleeve" at bounding box center [593, 258] width 44 height 33
click at [980, 137] on img at bounding box center [983, 138] width 15 height 15
click at [979, 108] on img at bounding box center [983, 109] width 15 height 15
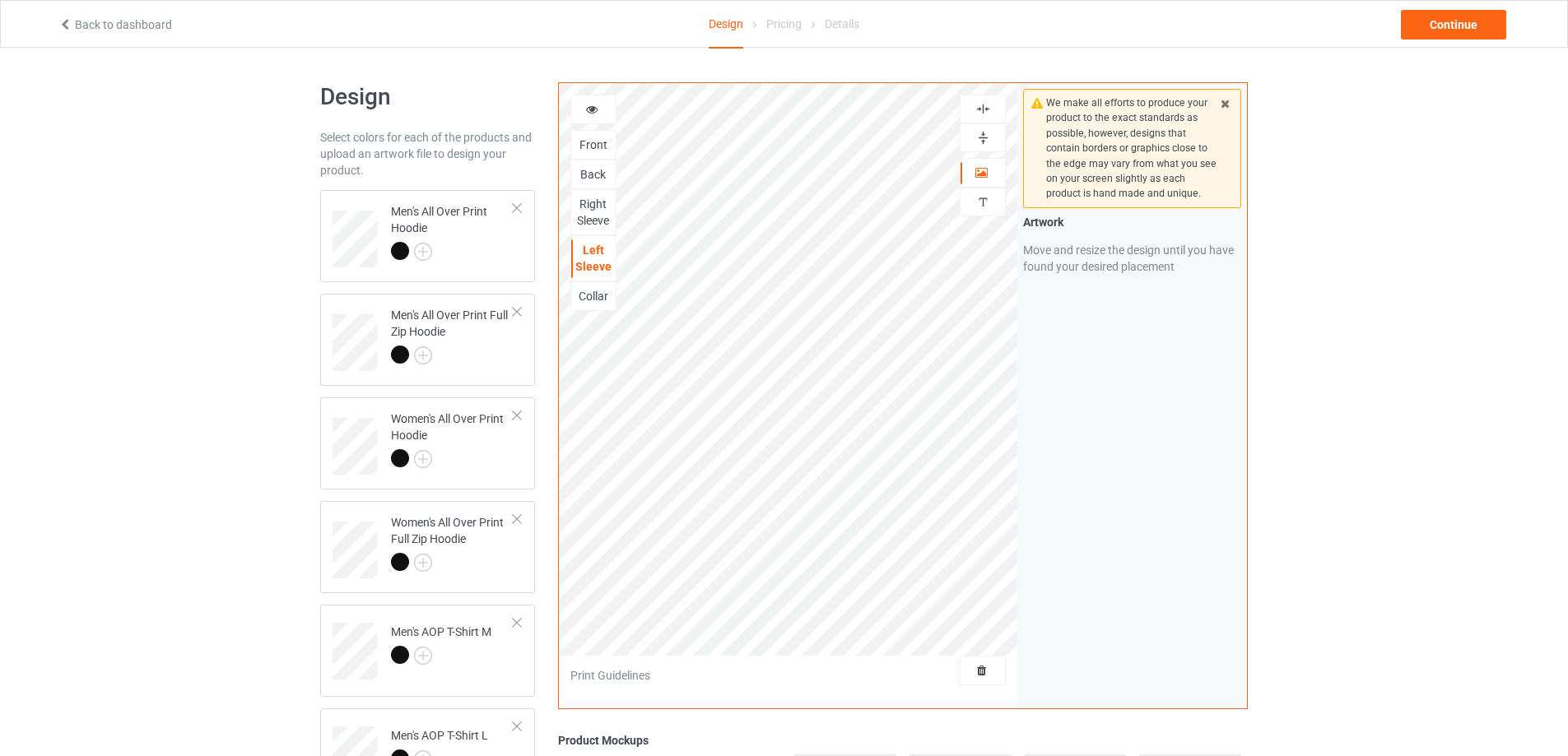
click at [978, 108] on img at bounding box center [983, 109] width 15 height 15
click at [982, 138] on img at bounding box center [983, 138] width 15 height 15
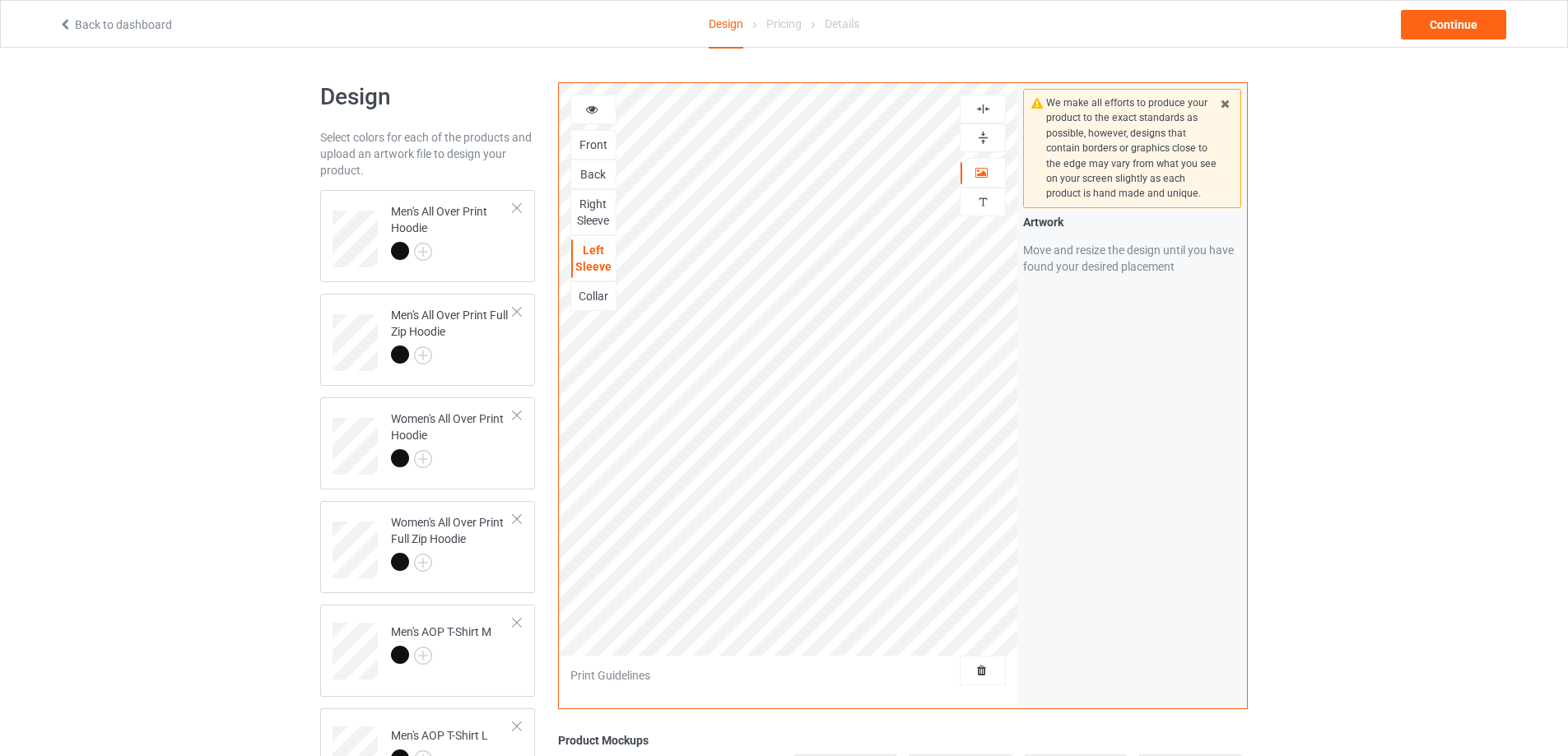
click at [597, 294] on div "Collar" at bounding box center [593, 296] width 44 height 16
click at [983, 137] on img at bounding box center [983, 138] width 15 height 15
click at [984, 110] on img at bounding box center [983, 109] width 15 height 15
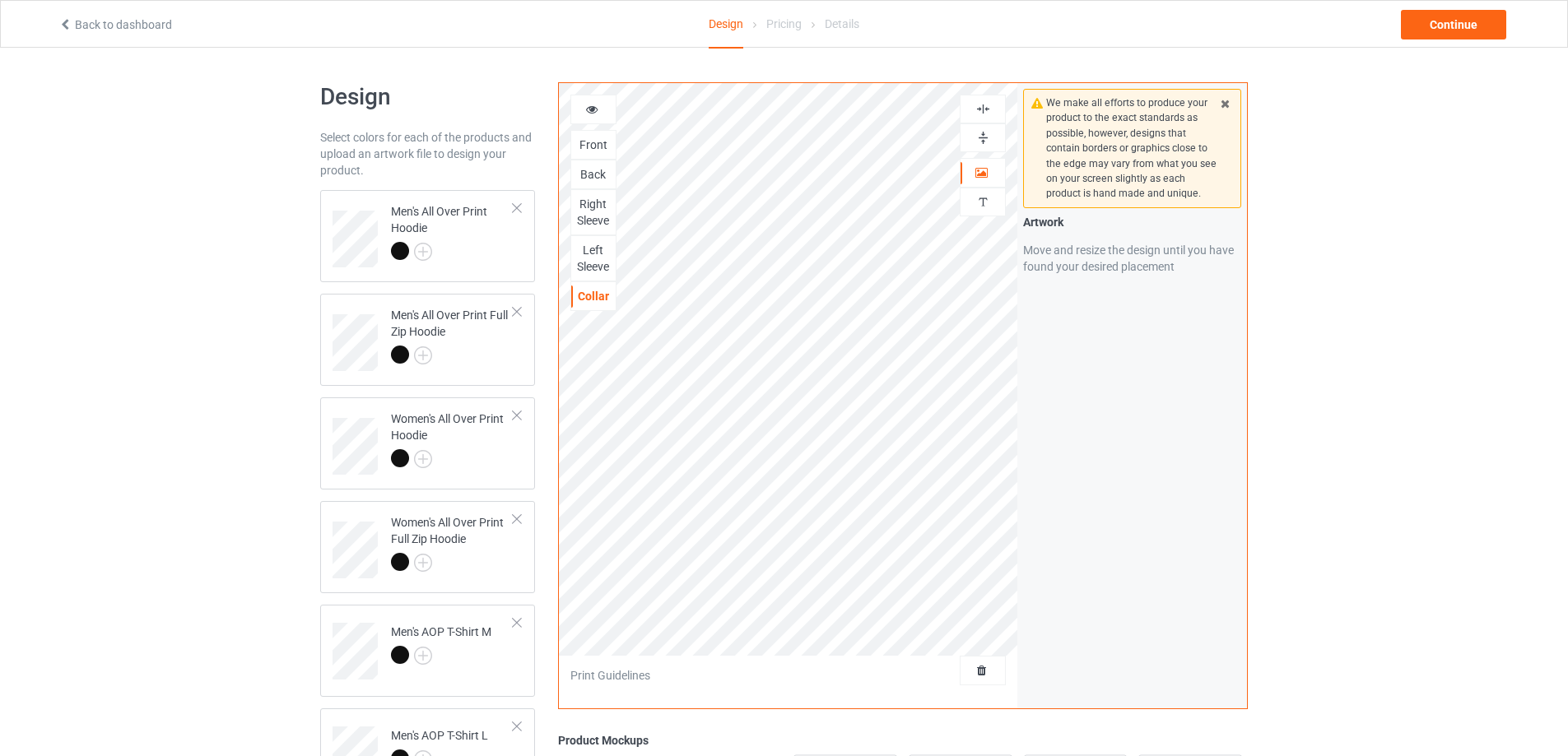
click at [984, 110] on img at bounding box center [983, 109] width 15 height 15
click at [983, 133] on img at bounding box center [983, 138] width 15 height 15
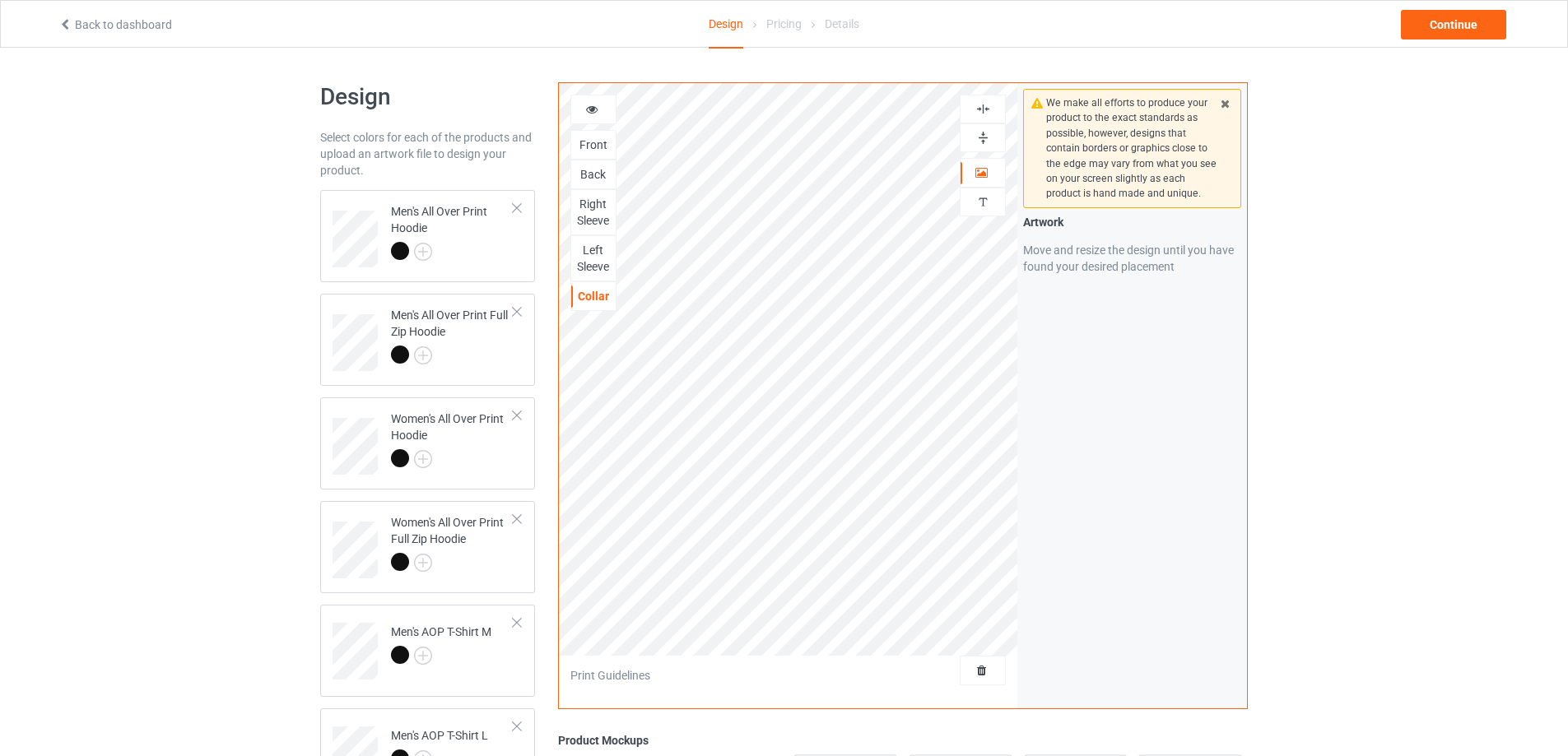
click at [983, 133] on img at bounding box center [983, 138] width 15 height 15
click at [983, 111] on img at bounding box center [983, 109] width 15 height 15
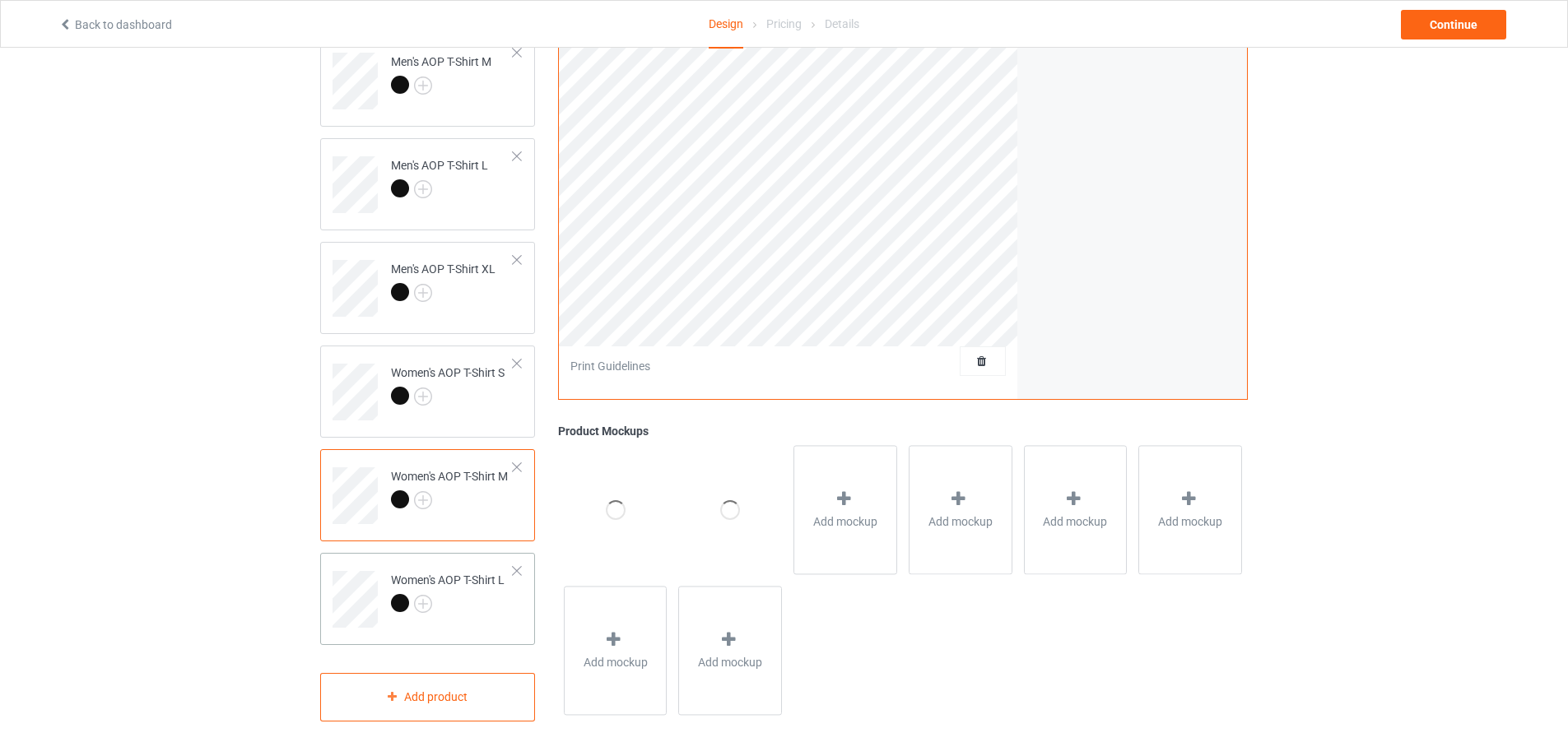
click at [502, 606] on div at bounding box center [448, 606] width 114 height 23
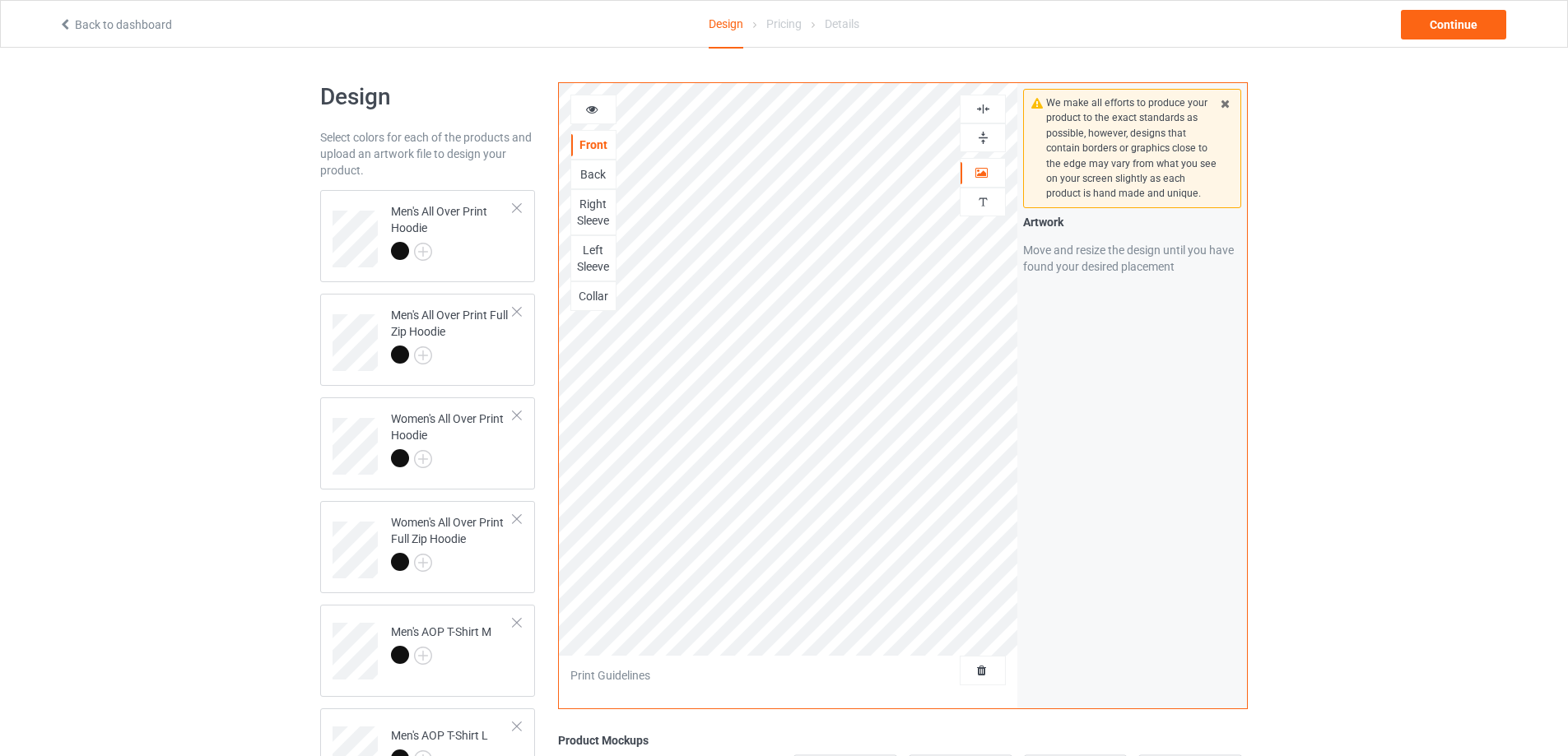
click at [987, 137] on img at bounding box center [983, 138] width 15 height 15
click at [980, 115] on img at bounding box center [983, 109] width 15 height 15
click at [980, 111] on img at bounding box center [983, 109] width 15 height 15
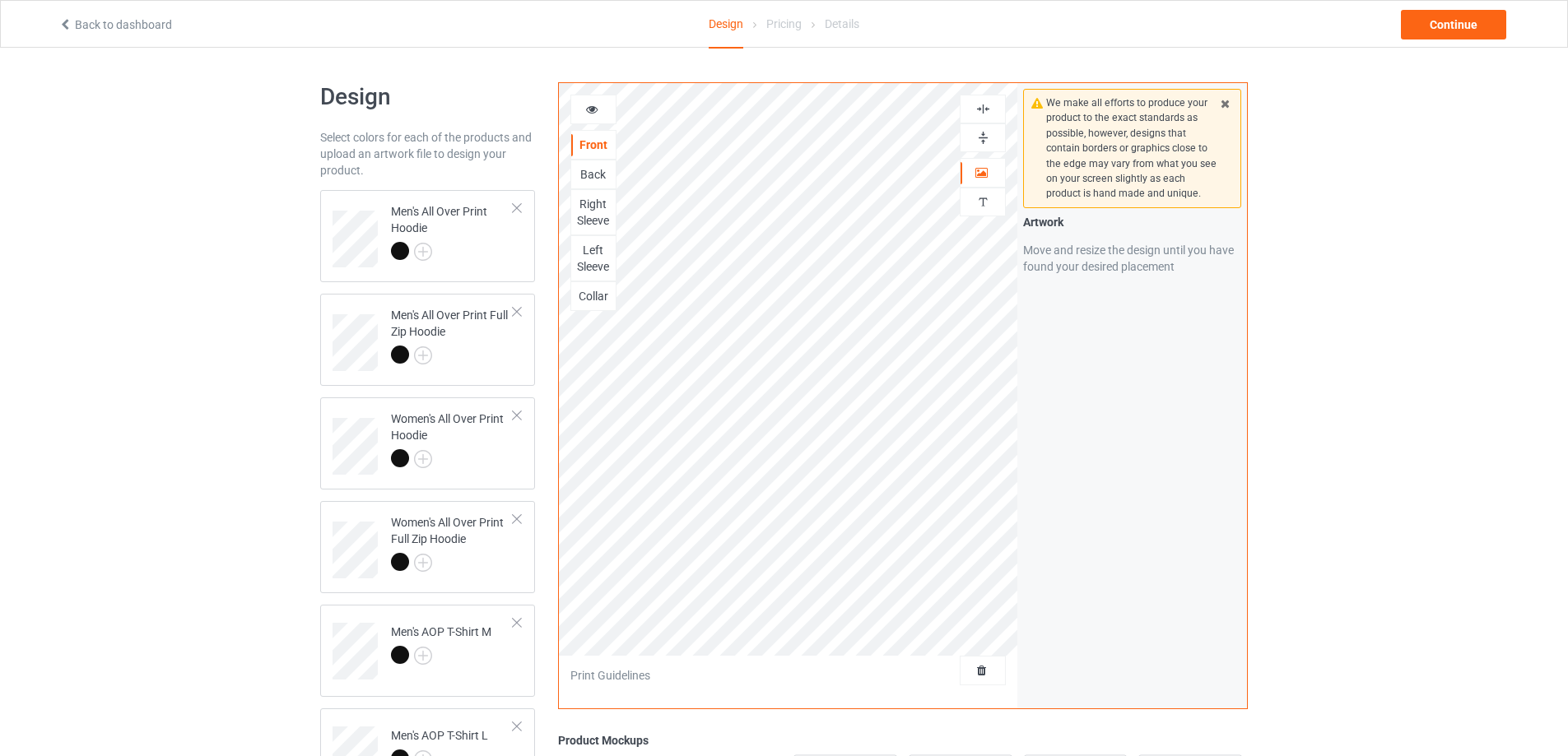
click at [980, 138] on img at bounding box center [983, 138] width 15 height 15
click at [591, 175] on div "Back" at bounding box center [593, 174] width 44 height 16
click at [988, 137] on img at bounding box center [983, 138] width 15 height 15
click at [988, 104] on img at bounding box center [983, 109] width 15 height 15
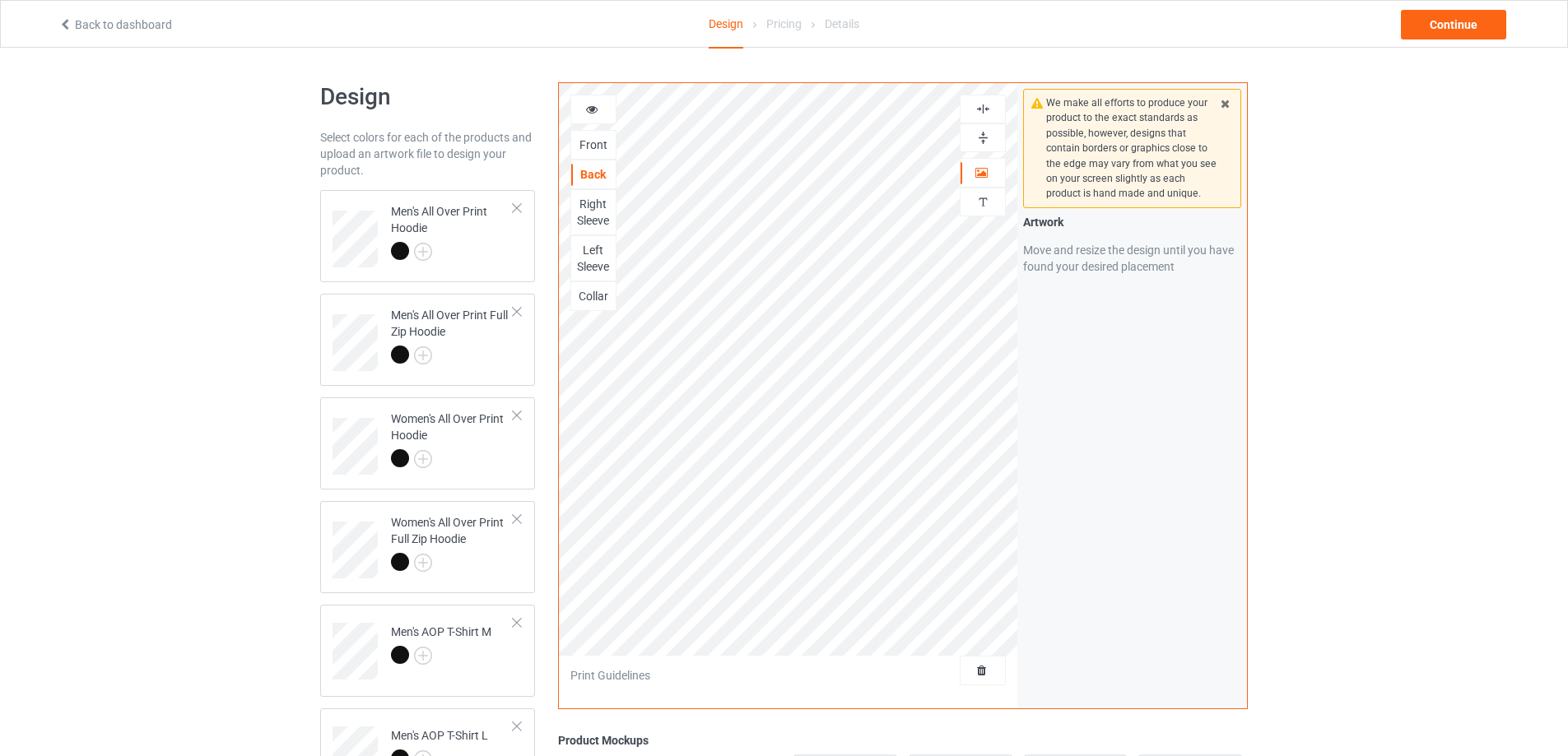
click at [988, 104] on img at bounding box center [983, 109] width 15 height 15
click at [984, 134] on img at bounding box center [983, 138] width 15 height 15
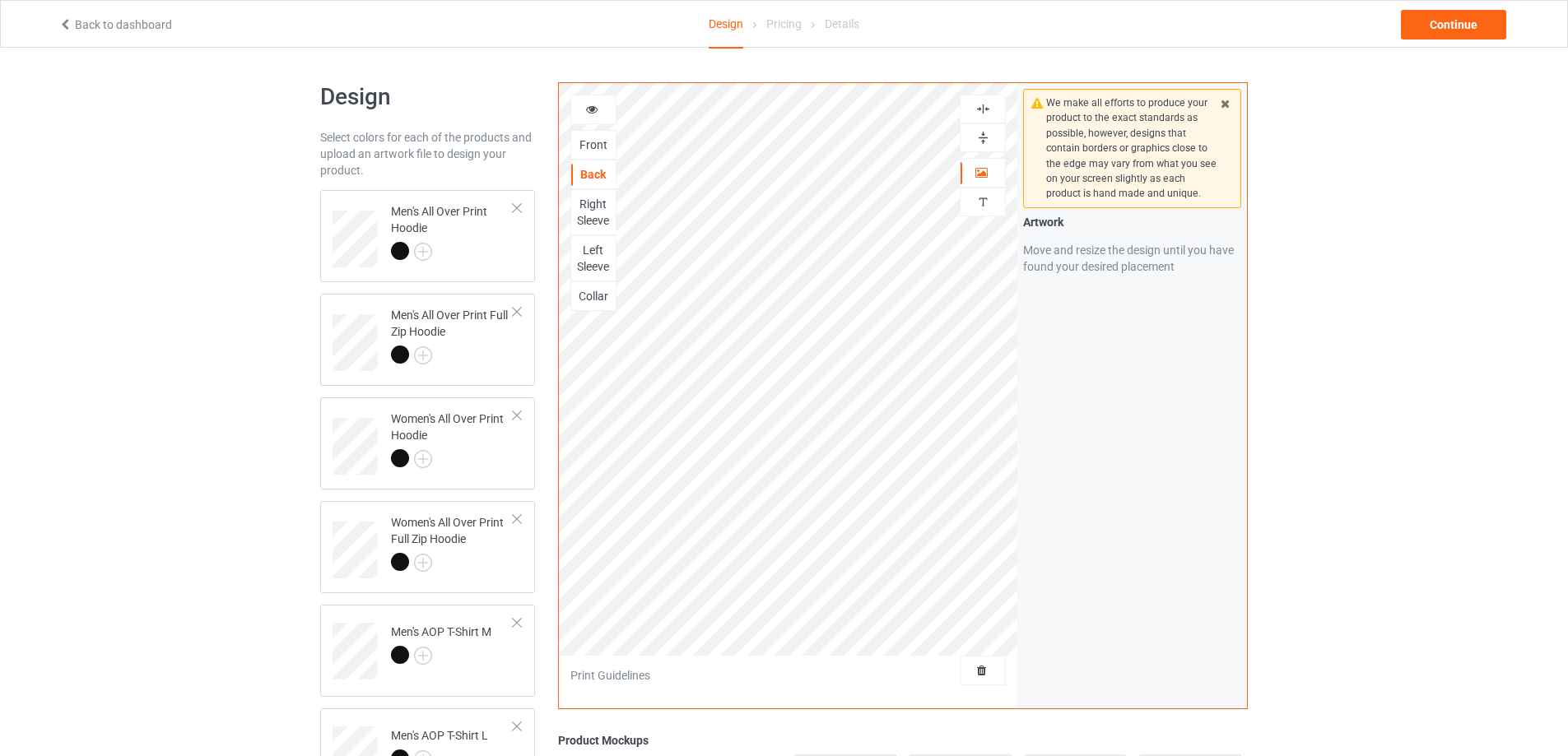
click at [984, 134] on img at bounding box center [983, 138] width 15 height 15
click at [591, 217] on div "Right Sleeve" at bounding box center [593, 212] width 44 height 33
click at [981, 135] on img at bounding box center [983, 138] width 15 height 15
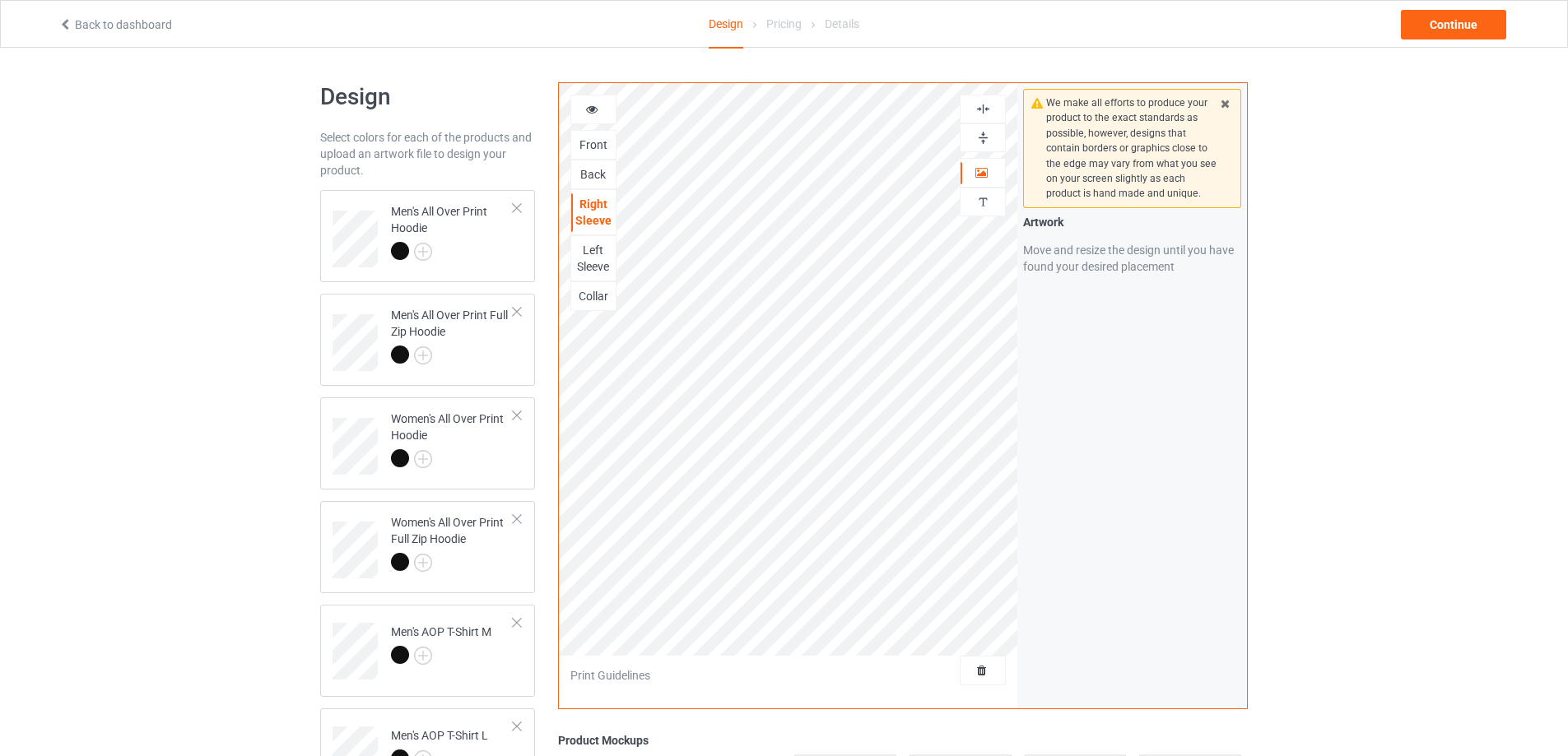
click at [983, 107] on img at bounding box center [983, 109] width 15 height 15
click at [596, 260] on div "Left Sleeve" at bounding box center [593, 258] width 44 height 33
click at [983, 135] on img at bounding box center [983, 138] width 15 height 15
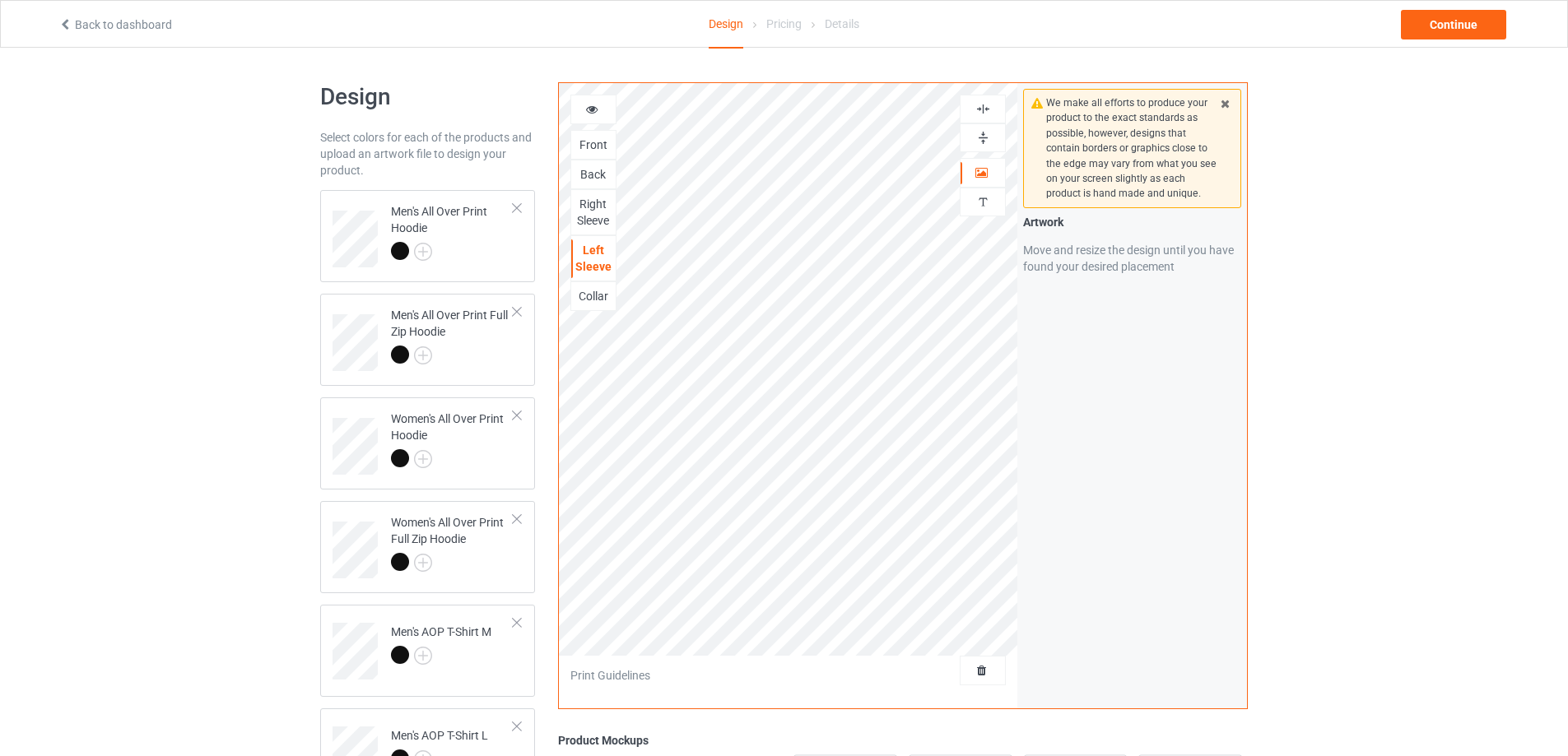
click at [983, 135] on img at bounding box center [983, 138] width 15 height 15
click at [982, 107] on img at bounding box center [983, 109] width 15 height 15
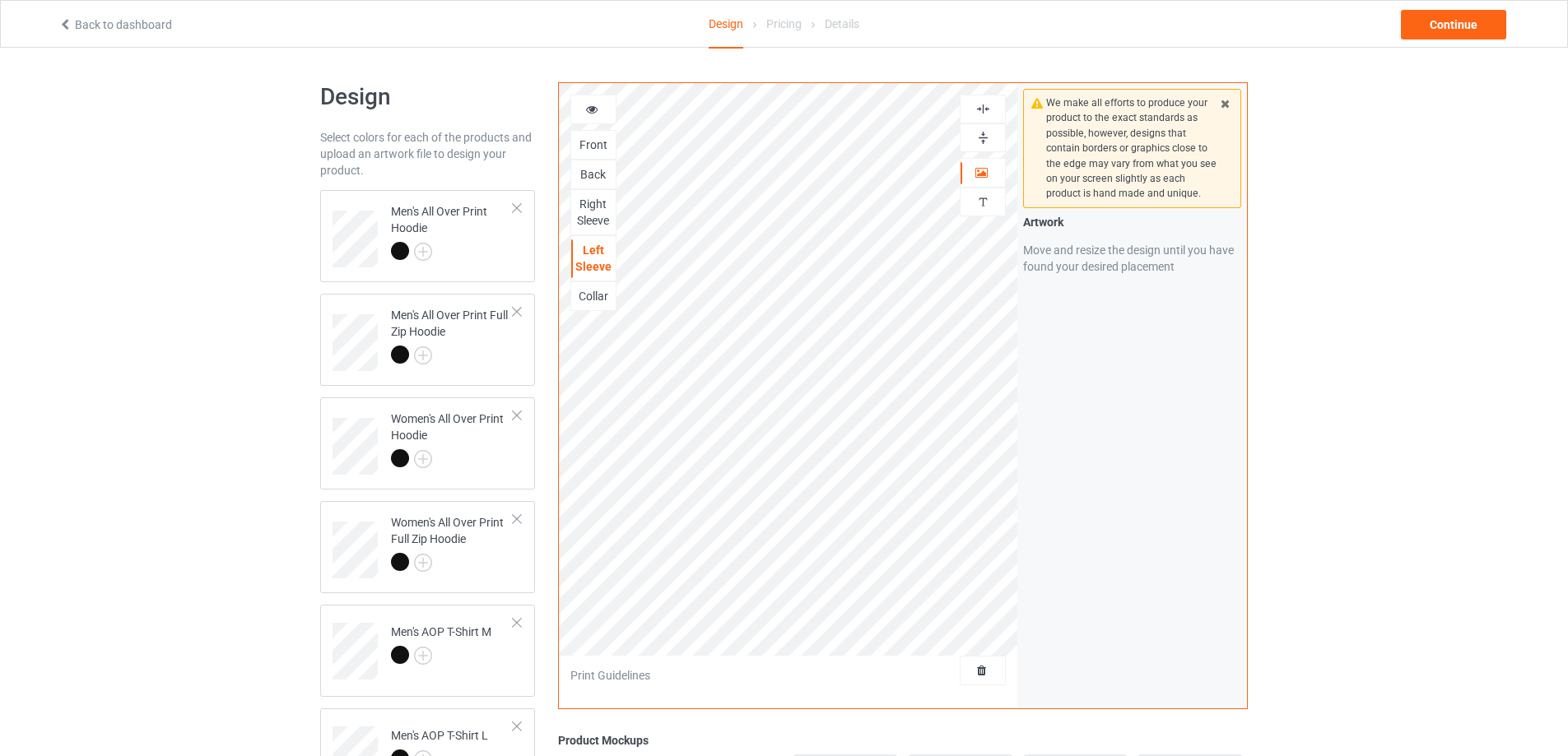
click at [604, 294] on div "Collar" at bounding box center [593, 296] width 44 height 16
click at [979, 137] on img at bounding box center [983, 138] width 15 height 15
click at [983, 108] on img at bounding box center [983, 109] width 15 height 15
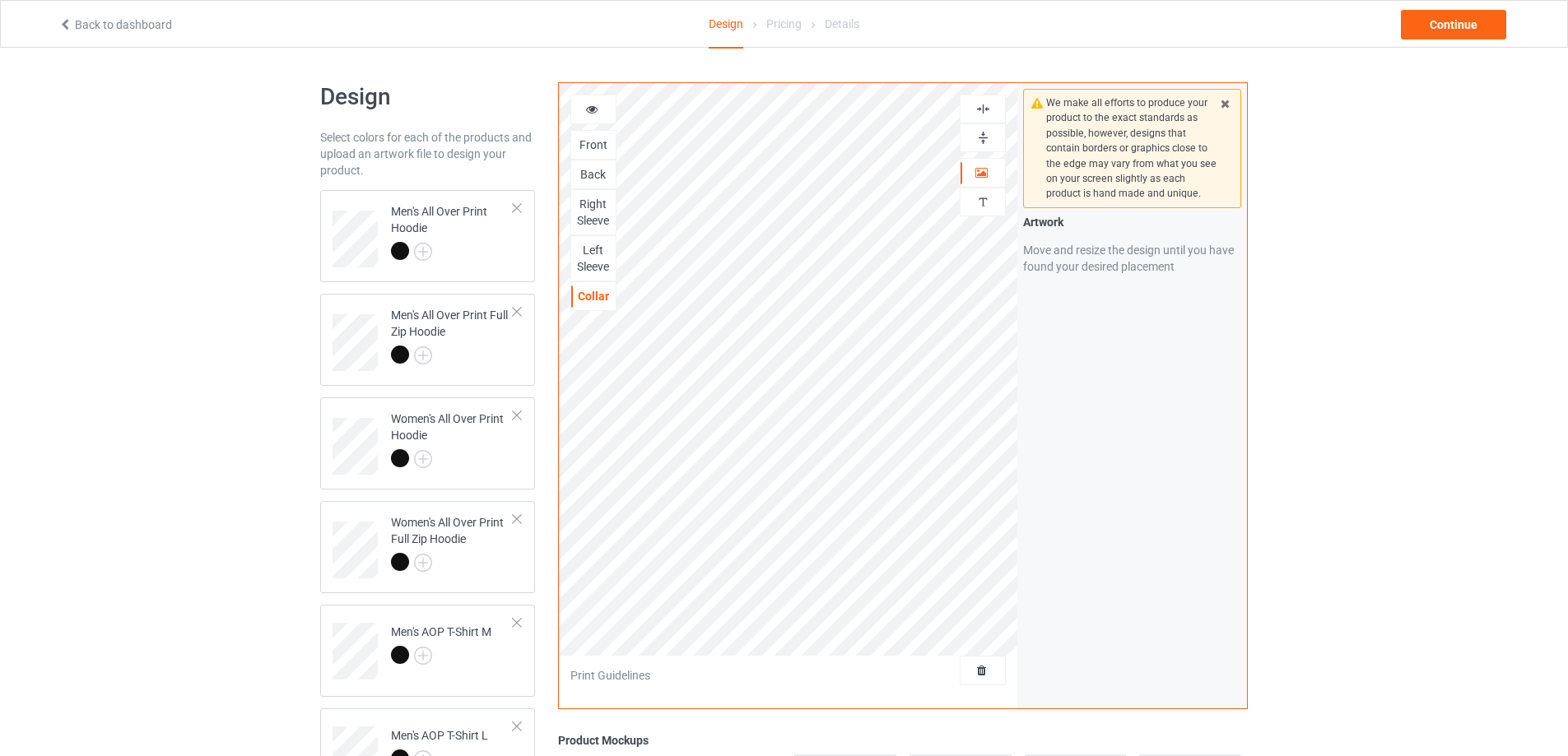
click at [983, 108] on img at bounding box center [983, 109] width 15 height 15
click at [983, 135] on img at bounding box center [983, 138] width 15 height 15
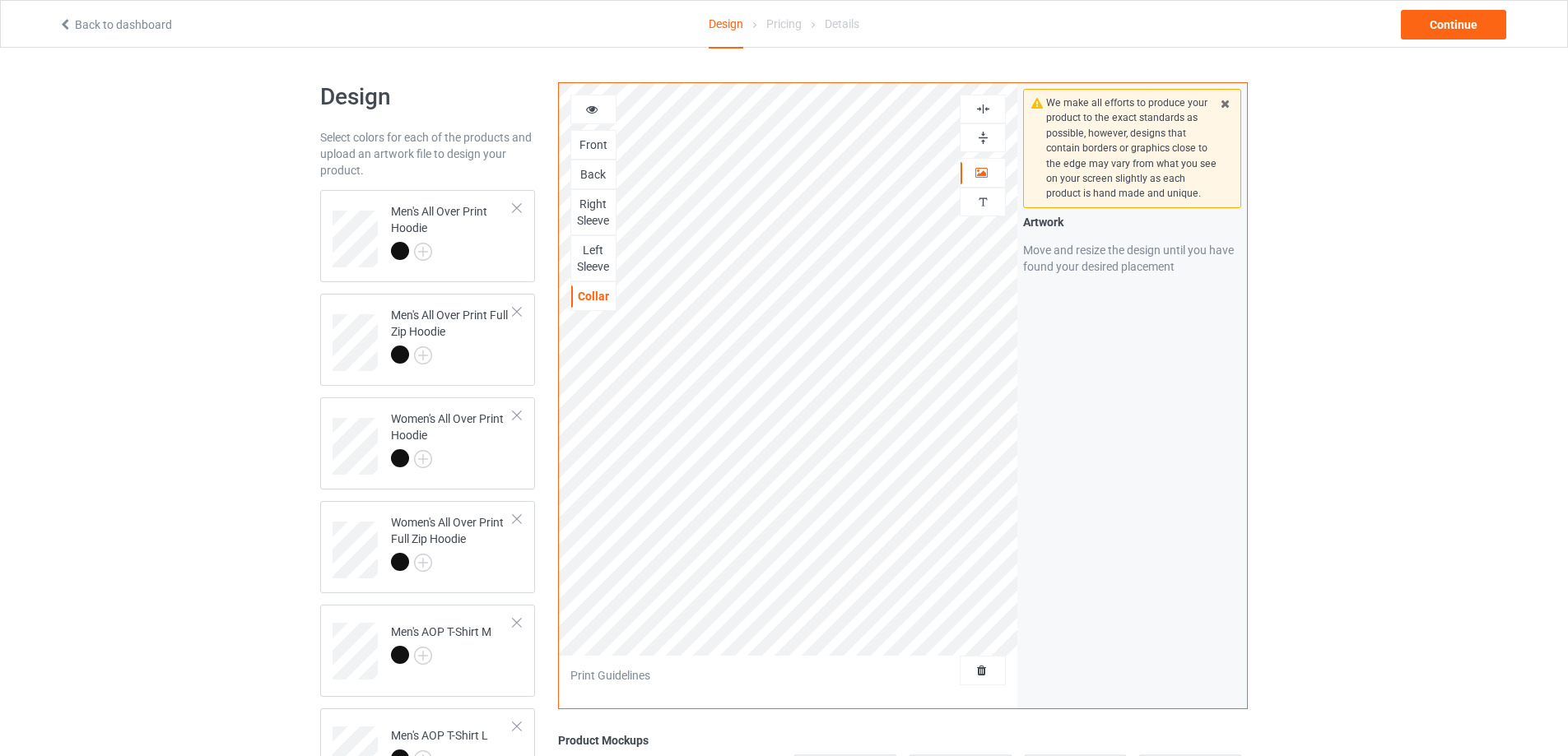
click at [983, 112] on img at bounding box center [983, 109] width 15 height 15
click at [983, 134] on img at bounding box center [983, 138] width 15 height 15
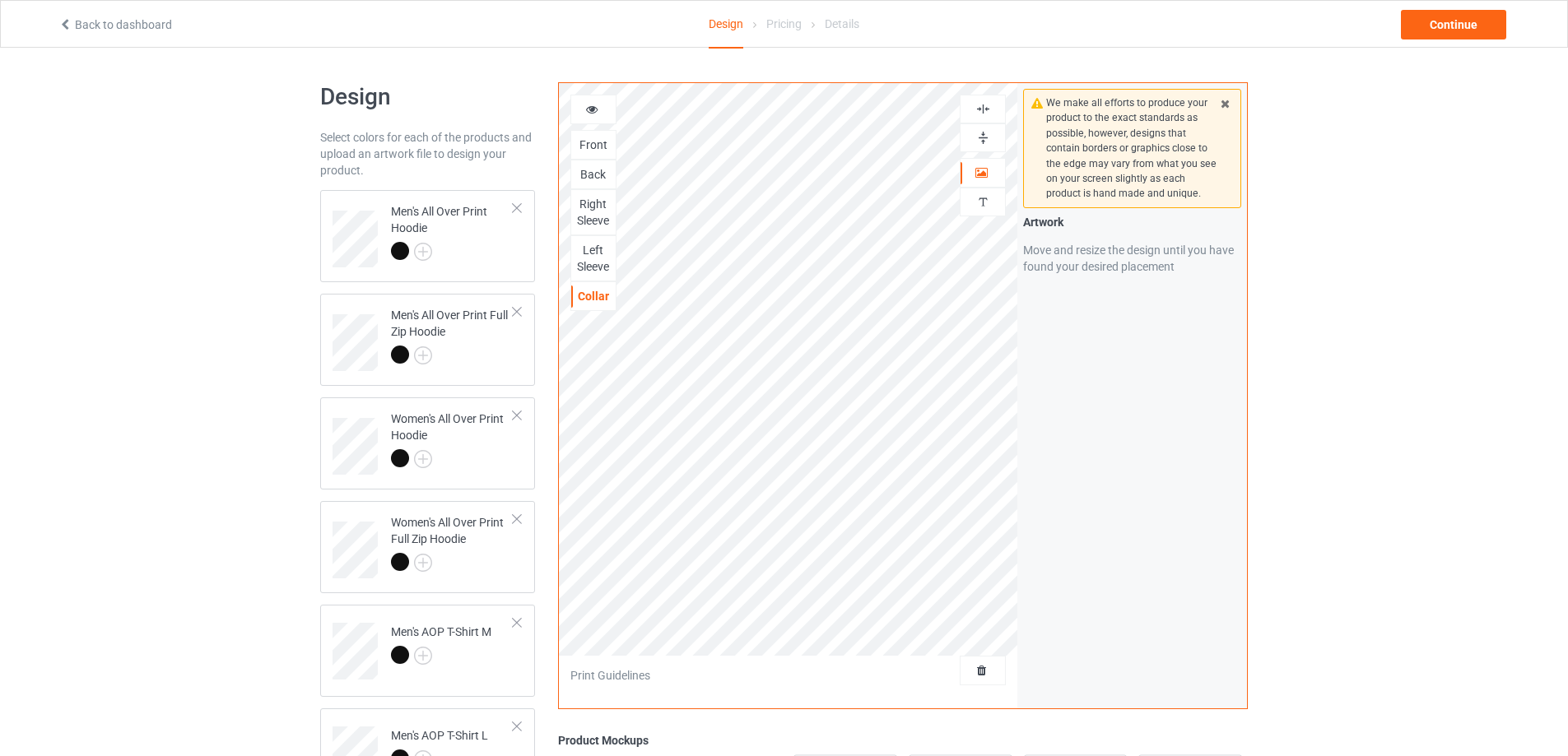
click at [983, 134] on img at bounding box center [983, 138] width 15 height 15
click at [983, 111] on img at bounding box center [983, 109] width 15 height 15
